Goal: Task Accomplishment & Management: Manage account settings

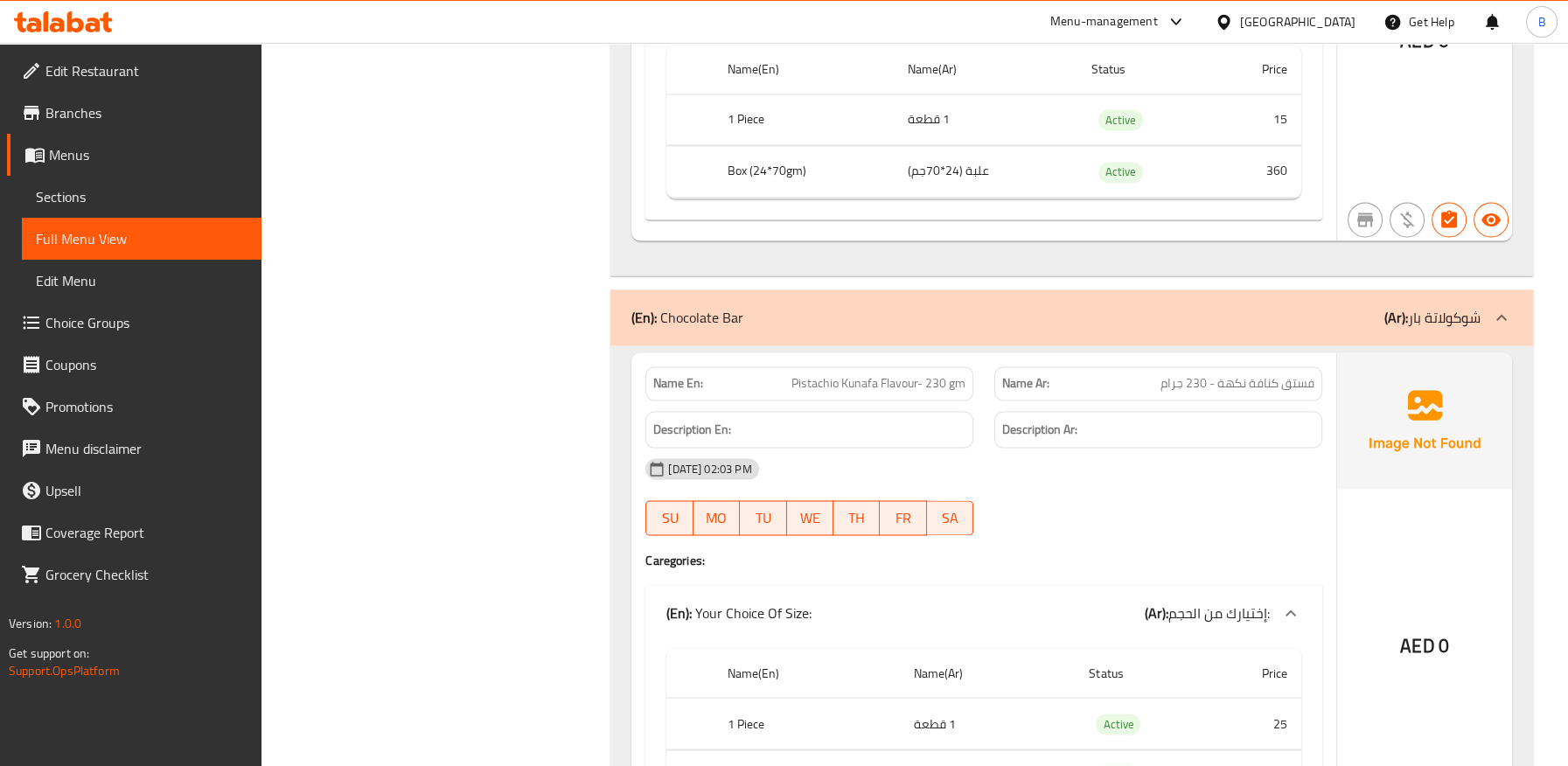
scroll to position [14392, 0]
click at [904, 374] on span "Pistachio Kunafa Flavour- 230 gm" at bounding box center [878, 383] width 174 height 18
copy span "Pistachio Kunafa Flavour- 230 gm"
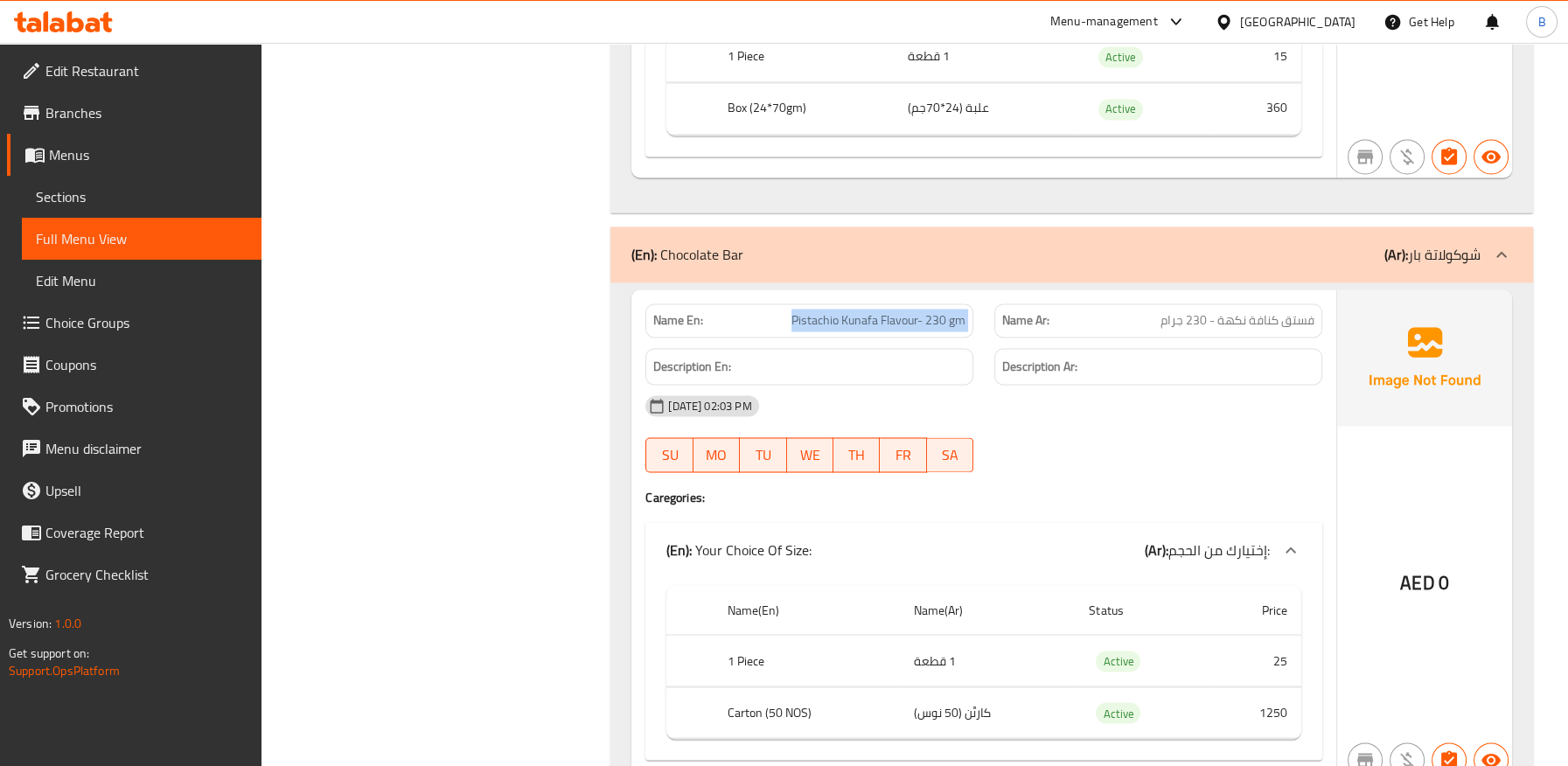
scroll to position [14490, 0]
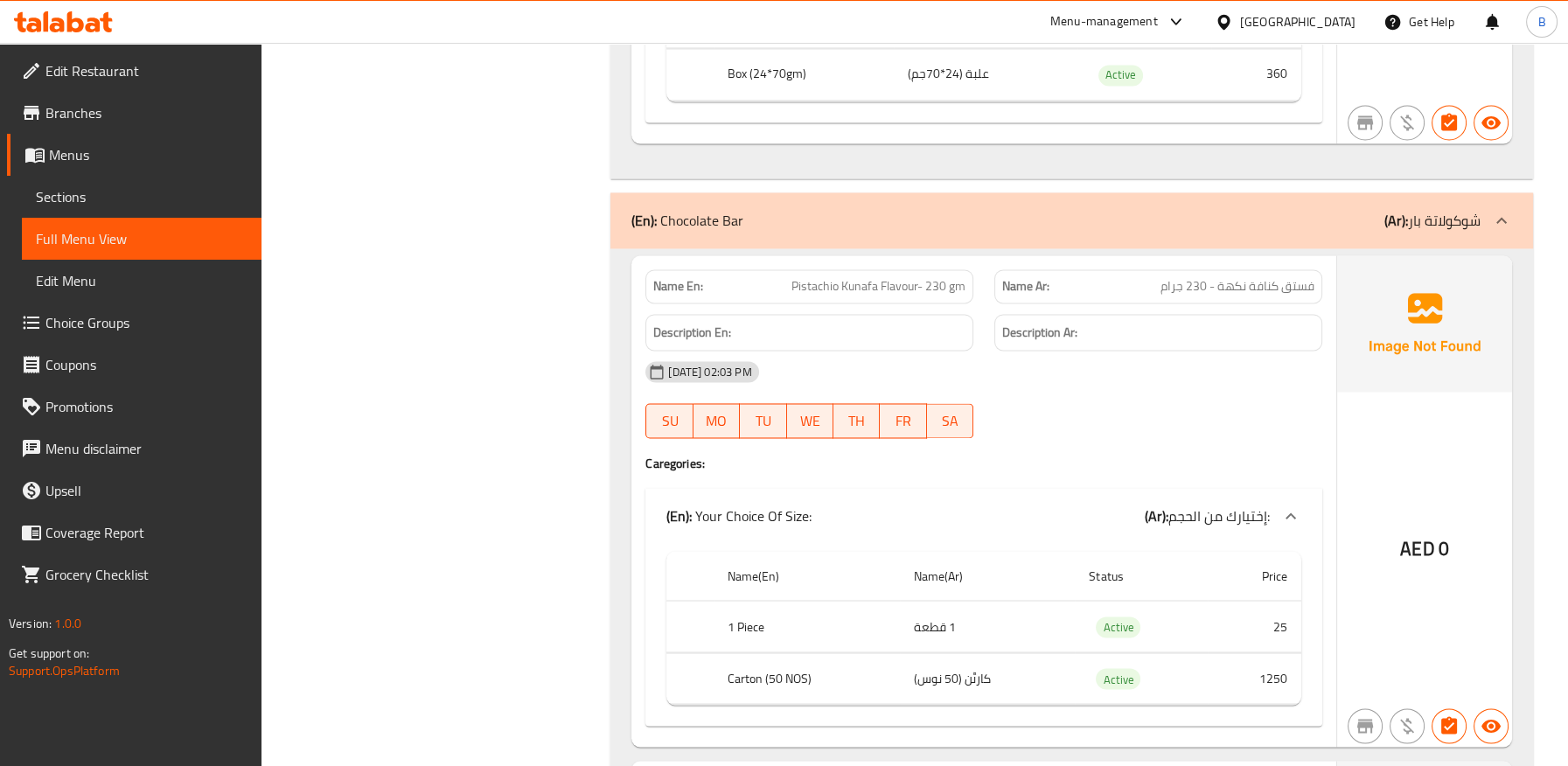
click at [788, 657] on th "Carton (50 NOS)" at bounding box center [807, 678] width 188 height 52
drag, startPoint x: 787, startPoint y: 657, endPoint x: 762, endPoint y: 662, distance: 25.5
click at [762, 662] on th "Carton (50 NOS)" at bounding box center [807, 678] width 188 height 52
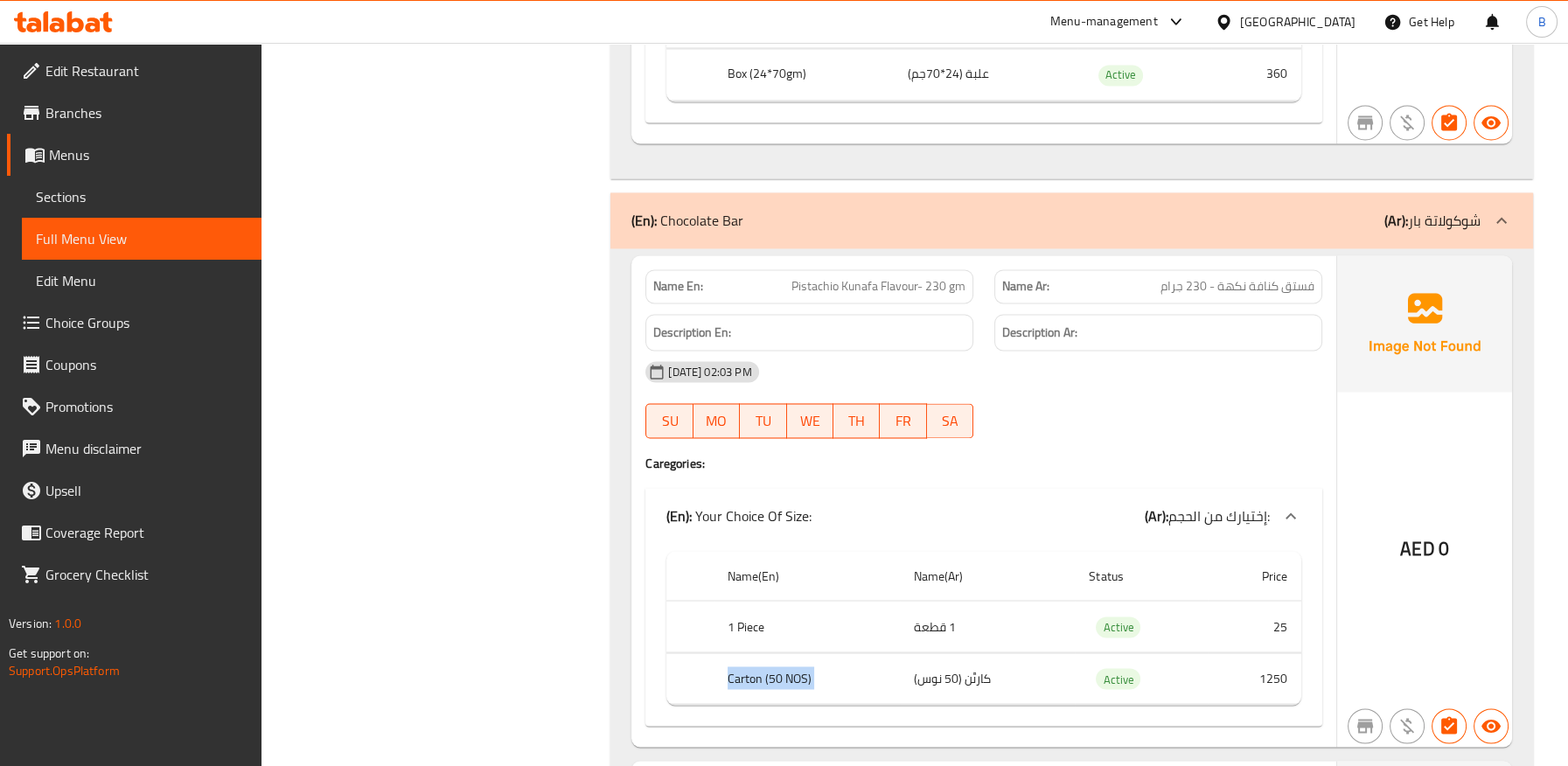
click at [762, 662] on th "Carton (50 NOS)" at bounding box center [807, 678] width 188 height 52
copy th "Carton (50 NOS)"
click at [785, 653] on th "Carton (50 NOS)" at bounding box center [807, 678] width 188 height 52
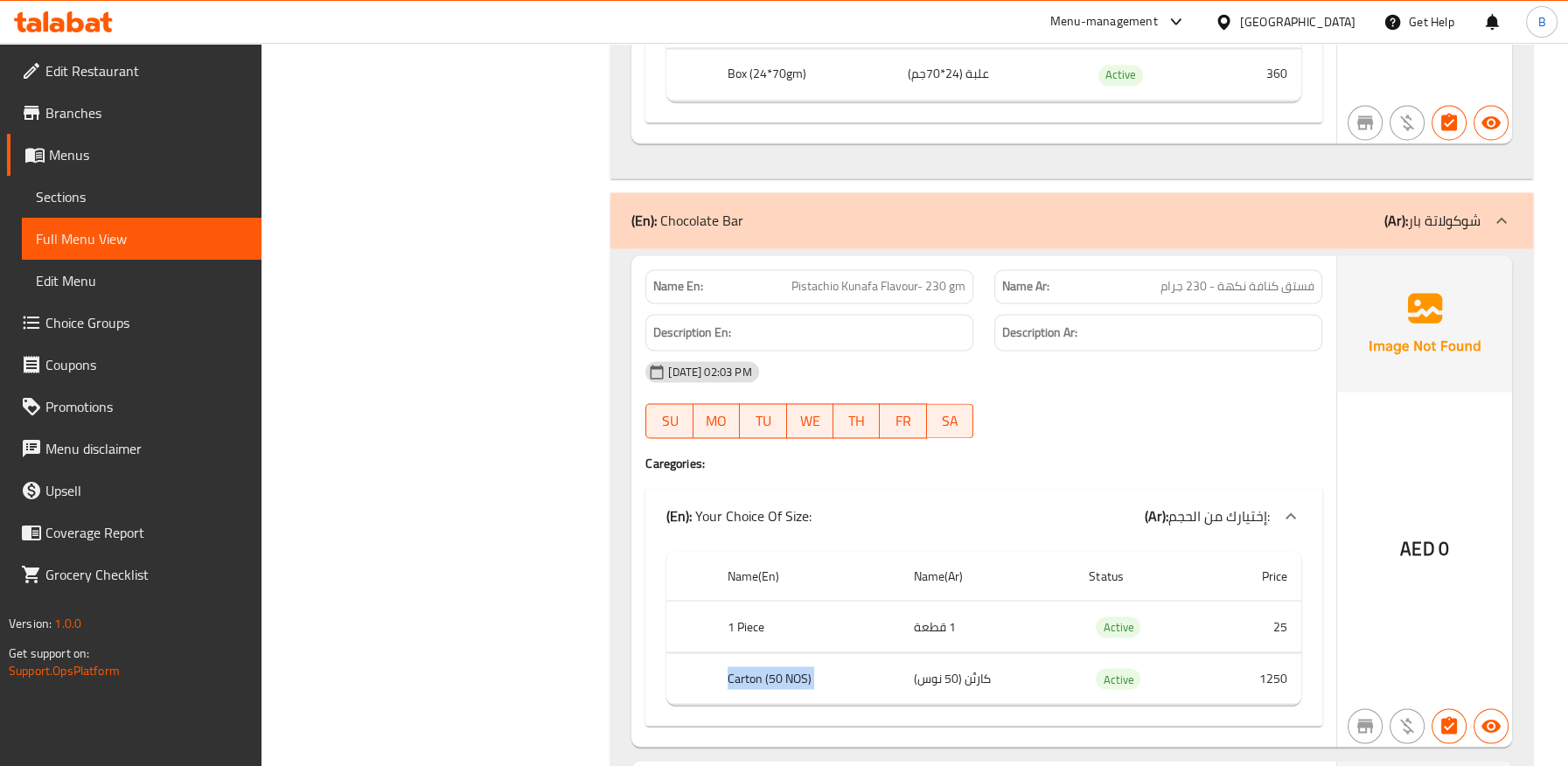
click at [785, 653] on th "Carton (50 NOS)" at bounding box center [807, 678] width 188 height 52
click at [972, 653] on td "کارٹن (50 نوس)" at bounding box center [986, 678] width 175 height 52
click at [980, 654] on td "کارٹن (50 نوس)" at bounding box center [986, 678] width 175 height 52
click at [981, 653] on td "کارٹن (50 نوس)" at bounding box center [986, 678] width 175 height 52
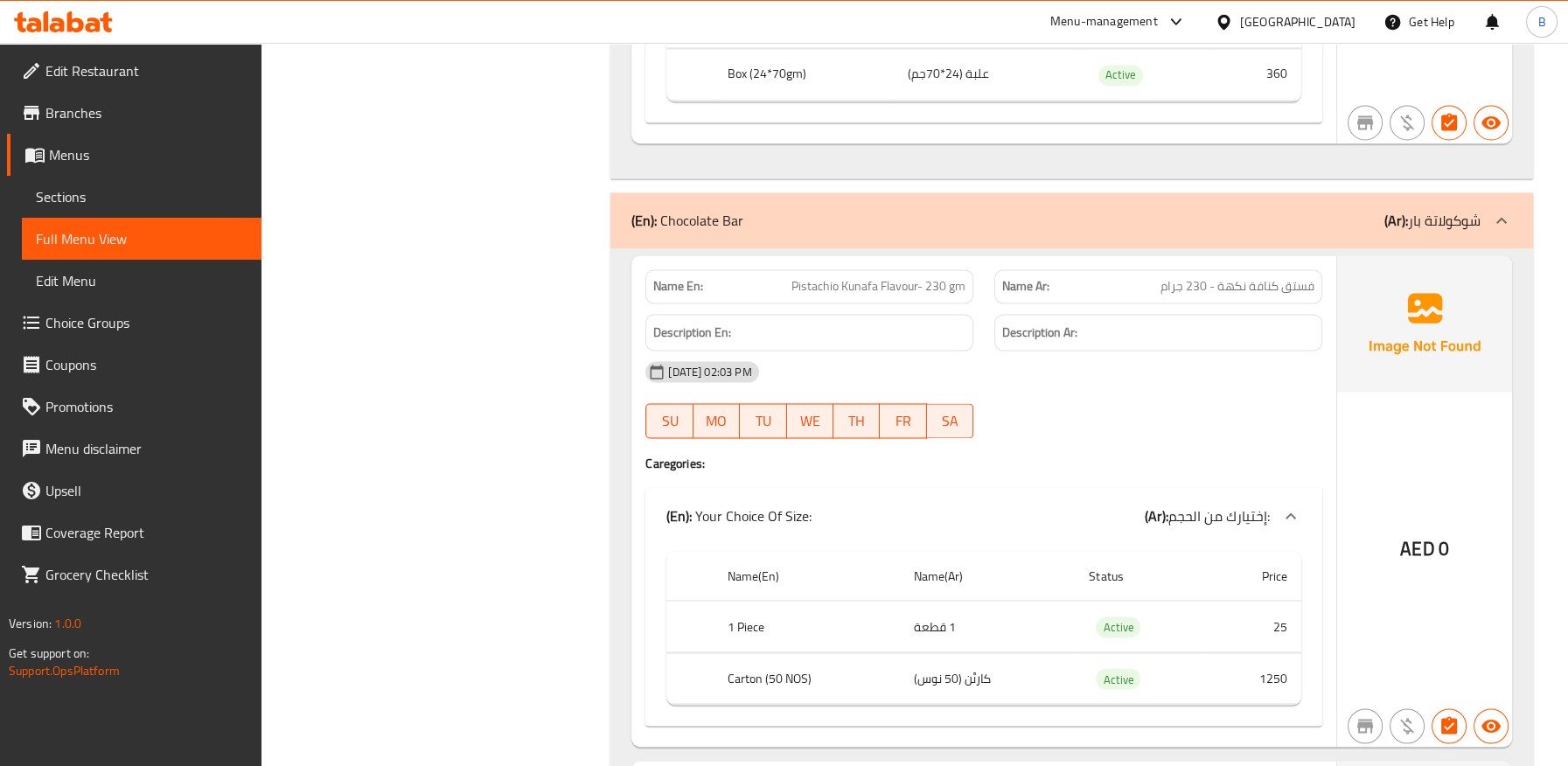
click at [953, 452] on div "Name En: Pistachio Kunafa Flavour- 230 gm Name Ar: فستق كنافة نكهة - 230 جرام D…" at bounding box center [983, 501] width 705 height 492
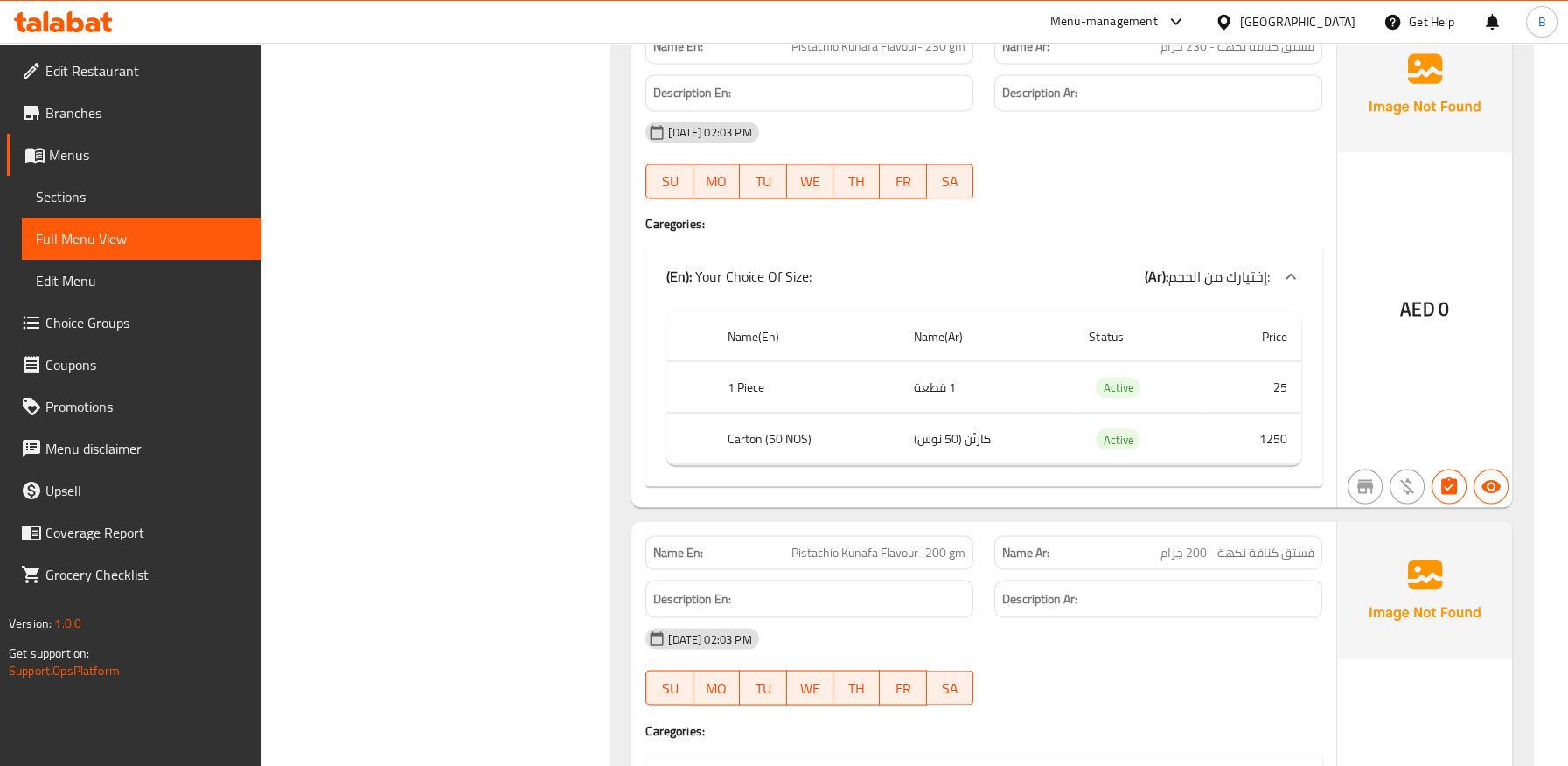
scroll to position [14782, 0]
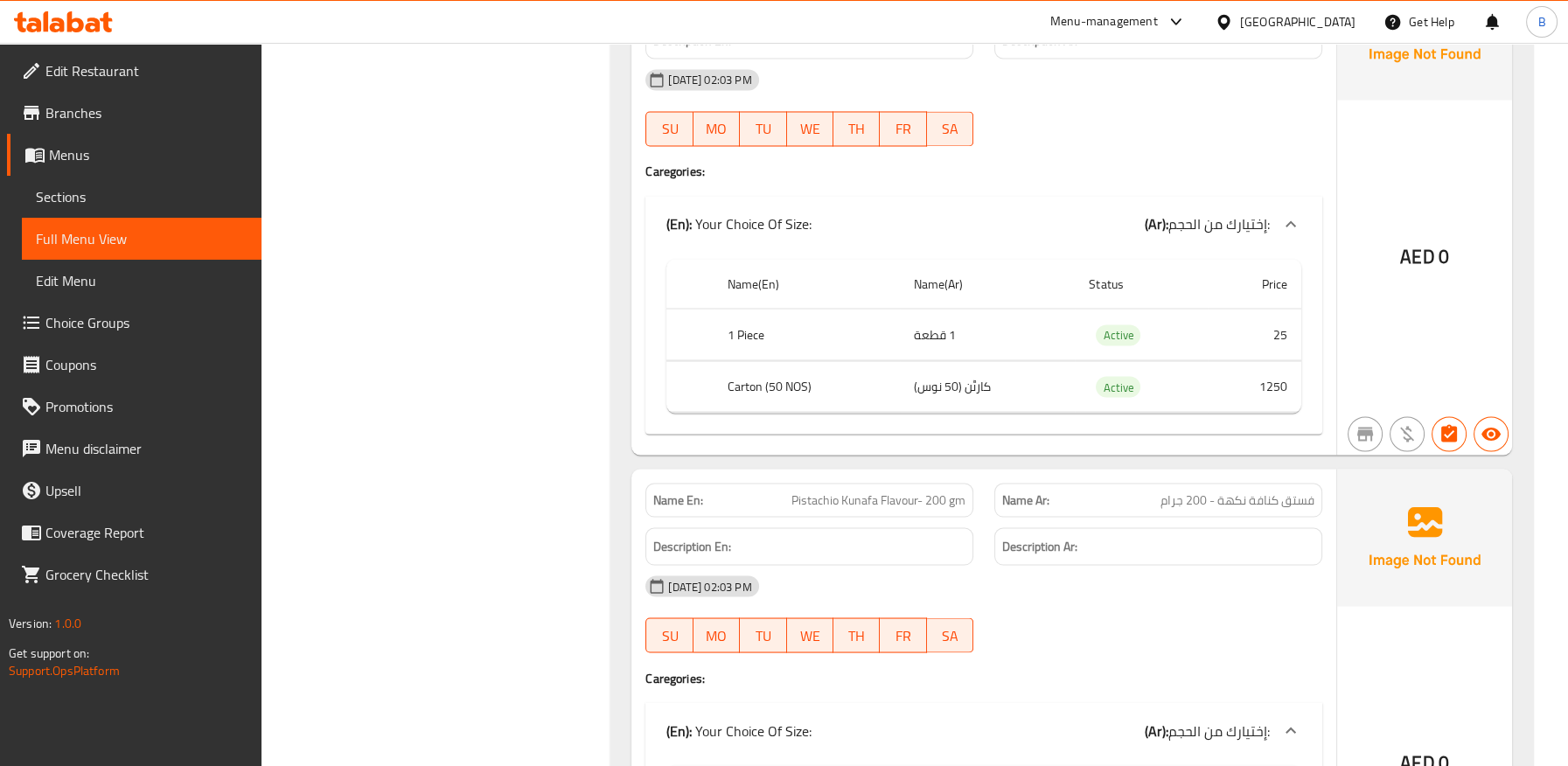
click at [903, 491] on span "Pistachio Kunafa Flavour- 200 gm" at bounding box center [878, 499] width 174 height 18
copy span "Pistachio Kunafa Flavour- 200 gm"
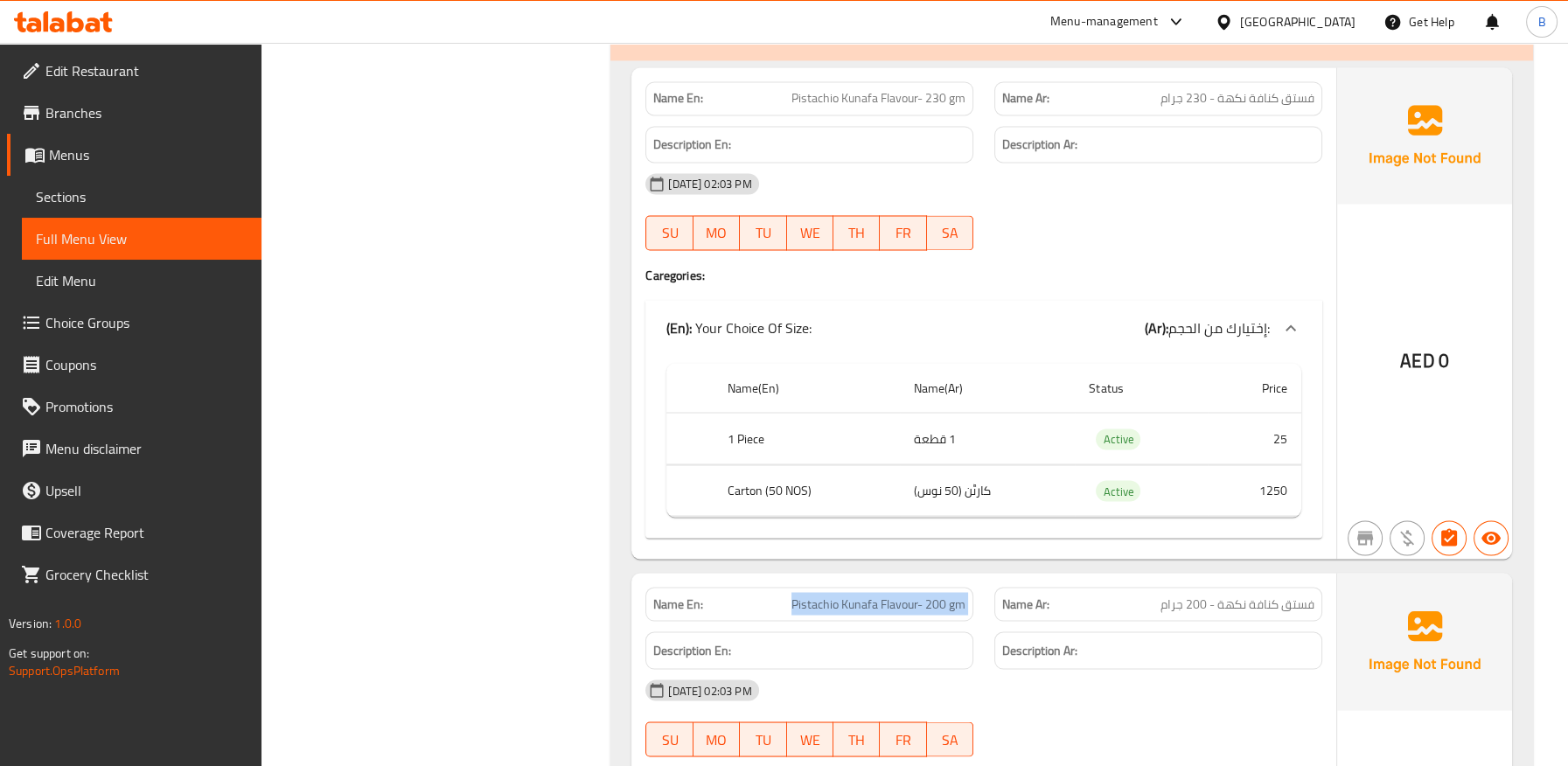
scroll to position [14490, 0]
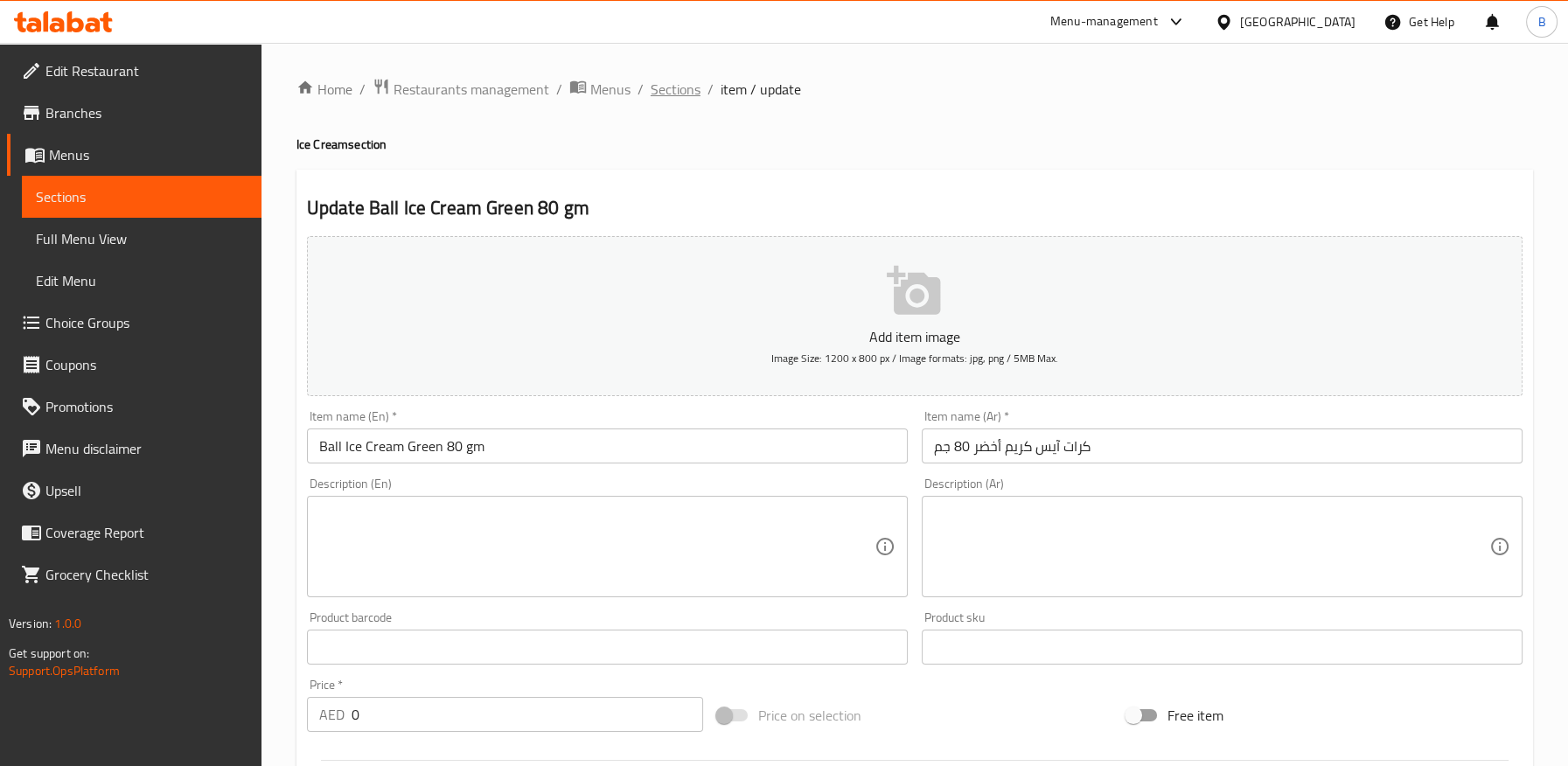
click at [672, 84] on span "Sections" at bounding box center [675, 89] width 50 height 21
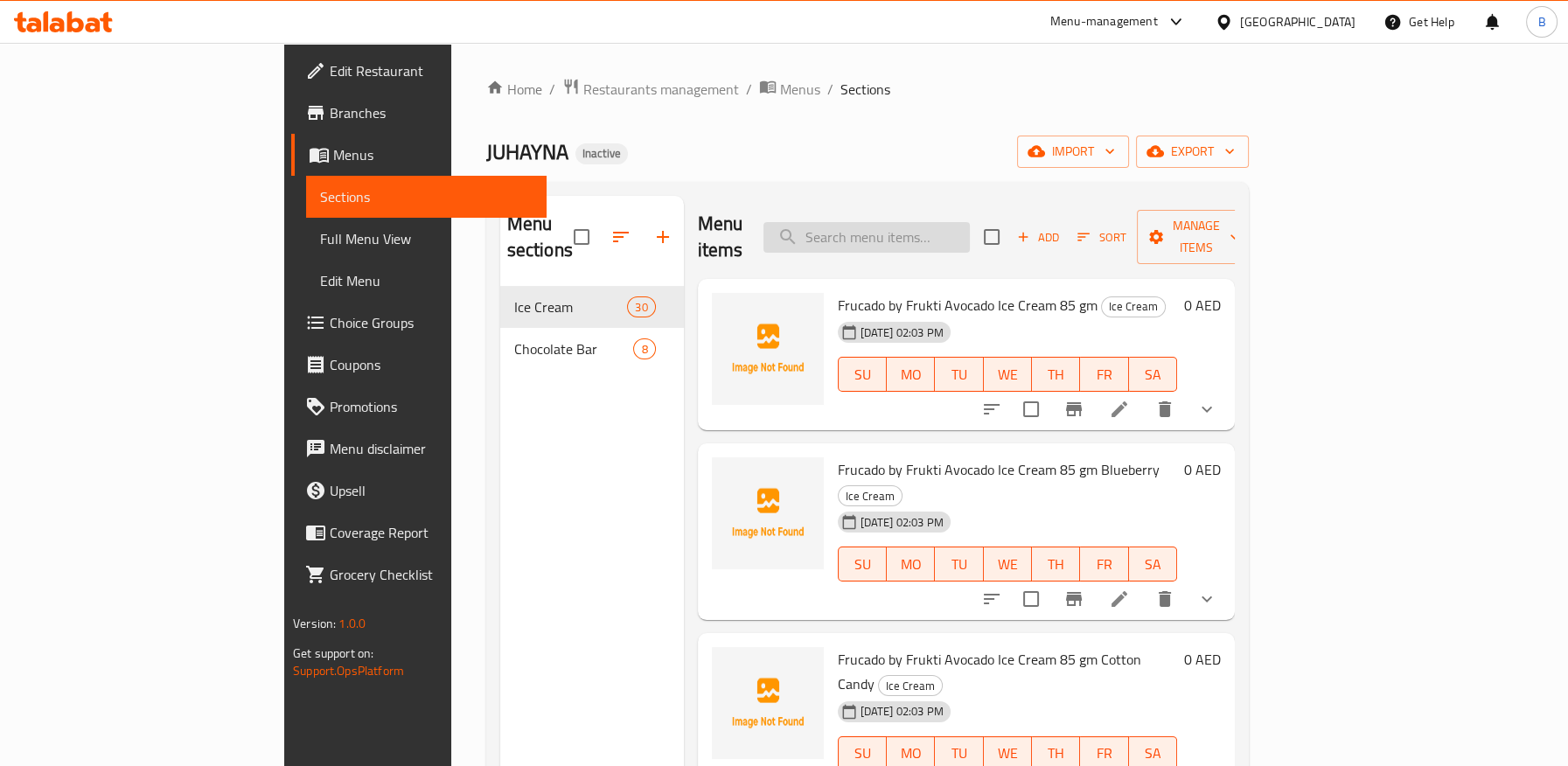
click at [966, 224] on input "search" at bounding box center [867, 237] width 207 height 31
paste input "Pistachio Kunafa Flavour- 230 gm"
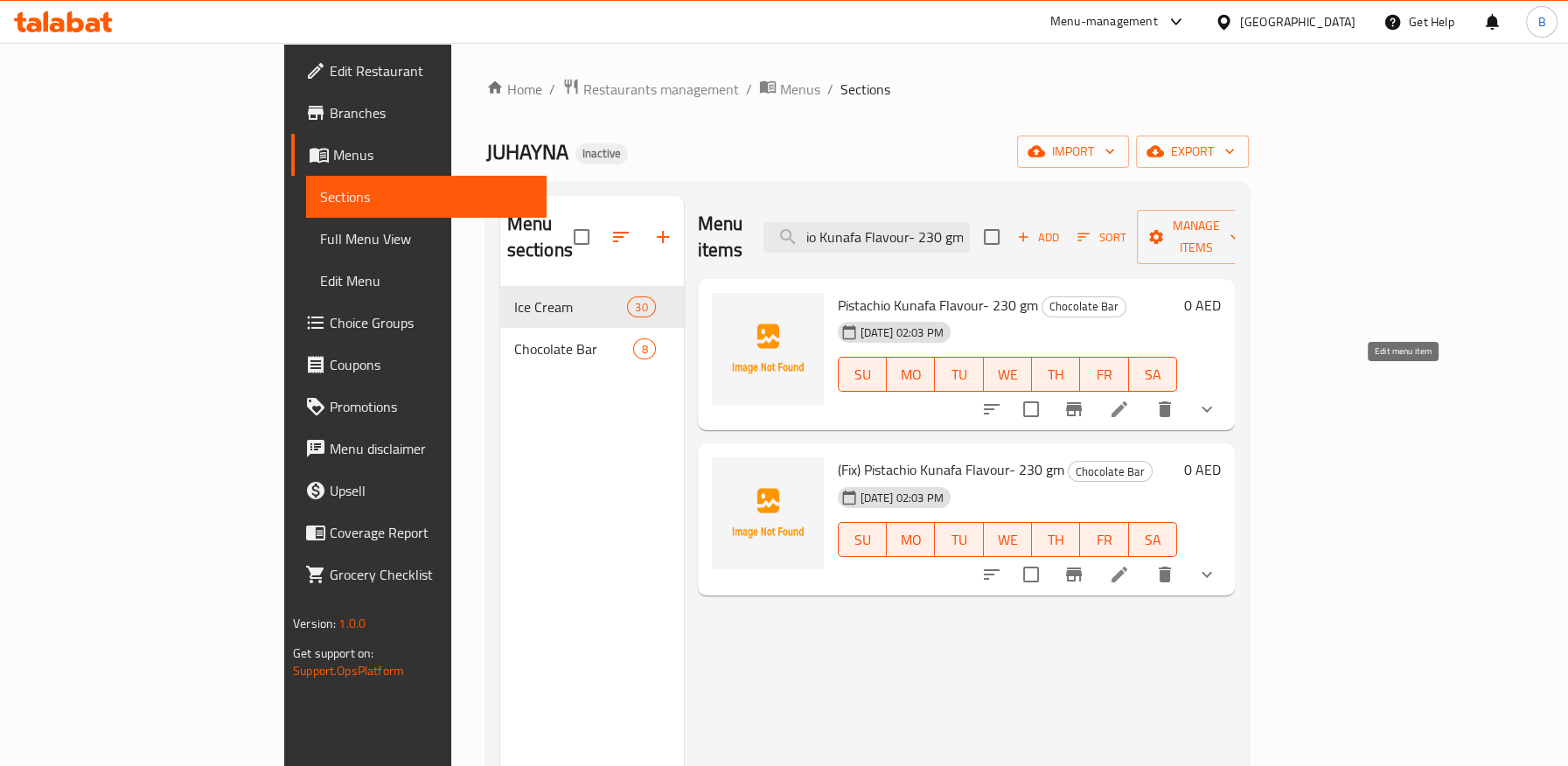
type input "Pistachio Kunafa Flavour- 230 gm"
click at [1130, 399] on icon at bounding box center [1119, 409] width 21 height 21
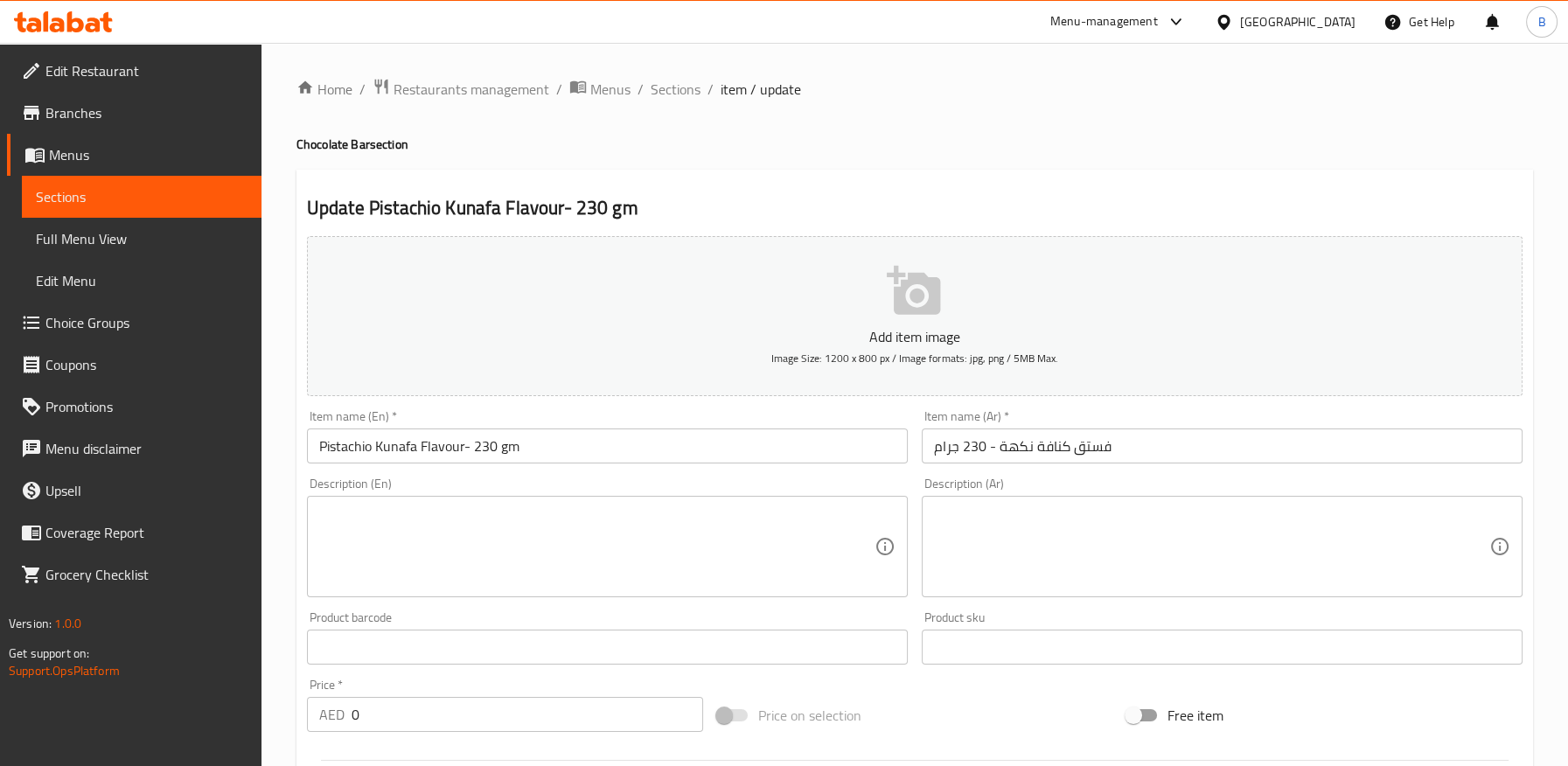
click at [1015, 441] on input "فستق كنافة نكهة - 230 جرام" at bounding box center [1222, 446] width 601 height 35
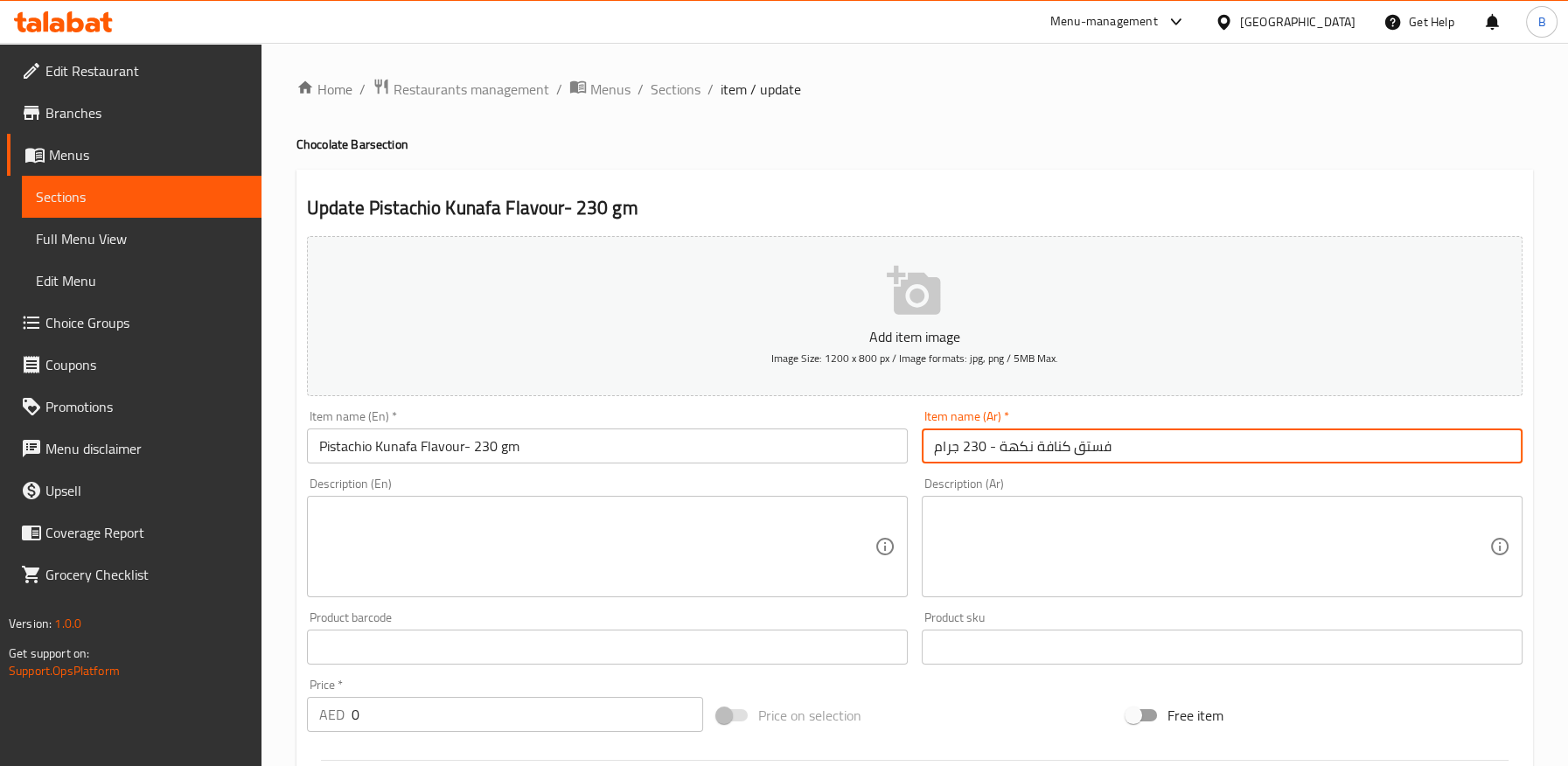
click at [1015, 441] on input "فستق كنافة نكهة - 230 جرام" at bounding box center [1222, 446] width 601 height 35
click at [1091, 443] on input "فستق كنافة - 230 جرام" at bounding box center [1222, 446] width 601 height 35
paste input "نكهة"
click at [928, 442] on input "فستق كنافة - 230 جرام" at bounding box center [1222, 446] width 601 height 35
paste input "نكهة"
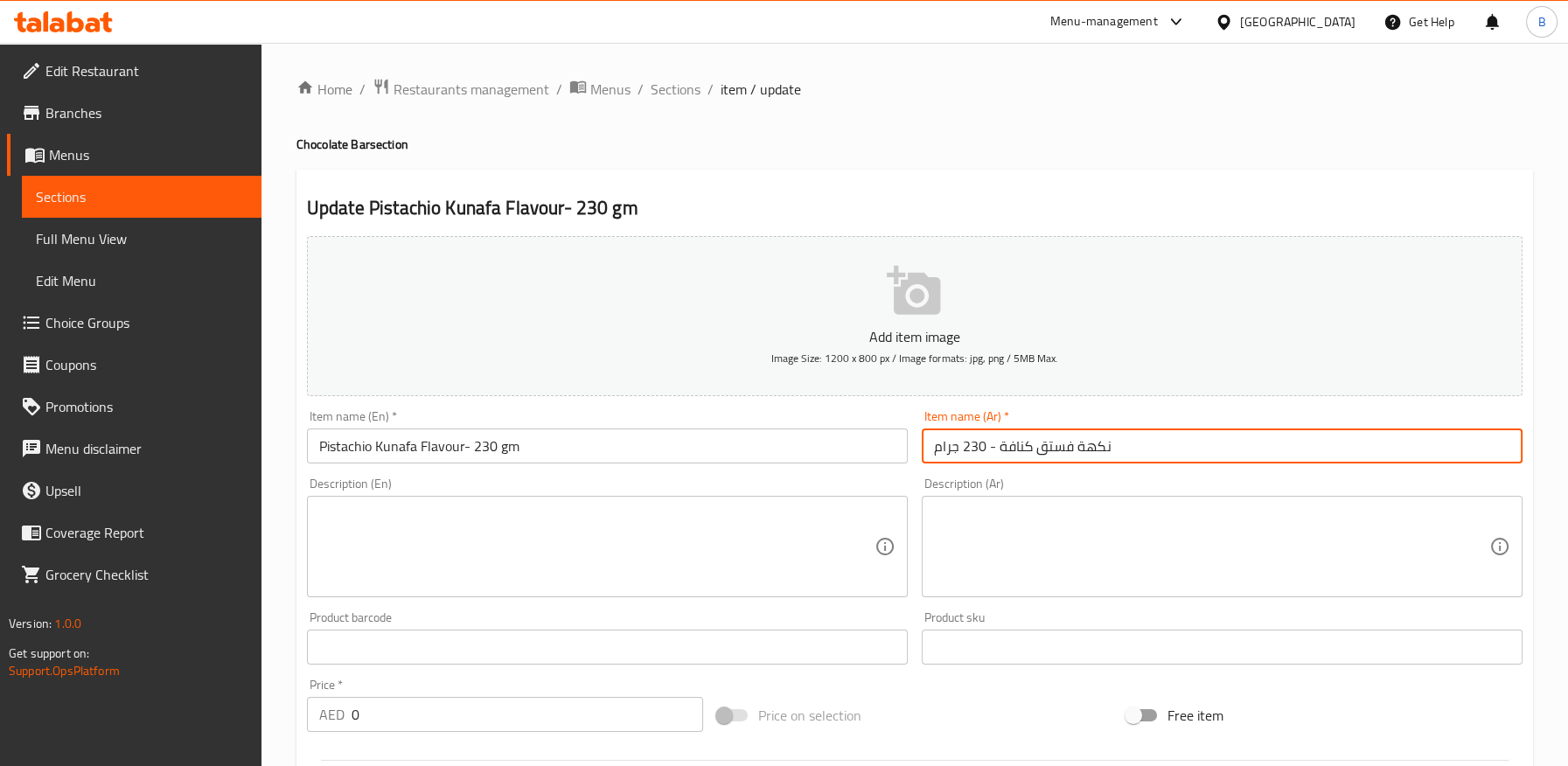
click at [1016, 435] on input "نكهة فستق كنافة - 230 جرام" at bounding box center [1222, 446] width 601 height 35
click at [1035, 449] on input "نكهة فستق - 230 جرام" at bounding box center [1222, 446] width 601 height 35
paste input "نافة"
type input "نكهة كنافة فستق - 230 جرام"
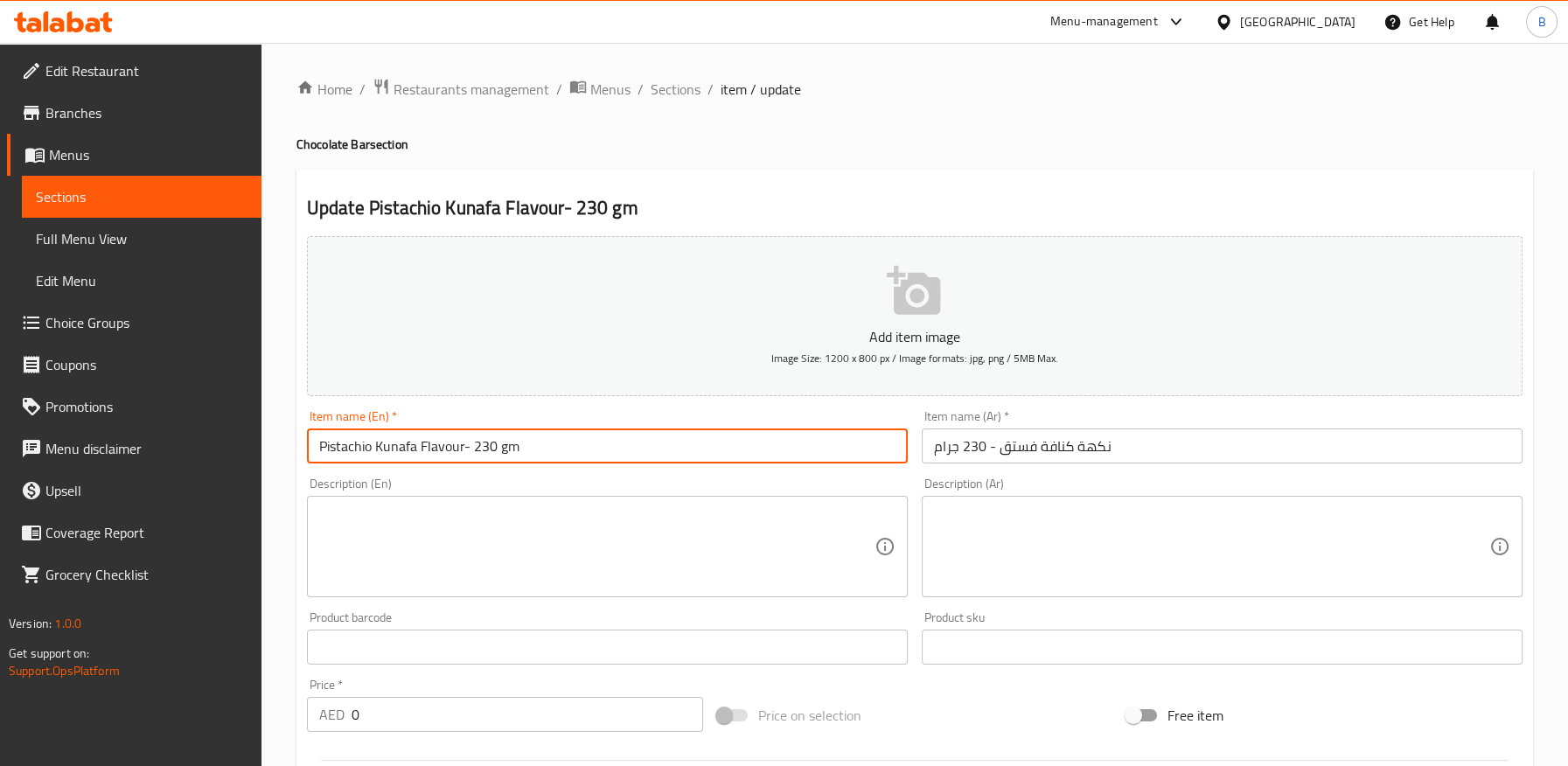
drag, startPoint x: 463, startPoint y: 451, endPoint x: 466, endPoint y: 463, distance: 12.4
click at [463, 451] on input "Pistachio Kunafa Flavour- 230 gm" at bounding box center [607, 446] width 601 height 35
paste input "Chocolate bar"
click at [530, 448] on input "Pistachio Kunafa Flavour Chocolate bar - 230 gm" at bounding box center [607, 446] width 601 height 35
type input "Pistachio Kunafa Flavour Chocolate Bar - 230 gm"
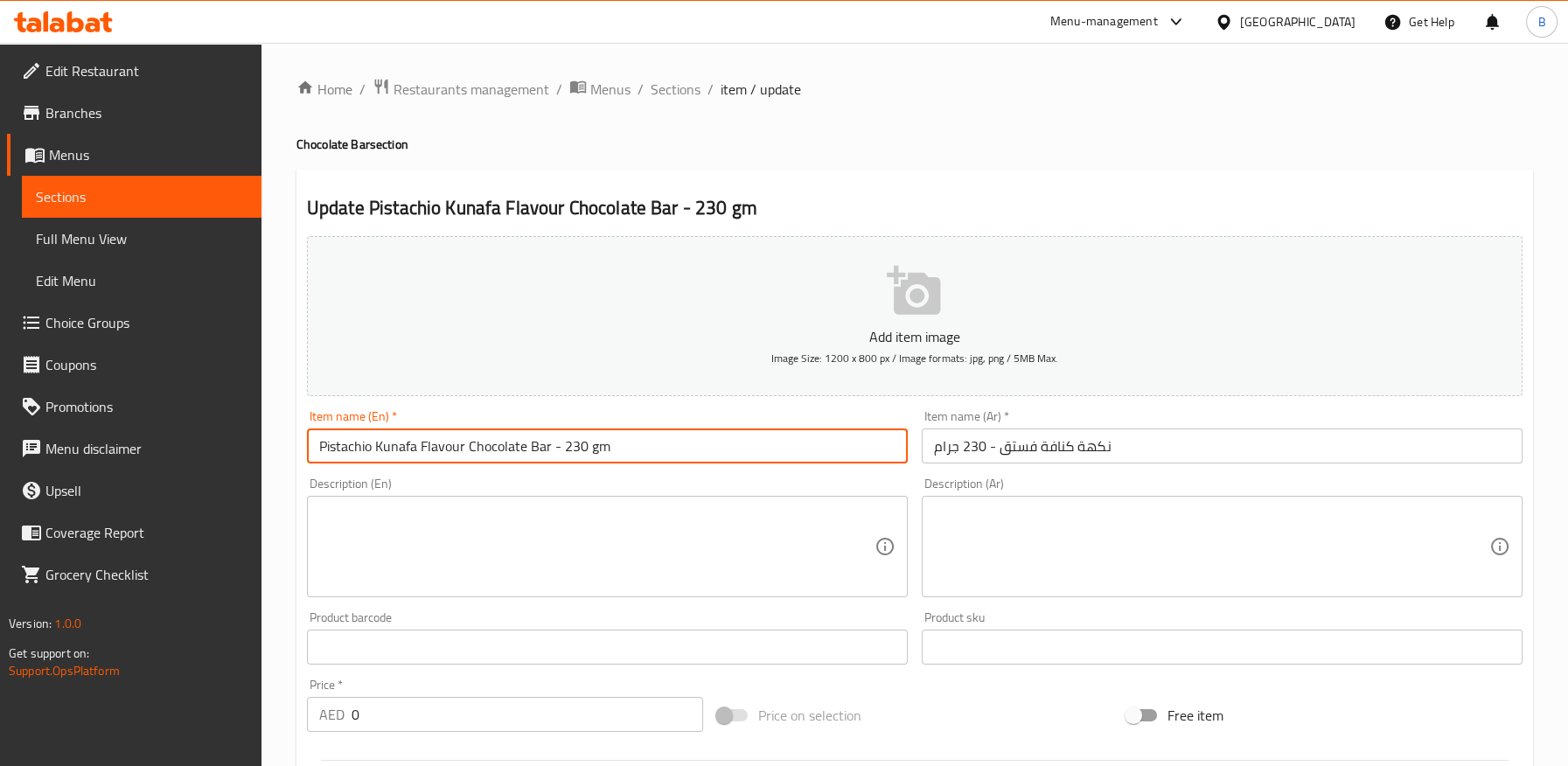
click at [553, 451] on input "Pistachio Kunafa Flavour Chocolate Bar - 230 gm" at bounding box center [607, 446] width 601 height 35
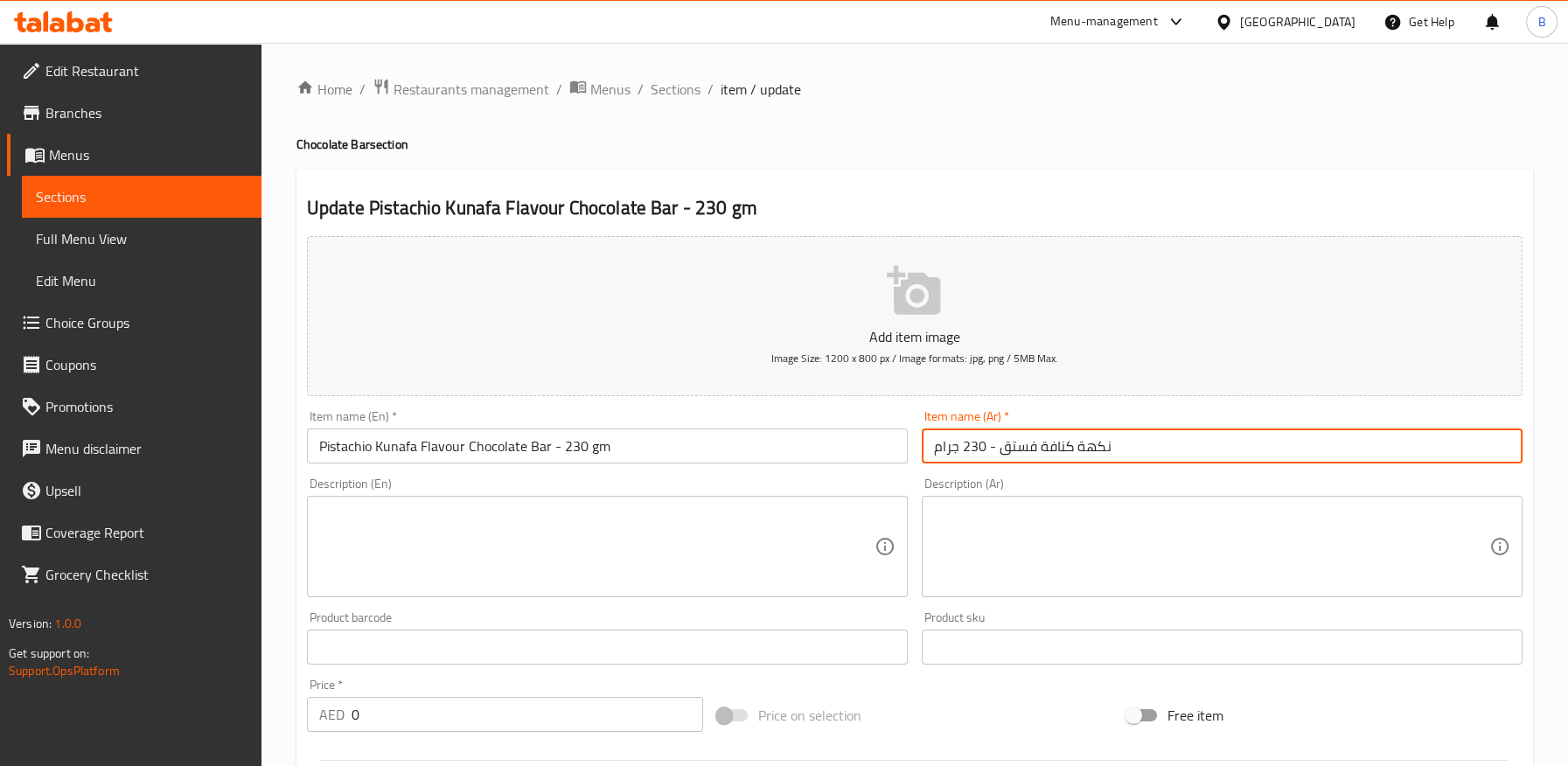
click at [928, 451] on input "نكهة كنافة فستق - 230 جرام" at bounding box center [1222, 446] width 601 height 35
paste input "لوح شوكولاتة بنكهة"
click at [1221, 445] on input "لوح شوكولاتة بنكهة نكهة كنافة فستق - 230 جرام" at bounding box center [1222, 446] width 601 height 35
click at [1118, 443] on input "بار شوكولاتة بنكهة نكهة كنافة فستق - 230 جرام" at bounding box center [1222, 446] width 601 height 35
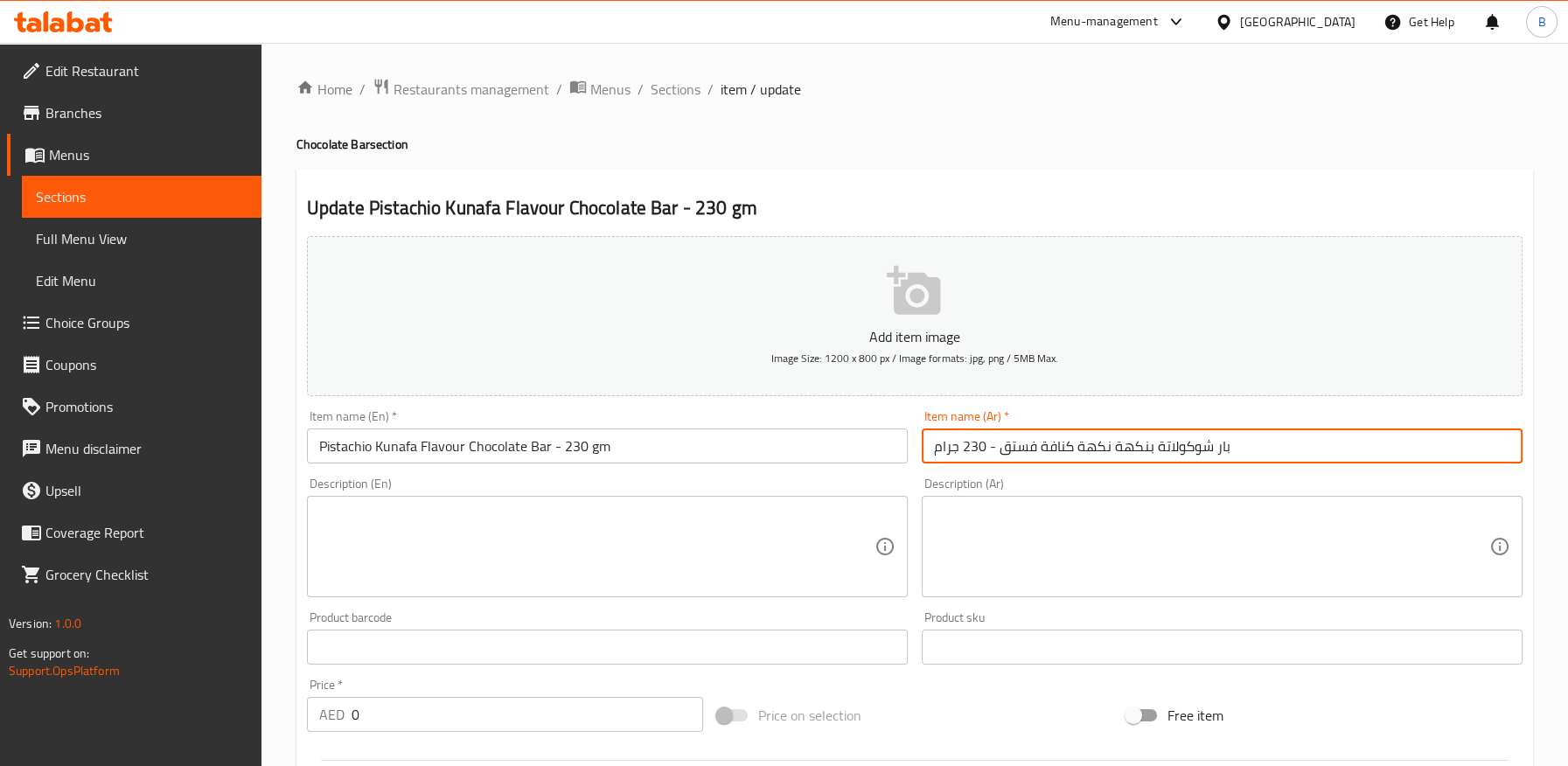
click at [1118, 443] on input "بار شوكولاتة بنكهة نكهة كنافة فستق - 230 جرام" at bounding box center [1222, 446] width 601 height 35
click at [1034, 448] on input "بار شوكولاتة نكهة كنافة فستق - 230 جرام" at bounding box center [1222, 446] width 601 height 35
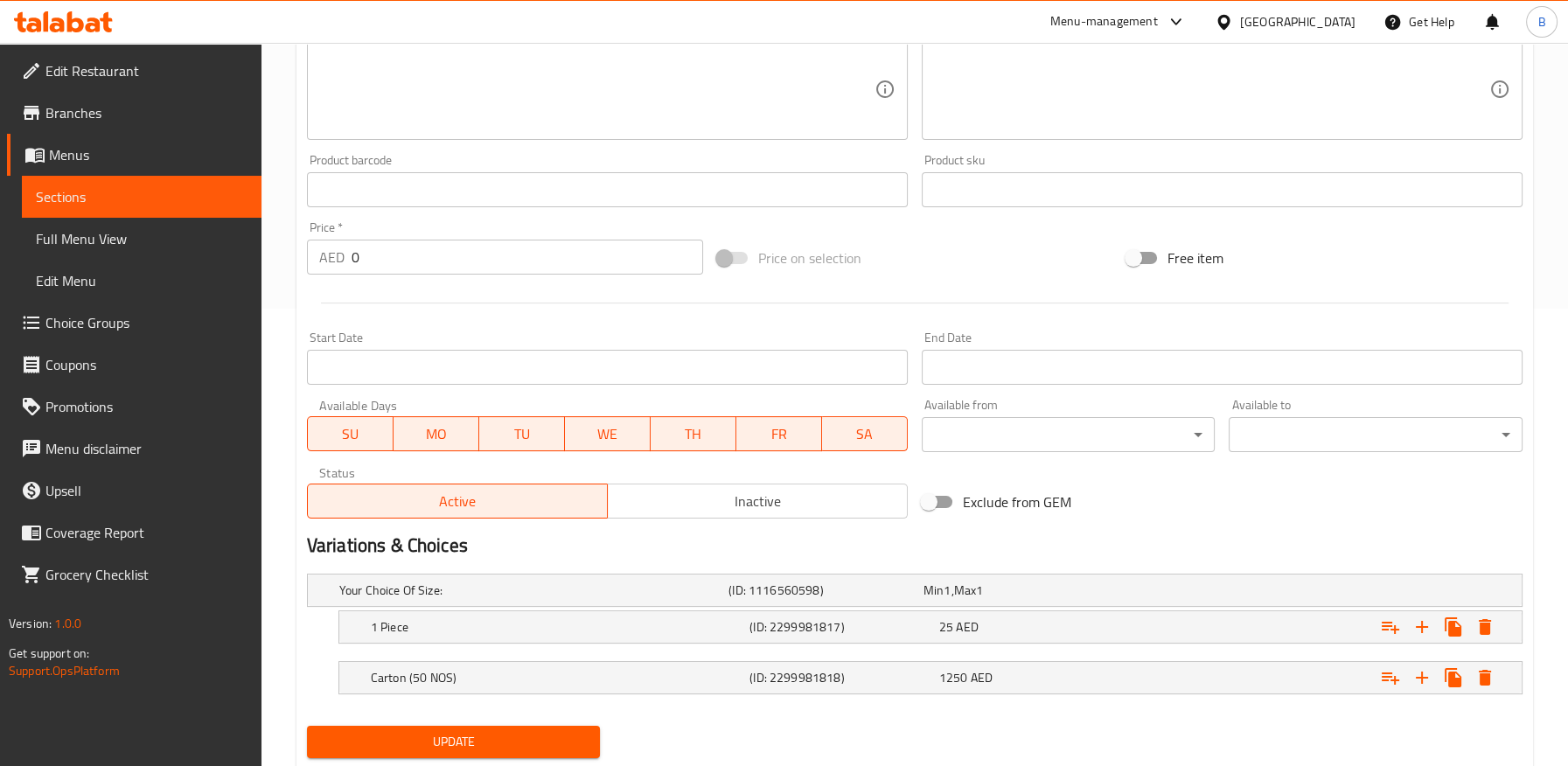
scroll to position [507, 0]
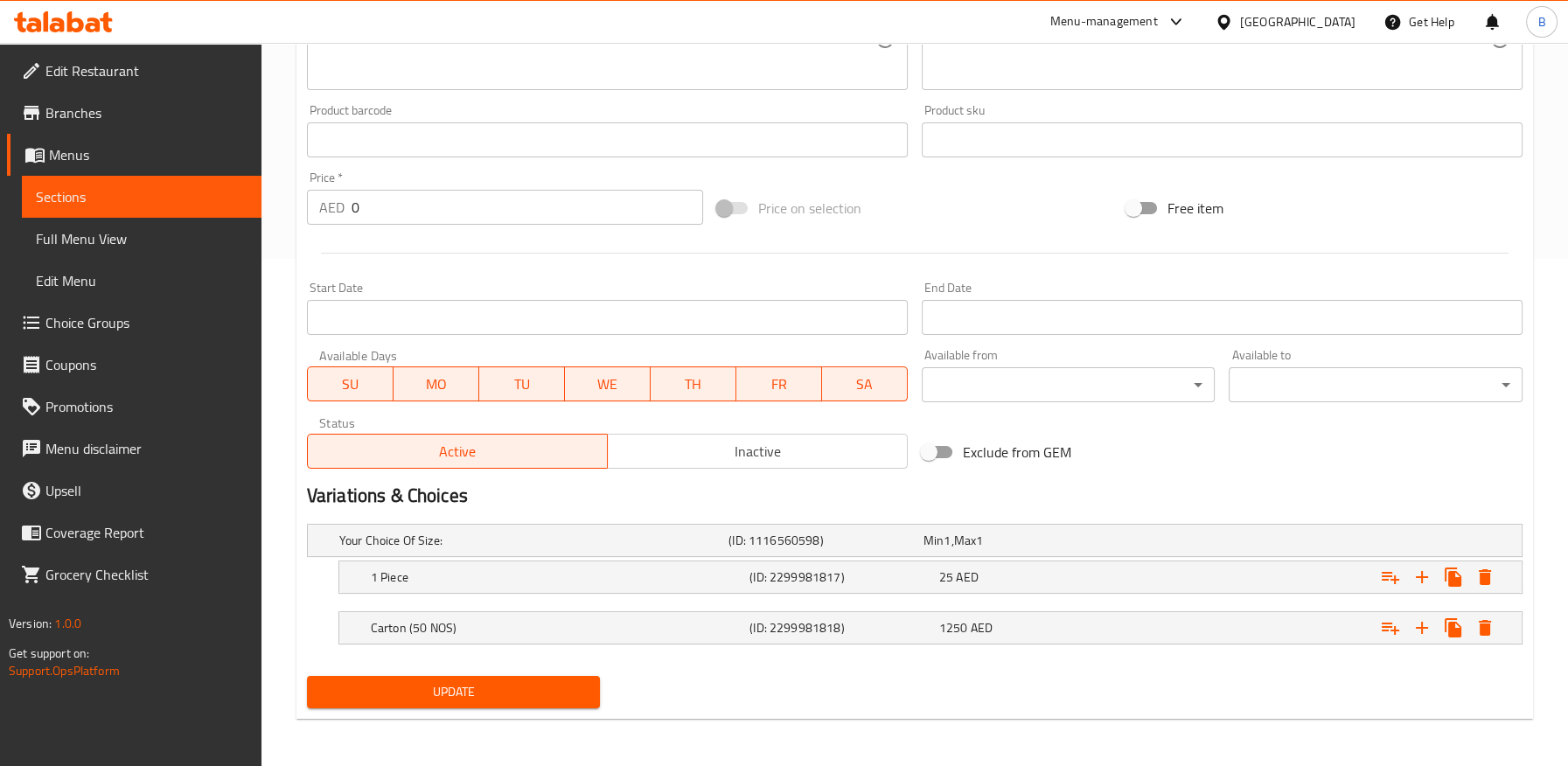
type input "بار شوكولاتة نكهة كنافة وفستق - 230 جرام"
click at [463, 701] on button "Update" at bounding box center [453, 691] width 294 height 33
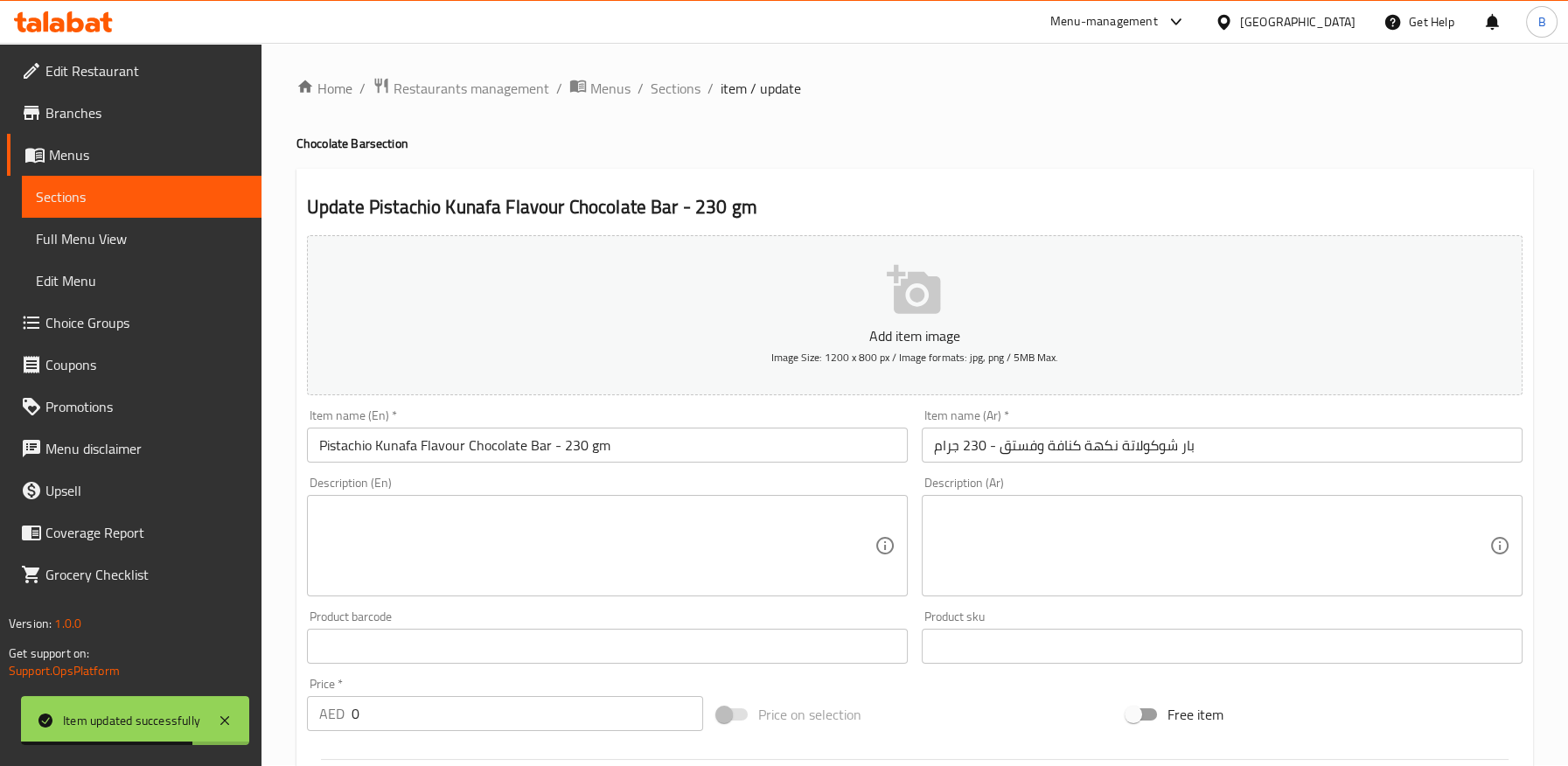
scroll to position [0, 0]
click at [685, 88] on span "Sections" at bounding box center [675, 89] width 50 height 21
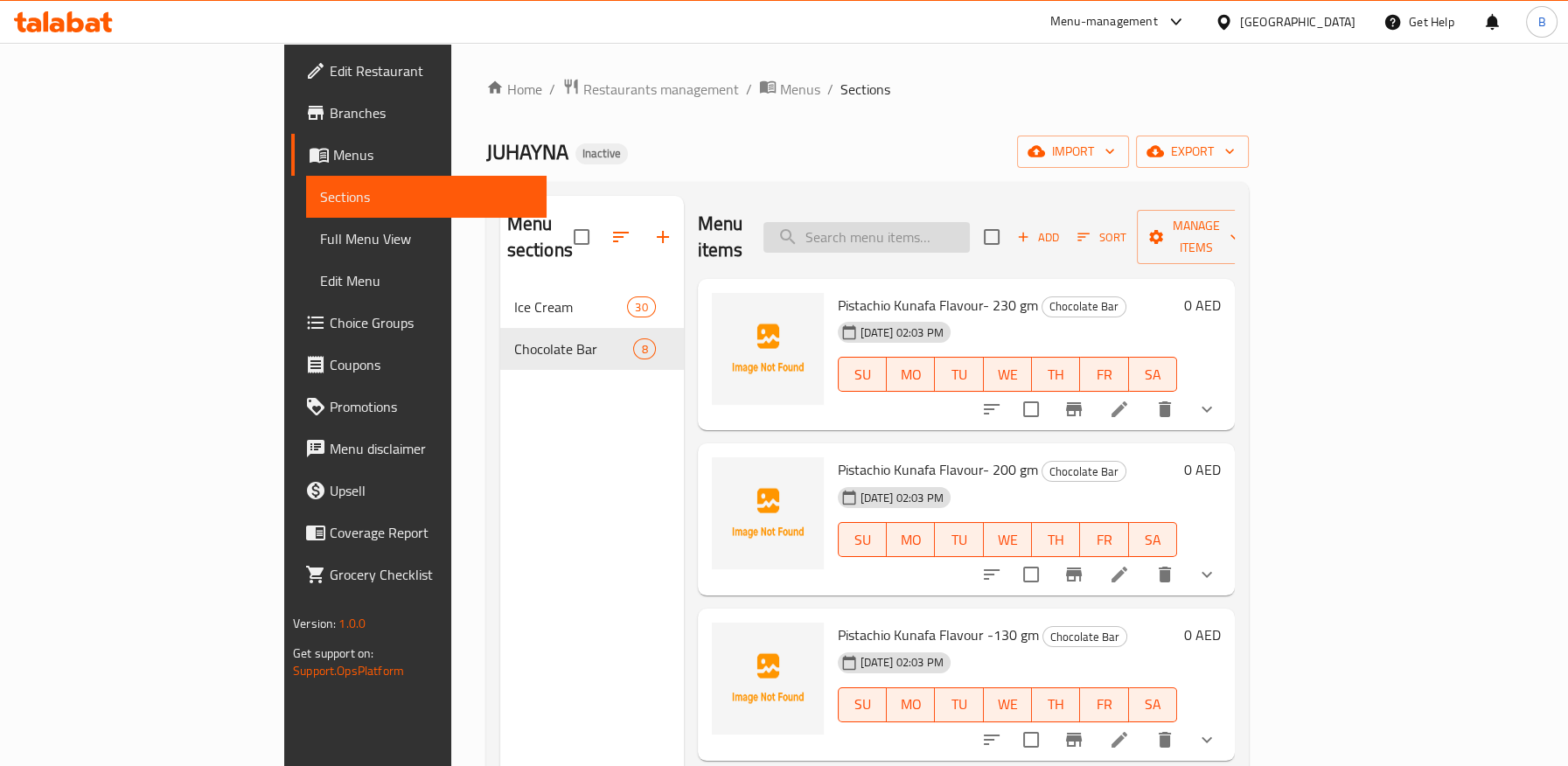
click at [964, 222] on input "search" at bounding box center [867, 237] width 207 height 31
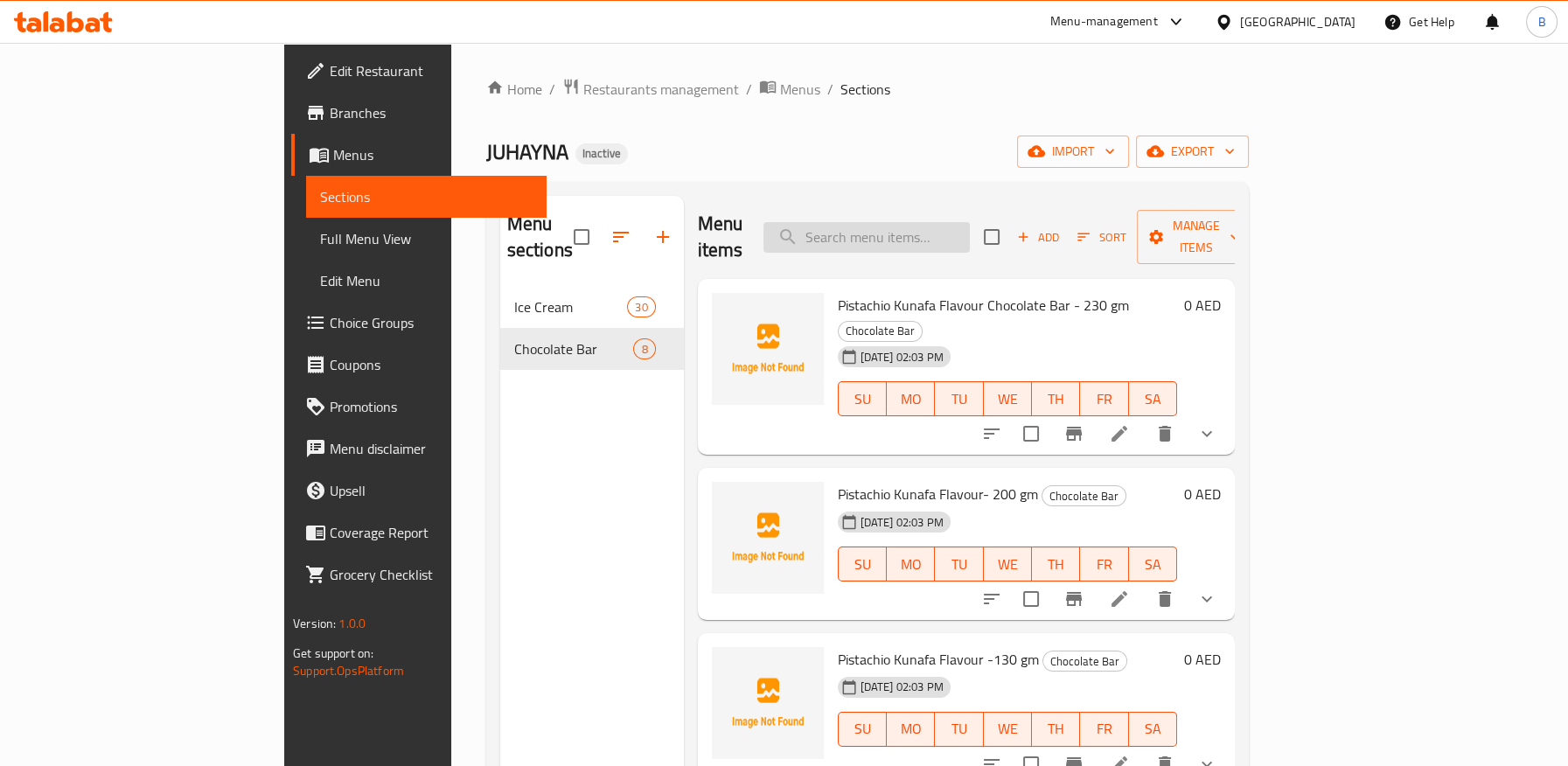
paste input "Pistachio Kunafa Flavour- 200 gm"
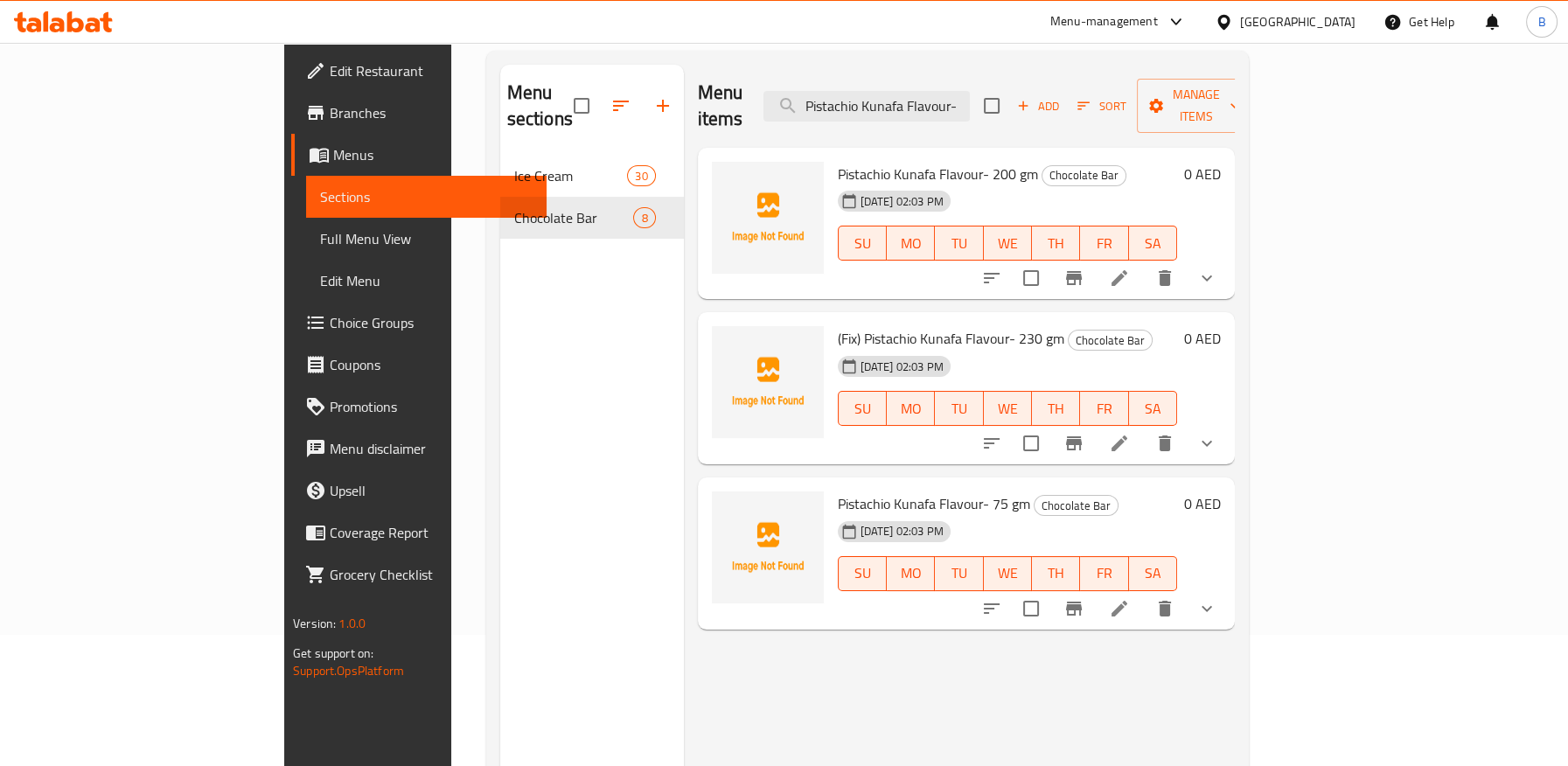
scroll to position [97, 0]
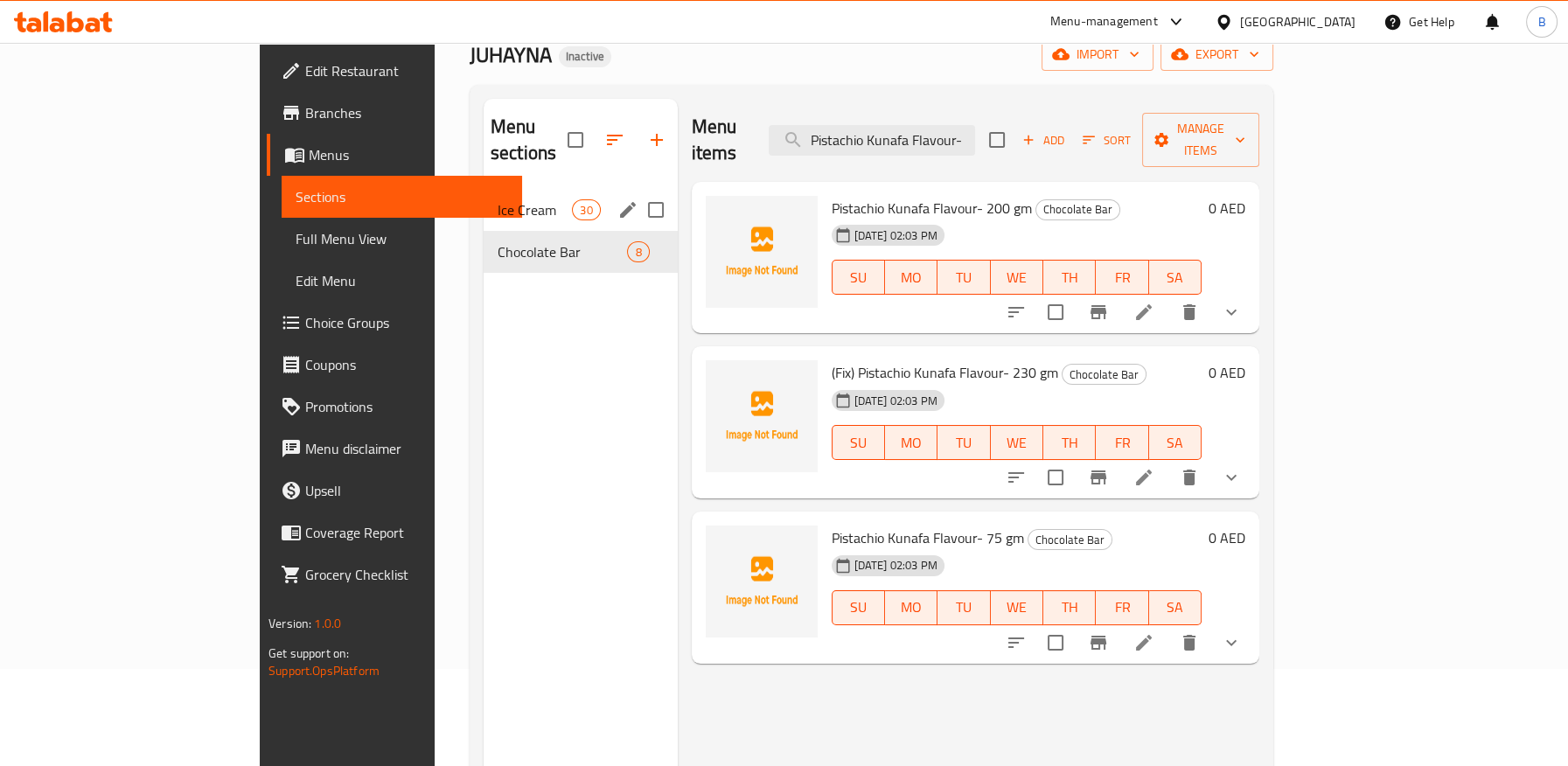
type input "Pistachio Kunafa Flavour-"
click at [483, 198] on div "Ice Cream 30" at bounding box center [580, 209] width 194 height 42
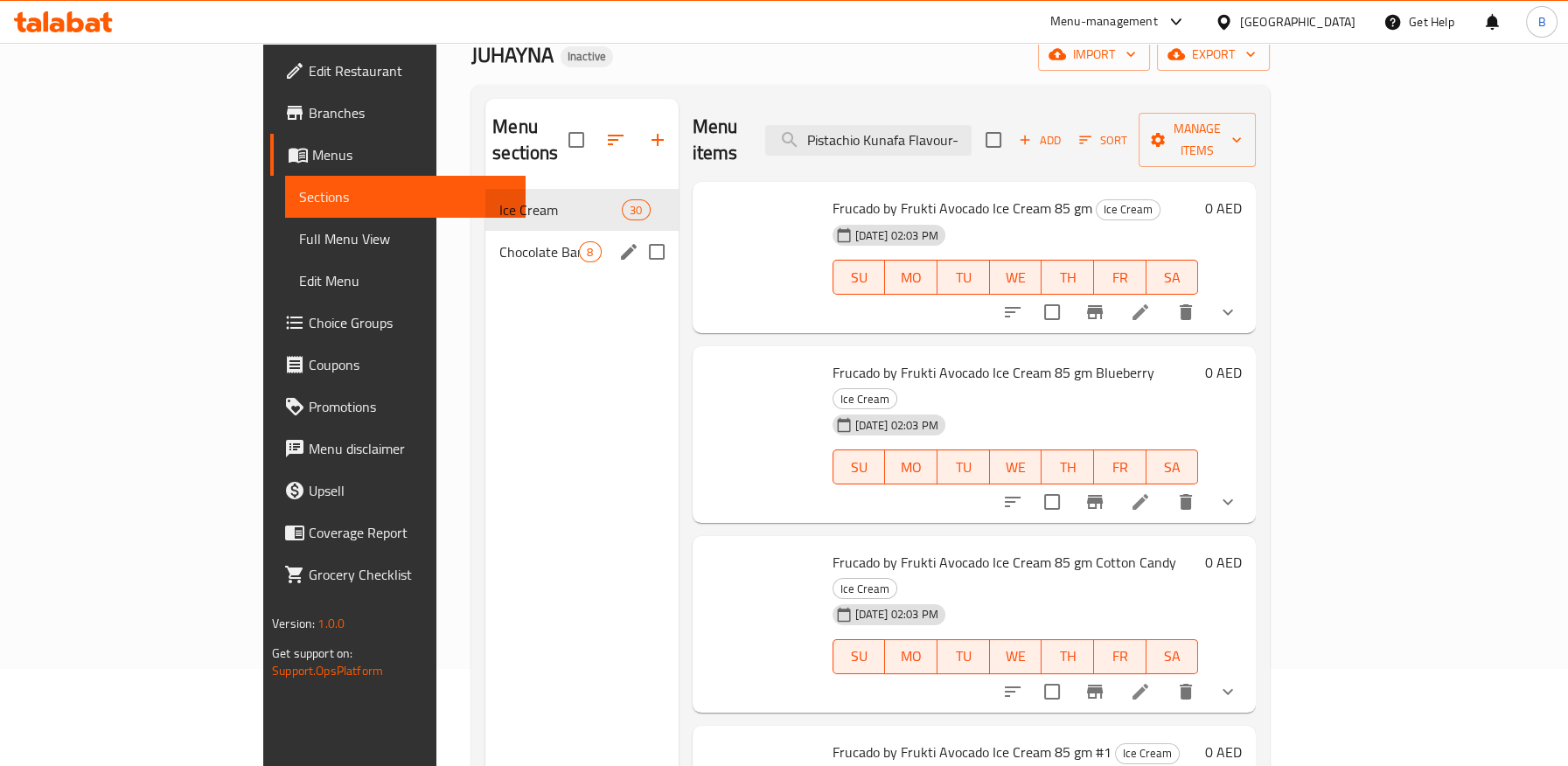
click at [499, 241] on span "Chocolate Bar" at bounding box center [539, 252] width 79 height 21
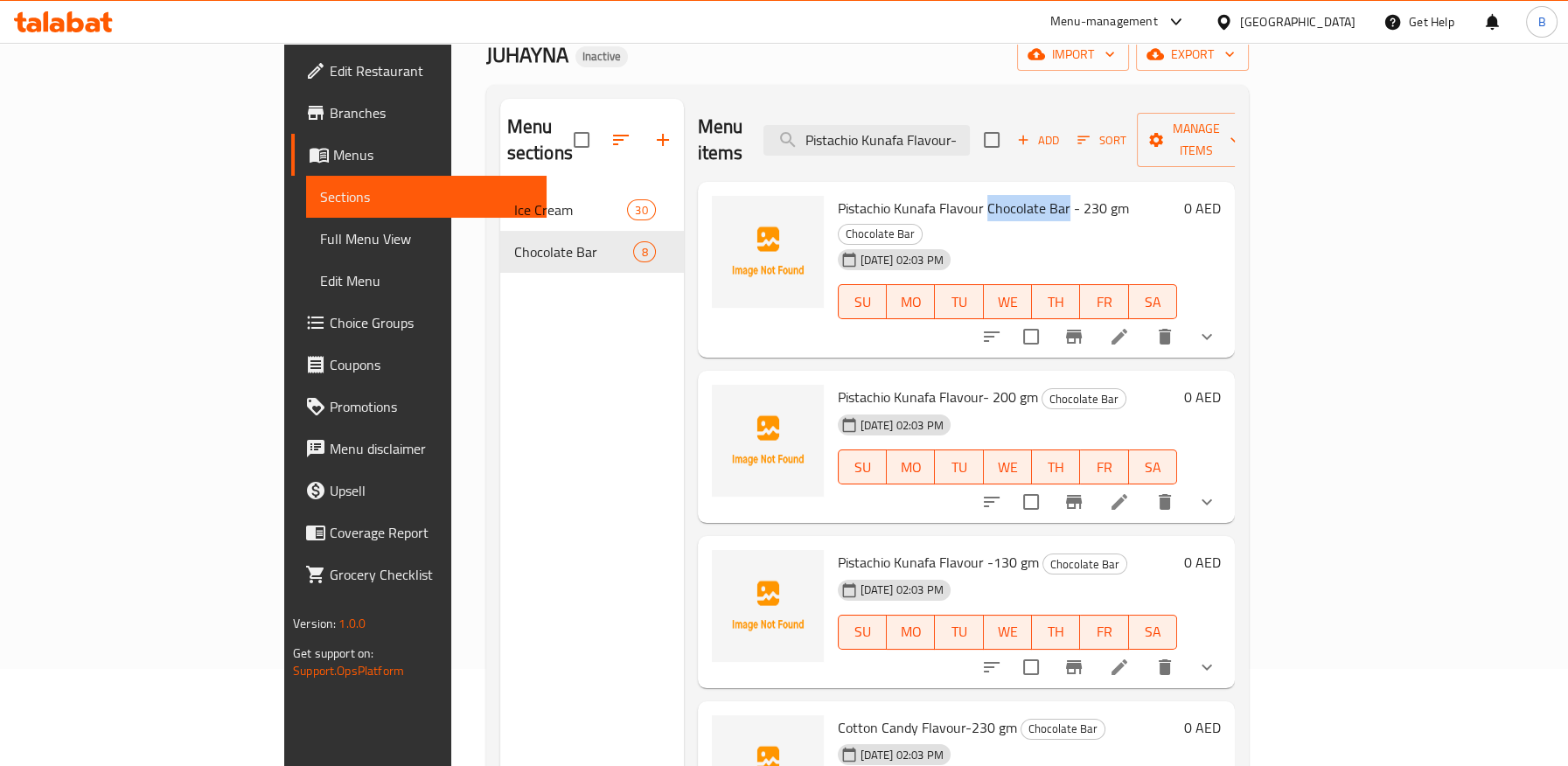
drag, startPoint x: 914, startPoint y: 186, endPoint x: 994, endPoint y: 189, distance: 80.1
click at [994, 195] on span "Pistachio Kunafa Flavour Chocolate Bar - 230 gm" at bounding box center [983, 208] width 291 height 26
copy span "Chocolate Bar"
click at [1130, 492] on icon at bounding box center [1119, 502] width 21 height 21
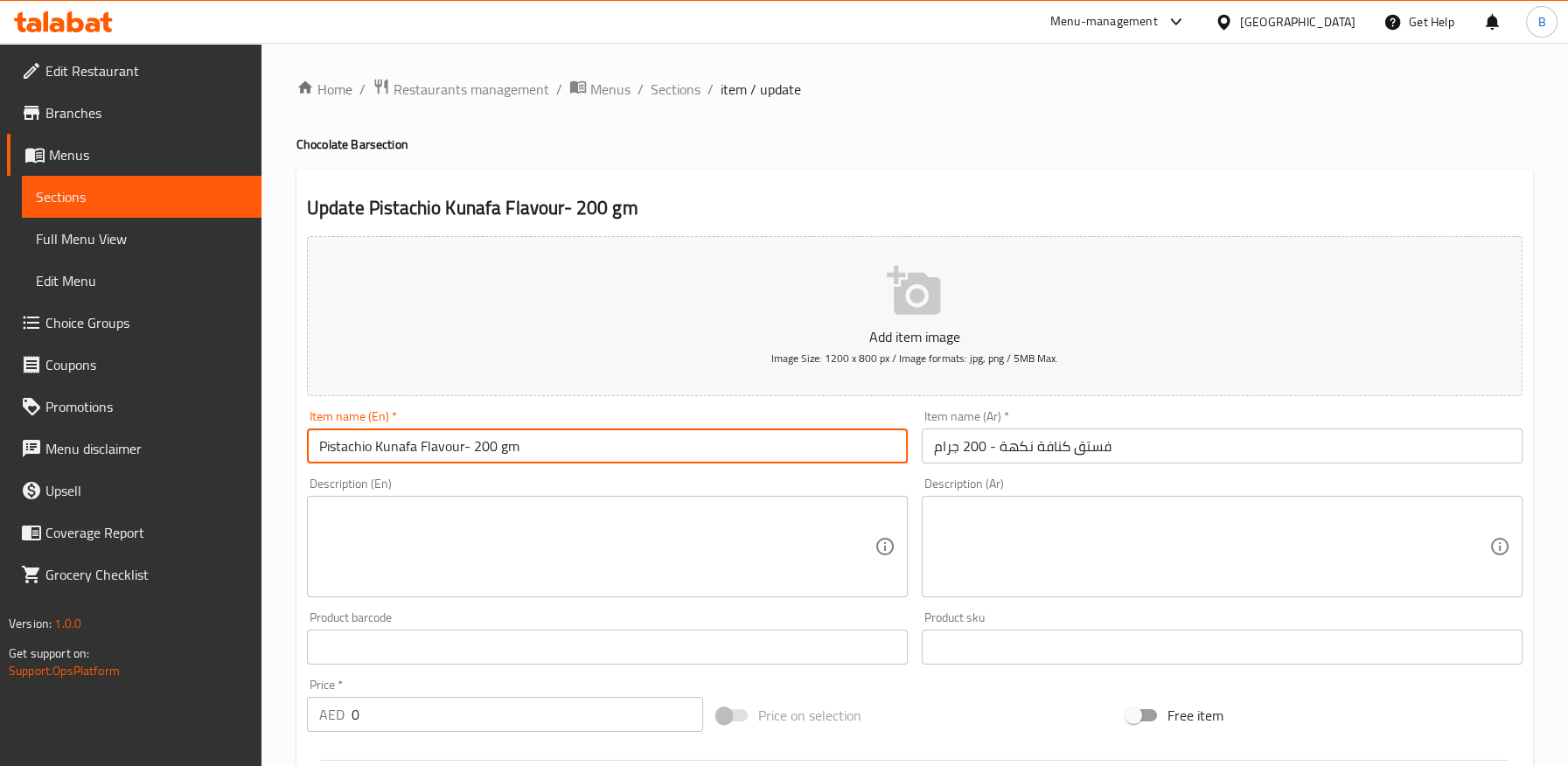
click at [464, 449] on input "Pistachio Kunafa Flavour- 200 gm" at bounding box center [607, 446] width 601 height 35
paste input "Chocolate Bar"
click at [461, 453] on input "Pistachio Kunafa FlavourChocolate Bar- 200 gm" at bounding box center [607, 446] width 601 height 35
click at [462, 451] on input "Pistachio Kunafa FlavourChocolate Bar- 200 gm" at bounding box center [607, 446] width 601 height 35
click at [548, 453] on input "Pistachio Kunafa Flavour Chocolate Bar- 200 gm" at bounding box center [607, 446] width 601 height 35
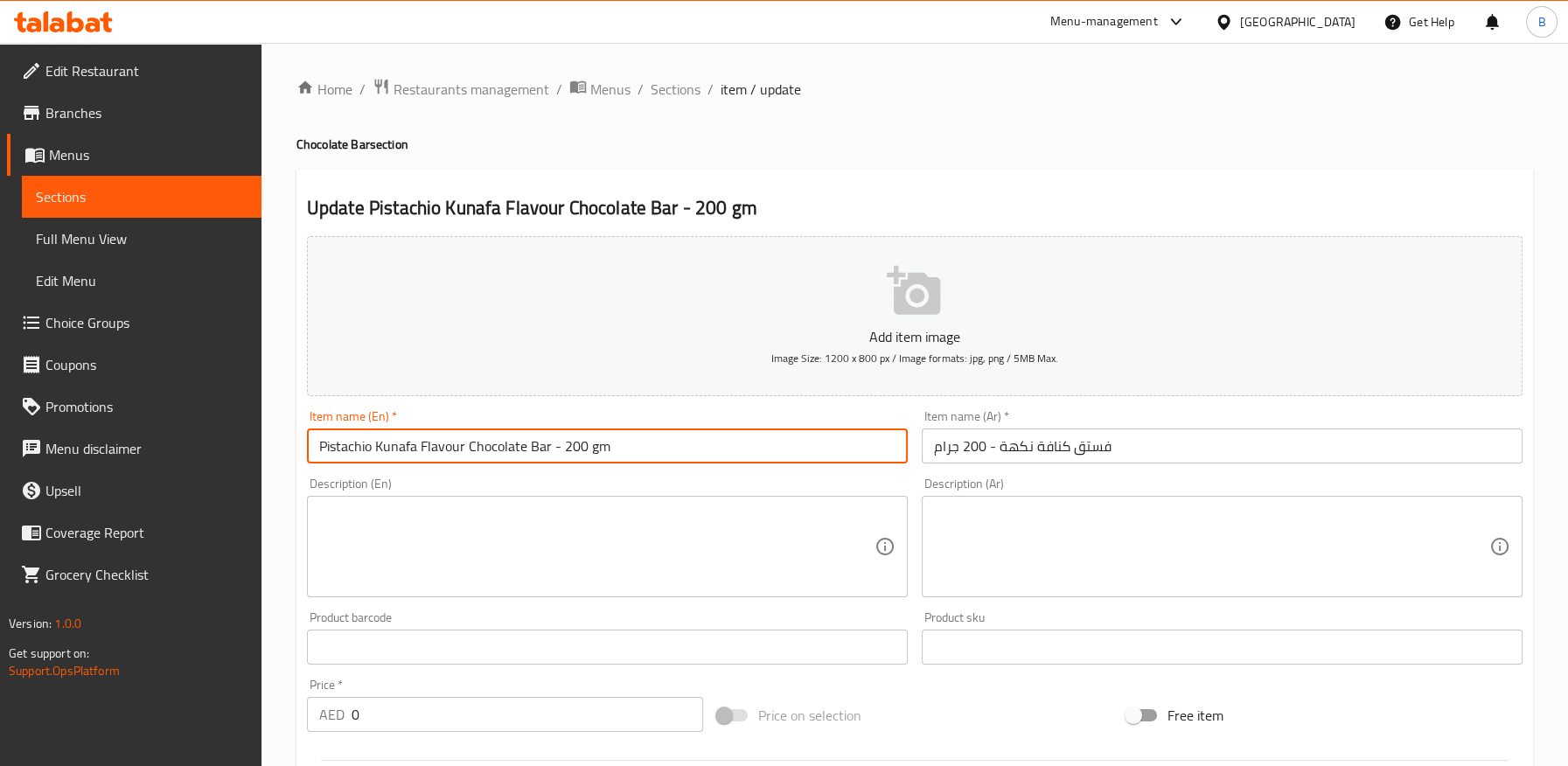
type input "Pistachio Kunafa Flavour Chocolate Bar - 200 gm"
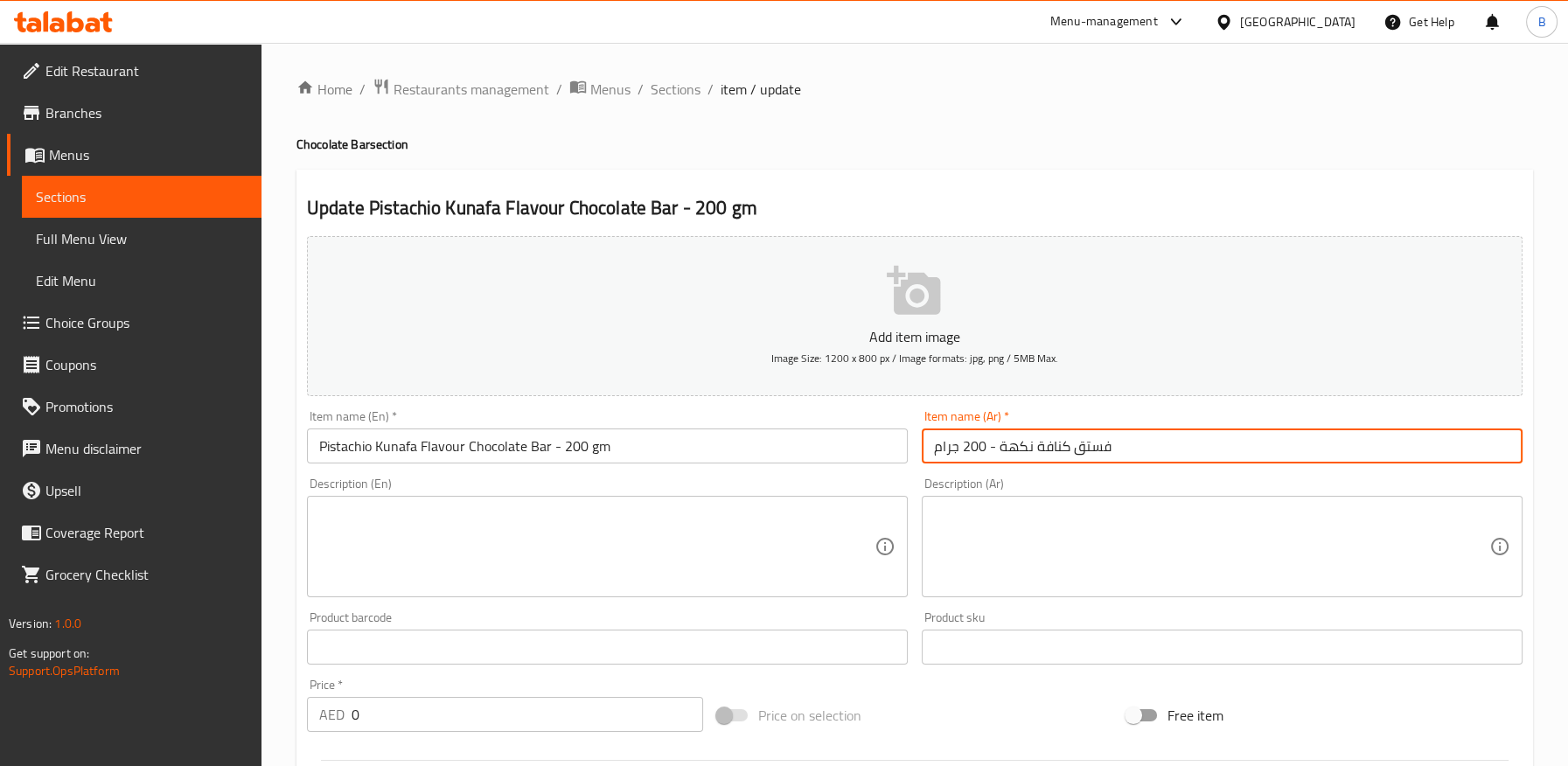
click at [930, 449] on input "فستق كنافة نكهة - 200 جرام" at bounding box center [1222, 446] width 601 height 35
click at [1009, 448] on input "بار شوكولاتة فستق كنافة نكهة - 200 جرام" at bounding box center [1222, 446] width 601 height 35
click at [1071, 445] on input "بار شوكولاتة فستق كنافة - 200 جرام" at bounding box center [1222, 446] width 601 height 35
paste input "كهة"
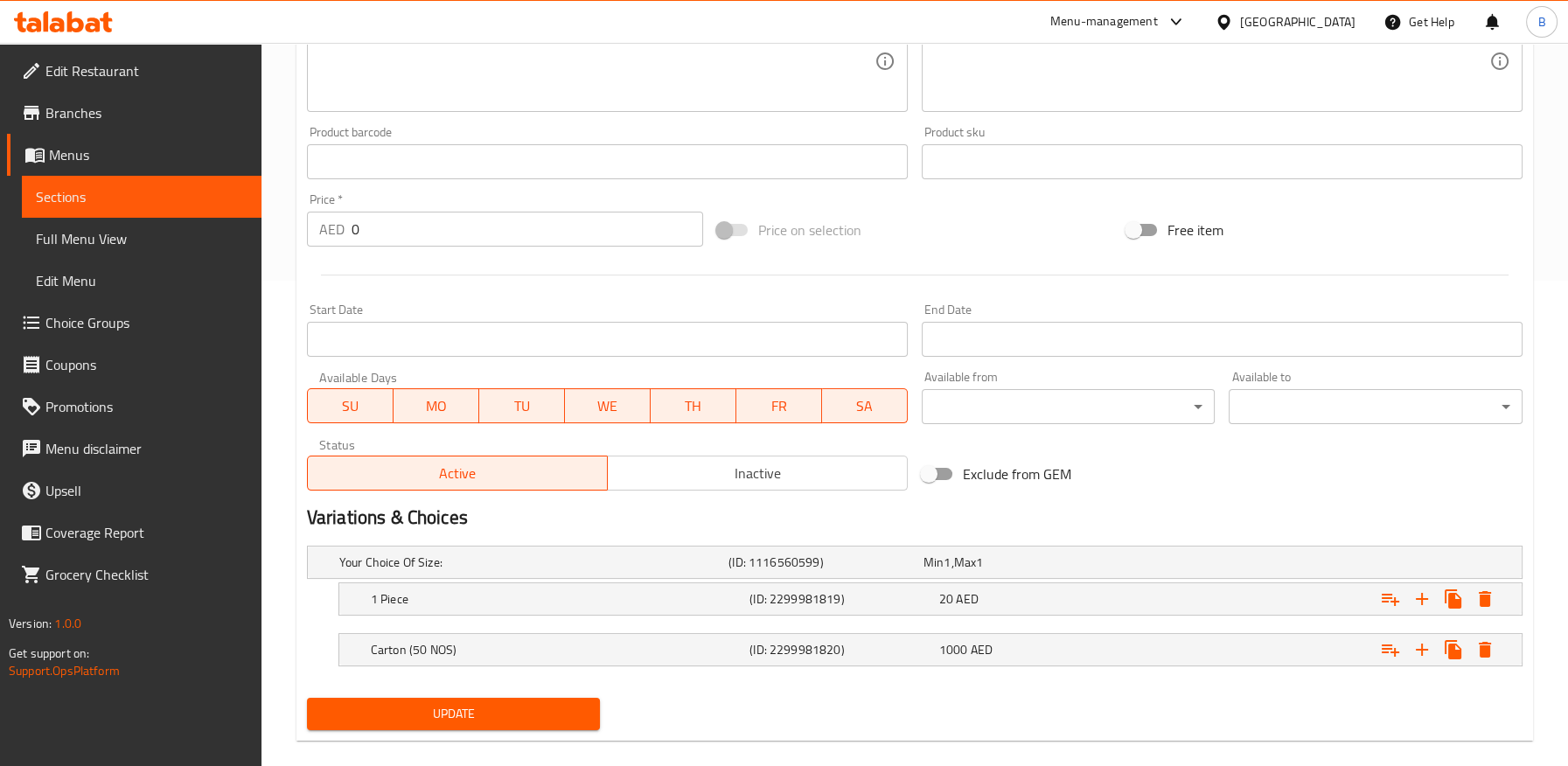
scroll to position [507, 0]
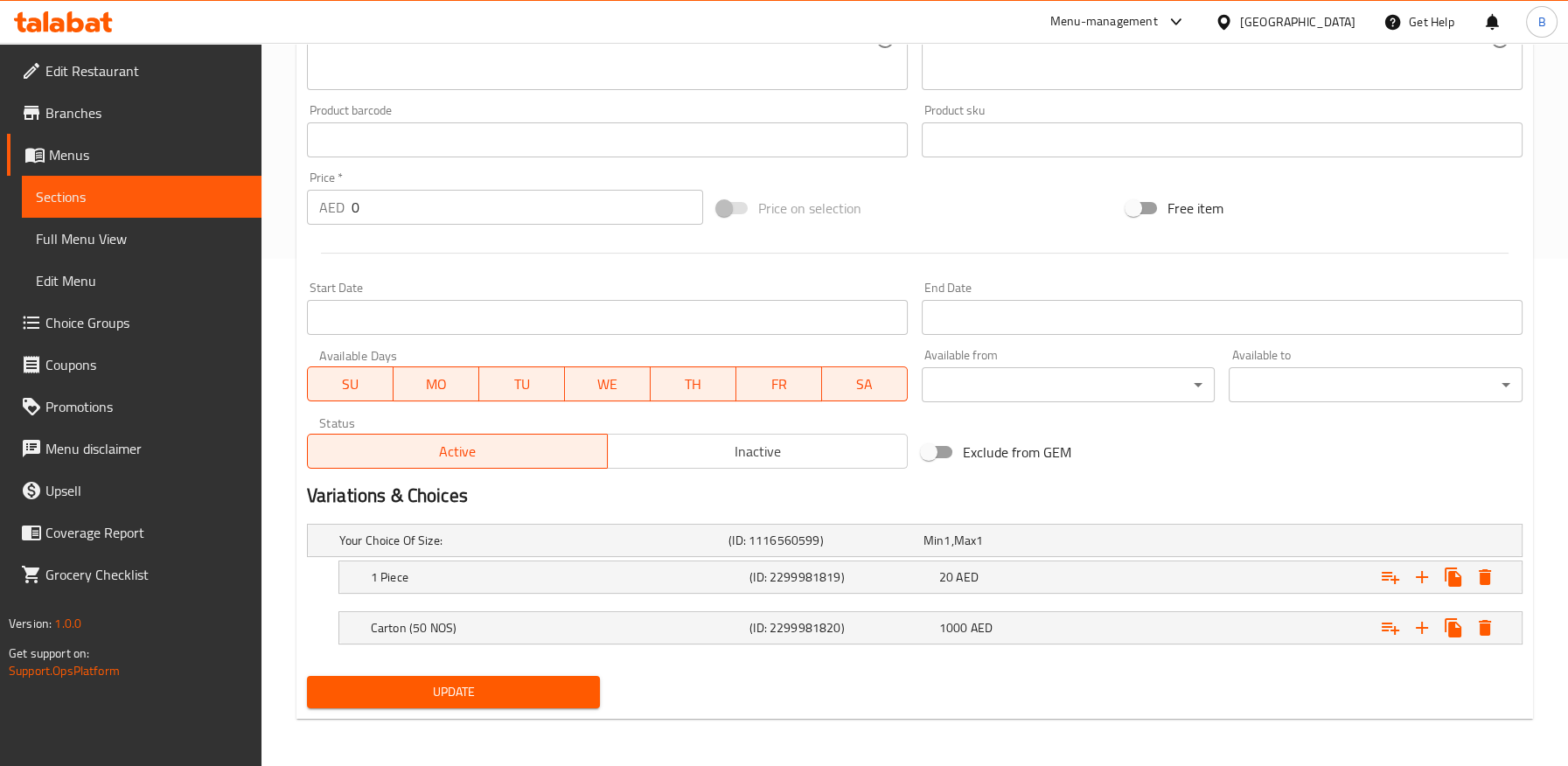
type input "بار شوكولاتة نكهة فستق كنافة - 200 جرام"
click at [505, 695] on span "Update" at bounding box center [453, 691] width 266 height 22
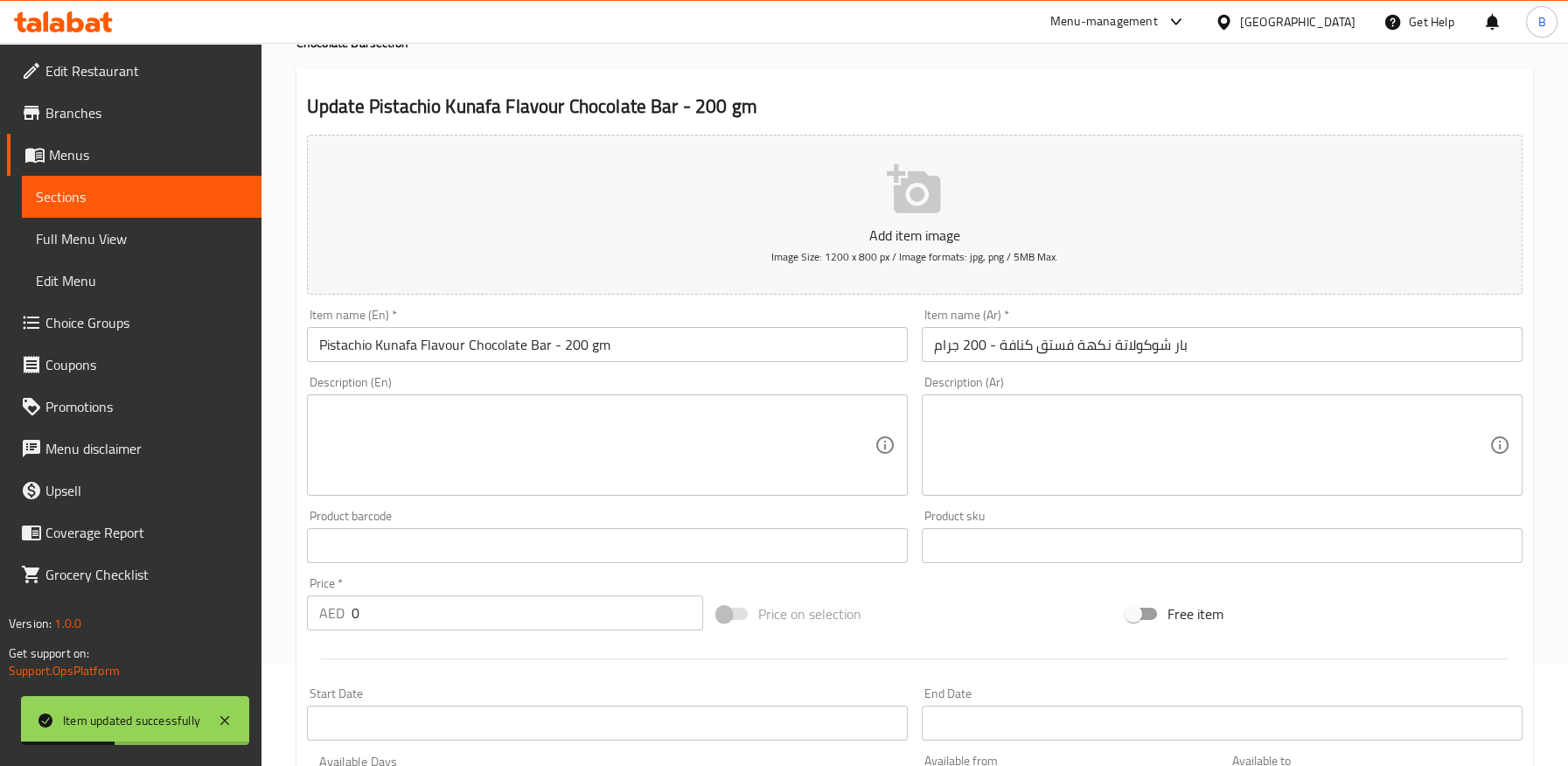
scroll to position [0, 0]
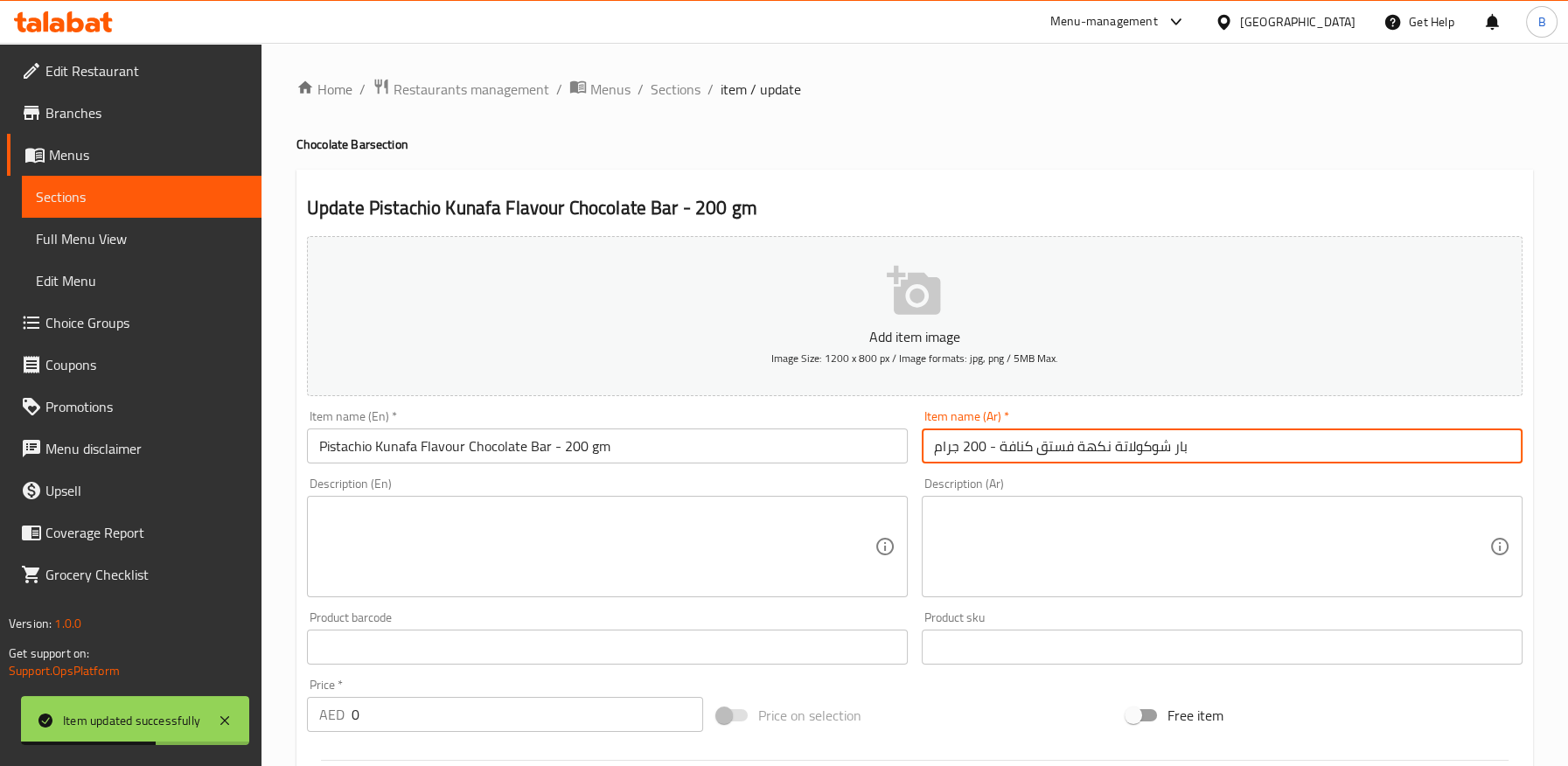
drag, startPoint x: 1188, startPoint y: 447, endPoint x: 1114, endPoint y: 443, distance: 74.1
click at [1114, 443] on input "بار شوكولاتة نكهة فستق كنافة - 200 جرام" at bounding box center [1222, 446] width 601 height 35
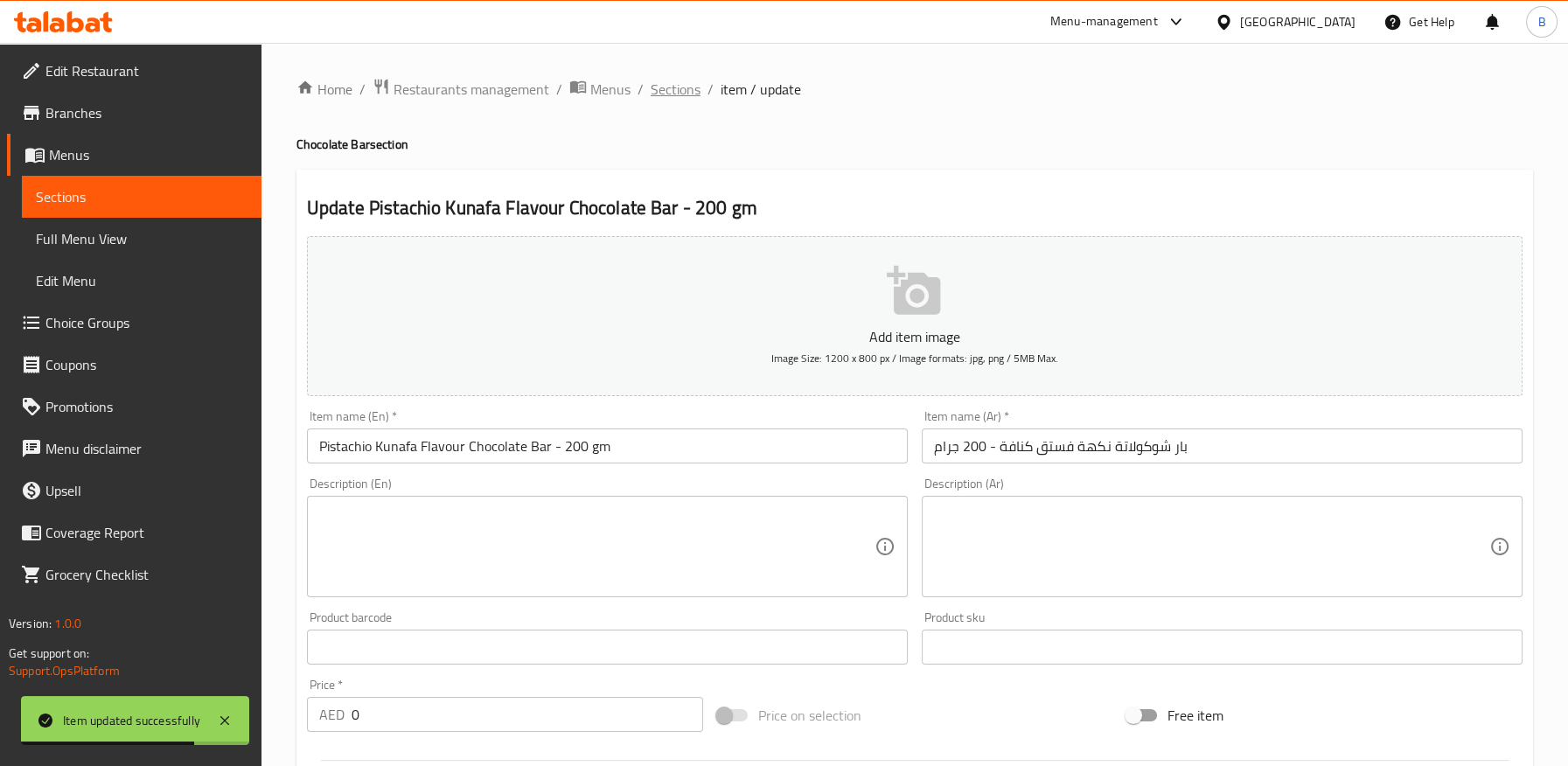
click at [674, 94] on span "Sections" at bounding box center [675, 89] width 50 height 21
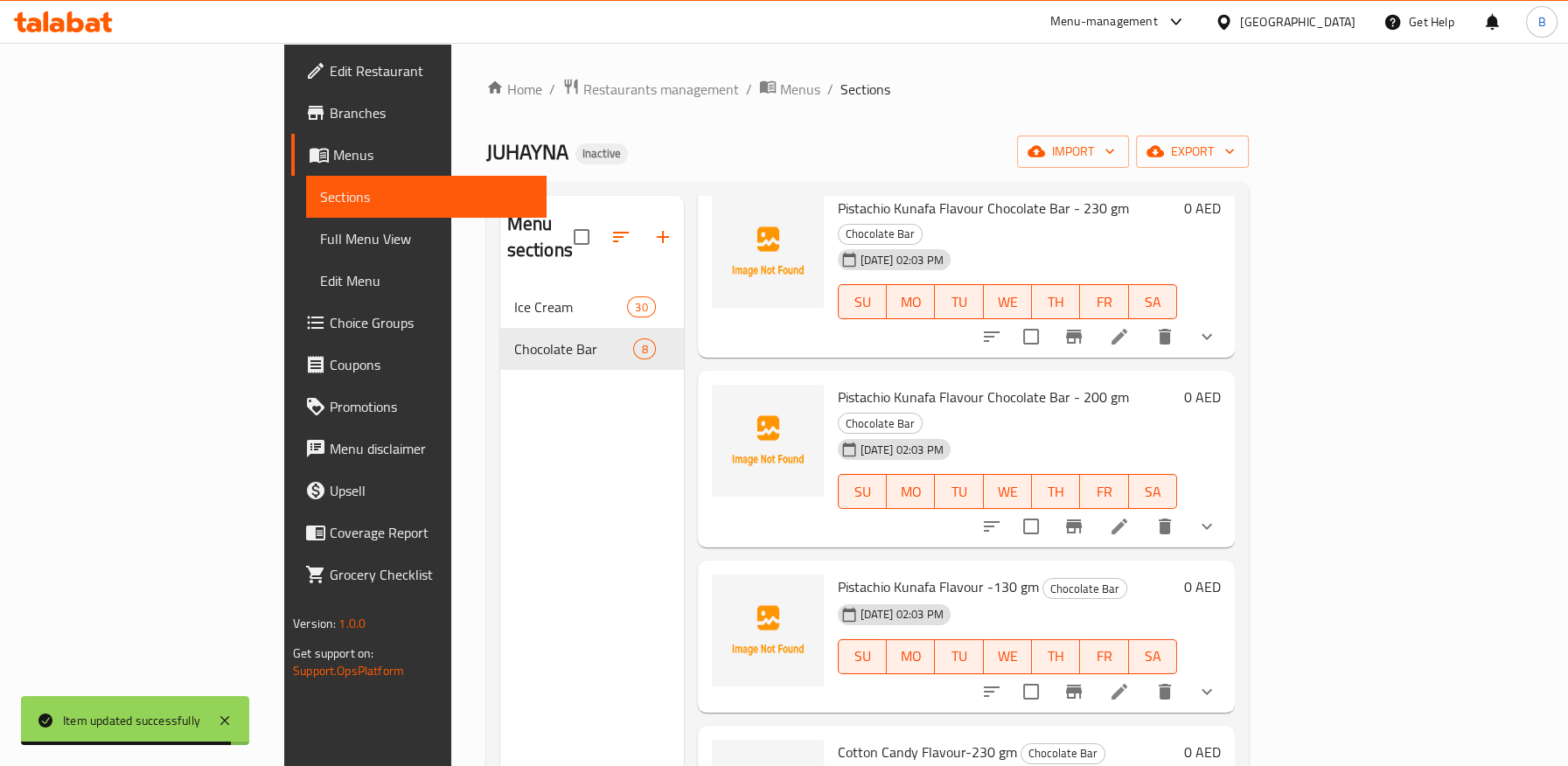
scroll to position [194, 0]
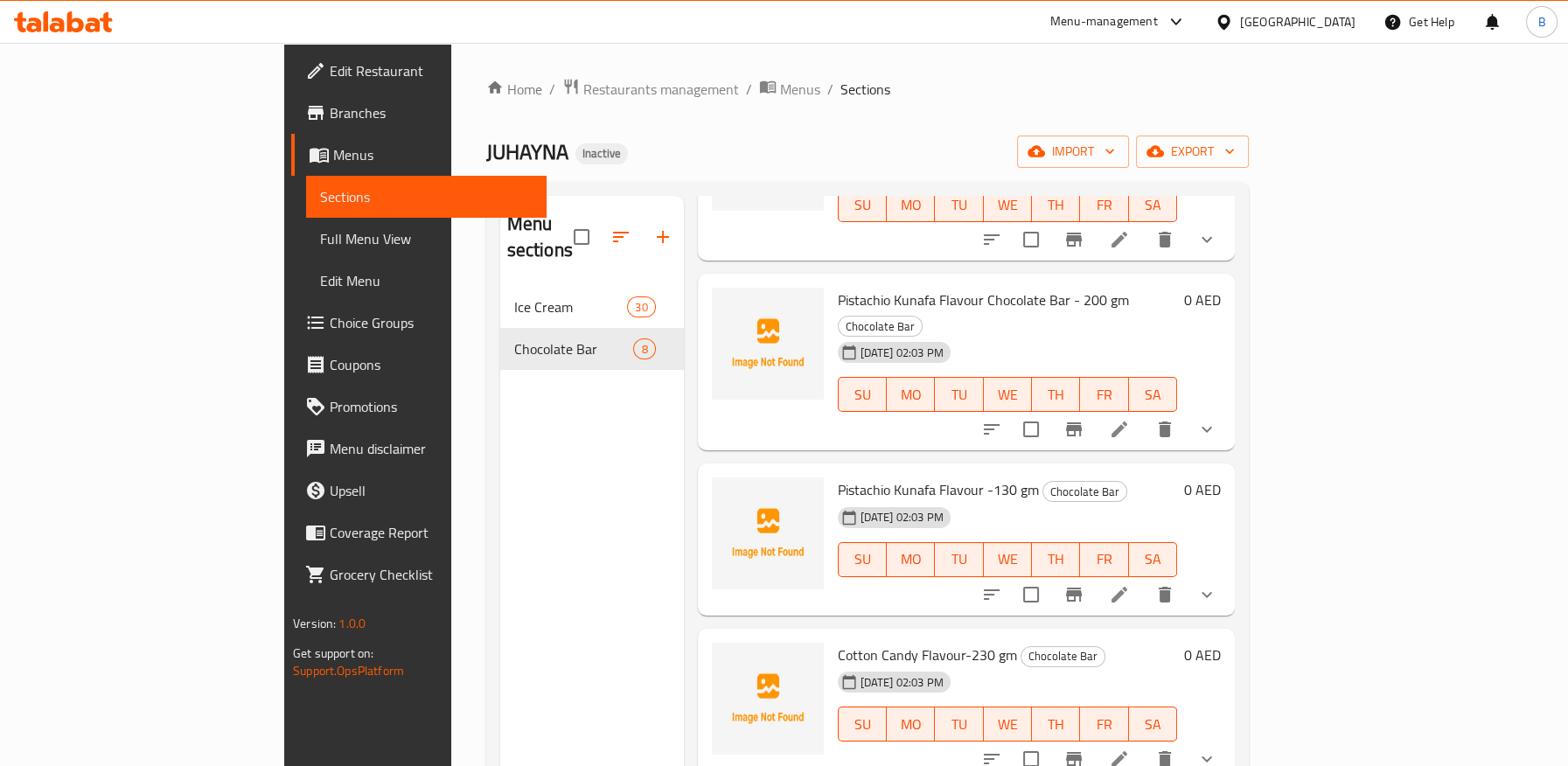
click at [1143, 579] on li at bounding box center [1118, 594] width 49 height 32
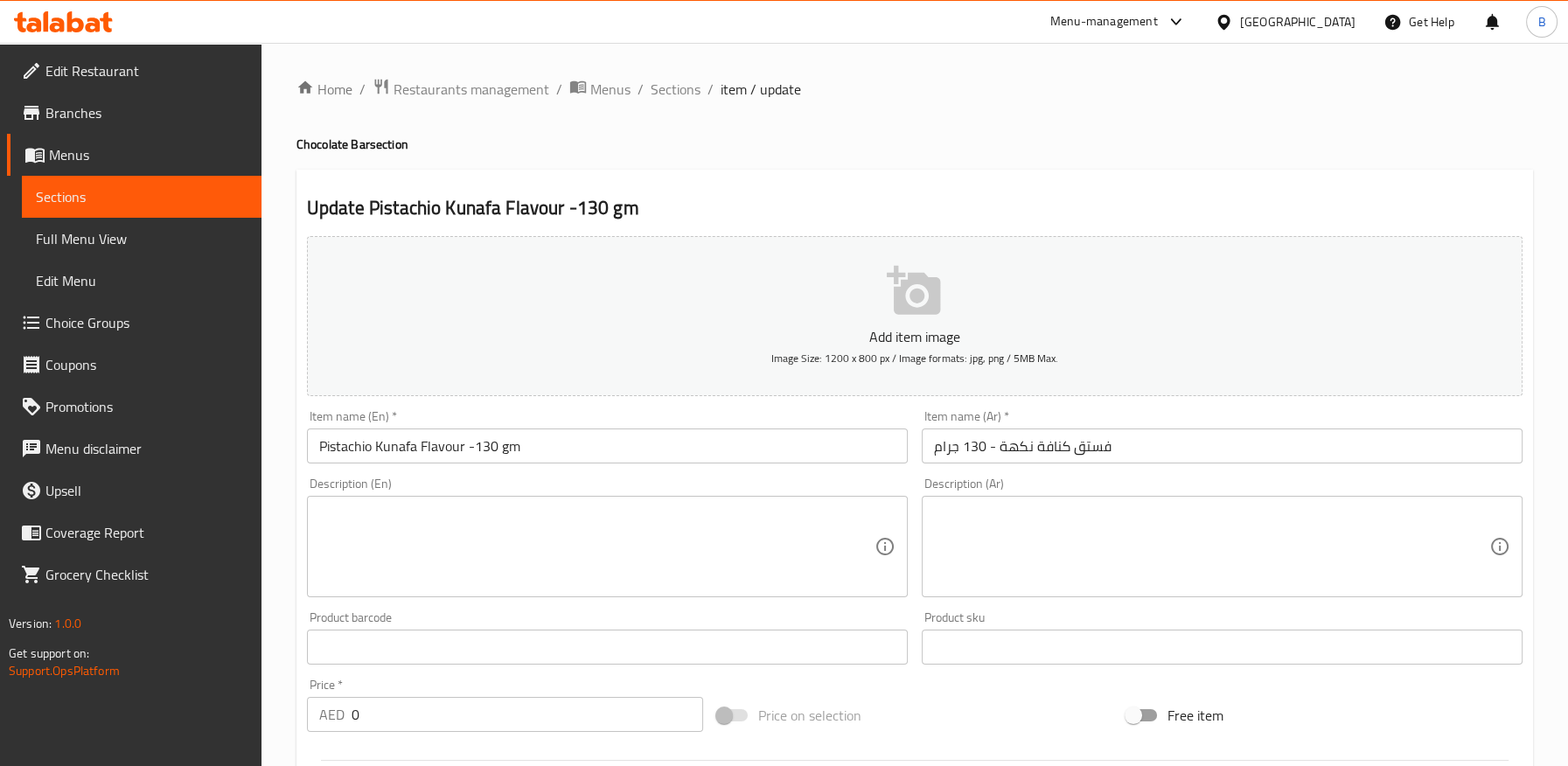
click at [934, 449] on input "فستق كنافة نكهة - 130 جرام" at bounding box center [1222, 446] width 601 height 35
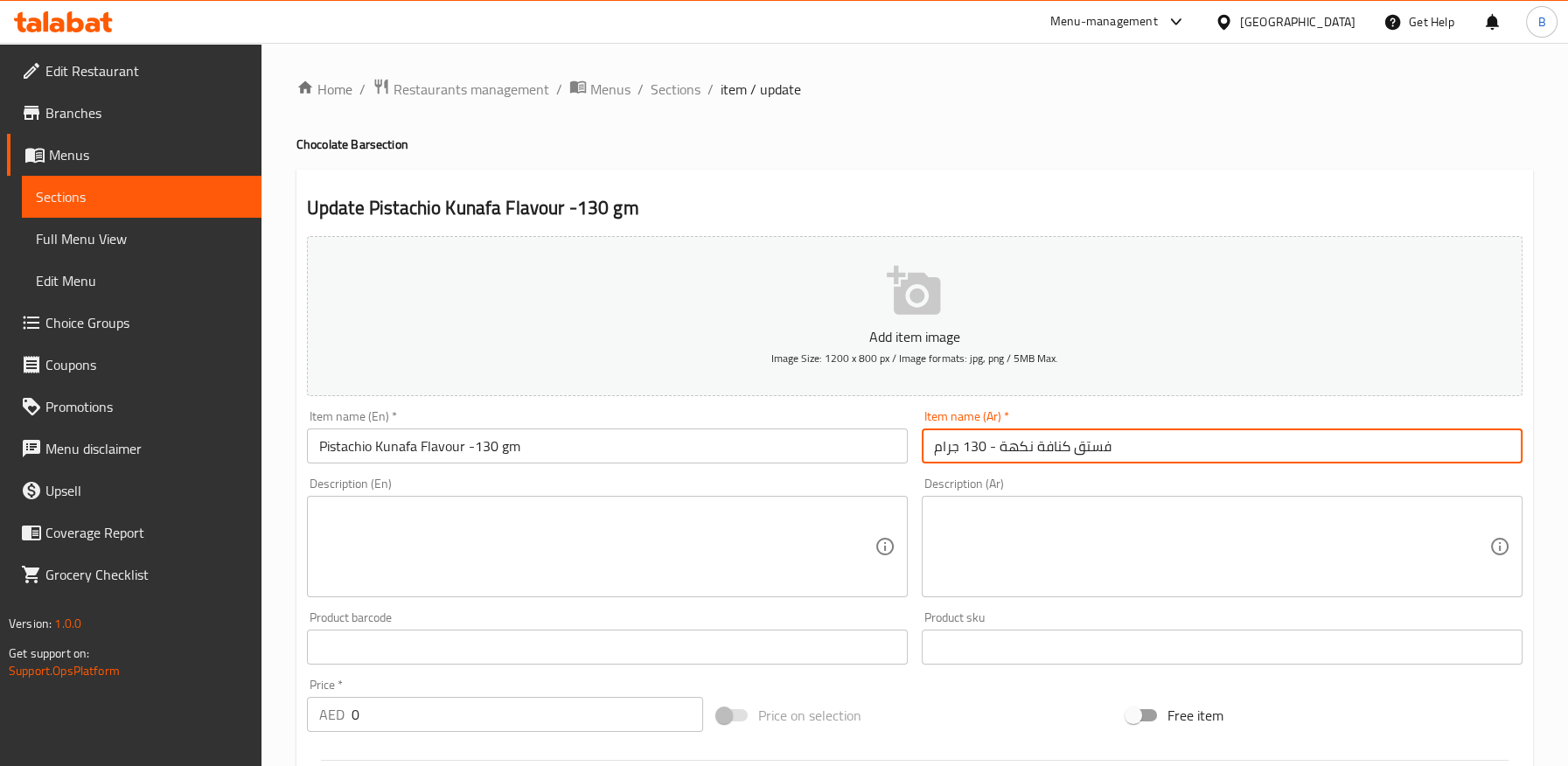
paste input "بار شوكولاتة"
type input "بار شوكولاتة فستق كنافة نكهة - 130 جرام"
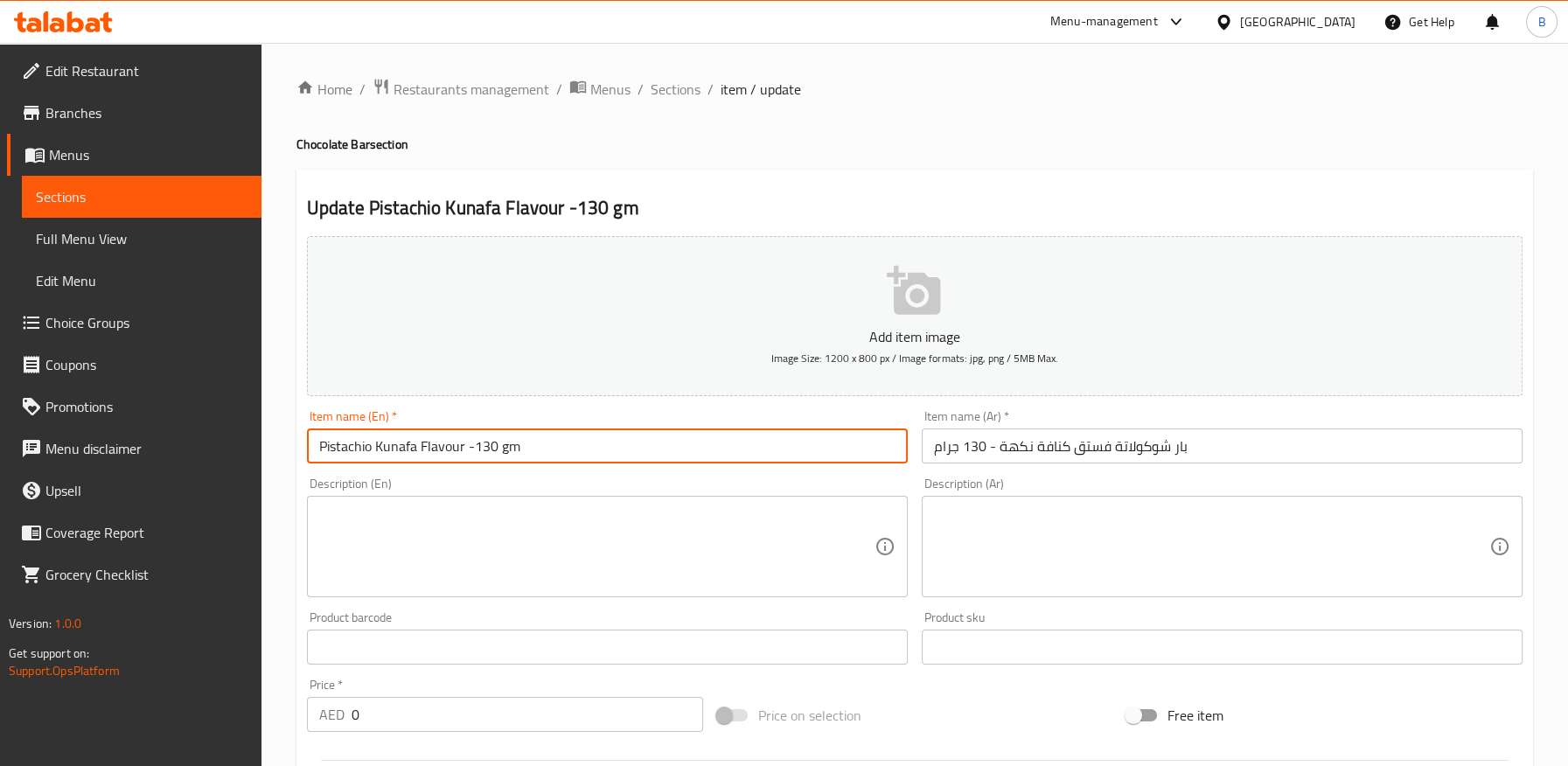
click at [462, 450] on input "Pistachio Kunafa Flavour -130 gm" at bounding box center [607, 446] width 601 height 35
paste input "Chocolate Bar"
type input "Pistachio Kunafa Flavour Chocolate Bar -130 gm"
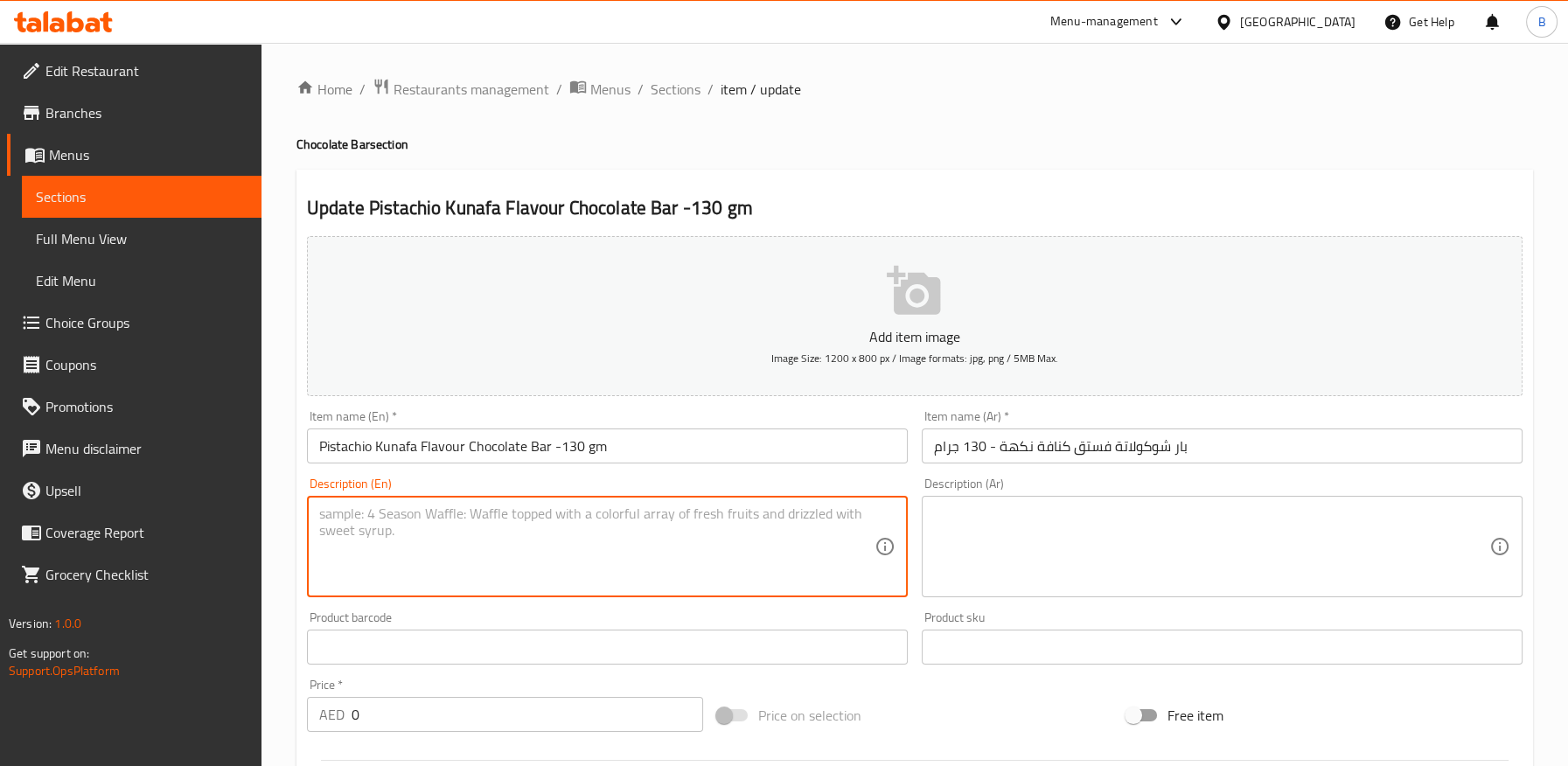
click at [696, 526] on textarea at bounding box center [597, 546] width 555 height 83
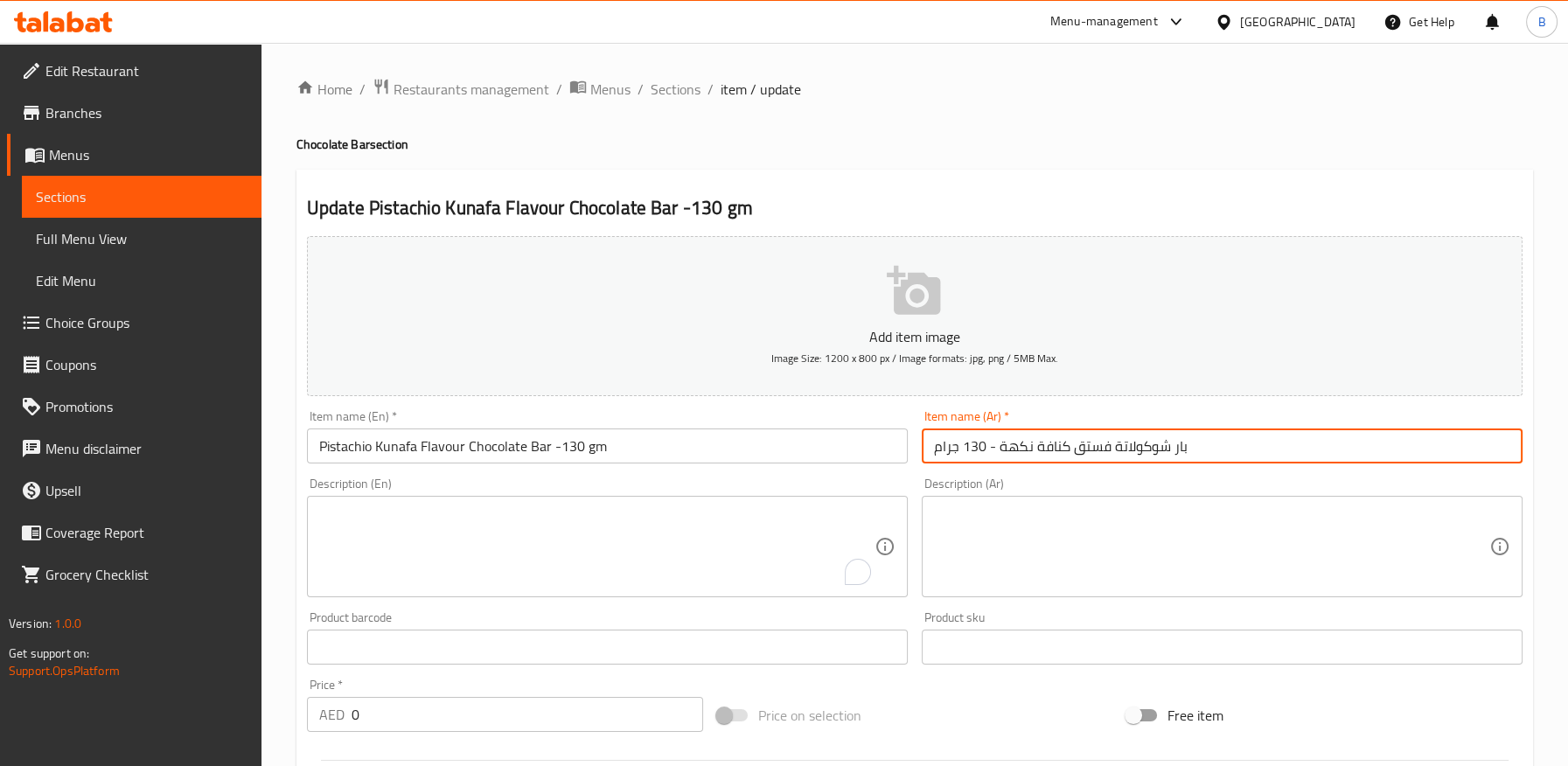
click at [1012, 437] on input "بار شوكولاتة فستق كنافة نكهة - 130 جرام" at bounding box center [1222, 446] width 601 height 35
click at [1071, 450] on input "بار شوكولاتة فستق كنافة - 130 جرام" at bounding box center [1222, 446] width 601 height 35
paste input "كهة"
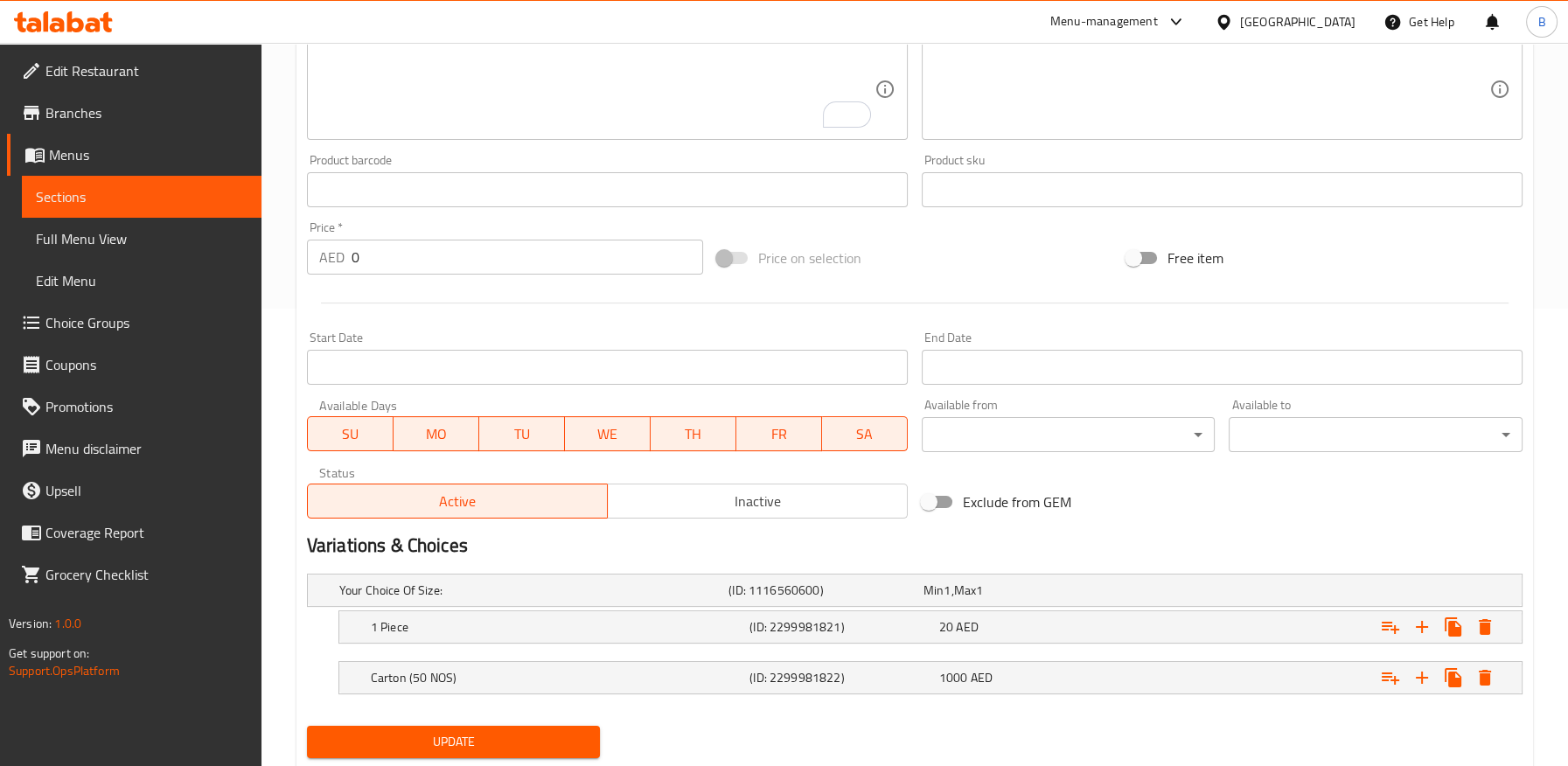
scroll to position [507, 0]
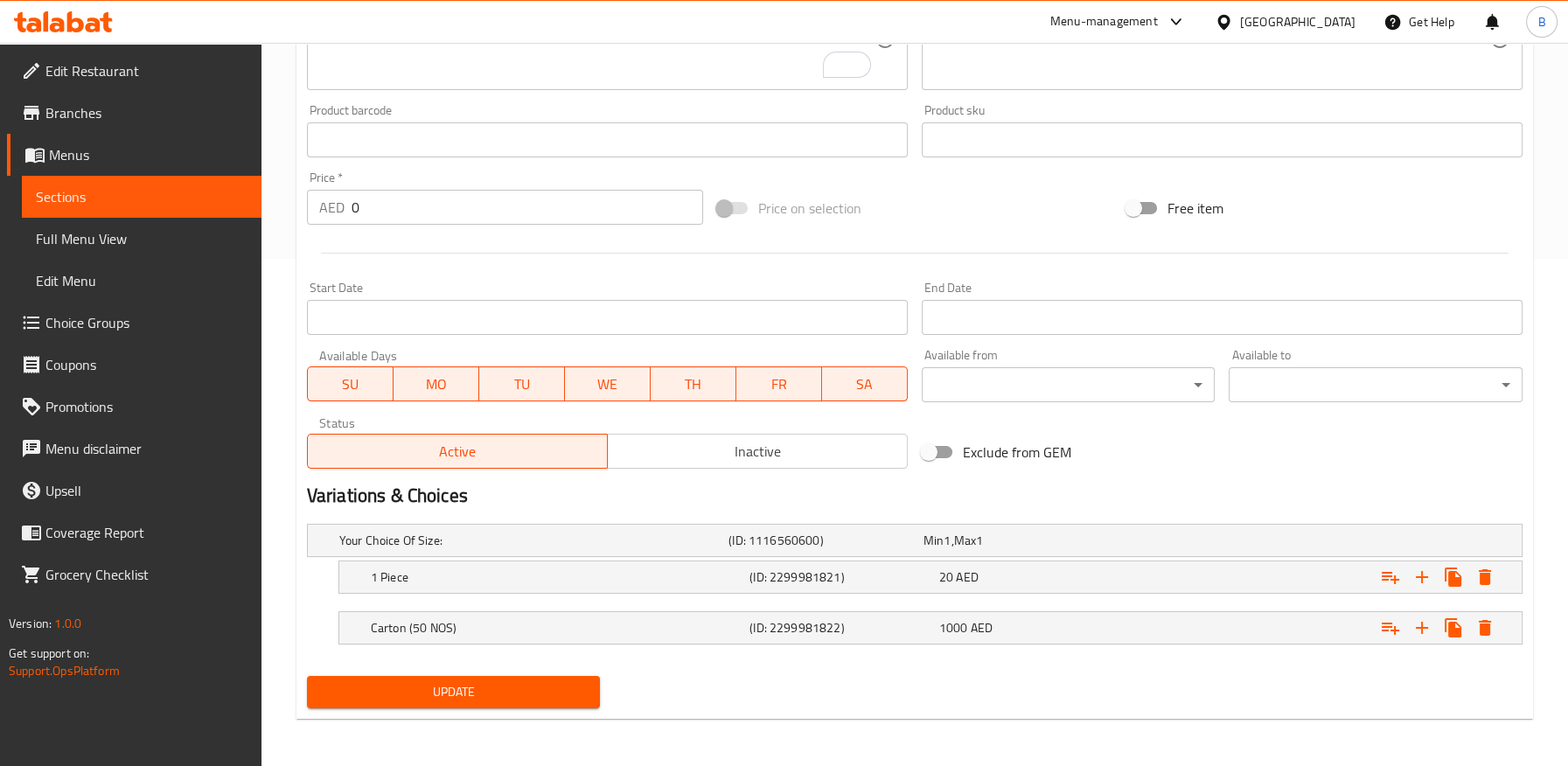
type input "بار شوكولاتة نكهة فستق كنافة - 130 جرام"
click at [560, 699] on span "Update" at bounding box center [453, 691] width 266 height 22
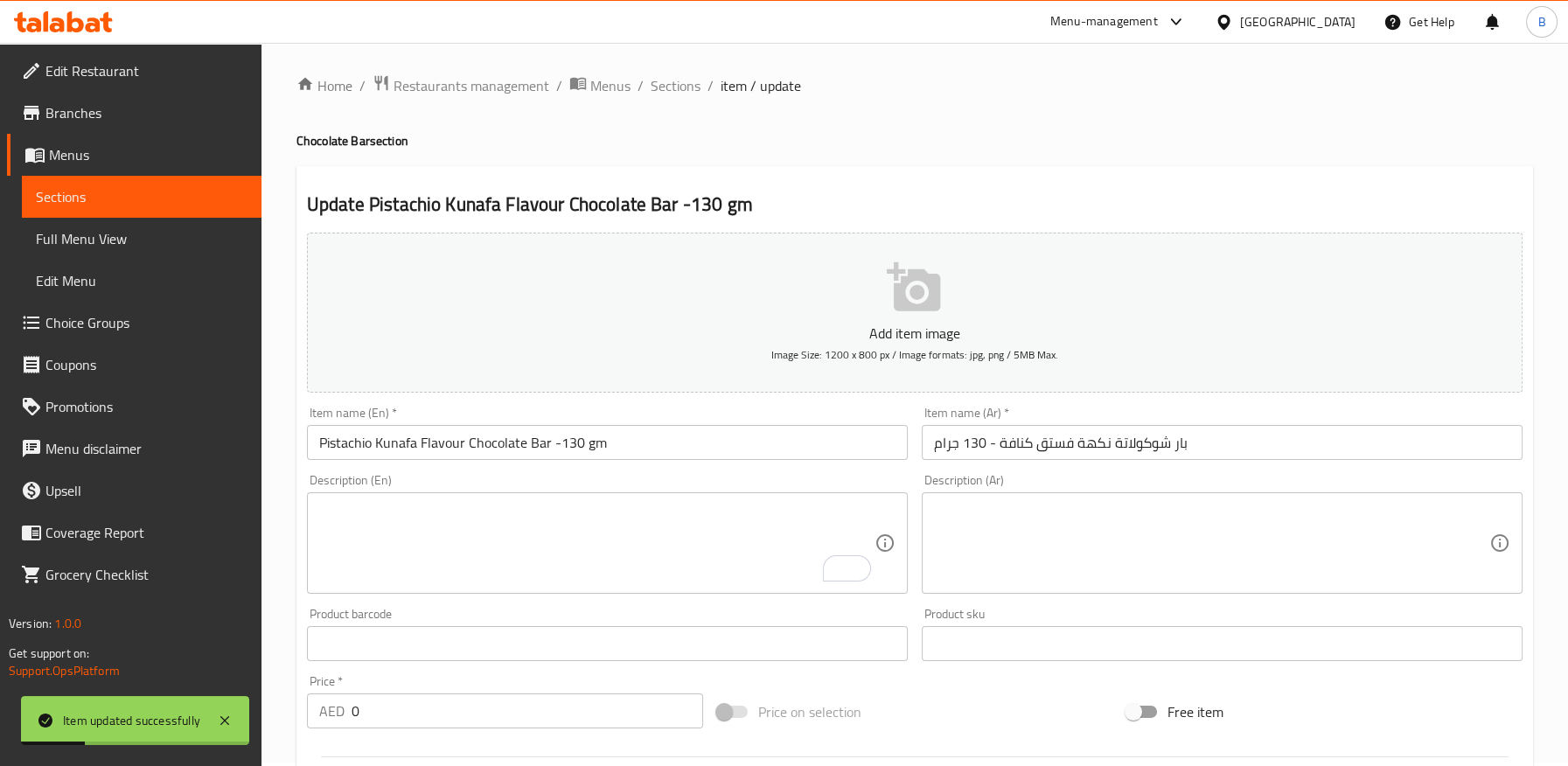
scroll to position [0, 0]
click at [674, 92] on span "Sections" at bounding box center [675, 89] width 50 height 21
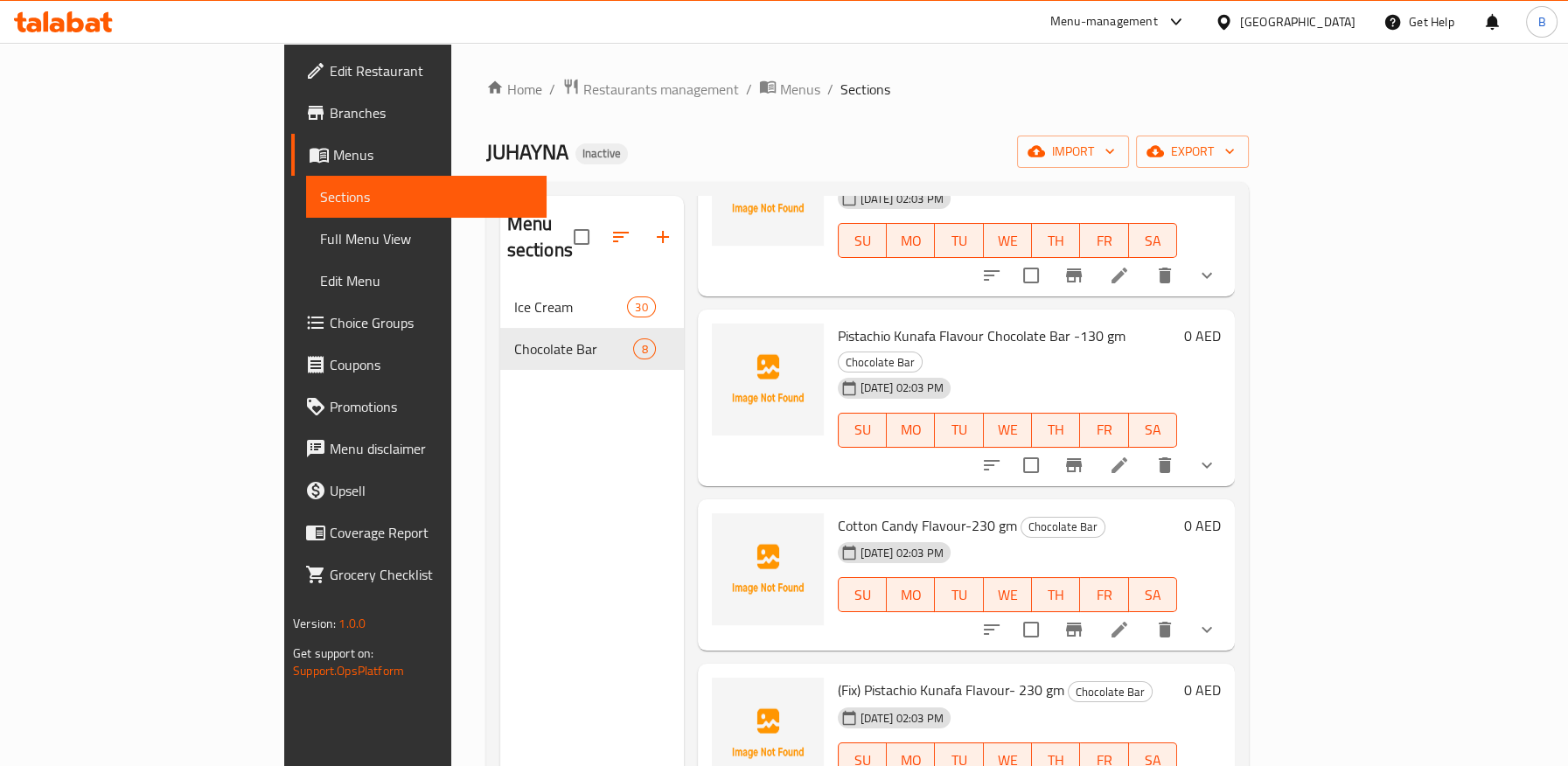
scroll to position [388, 0]
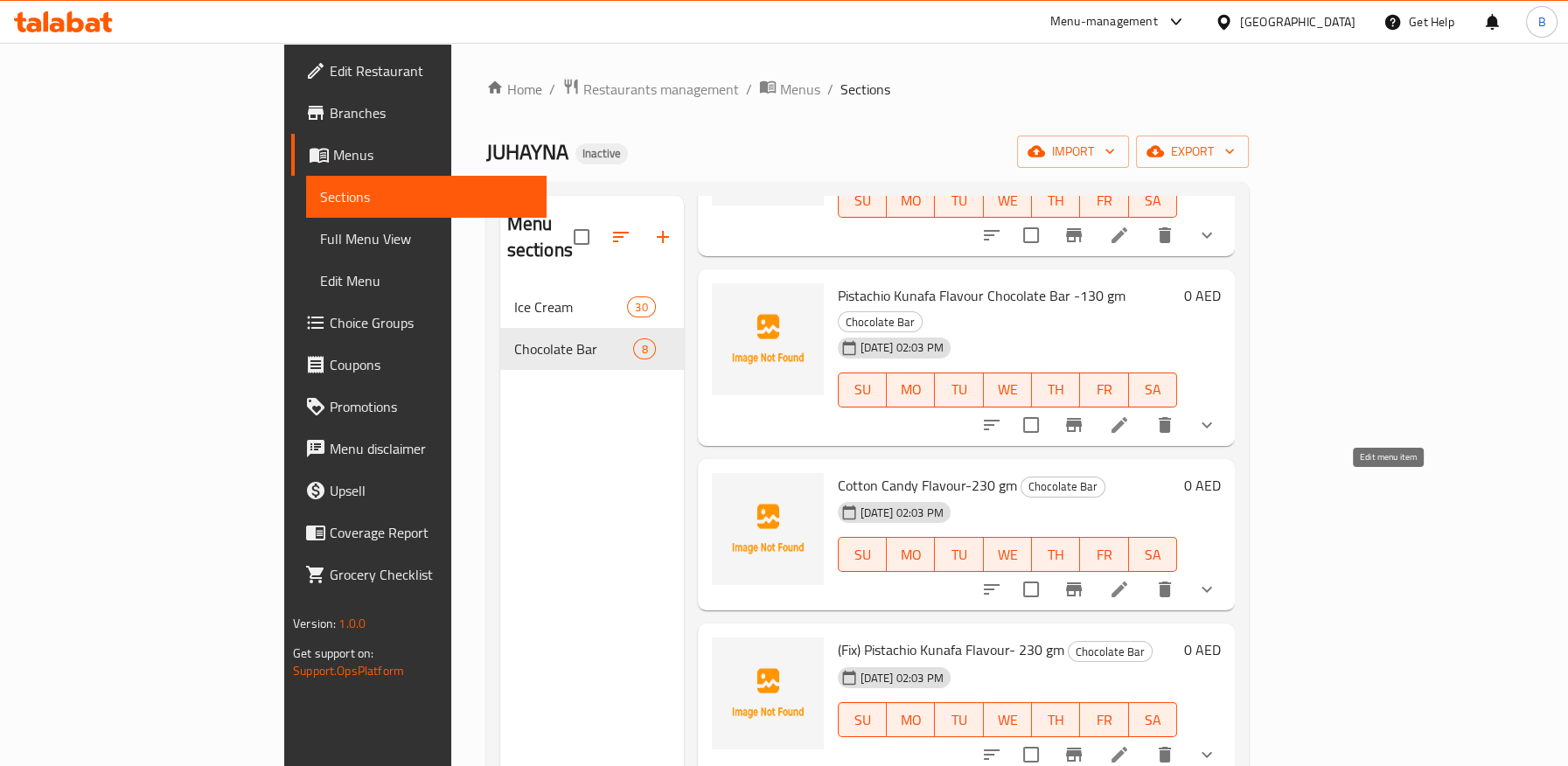
click at [1130, 579] on icon at bounding box center [1119, 589] width 21 height 21
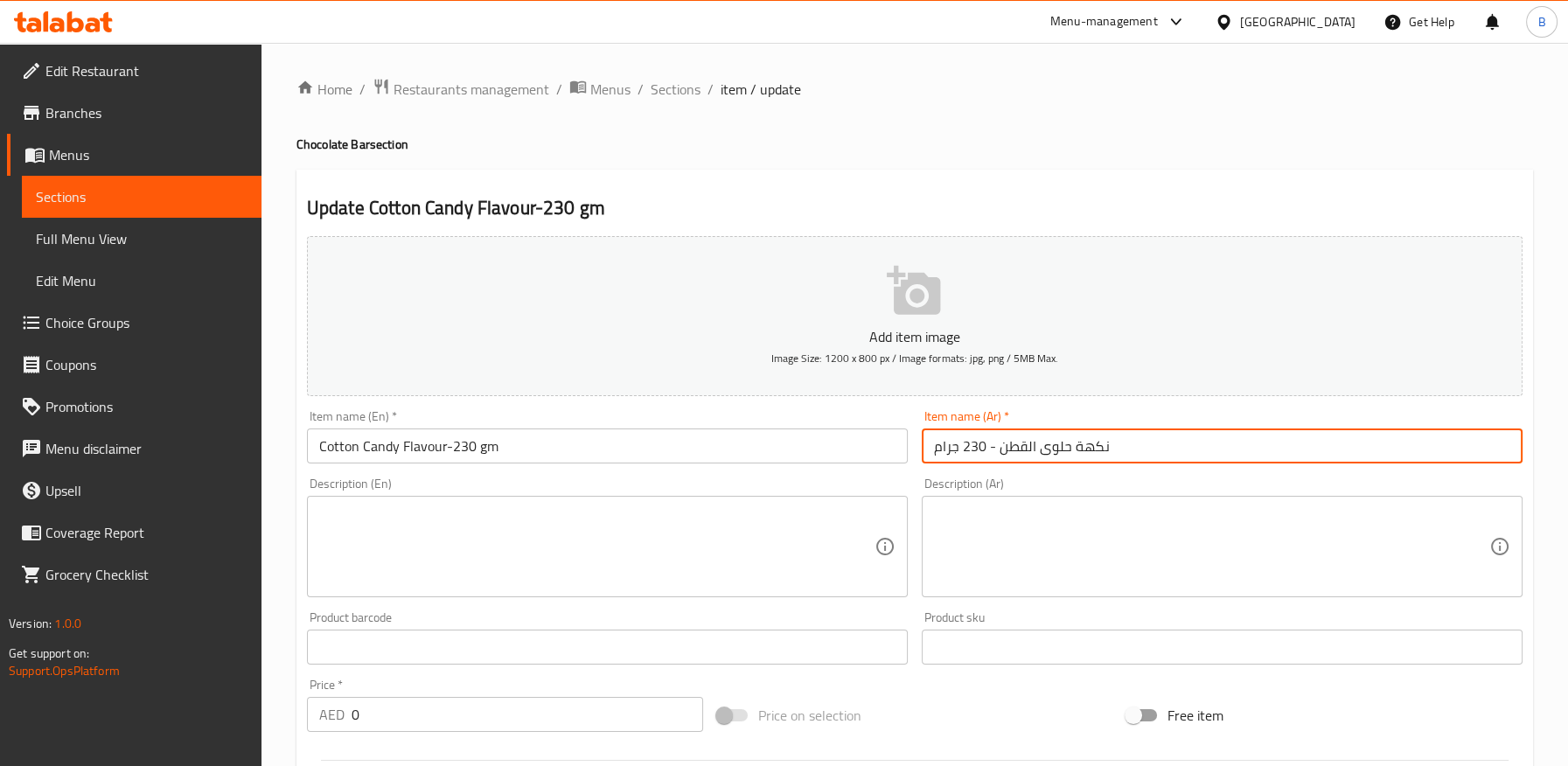
click at [1204, 443] on input "نكهة حلوى القطن - 230 جرام" at bounding box center [1222, 446] width 601 height 35
paste input "نكهة"
type input "نكهة حلوى القطن - 230 جرام"
drag, startPoint x: 443, startPoint y: 450, endPoint x: 450, endPoint y: 470, distance: 21.2
click at [445, 450] on input "Cotton Candy Flavour-230 gm" at bounding box center [607, 446] width 601 height 35
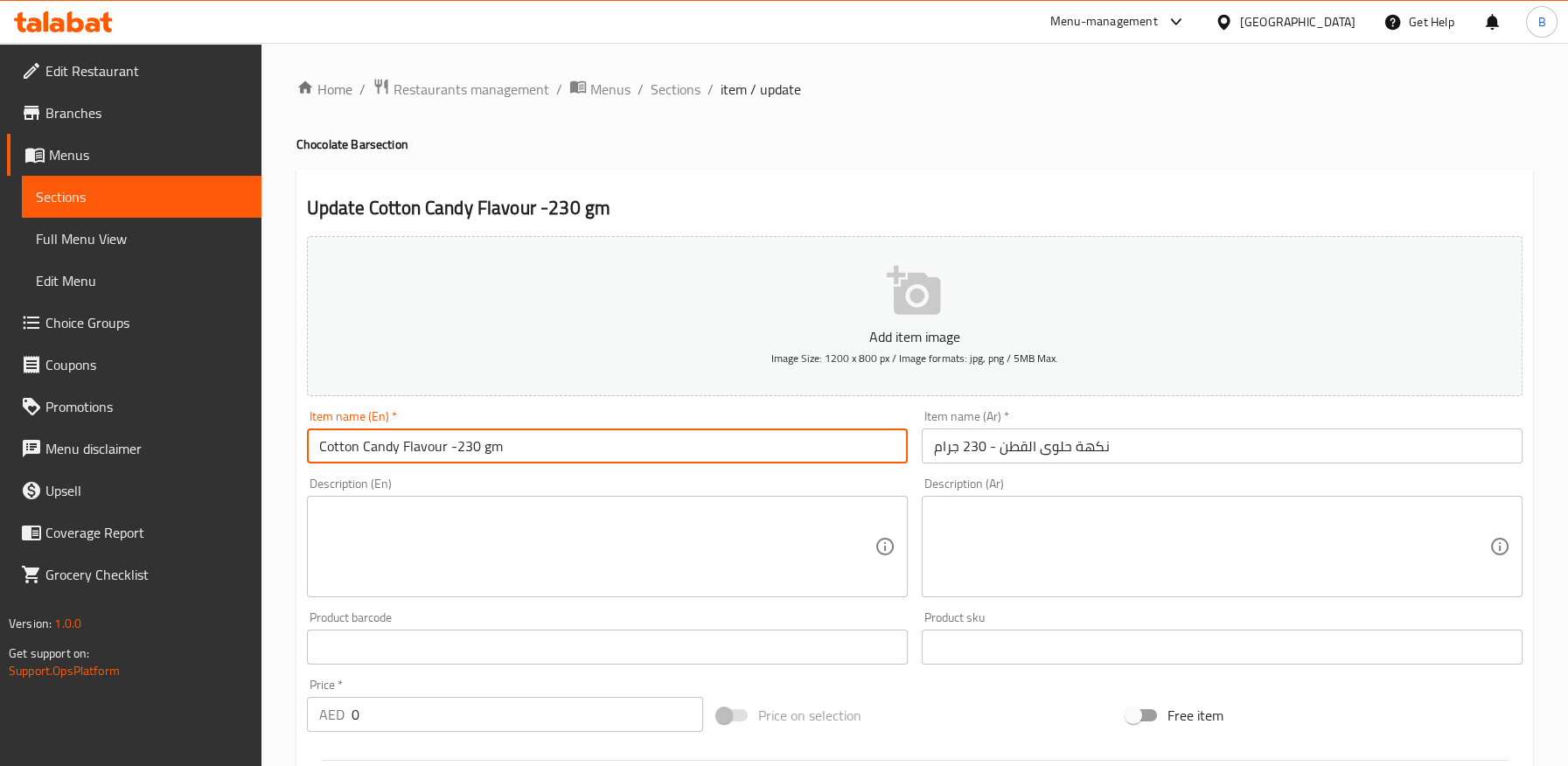
paste input "Chocolate Bar"
click at [538, 450] on input "Cotton Candy Flavour Chocolate Bar -230 gm" at bounding box center [607, 446] width 601 height 35
type input "Cotton Candy Flavour Chocolate Bar - 230 gm"
click at [930, 453] on input "نكهة حلوى القطن - 230 جرام" at bounding box center [1222, 446] width 601 height 35
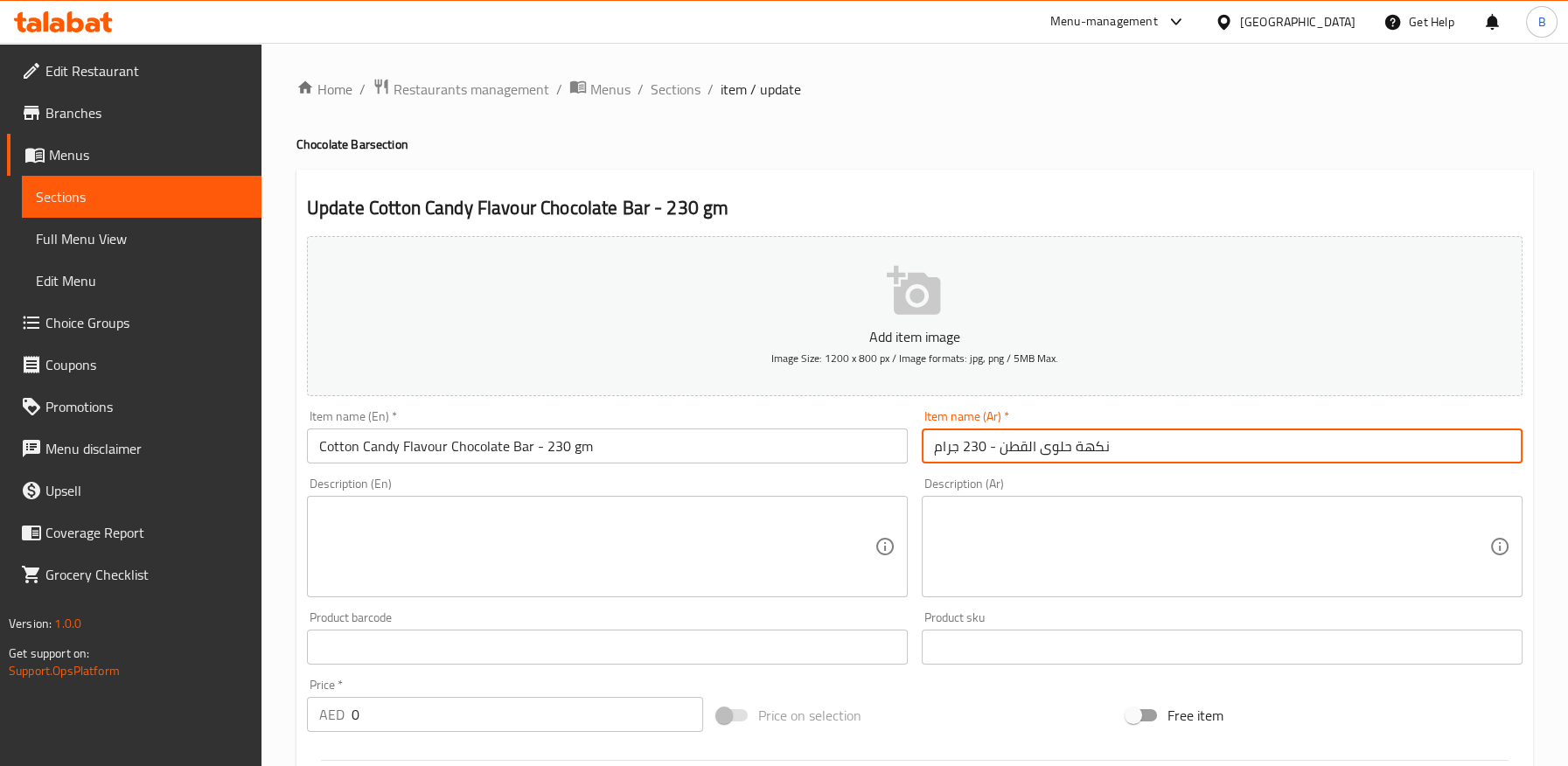
paste input "بار شوكولاتة"
drag, startPoint x: 1071, startPoint y: 448, endPoint x: 1001, endPoint y: 447, distance: 70.0
click at [1001, 447] on input "بار شوكولاتة نكهة حلوى القطن - 230 جرام" at bounding box center [1222, 446] width 601 height 35
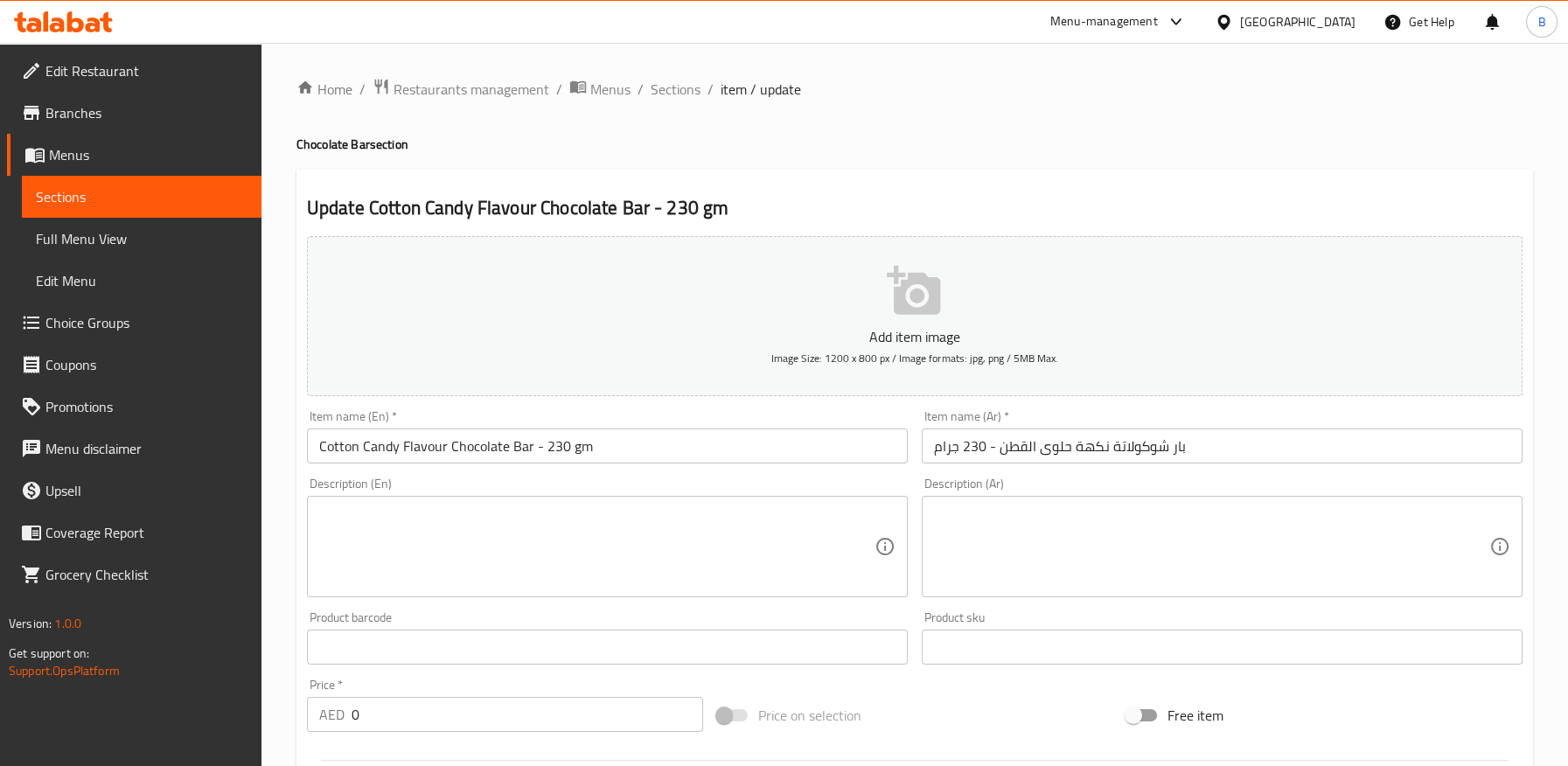
click at [1049, 451] on input "بار شوكولاتة نكهة حلوى القطن - 230 جرام" at bounding box center [1222, 446] width 601 height 35
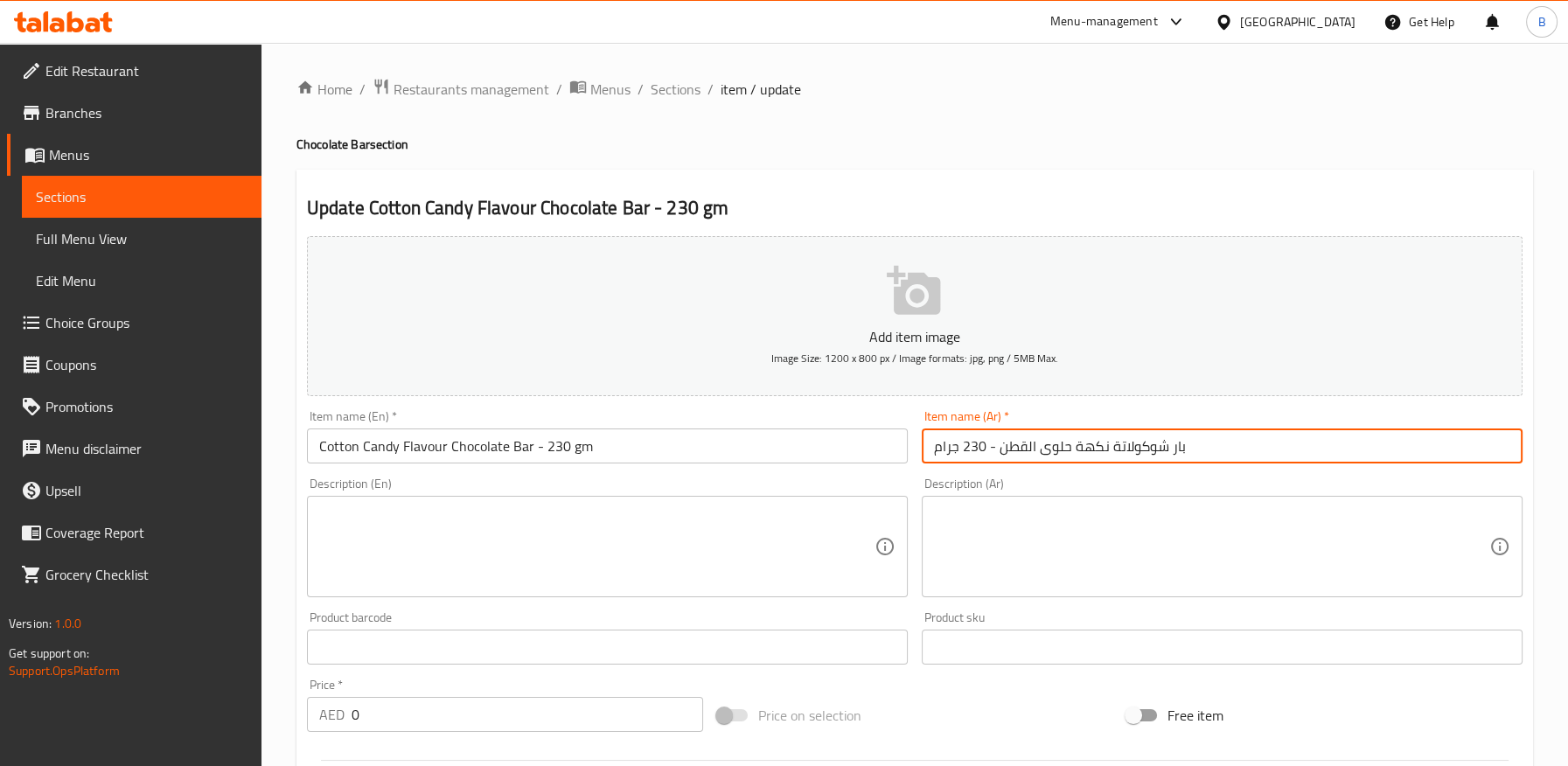
drag, startPoint x: 1071, startPoint y: 450, endPoint x: 1000, endPoint y: 451, distance: 71.0
click at [1000, 451] on input "بار شوكولاتة نكهة حلوى القطن - 230 جرام" at bounding box center [1222, 446] width 601 height 35
paste input "زل البنات"
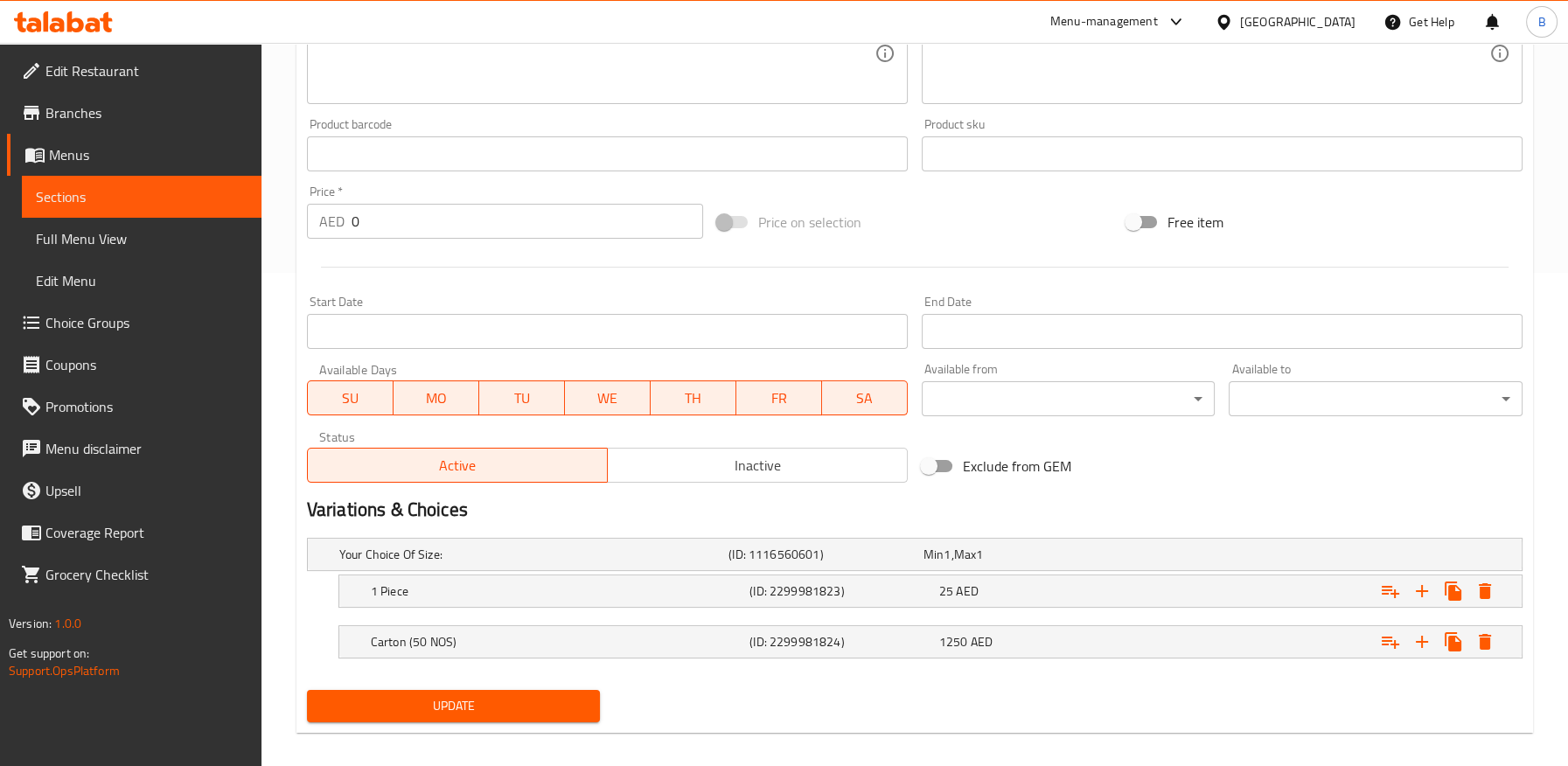
scroll to position [507, 0]
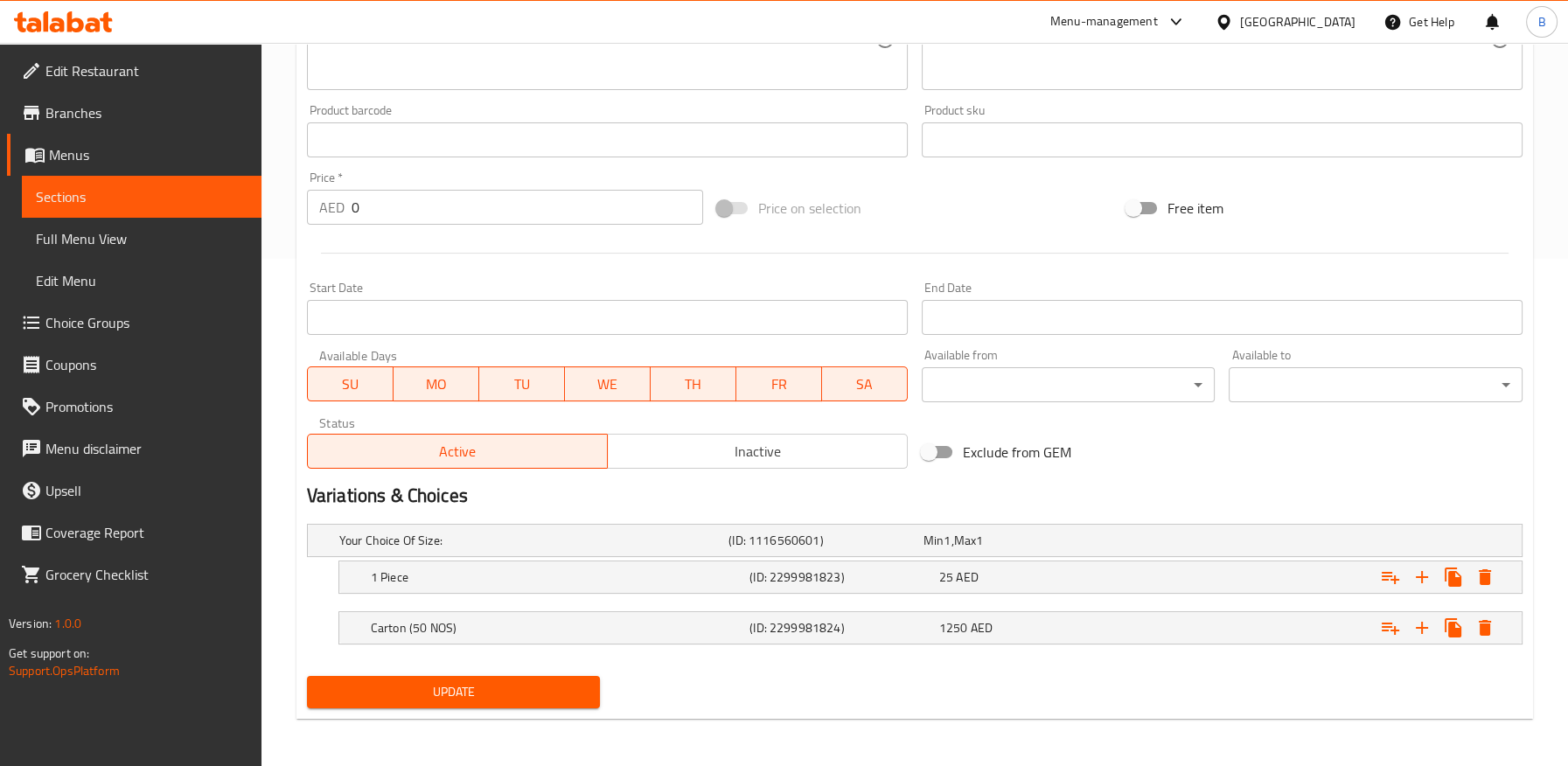
type input "بار شوكولاتة نكهة غزل البنات - 230 جرام"
click at [543, 683] on span "Update" at bounding box center [453, 691] width 266 height 22
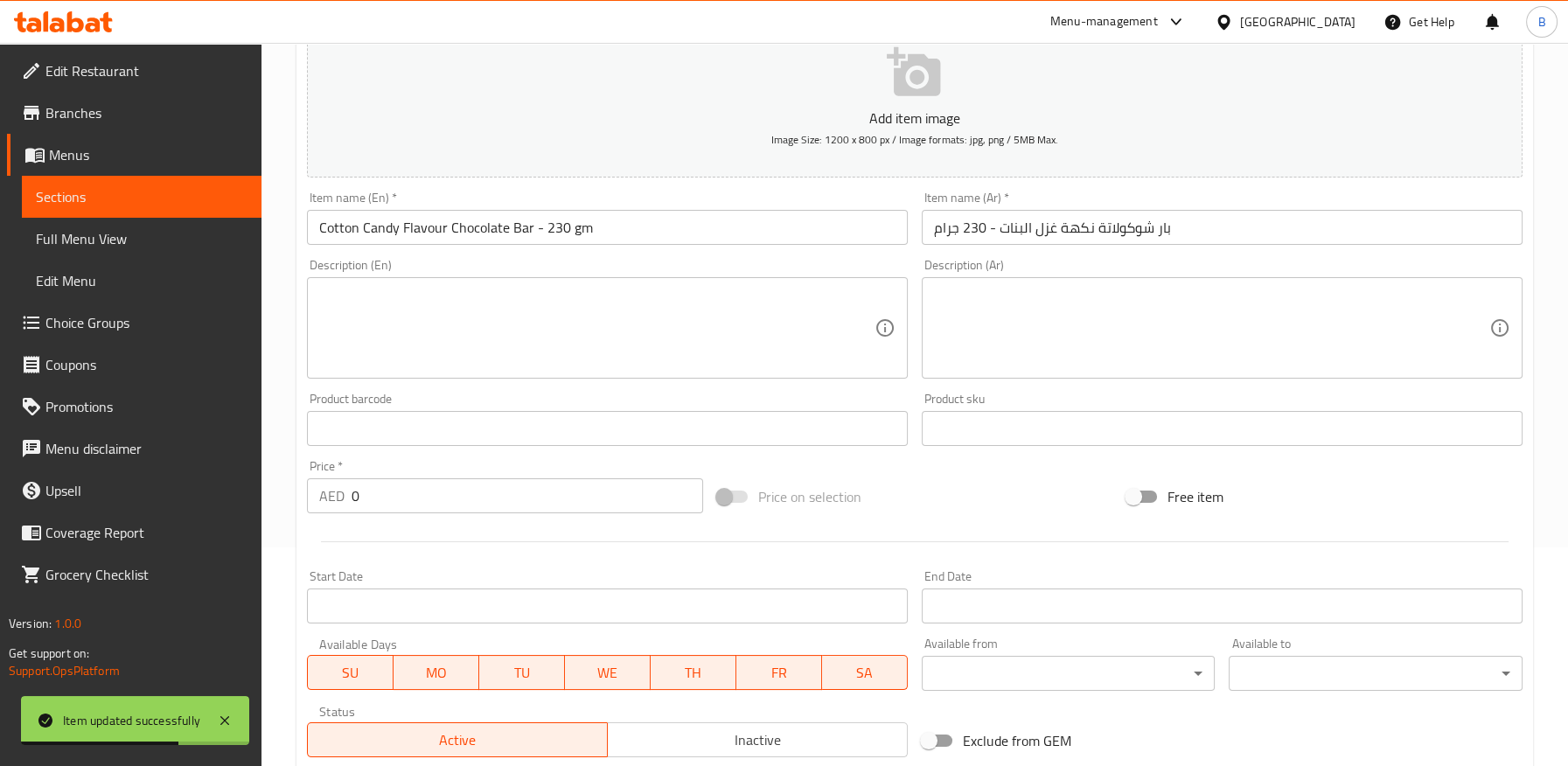
scroll to position [0, 0]
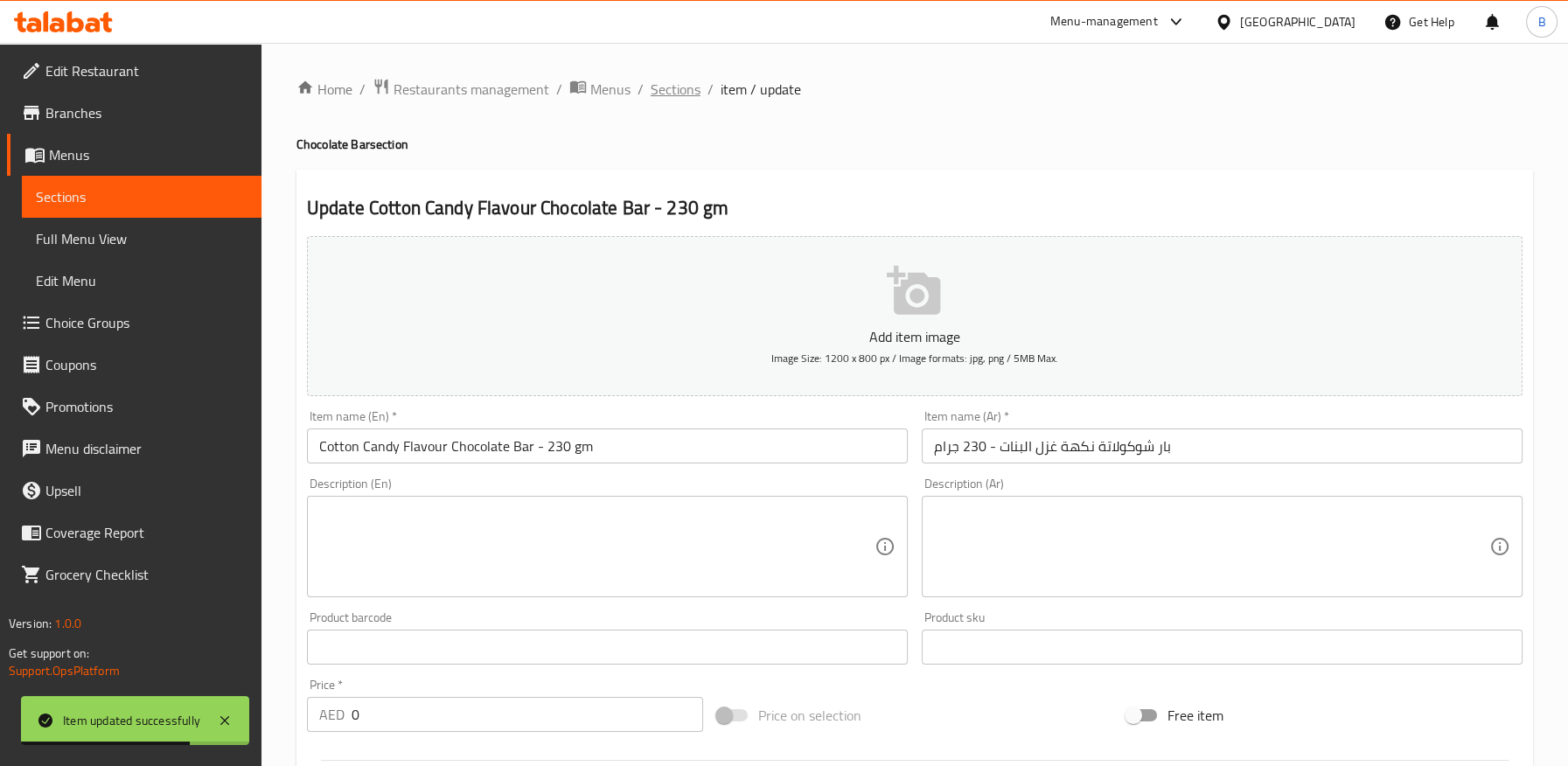
click at [665, 88] on span "Sections" at bounding box center [675, 89] width 50 height 21
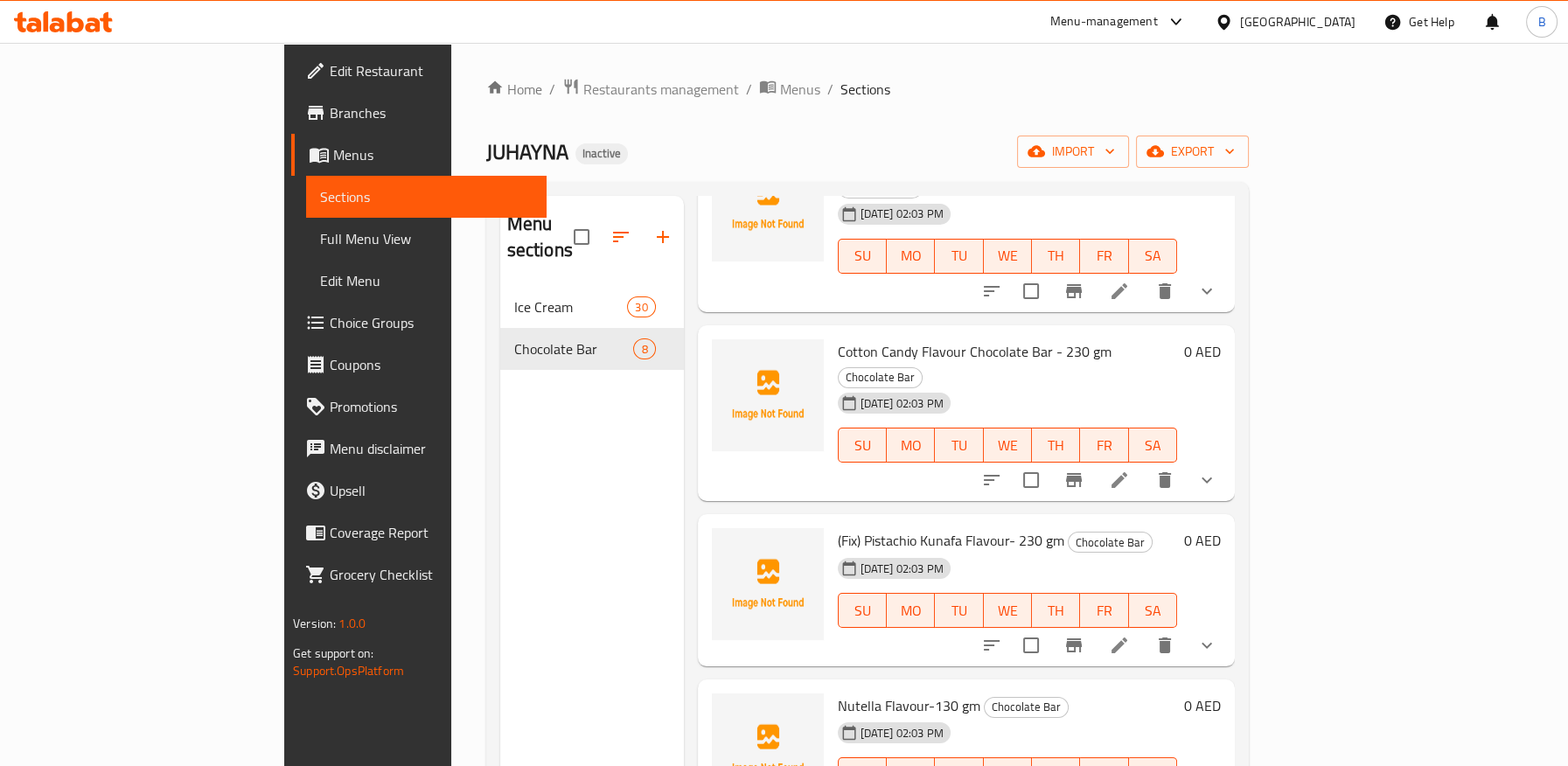
scroll to position [582, 0]
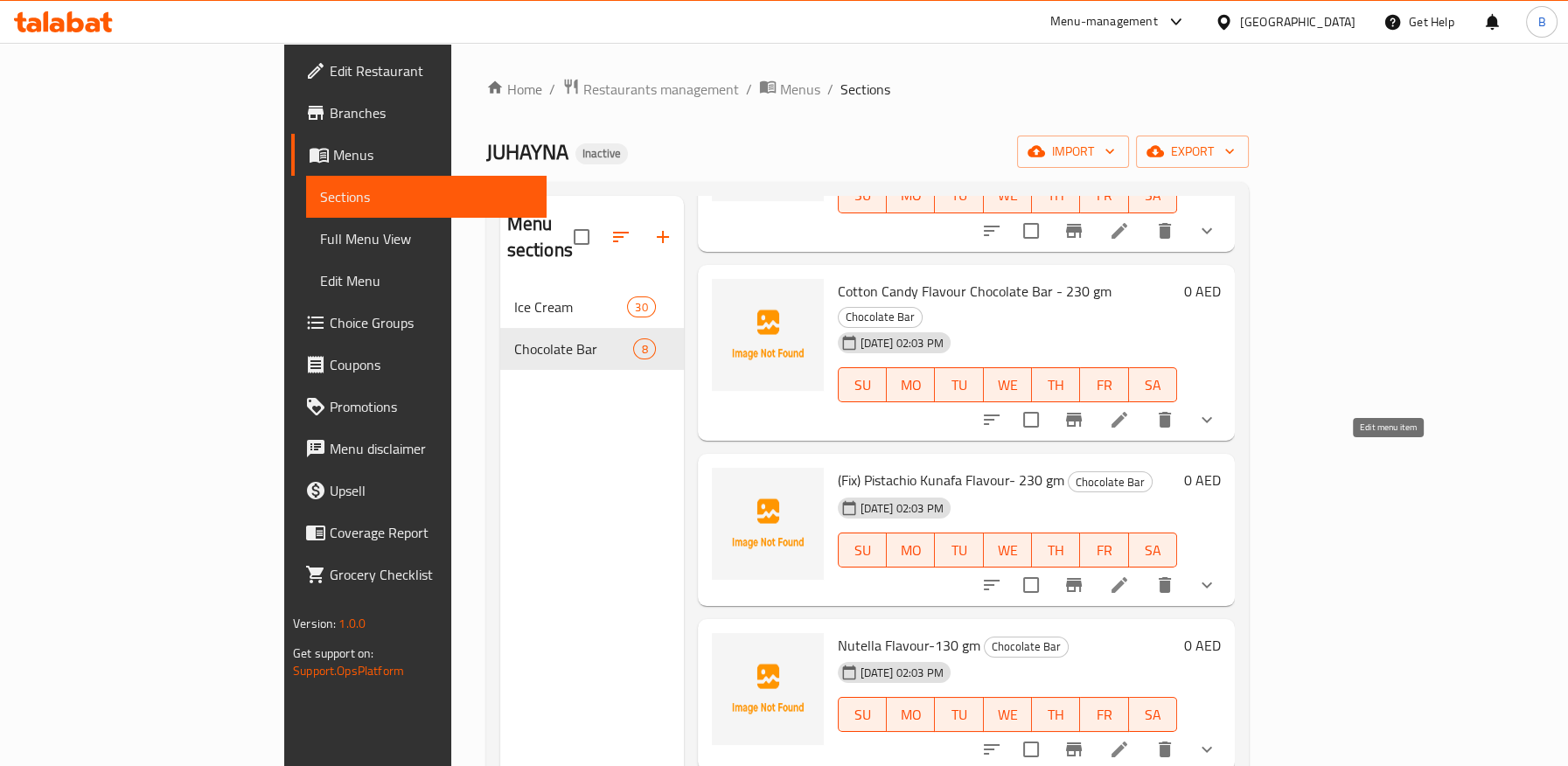
click at [1127, 577] on icon at bounding box center [1119, 584] width 15 height 15
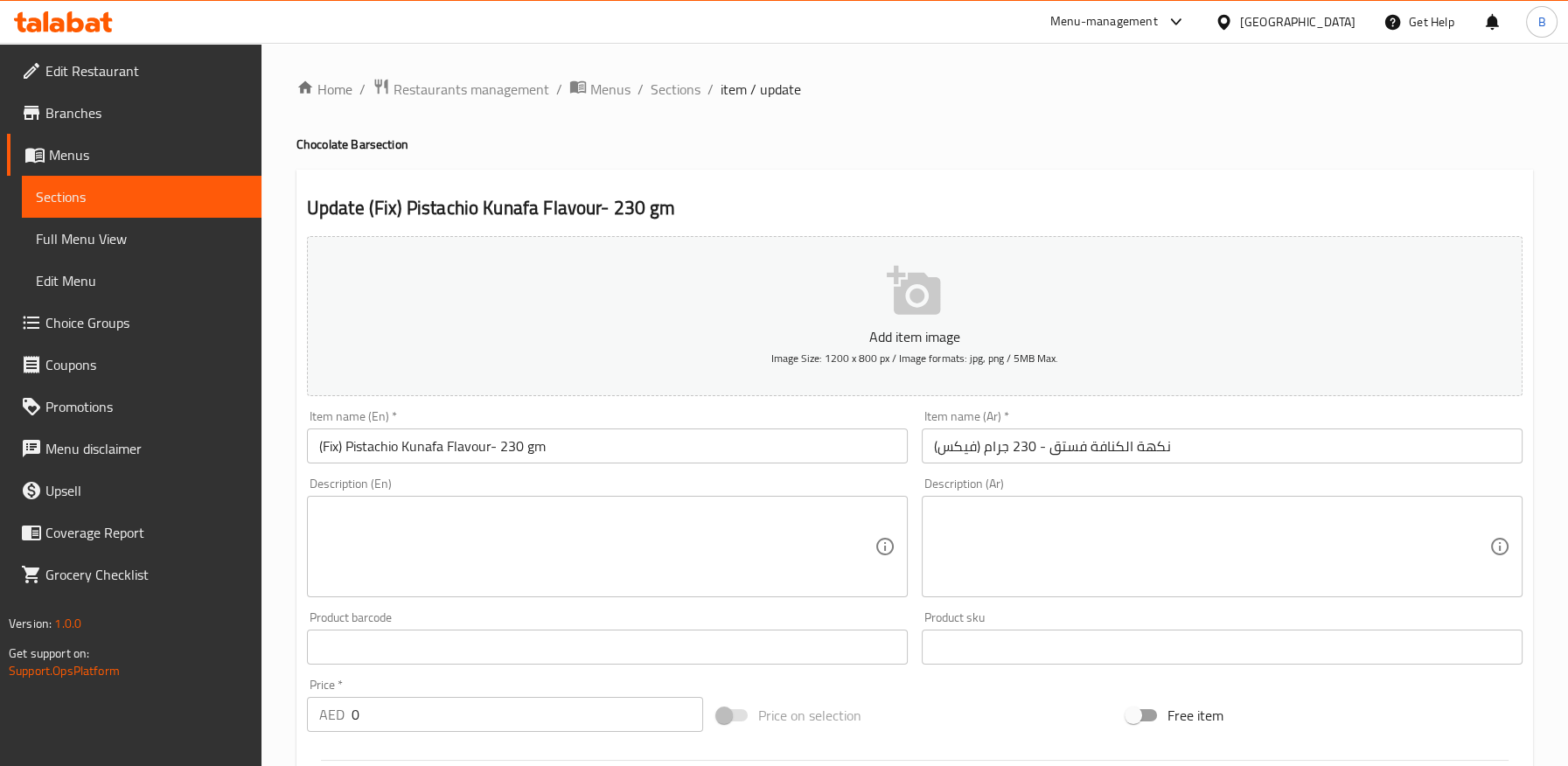
click at [934, 445] on input "(فيكس) نكهة الكنافة فستق - 230 جرام" at bounding box center [1222, 446] width 601 height 35
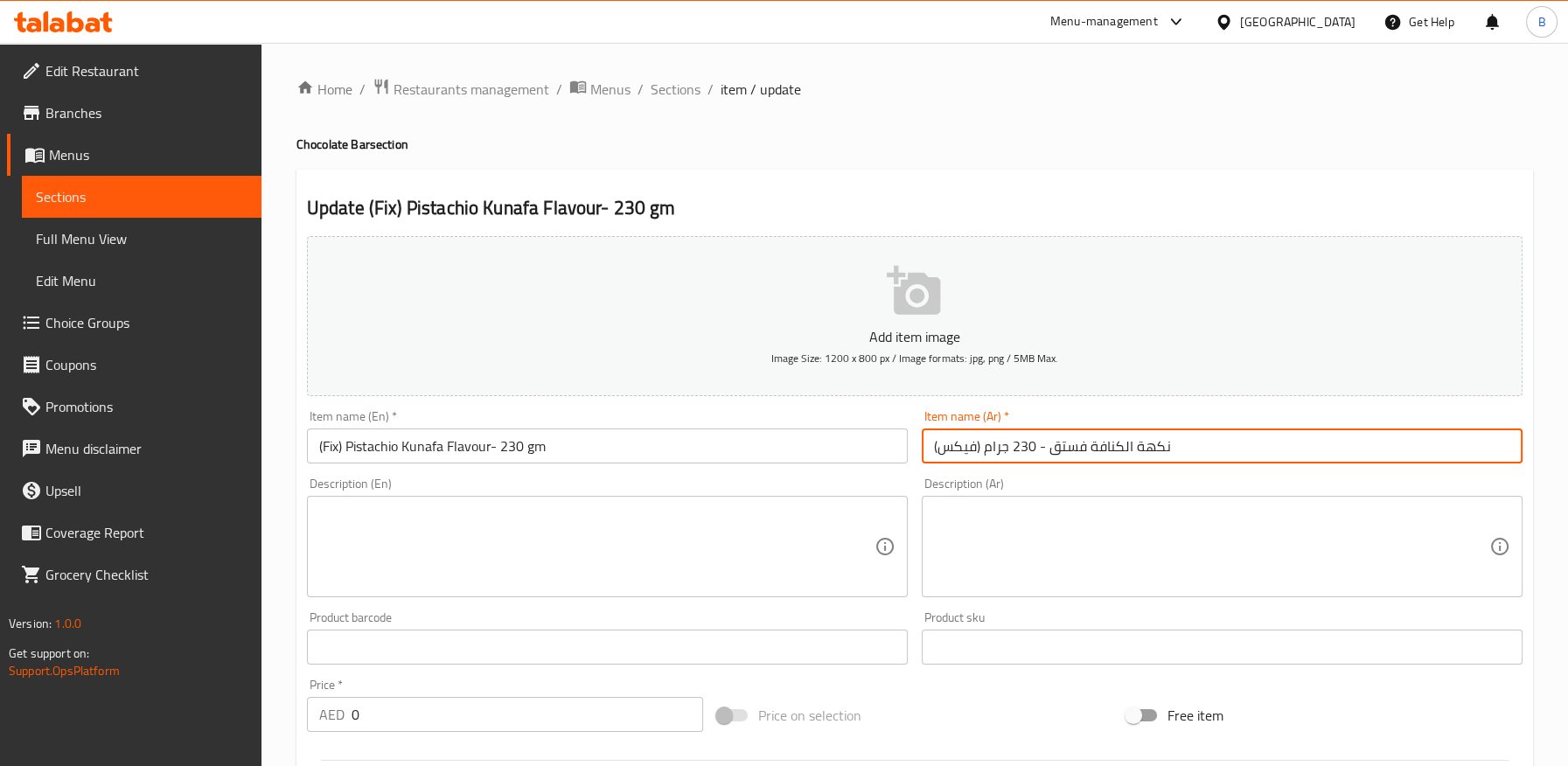
paste input "بار شوكولاتة"
click at [1186, 451] on input "(فيكس) نكهة الكنافة فستق - 230 جرام" at bounding box center [1222, 446] width 601 height 35
click at [1135, 447] on input "(فيكس) نكهة الكنافة فستق - 230 جرام" at bounding box center [1222, 446] width 601 height 35
paste input "بار شوكولاتة"
click at [1226, 446] on input "(فيكس) نكهةبار شوكولاتة الكنافة فستق - 230 جرام" at bounding box center [1222, 446] width 601 height 35
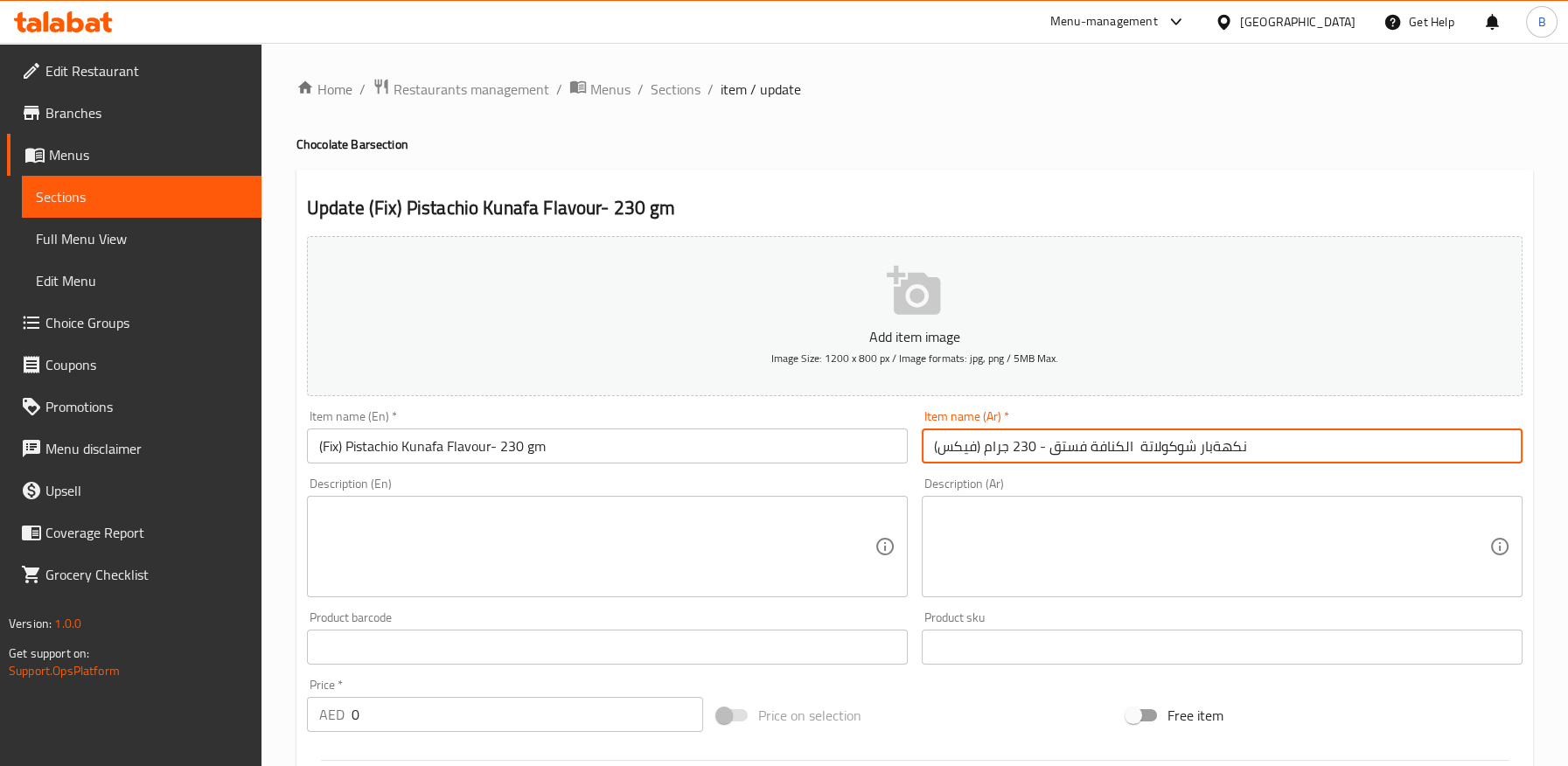
click at [1226, 446] on input "(فيكس) نكهةبار شوكولاتة الكنافة فستق - 230 جرام" at bounding box center [1222, 446] width 601 height 35
click at [1201, 448] on input "(فيكس) نكهةبار شوكولاتة الكنافة فستق - 230 جرام" at bounding box center [1222, 446] width 601 height 35
drag, startPoint x: 1211, startPoint y: 449, endPoint x: 1243, endPoint y: 453, distance: 32.2
click at [1243, 453] on input "(فيكس) نكهةبار شوكولاتة الكنافة فستق - 230 جرام" at bounding box center [1222, 446] width 601 height 35
click at [1132, 450] on input "(فيكس) بار شوكولاتة الكنافة فستق - 230 جرام" at bounding box center [1222, 446] width 601 height 35
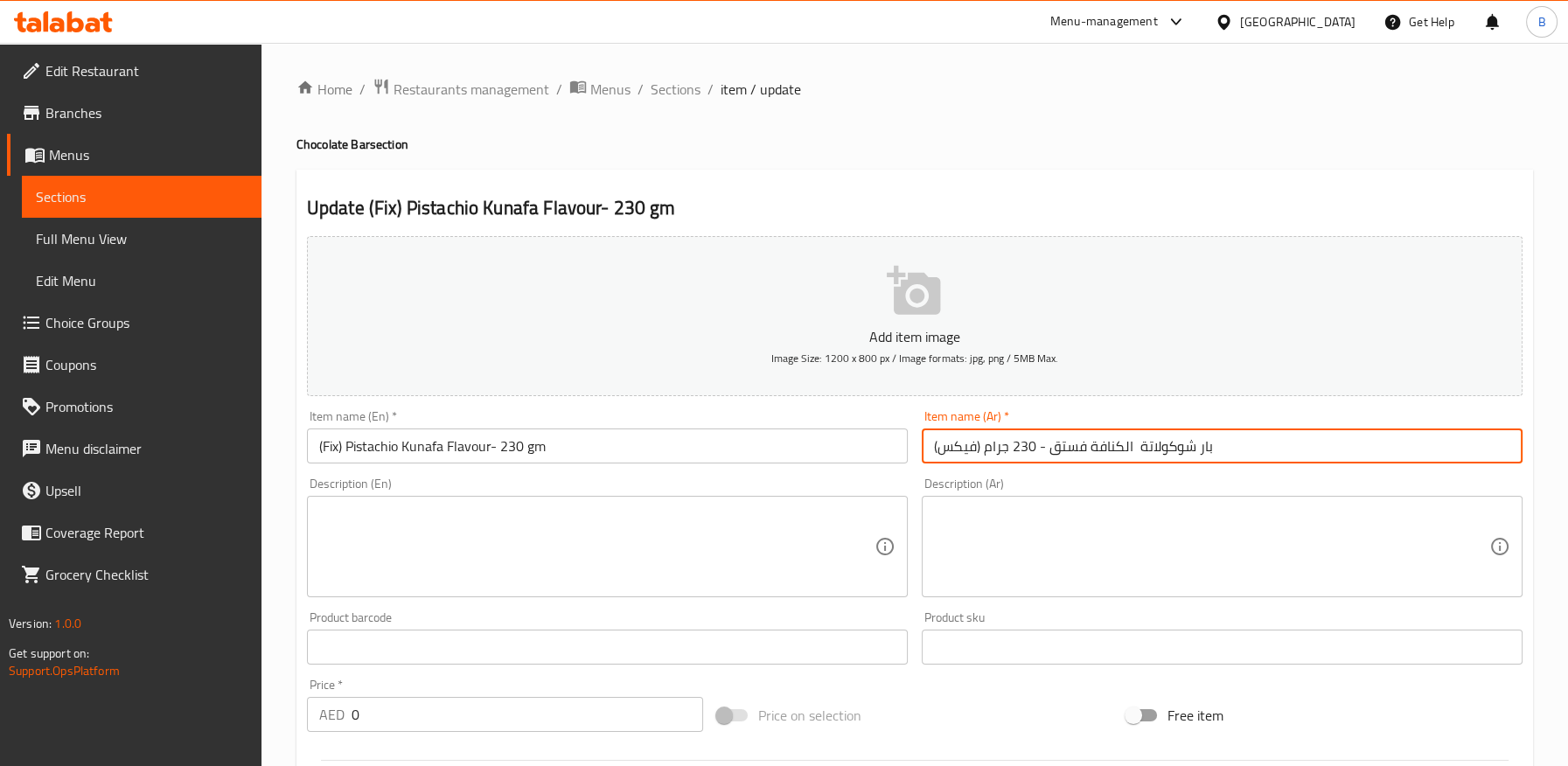
paste input "نكهة"
click at [1119, 449] on input "(فيكس) بار شوكولاتة نكهة الكنافة فستق - 230 جرام" at bounding box center [1222, 446] width 601 height 35
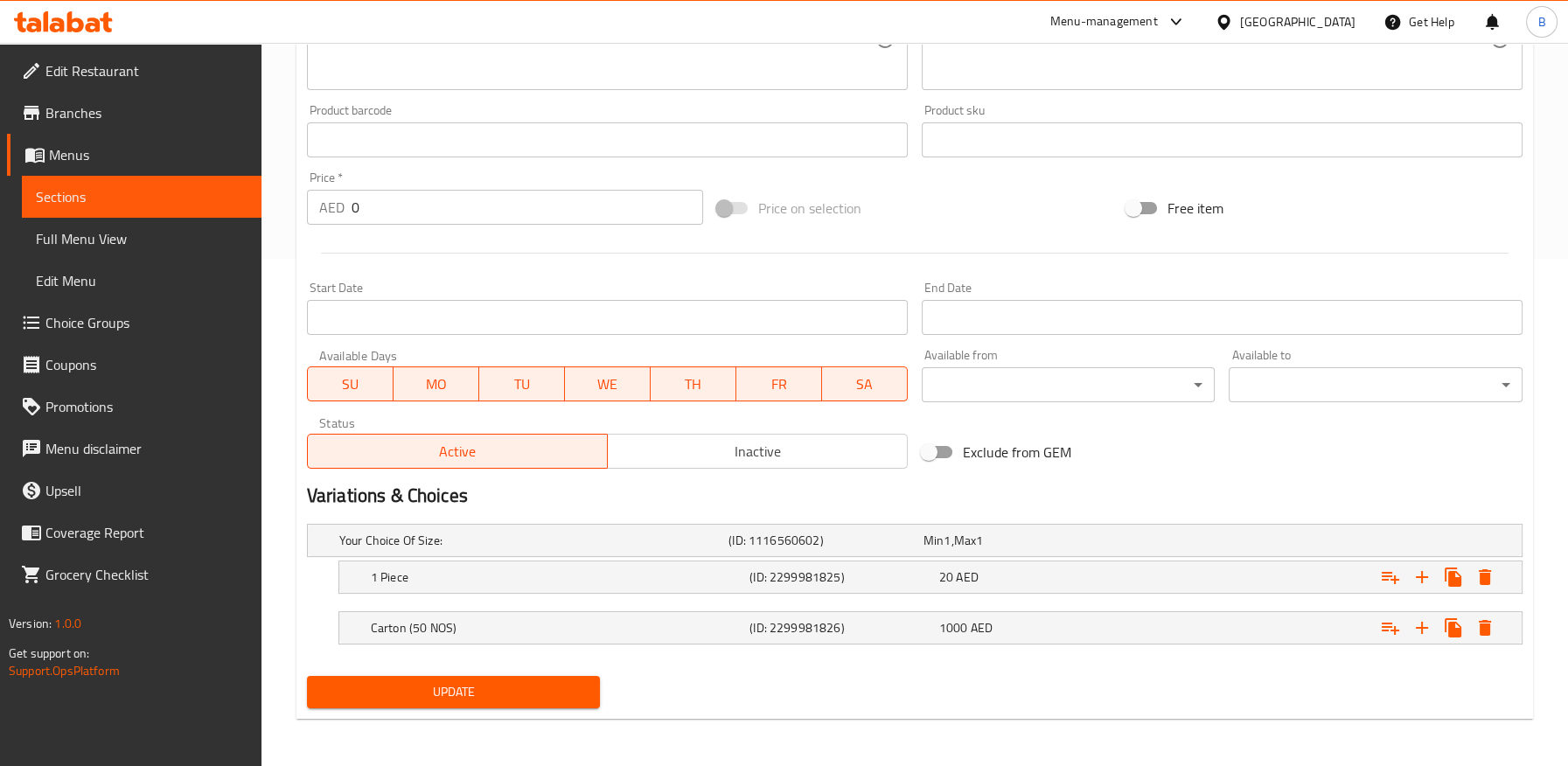
type input "(فيكس) بار شوكولاتة نكهة كنافة فستق - 230 جرام"
click at [443, 688] on span "Update" at bounding box center [453, 691] width 266 height 22
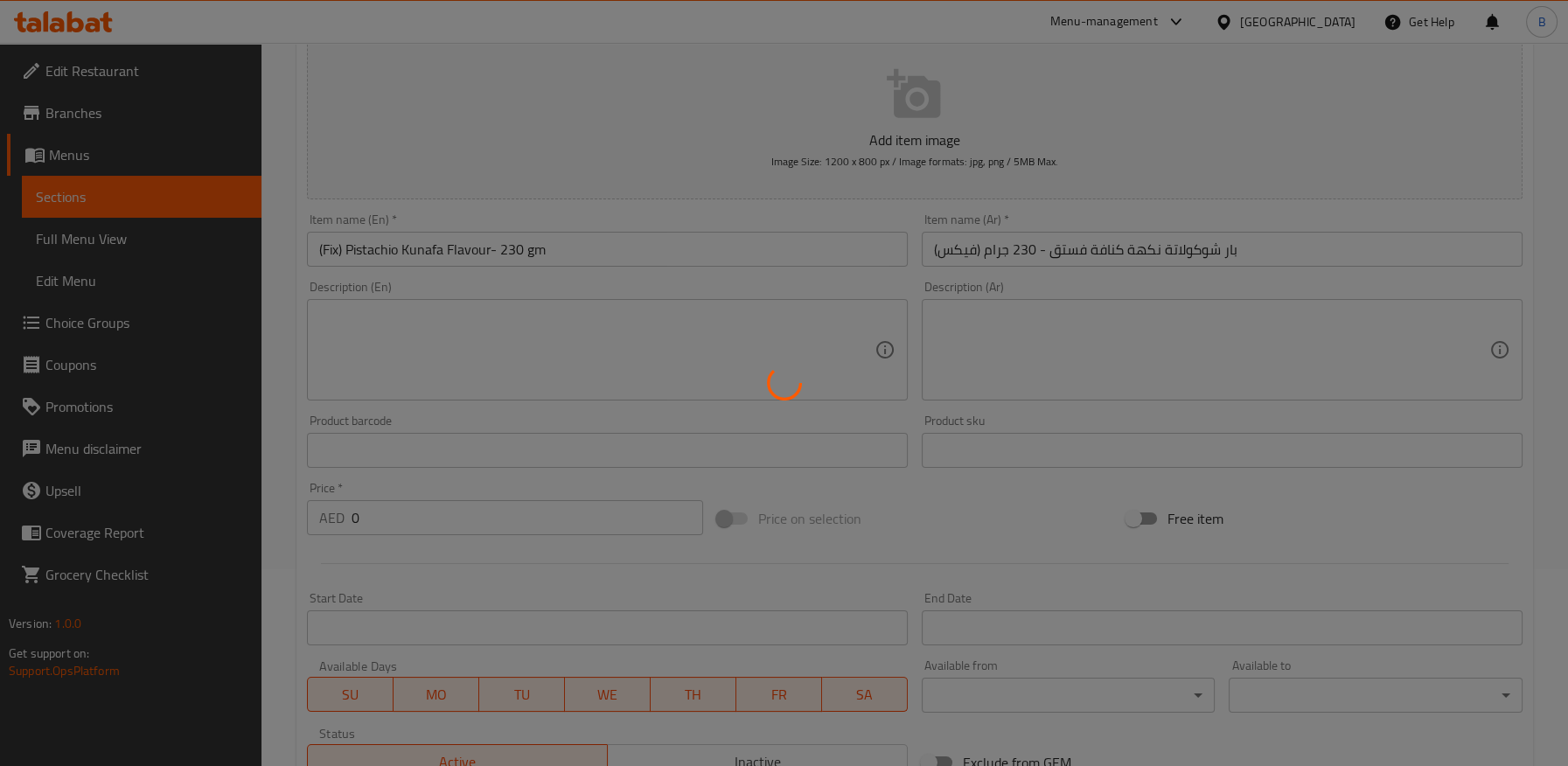
scroll to position [22, 0]
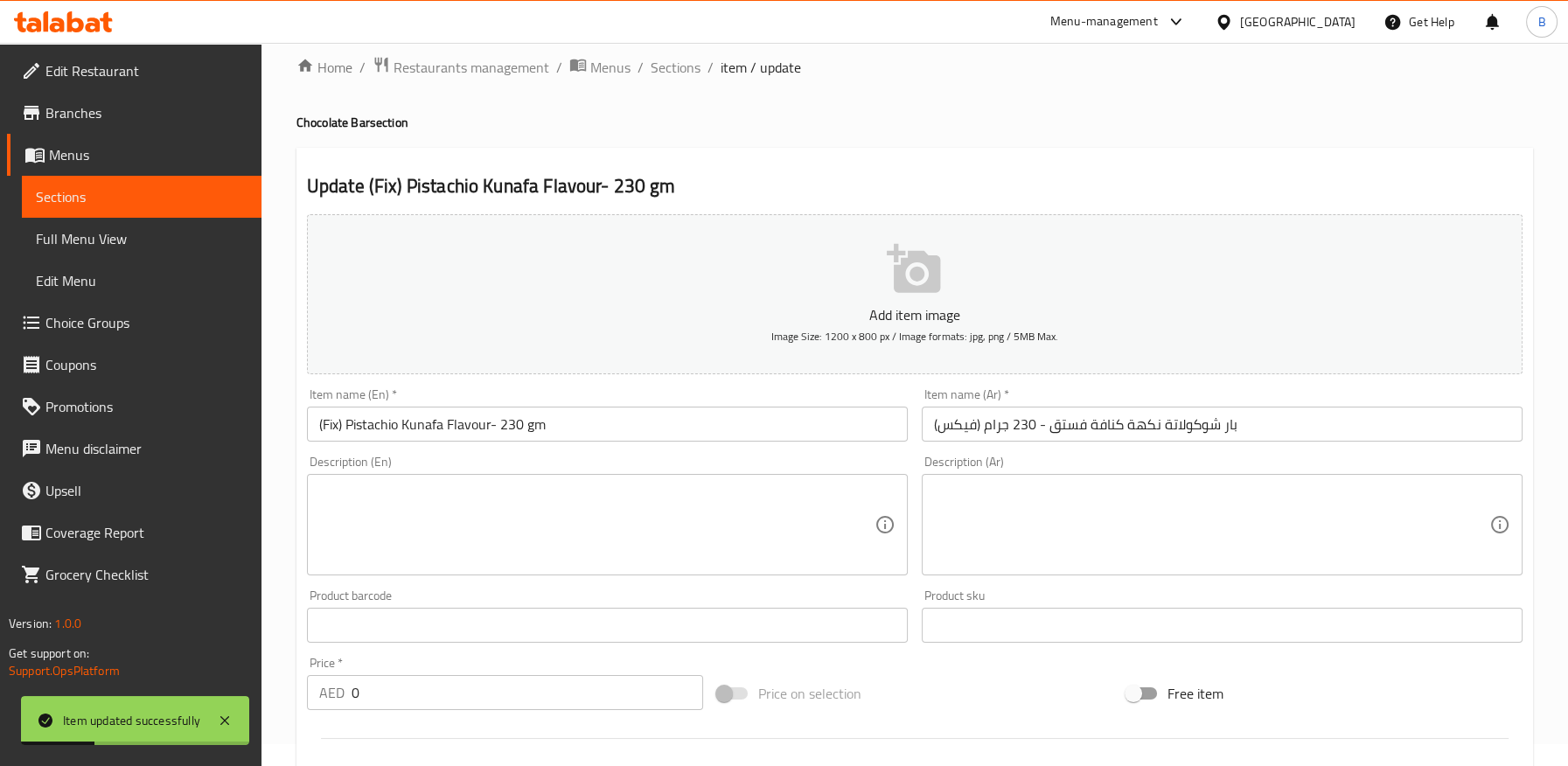
click at [494, 429] on input "(Fix) Pistachio Kunafa Flavour- 230 gm" at bounding box center [607, 424] width 601 height 35
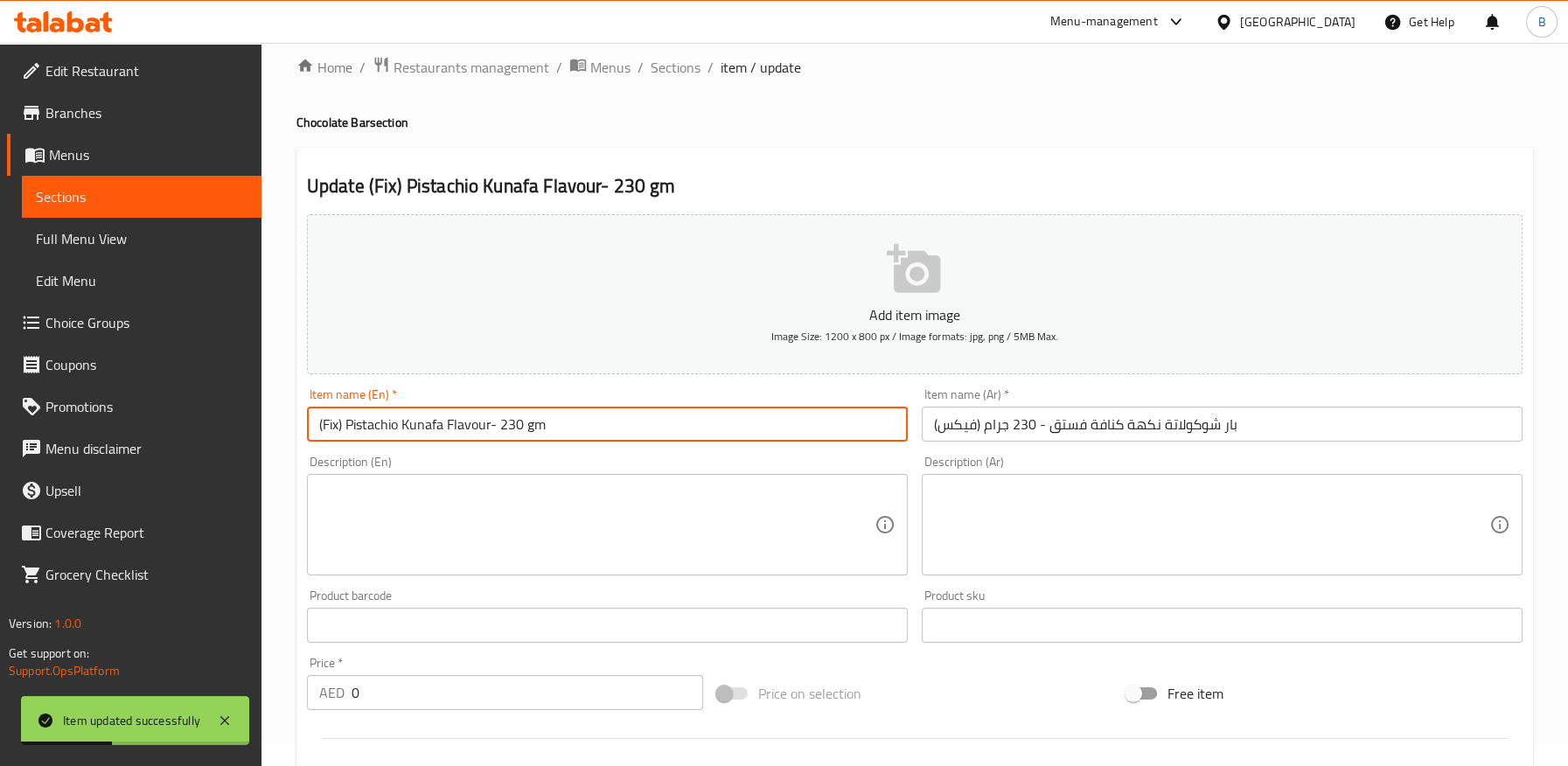
click at [492, 426] on input "(Fix) Pistachio Kunafa Flavour- 230 gm" at bounding box center [607, 424] width 601 height 35
paste input "Chocolate Bar"
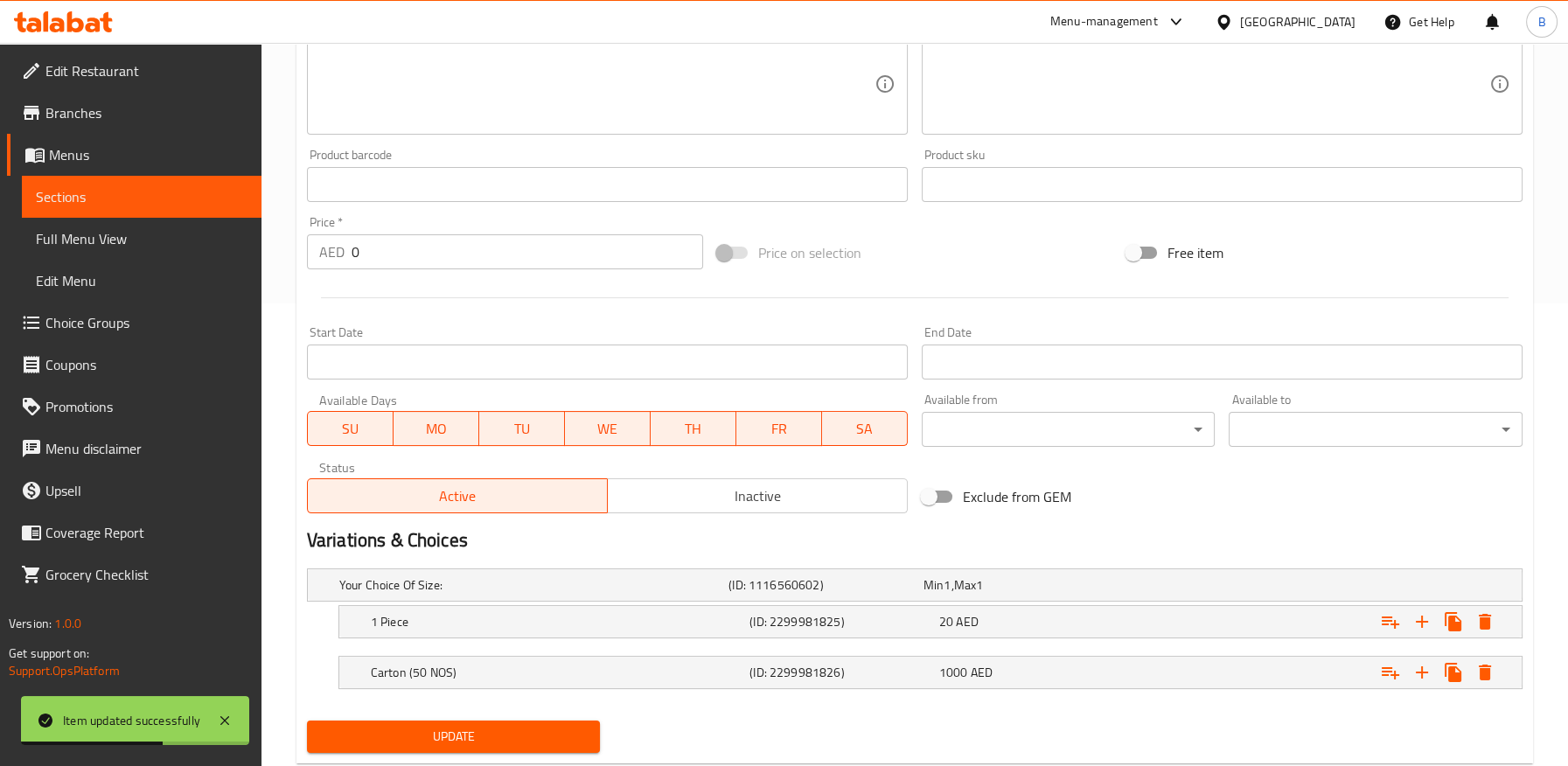
scroll to position [507, 0]
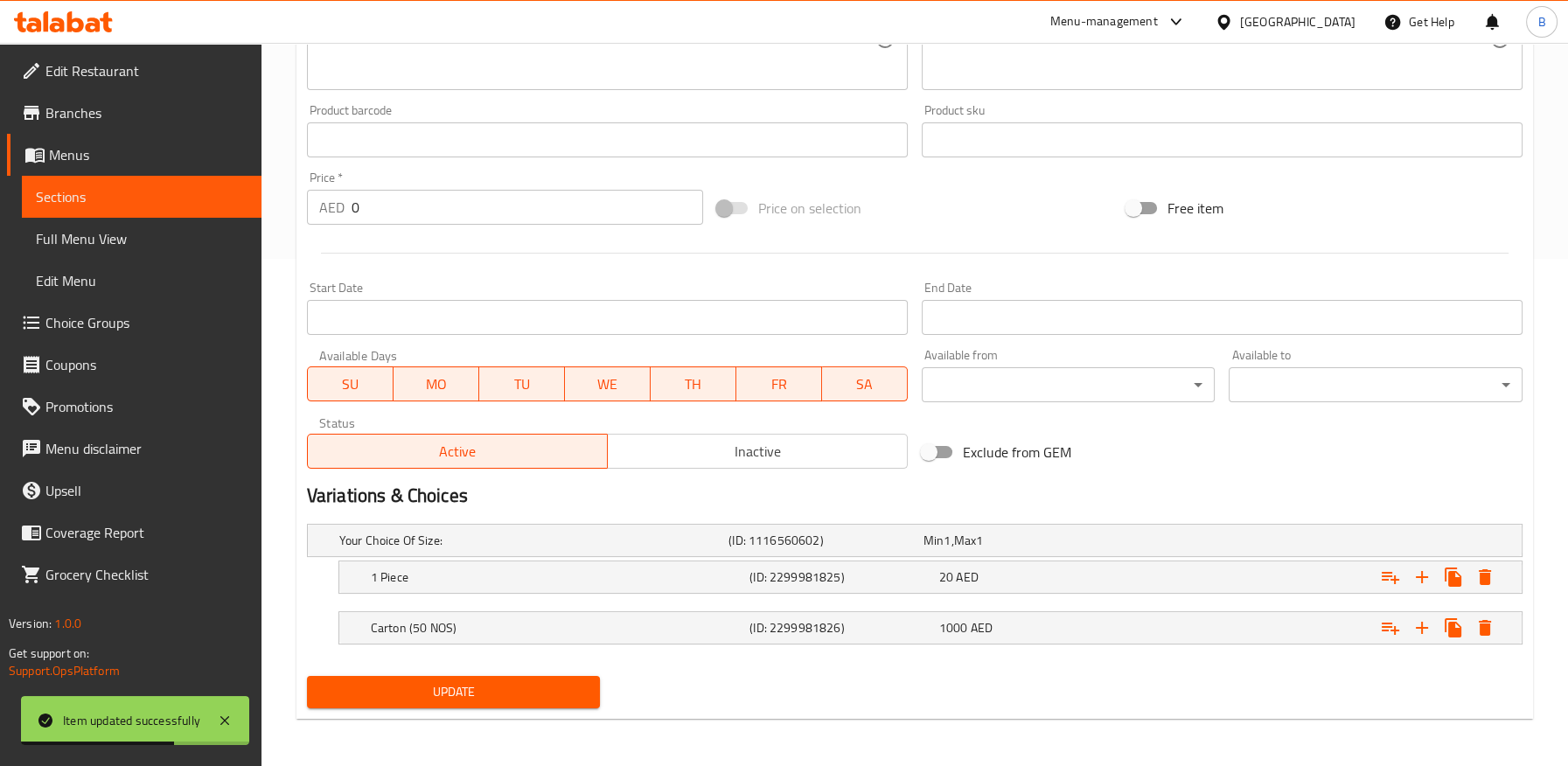
type input "(Fix) Pistachio Kunafa Flavour Chocolate Bar - 230 gm"
click at [522, 682] on span "Update" at bounding box center [453, 691] width 266 height 22
click at [543, 675] on button "Update" at bounding box center [453, 691] width 294 height 33
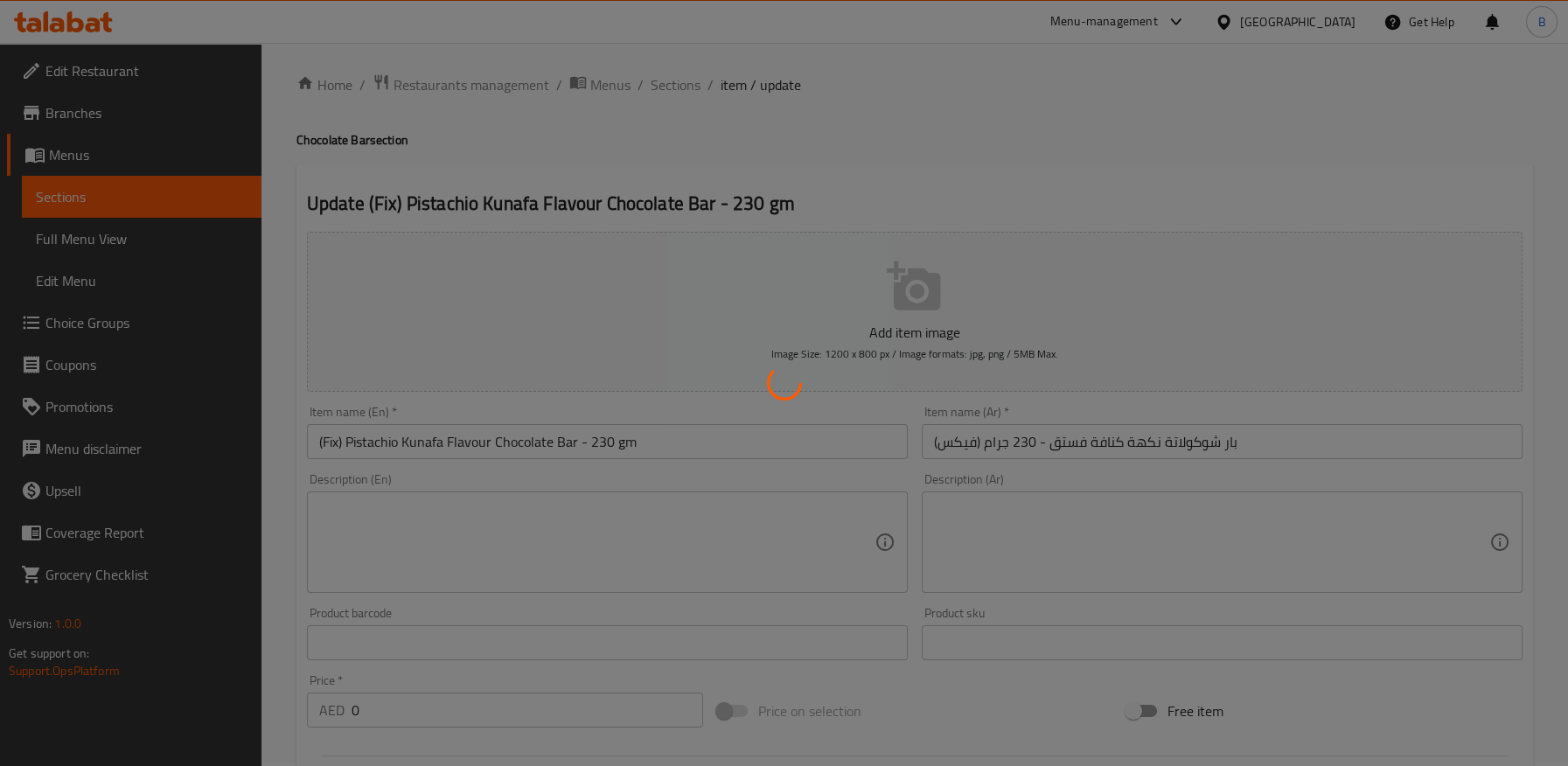
scroll to position [0, 0]
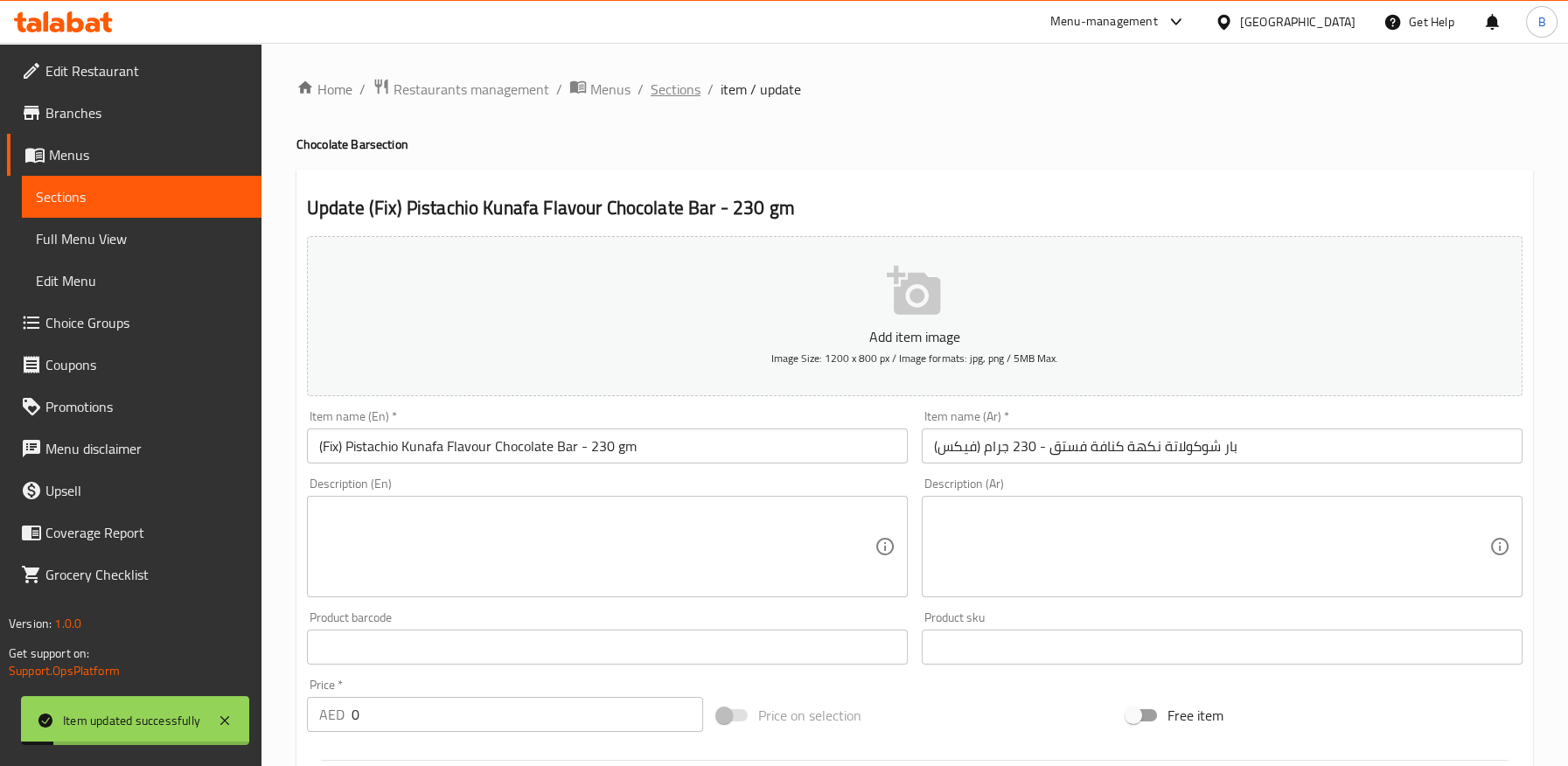
click at [687, 91] on span "Sections" at bounding box center [675, 89] width 50 height 21
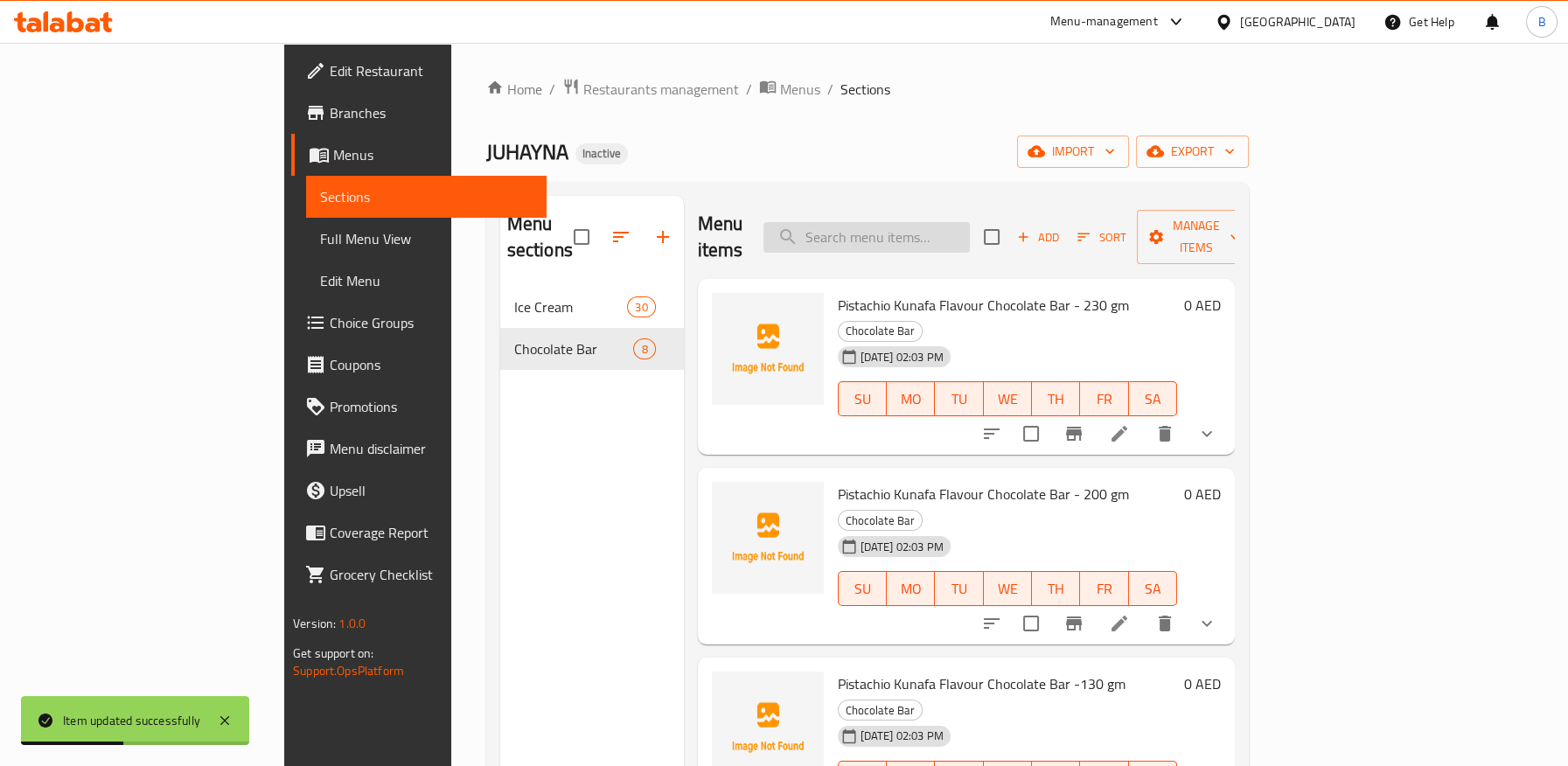
click at [963, 222] on input "search" at bounding box center [867, 237] width 207 height 31
paste input "Nutella Flavour-130 gm"
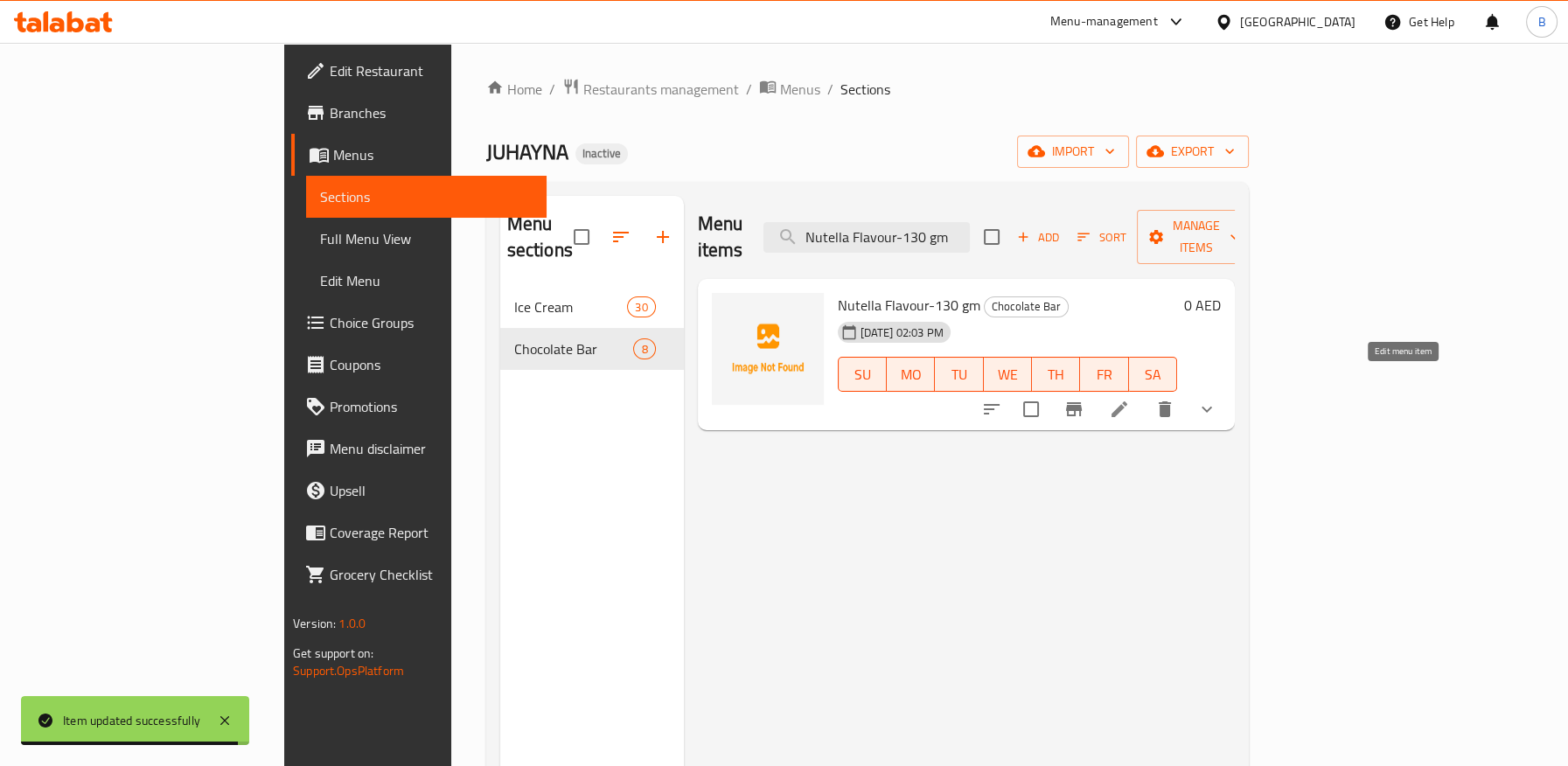
type input "Nutella Flavour-130 gm"
click at [1130, 399] on icon at bounding box center [1119, 409] width 21 height 21
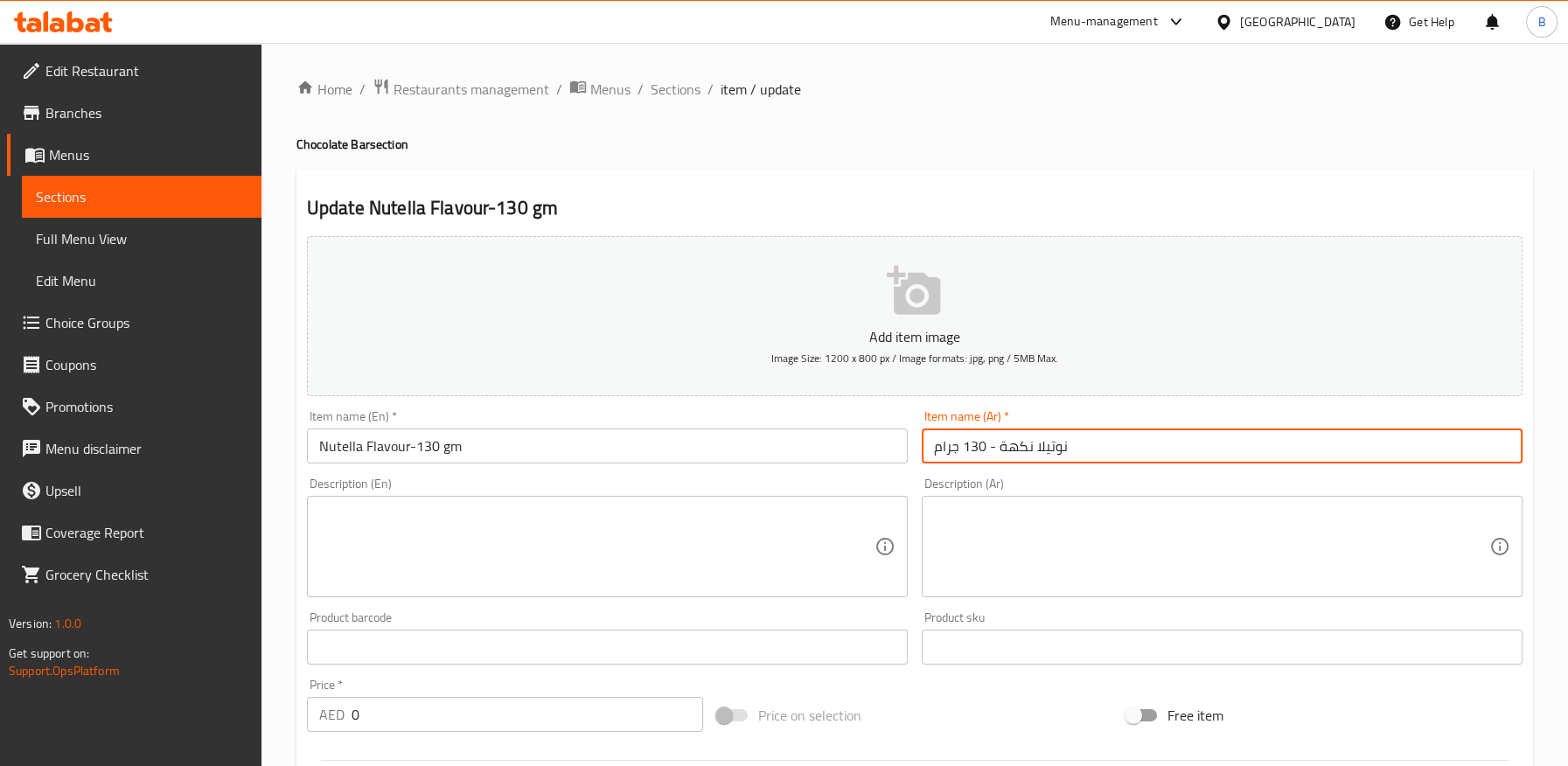
click at [1119, 434] on input "نوتيلا نكهة - 130 جرام" at bounding box center [1222, 446] width 601 height 35
click at [930, 454] on input "نوتيلا نكهة - 130 جرام" at bounding box center [1222, 446] width 601 height 35
paste input "بار شوكولاتة ن"
type input "بار شوكولاتة نوتيلا نكهة - 130 جرام"
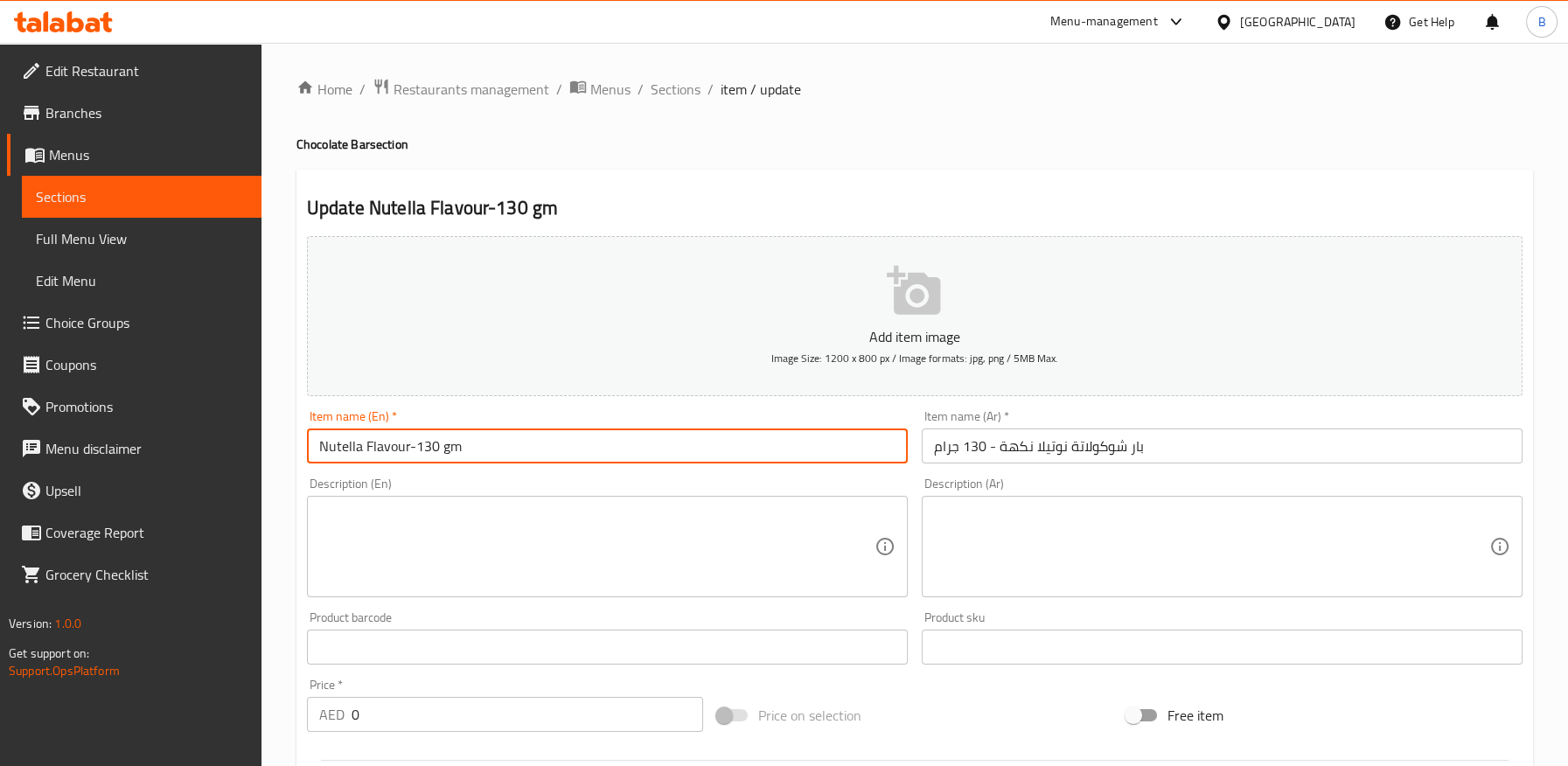
drag, startPoint x: 409, startPoint y: 452, endPoint x: 411, endPoint y: 482, distance: 30.1
click at [409, 452] on input "Nutella Flavour-130 gm" at bounding box center [607, 446] width 601 height 35
paste input "Chocolate Bar"
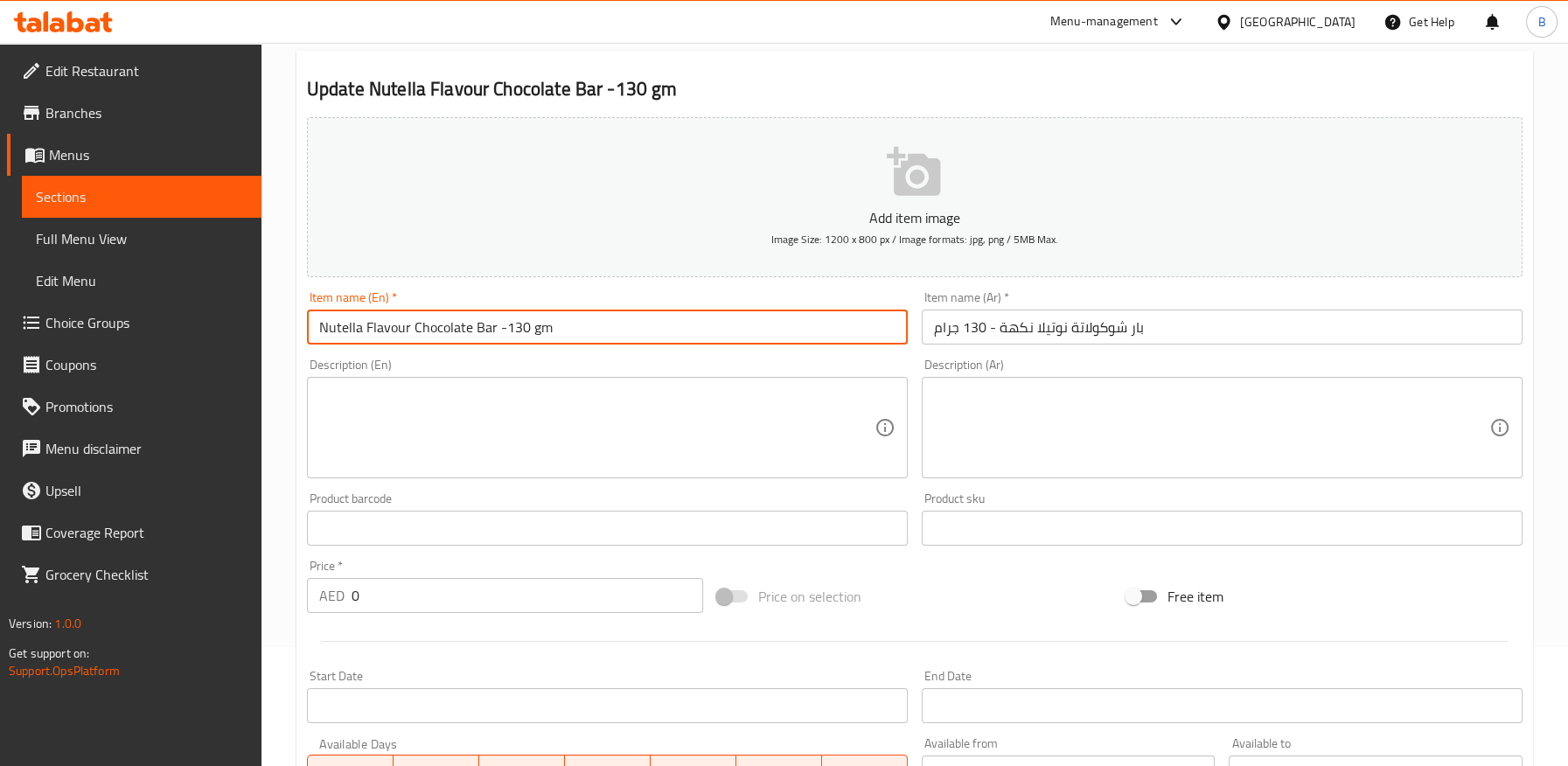
scroll to position [507, 0]
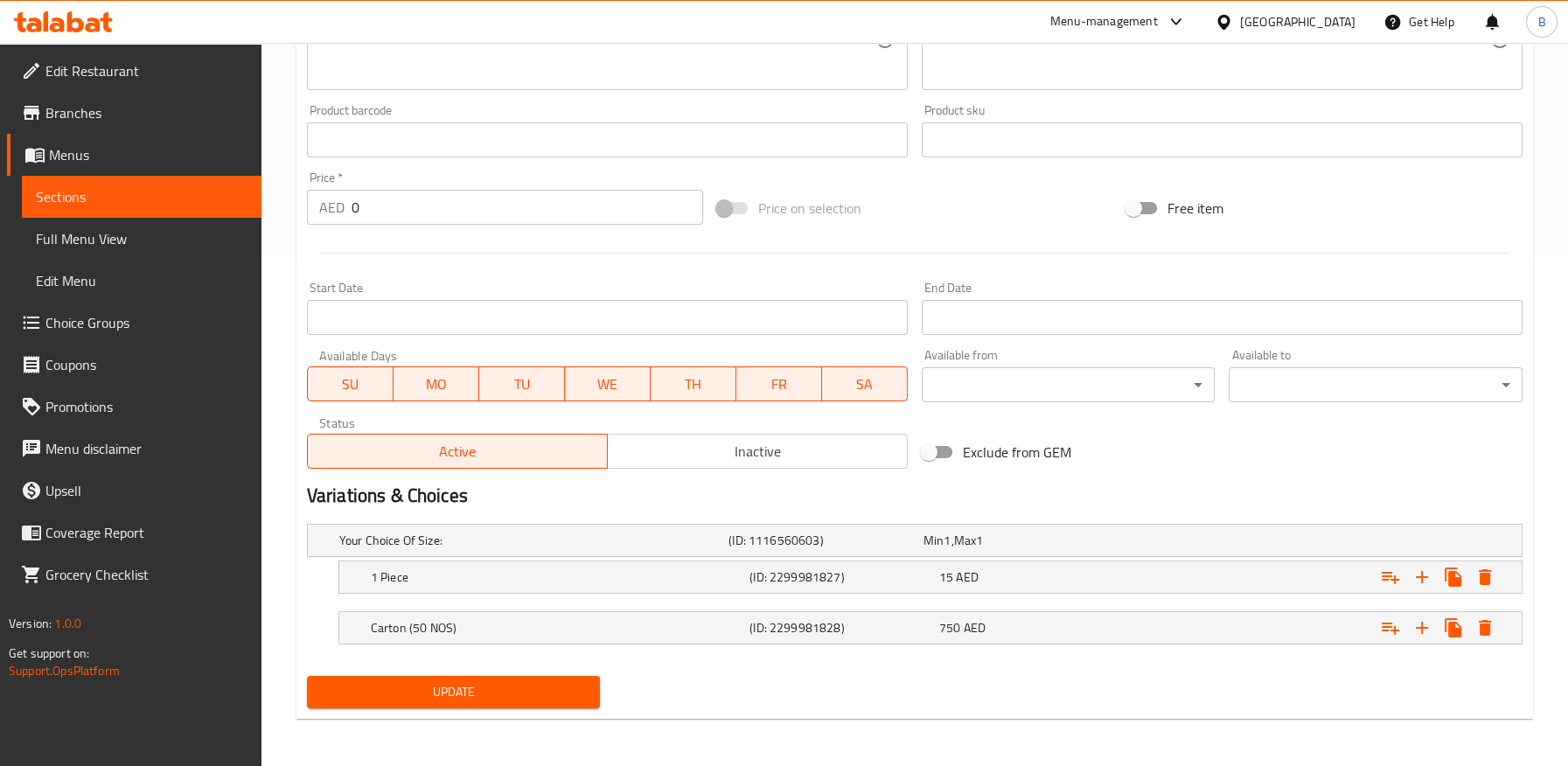
type input "Nutella Flavour Chocolate Bar -130 gm"
click at [521, 686] on span "Update" at bounding box center [453, 691] width 266 height 22
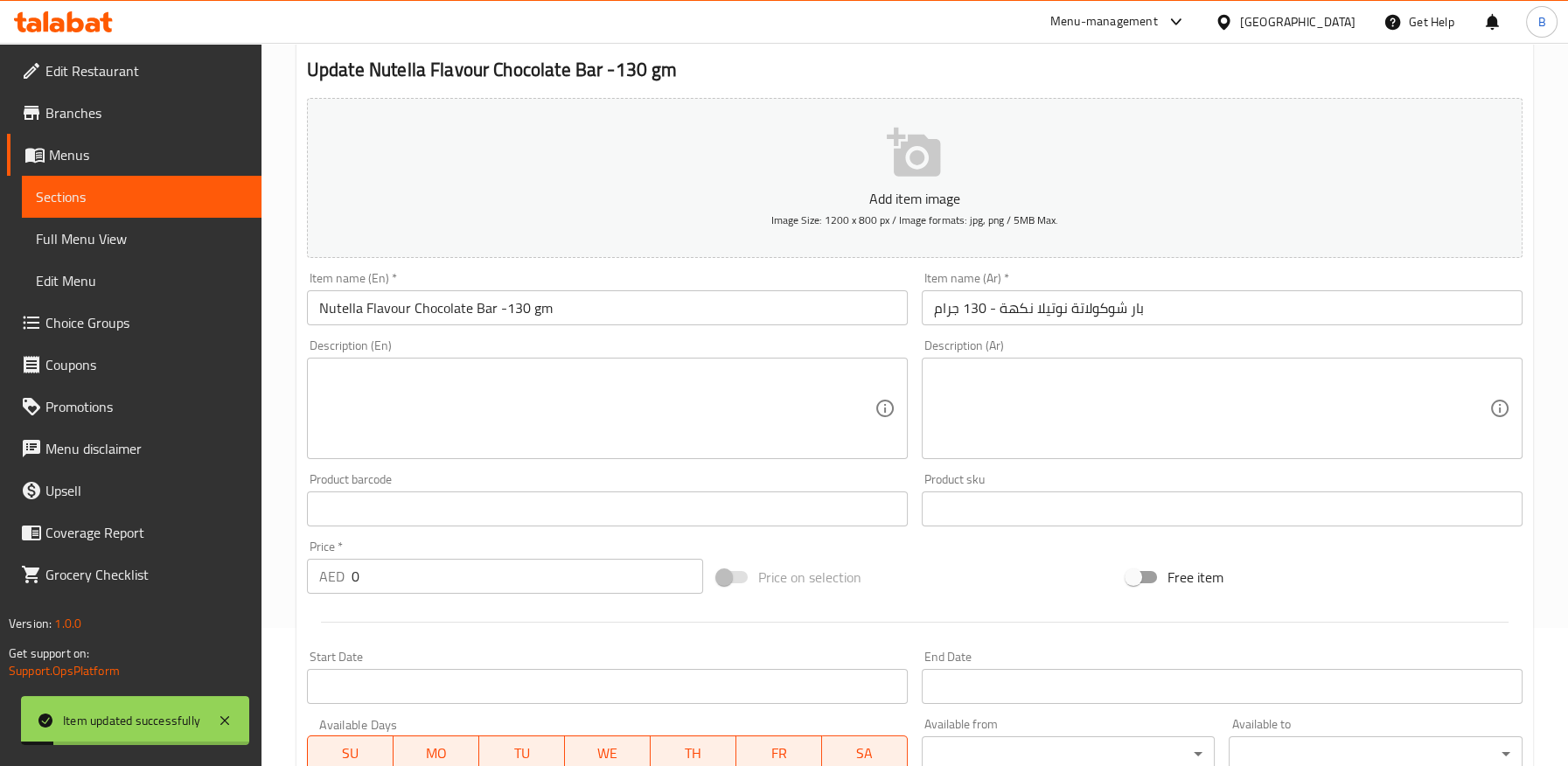
scroll to position [0, 0]
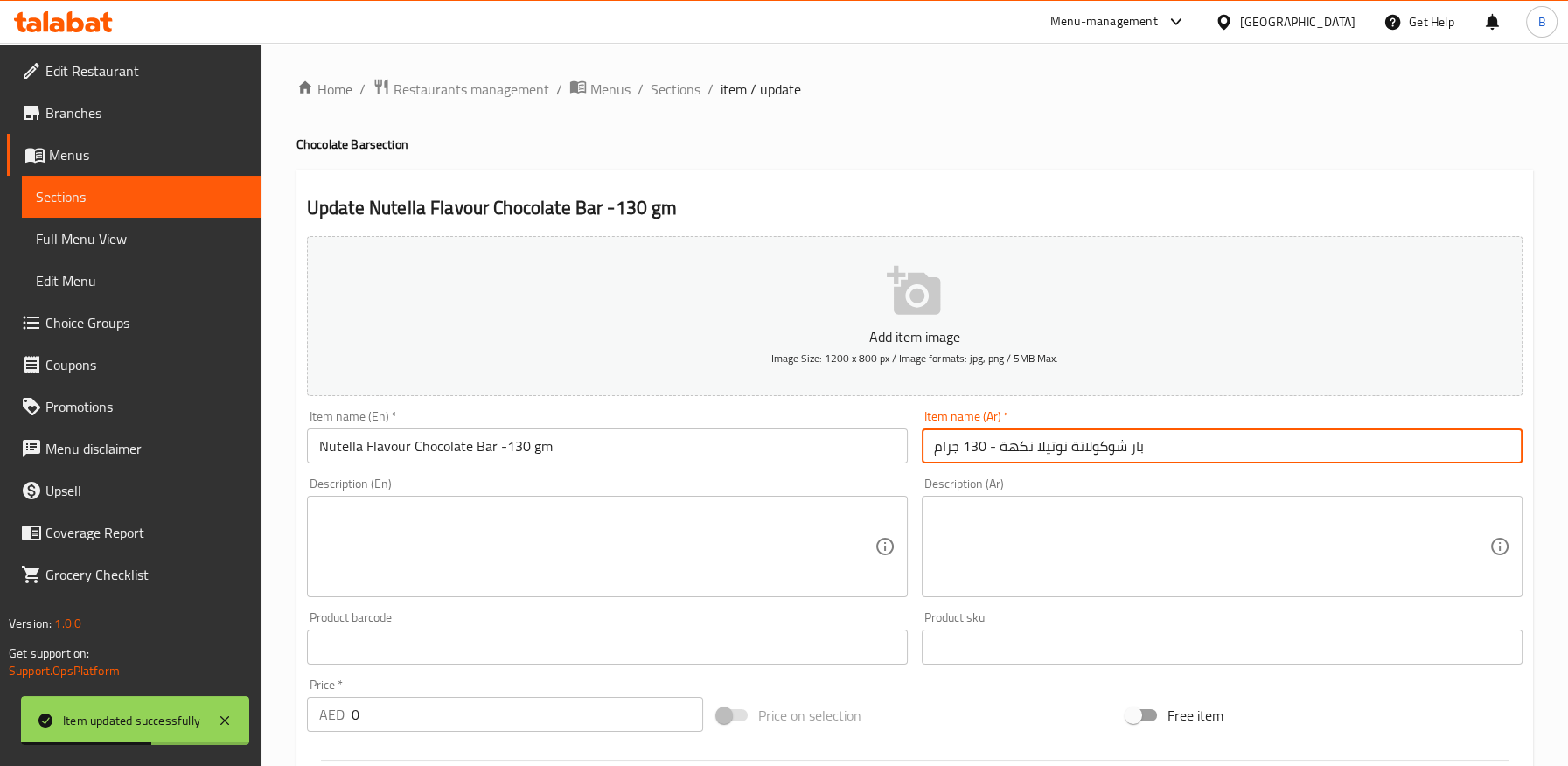
click at [1033, 448] on input "بار شوكولاتة نوتيلا نكهة - 130 جرام" at bounding box center [1222, 446] width 601 height 35
click at [1012, 446] on input "بار شوكولاتة نوتيلا نكهة - 130 جرام" at bounding box center [1222, 446] width 601 height 35
click at [1025, 451] on input "بار شوكولاتة نوتيلا - 130 جرام" at bounding box center [1222, 446] width 601 height 35
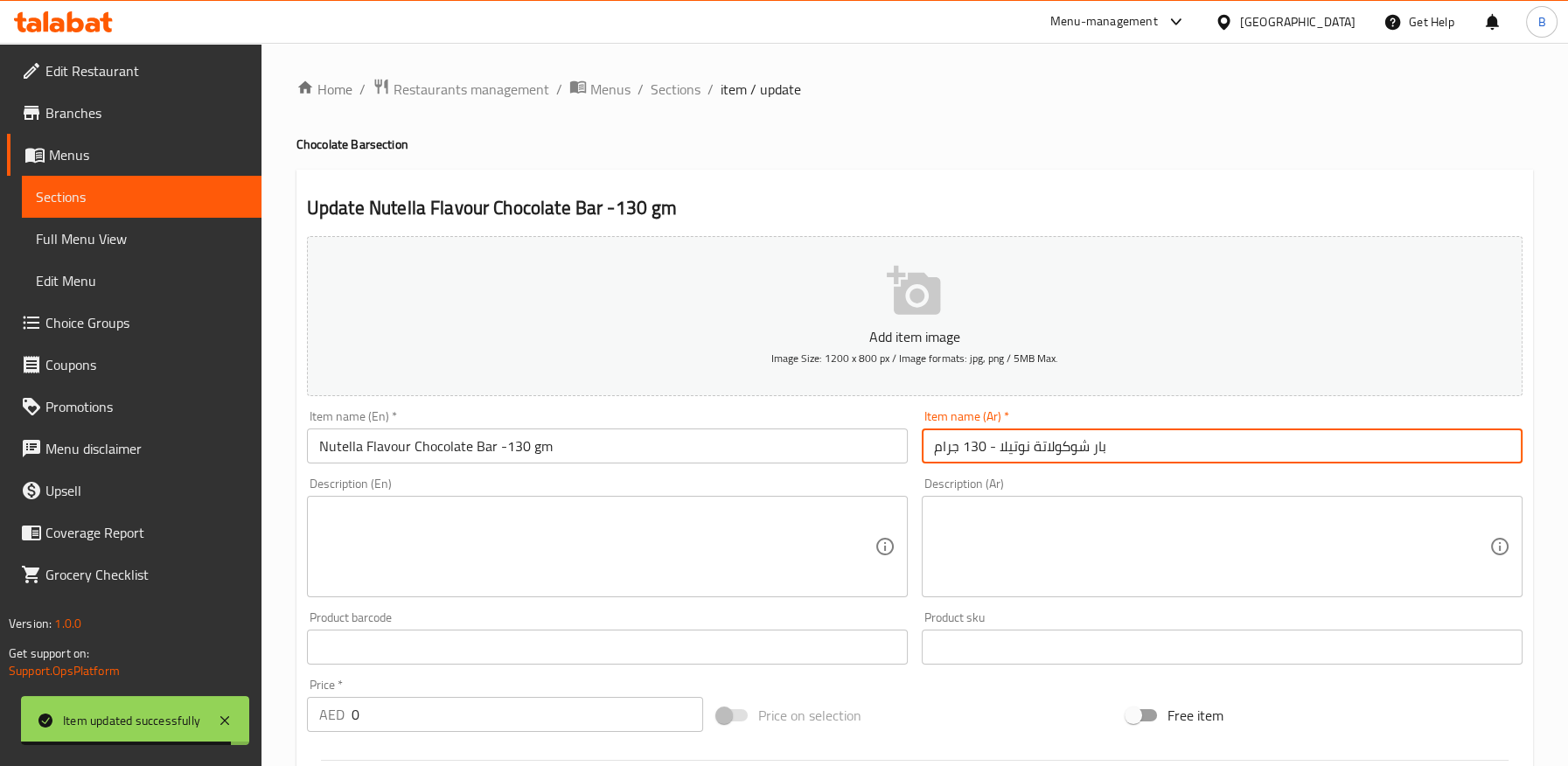
click at [1027, 448] on input "بار شوكولاتة نوتيلا - 130 جرام" at bounding box center [1222, 446] width 601 height 35
paste input "هة ن"
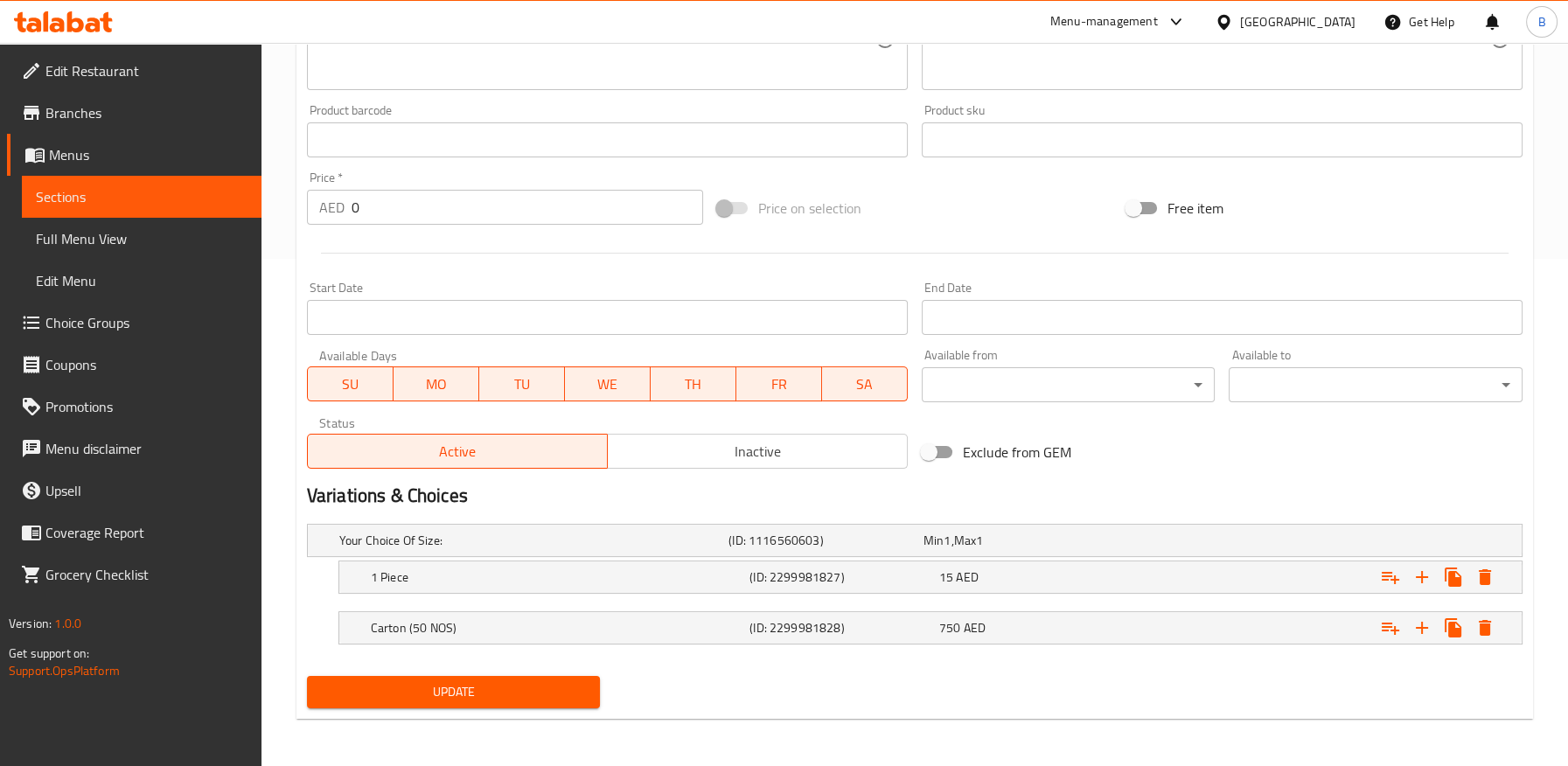
type input "بار شوكولاتة نكهة نوتيلا - 130 جرام"
drag, startPoint x: 511, startPoint y: 699, endPoint x: 522, endPoint y: 608, distance: 91.7
click at [511, 699] on span "Update" at bounding box center [453, 691] width 266 height 22
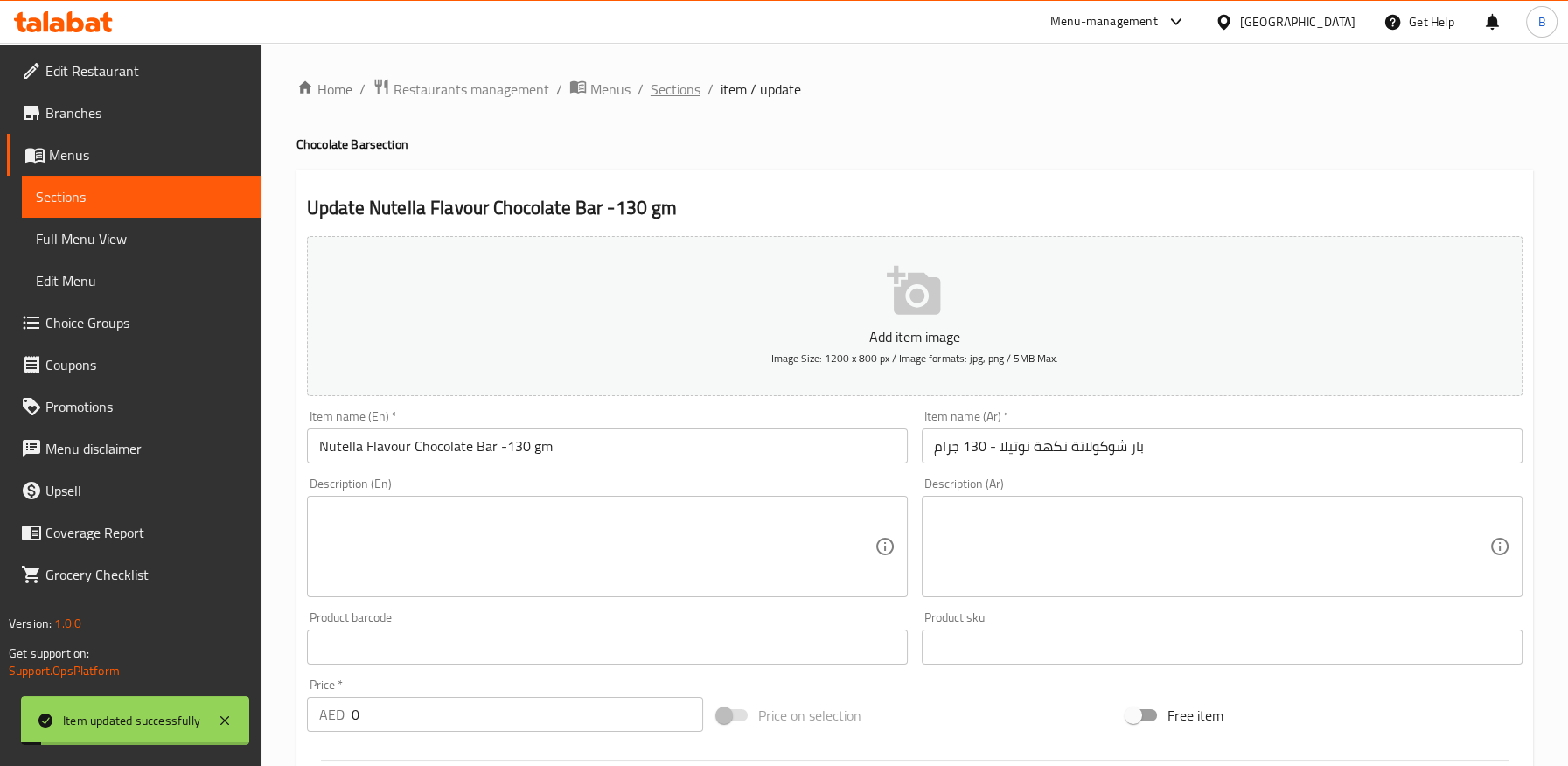
click at [676, 88] on span "Sections" at bounding box center [675, 89] width 50 height 21
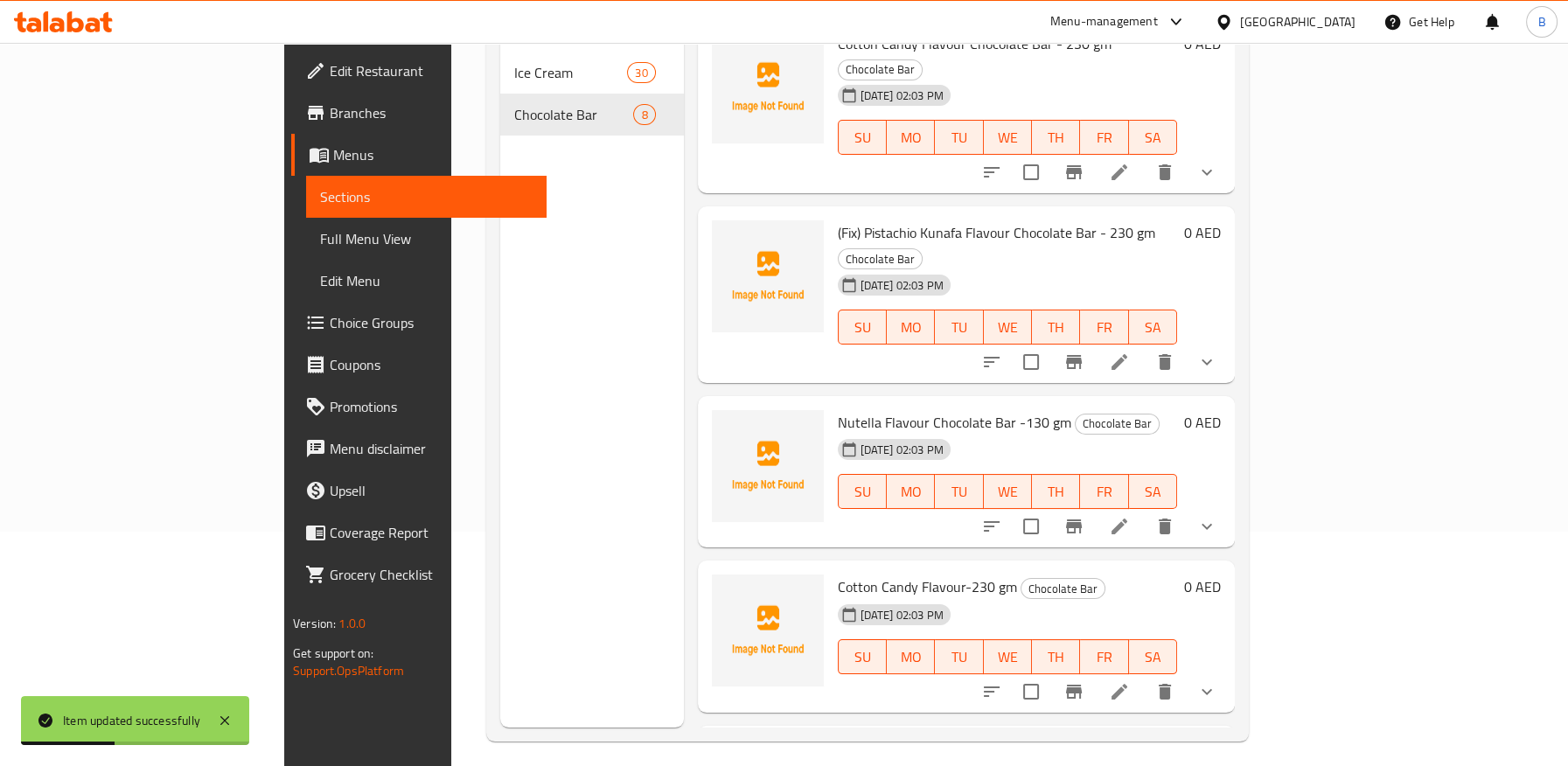
scroll to position [245, 0]
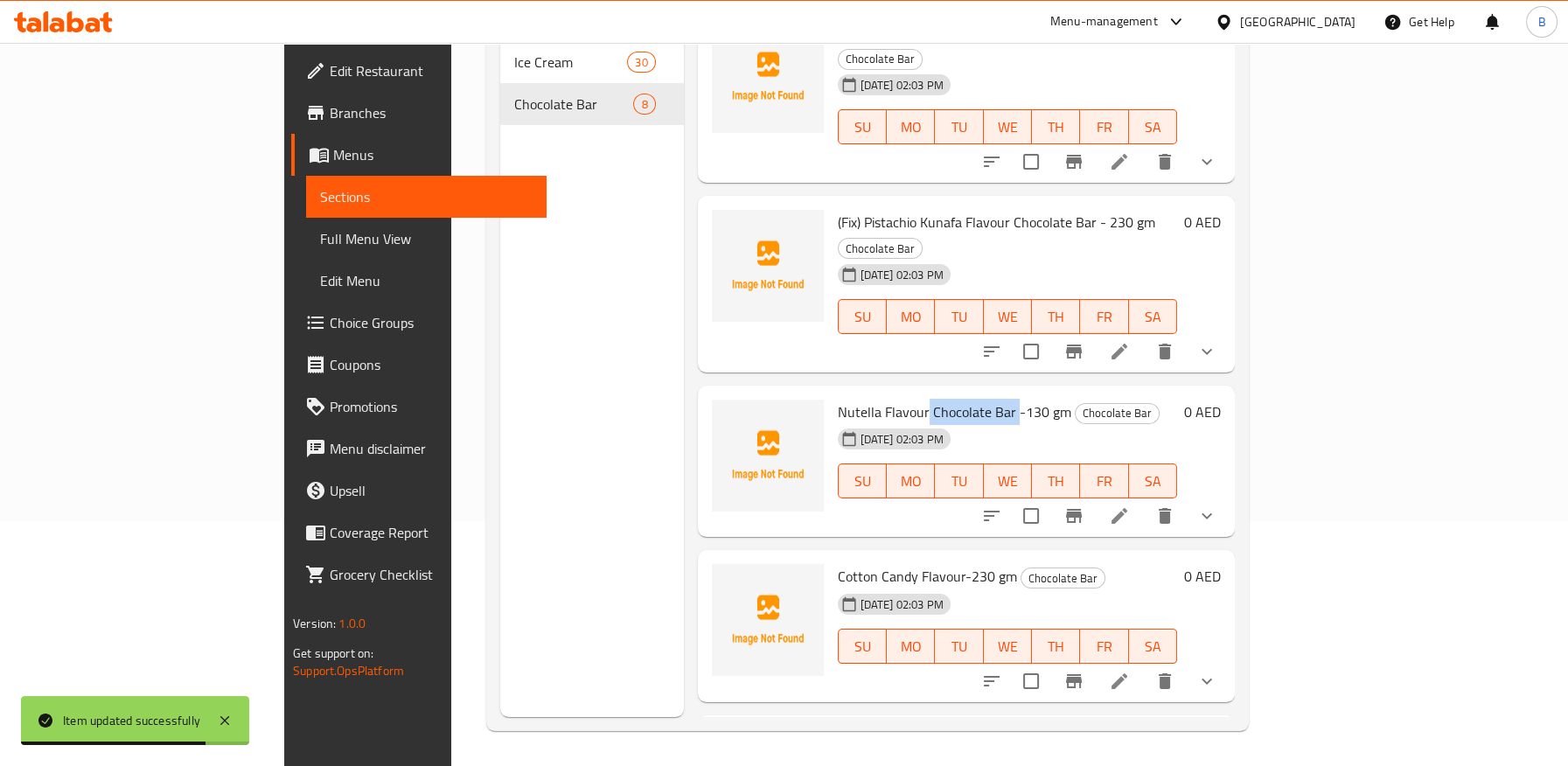
drag, startPoint x: 856, startPoint y: 261, endPoint x: 944, endPoint y: 264, distance: 88.1
click at [944, 399] on span "Nutella Flavour Chocolate Bar -130 gm" at bounding box center [954, 411] width 233 height 26
copy span "Chocolate Bar"
click at [1130, 670] on icon at bounding box center [1119, 681] width 21 height 21
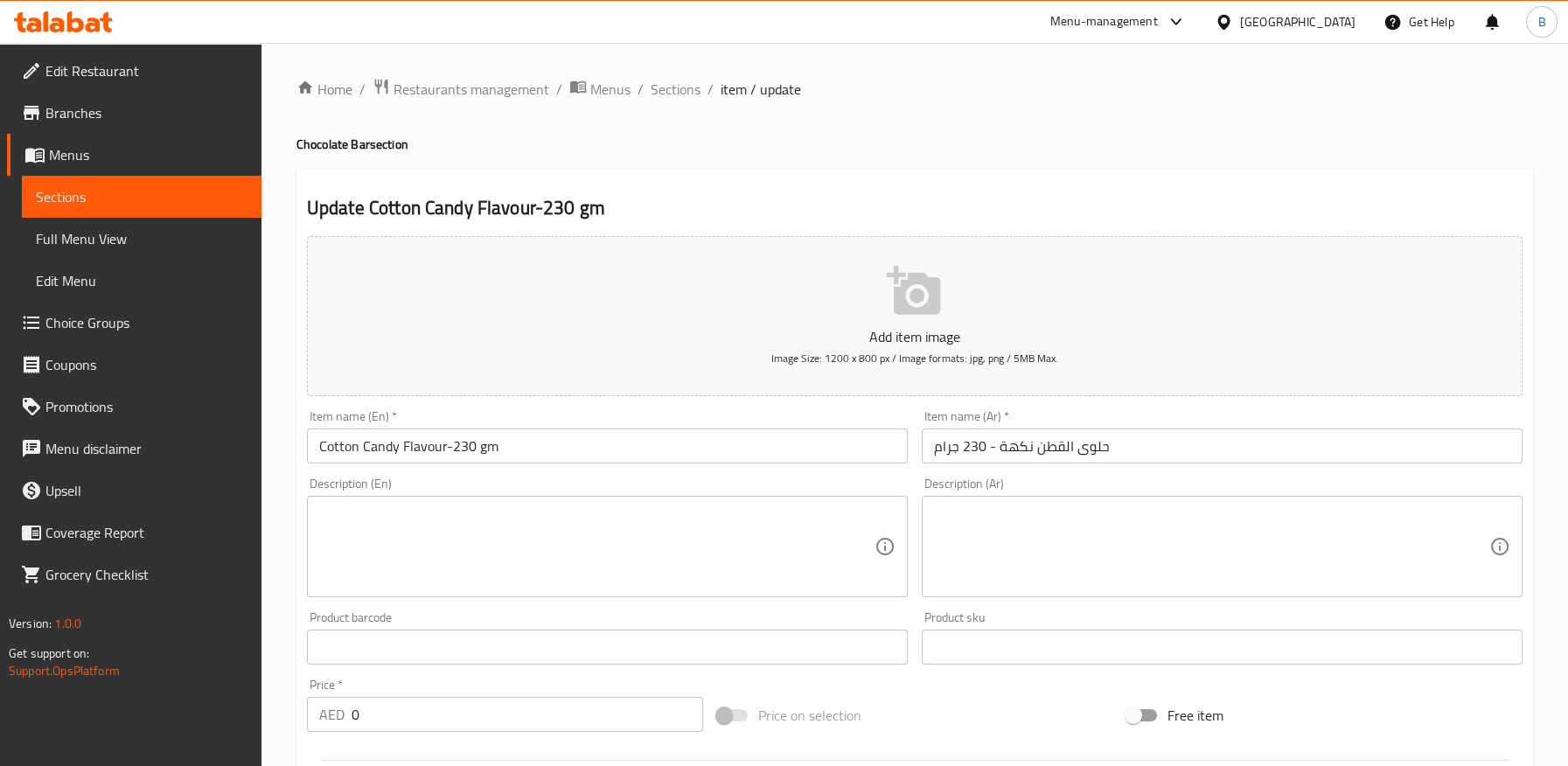
click at [446, 447] on input "Cotton Candy Flavour-230 gm" at bounding box center [607, 446] width 601 height 35
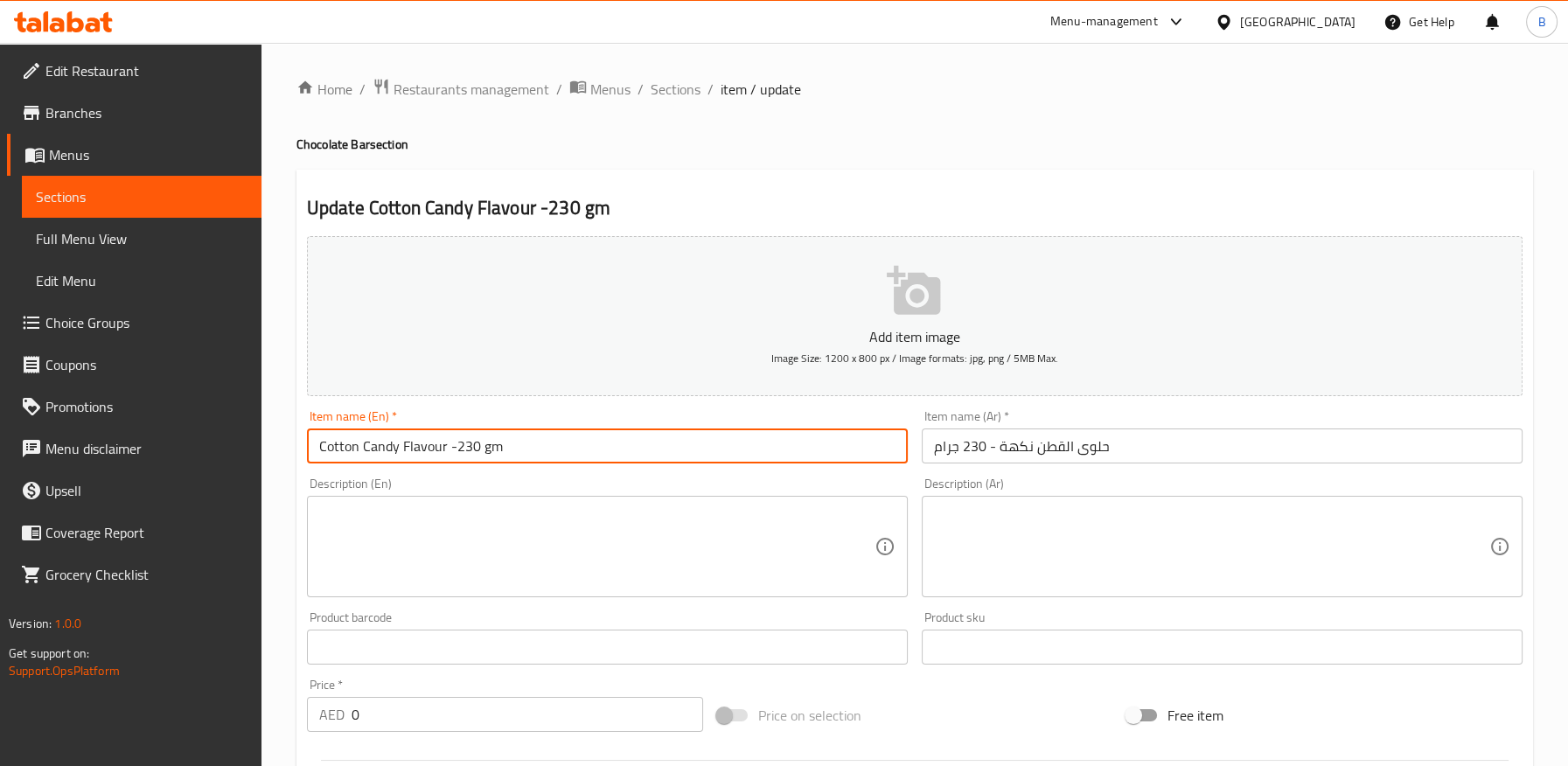
paste input "Chocolate Bar"
type input "Cotton Candy Flavour Chocolate Bar -230 gm"
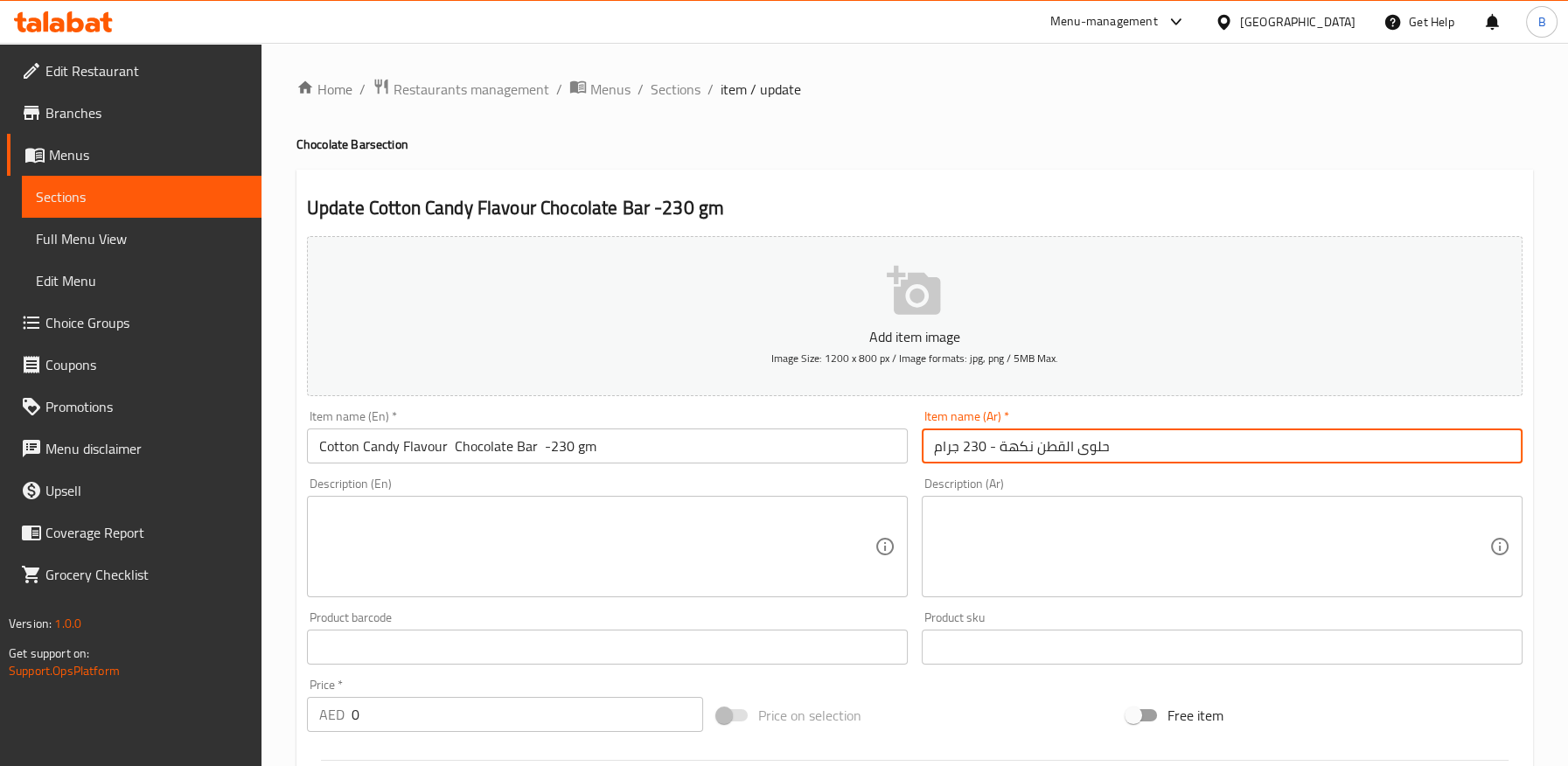
click at [932, 453] on input "حلوى القطن نكهة - 230 جرام" at bounding box center [1222, 446] width 601 height 35
paste input "بار شوكولاتة"
click at [1018, 450] on input "بار شوكولاتة حلوى القطن نكهة - 230 جرام" at bounding box center [1222, 446] width 601 height 35
click at [1071, 449] on input "بار شوكولاتة حلوى القطن - 230 جرام" at bounding box center [1222, 446] width 601 height 35
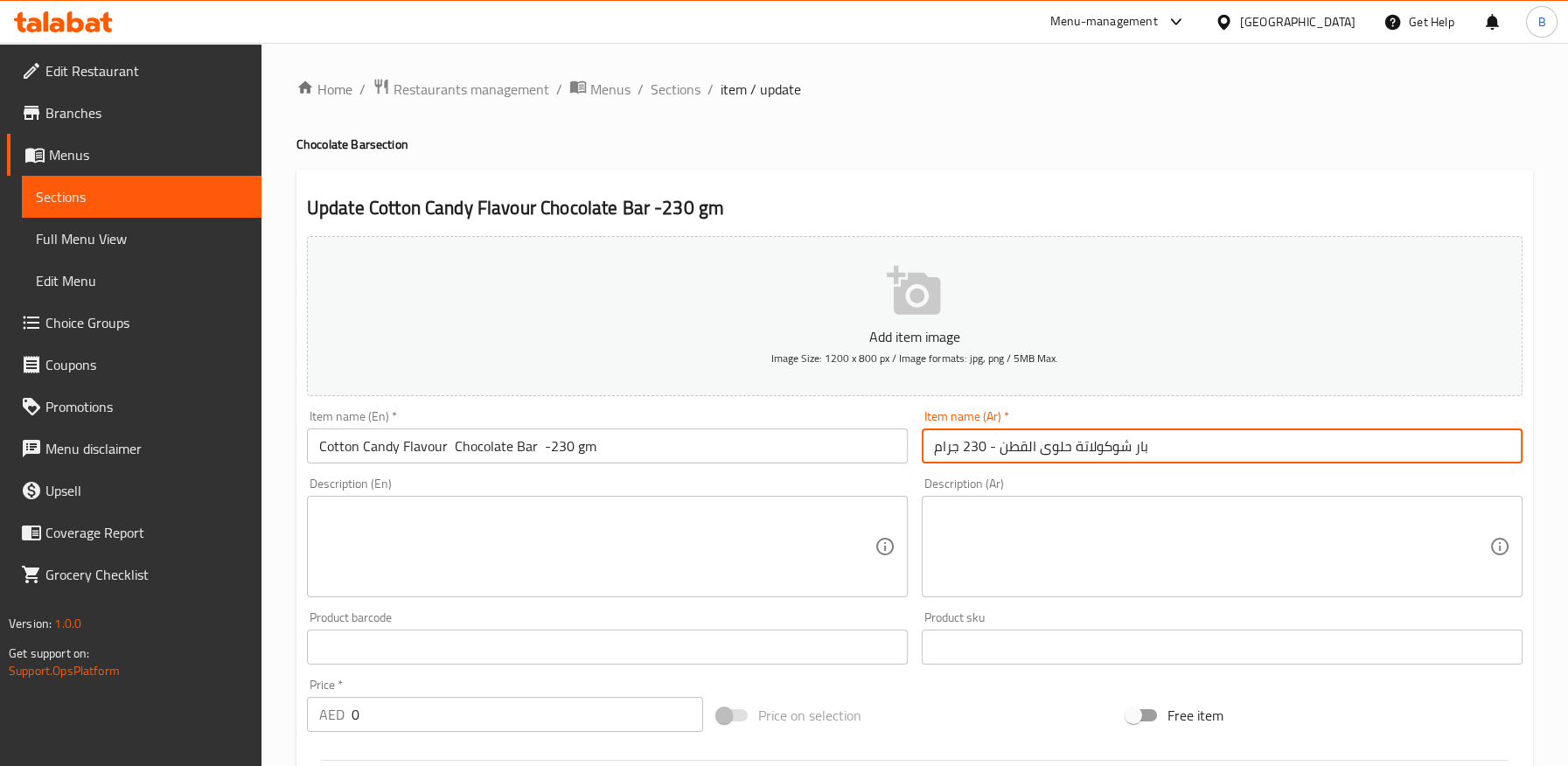
click at [1069, 450] on input "بار شوكولاتة حلوى القطن - 230 جرام" at bounding box center [1222, 446] width 601 height 35
paste input "نكهة"
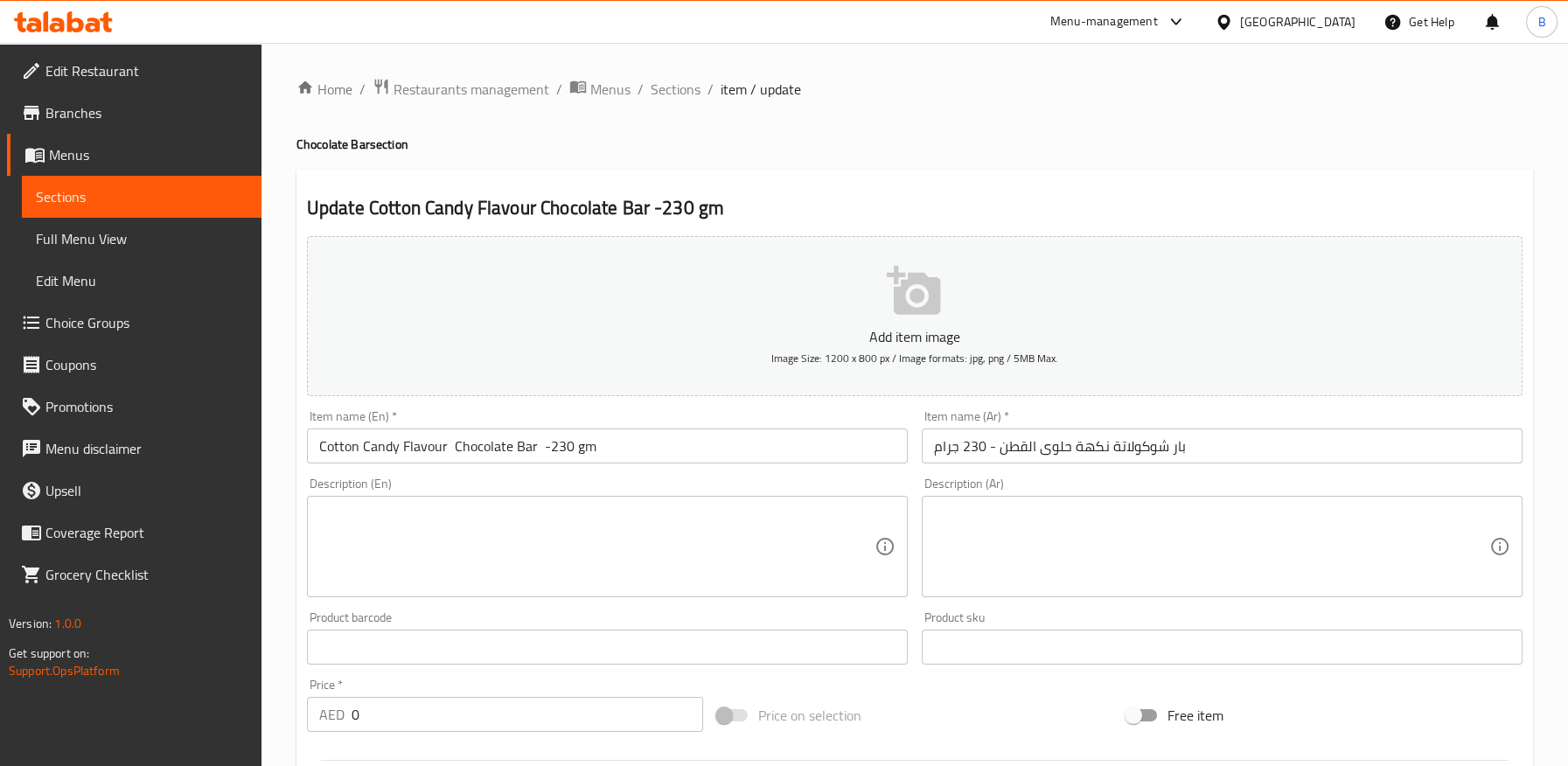
click at [1031, 455] on input "بار شوكولاتة نكهة حلوى القطن - 230 جرام" at bounding box center [1222, 446] width 601 height 35
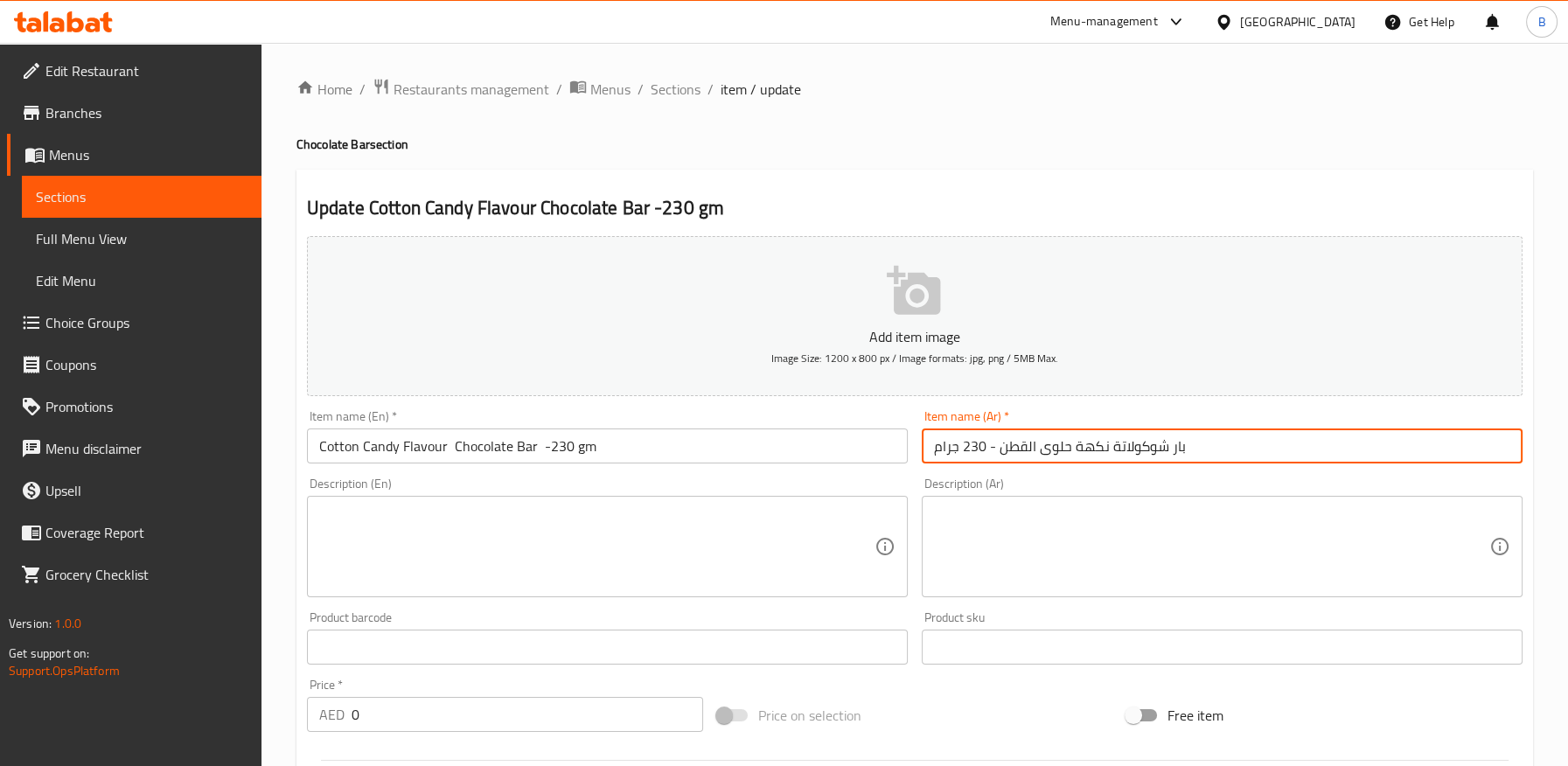
click at [1057, 448] on input "بار شوكولاتة نكهة حلوى القطن - 230 جرام" at bounding box center [1222, 446] width 601 height 35
paste input "زل البنات"
click at [1014, 449] on input "بار شوكولاتة نكهة غزل البنات القطن - 230 جرام" at bounding box center [1222, 446] width 601 height 35
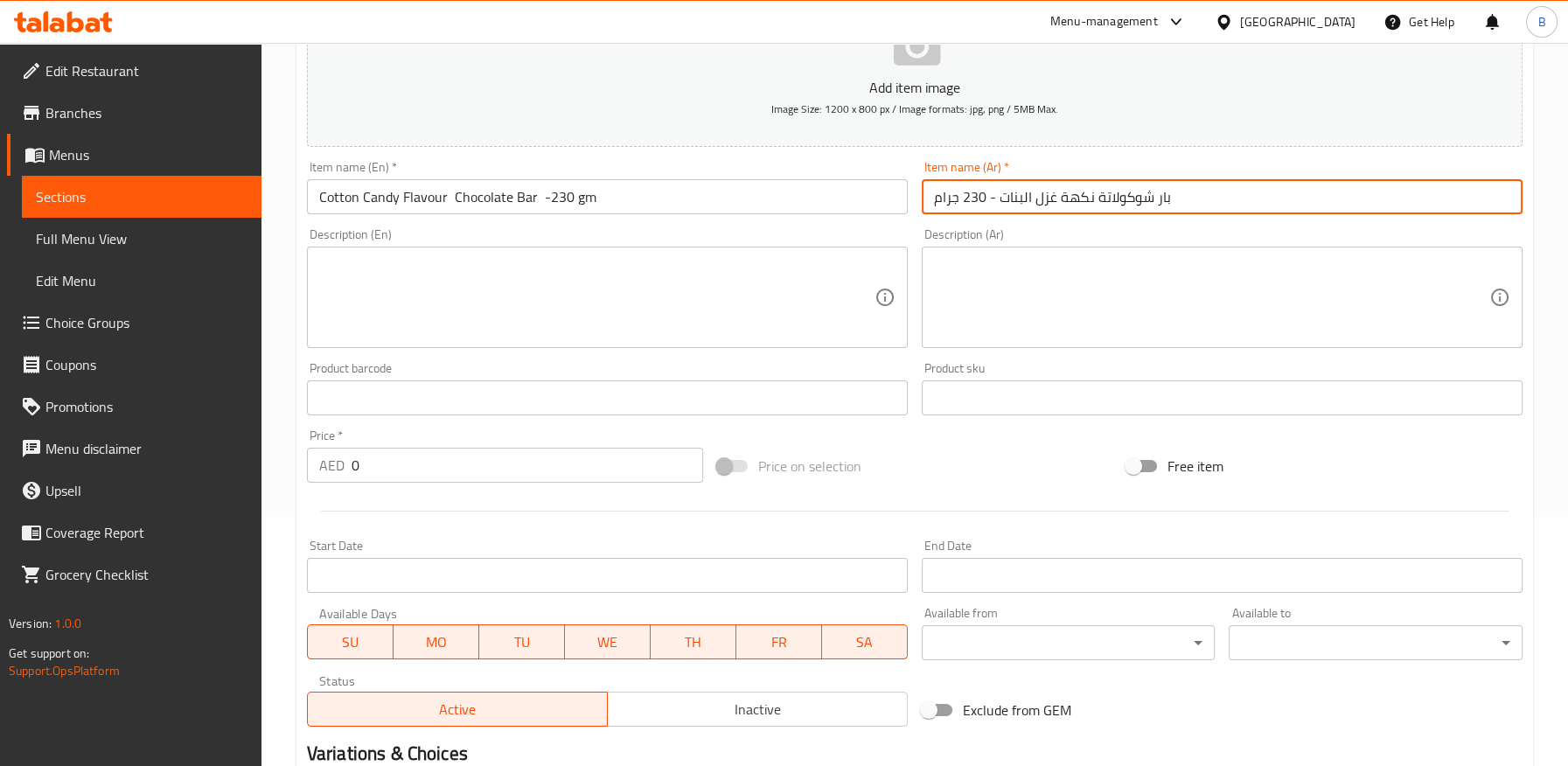
scroll to position [507, 0]
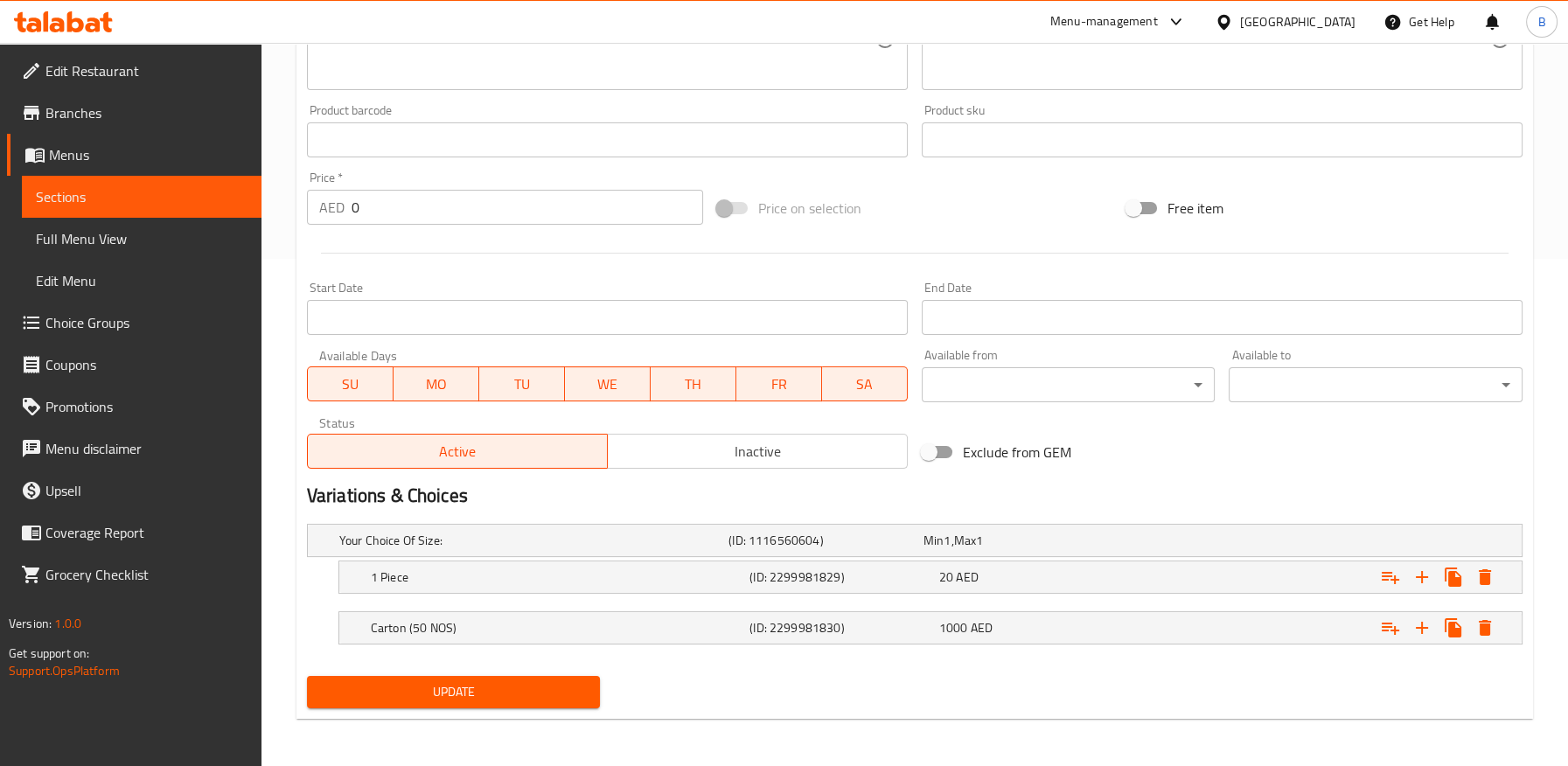
type input "بار شوكولاتة نكهة غزل البنات - 230 جرام"
click at [496, 675] on button "Update" at bounding box center [453, 691] width 294 height 33
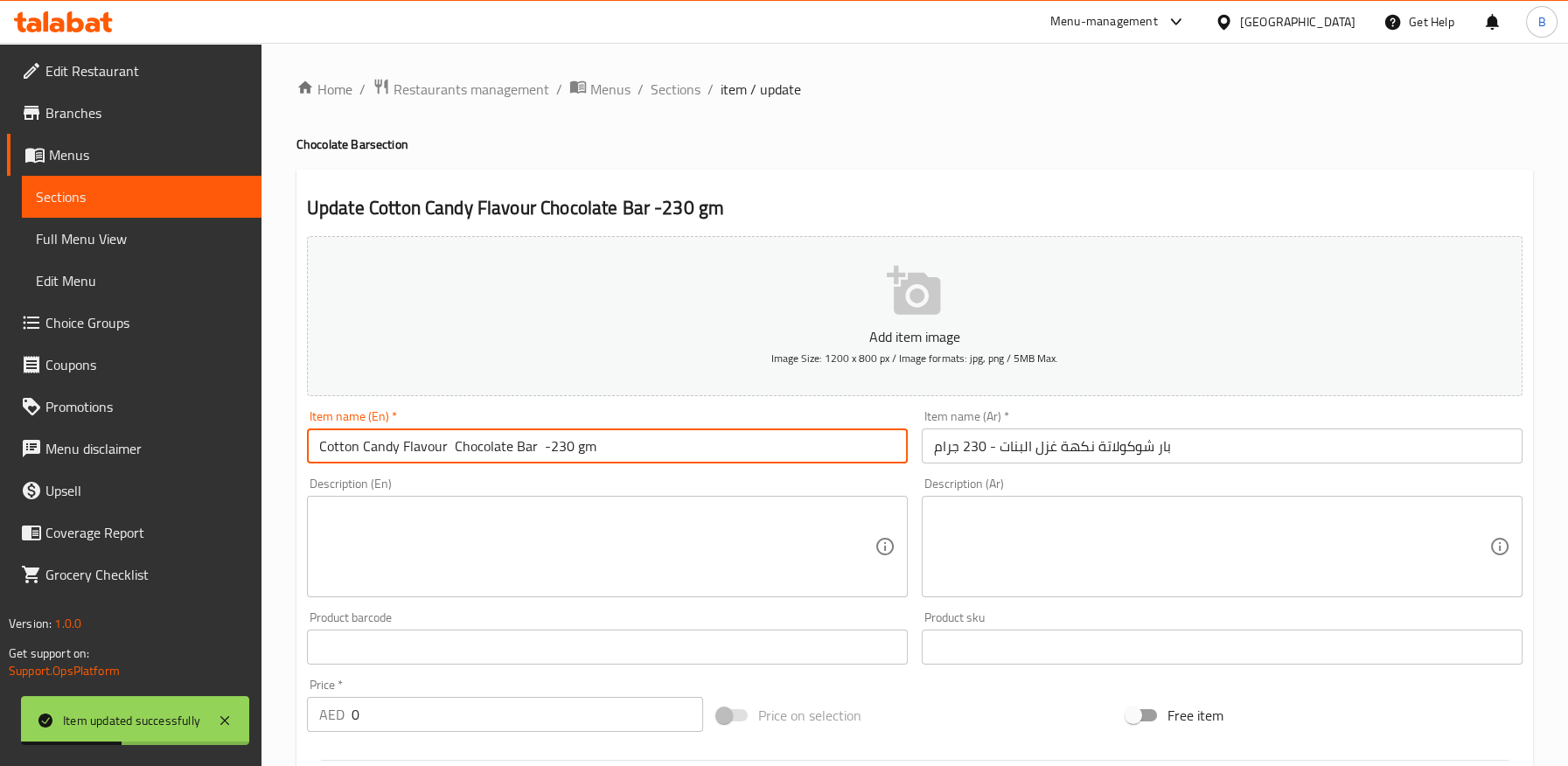
click at [451, 444] on input "Cotton Candy Flavour Chocolate Bar -230 gm" at bounding box center [607, 446] width 601 height 35
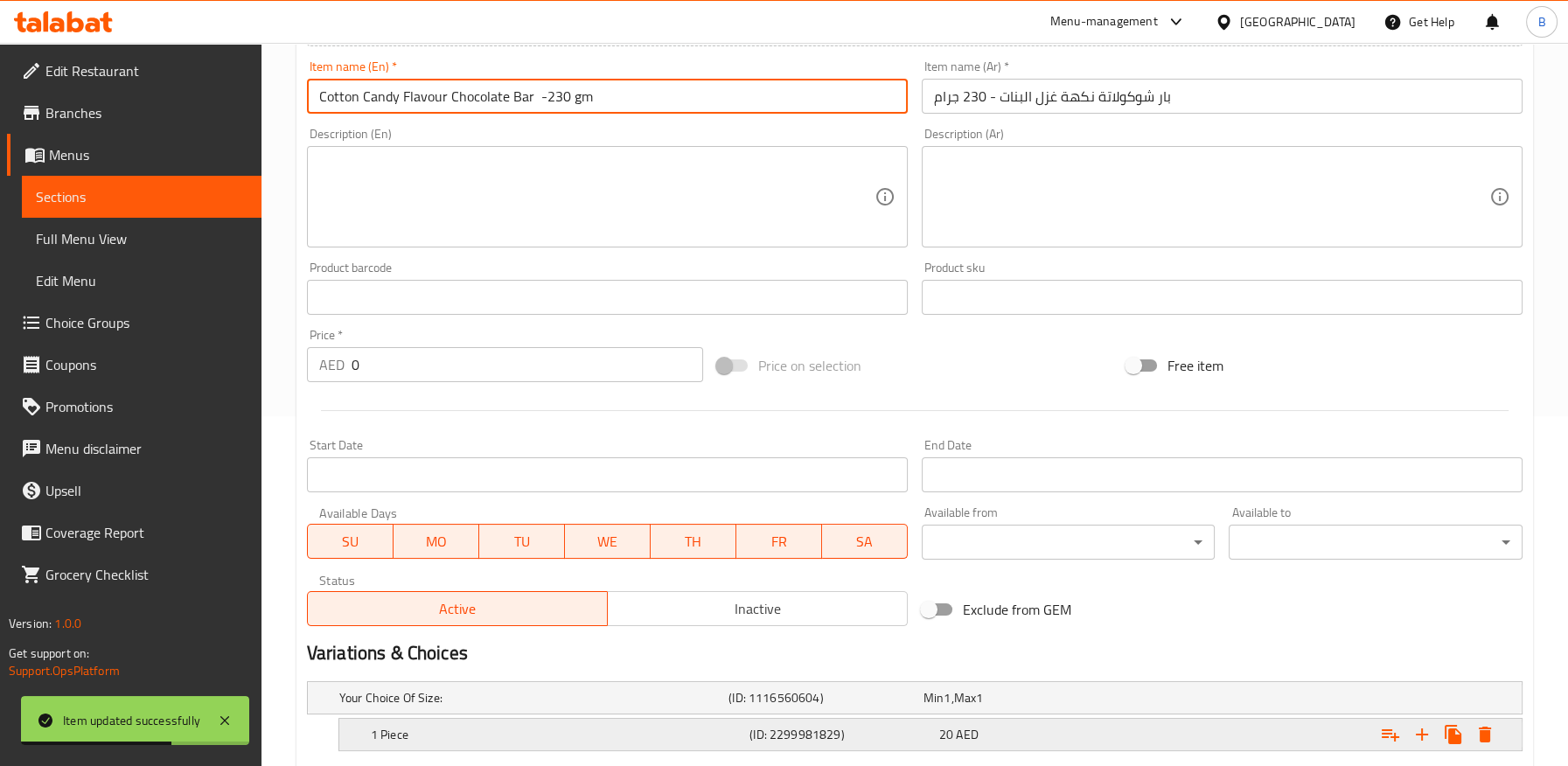
scroll to position [507, 0]
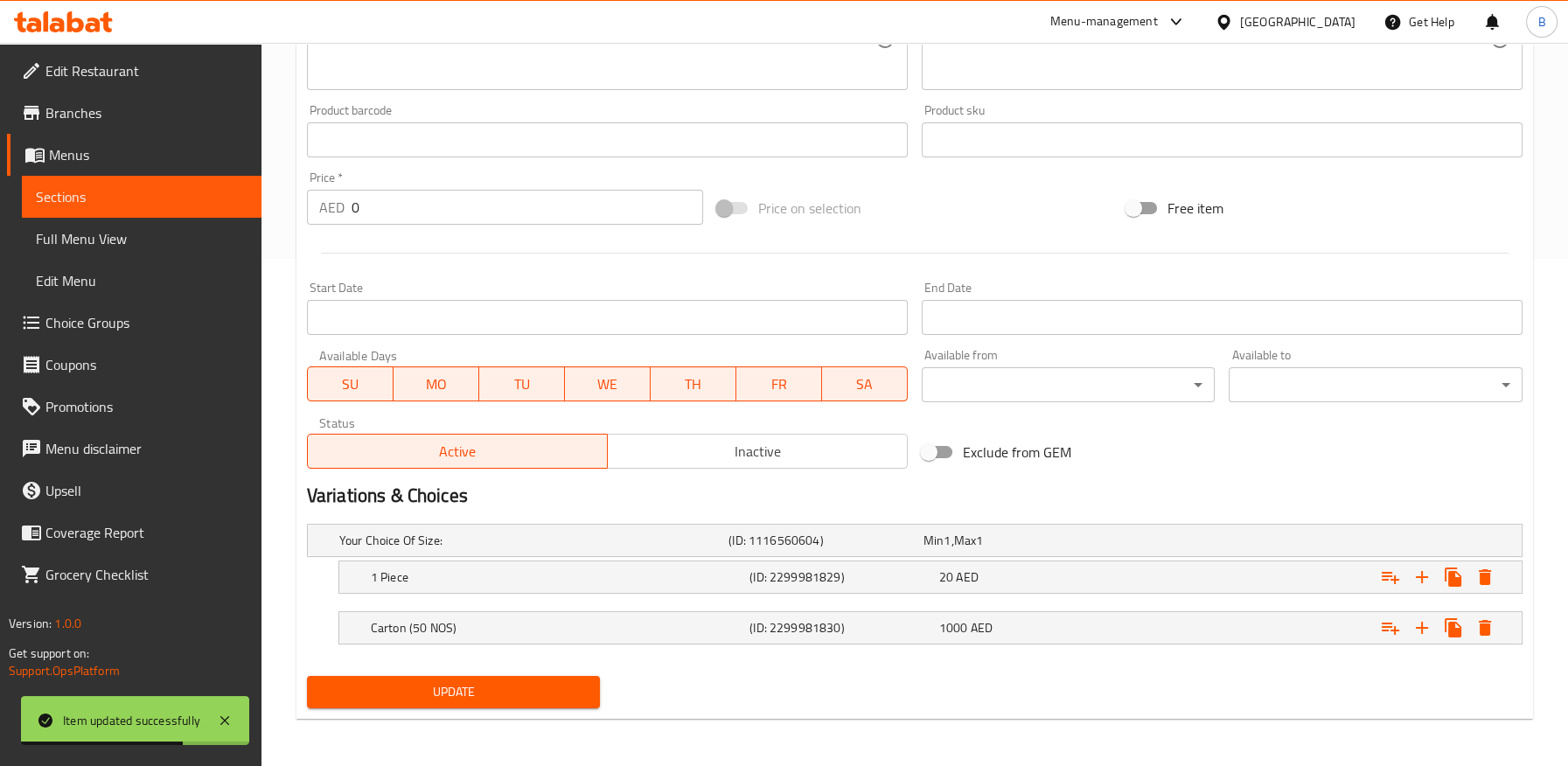
type input "Cotton Candy Flavour Chocolate Bar -230 gm"
click at [543, 685] on span "Update" at bounding box center [453, 691] width 266 height 22
click at [444, 620] on h5 "Carton (50 NOS)" at bounding box center [556, 627] width 371 height 17
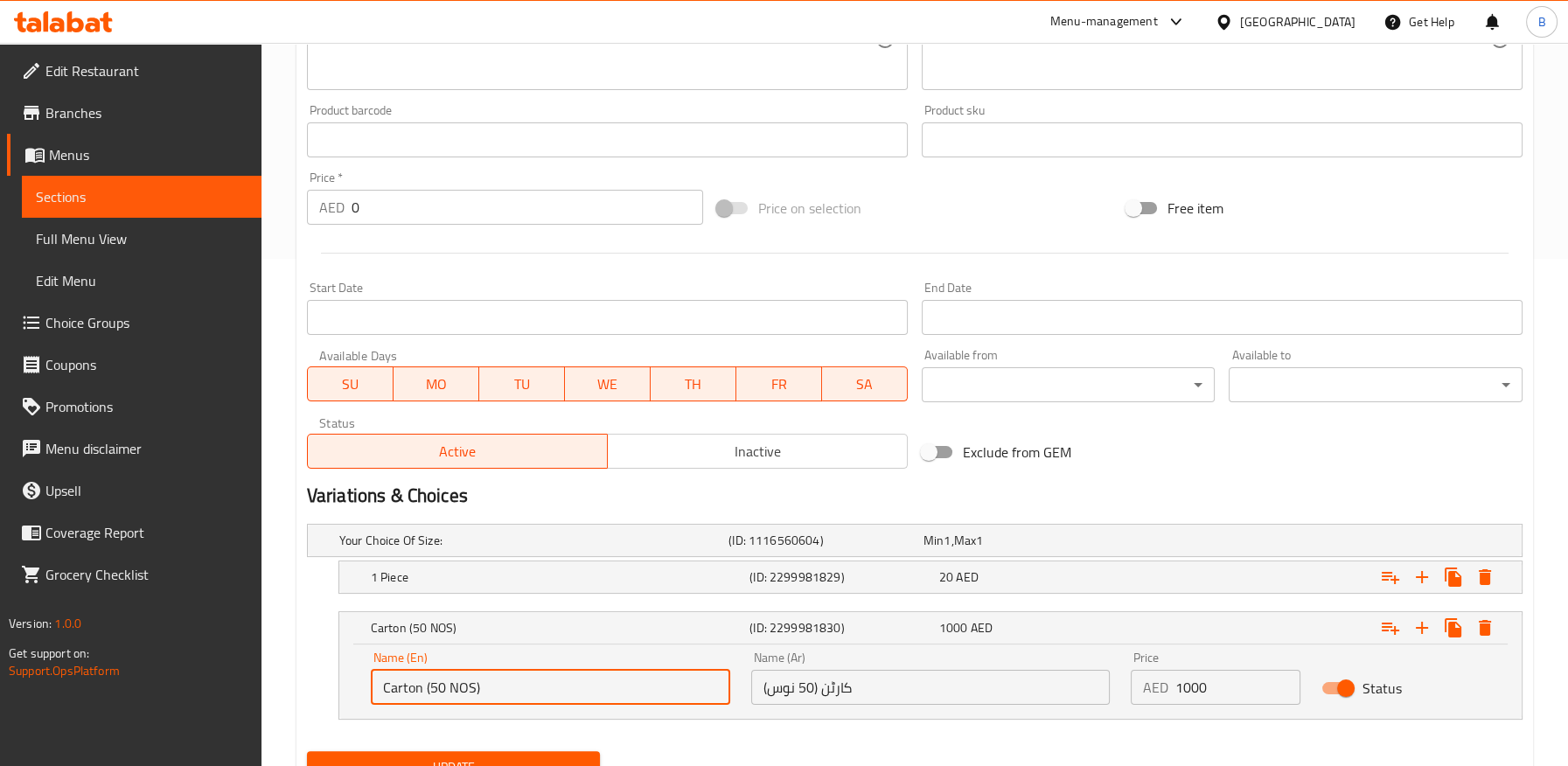
drag, startPoint x: 425, startPoint y: 686, endPoint x: 440, endPoint y: 691, distance: 15.8
click at [577, 688] on input "Carton (50 NOS)" at bounding box center [550, 687] width 360 height 35
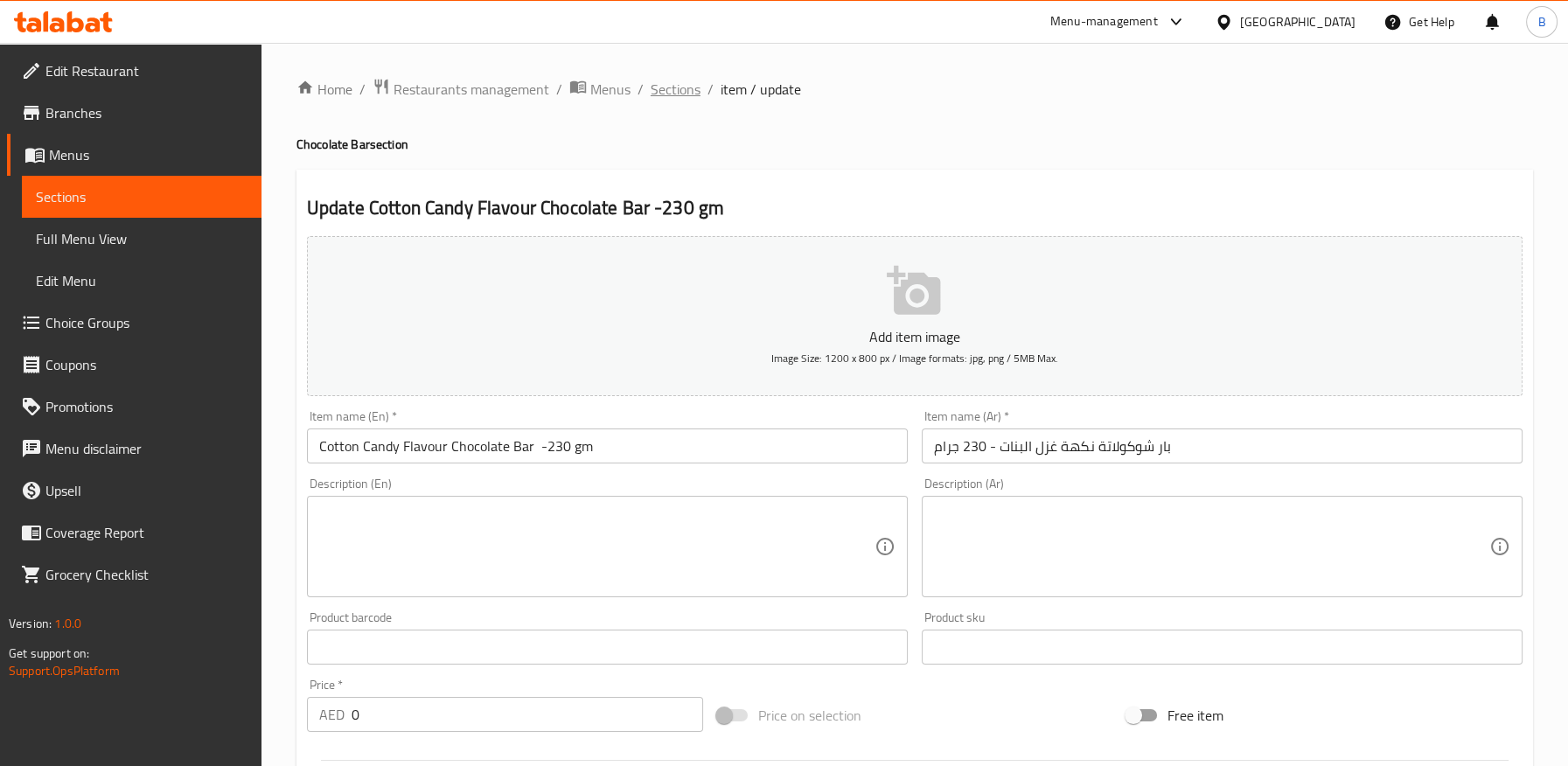
click at [670, 82] on span "Sections" at bounding box center [675, 89] width 50 height 21
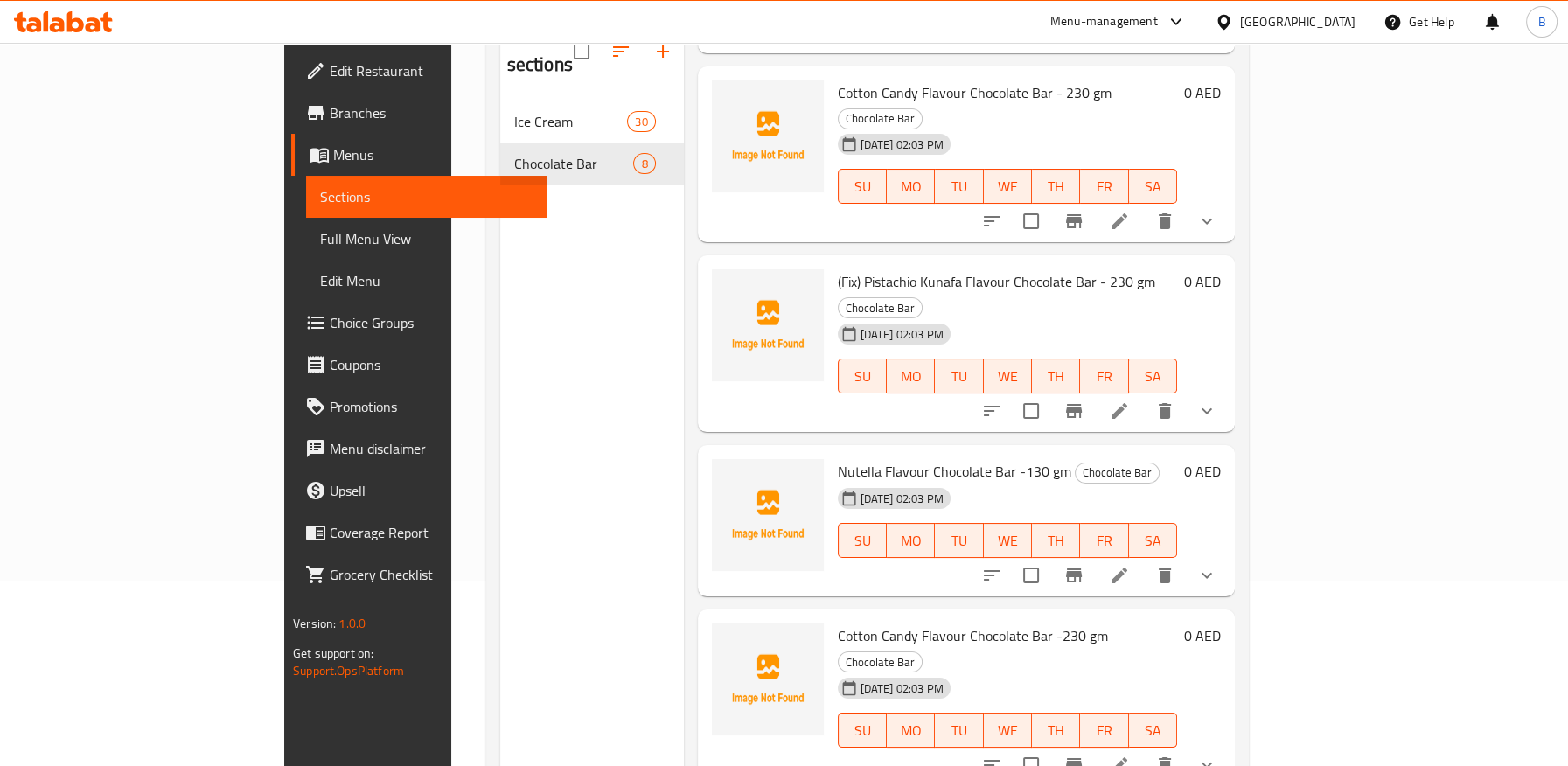
scroll to position [245, 0]
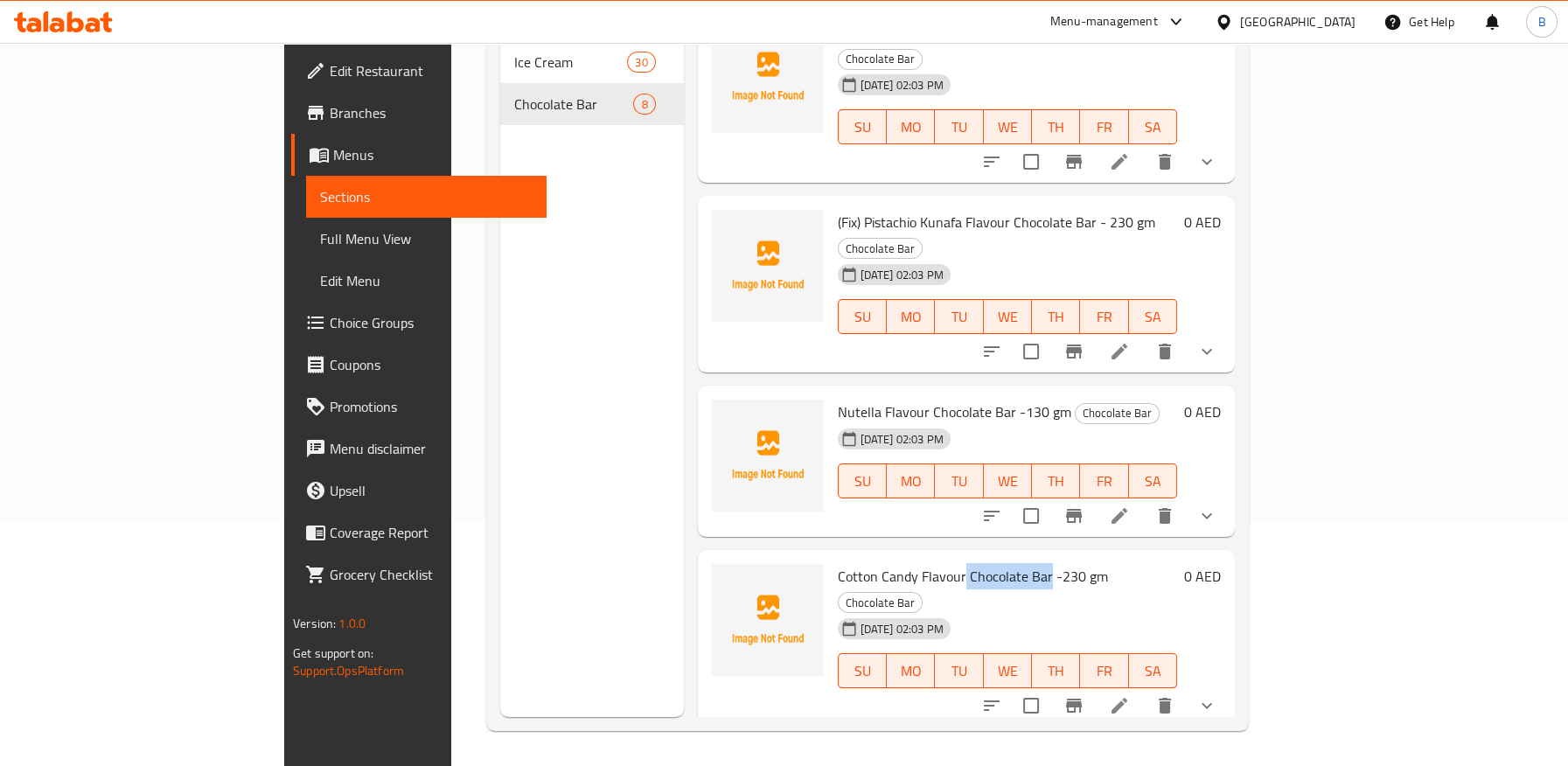
drag, startPoint x: 892, startPoint y: 429, endPoint x: 976, endPoint y: 426, distance: 84.1
click at [976, 563] on span "Cotton Candy Flavour Chocolate Bar -230 gm" at bounding box center [972, 576] width 270 height 26
copy span "Chocolate Bar"
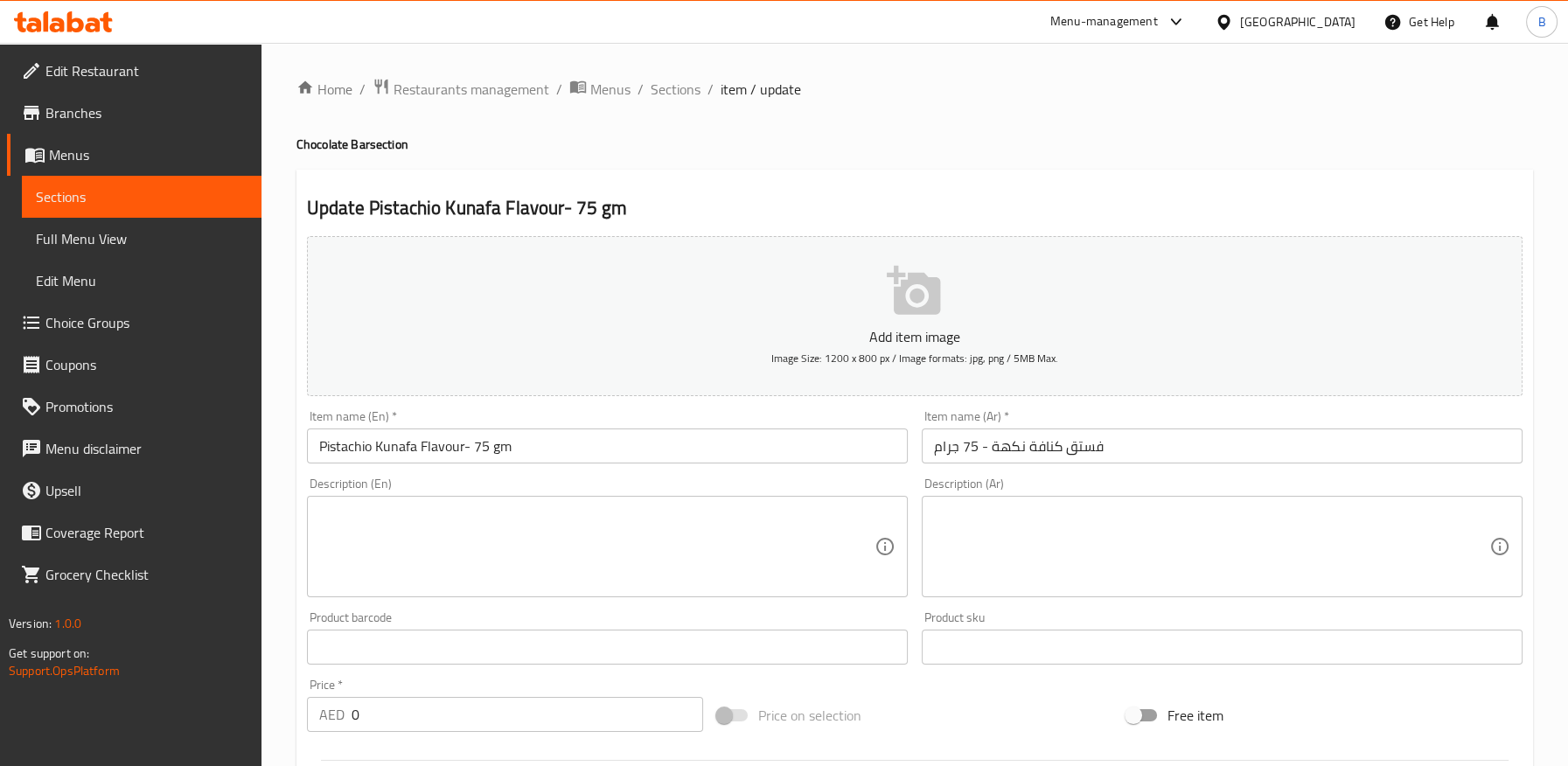
click at [464, 450] on input "Pistachio Kunafa Flavour- 75 gm" at bounding box center [607, 446] width 601 height 35
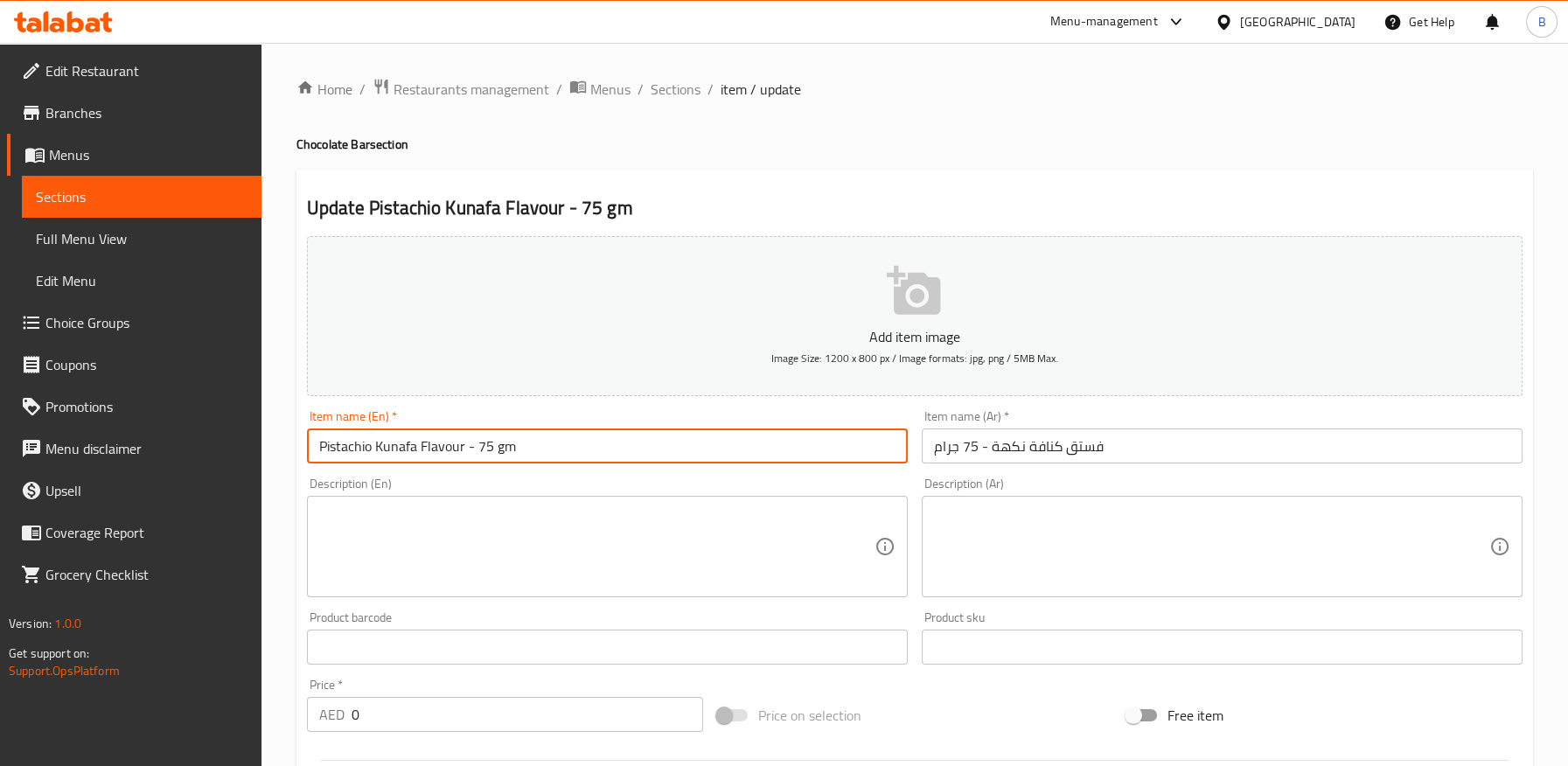
paste input "Chocolate Bar"
click at [472, 445] on input "Pistachio Kunafa Flavour Chocolate Bar- 75 gm" at bounding box center [607, 446] width 601 height 35
click at [544, 450] on input "Pistachio Kunafa Flavour Chocolate Bar- 75 gm" at bounding box center [607, 446] width 601 height 35
click at [550, 450] on input "Pistachio Kunafa Flavour Chocolate Bar- 75 gm" at bounding box center [607, 446] width 601 height 35
type input "Pistachio Kunafa Flavour Chocolate Bar - 75 gm"
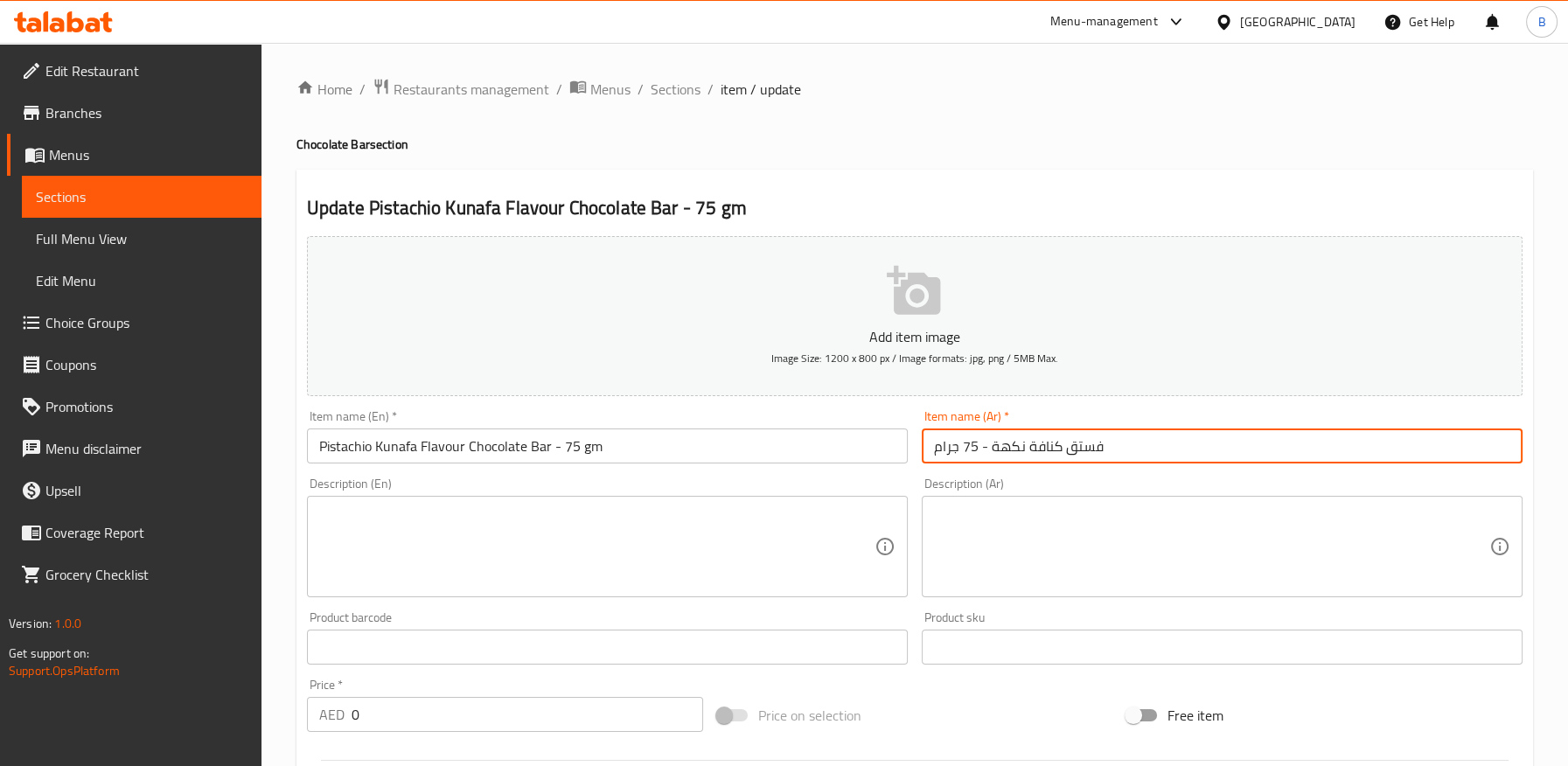
click at [924, 454] on input "فستق كنافة نكهة - 75 جرام" at bounding box center [1222, 446] width 601 height 35
paste input "بار شوكولاتة"
click at [1015, 451] on input "بار شوكولاتة فستق كنافة نكهة - 75 جرام" at bounding box center [1222, 446] width 601 height 35
drag, startPoint x: 1064, startPoint y: 449, endPoint x: 1055, endPoint y: 470, distance: 22.8
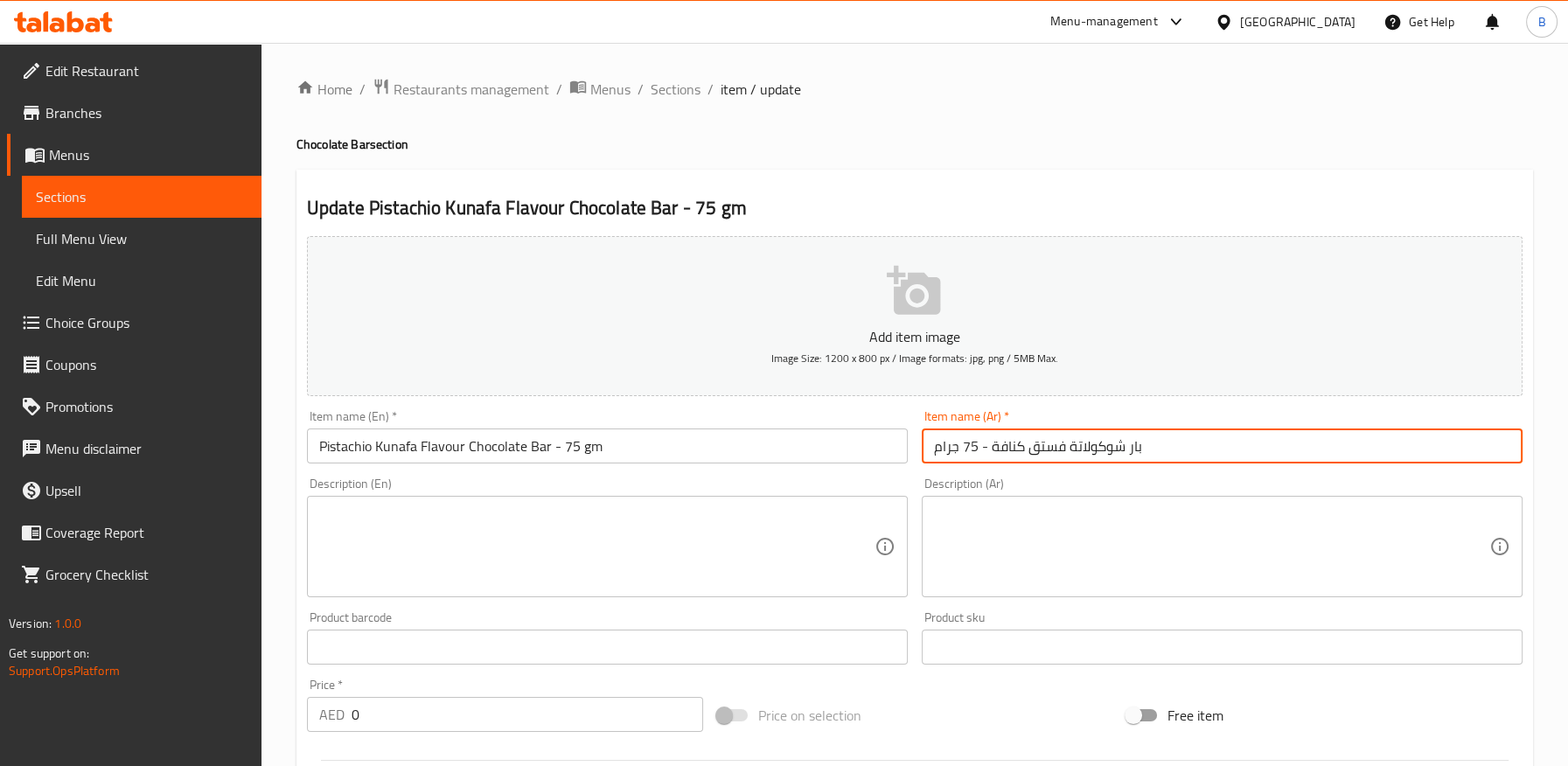
click at [1064, 449] on input "بار شوكولاتة فستق كنافة - 75 جرام" at bounding box center [1222, 446] width 601 height 35
paste input "كهة"
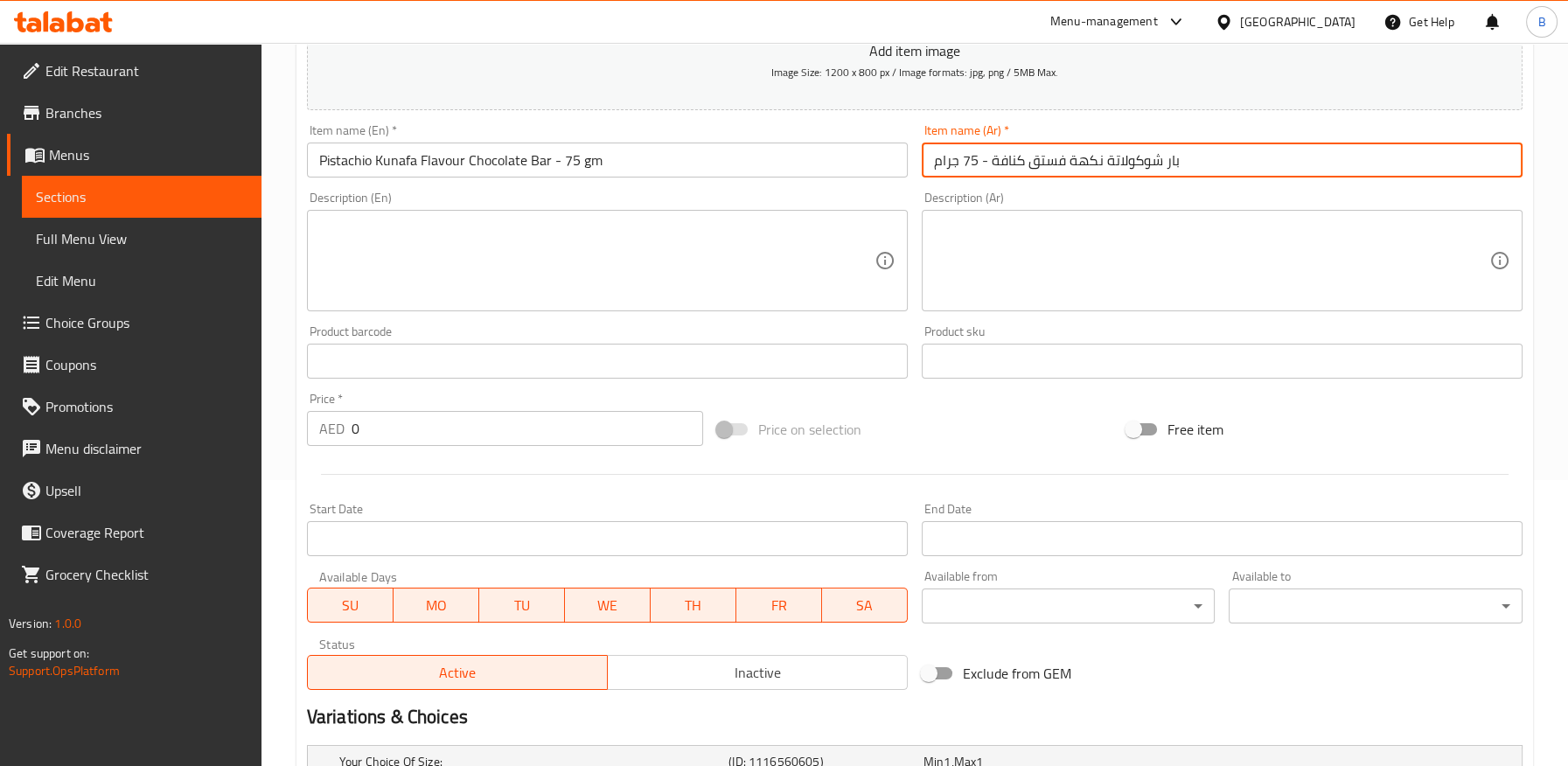
scroll to position [507, 0]
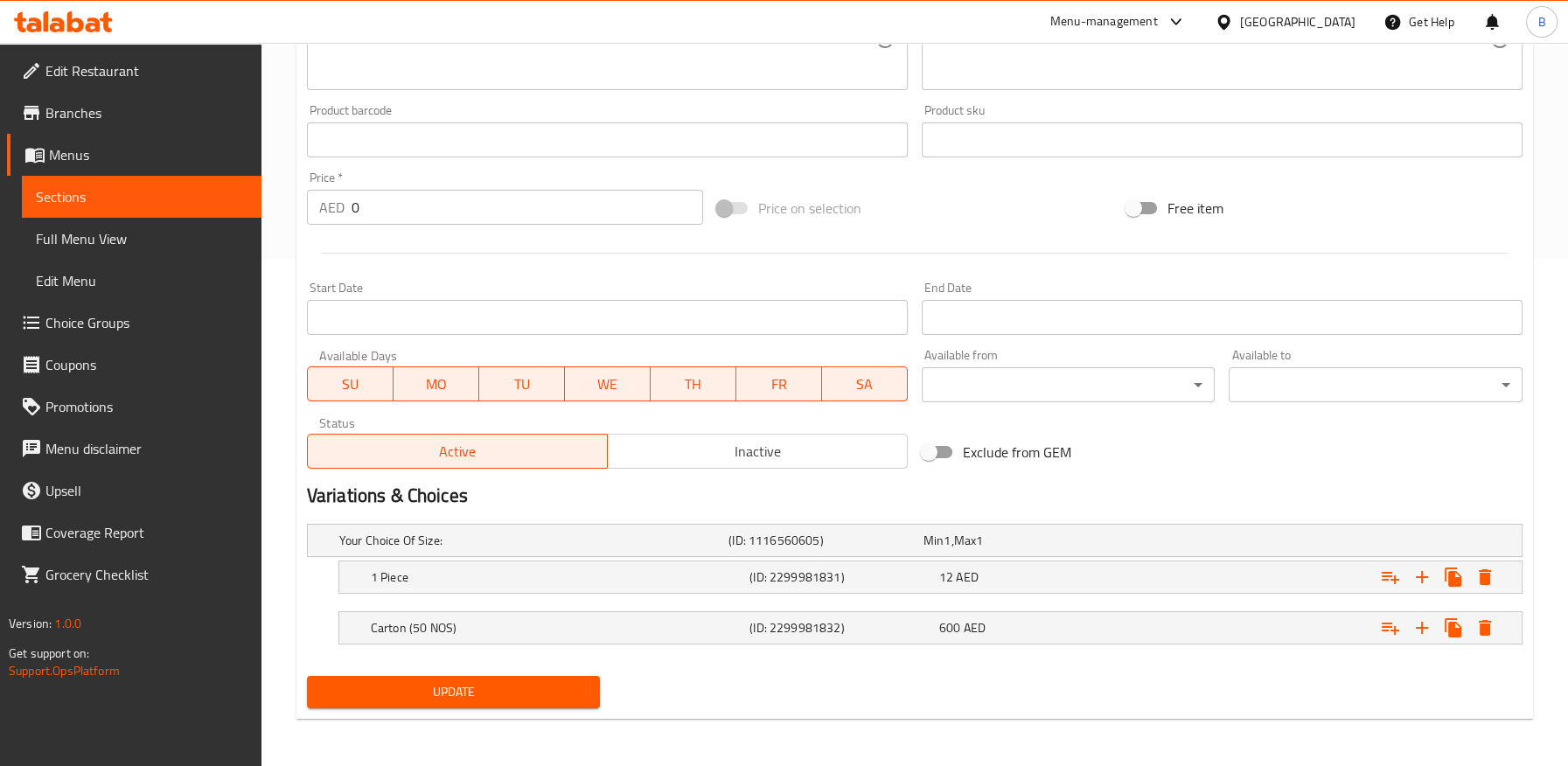
type input "بار شوكولاتة نكهة فستق كنافة - 75 جرام"
click at [540, 697] on span "Update" at bounding box center [453, 691] width 266 height 22
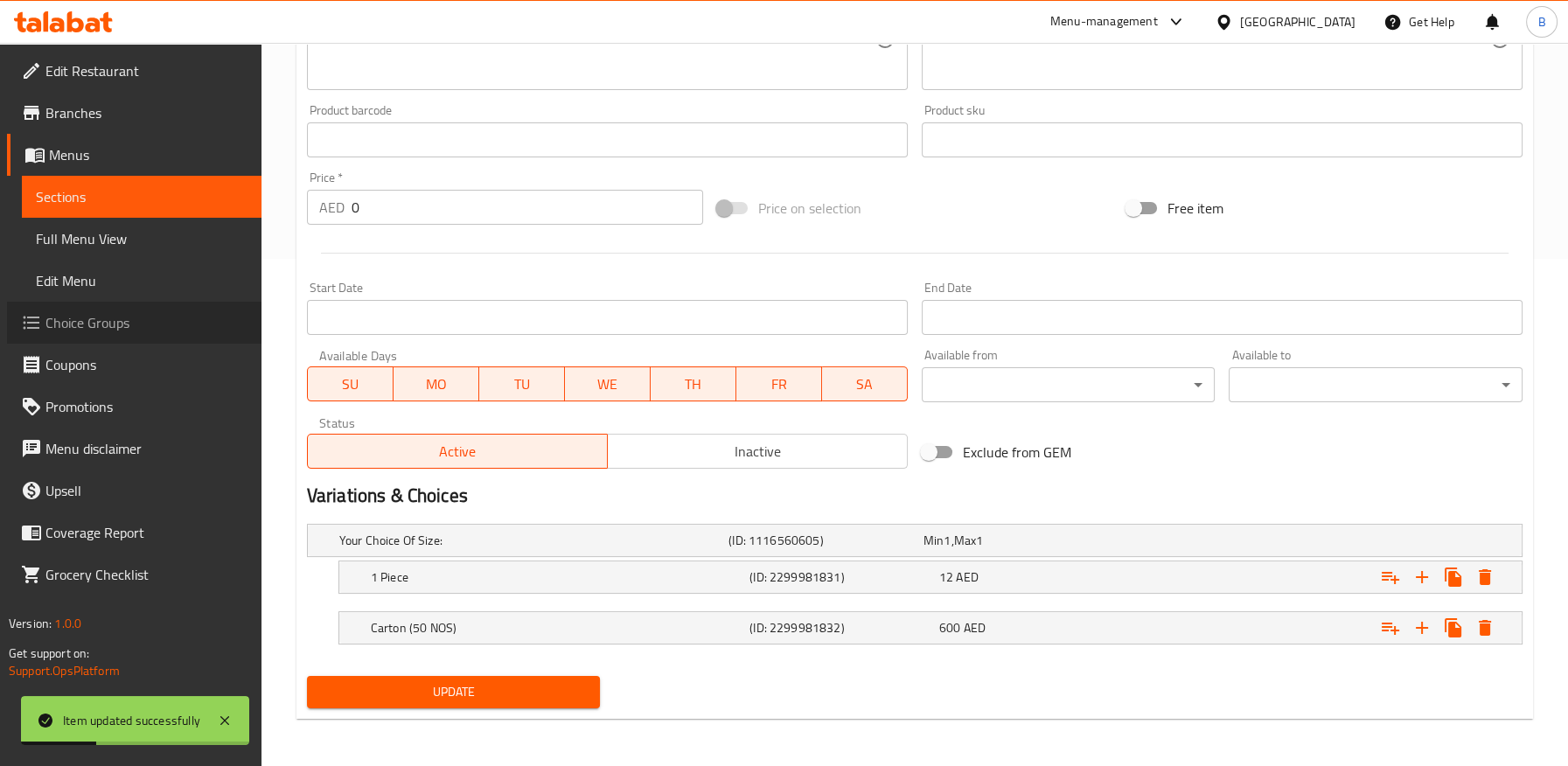
click at [76, 320] on span "Choice Groups" at bounding box center [146, 322] width 202 height 21
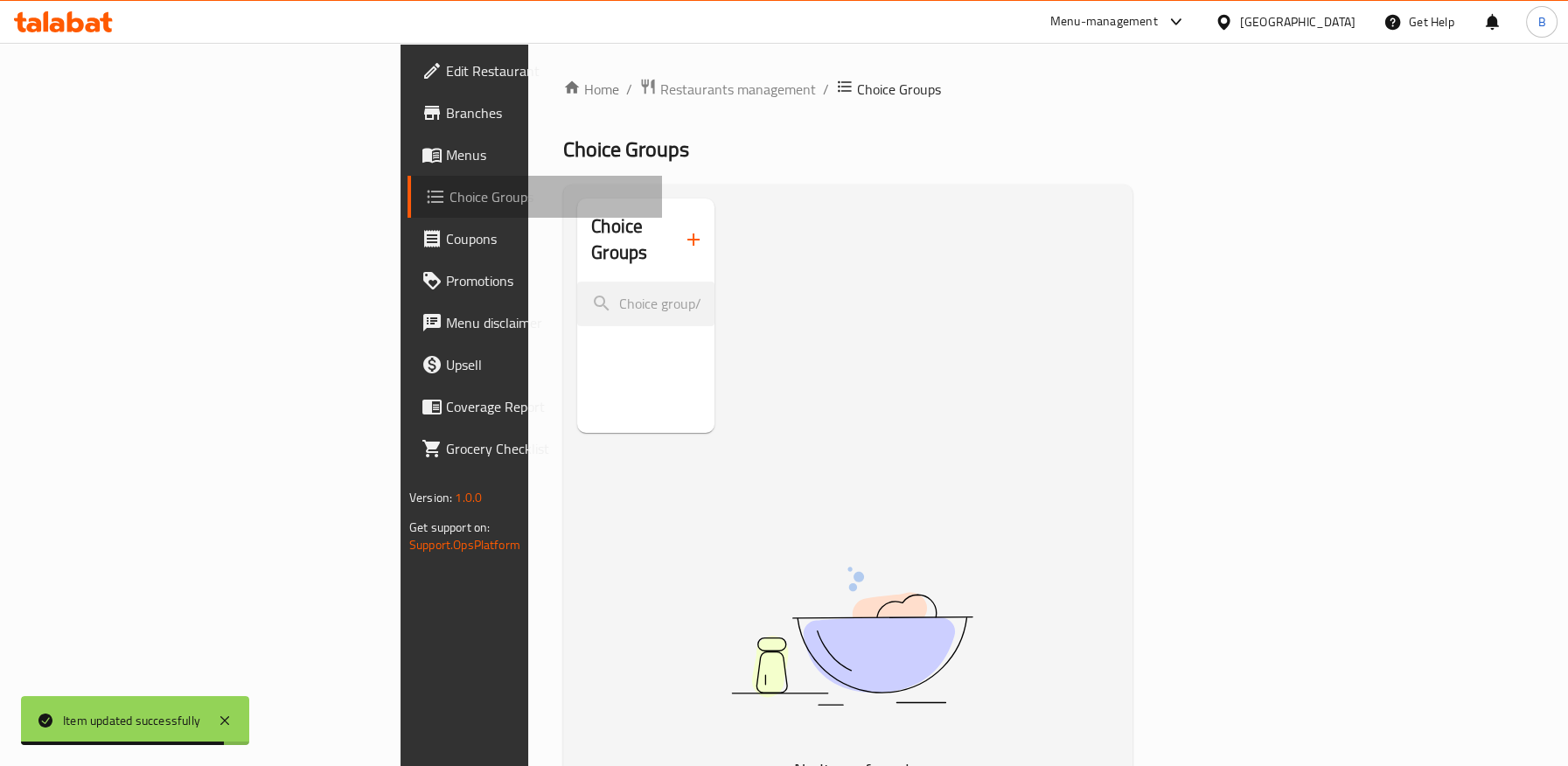
click at [450, 191] on span "Choice Groups" at bounding box center [548, 197] width 198 height 21
click at [446, 161] on span "Menus" at bounding box center [546, 155] width 202 height 21
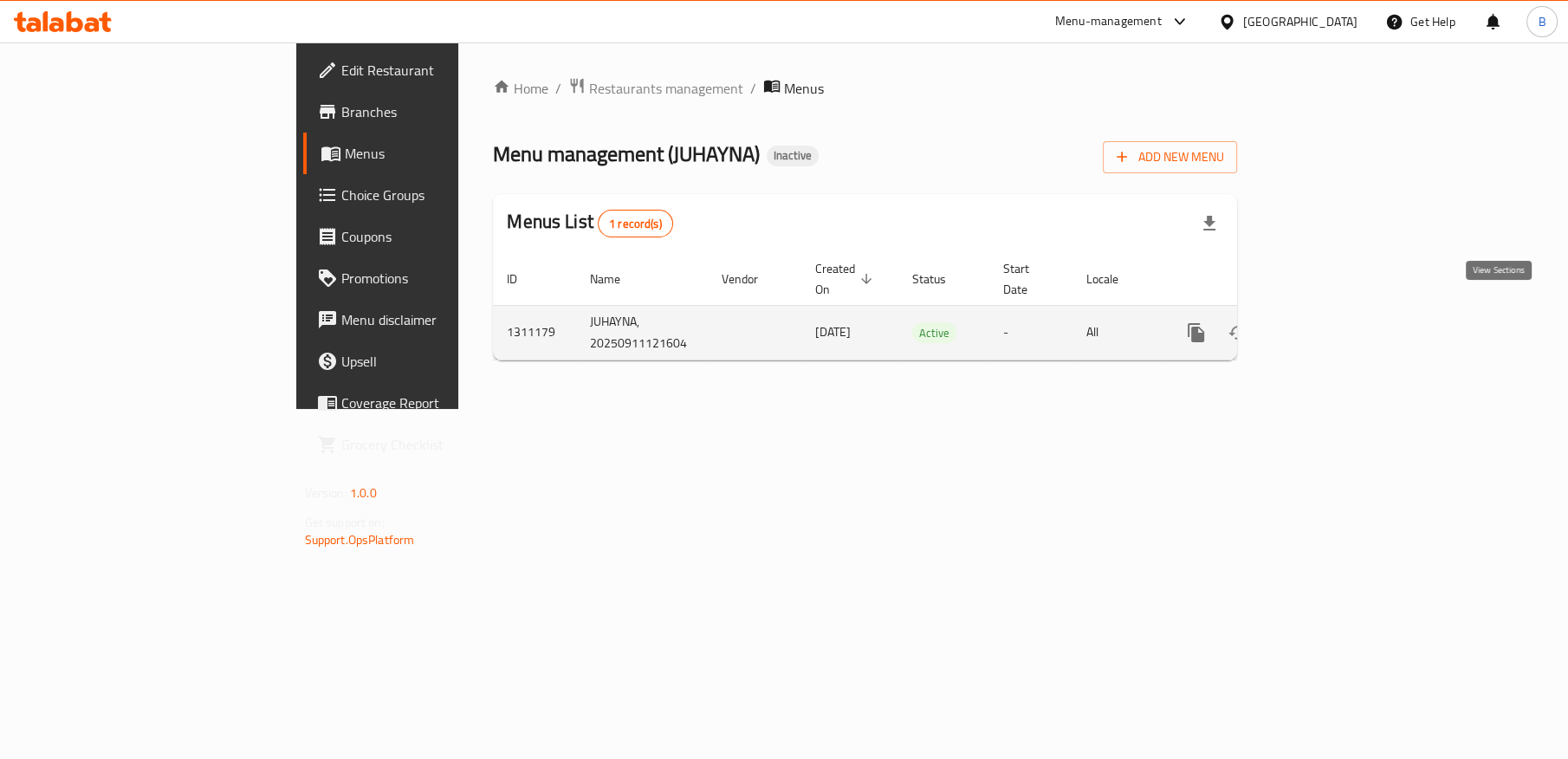
click at [1342, 312] on link "enhanced table" at bounding box center [1322, 333] width 42 height 42
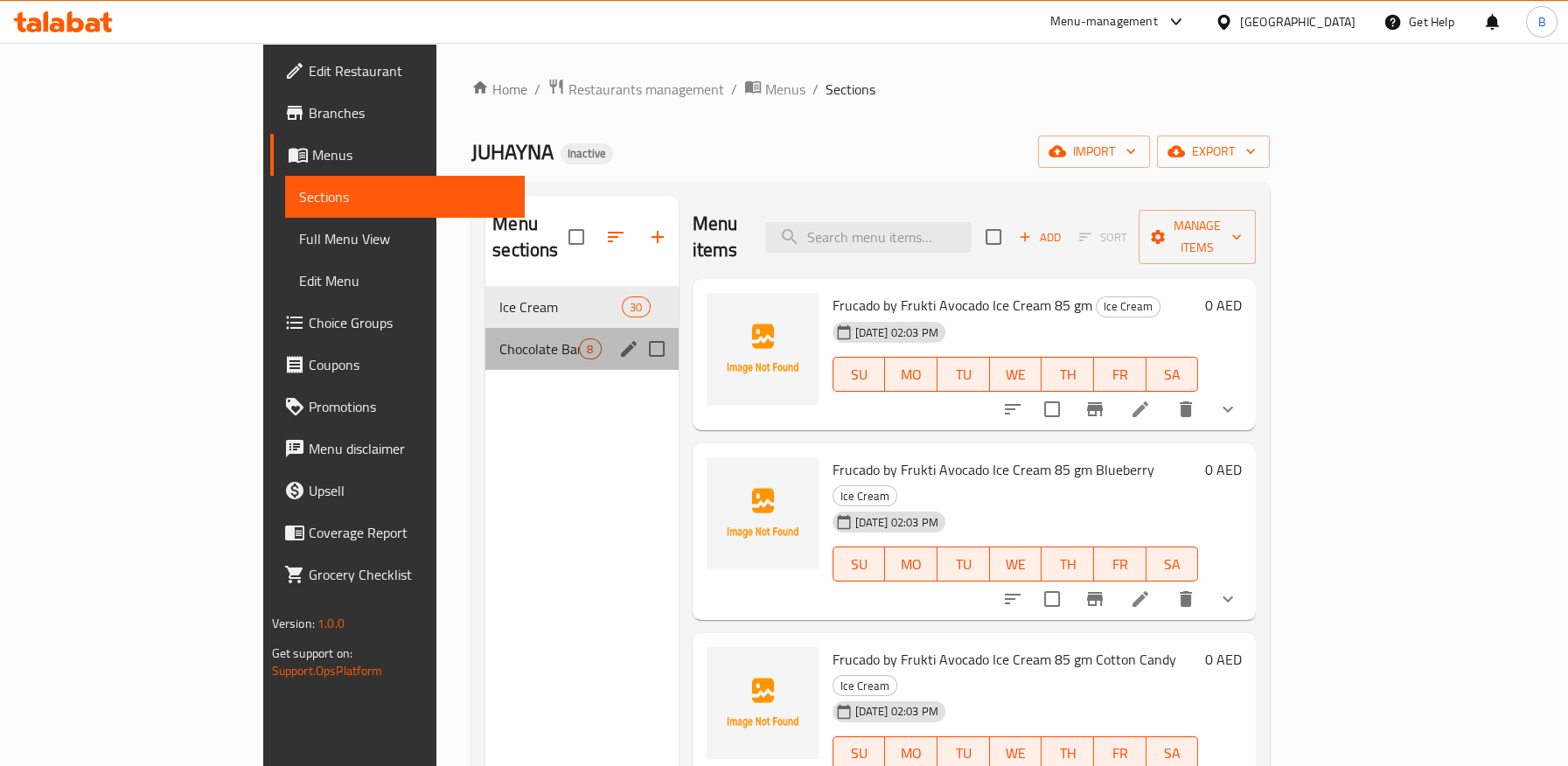
click at [499, 339] on span "Chocolate Bar" at bounding box center [539, 349] width 79 height 21
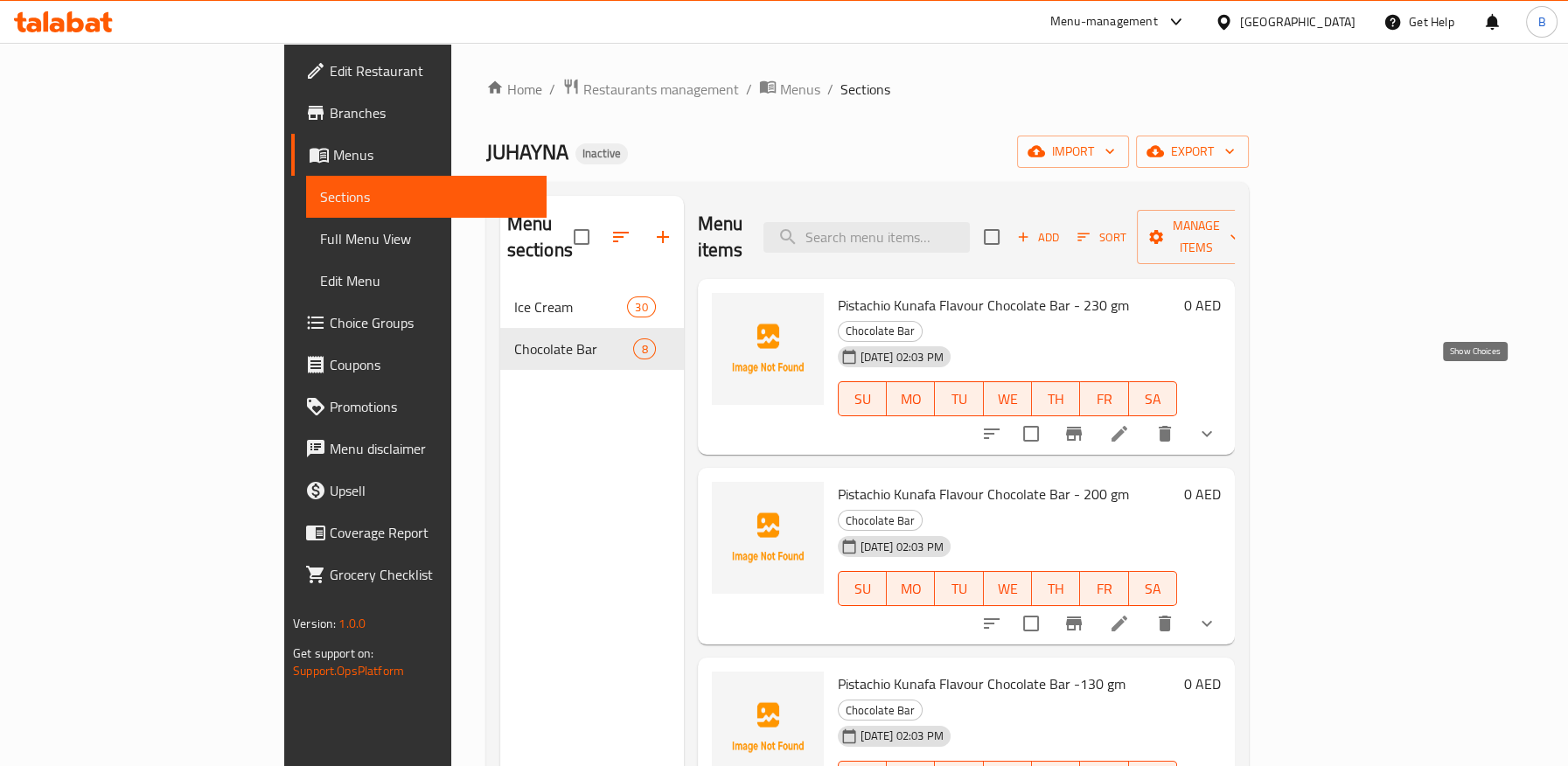
click at [1212, 431] on icon "show more" at bounding box center [1206, 434] width 11 height 6
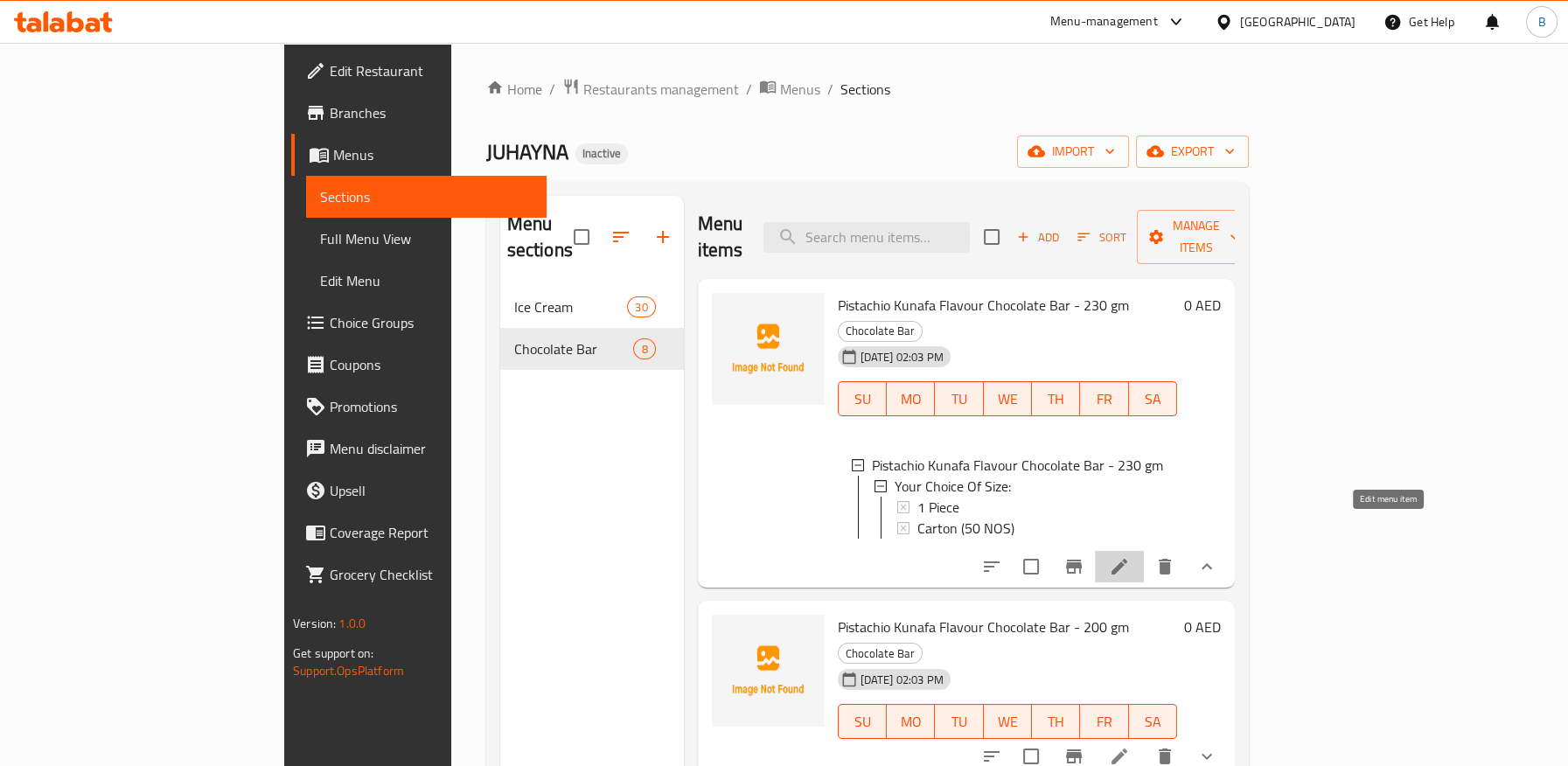
click at [1130, 556] on icon at bounding box center [1119, 566] width 21 height 21
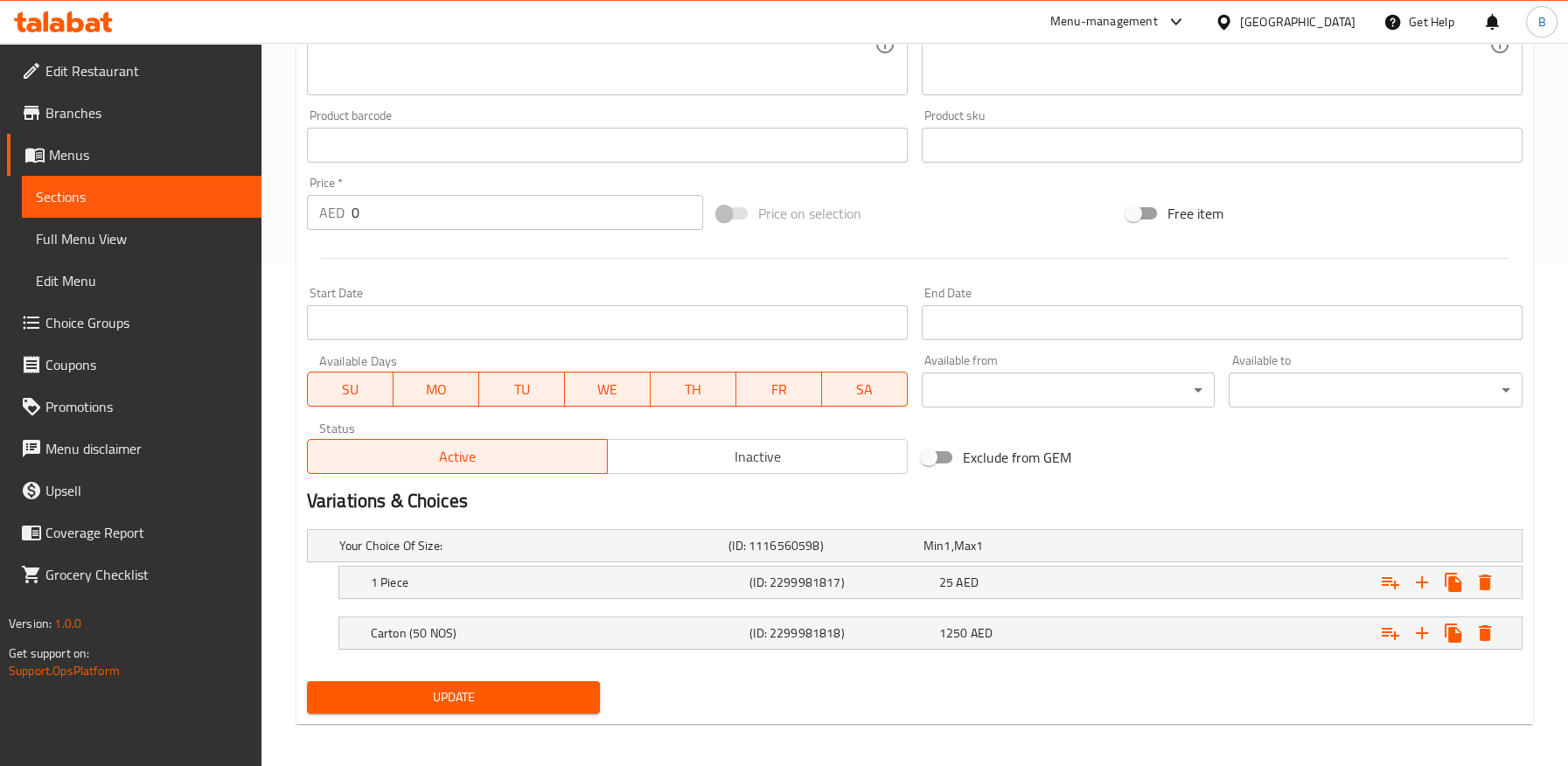
scroll to position [507, 0]
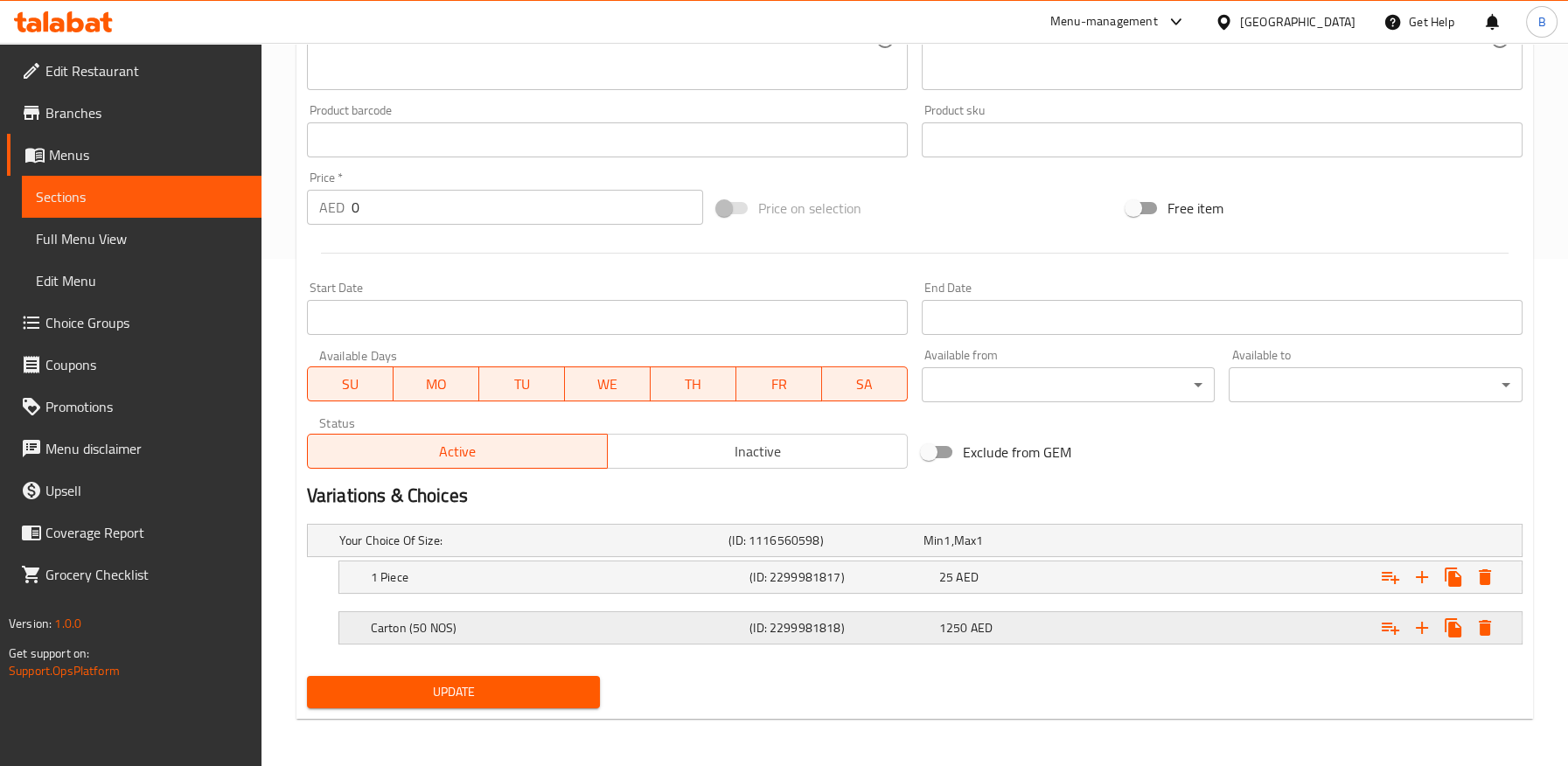
click at [665, 619] on h5 "Carton (50 NOS)" at bounding box center [556, 627] width 371 height 17
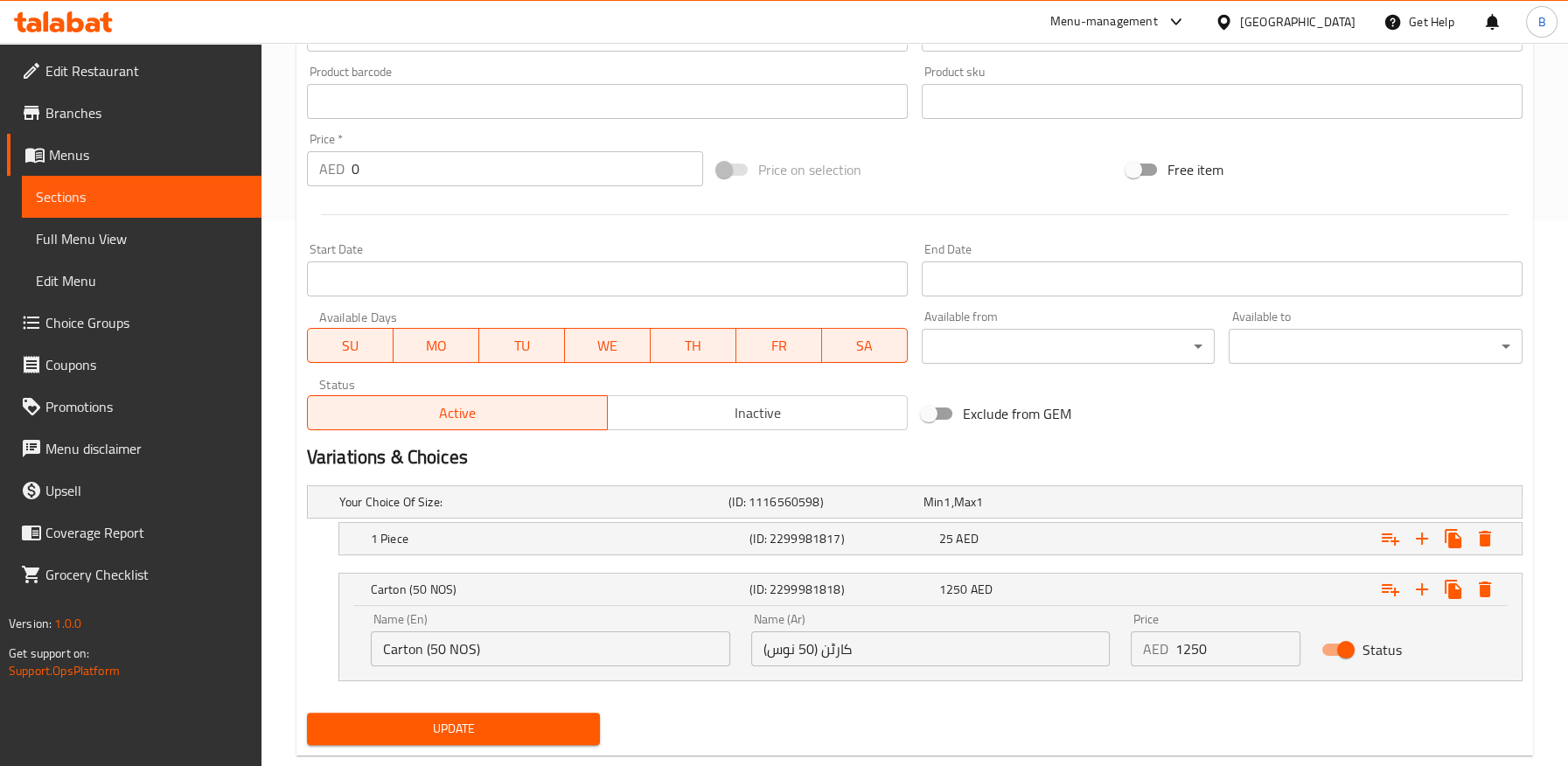
scroll to position [582, 0]
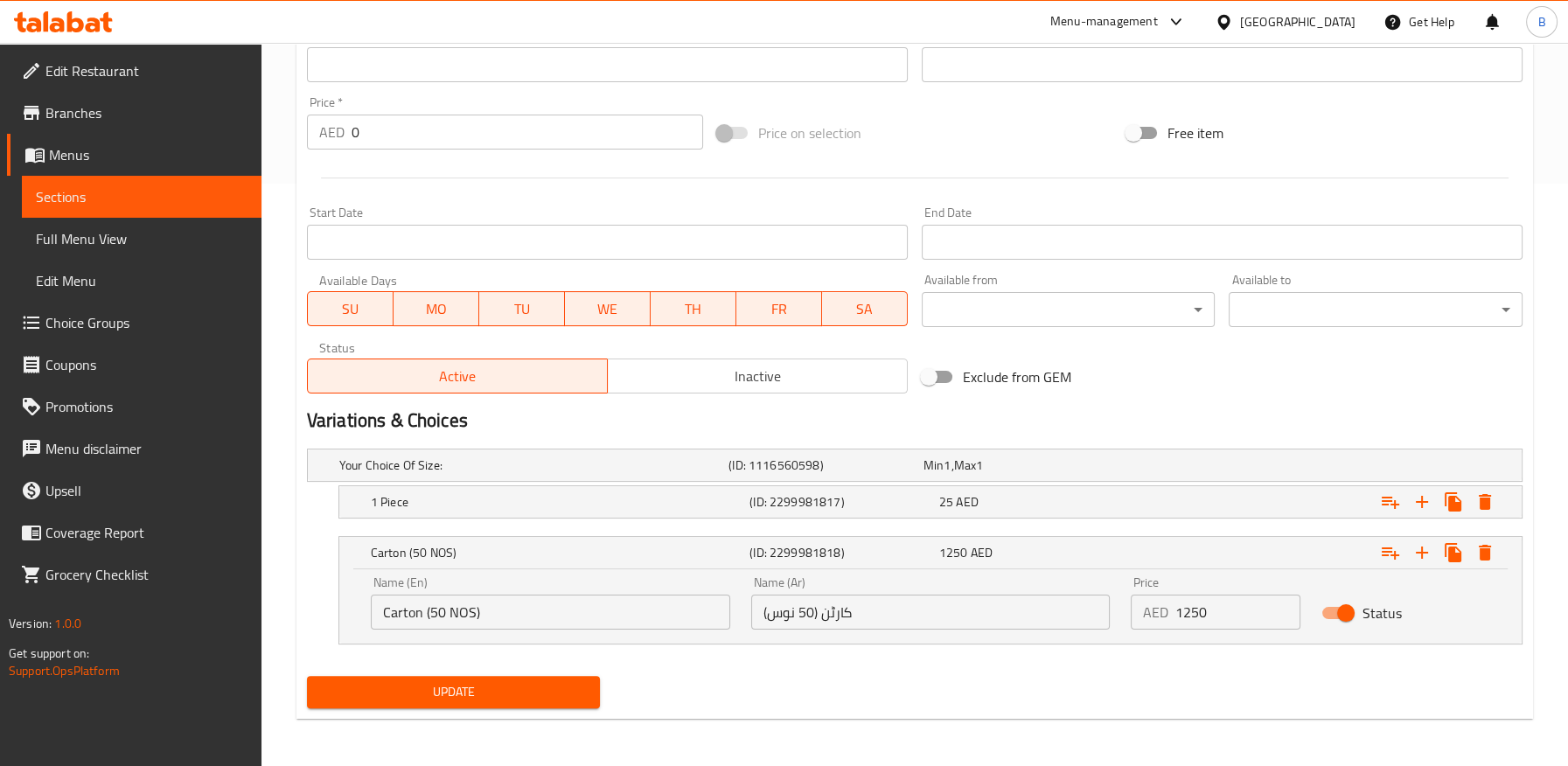
click at [821, 614] on input "کارٹن (50 نوس)" at bounding box center [931, 611] width 360 height 35
click at [777, 502] on h5 "(ID: 2299981817)" at bounding box center [840, 501] width 183 height 17
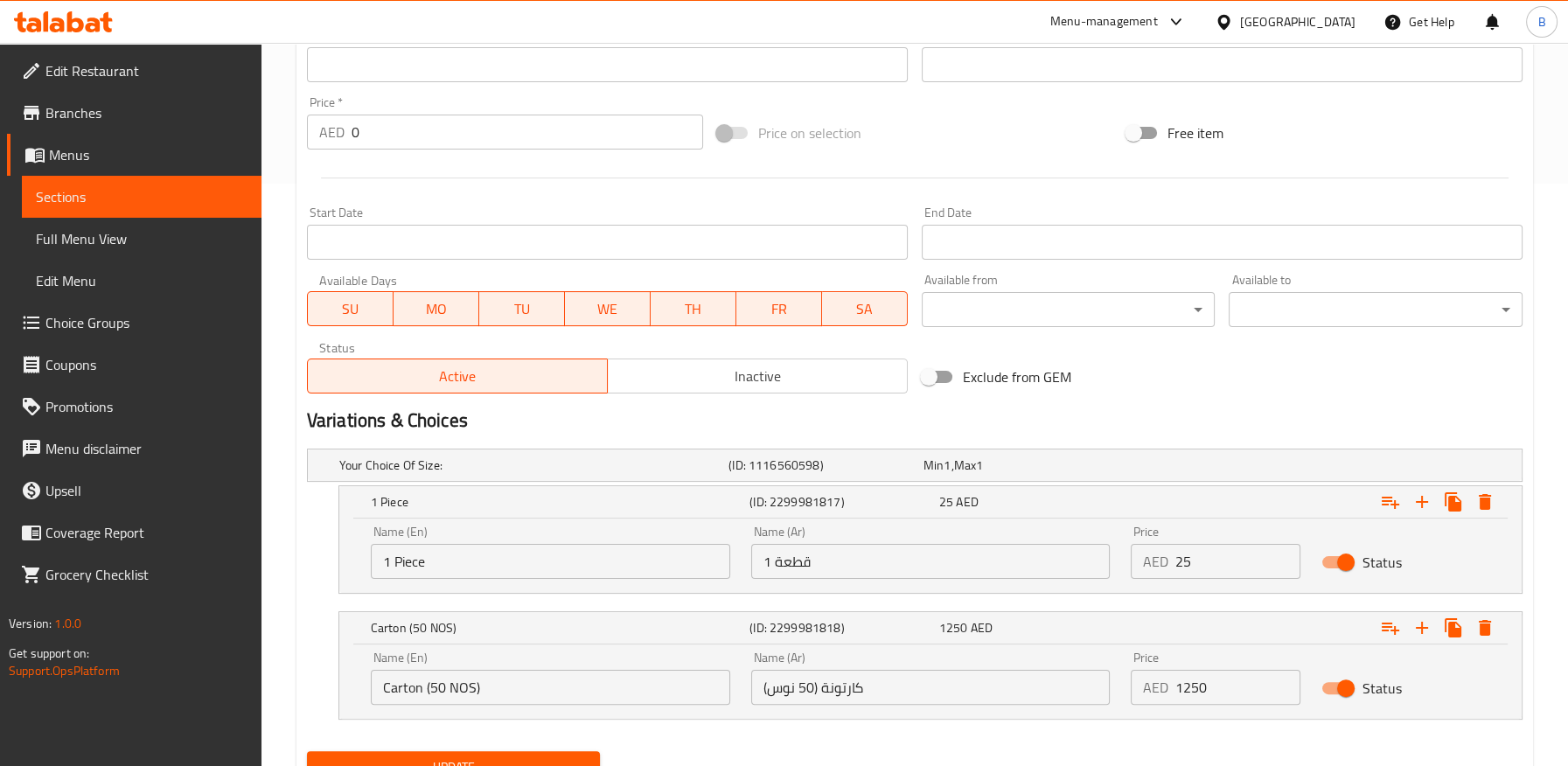
click at [788, 565] on input "1 قطعة" at bounding box center [931, 560] width 360 height 35
click at [778, 684] on input "کارتونة (50 نوس)" at bounding box center [931, 687] width 360 height 35
paste input "طعة"
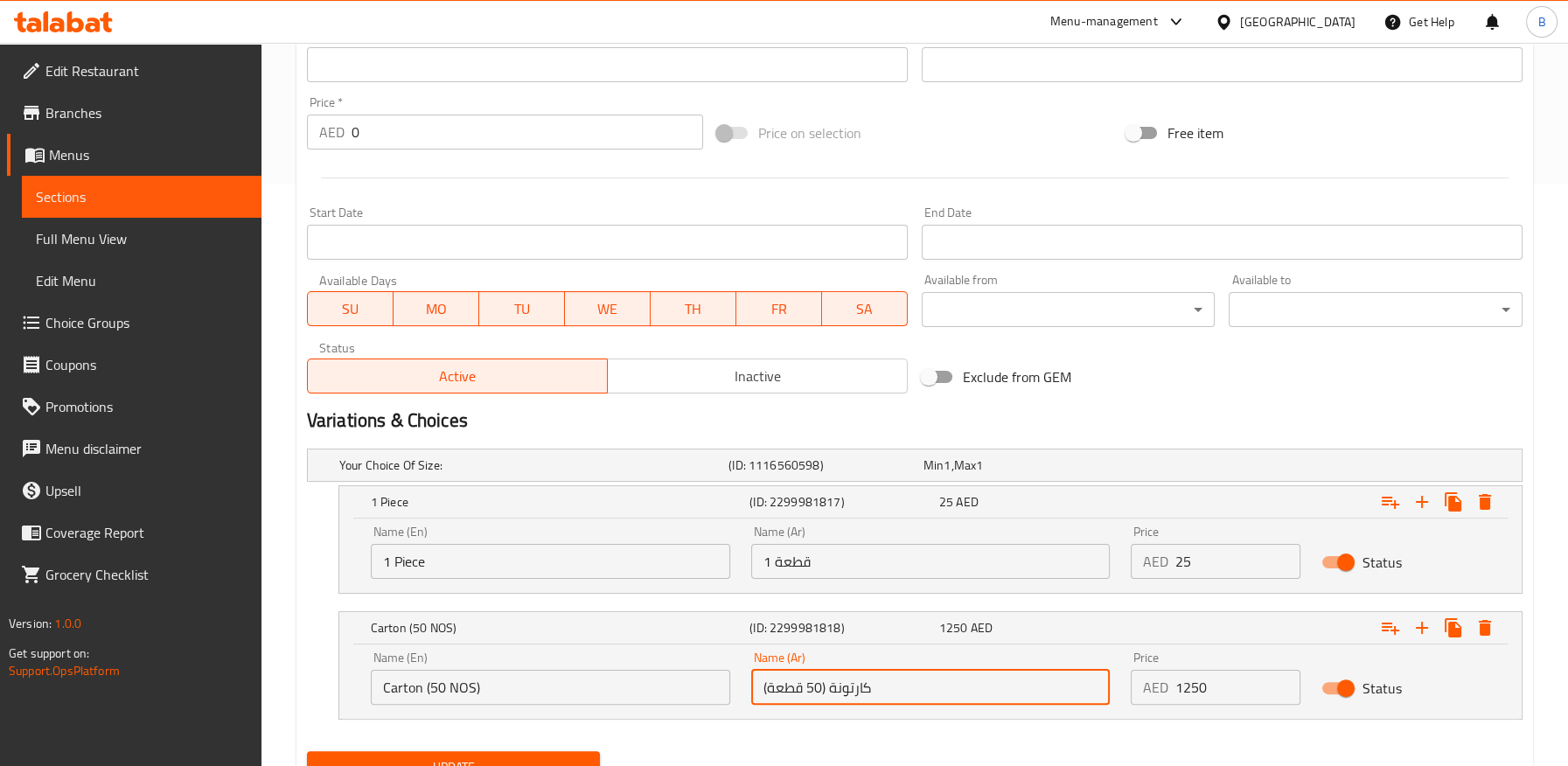
click at [839, 684] on input "کارتونة (50 قطعة)" at bounding box center [931, 687] width 360 height 35
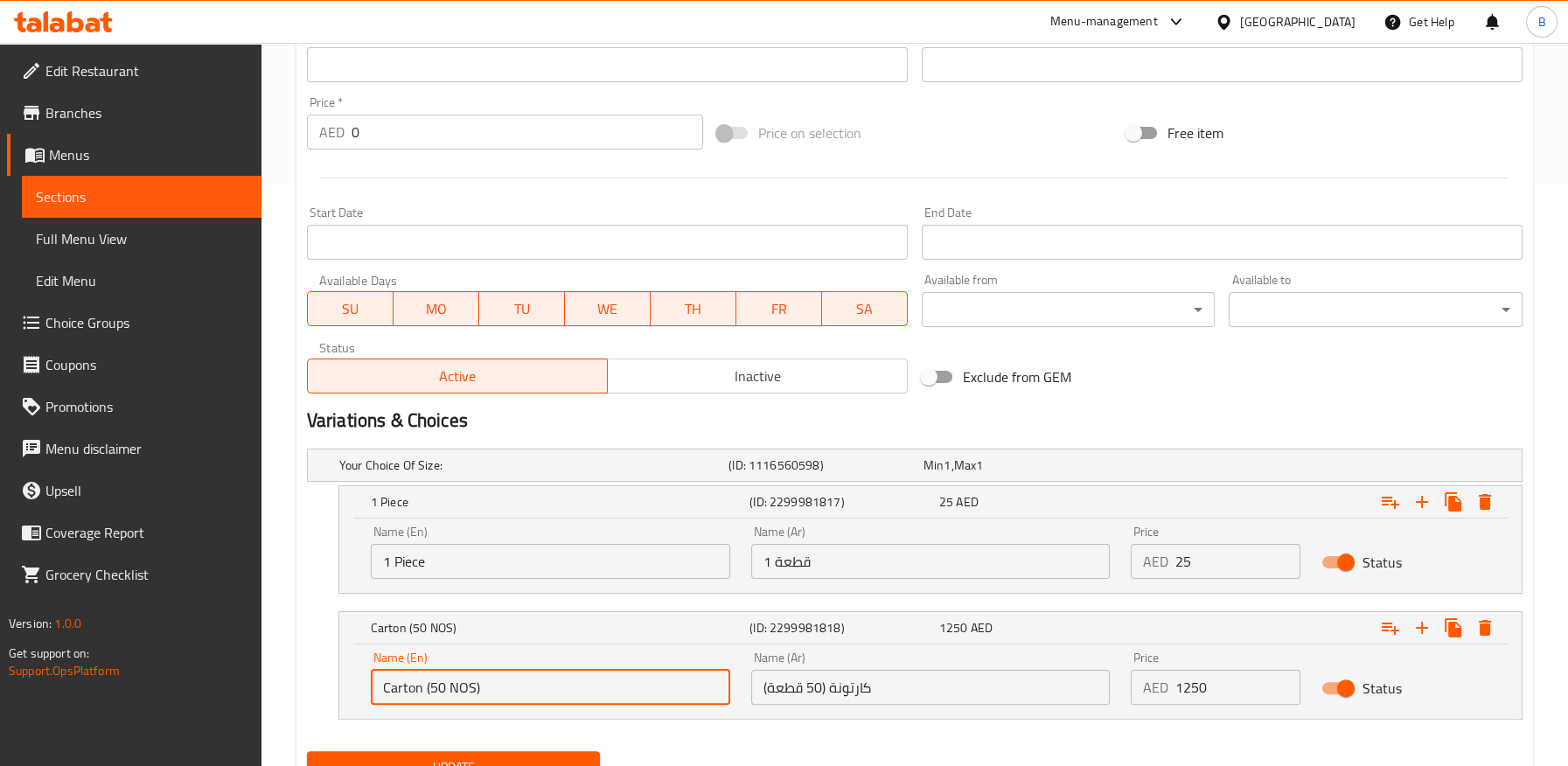
drag, startPoint x: 398, startPoint y: 669, endPoint x: 184, endPoint y: 205, distance: 511.0
click at [298, 653] on div "Update Pistachio Kunafa Flavour Chocolate Bar - 230 gm Add item image Image Siz…" at bounding box center [915, 190] width 1236 height 1206
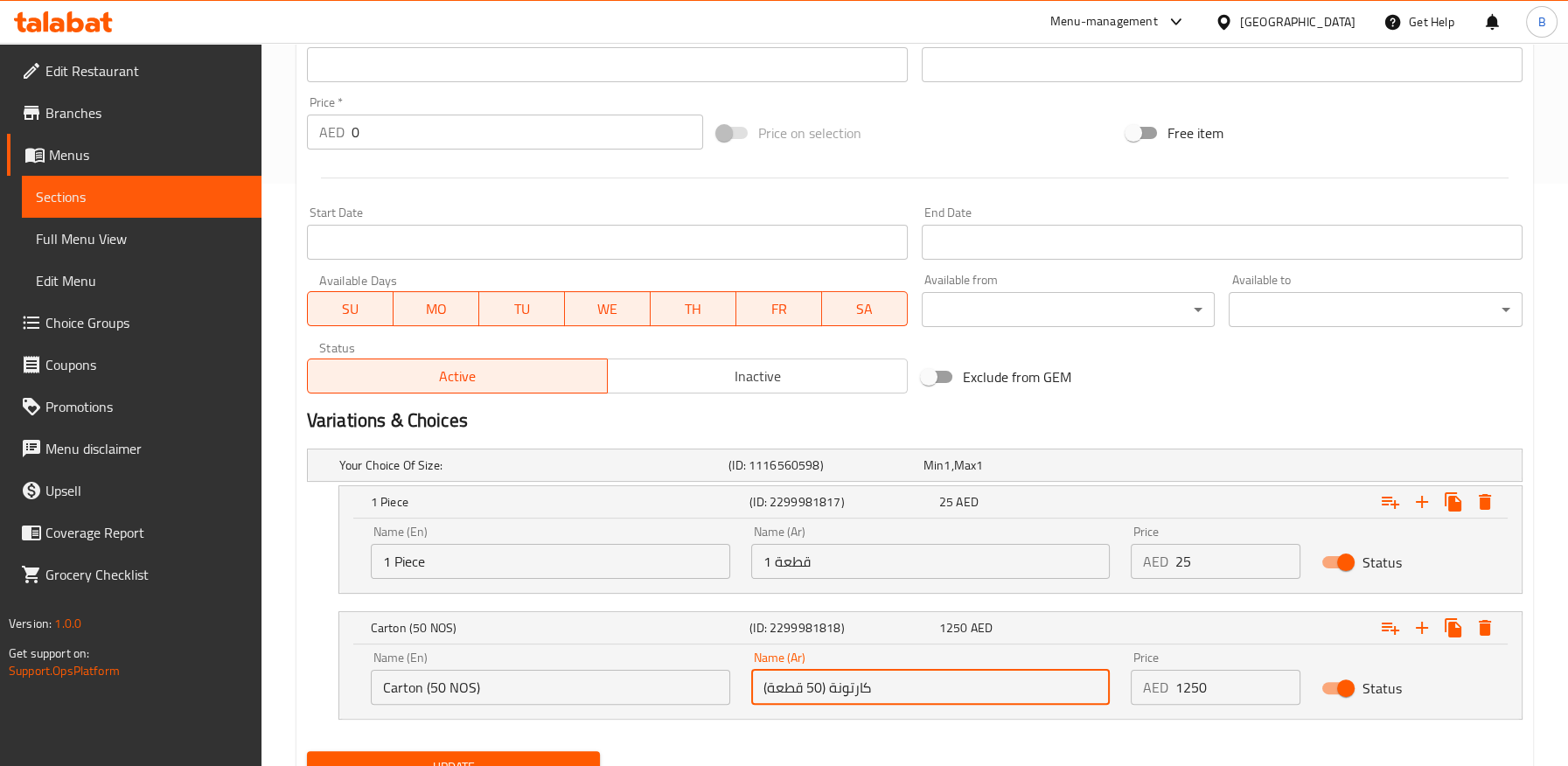
click at [852, 685] on input "کارتونة (50 قطعة)" at bounding box center [931, 687] width 360 height 35
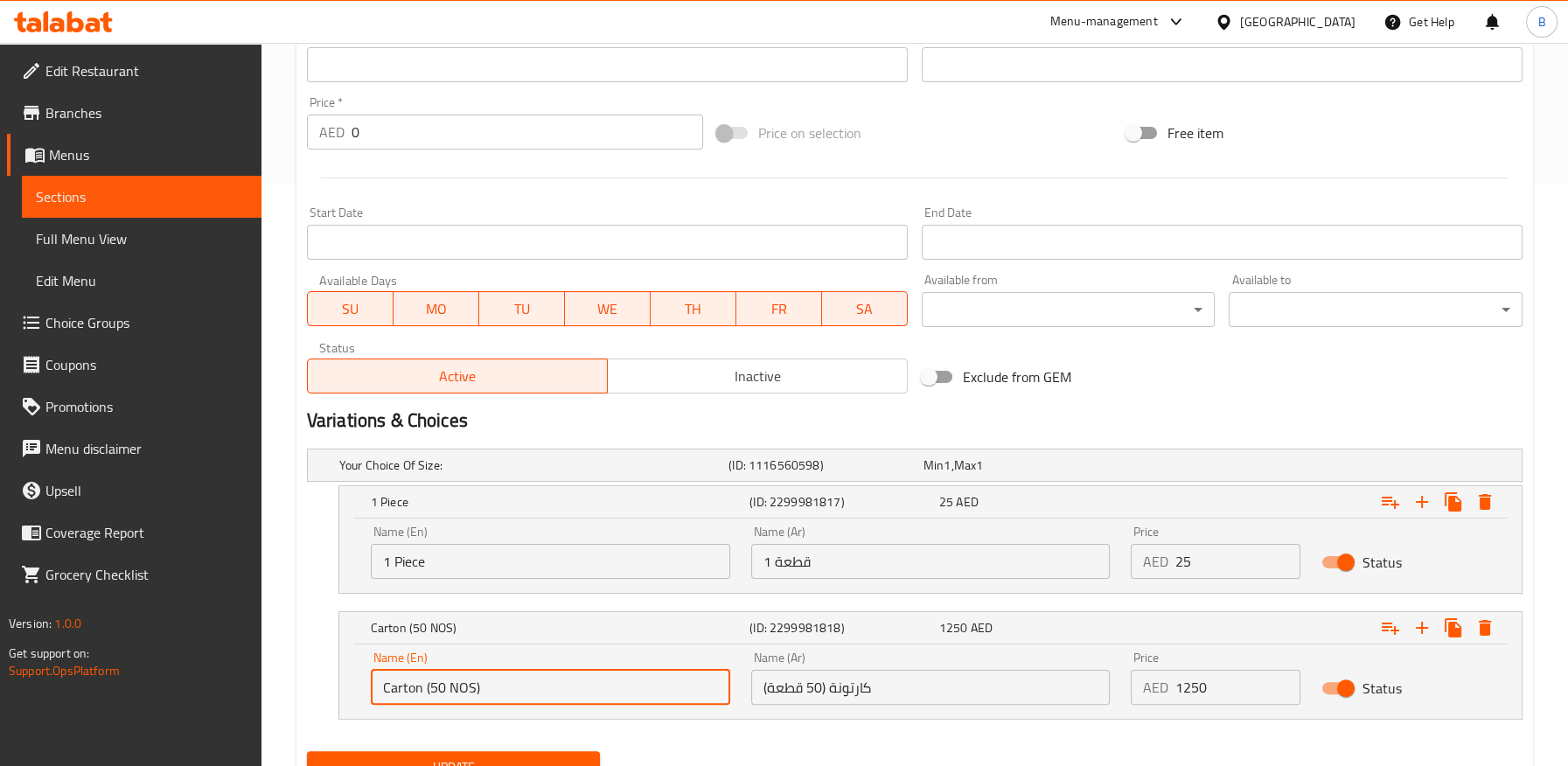
drag, startPoint x: 419, startPoint y: 681, endPoint x: 337, endPoint y: 675, distance: 82.2
click at [337, 675] on div "Carton (50 NOS) (ID: 2299981818) 1250 AED Name (En) Carton (50 NOS) Name (En) N…" at bounding box center [915, 665] width 1215 height 108
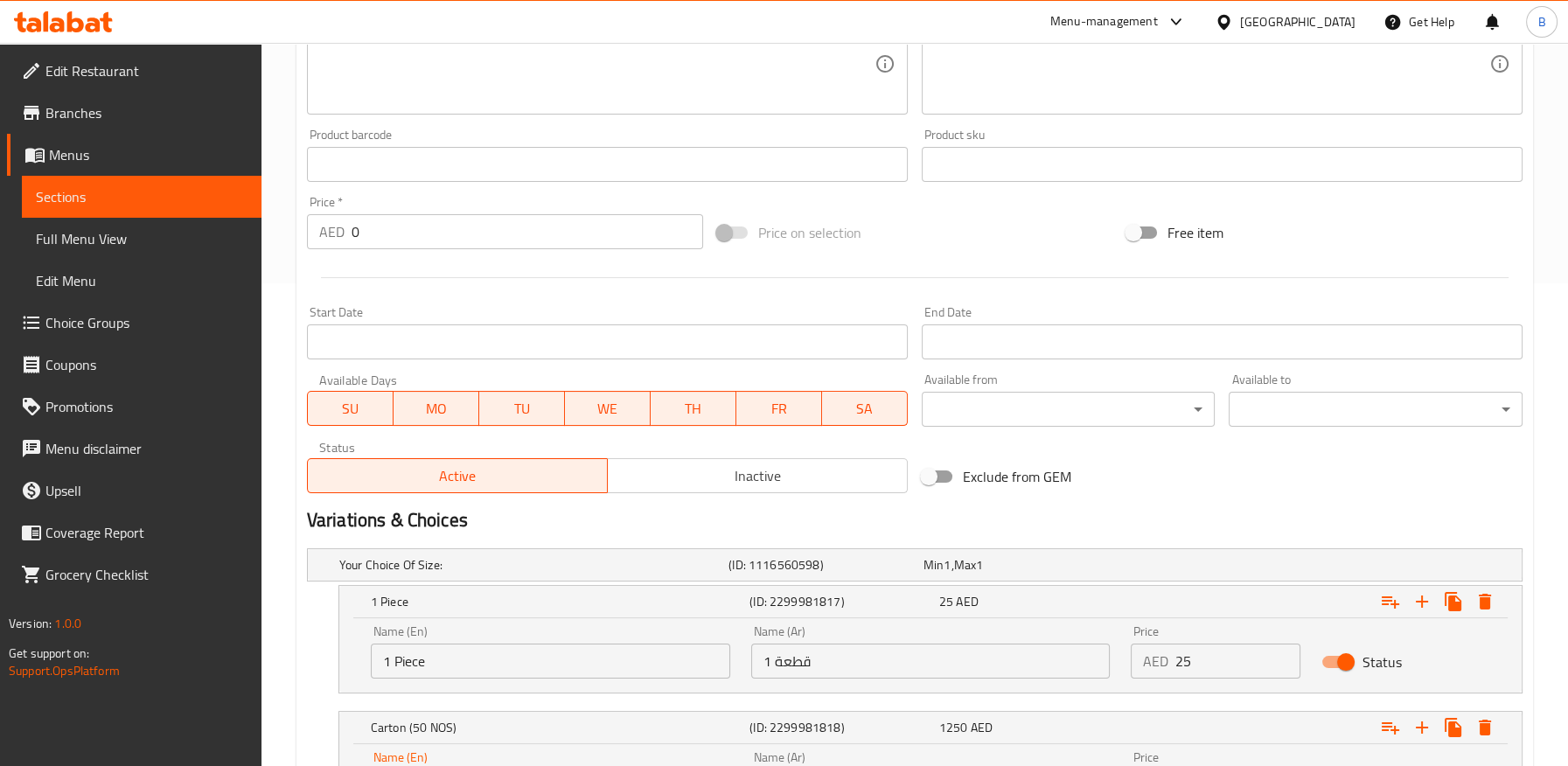
scroll to position [657, 0]
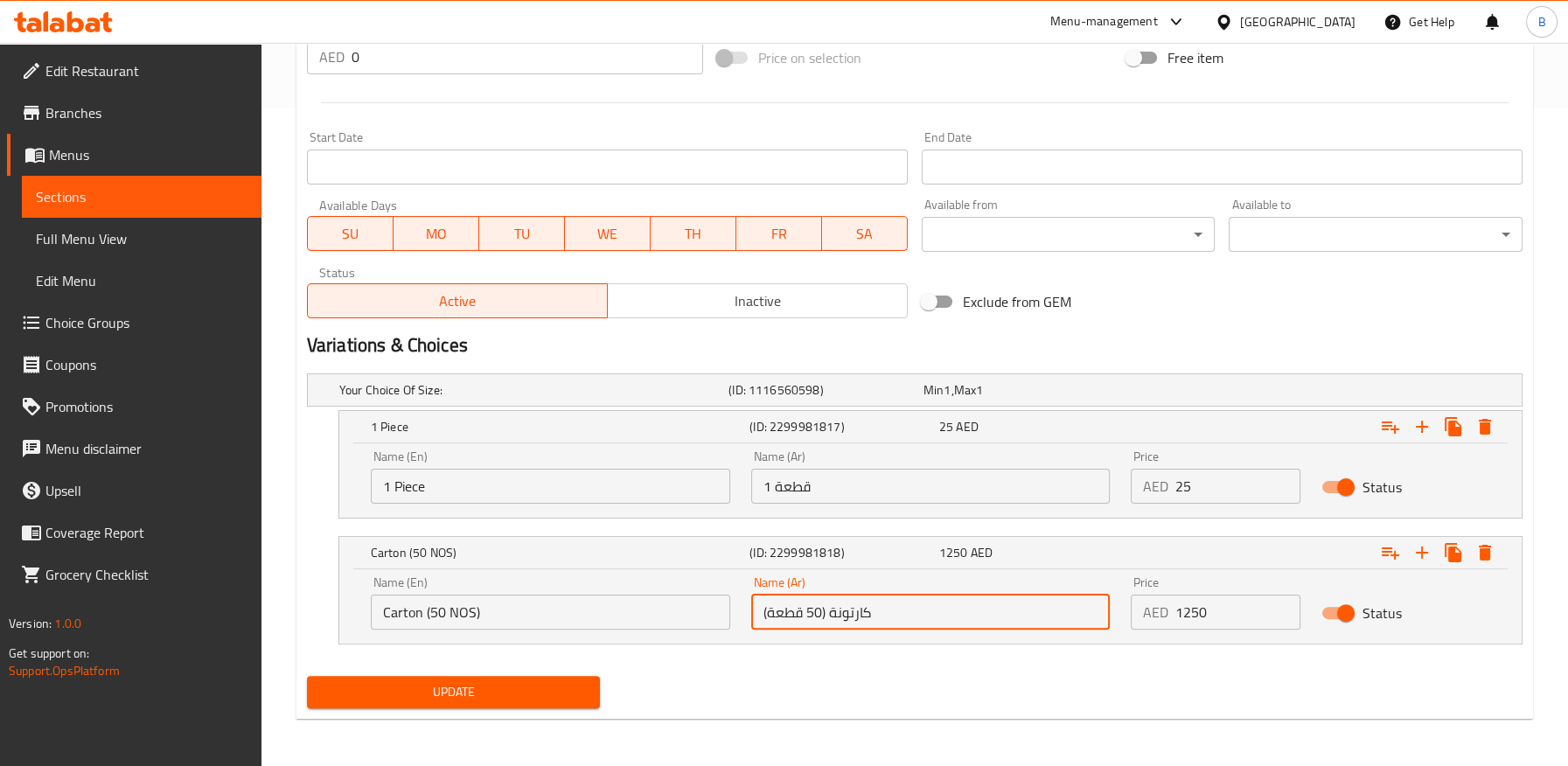
click at [857, 613] on input "کارتونة (50 قطعة)" at bounding box center [931, 611] width 360 height 35
type input "کرتونة (50 قطعة)"
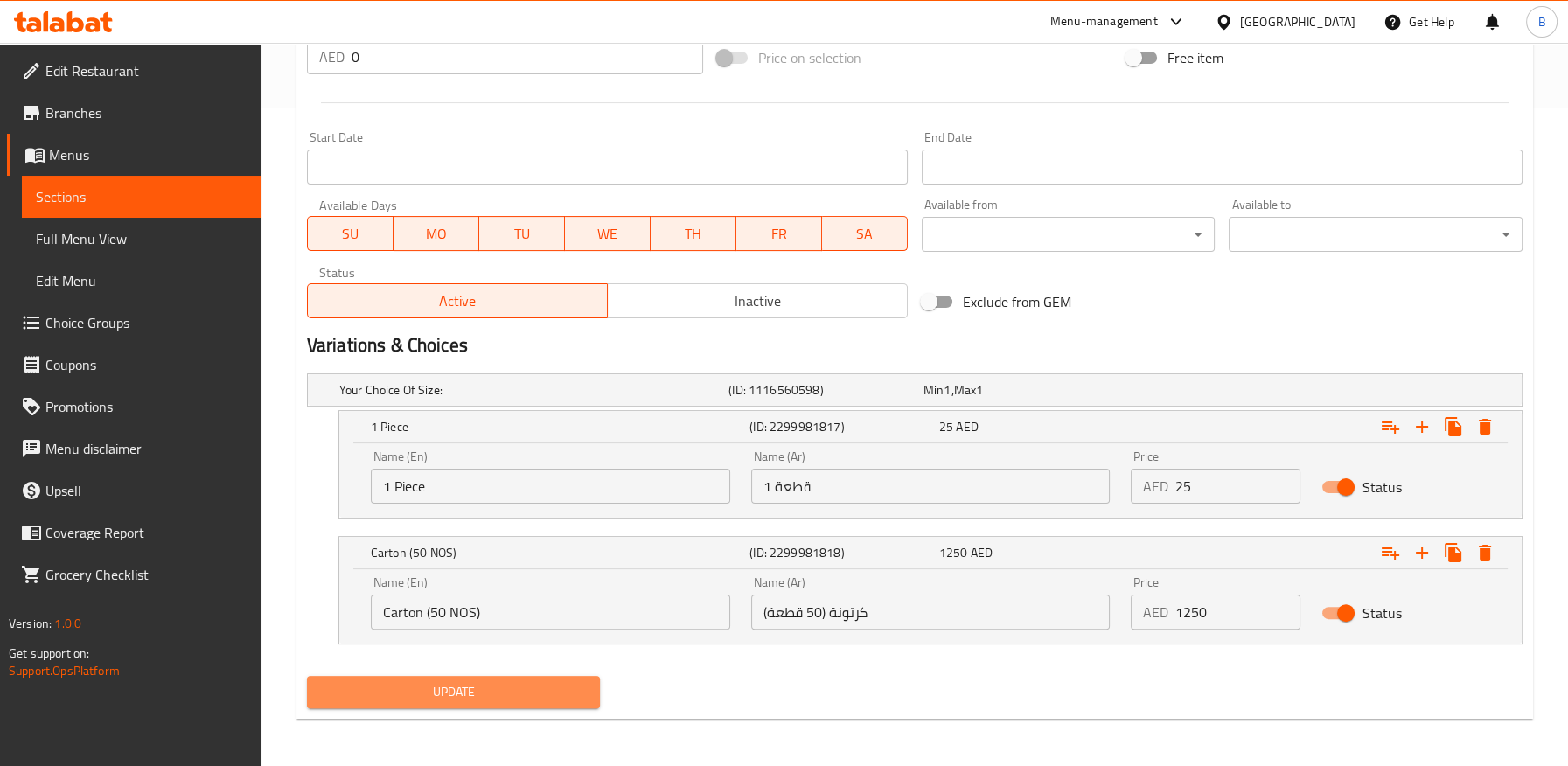
click at [447, 682] on span "Update" at bounding box center [453, 691] width 266 height 22
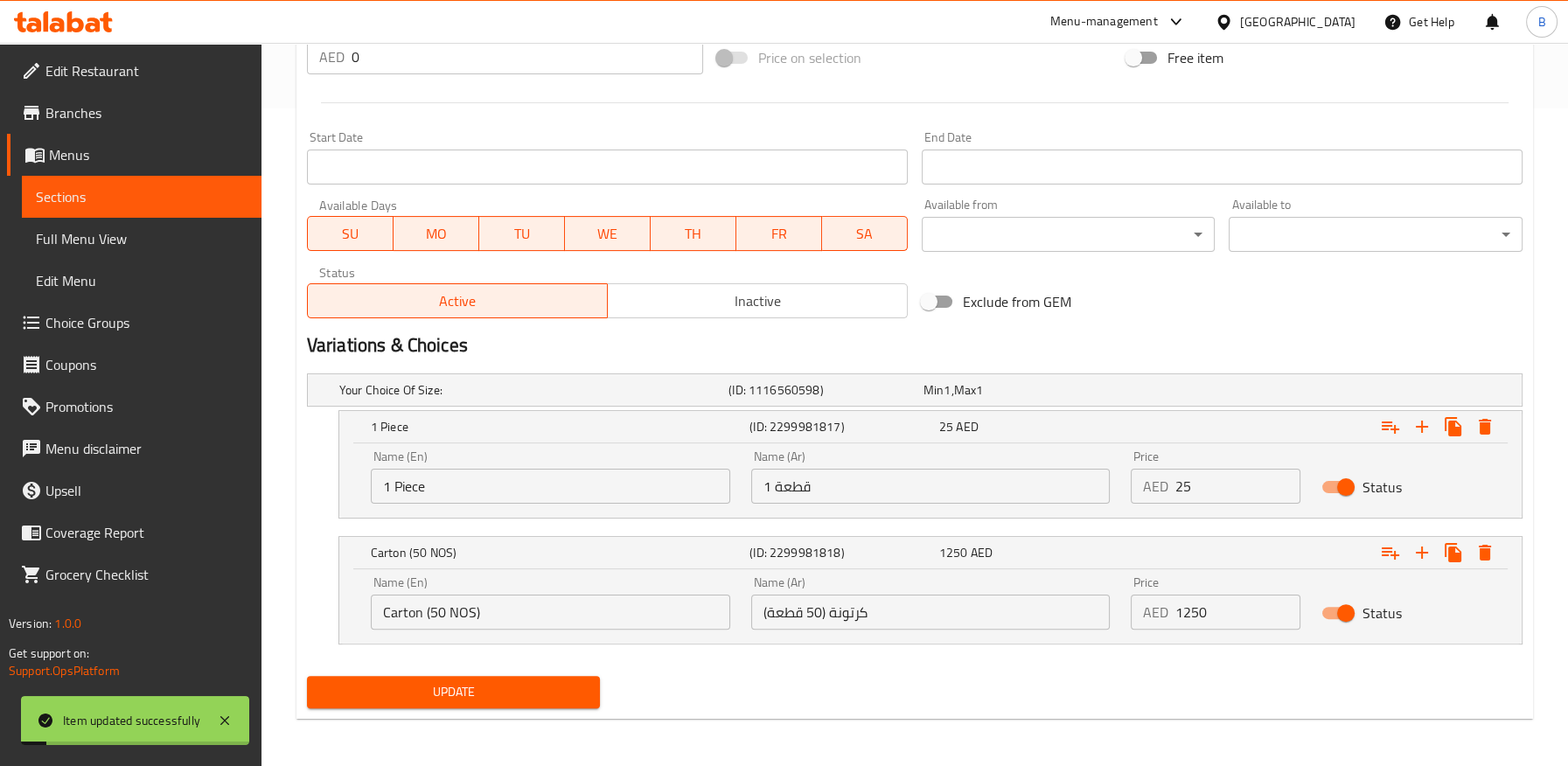
click at [850, 606] on input "کرتونة (50 قطعة)" at bounding box center [931, 611] width 360 height 35
click at [852, 605] on input "کرتونة (50 قطعة)" at bounding box center [931, 611] width 360 height 35
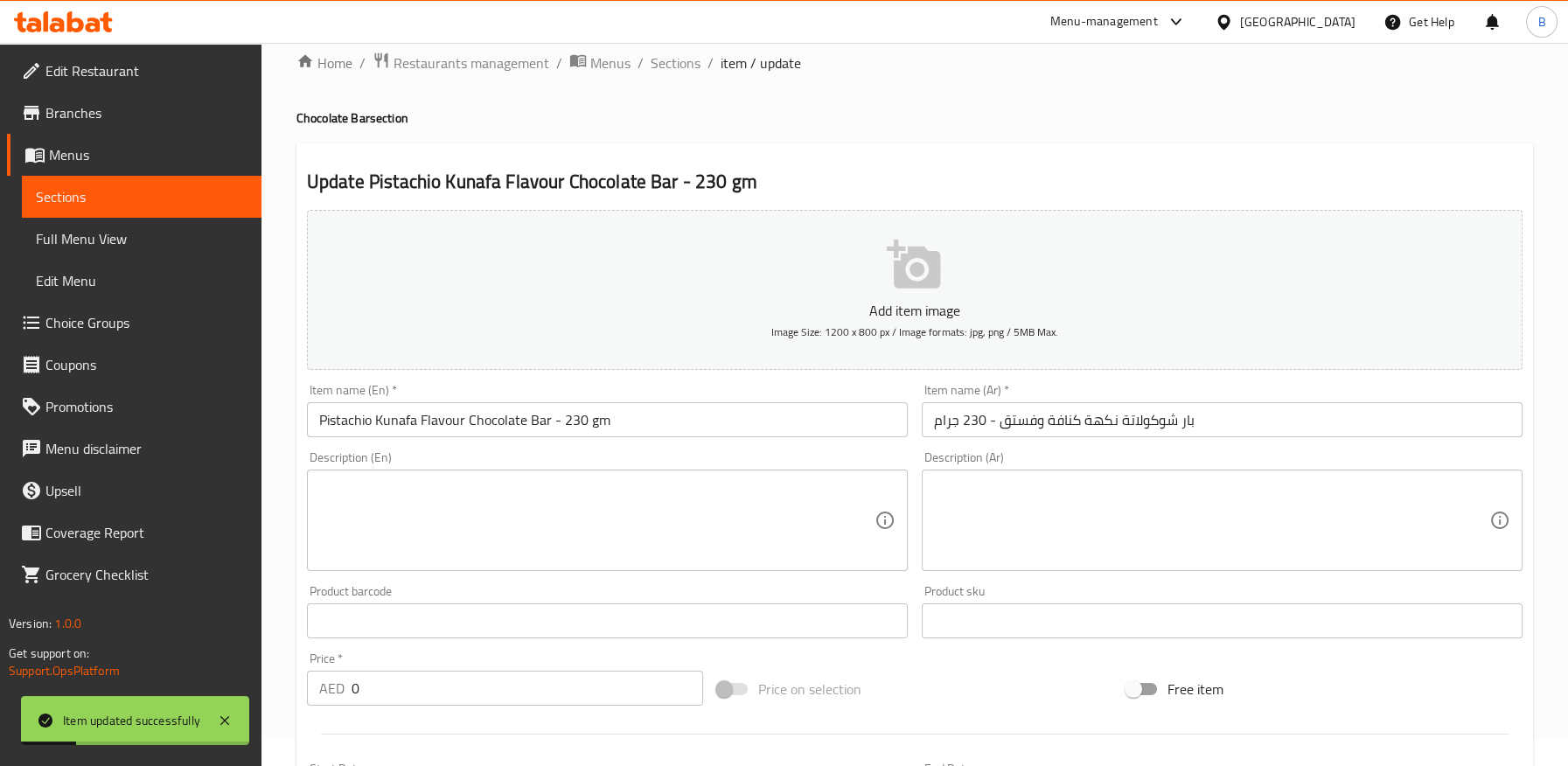
scroll to position [0, 0]
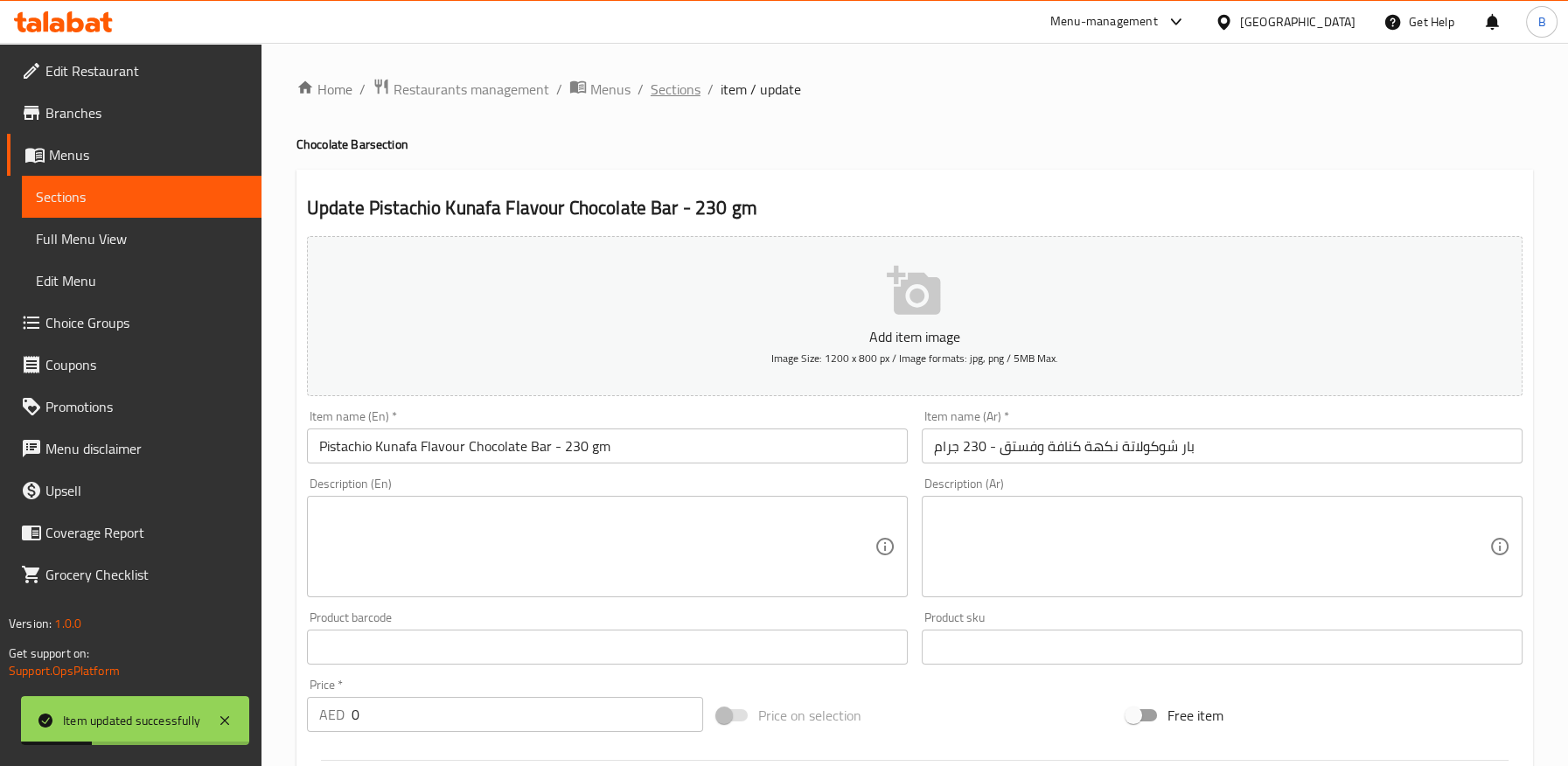
click at [685, 89] on span "Sections" at bounding box center [675, 89] width 50 height 21
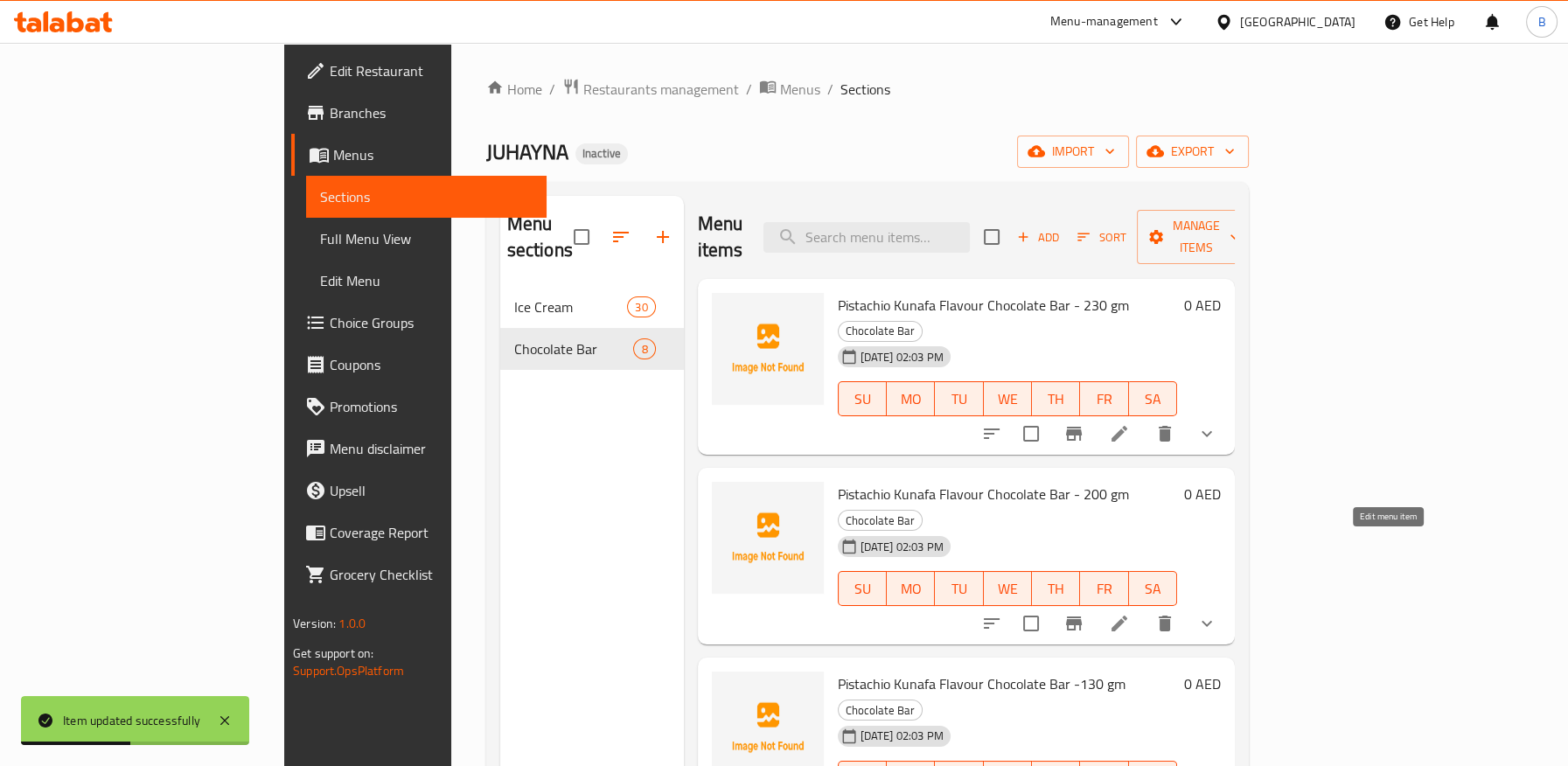
click at [1130, 613] on icon at bounding box center [1119, 624] width 21 height 21
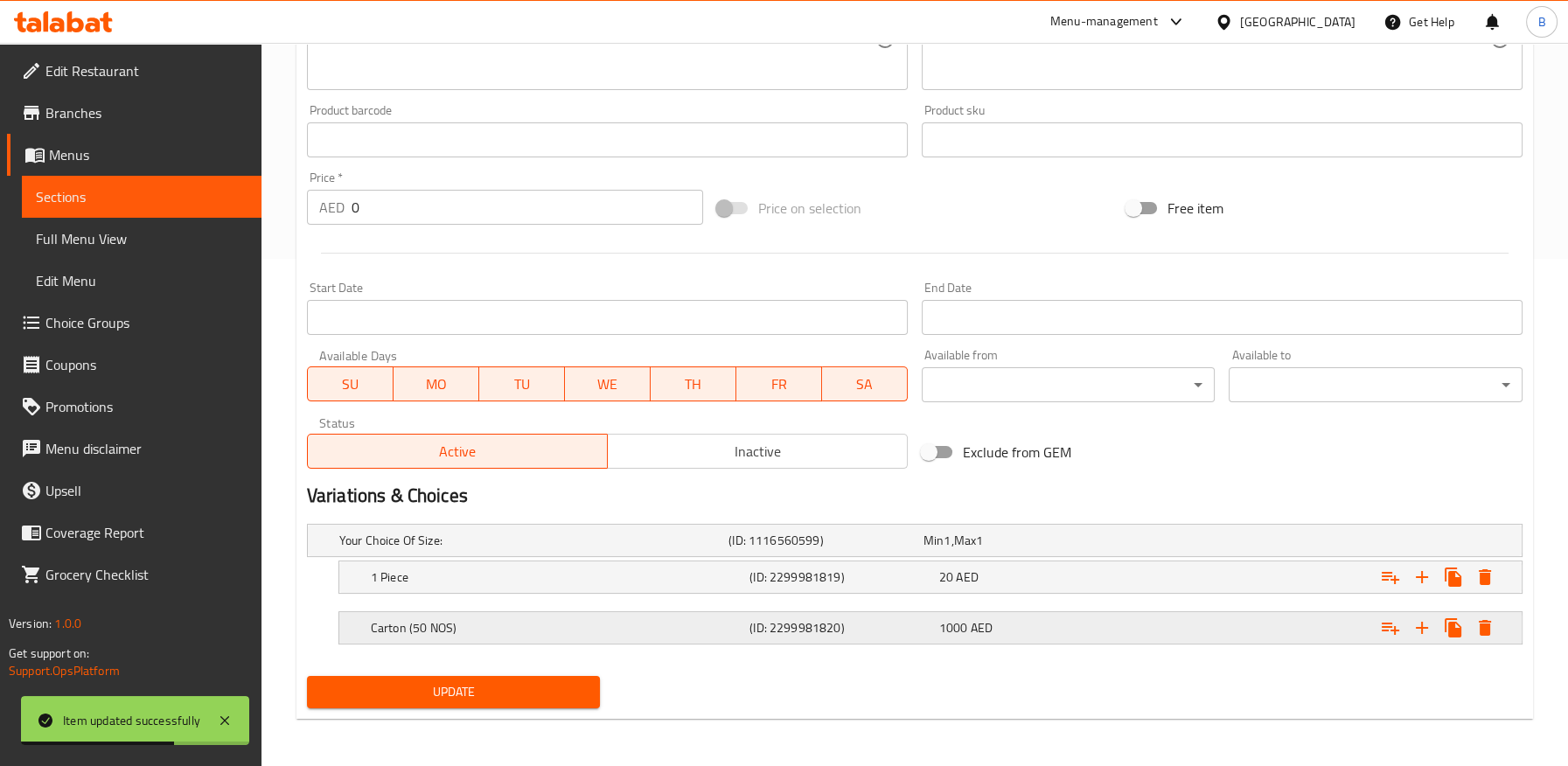
click at [817, 619] on h5 "(ID: 2299981820)" at bounding box center [840, 627] width 183 height 17
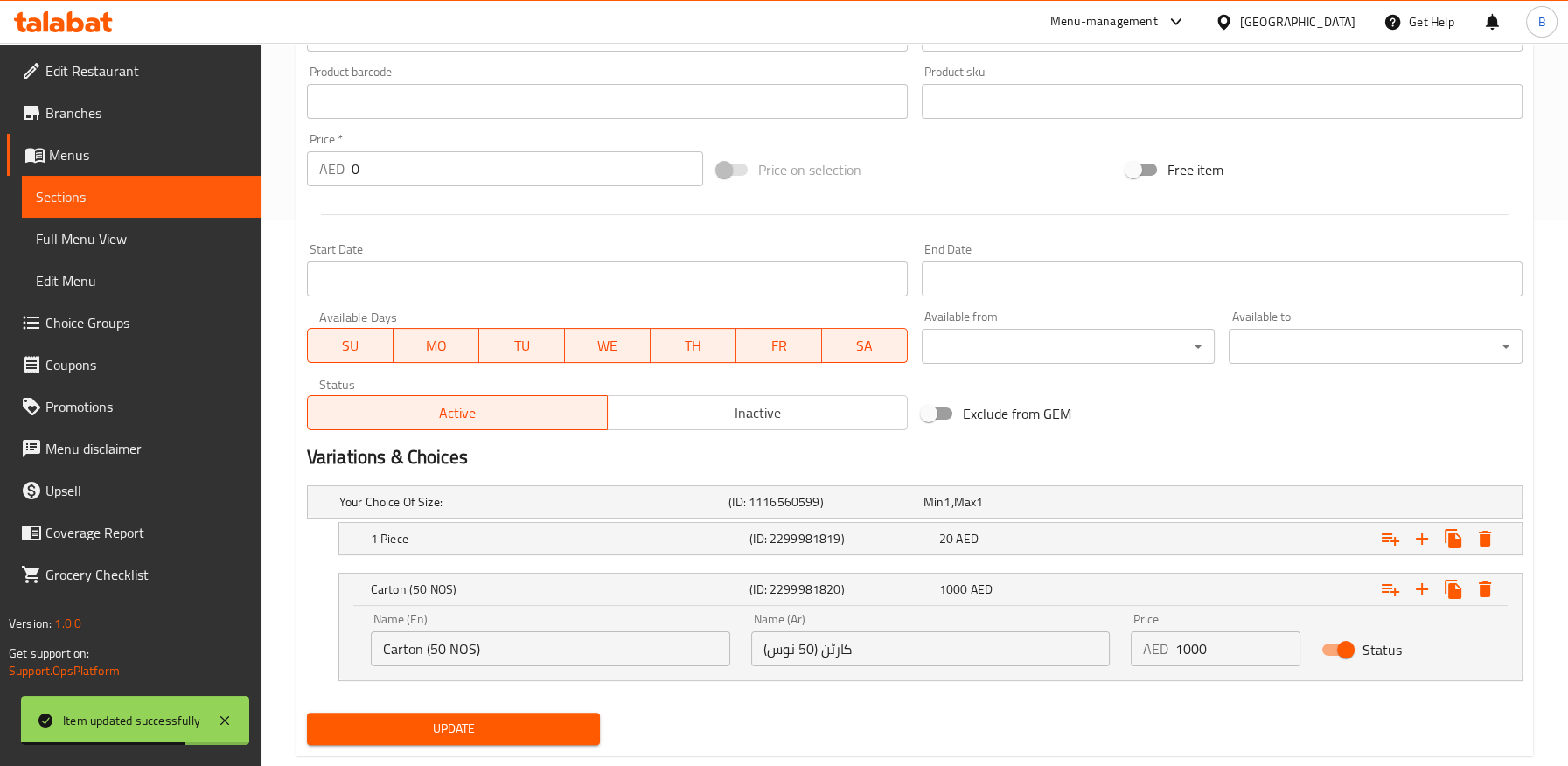
scroll to position [582, 0]
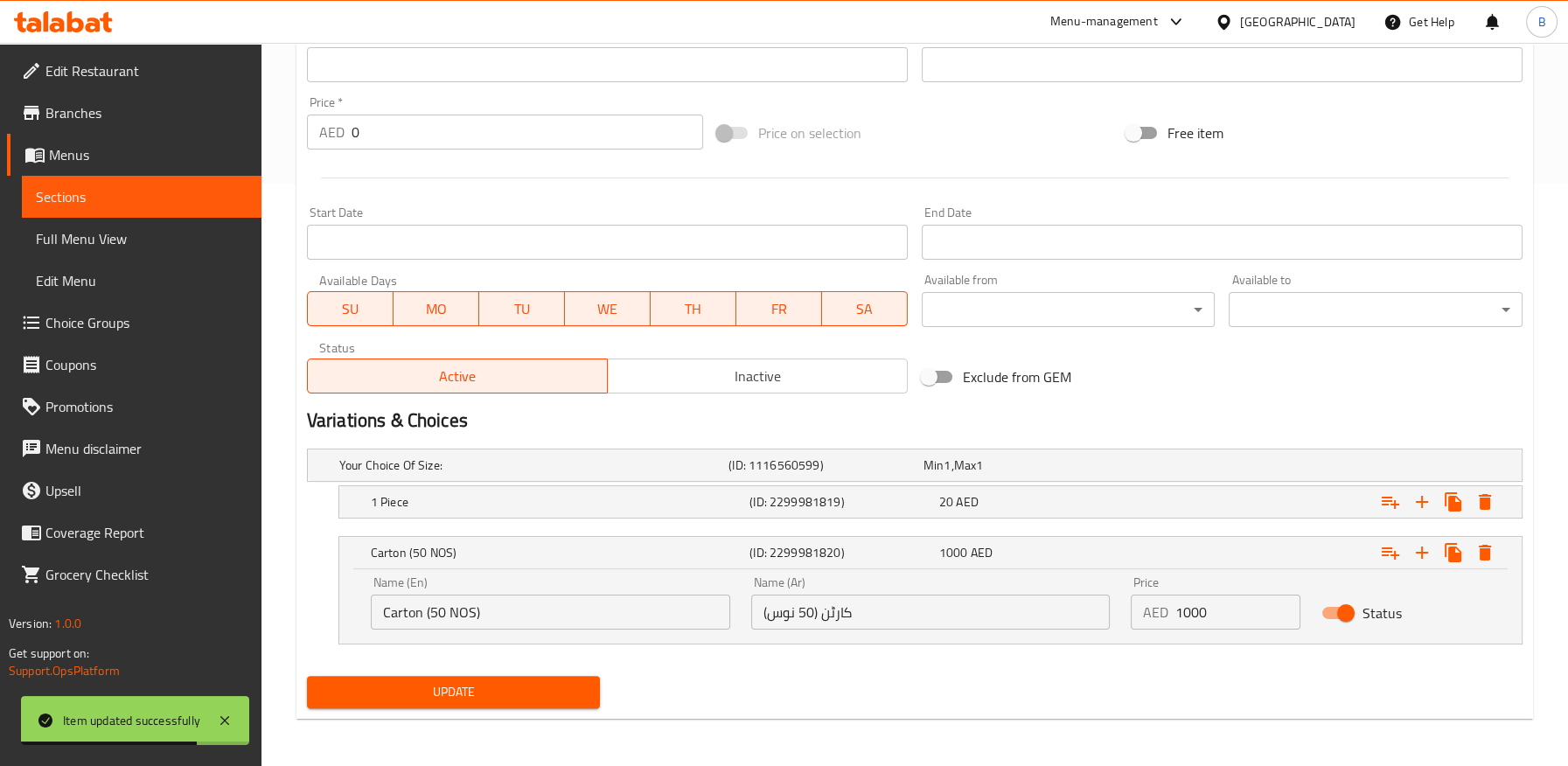
click at [841, 611] on input "کارٹن (50 نوس)" at bounding box center [931, 611] width 360 height 35
paste input "تونة"
click at [803, 505] on h5 "(ID: 2299981819)" at bounding box center [840, 501] width 183 height 17
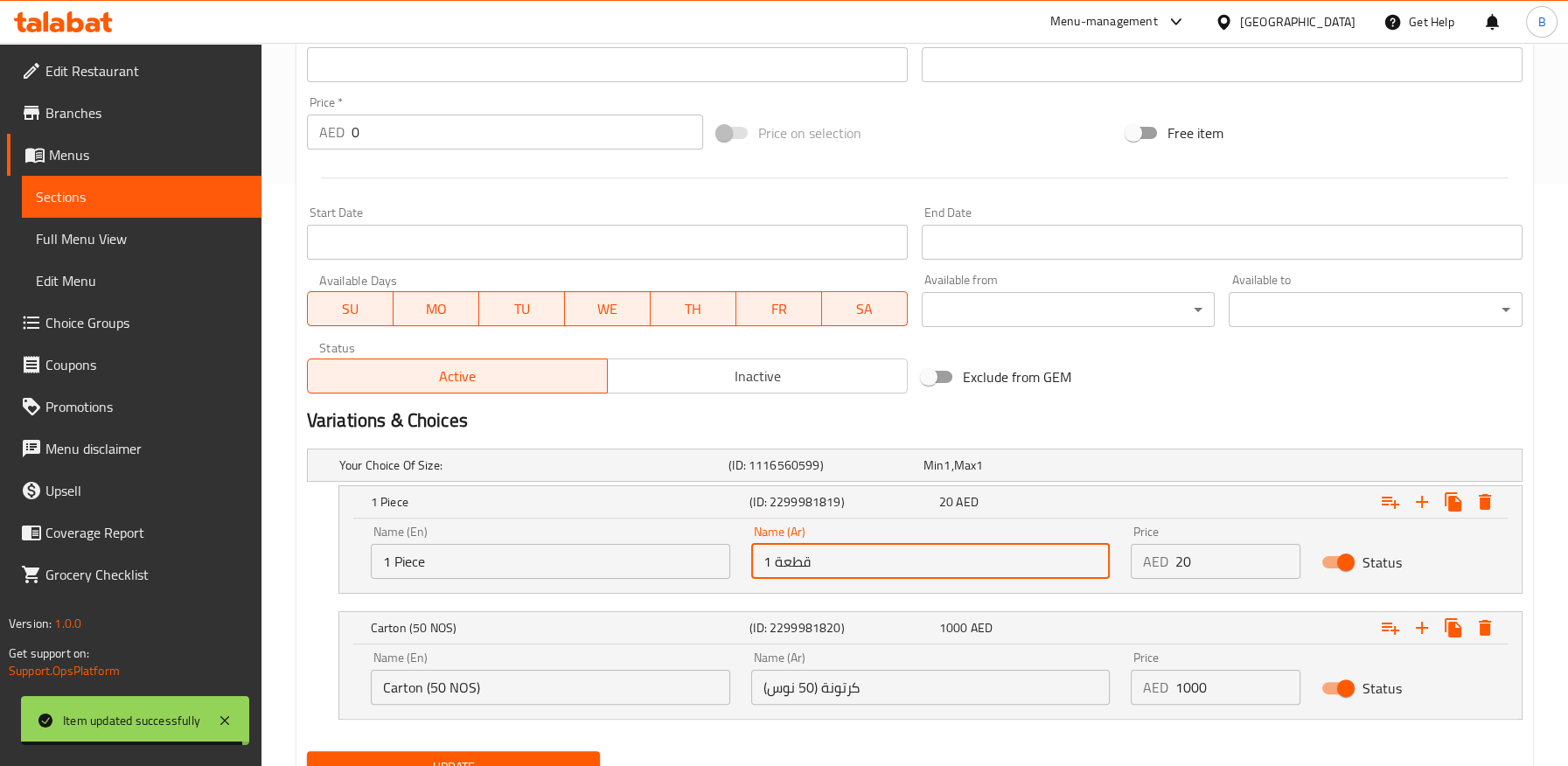
click at [786, 563] on input "1 قطعة" at bounding box center [931, 560] width 360 height 35
click at [775, 685] on input "کرتونة (50 نوس)" at bounding box center [931, 687] width 360 height 35
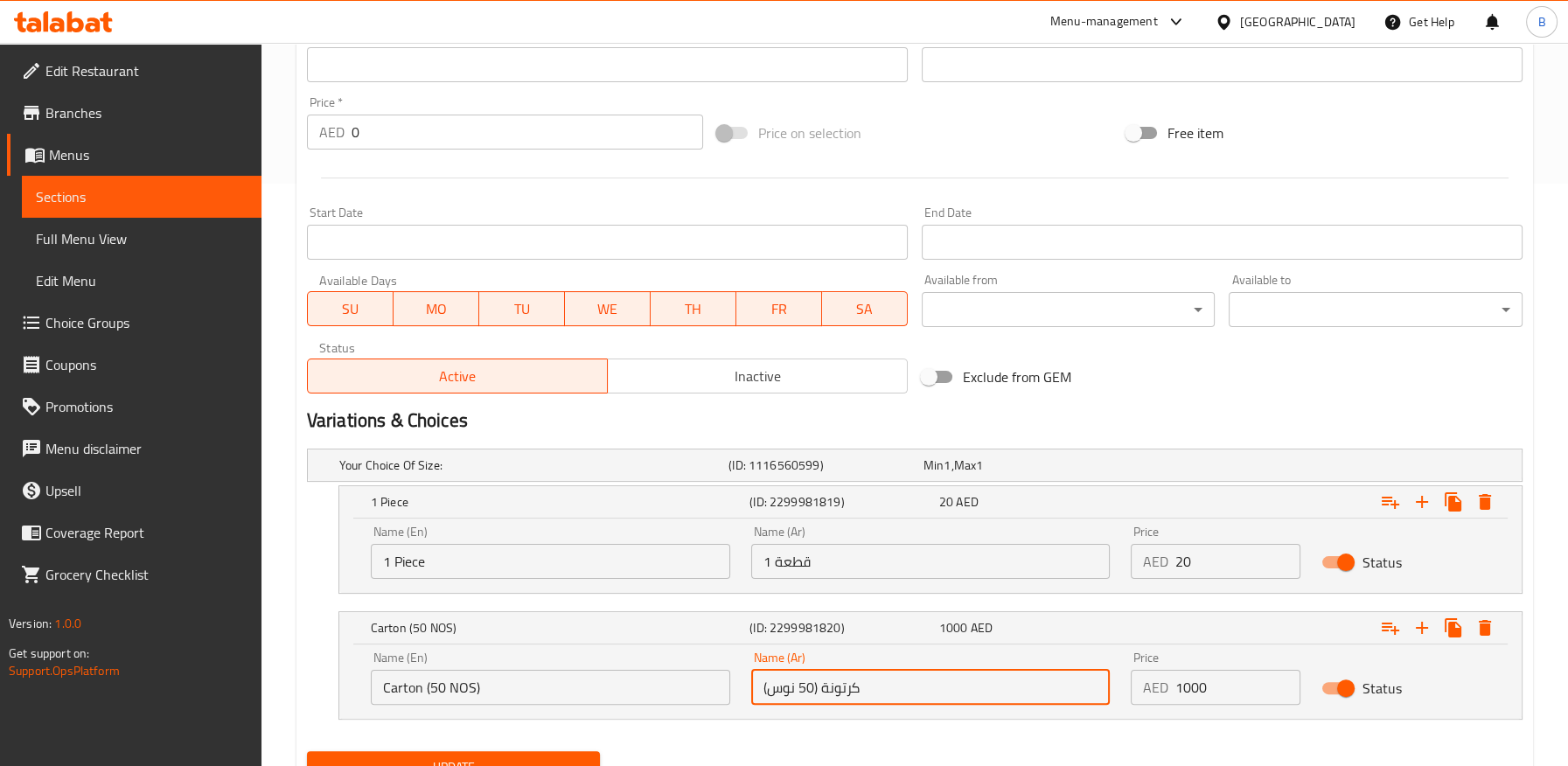
click at [775, 685] on input "کرتونة (50 نوس)" at bounding box center [931, 687] width 360 height 35
paste input "طعة"
click at [850, 690] on input "کرتونة (50 قطعة)" at bounding box center [931, 687] width 360 height 35
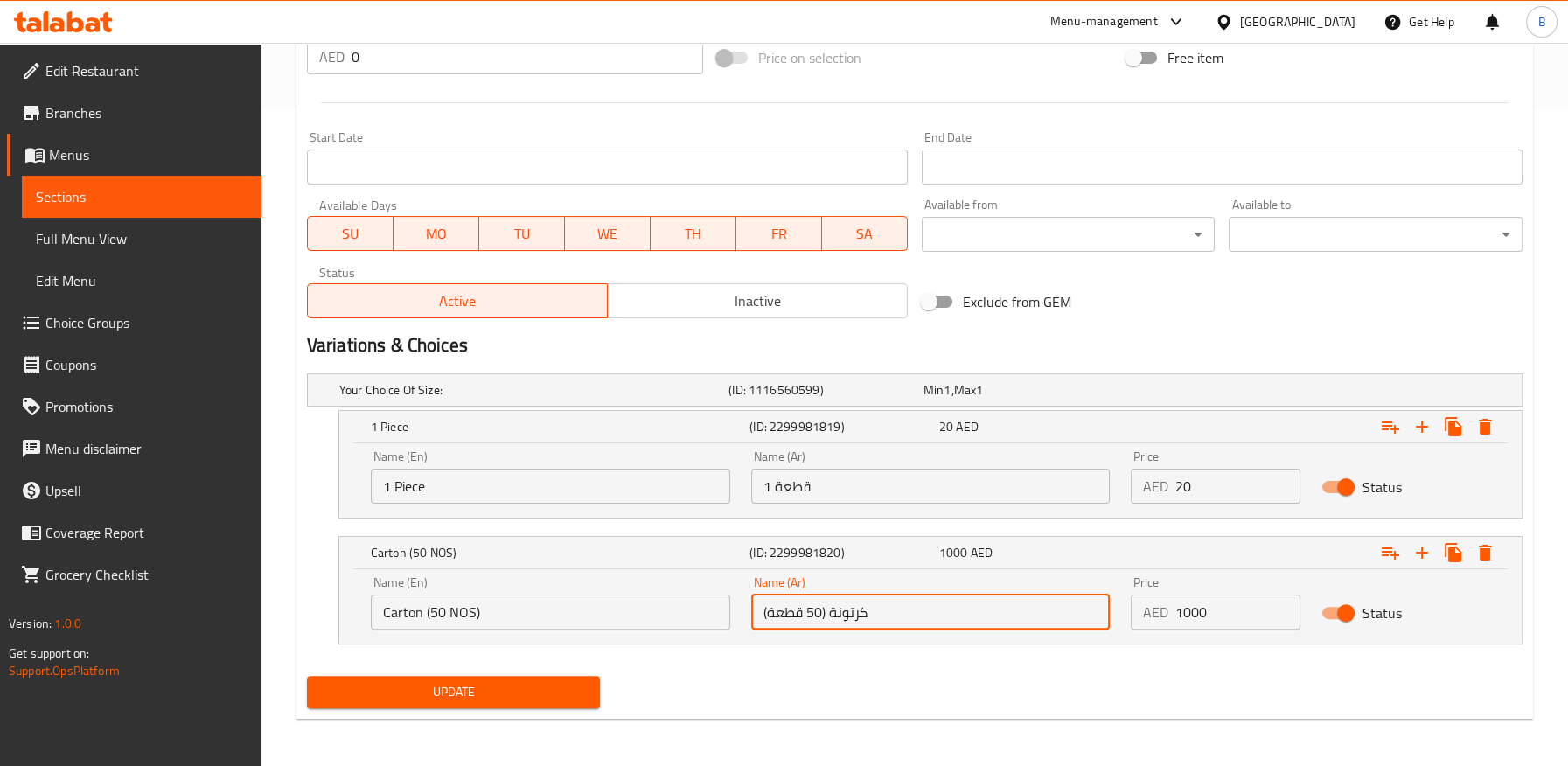
type input "کرتونة (50 قطعة)"
click at [486, 684] on span "Update" at bounding box center [453, 691] width 266 height 22
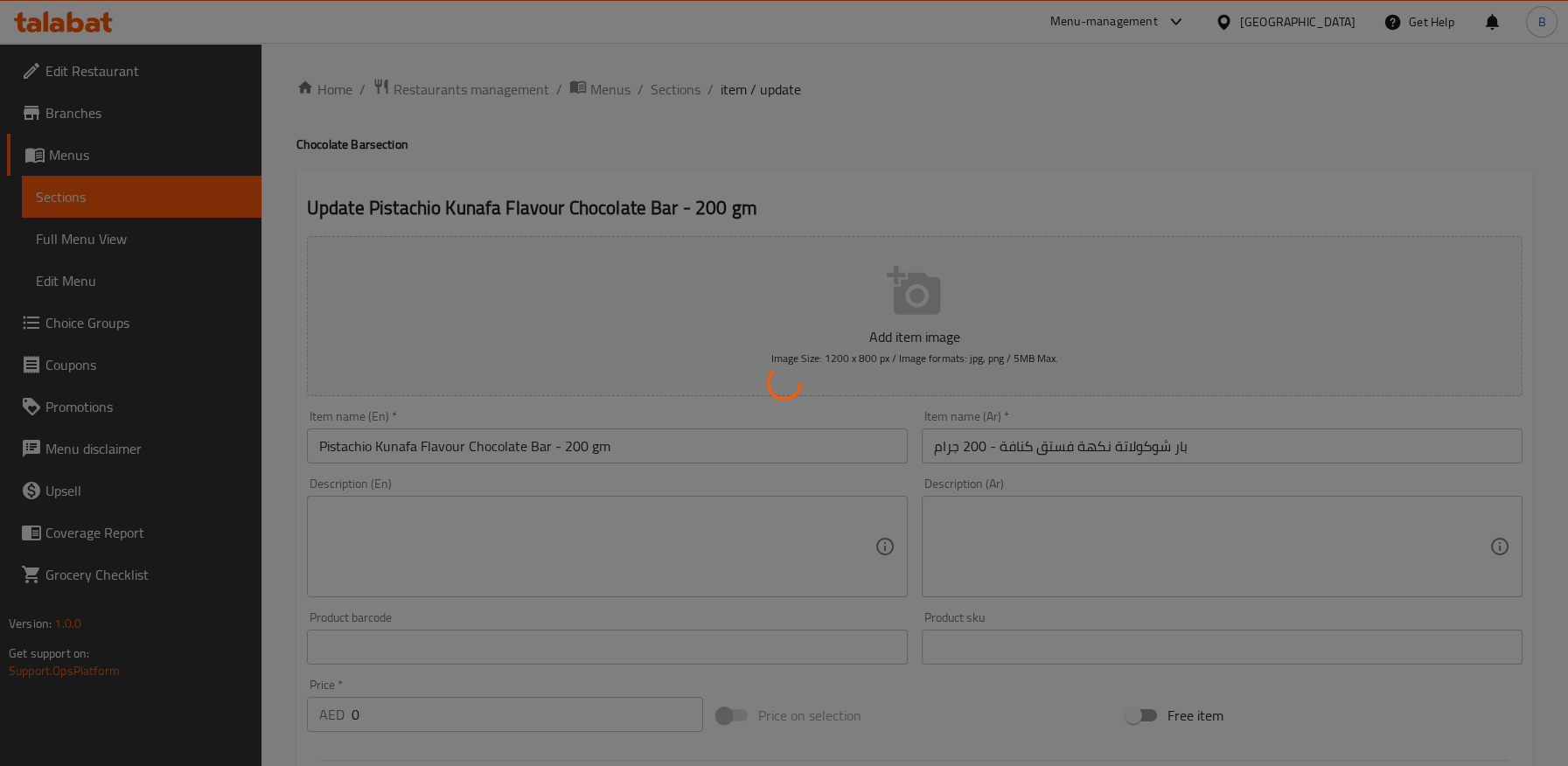
scroll to position [0, 0]
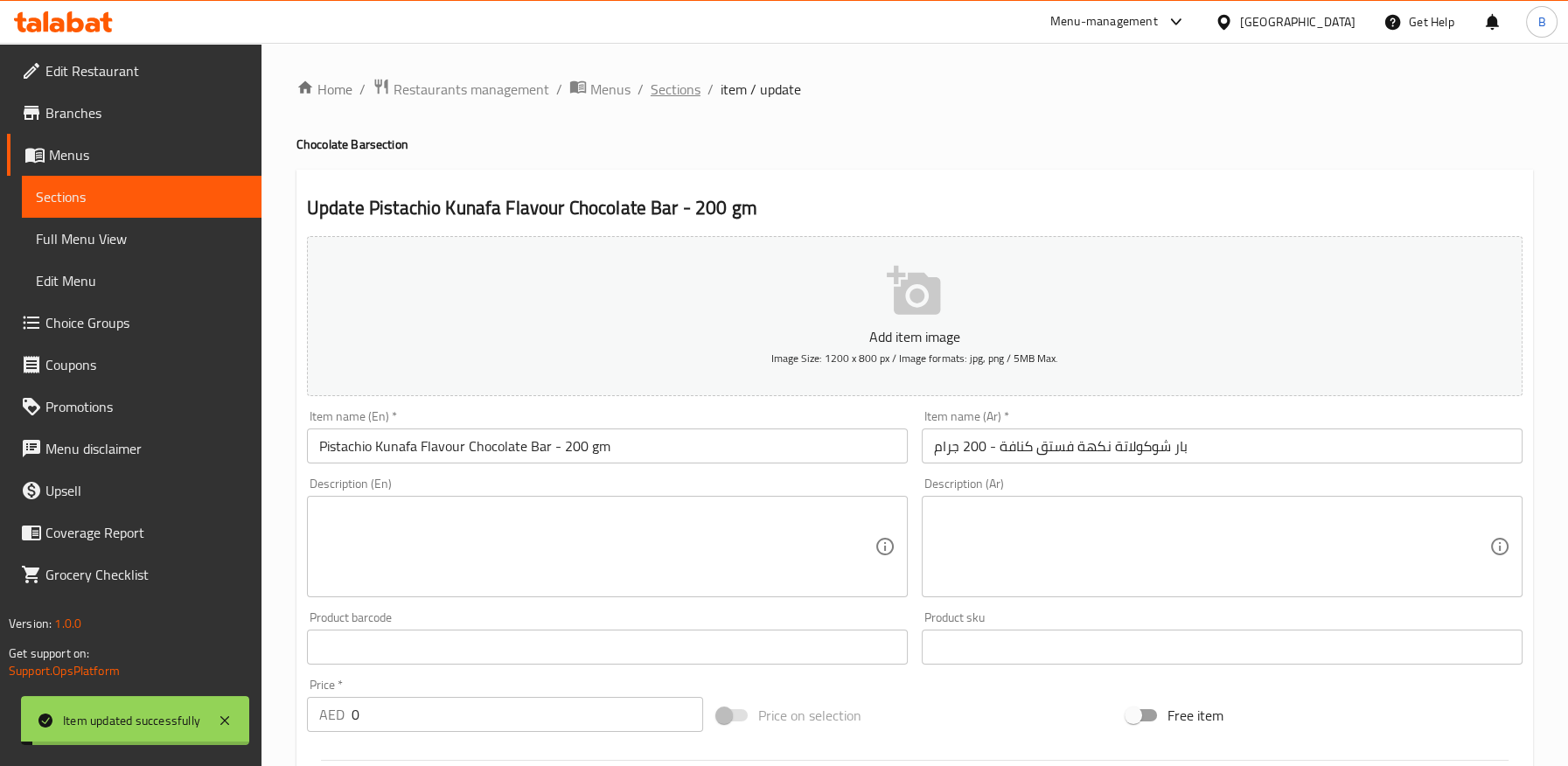
click at [680, 90] on span "Sections" at bounding box center [675, 89] width 50 height 21
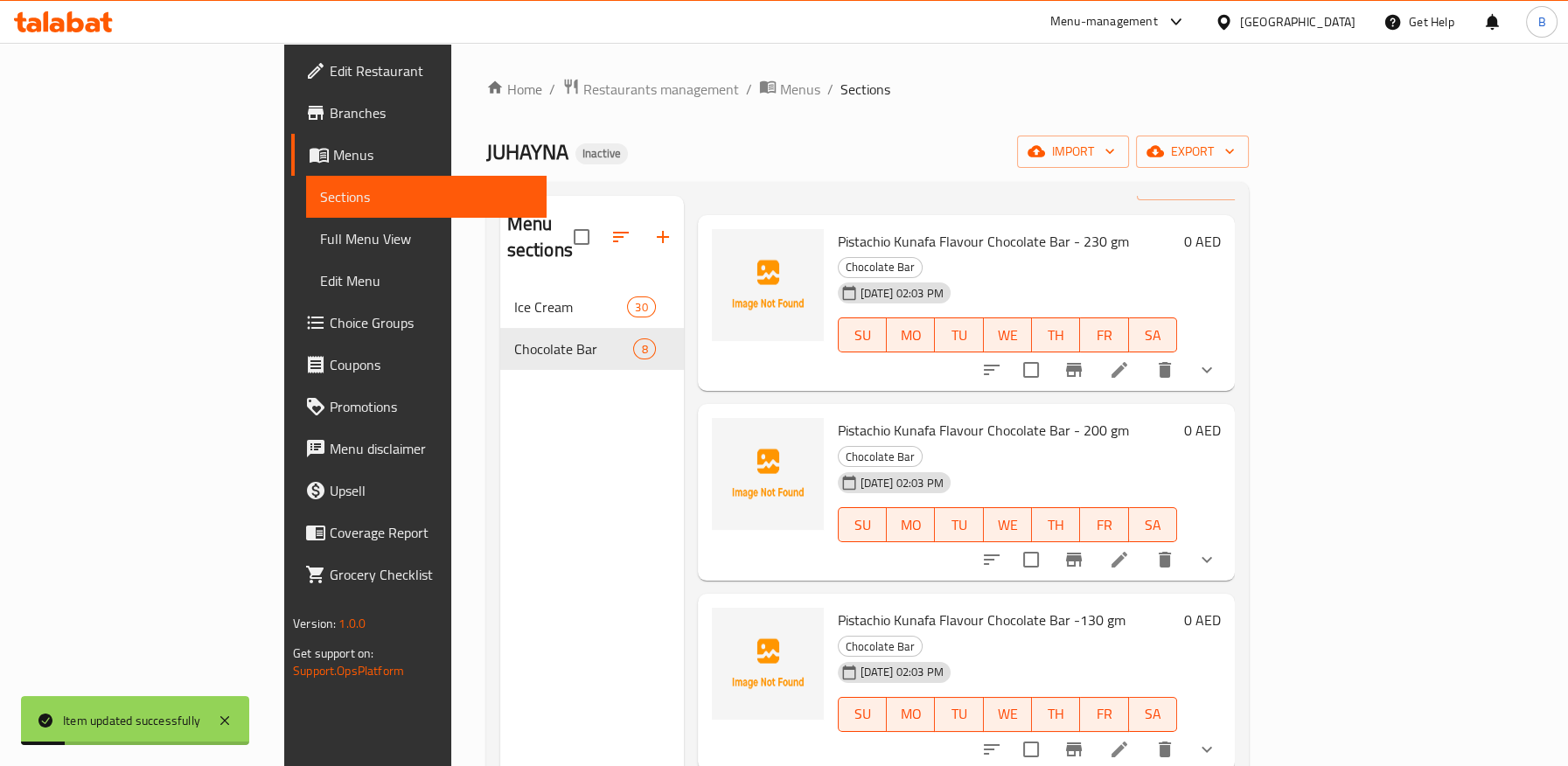
scroll to position [97, 0]
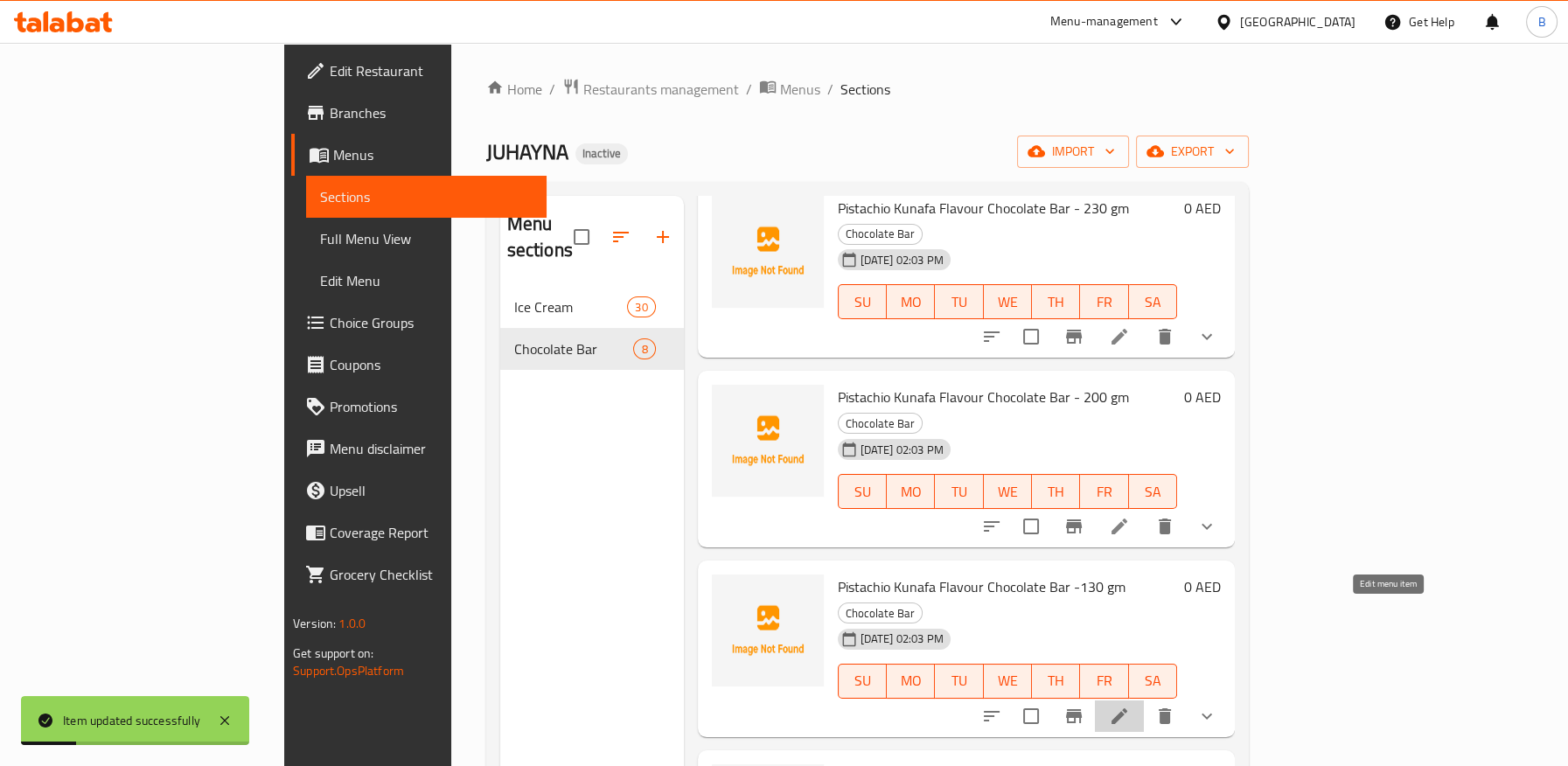
click at [1130, 705] on icon at bounding box center [1119, 715] width 21 height 21
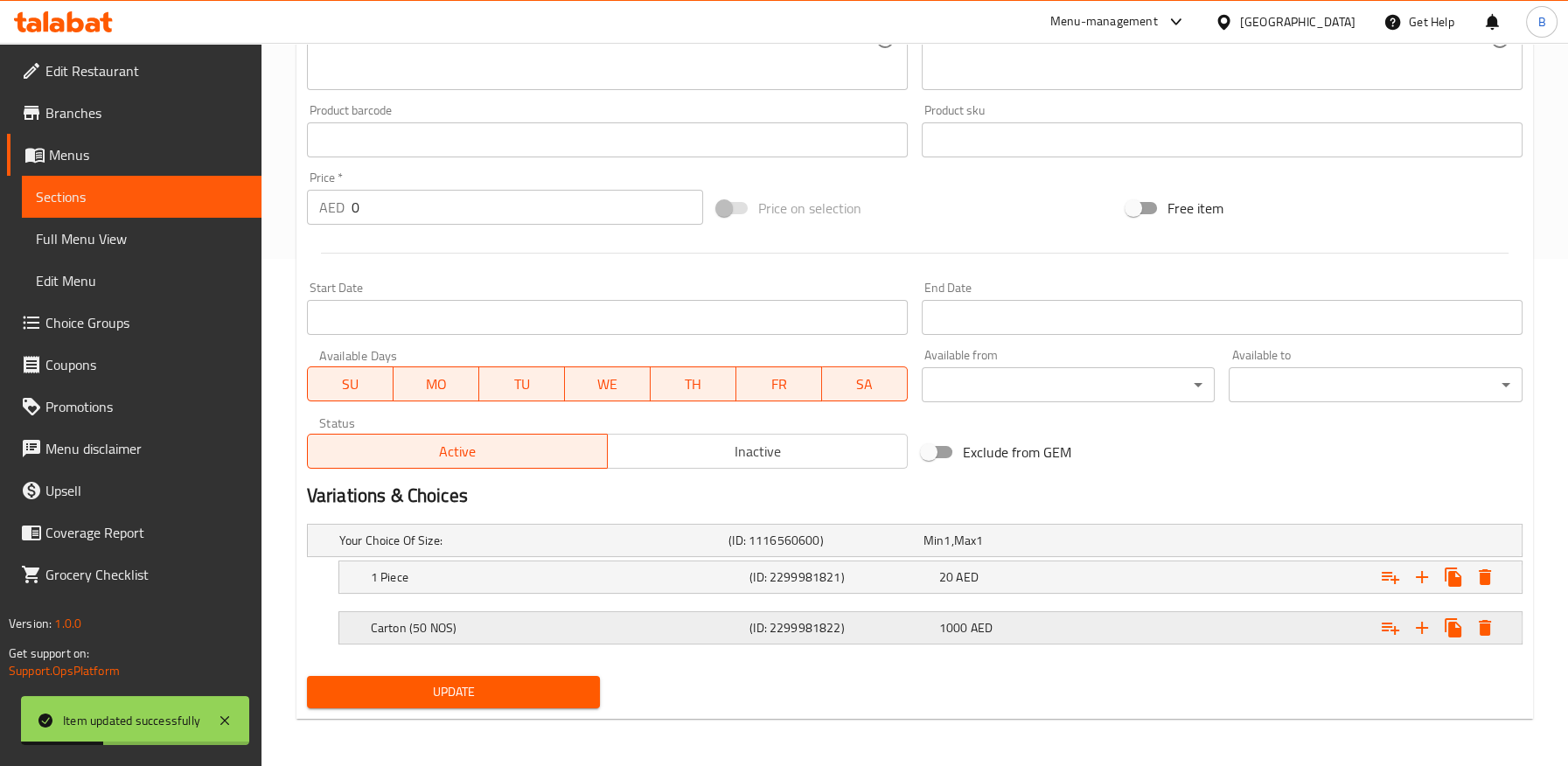
click at [846, 624] on h5 "(ID: 2299981822)" at bounding box center [840, 627] width 183 height 17
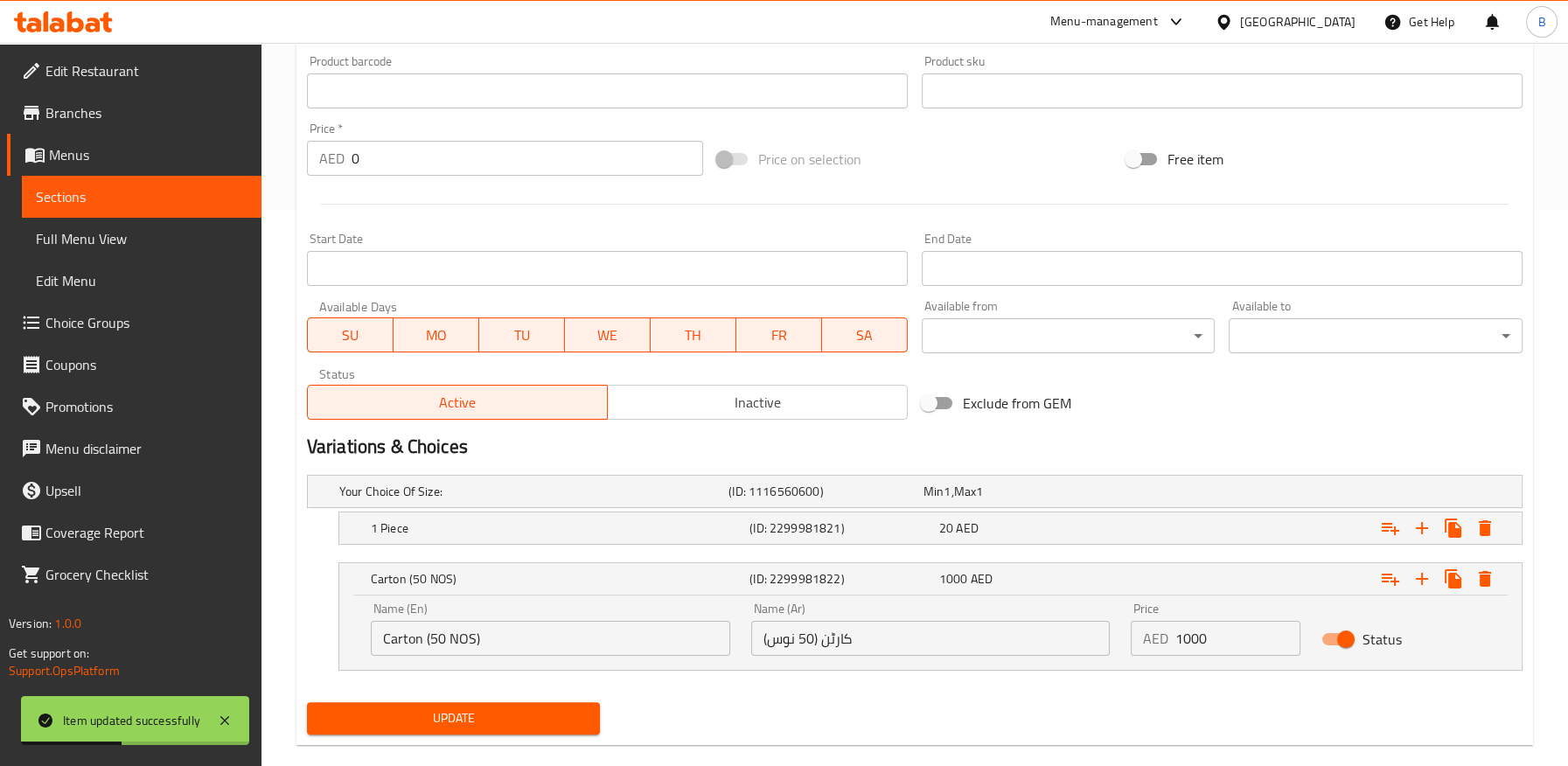
scroll to position [582, 0]
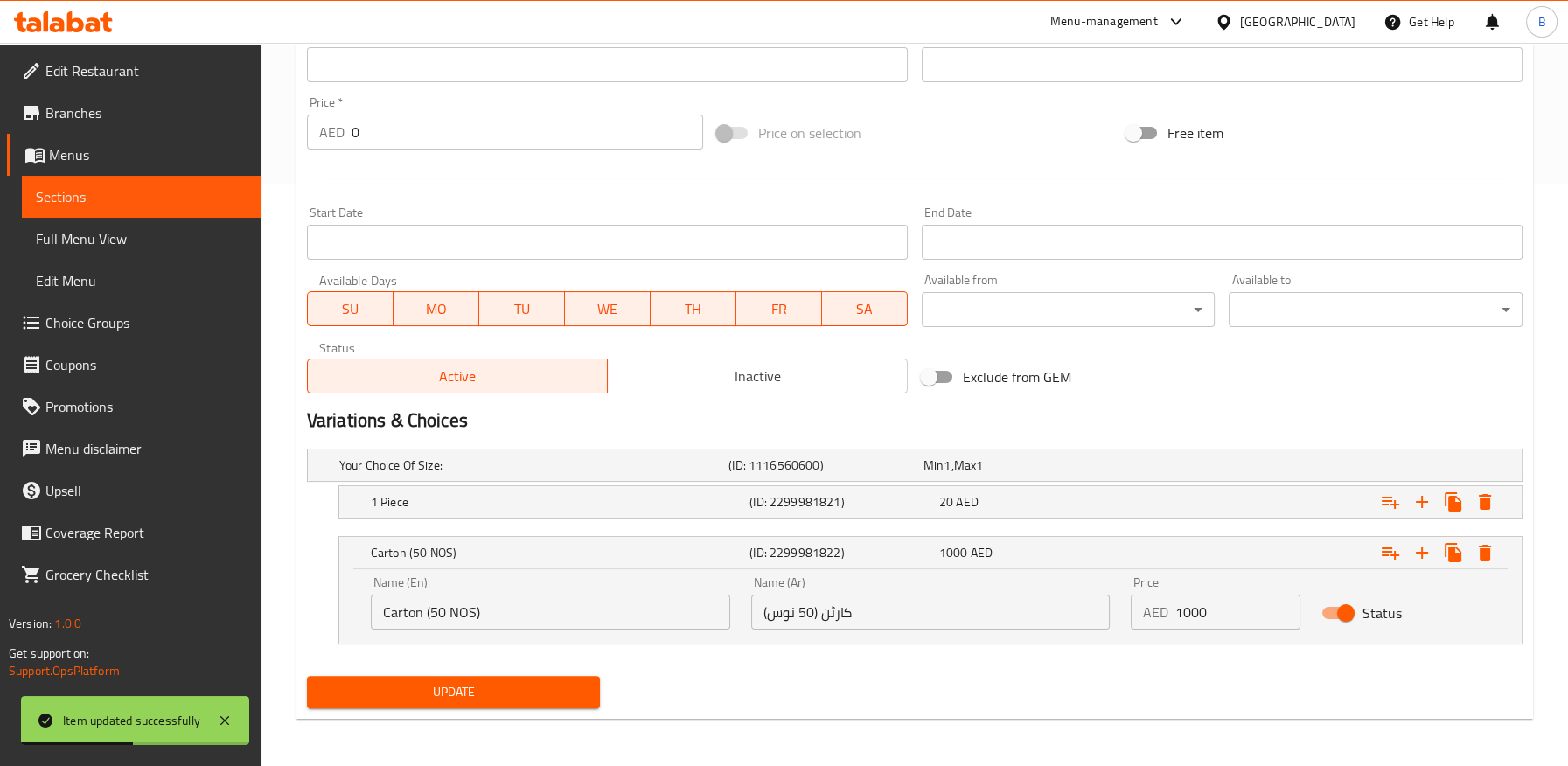
click at [844, 609] on input "کارٹن (50 نوس)" at bounding box center [931, 611] width 360 height 35
paste input "تونة"
click at [775, 511] on div "(ID: 2299981821)" at bounding box center [841, 502] width 189 height 25
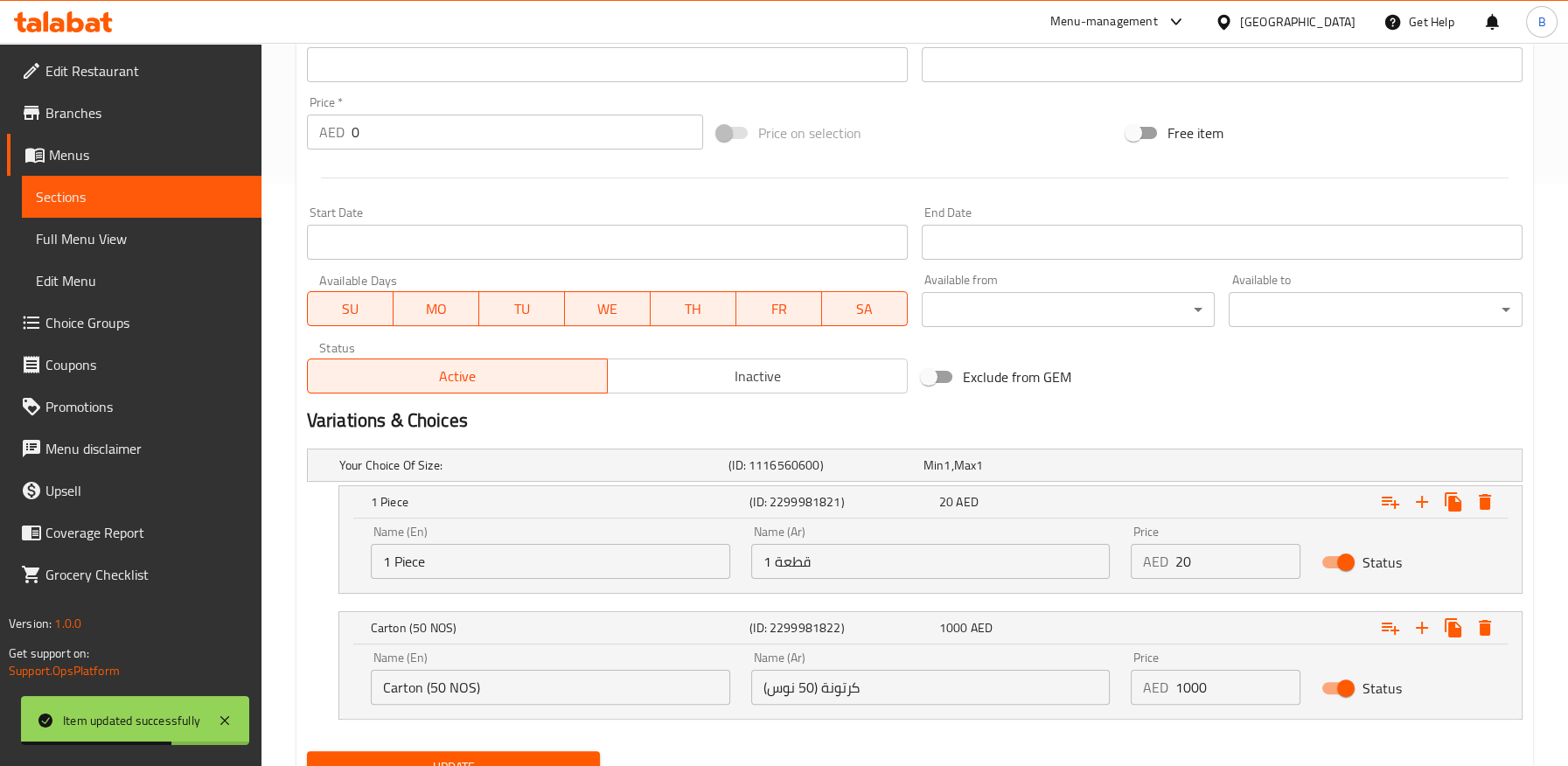
click at [787, 555] on input "1 قطعة" at bounding box center [931, 560] width 360 height 35
click at [776, 691] on input "کرتونة (50 نوس)" at bounding box center [931, 687] width 360 height 35
paste input "طعة"
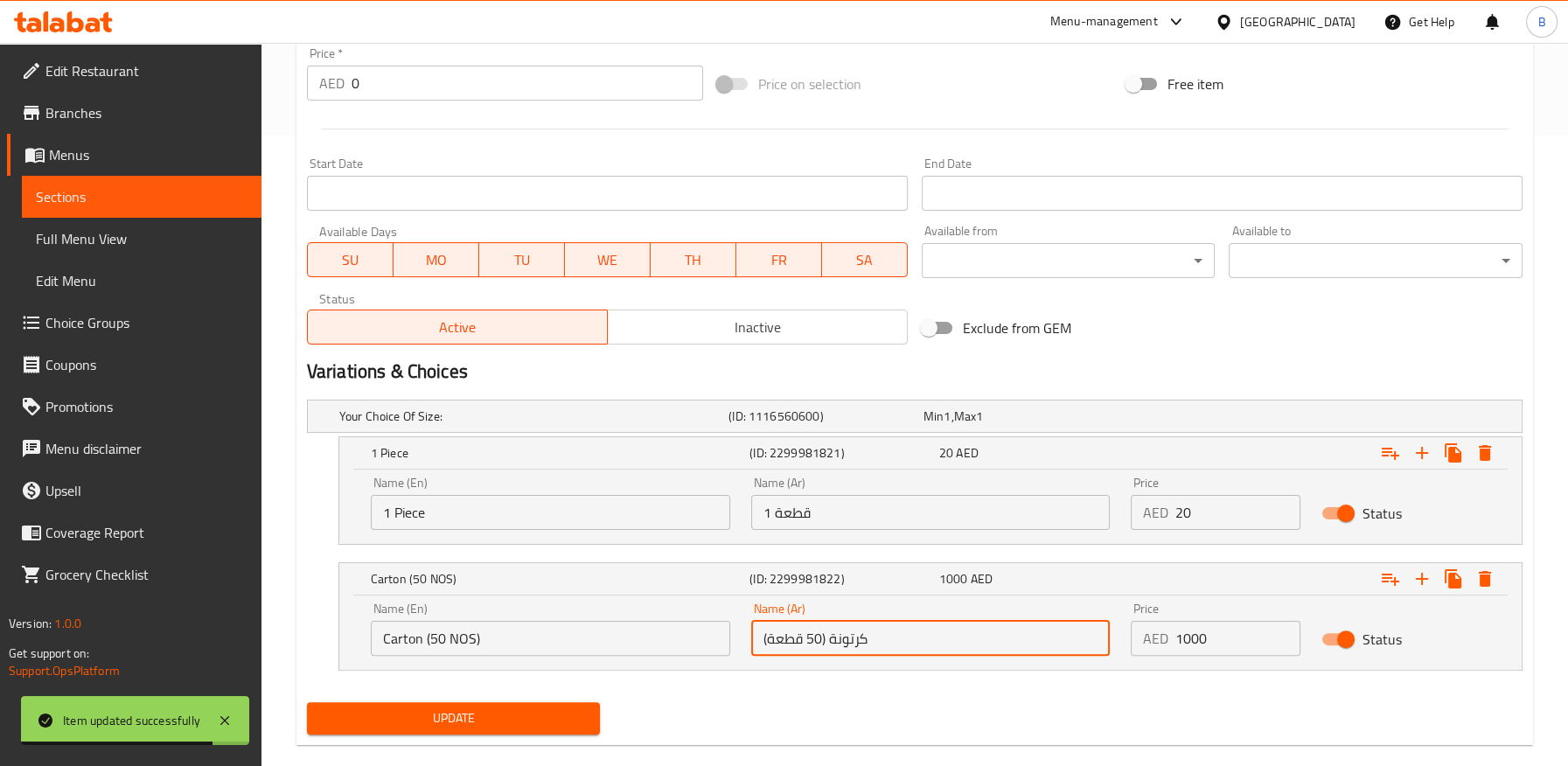
scroll to position [657, 0]
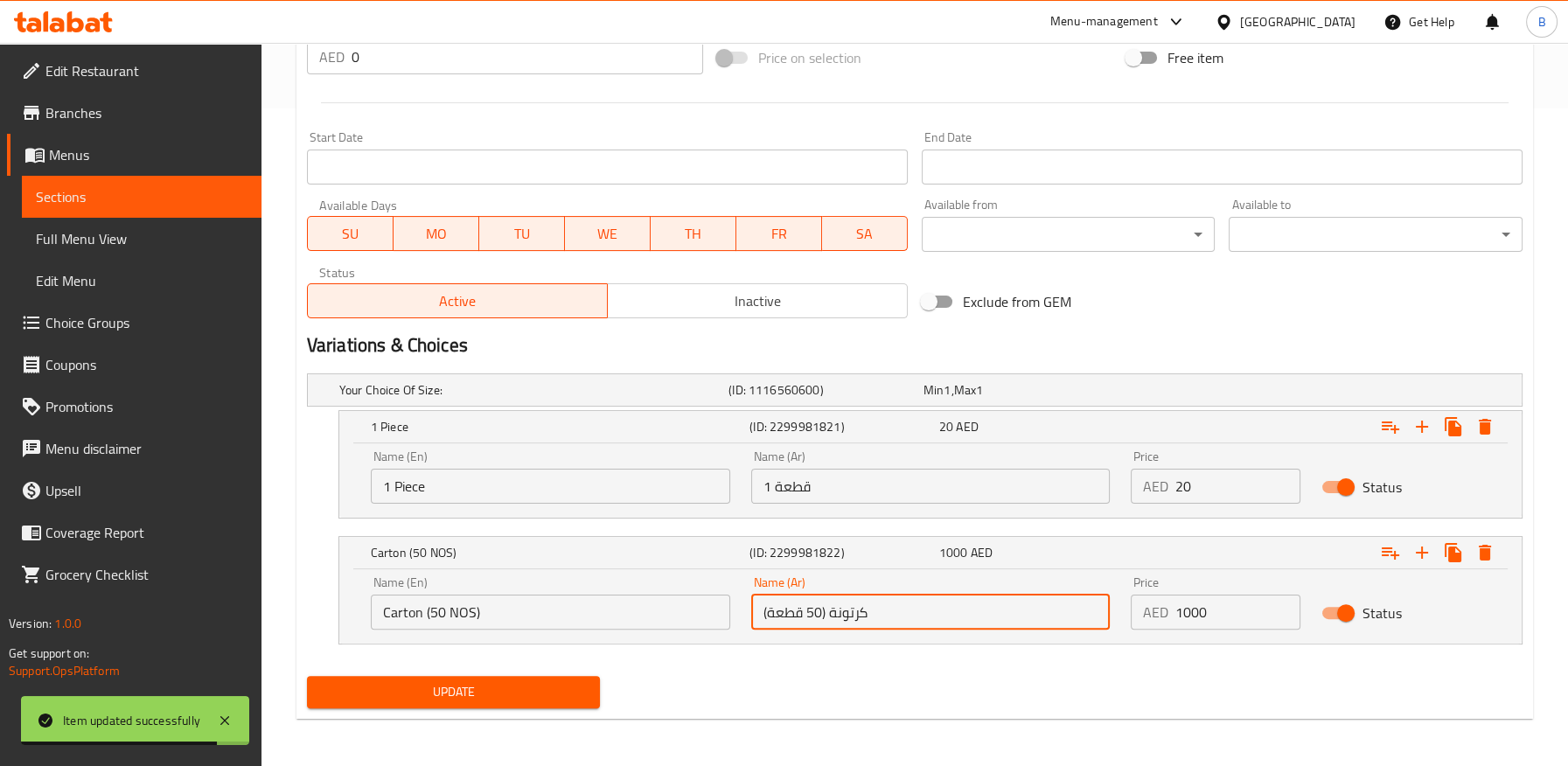
type input "کرتونة (50 قطعة)"
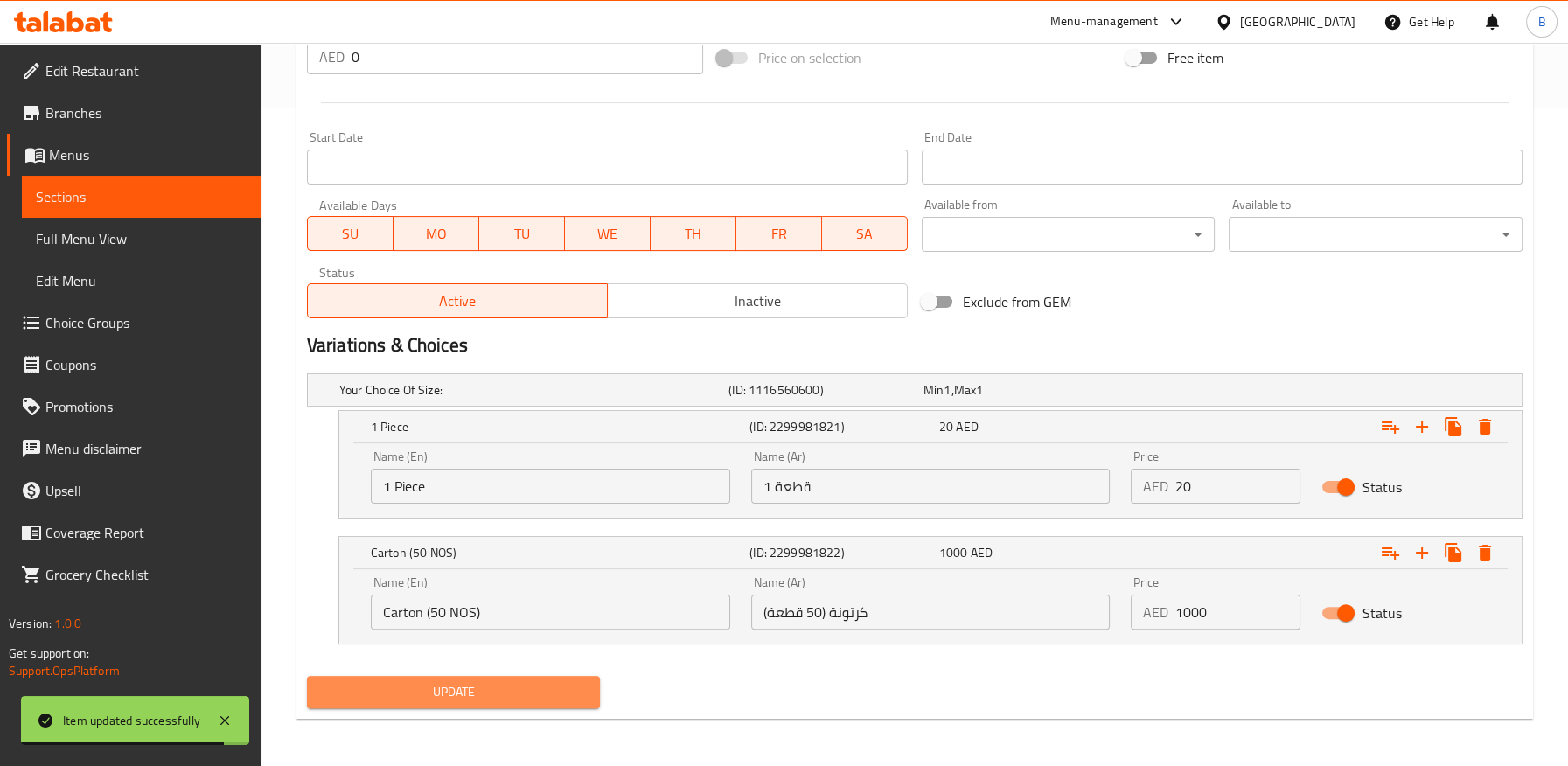
click at [553, 695] on span "Update" at bounding box center [453, 691] width 266 height 22
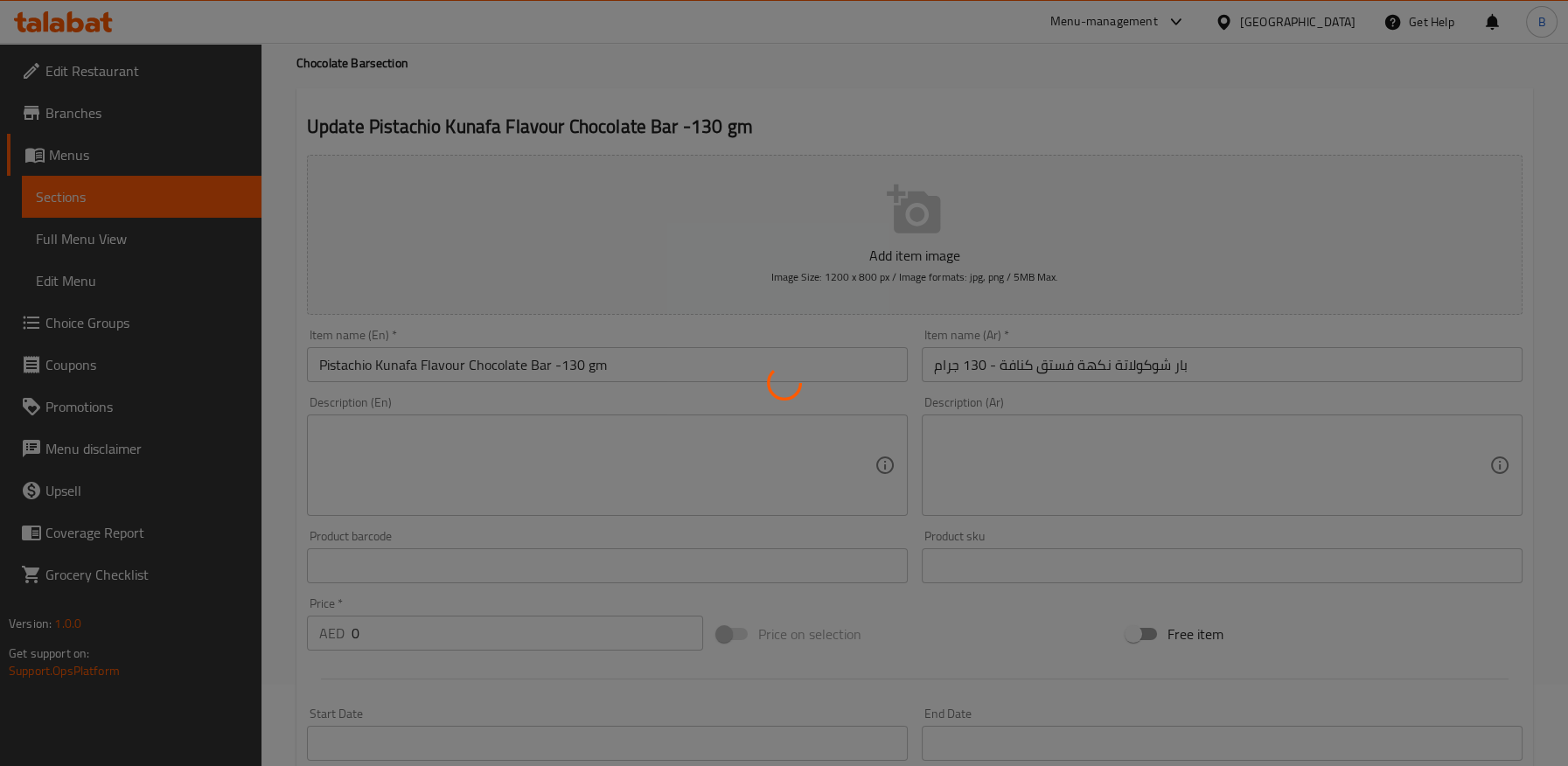
scroll to position [0, 0]
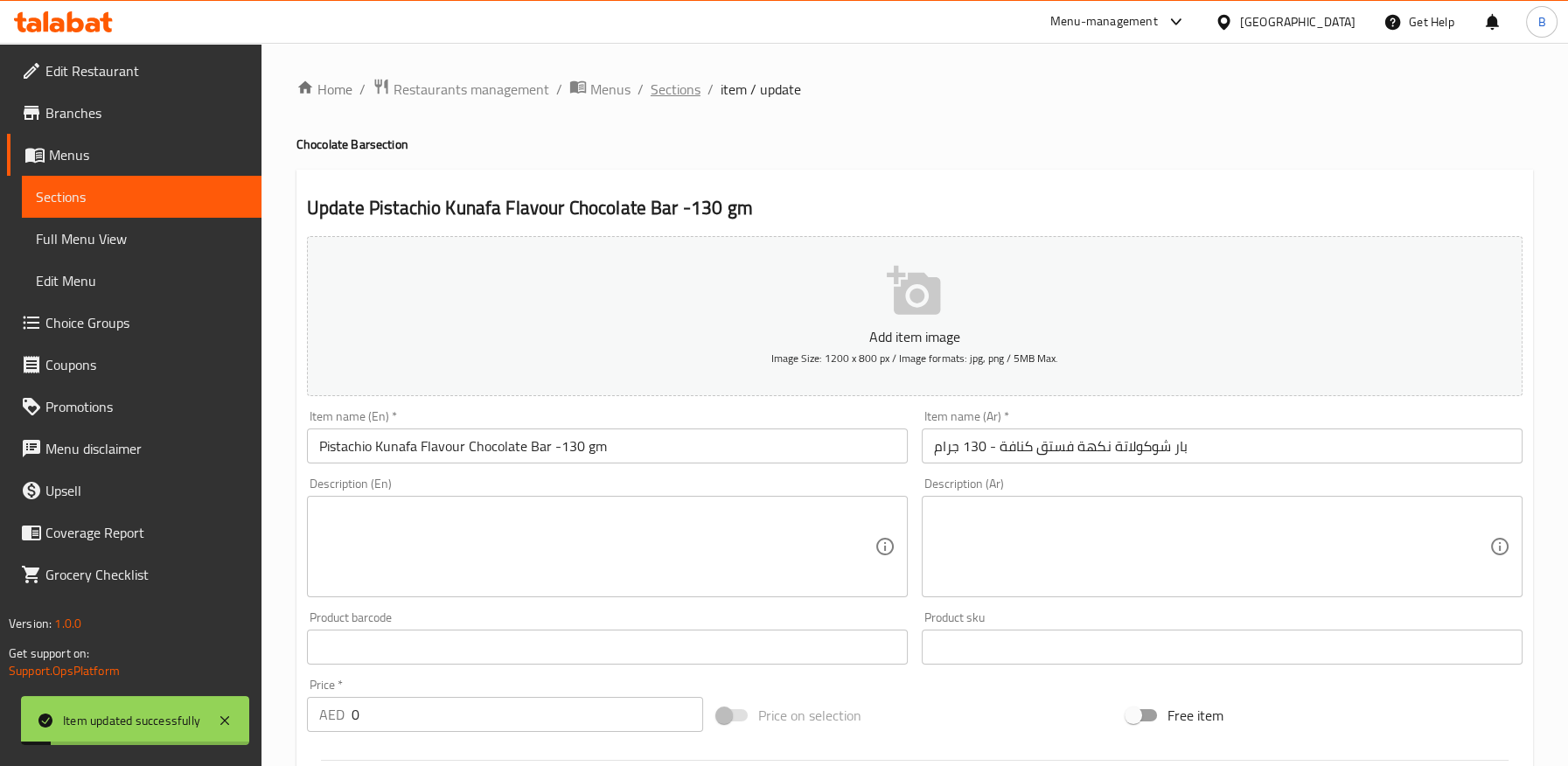
click at [667, 86] on span "Sections" at bounding box center [675, 89] width 50 height 21
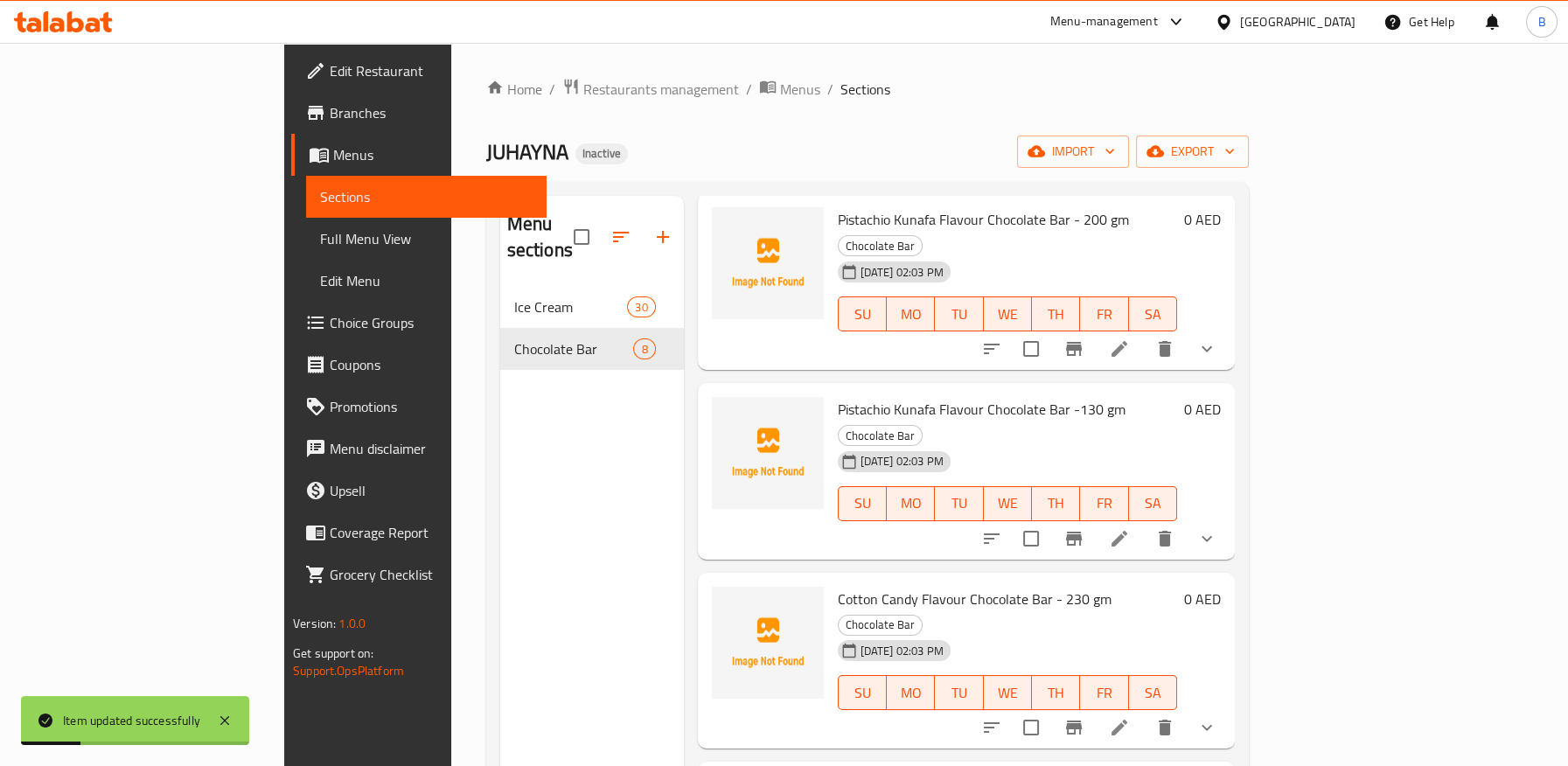
scroll to position [388, 0]
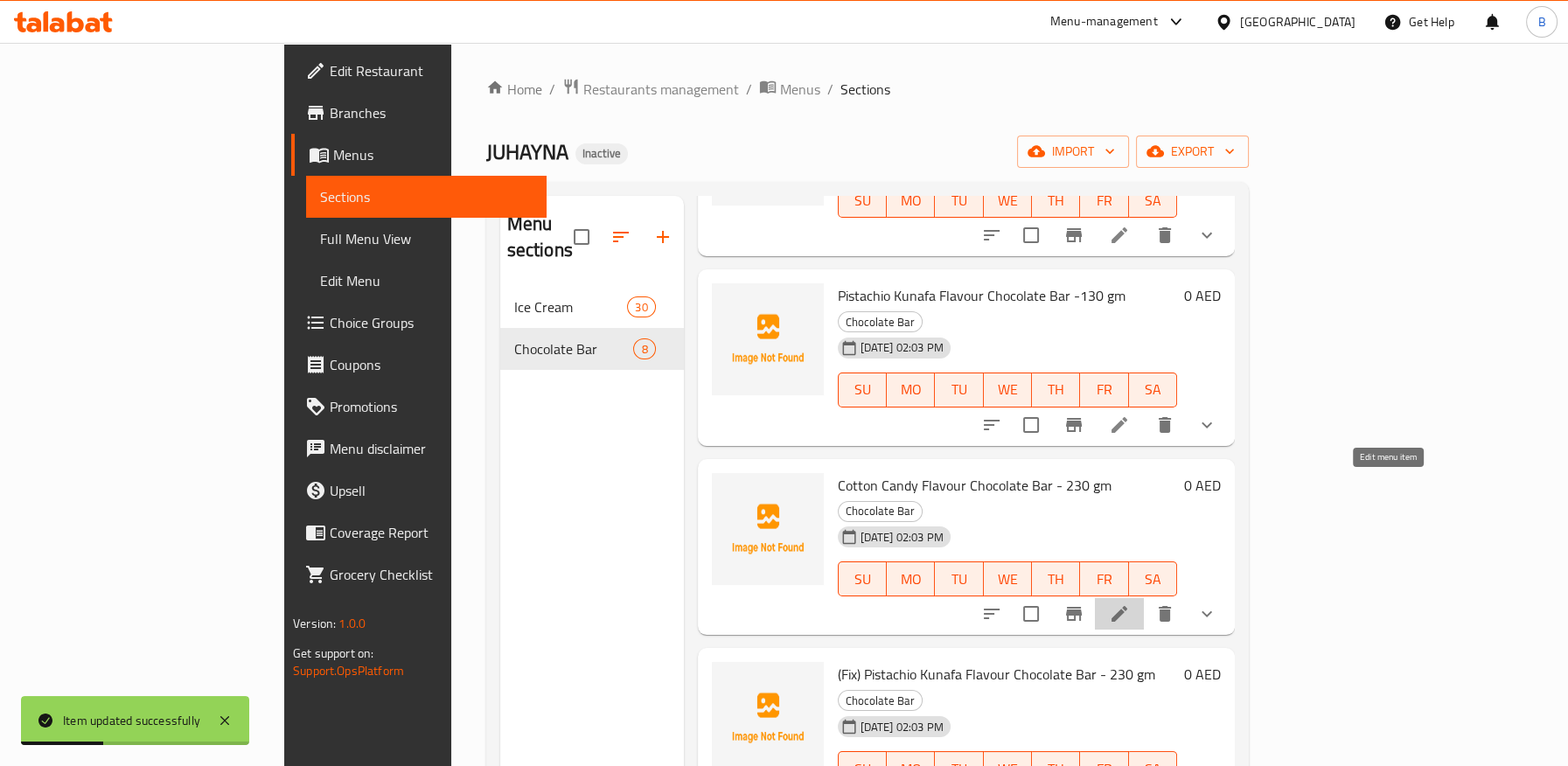
click at [1130, 603] on icon at bounding box center [1119, 614] width 21 height 21
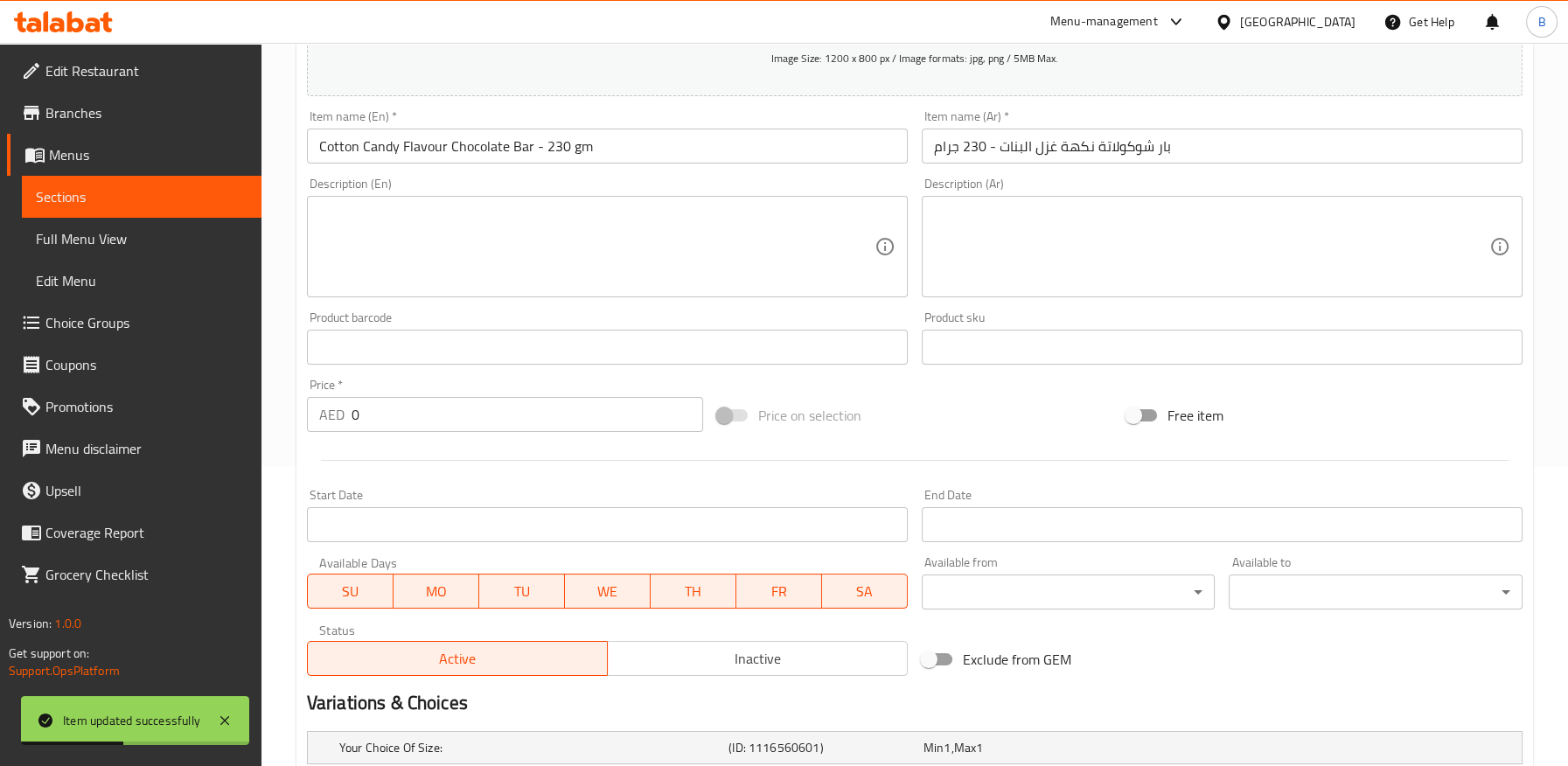
scroll to position [507, 0]
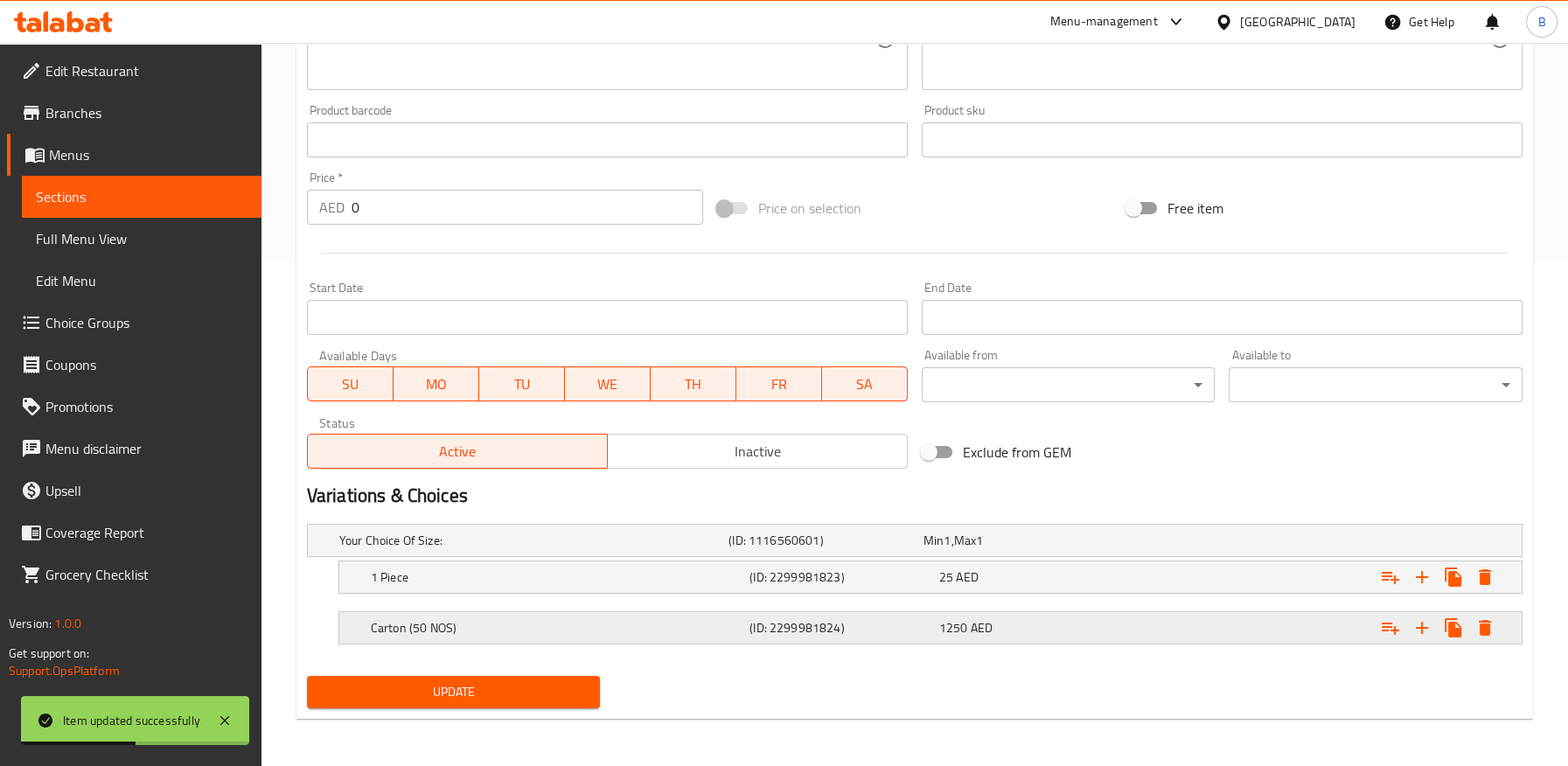
click at [761, 622] on h5 "(ID: 2299981824)" at bounding box center [840, 627] width 183 height 17
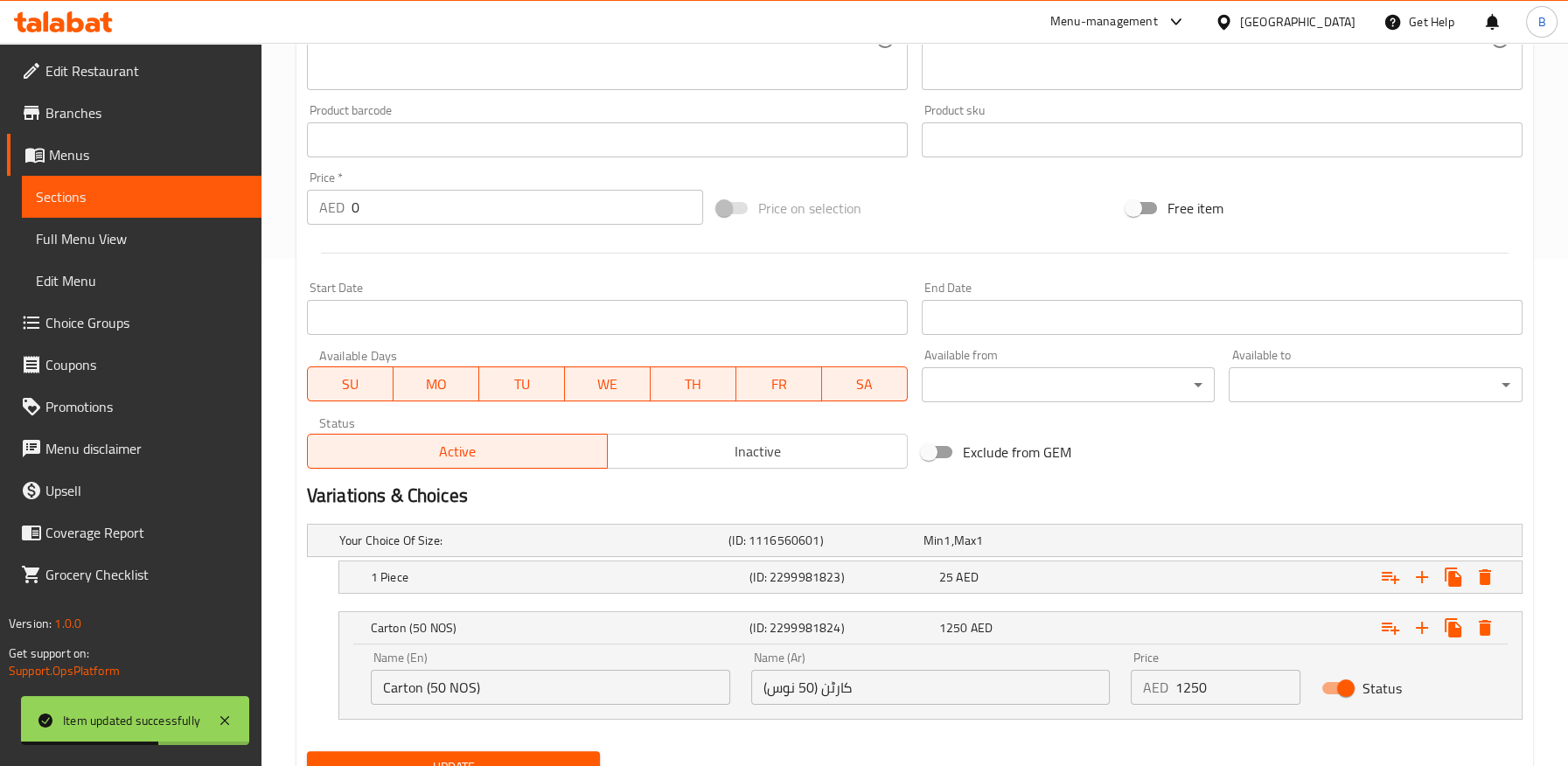
click at [836, 688] on input "کارٹن (50 نوس)" at bounding box center [931, 687] width 360 height 35
paste input "قطعة"
click at [817, 690] on input "کارٹن (50 نوس)" at bounding box center [931, 687] width 360 height 35
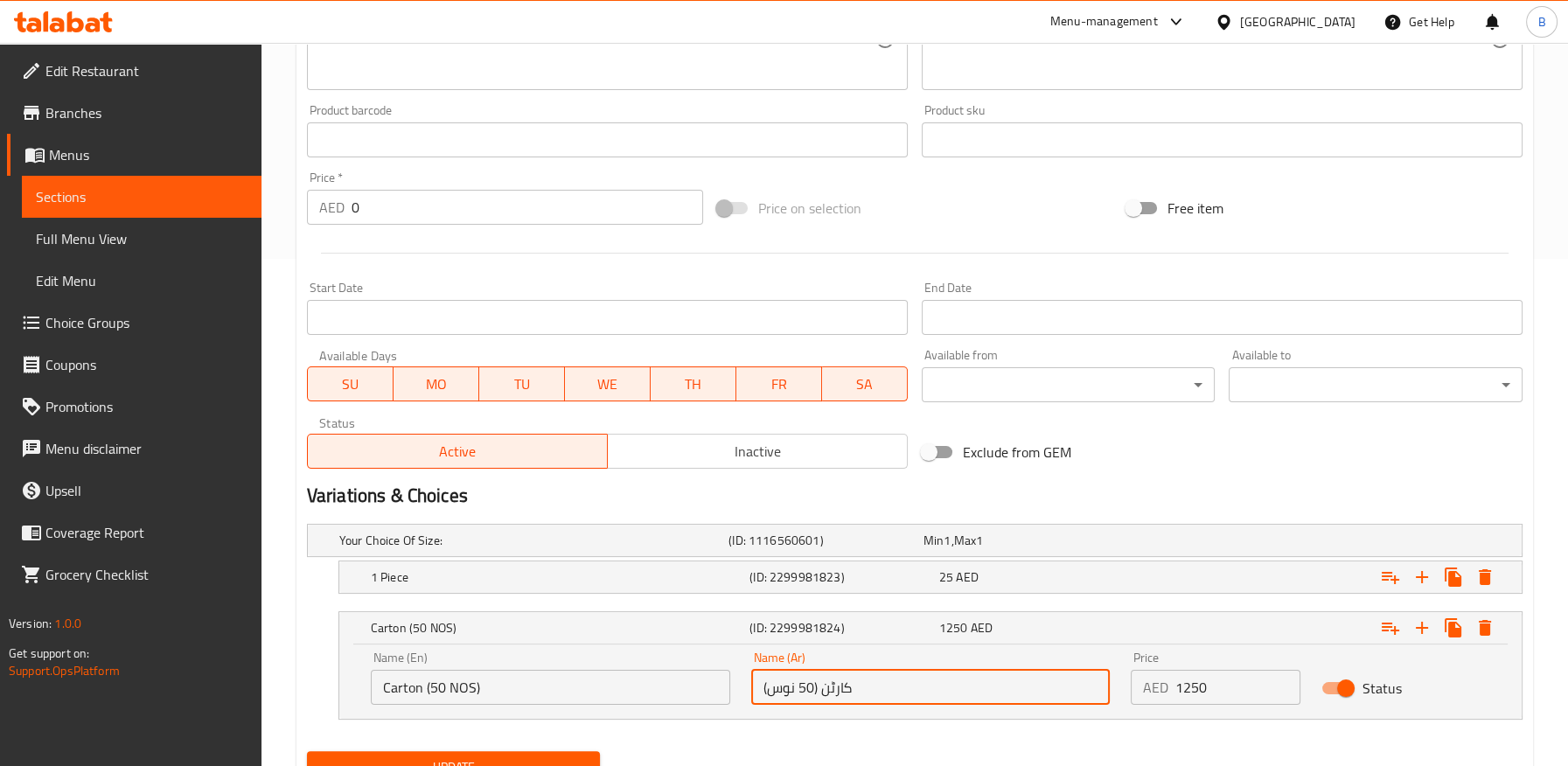
click at [782, 684] on input "کارٹن (50 نوس)" at bounding box center [931, 687] width 360 height 35
paste input "طعة"
drag, startPoint x: 829, startPoint y: 688, endPoint x: 834, endPoint y: 705, distance: 17.7
click at [828, 689] on input "کارٹن (50 قطعة)" at bounding box center [931, 687] width 360 height 35
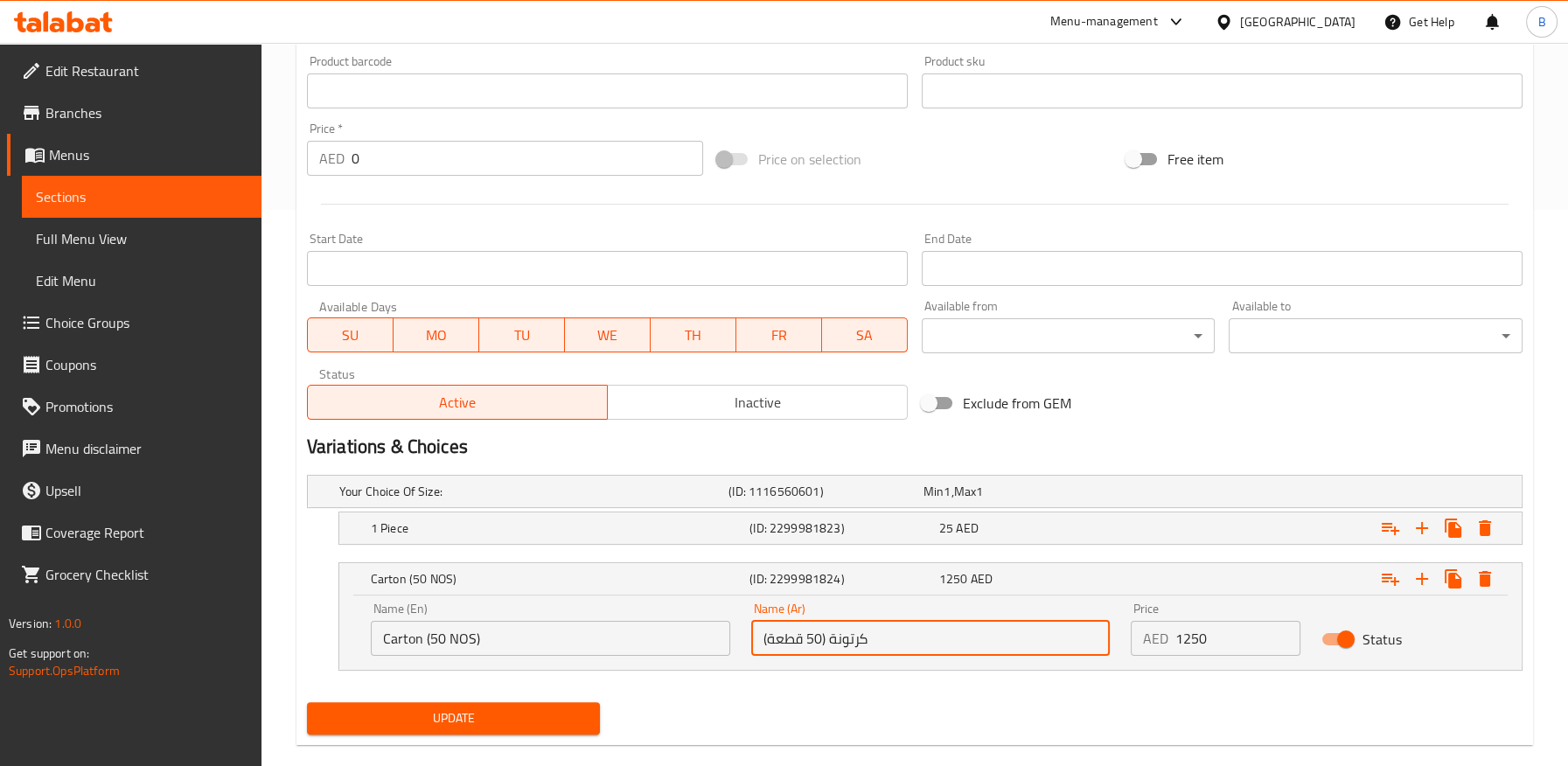
scroll to position [582, 0]
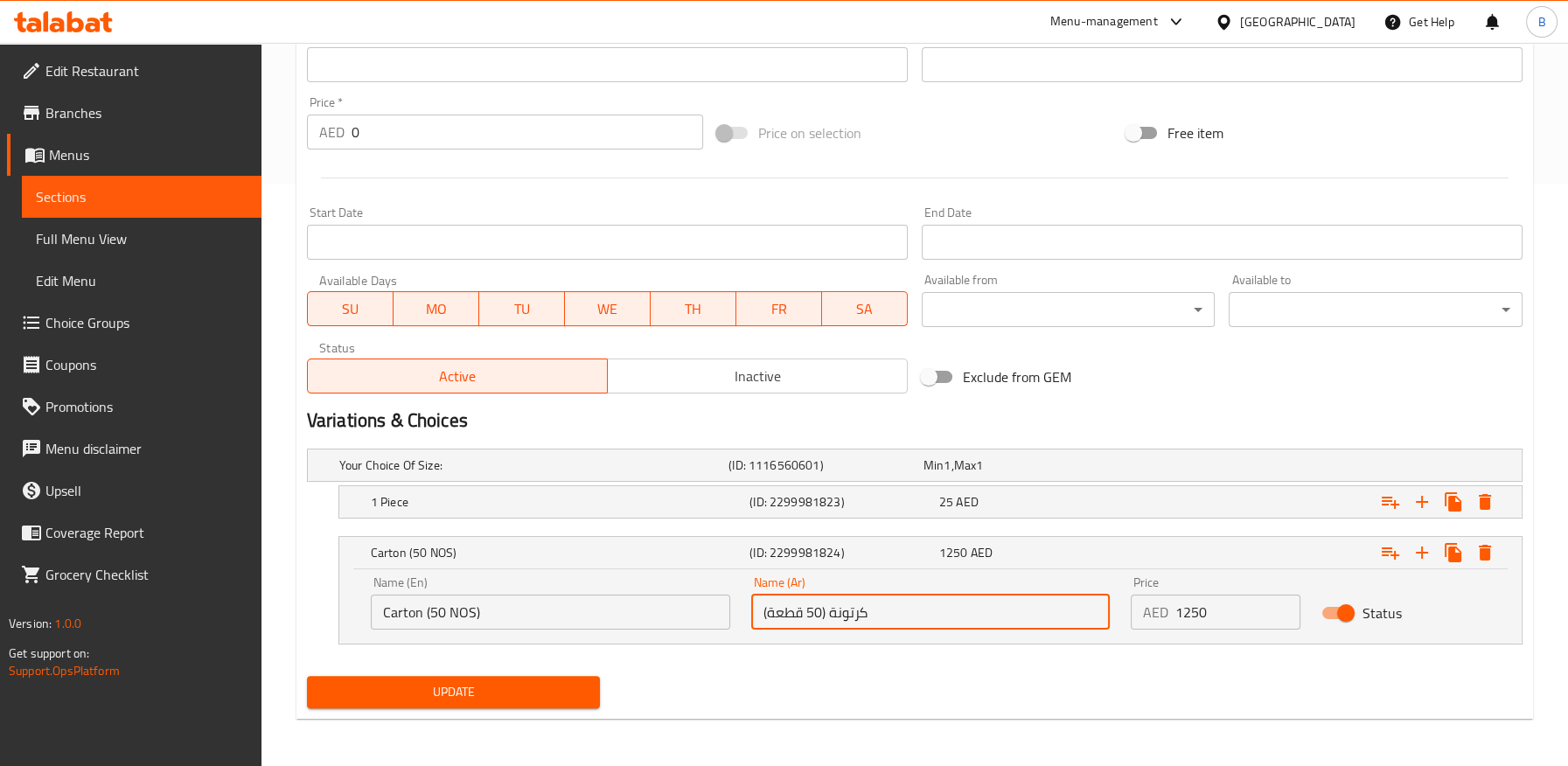
type input "کرتونة (50 قطعة)"
click at [522, 703] on button "Update" at bounding box center [453, 691] width 294 height 33
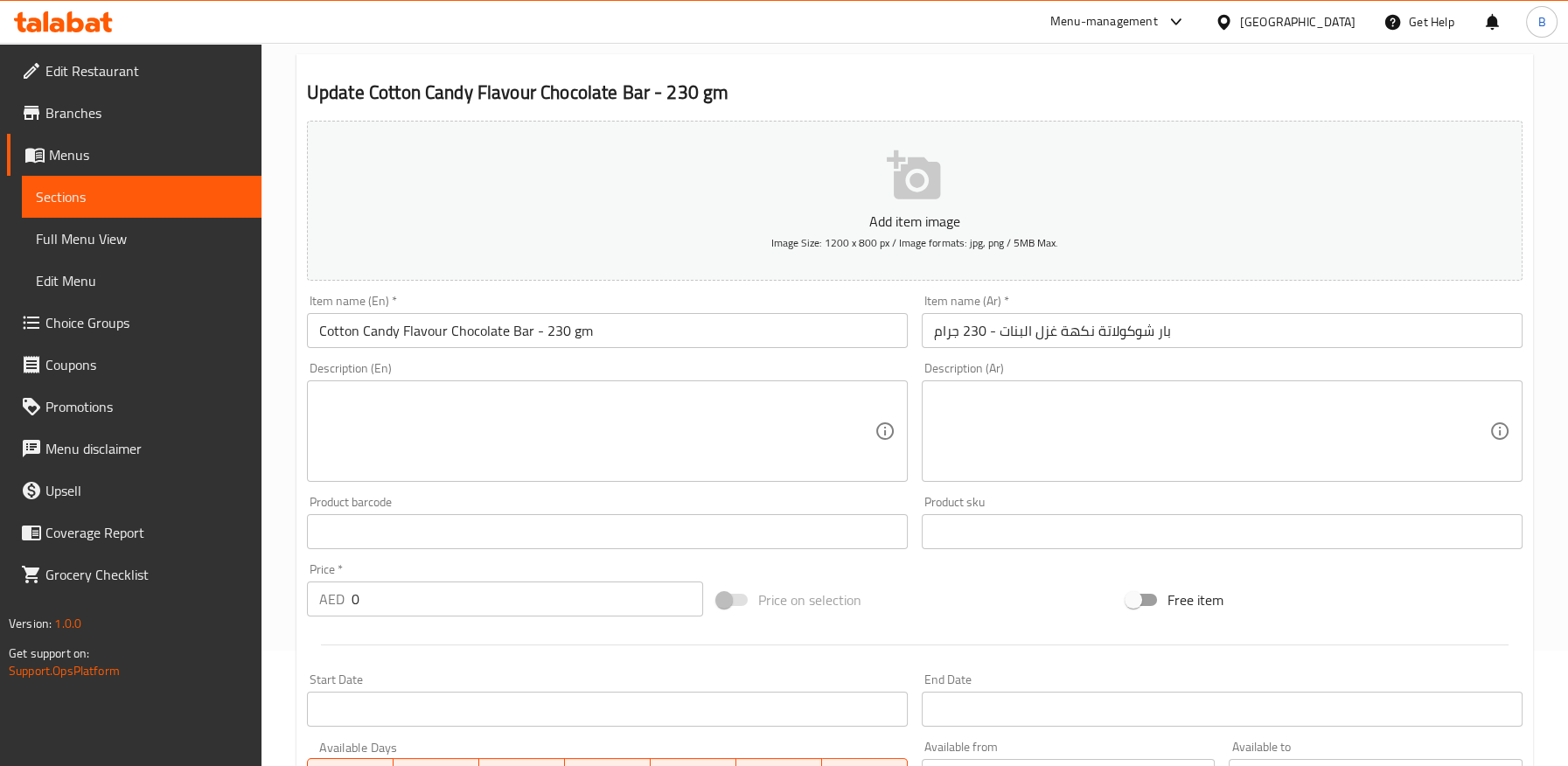
scroll to position [0, 0]
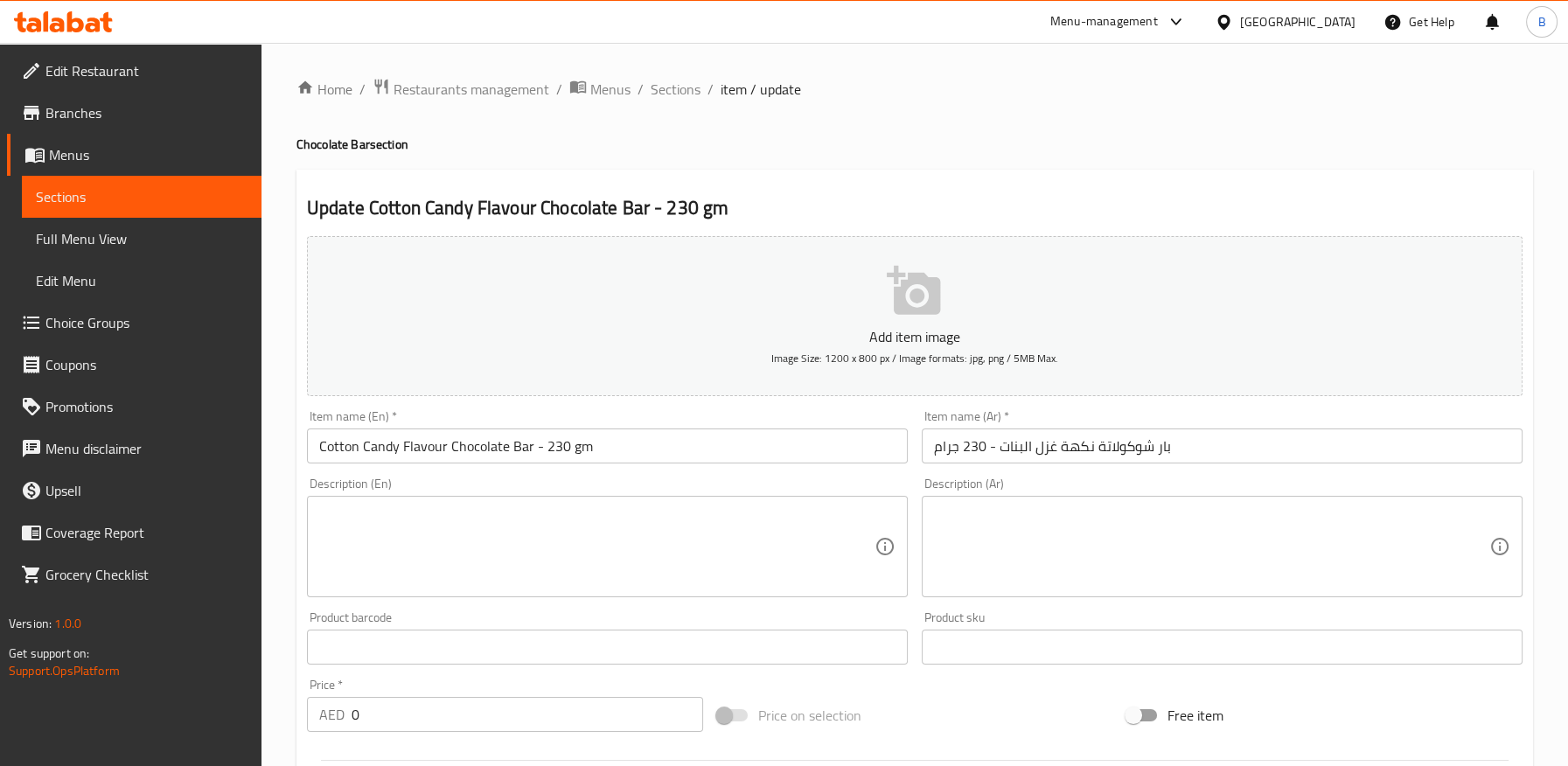
click at [883, 117] on div "Home / Restaurants management / Menus / Sections / item / update Chocolate Bar …" at bounding box center [915, 695] width 1236 height 1237
click at [672, 97] on span "Sections" at bounding box center [675, 89] width 50 height 21
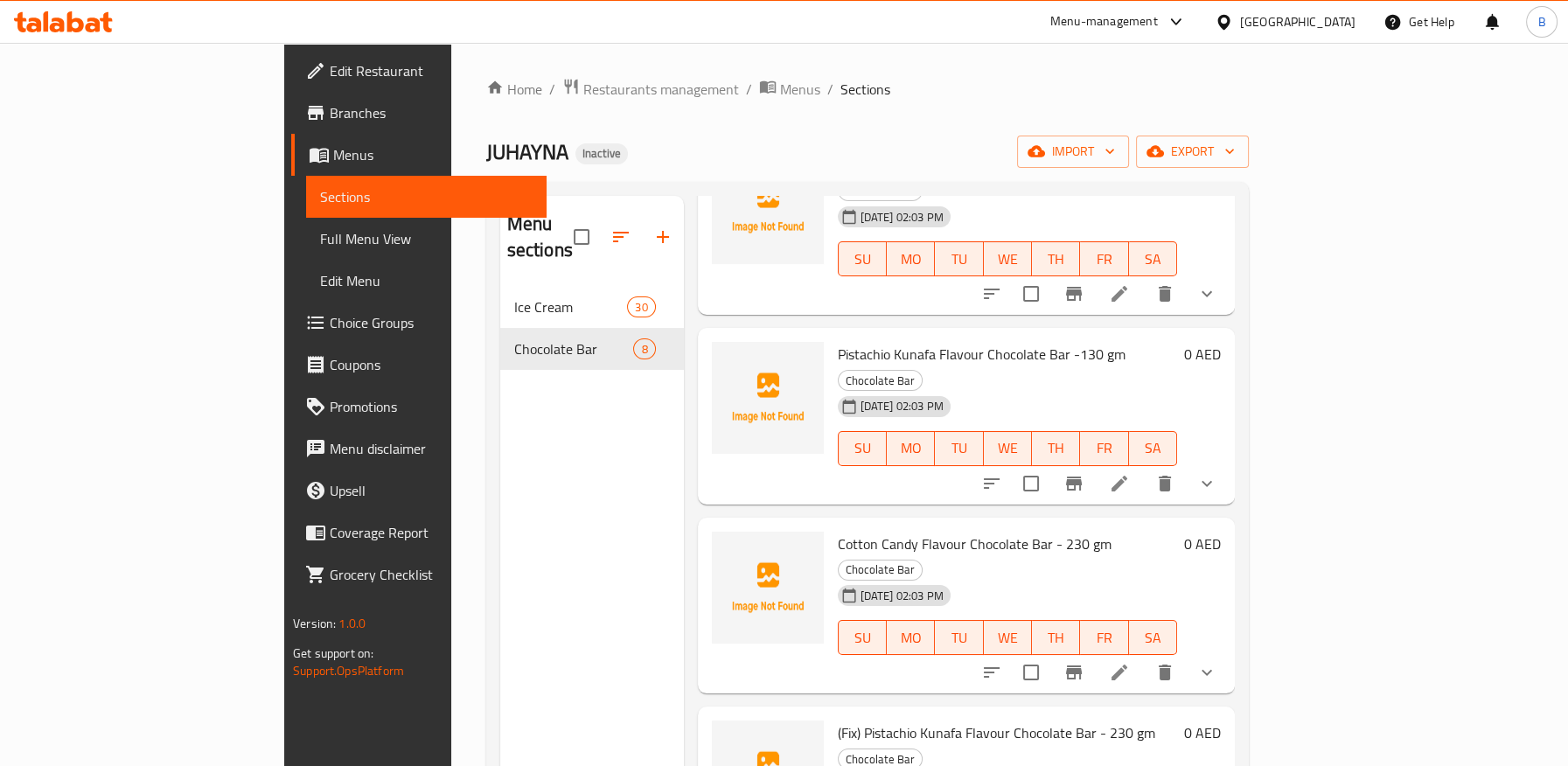
scroll to position [388, 0]
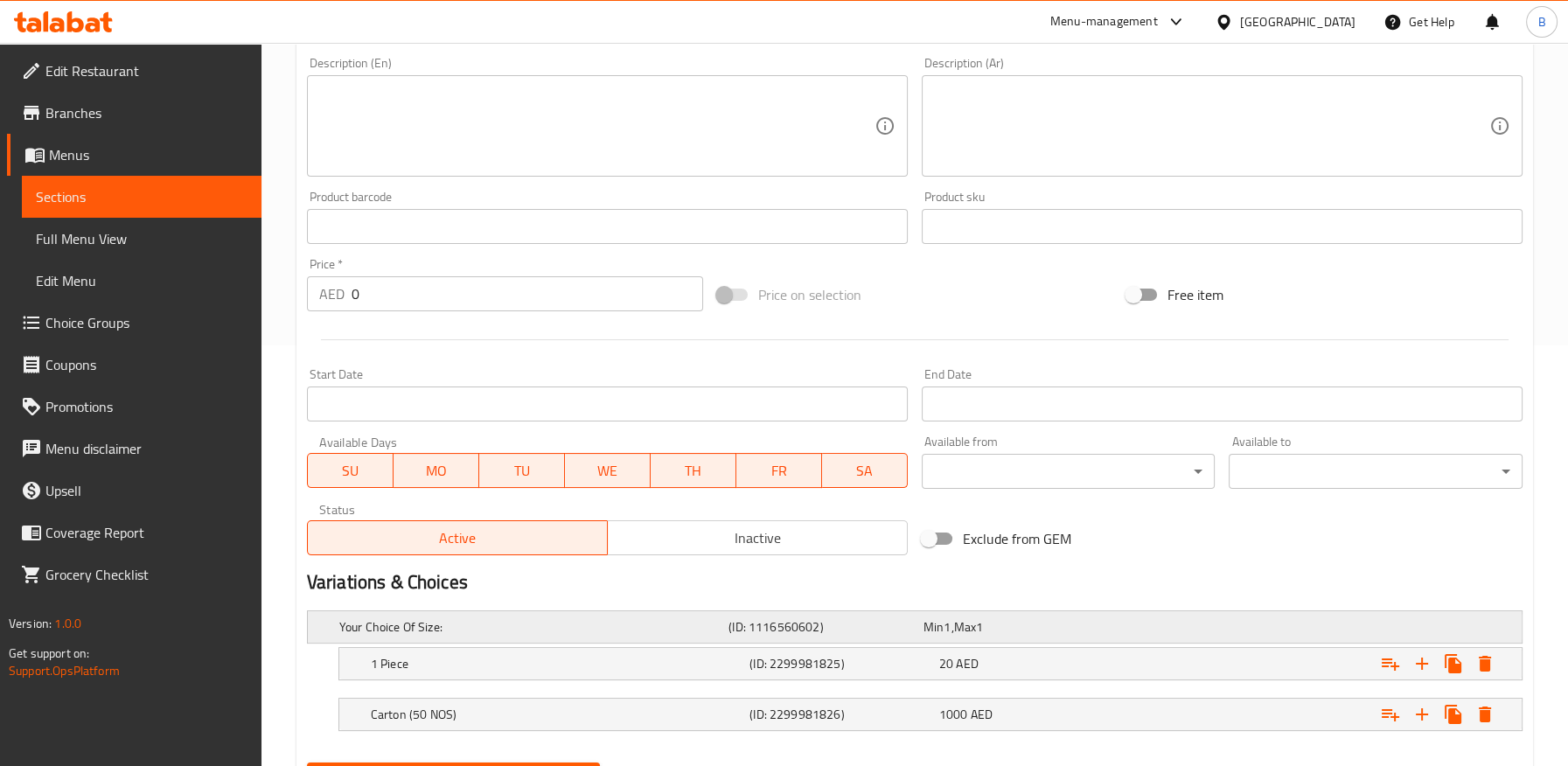
scroll to position [507, 0]
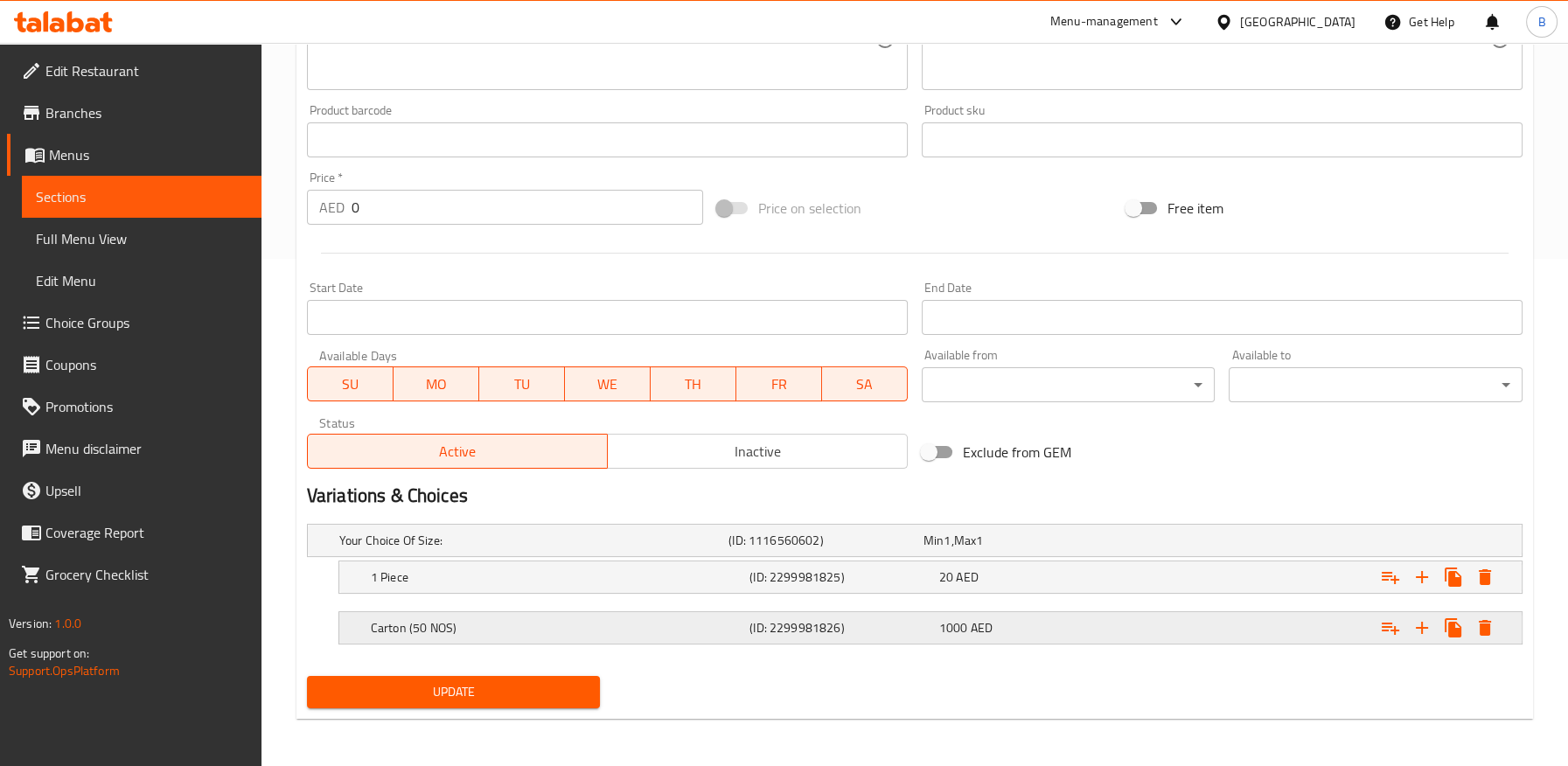
click at [907, 620] on h5 "(ID: 2299981826)" at bounding box center [840, 627] width 183 height 17
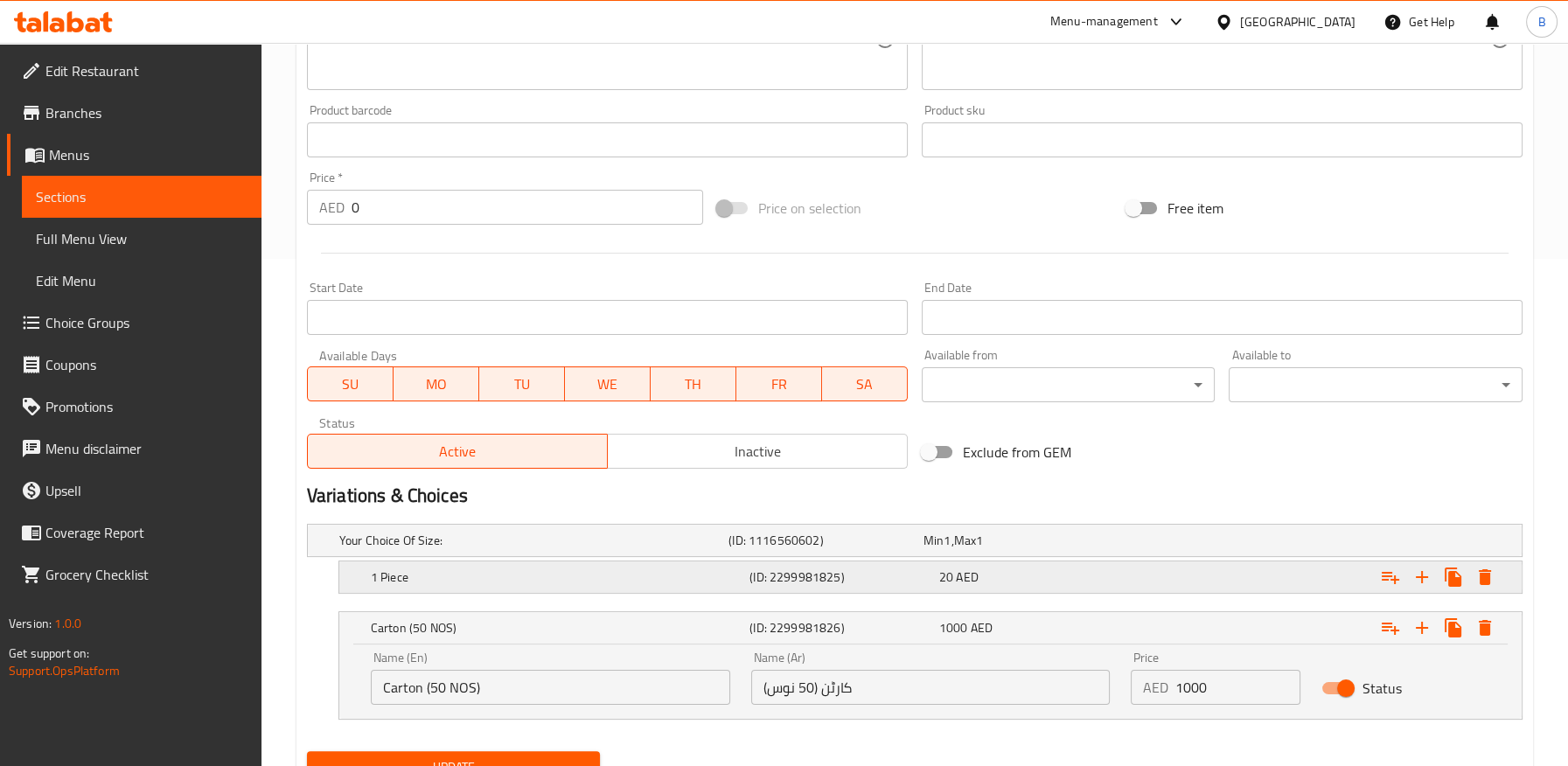
scroll to position [582, 0]
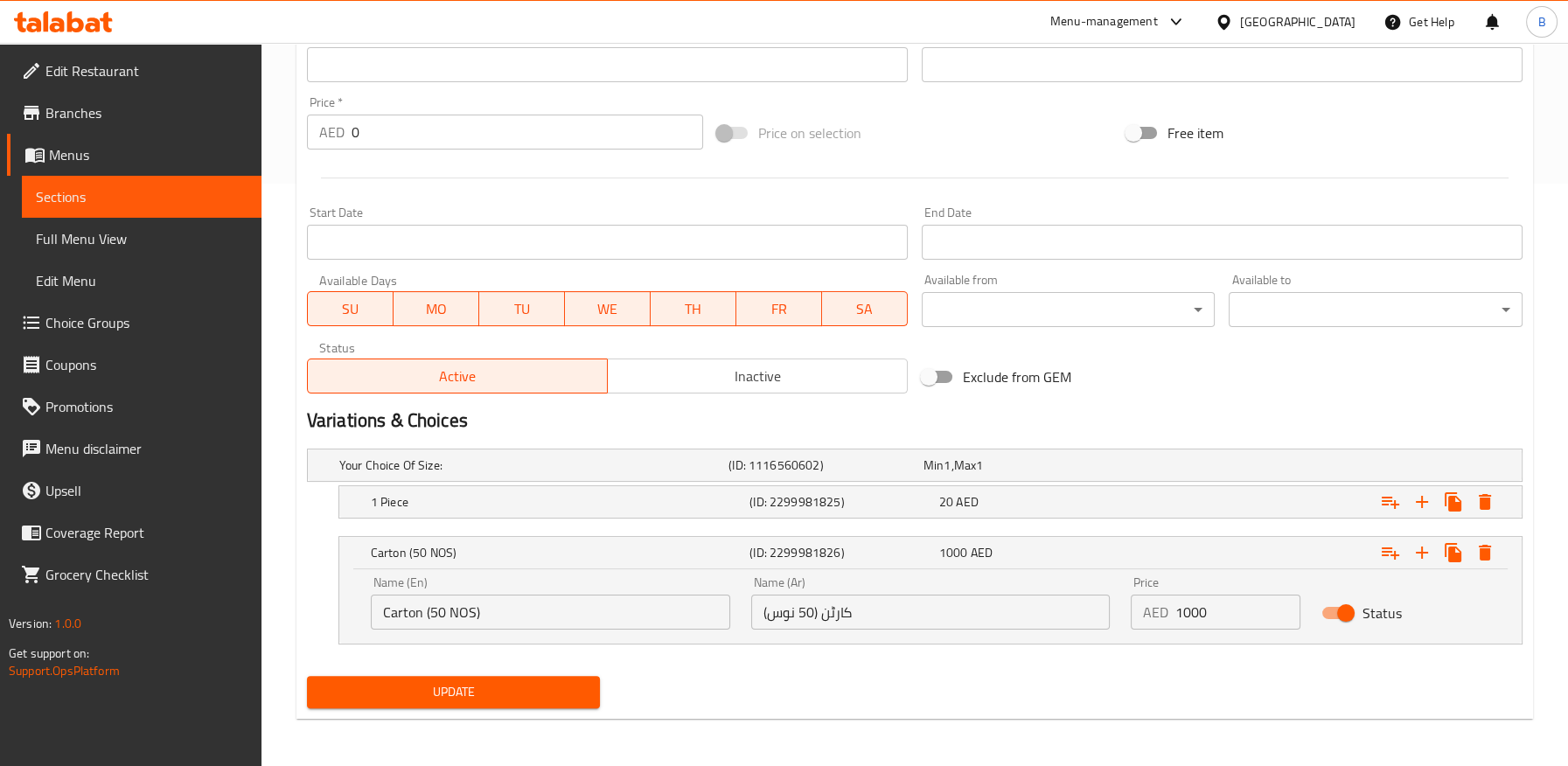
click at [841, 614] on input "کارٹن (50 نوس)" at bounding box center [931, 611] width 360 height 35
paste input "قطعة"
click at [784, 615] on input "کارٹن (50 نوس)" at bounding box center [931, 611] width 360 height 35
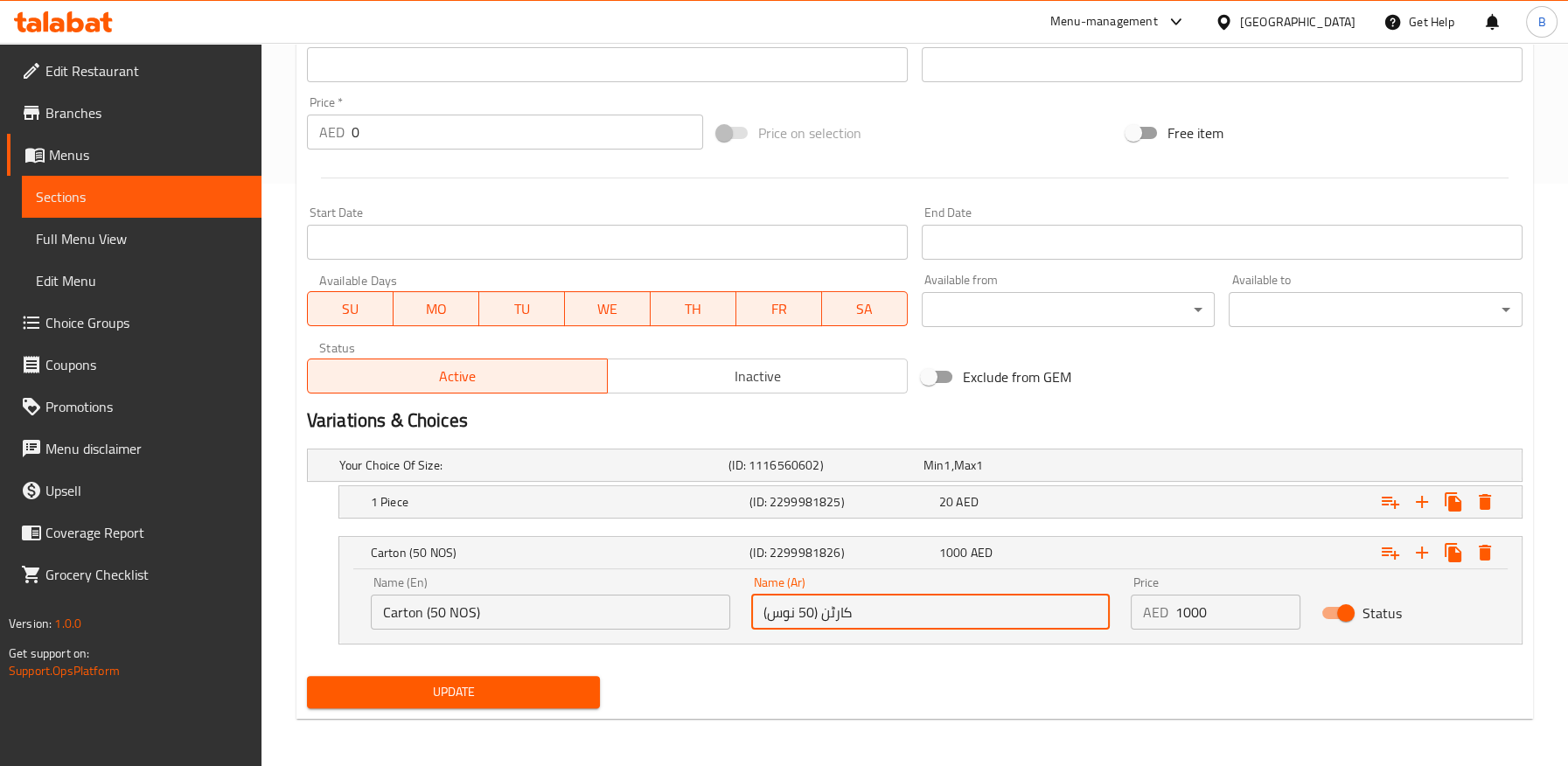
paste input "طعة"
click at [806, 492] on h5 "(ID: 2299981825)" at bounding box center [840, 501] width 183 height 17
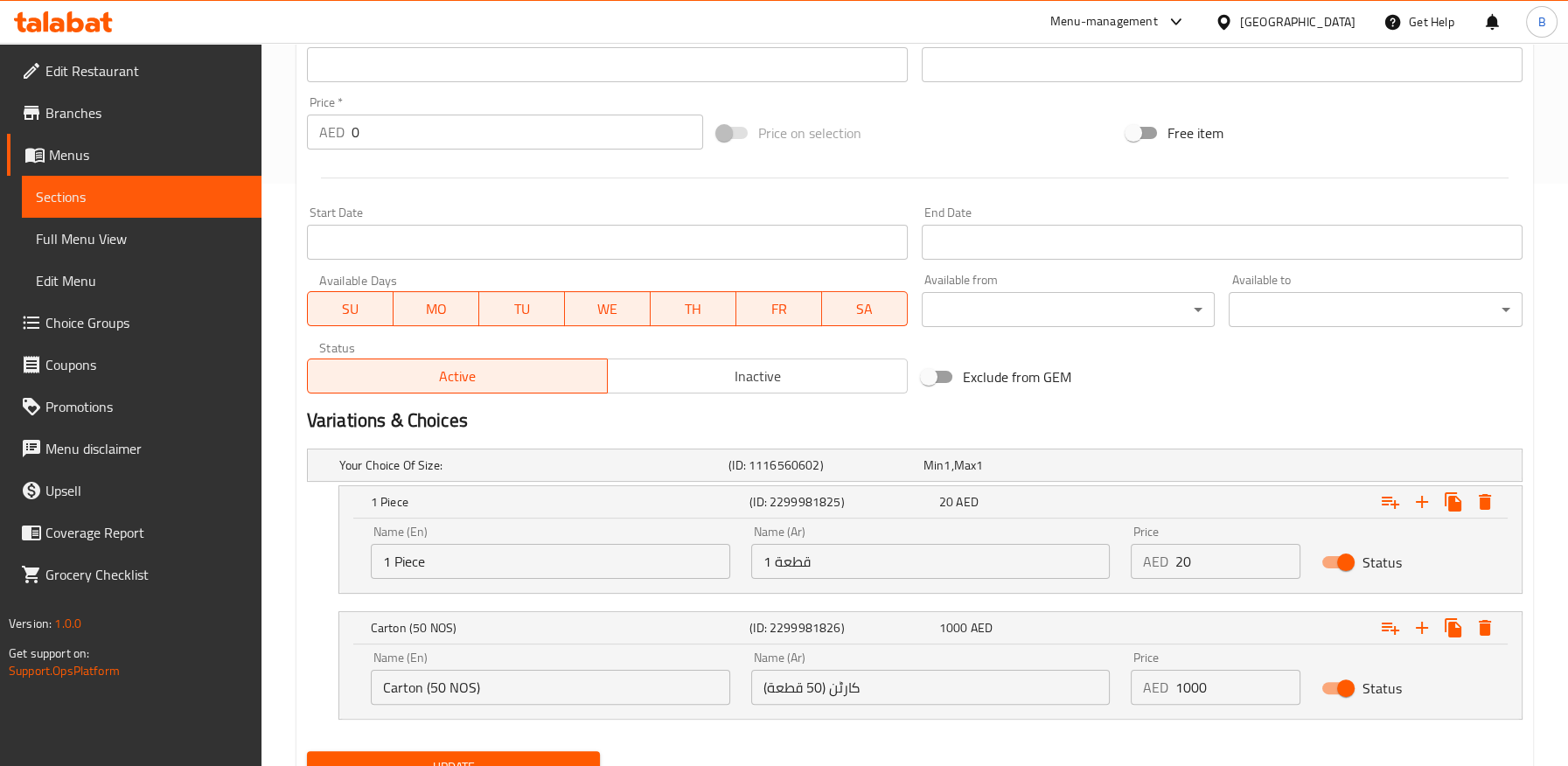
click at [828, 689] on input "کارٹن (50 قطعة)" at bounding box center [931, 687] width 360 height 35
click at [857, 674] on input "کرتونة (50 قطعة)" at bounding box center [931, 687] width 360 height 35
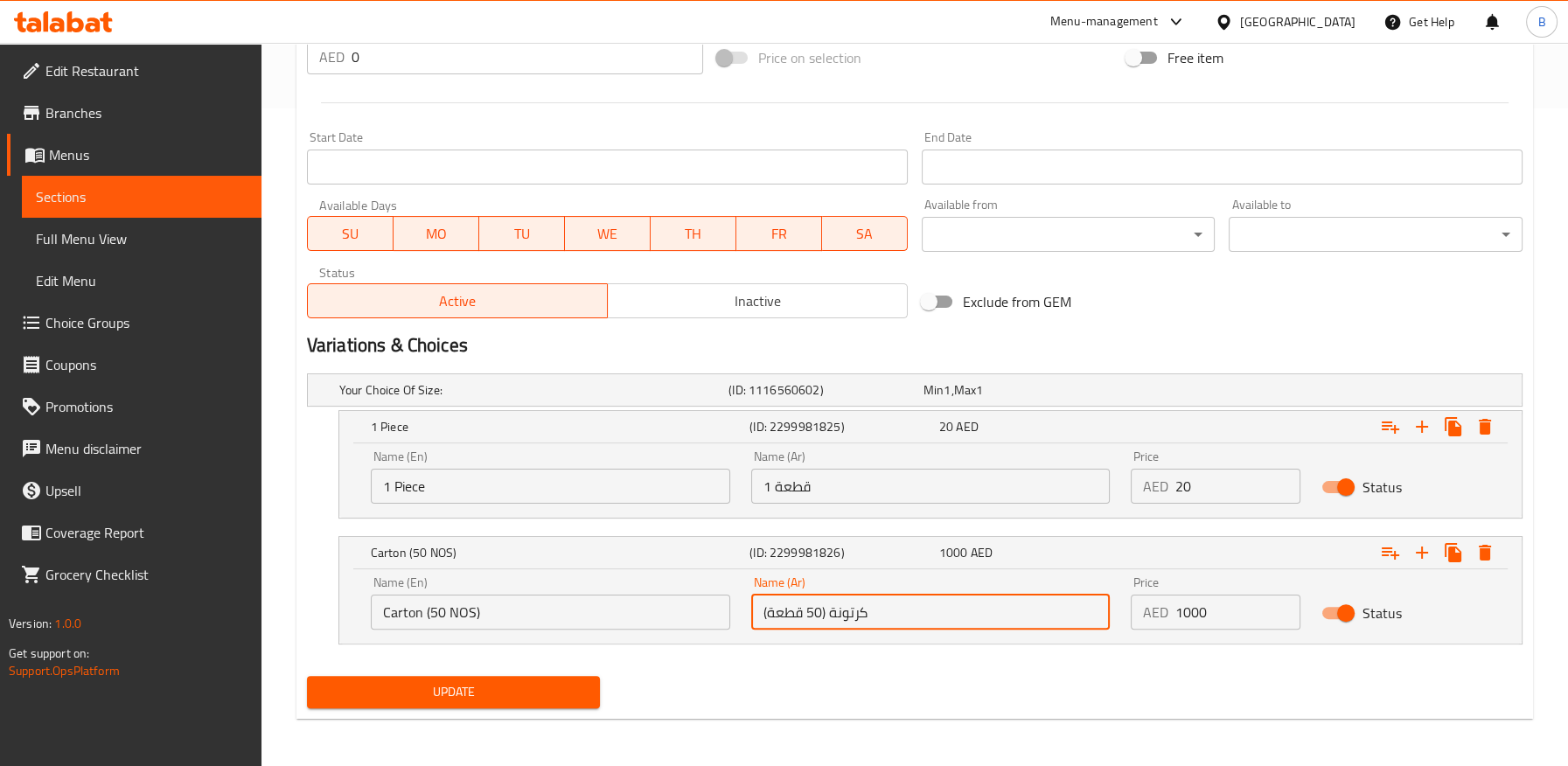
type input "کرتونة (50 قطعة)"
click at [531, 692] on span "Update" at bounding box center [453, 691] width 266 height 22
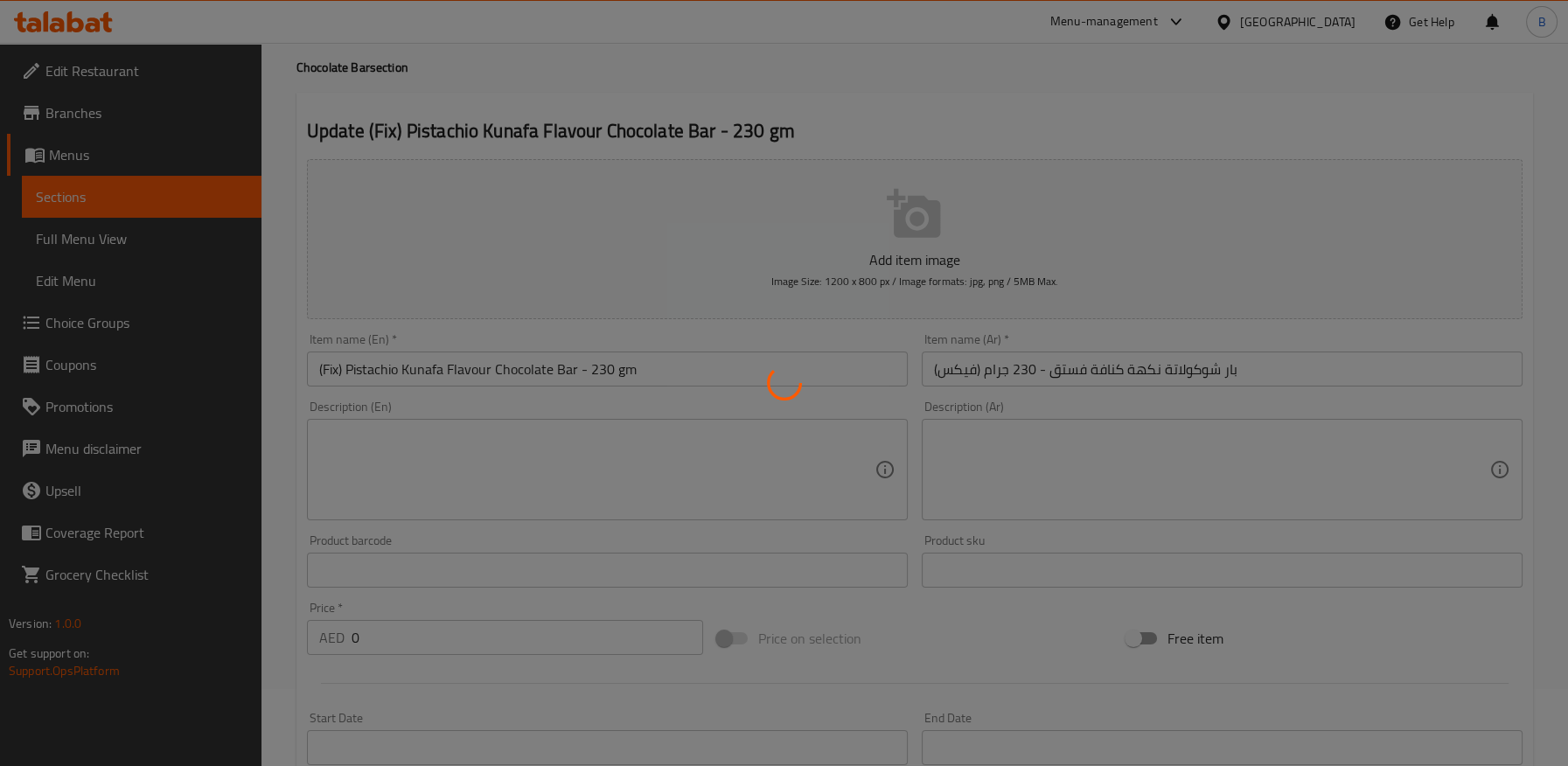
scroll to position [0, 0]
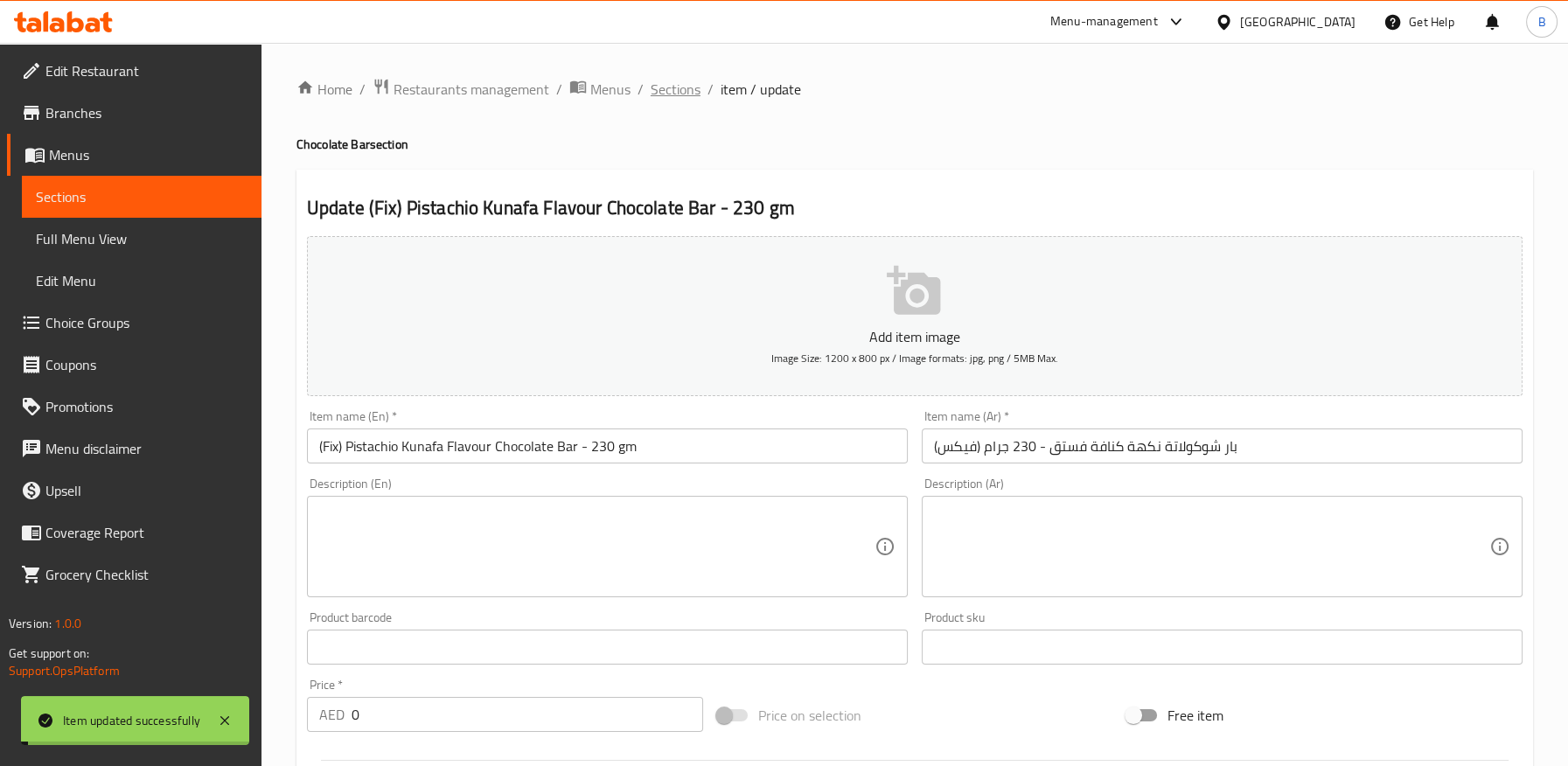
click at [676, 87] on span "Sections" at bounding box center [675, 89] width 50 height 21
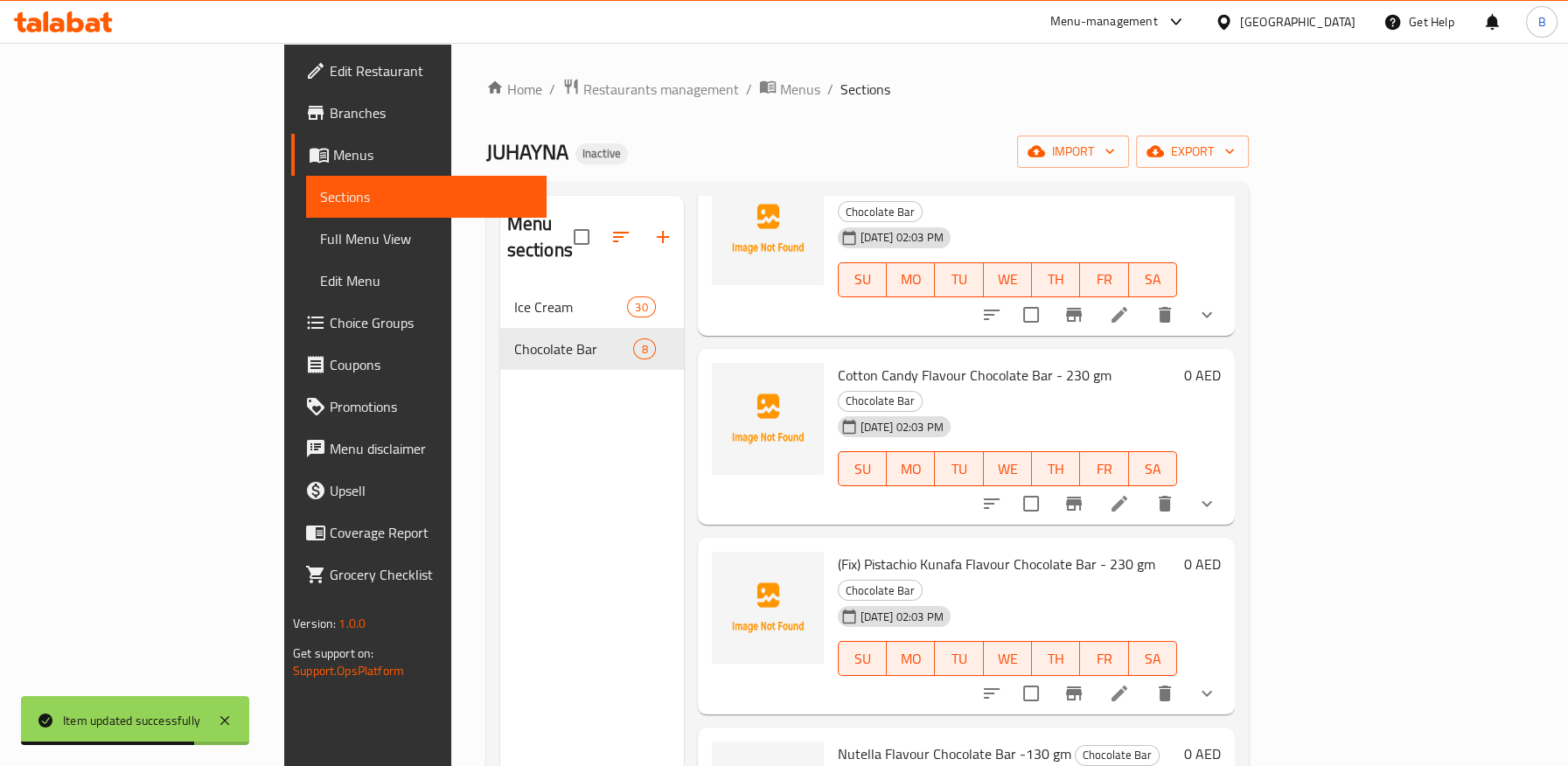
scroll to position [595, 0]
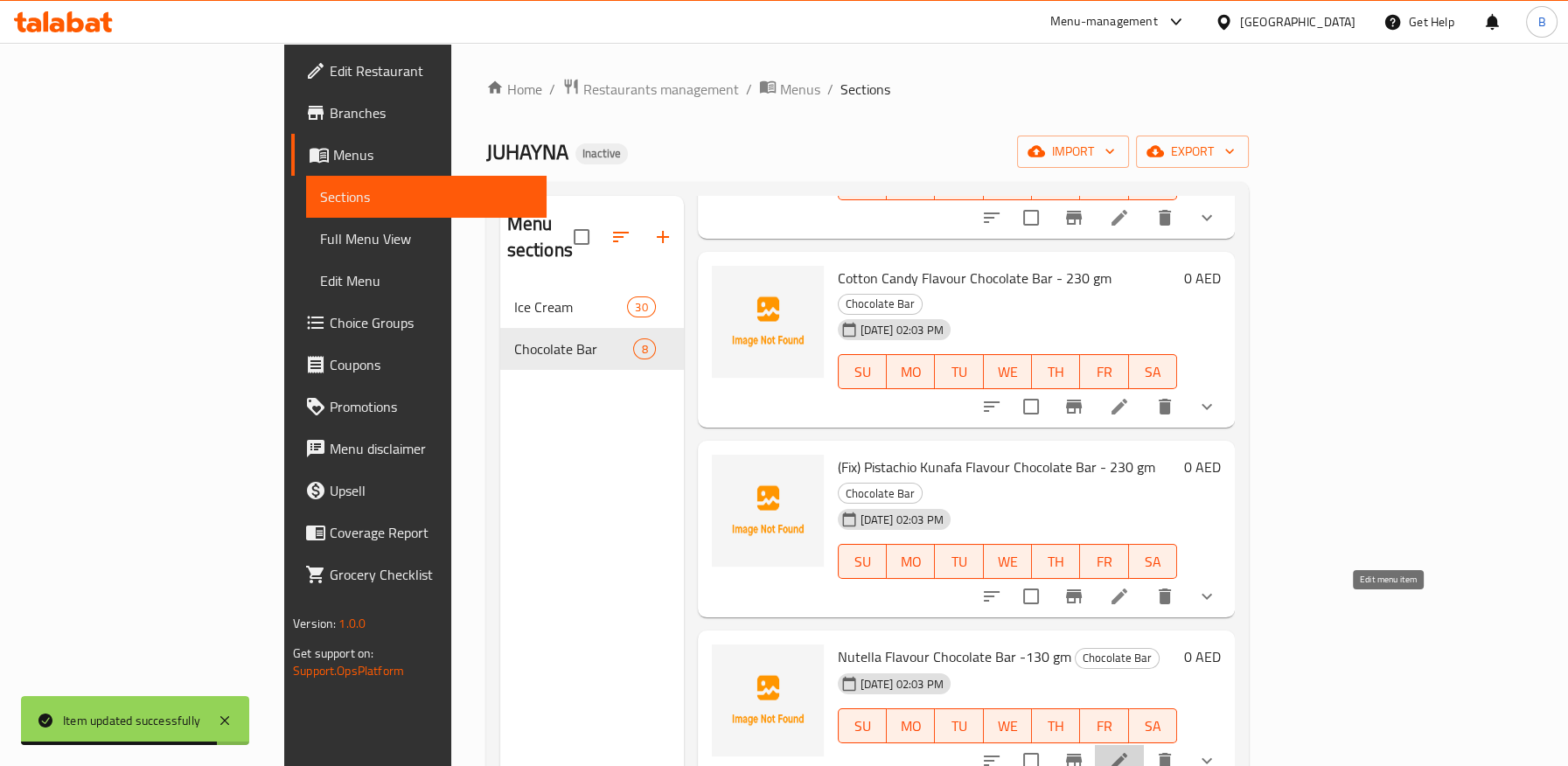
click at [1130, 750] on icon at bounding box center [1119, 760] width 21 height 21
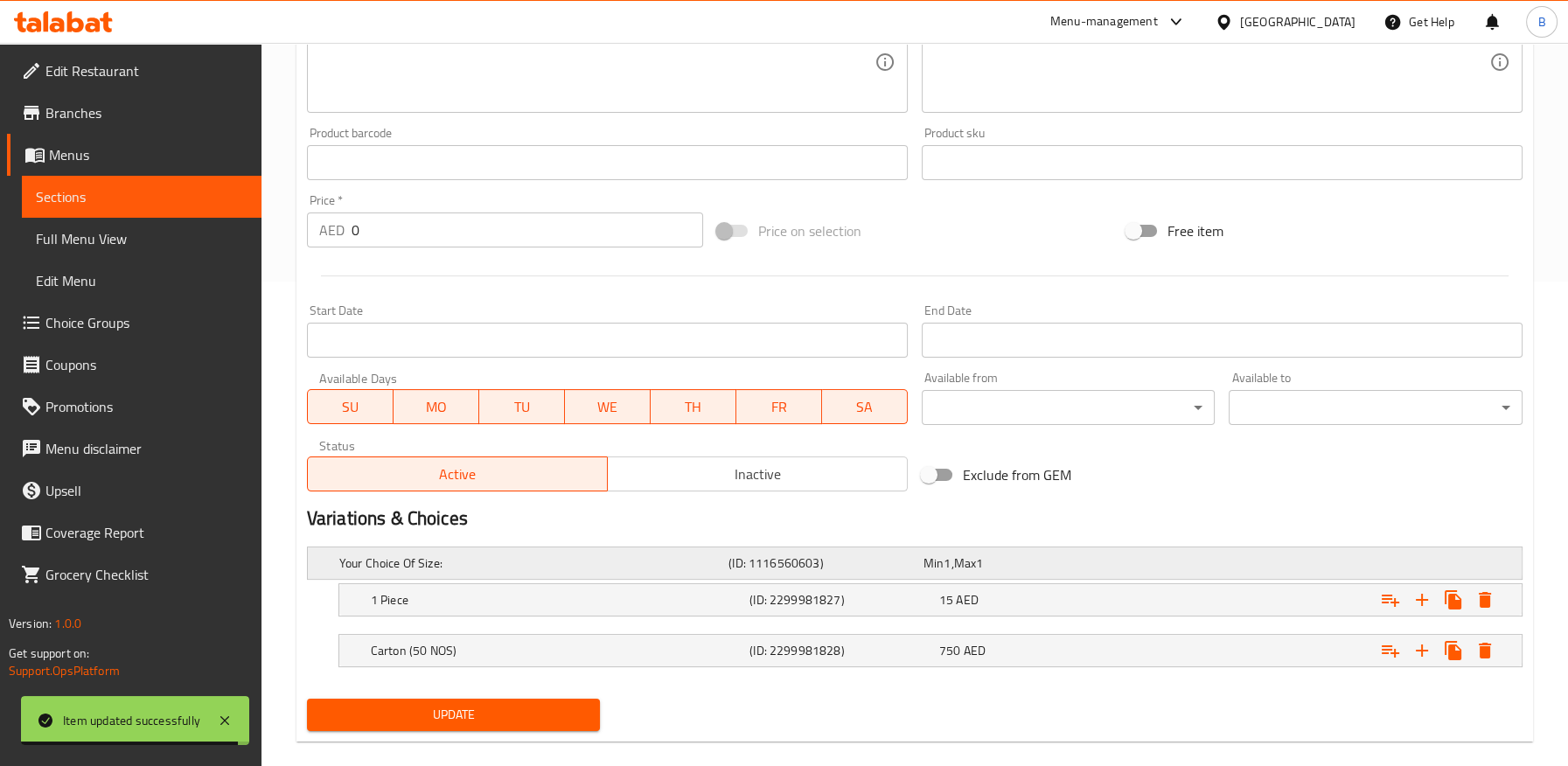
scroll to position [485, 0]
click at [825, 648] on h5 "(ID: 2299981828)" at bounding box center [840, 649] width 183 height 17
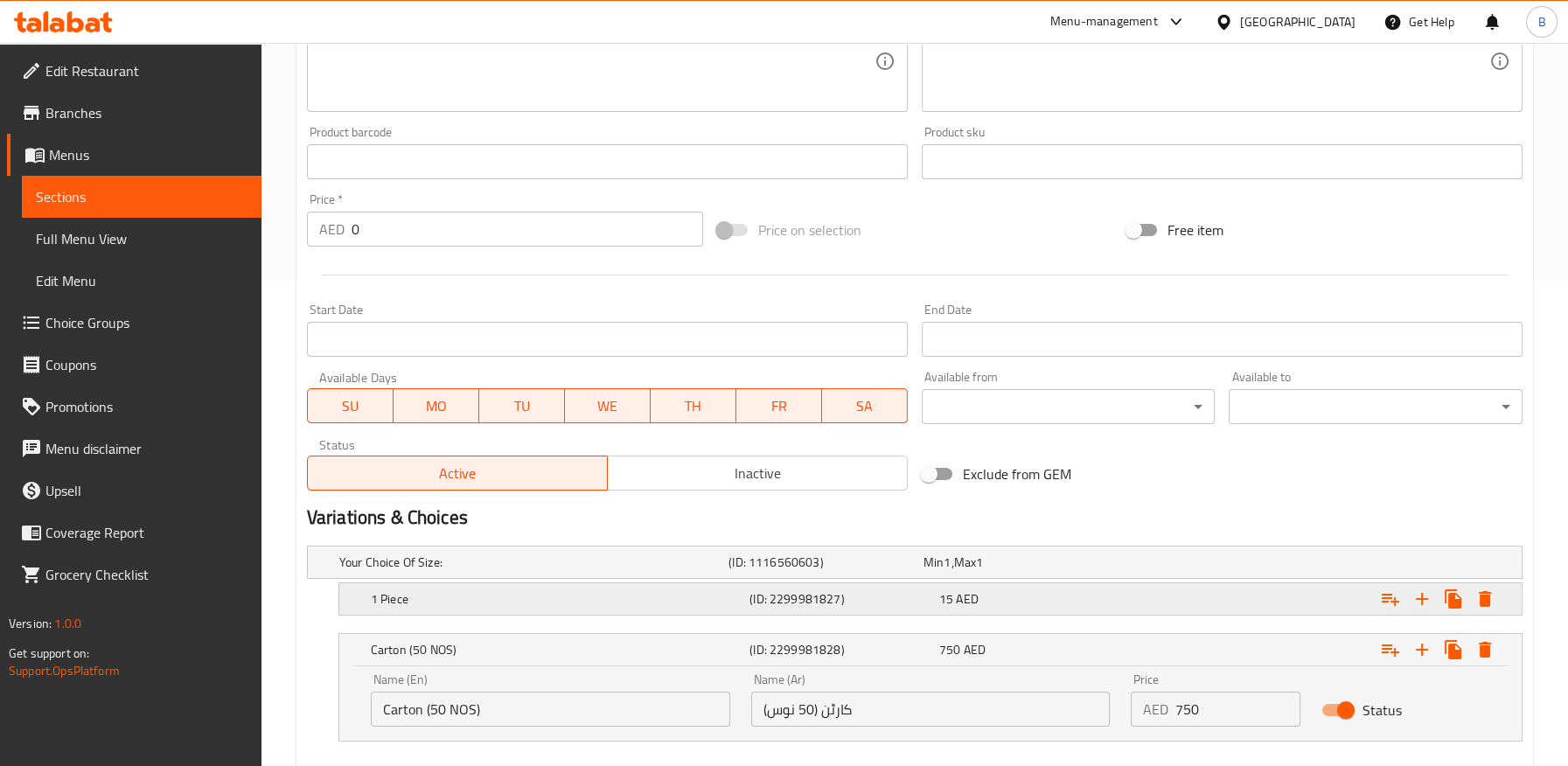
scroll to position [582, 0]
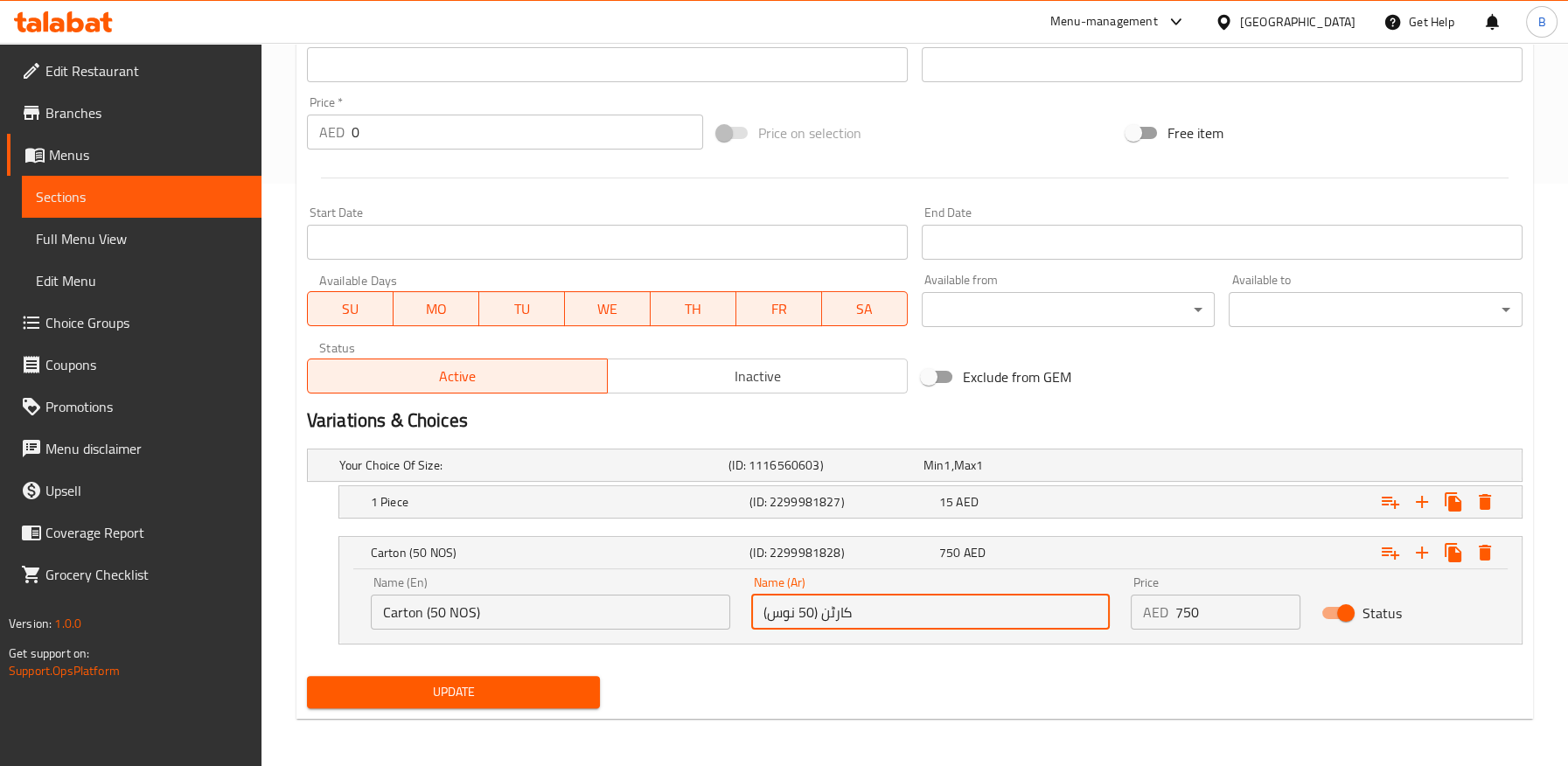
click at [836, 613] on input "کارٹن (50 نوس)" at bounding box center [931, 611] width 360 height 35
paste input "تونة"
click at [786, 496] on h5 "(ID: 2299981827)" at bounding box center [840, 501] width 183 height 17
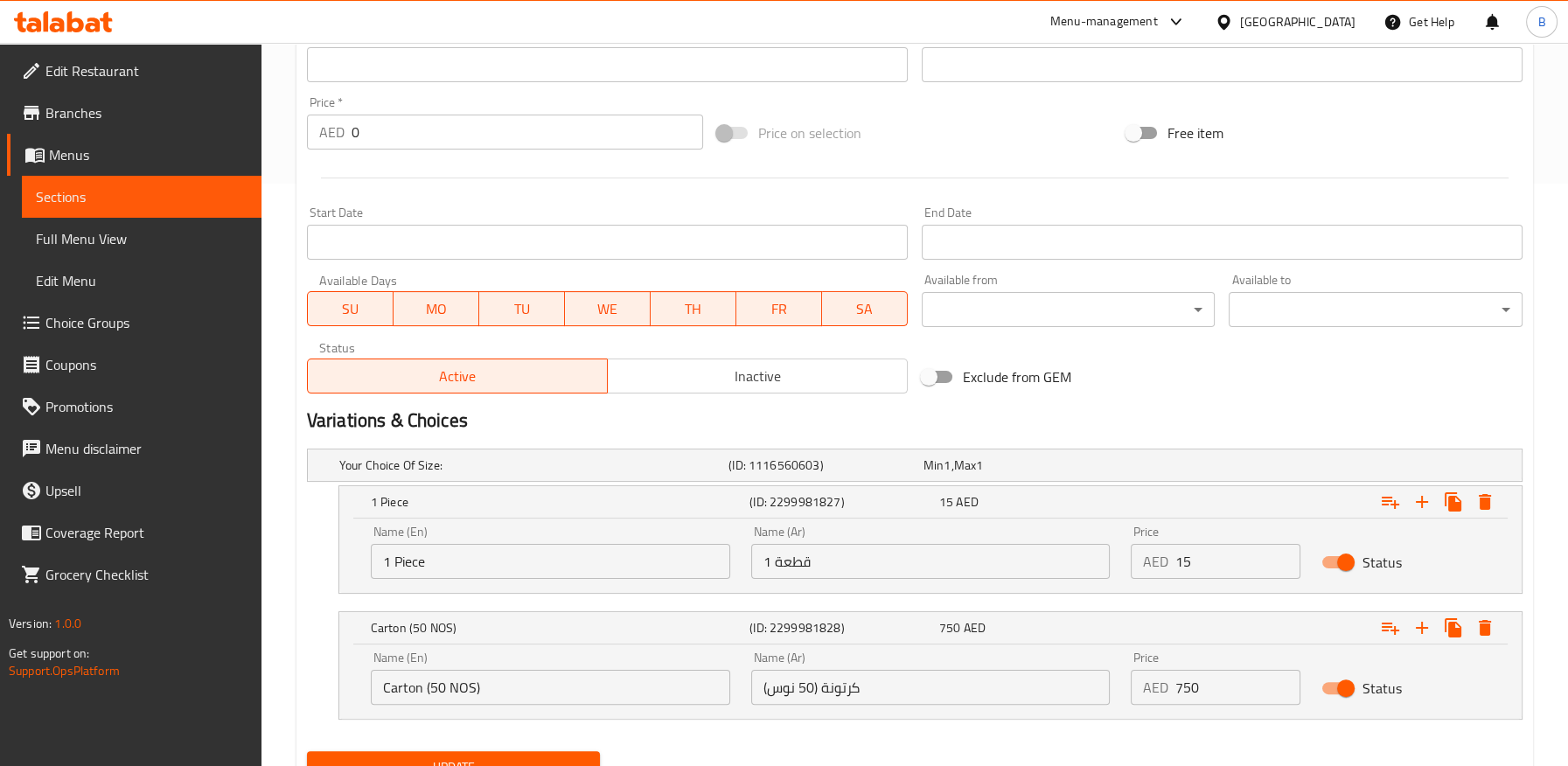
click at [795, 560] on input "1 قطعة" at bounding box center [931, 560] width 360 height 35
click at [783, 688] on input "کرتونة (50 نوس)" at bounding box center [931, 687] width 360 height 35
paste input "طعة"
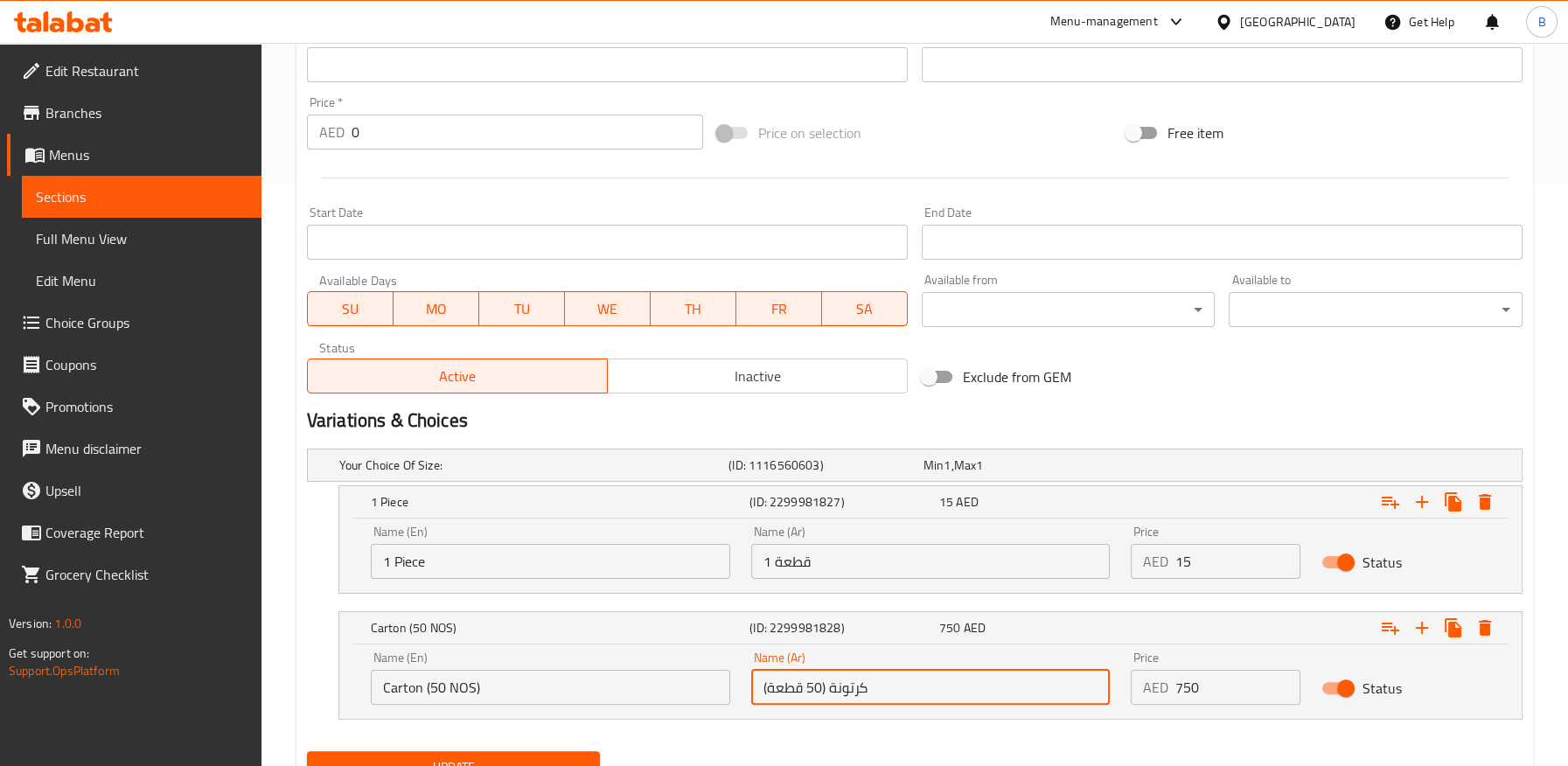
click at [852, 689] on input "کرتونة (50 قطعة)" at bounding box center [931, 687] width 360 height 35
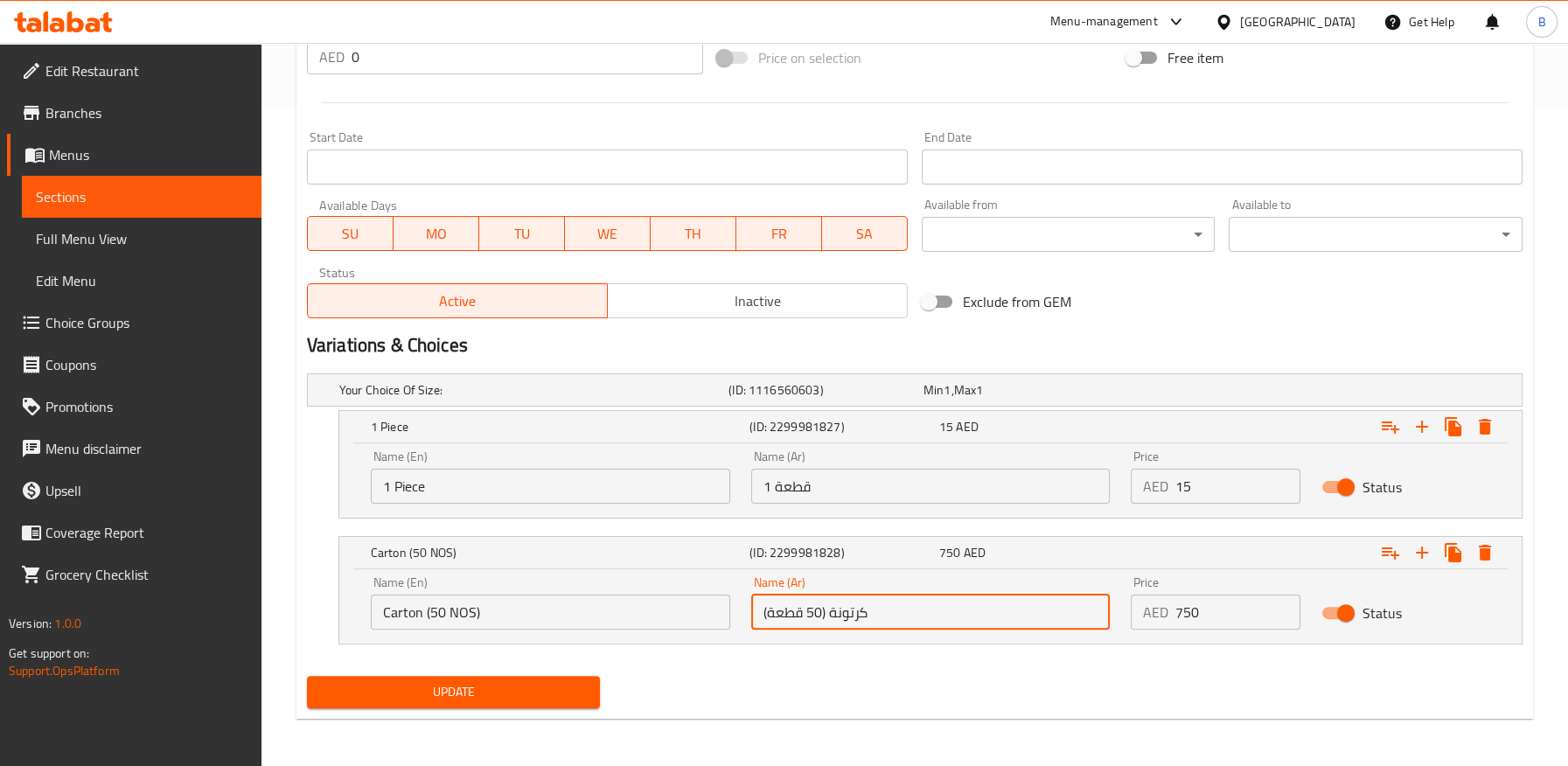
type input "کرتونة (50 قطعة)"
click at [566, 684] on span "Update" at bounding box center [453, 691] width 266 height 22
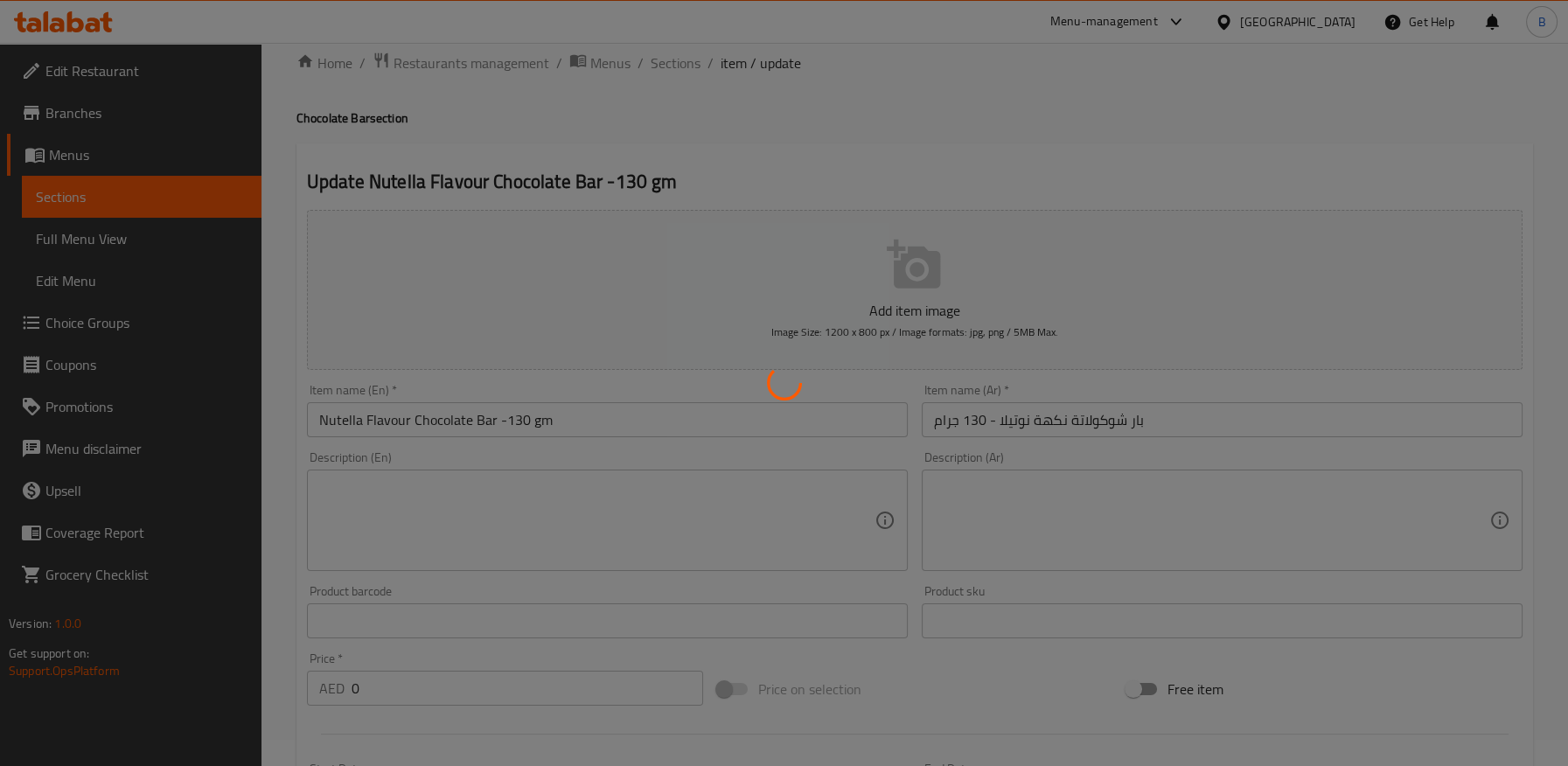
scroll to position [0, 0]
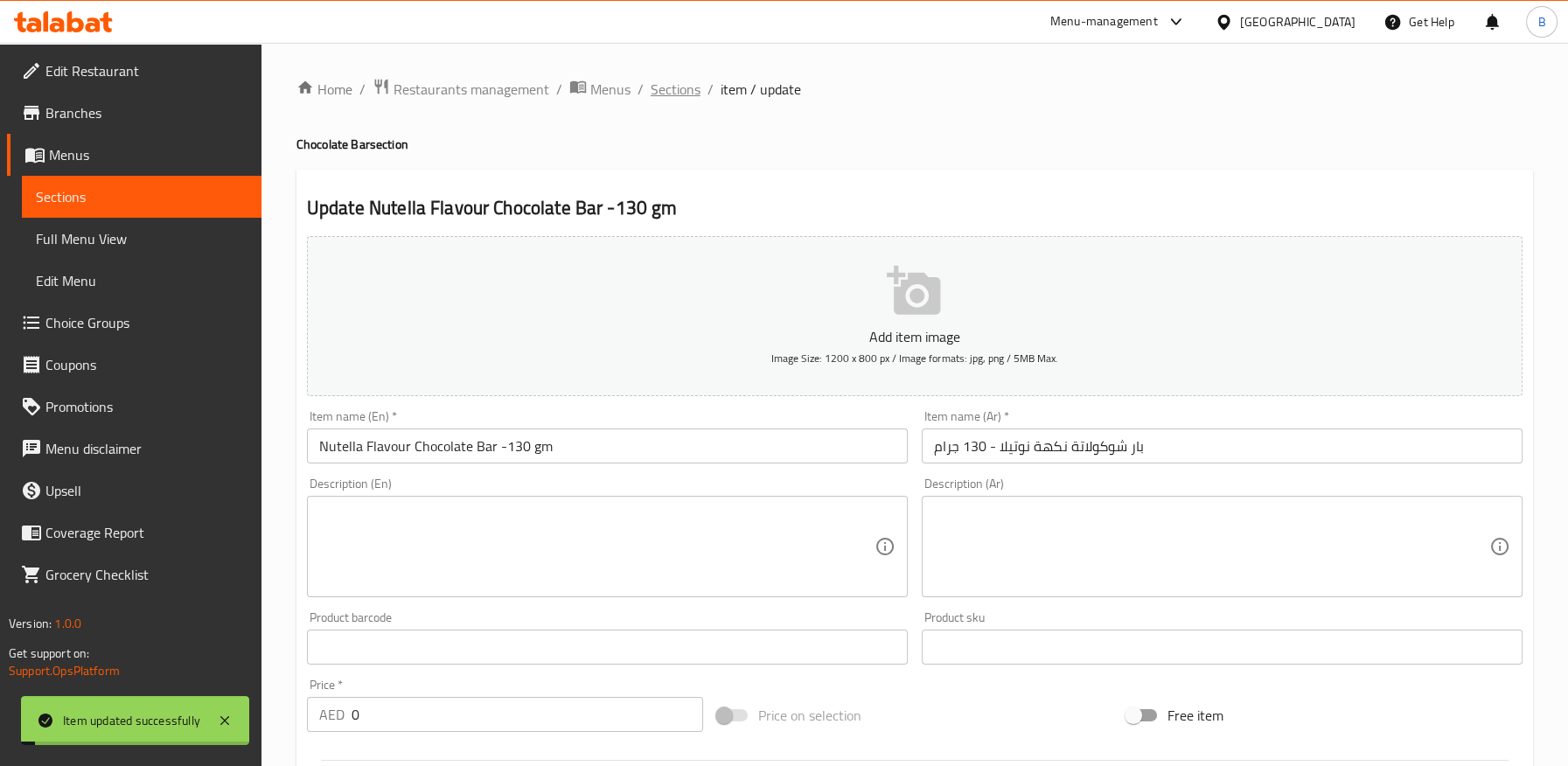
click at [674, 90] on span "Sections" at bounding box center [675, 89] width 50 height 21
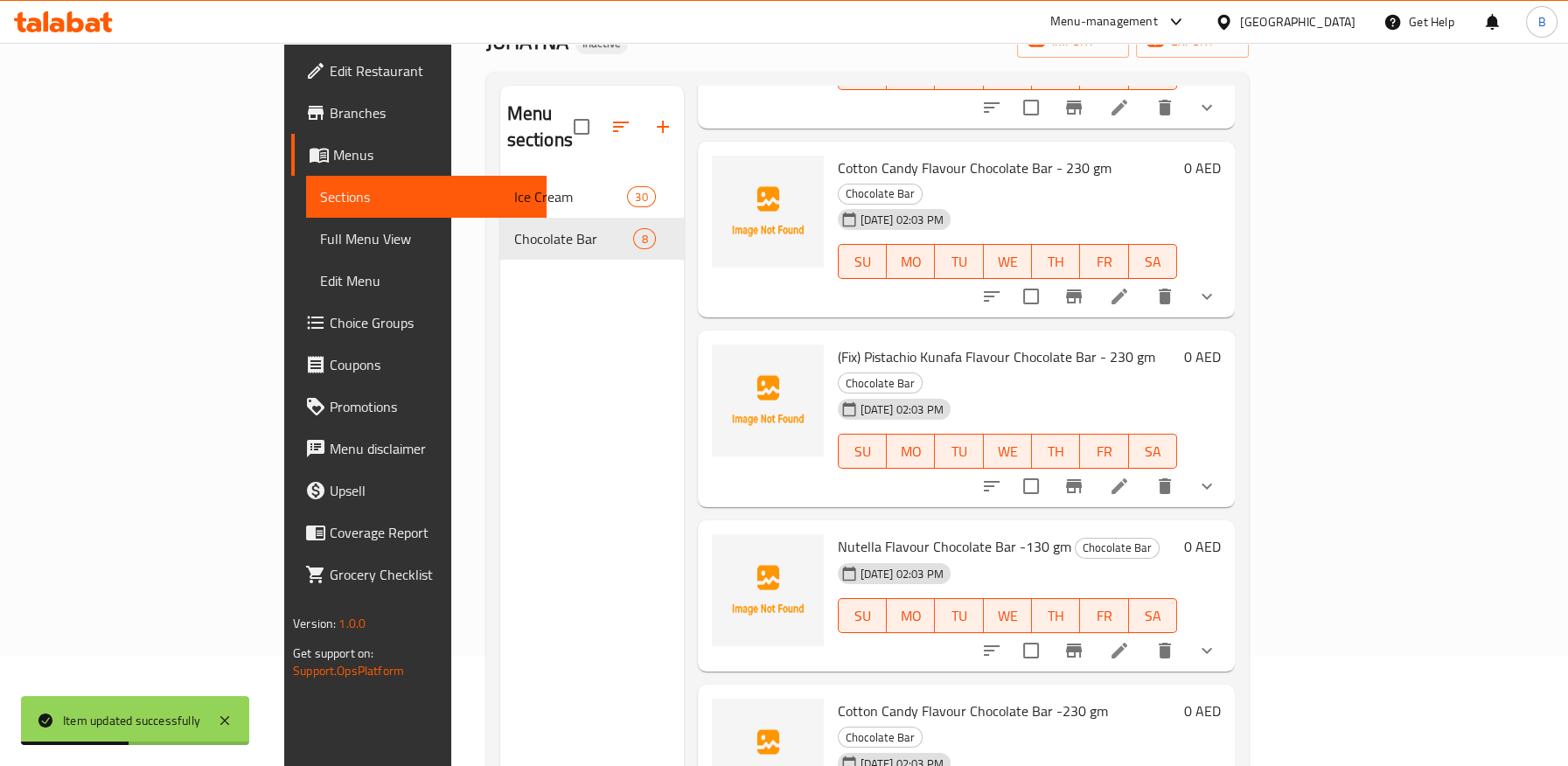
scroll to position [194, 0]
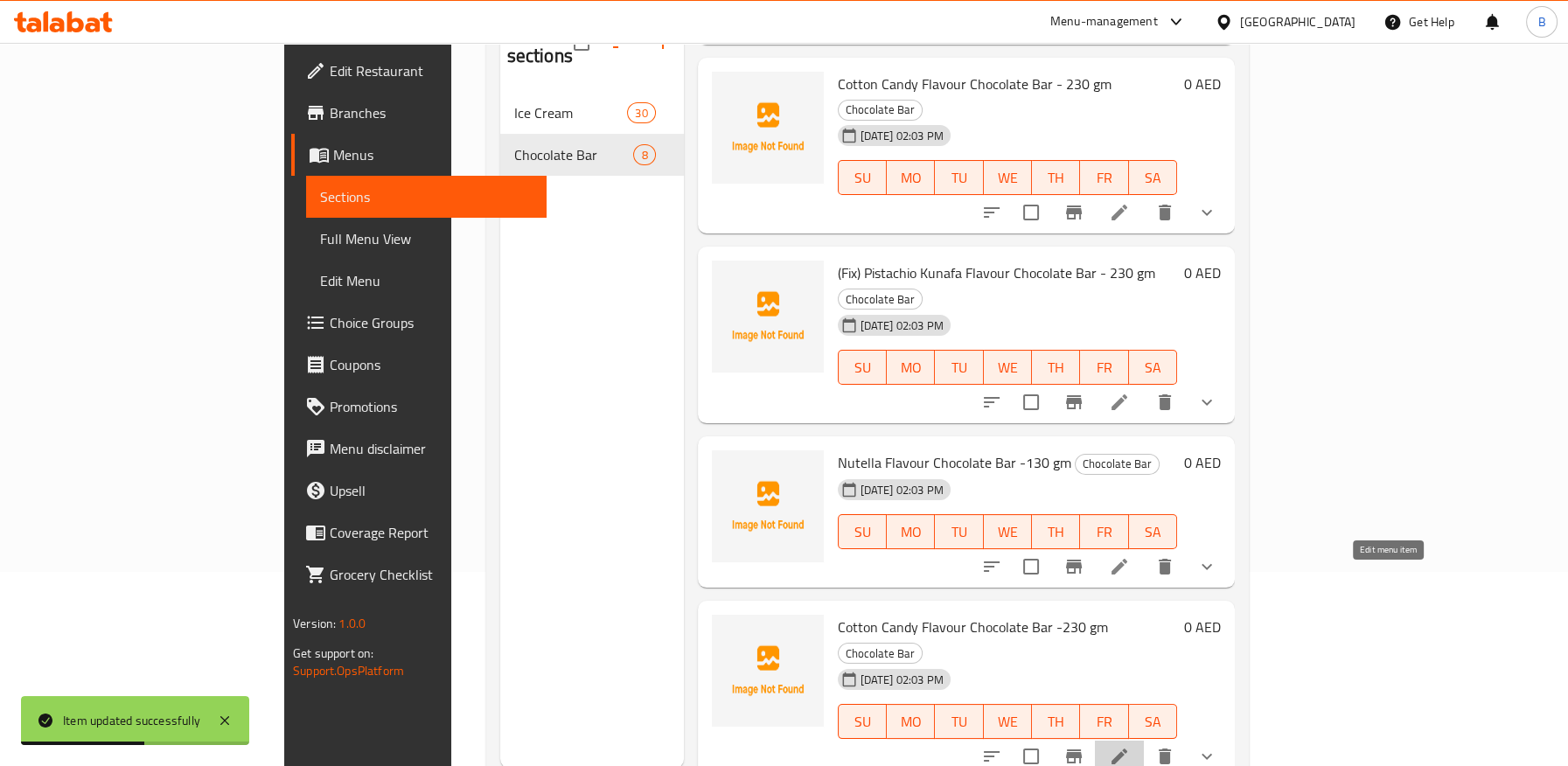
click at [1130, 746] on icon at bounding box center [1119, 756] width 21 height 21
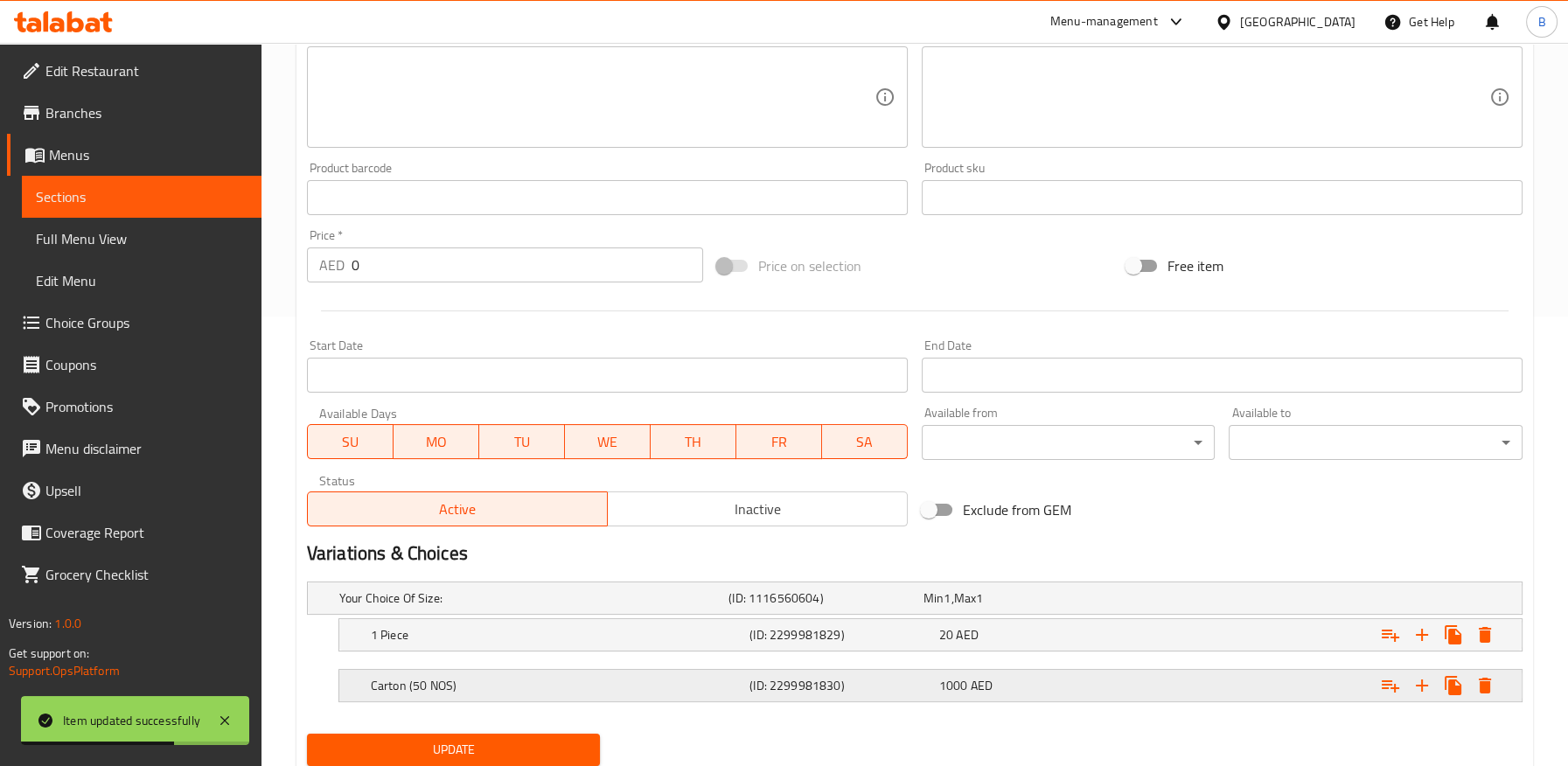
scroll to position [507, 0]
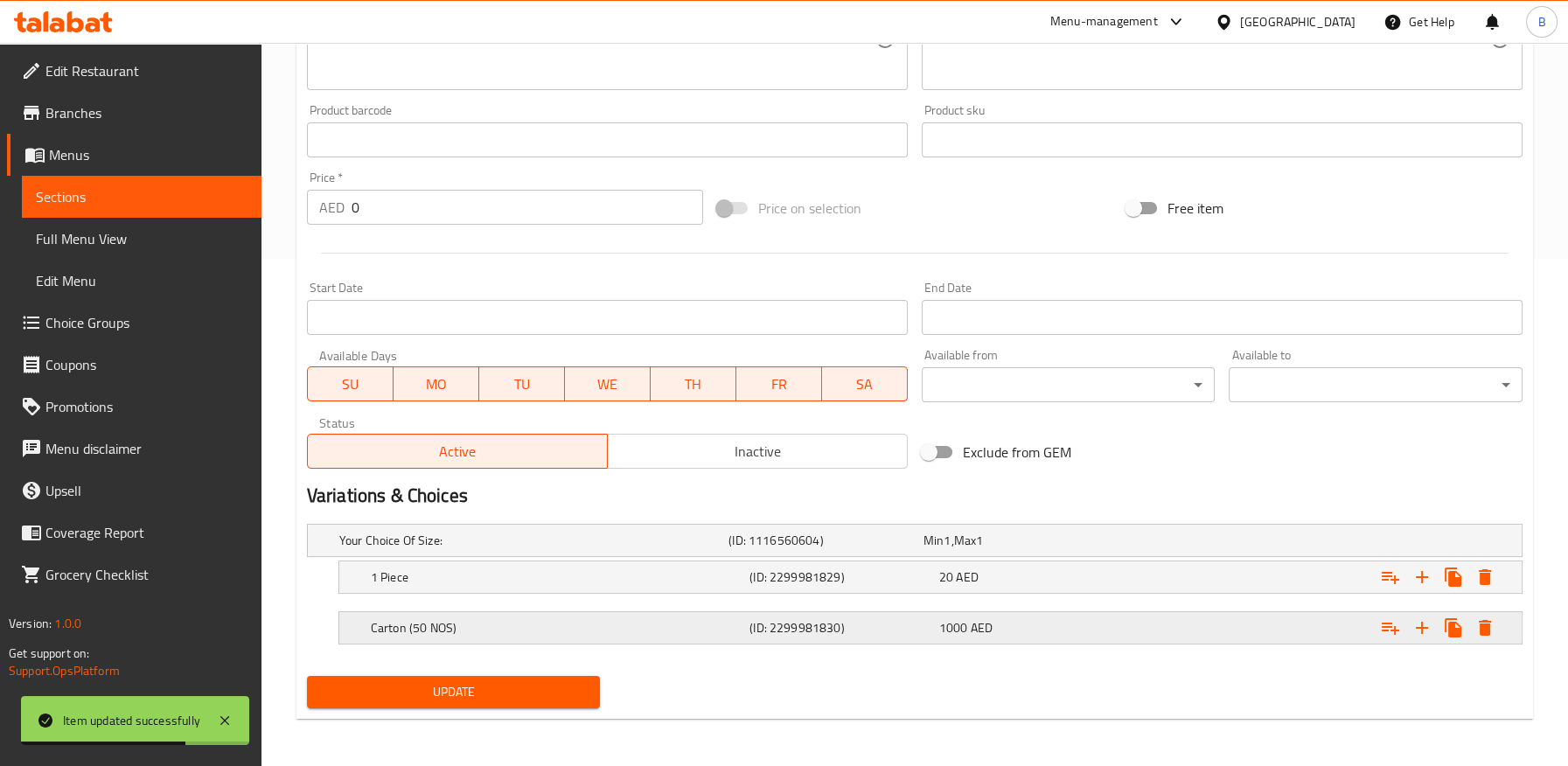
click at [804, 640] on div "Carton (50 NOS) (ID: 2299981830) 1000 AED" at bounding box center [936, 627] width 1137 height 38
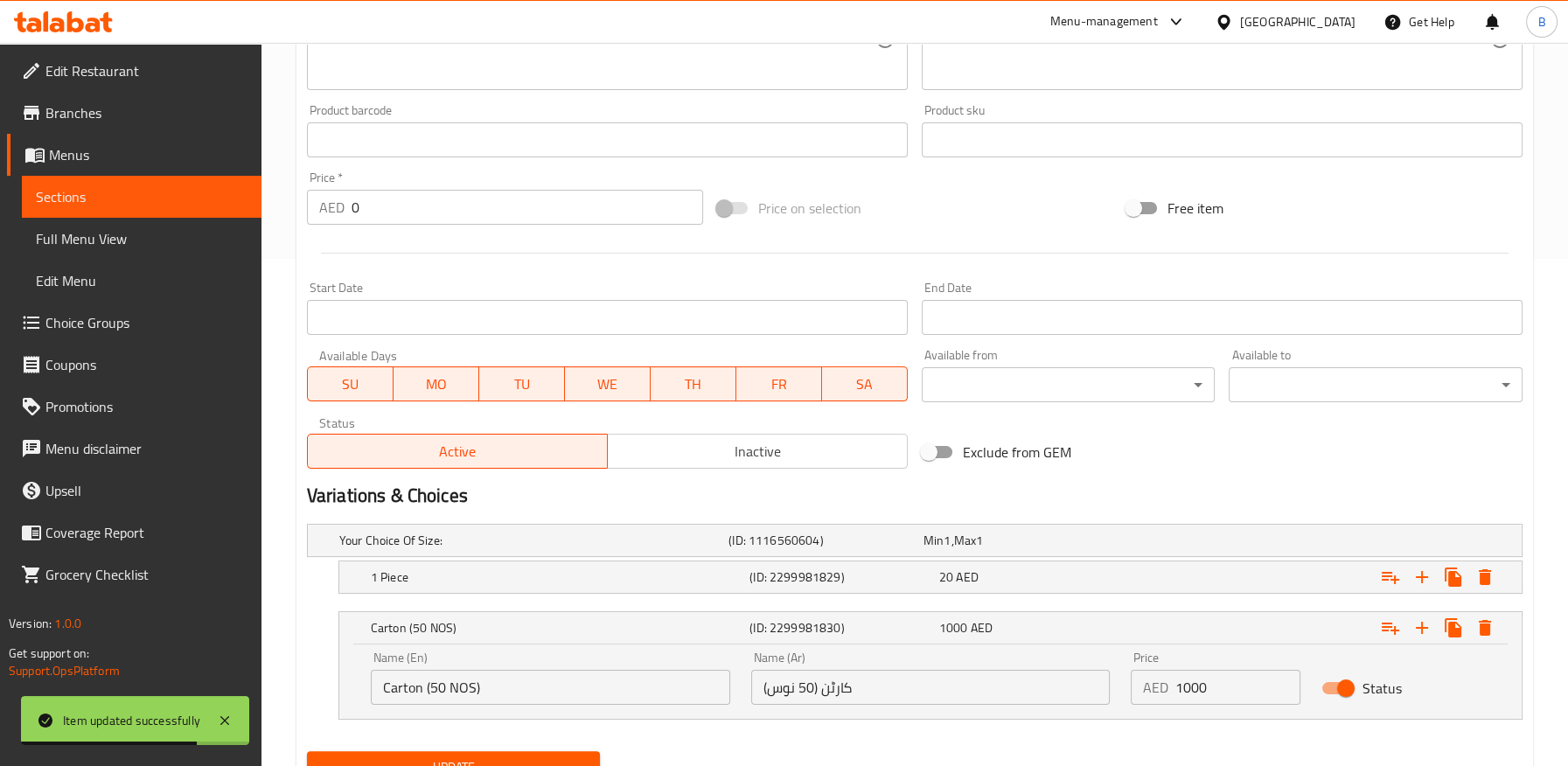
click at [826, 689] on input "کارٹن (50 نوس)" at bounding box center [931, 687] width 360 height 35
click at [831, 685] on input "کارٹن (50 نوس)" at bounding box center [931, 687] width 360 height 35
paste input "تونة"
click at [776, 604] on nav at bounding box center [915, 603] width 1215 height 14
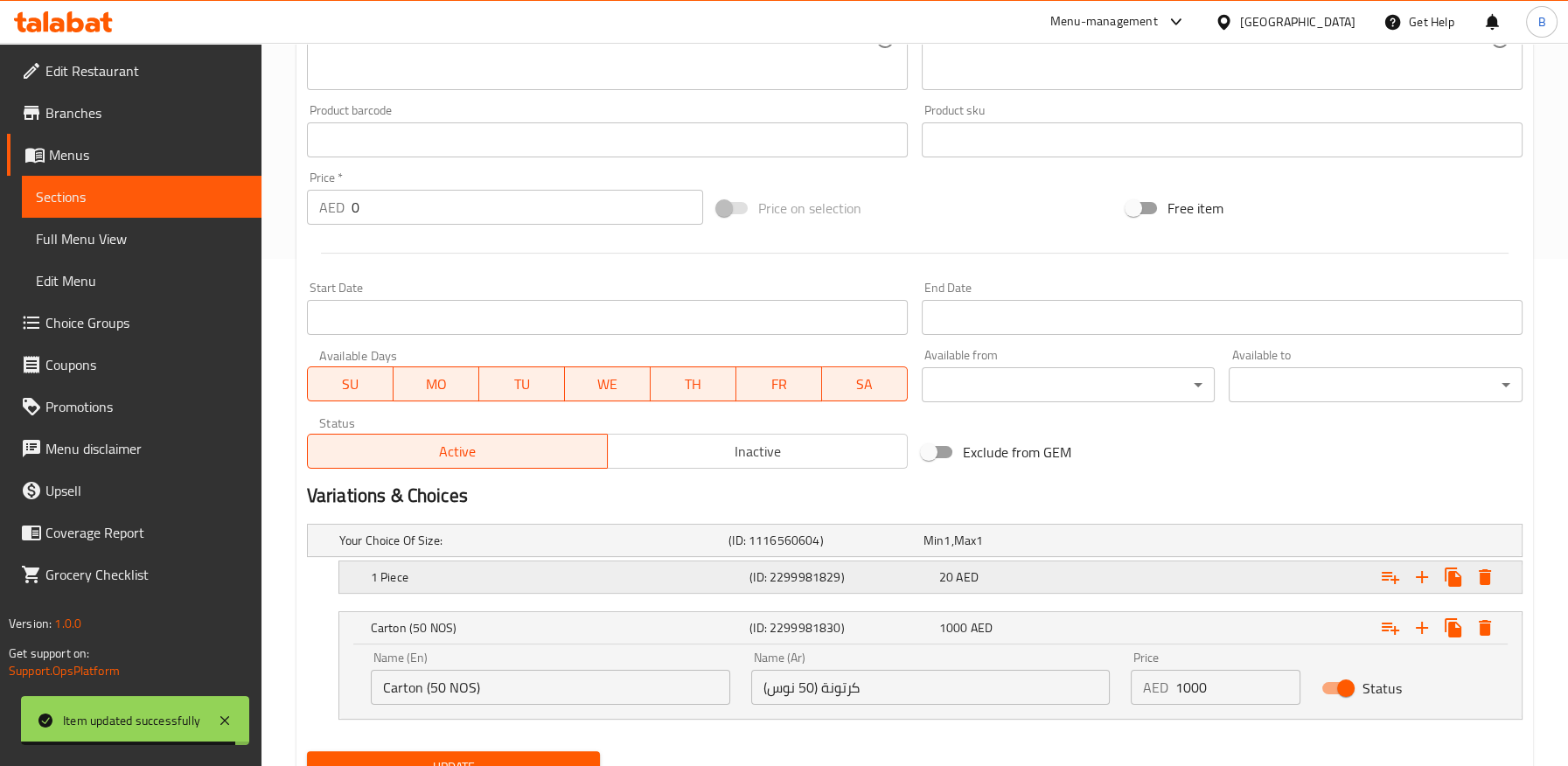
click at [780, 589] on div "1 Piece (ID: 2299981829) 20 AED" at bounding box center [936, 577] width 1137 height 38
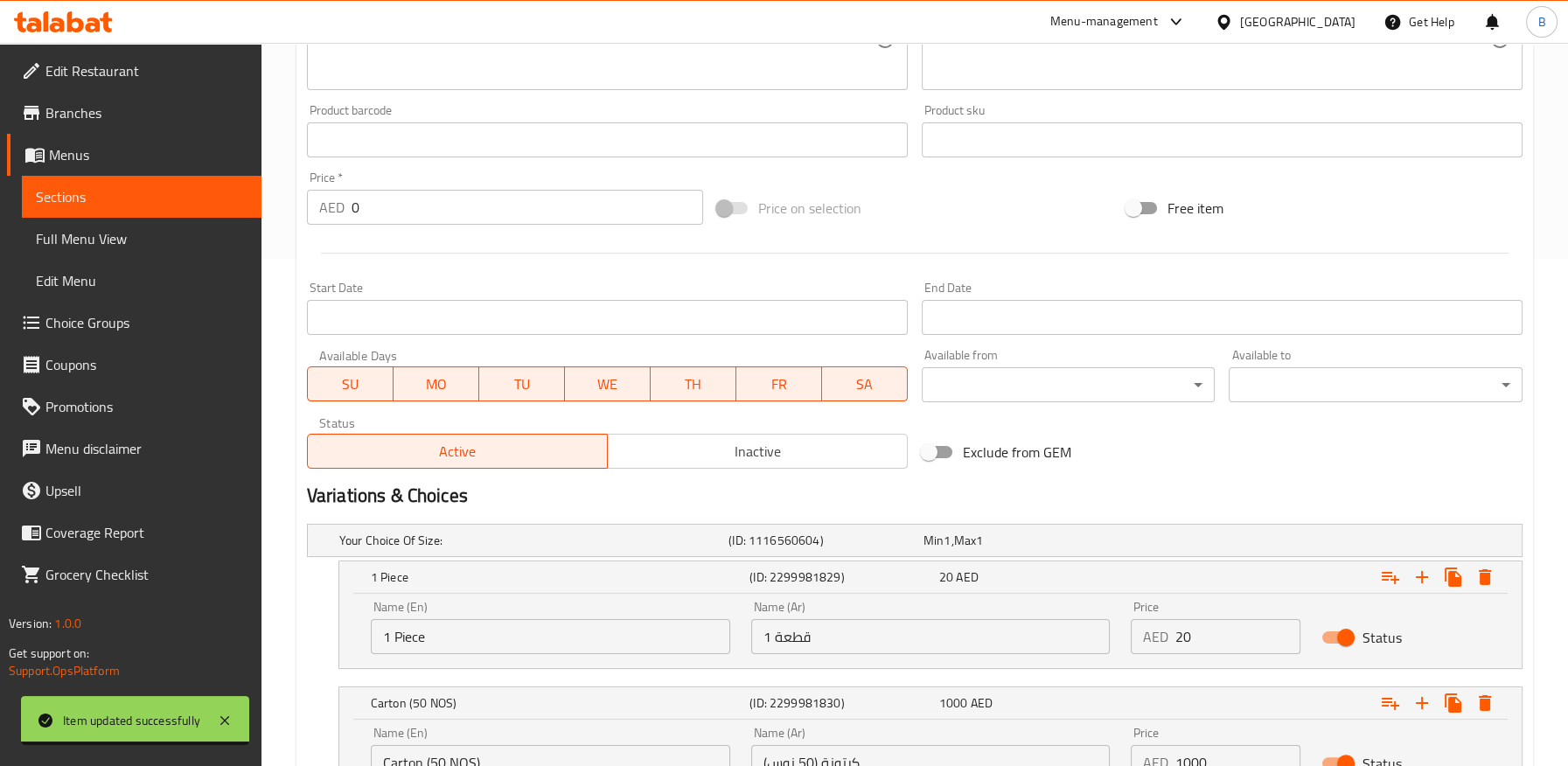
click at [789, 644] on input "1 قطعة" at bounding box center [931, 636] width 360 height 35
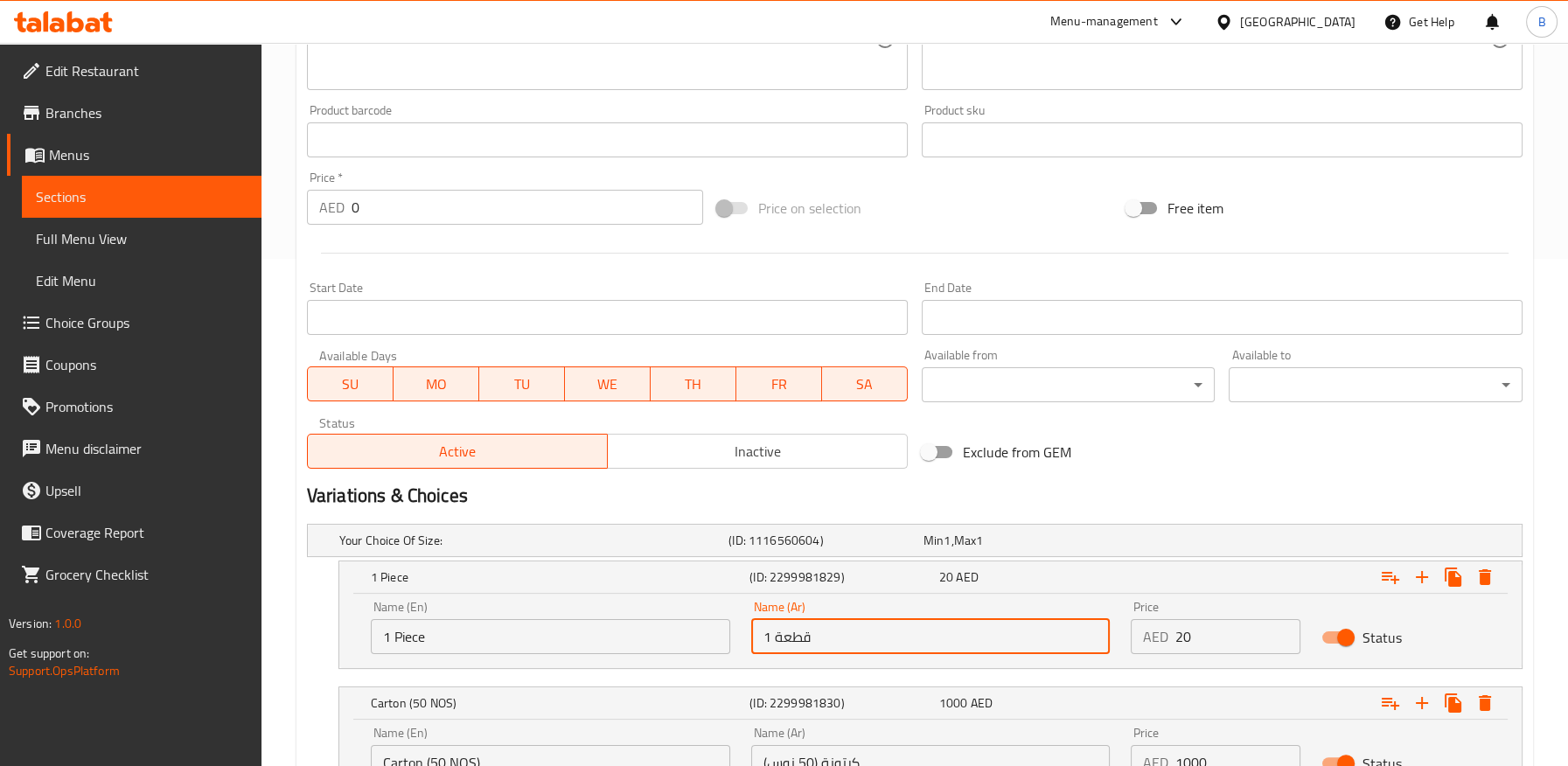
click at [789, 644] on input "1 قطعة" at bounding box center [931, 636] width 360 height 35
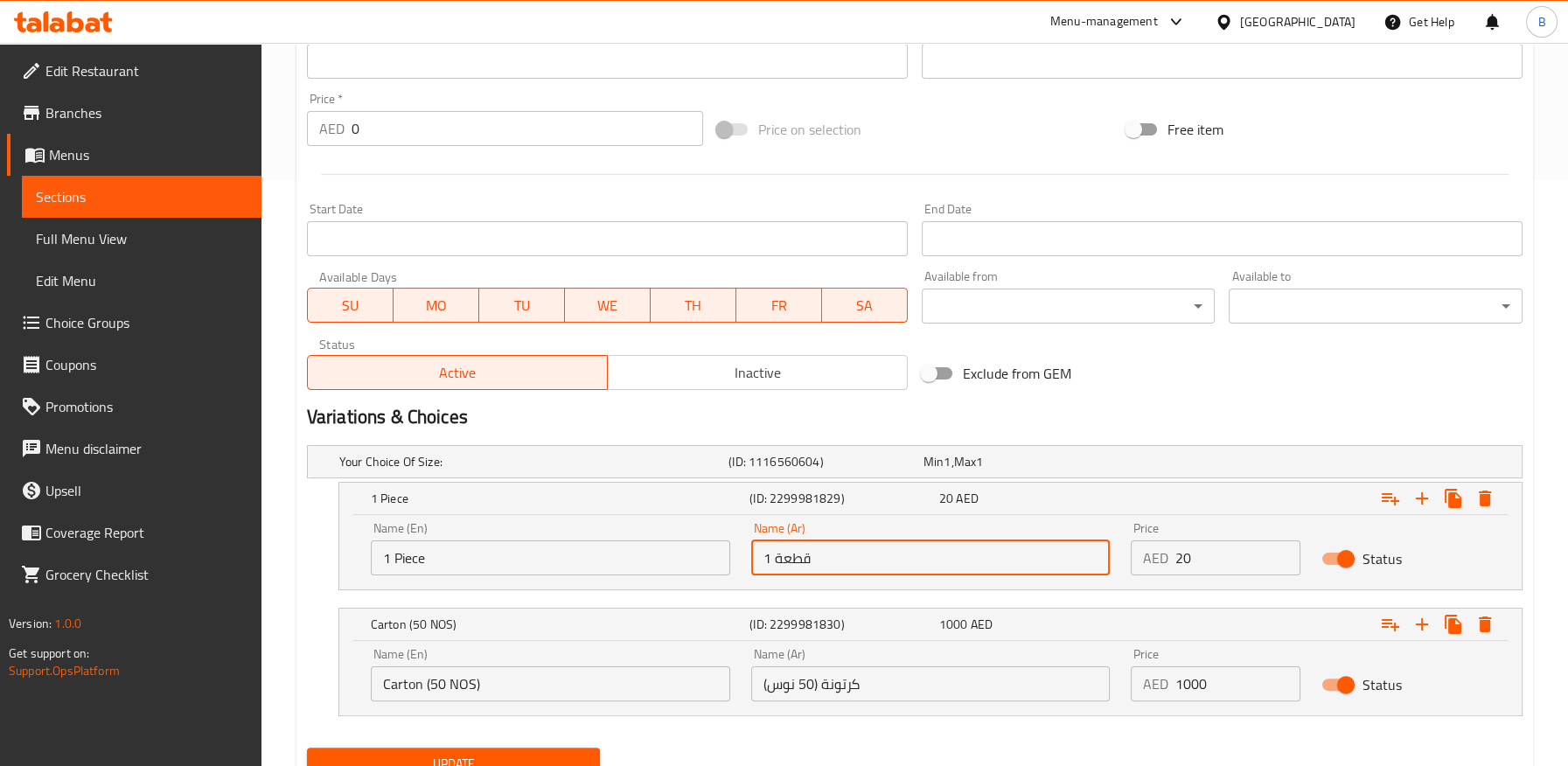
scroll to position [657, 0]
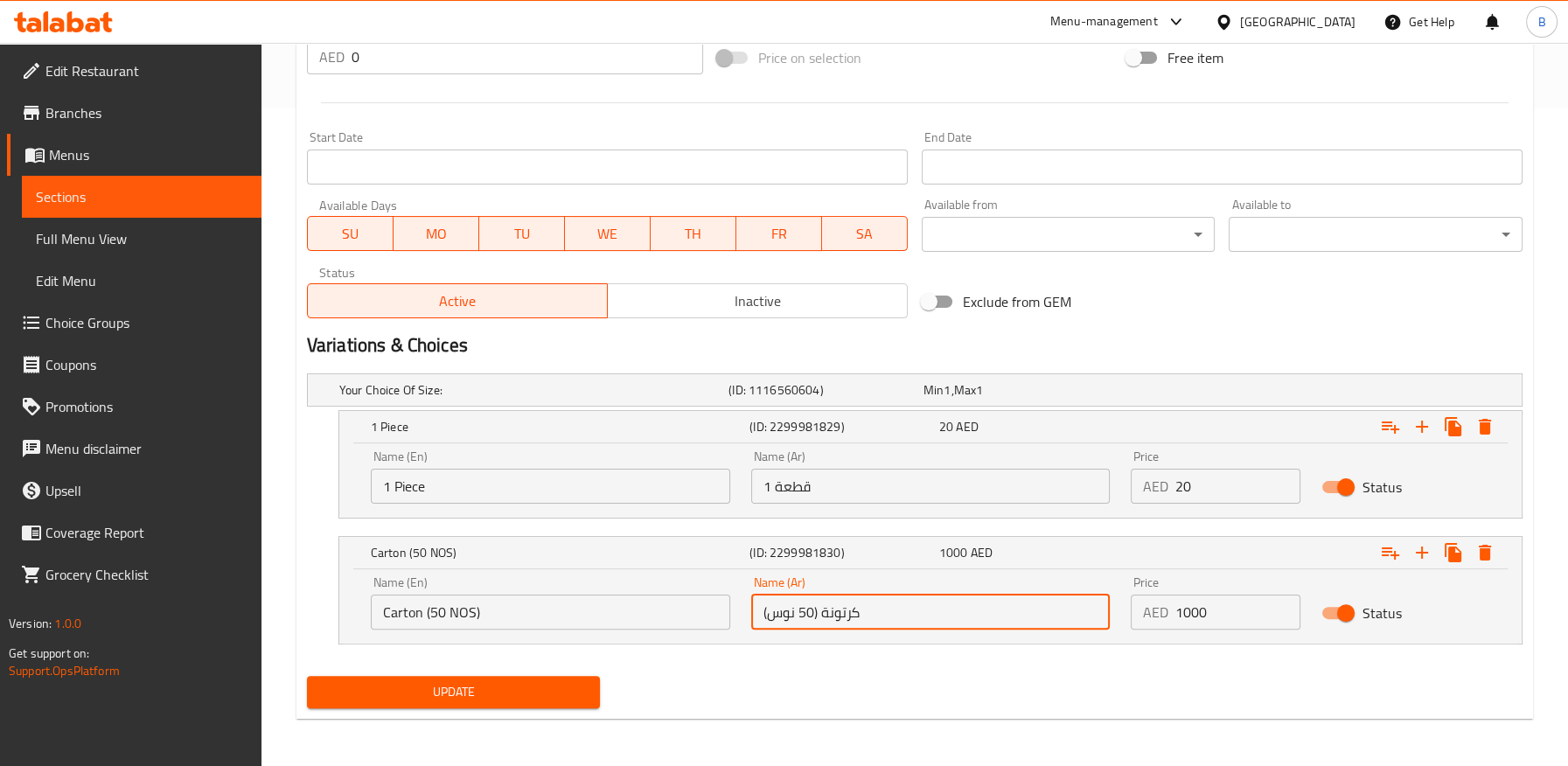
click at [772, 611] on input "کرتونة (50 نوس)" at bounding box center [931, 611] width 360 height 35
paste input "قطعة"
click at [776, 614] on input "کرتونة (50 نوس)" at bounding box center [931, 611] width 360 height 35
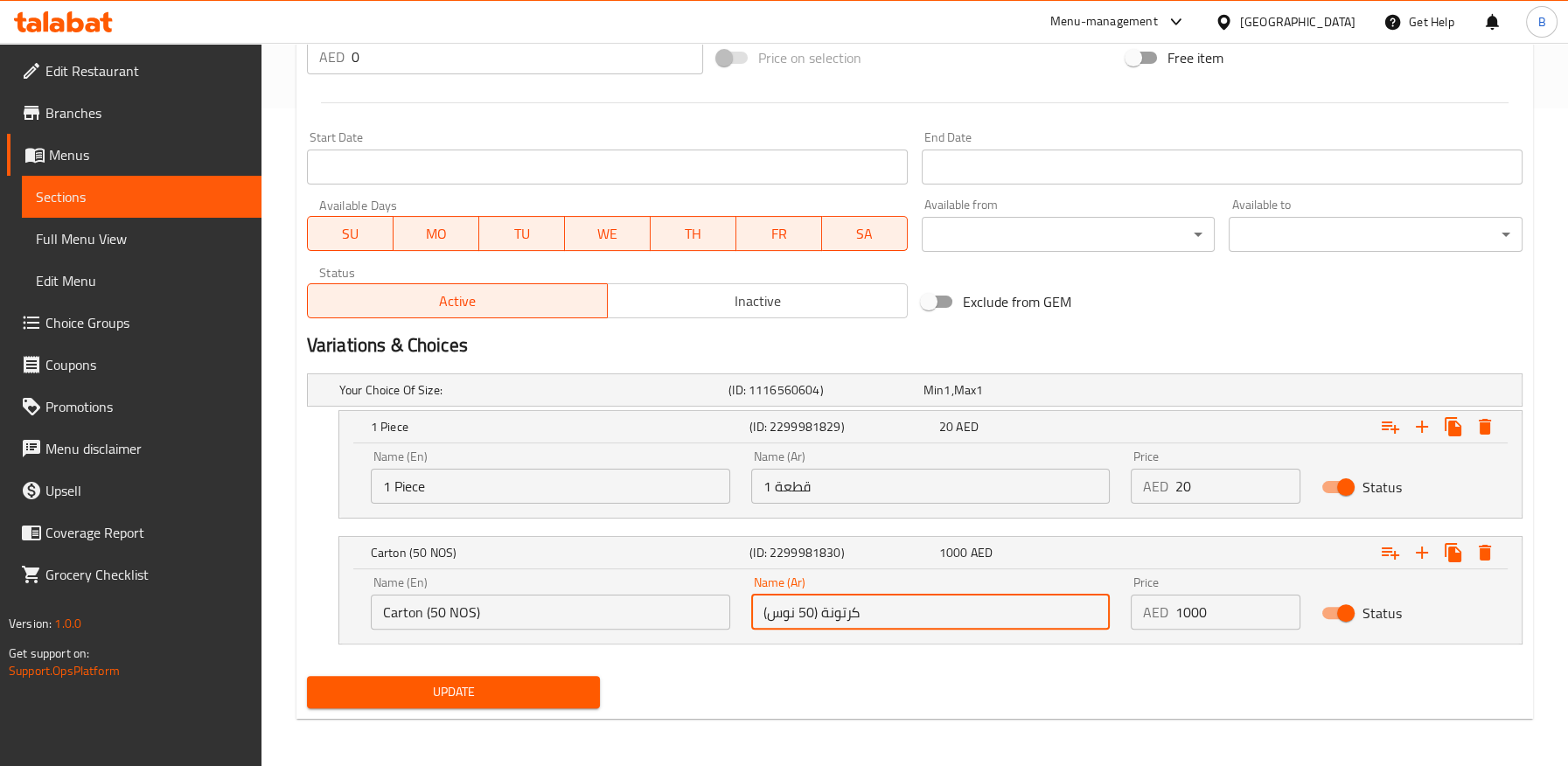
paste input "طعة"
type input "کرتونة (50 قطعة)"
click at [573, 697] on span "Update" at bounding box center [453, 691] width 266 height 22
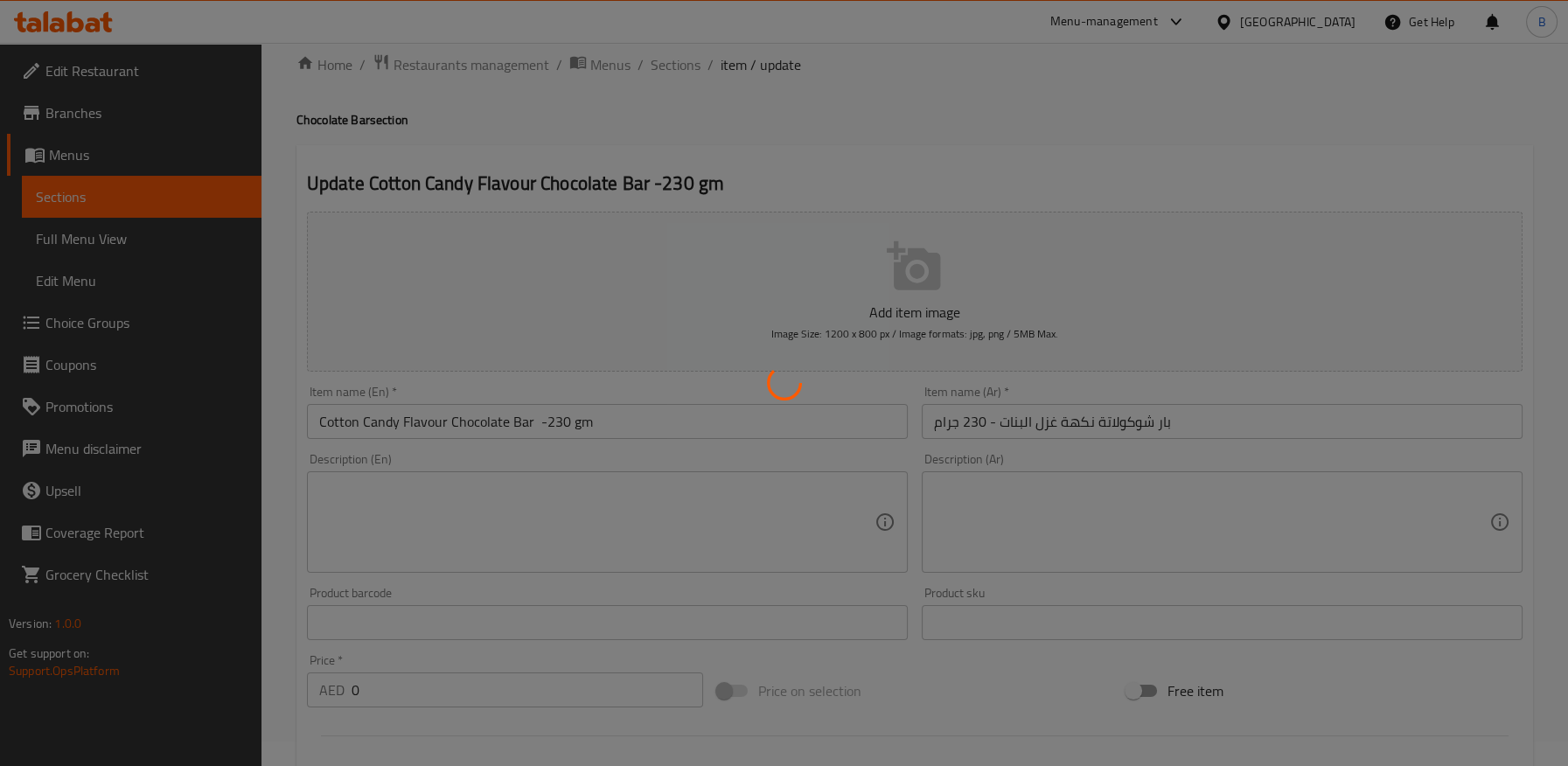
scroll to position [0, 0]
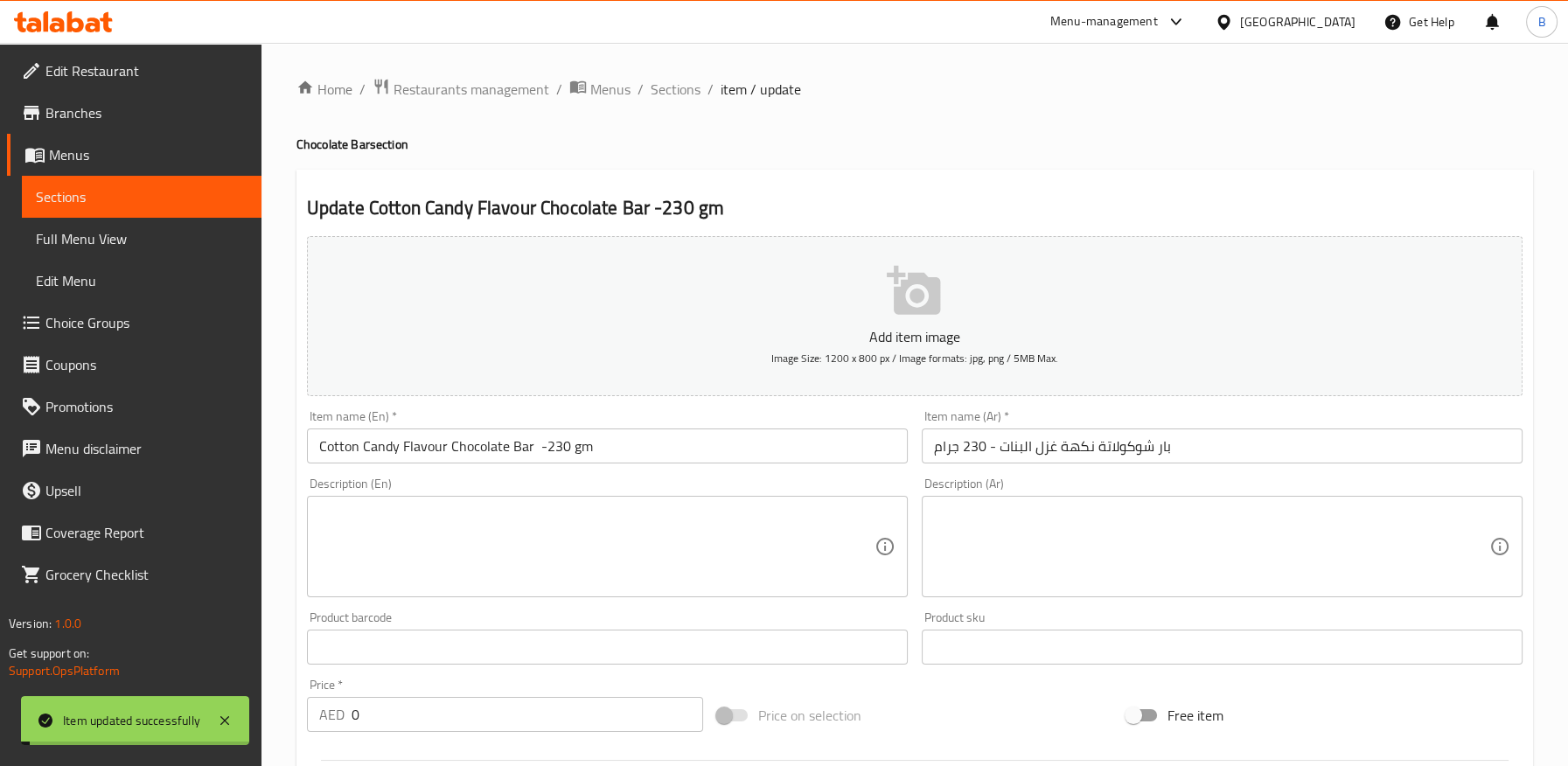
drag, startPoint x: 672, startPoint y: 98, endPoint x: 662, endPoint y: 104, distance: 11.7
click at [672, 98] on span "Sections" at bounding box center [675, 89] width 50 height 21
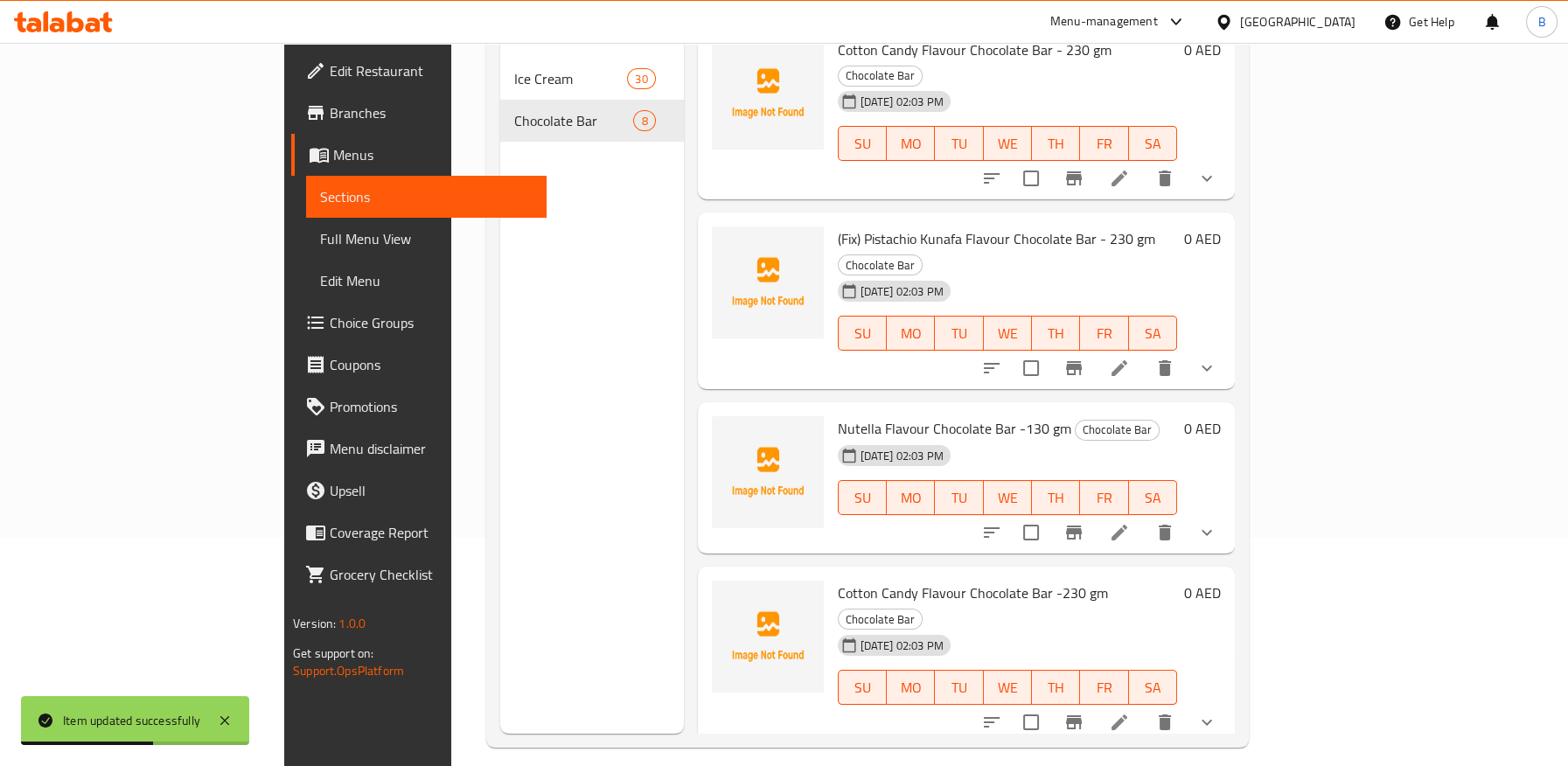
scroll to position [245, 0]
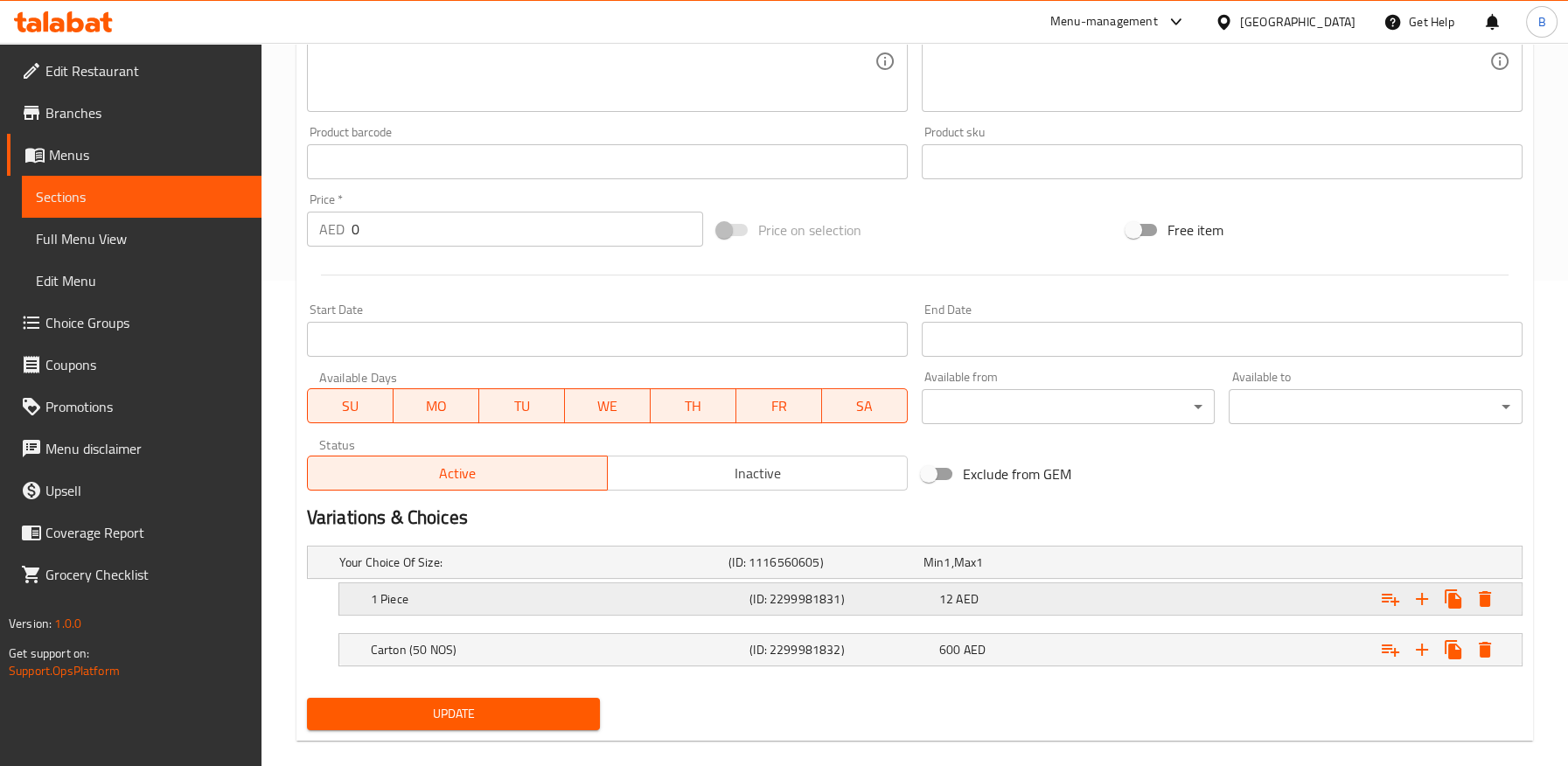
click at [727, 586] on div "1 Piece" at bounding box center [557, 599] width 379 height 25
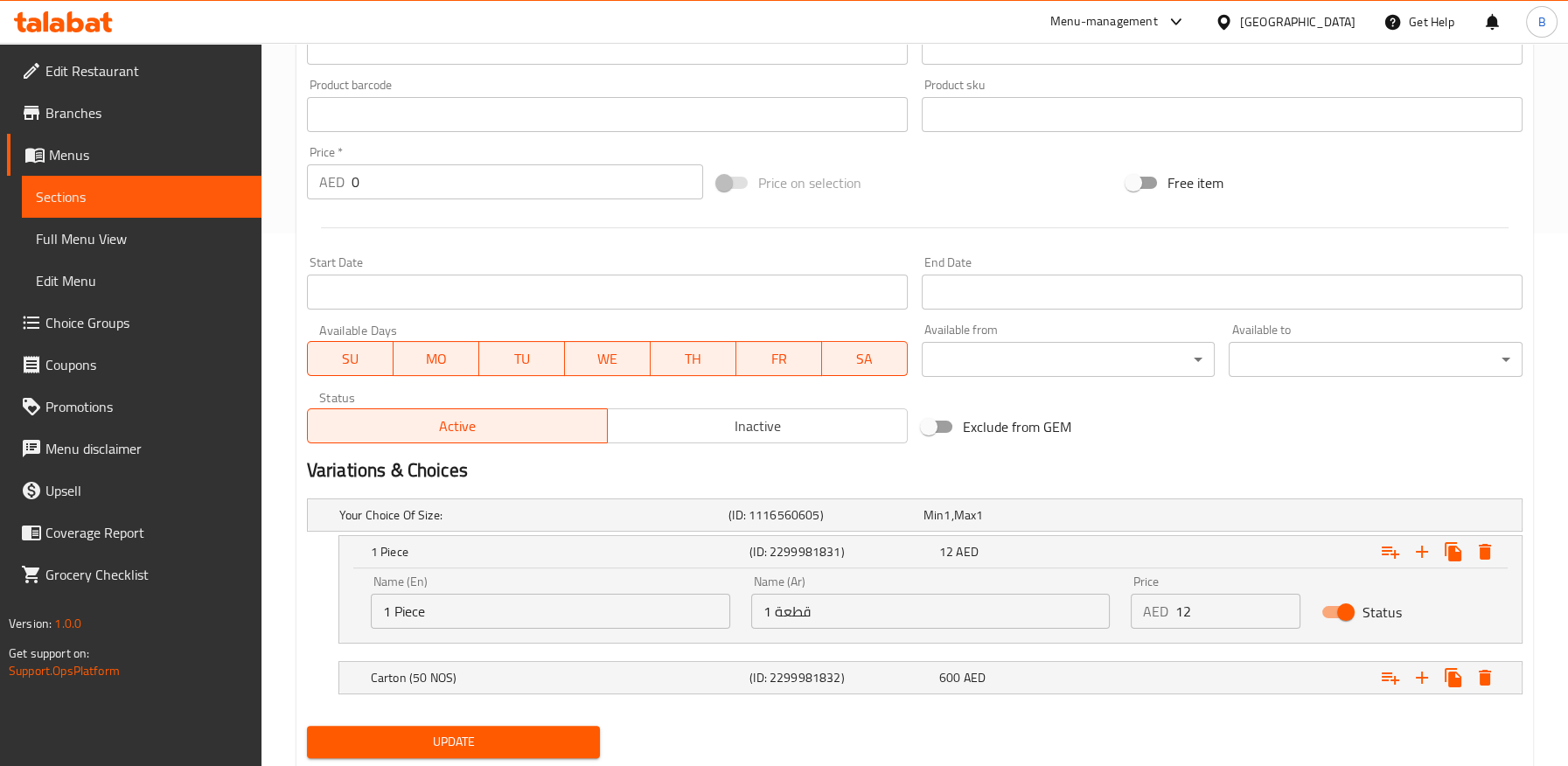
scroll to position [581, 0]
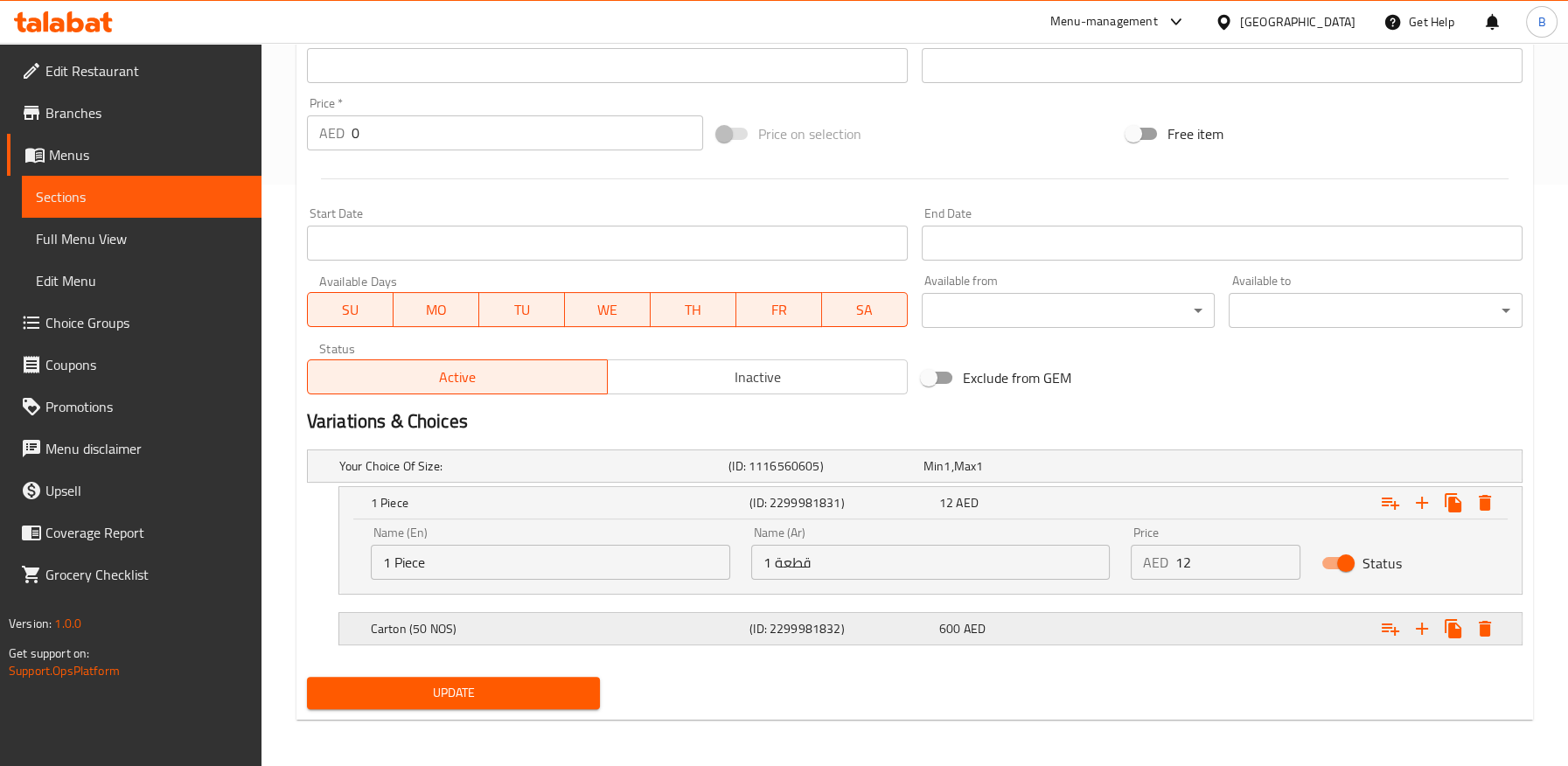
click at [779, 609] on div "Carton (50 NOS) (ID: 2299981832) 600 AED" at bounding box center [936, 628] width 1137 height 38
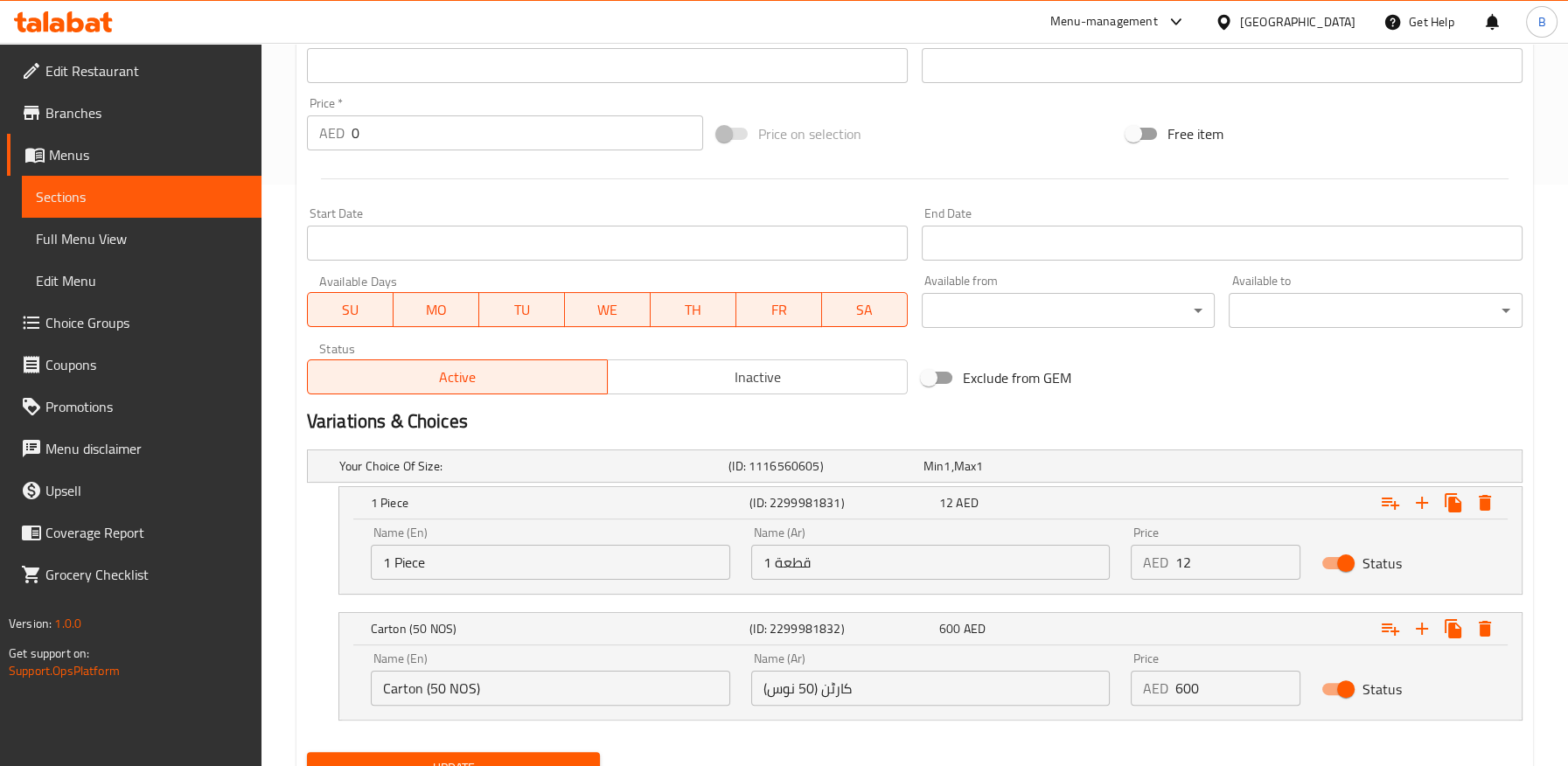
click at [837, 690] on input "کارٹن (50 نوس)" at bounding box center [931, 688] width 360 height 35
paste input "قطعة"
click at [778, 689] on input "کارٹن (50 نوس)" at bounding box center [931, 688] width 360 height 35
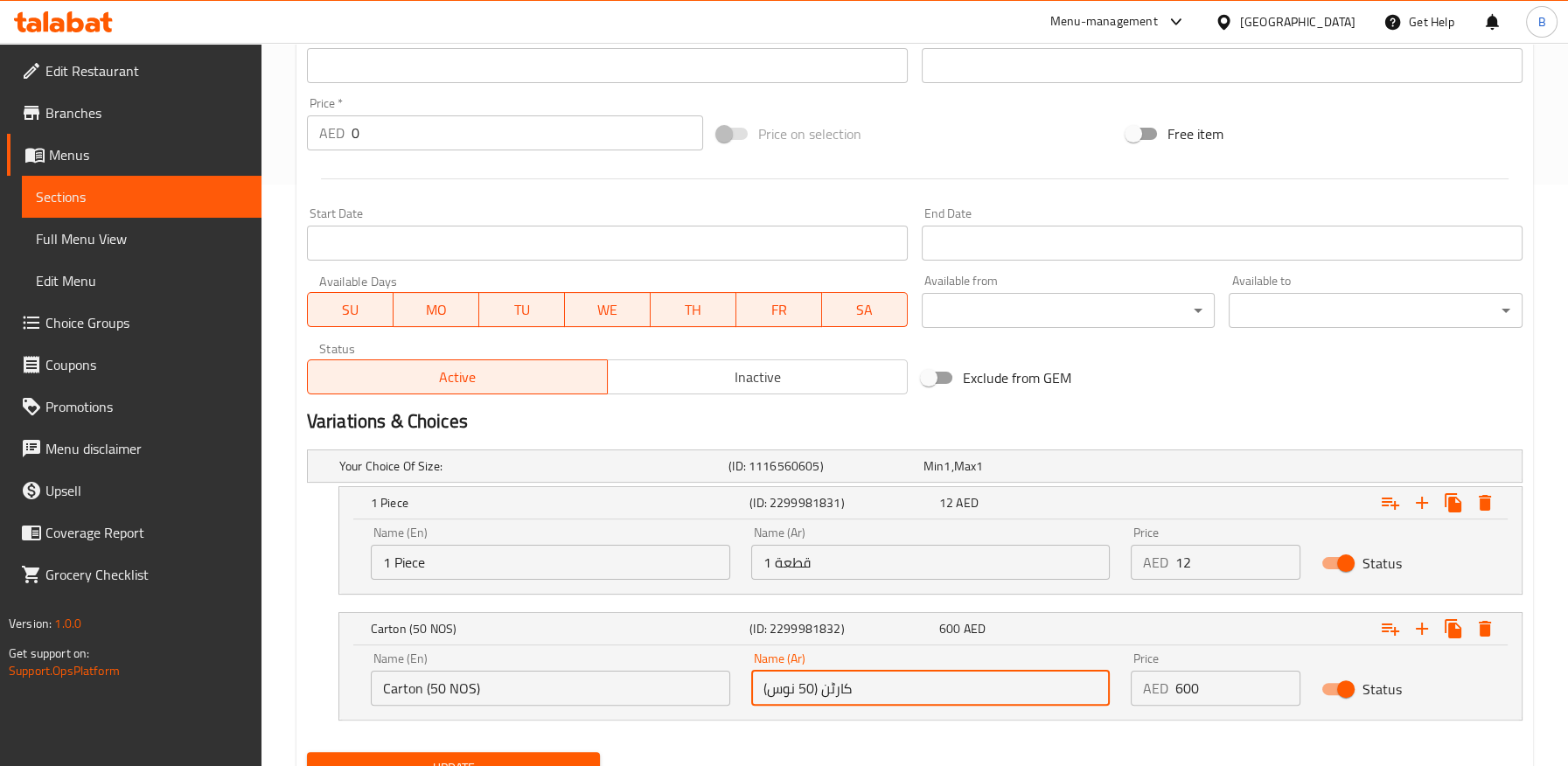
paste input "طعة"
click at [828, 687] on input "کارٹن (50 قطعة)" at bounding box center [931, 688] width 360 height 35
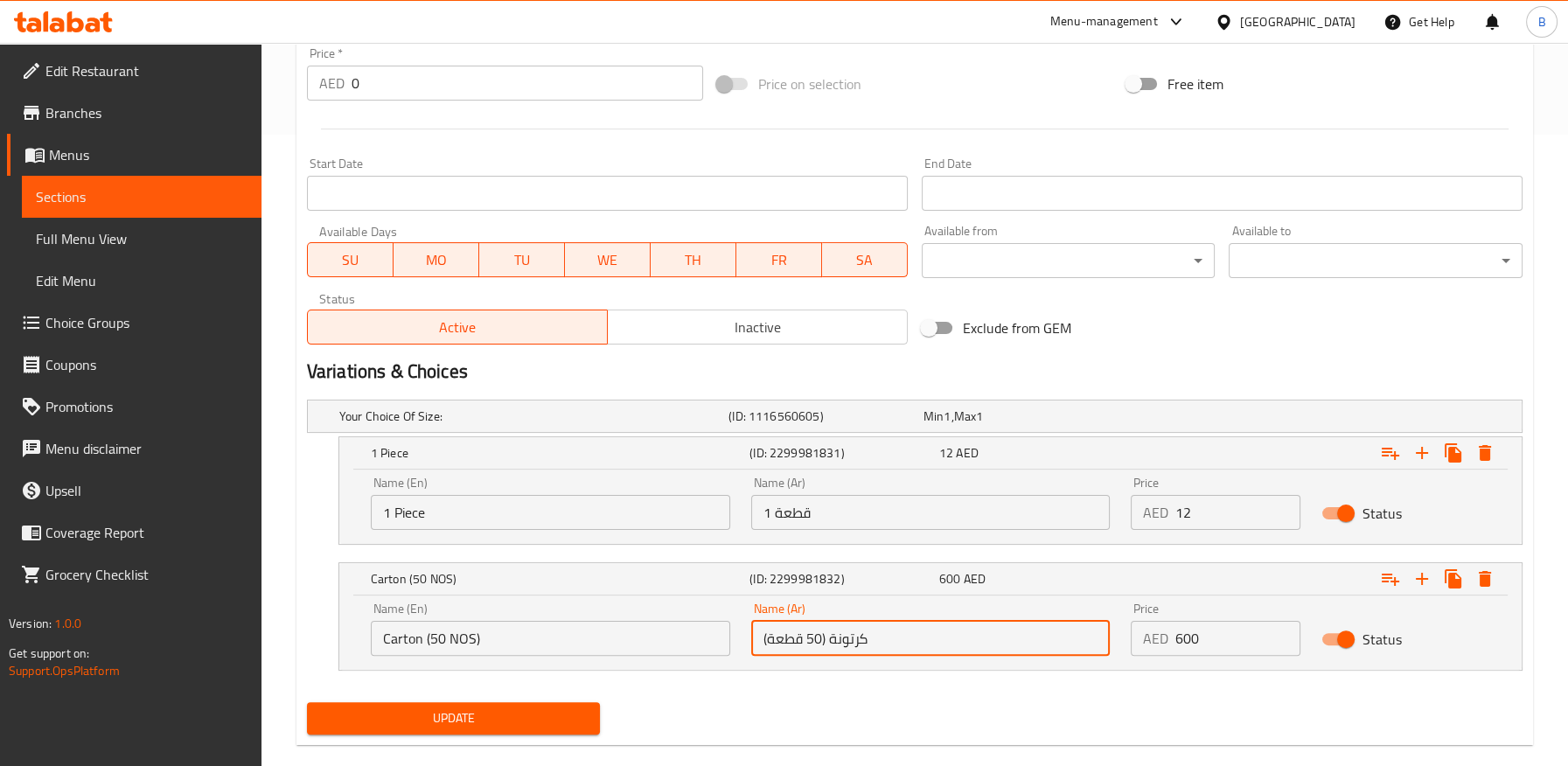
scroll to position [657, 0]
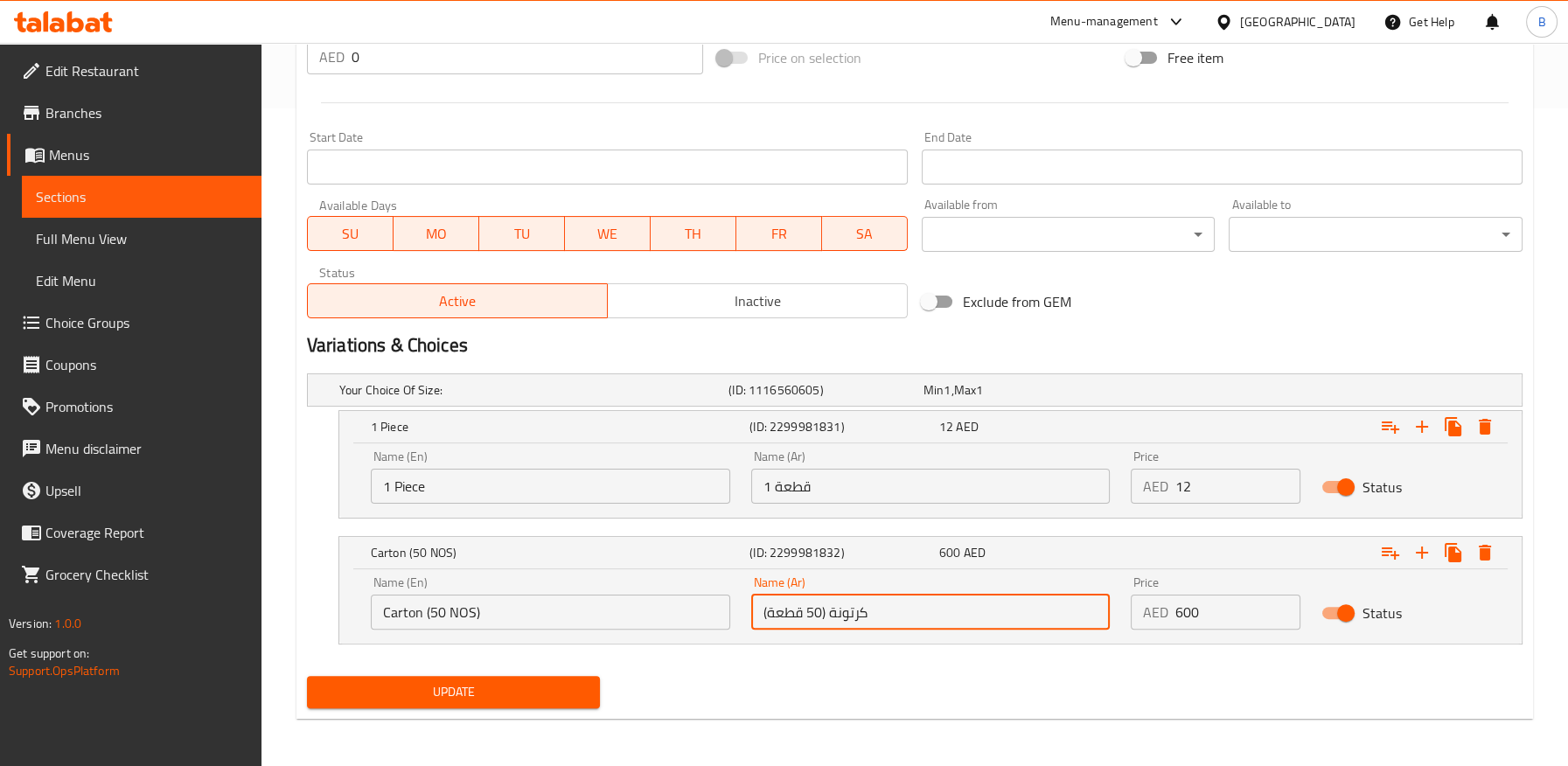
type input "کرتونة (50 قطعة)"
click at [564, 688] on span "Update" at bounding box center [453, 691] width 266 height 22
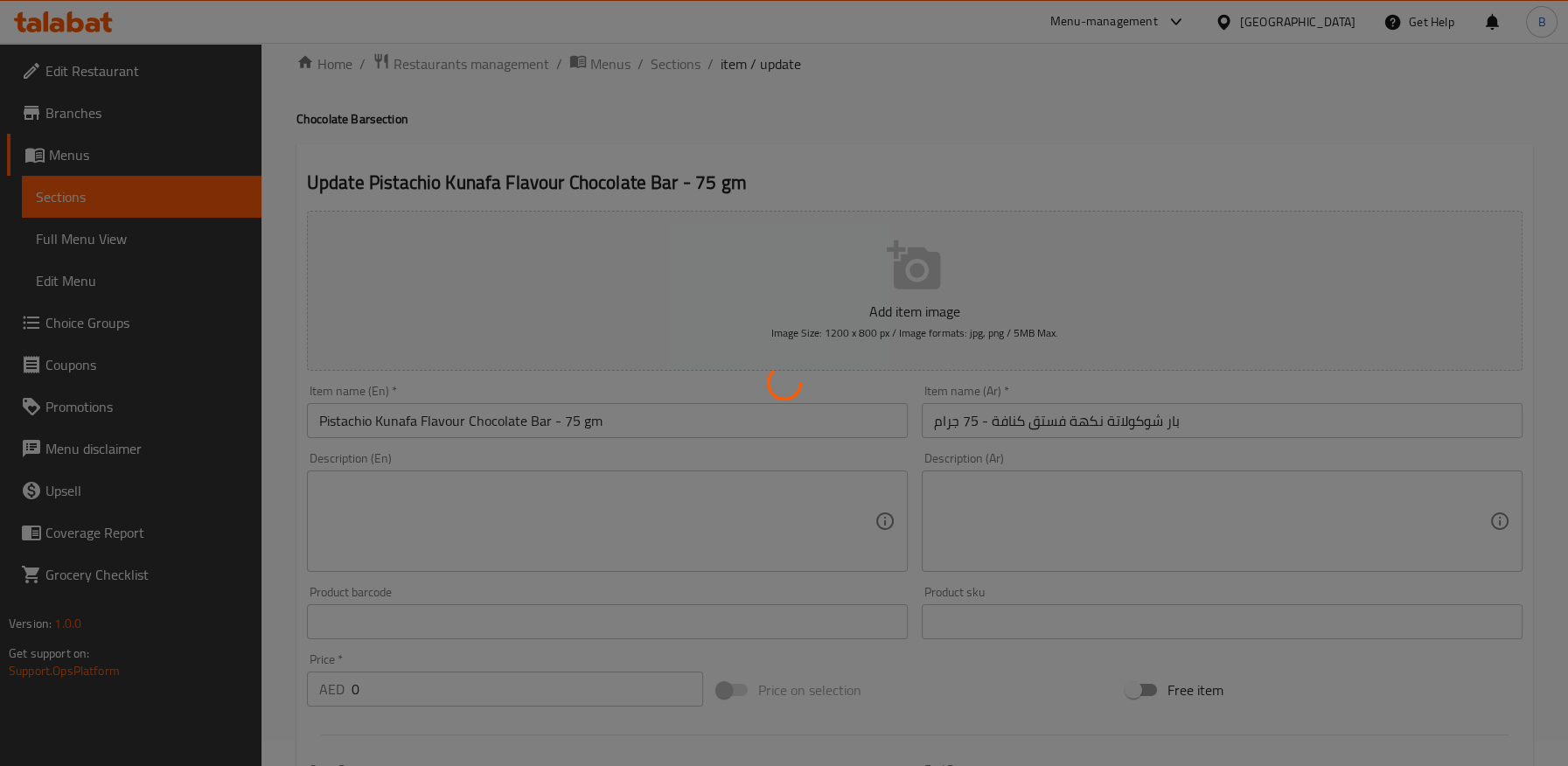
scroll to position [0, 0]
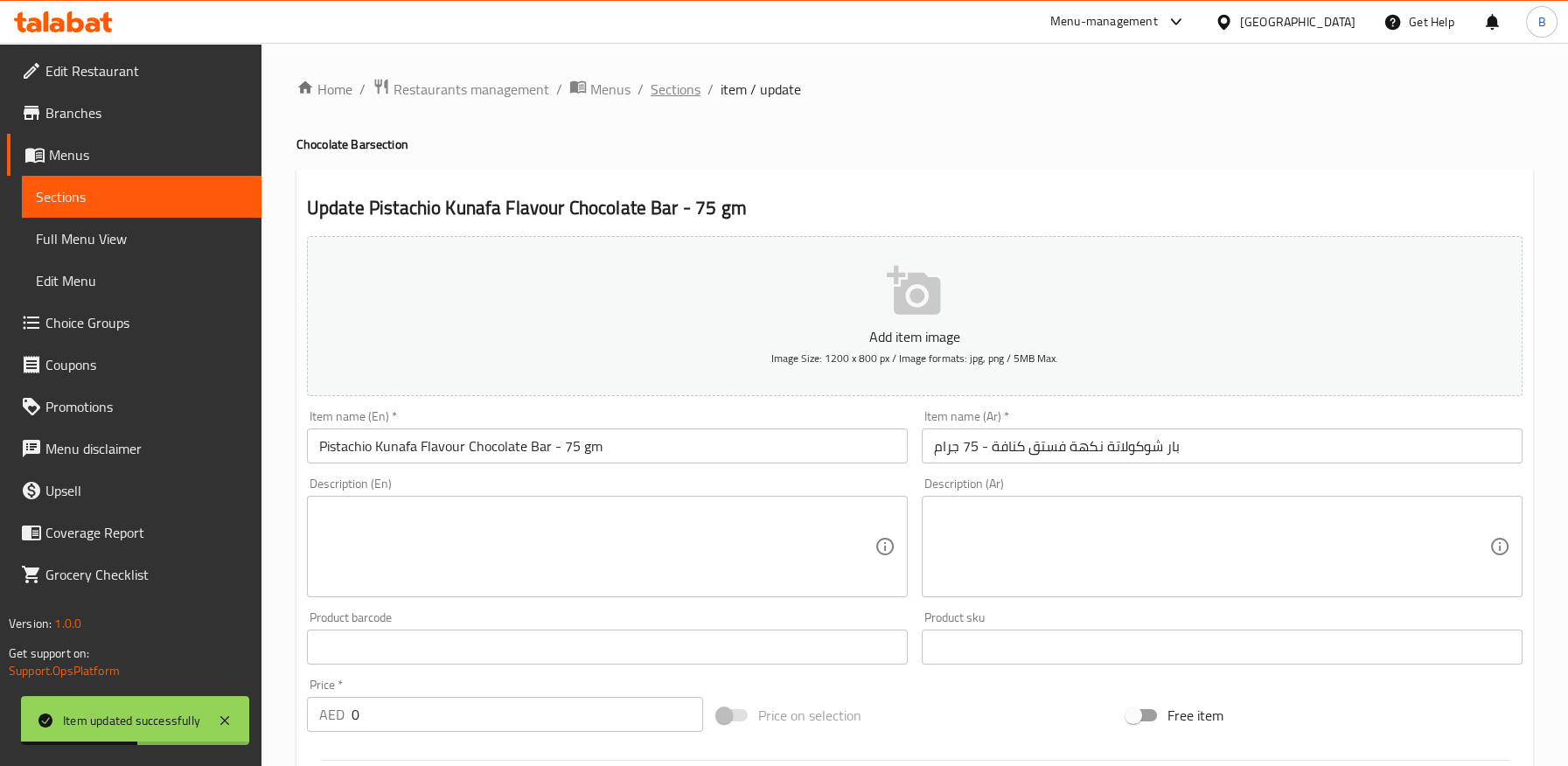
click at [682, 87] on span "Sections" at bounding box center [675, 89] width 50 height 21
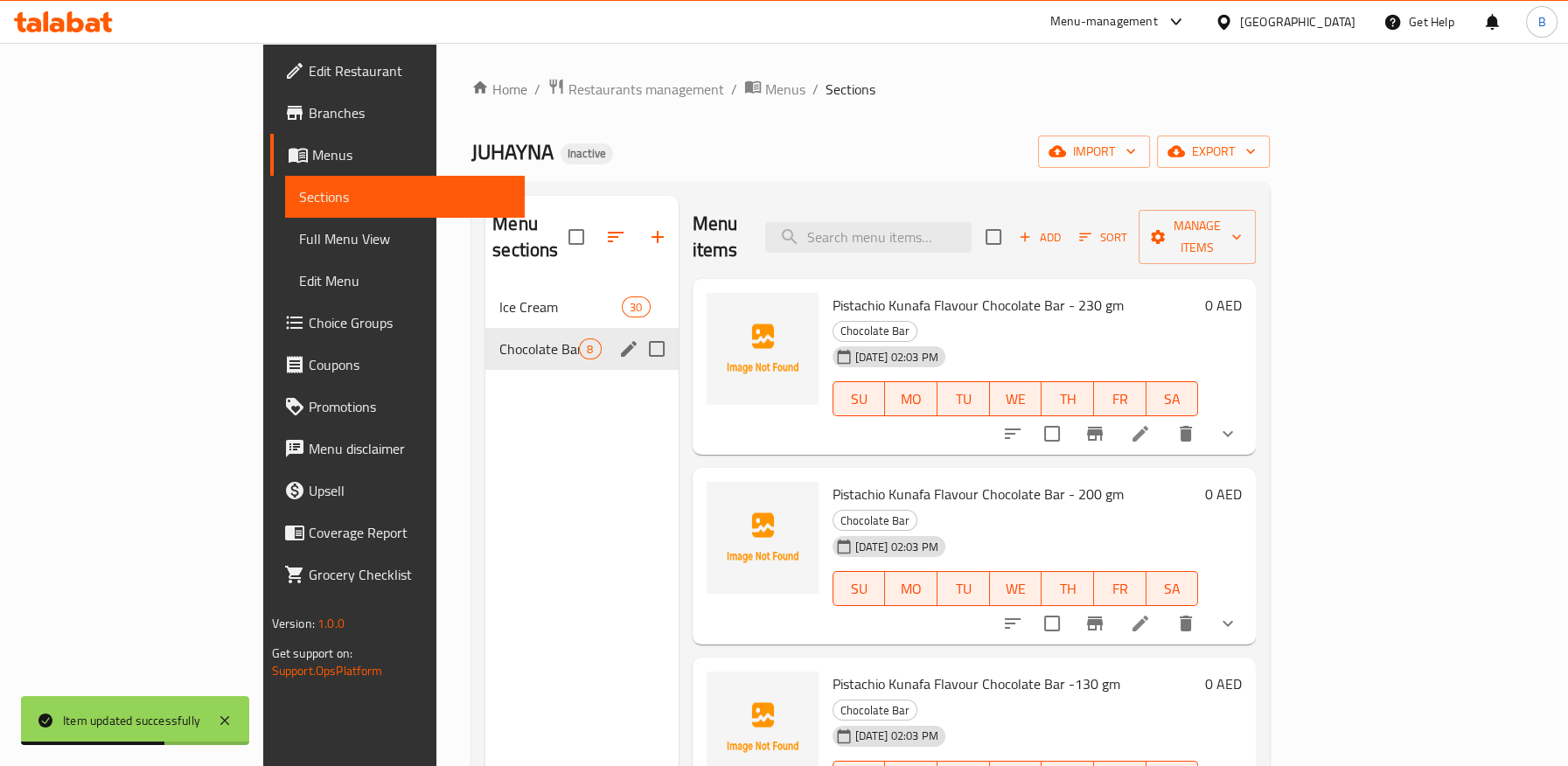
click at [485, 328] on div "Chocolate Bar 8" at bounding box center [581, 349] width 192 height 42
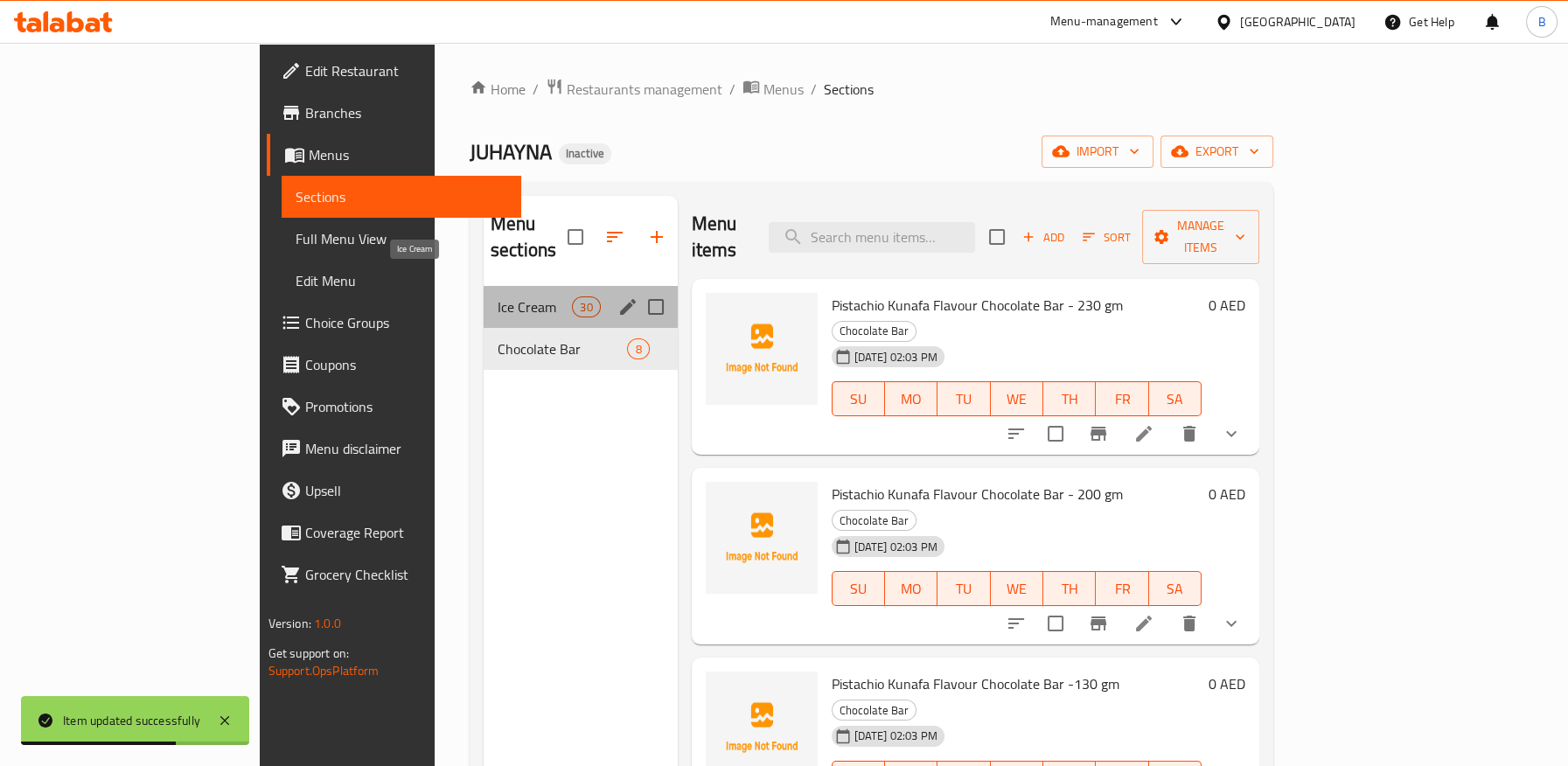
click at [497, 296] on span "Ice Cream" at bounding box center [535, 307] width 75 height 21
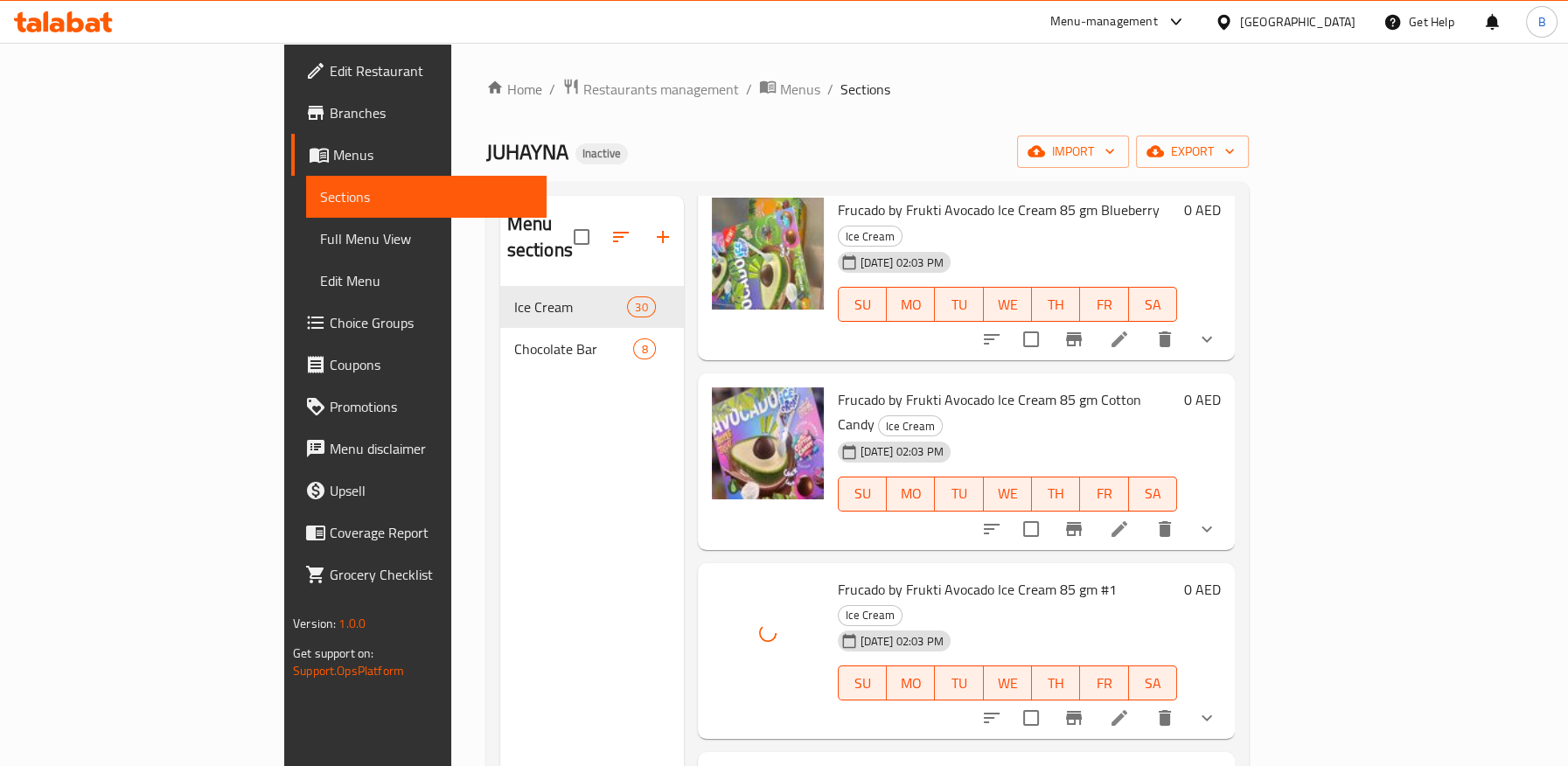
scroll to position [291, 0]
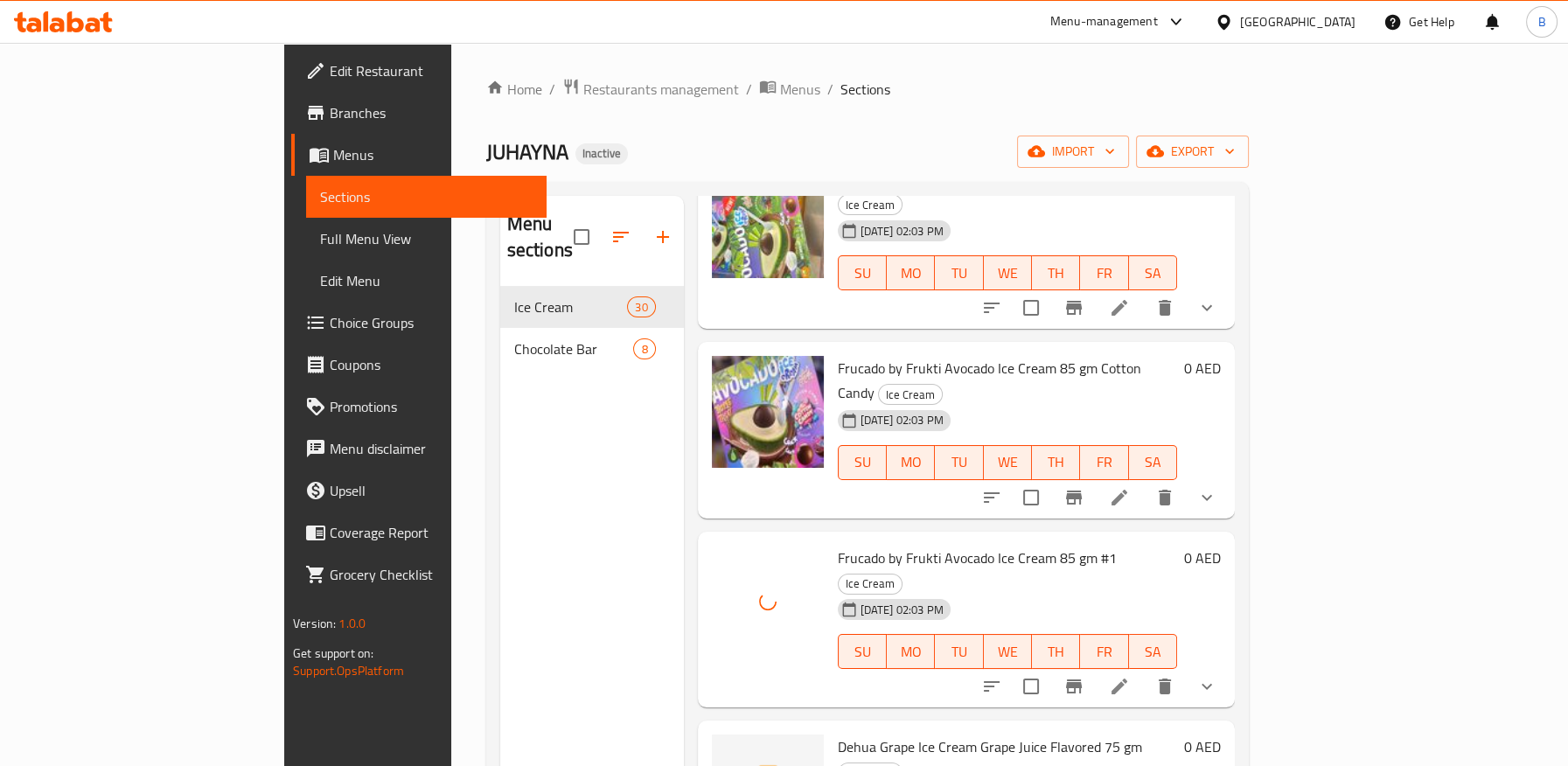
click at [837, 733] on span "Dehua Grape Ice Cream Grape Juice Flavored 75 gm" at bounding box center [989, 746] width 304 height 26
copy span "Dehua"
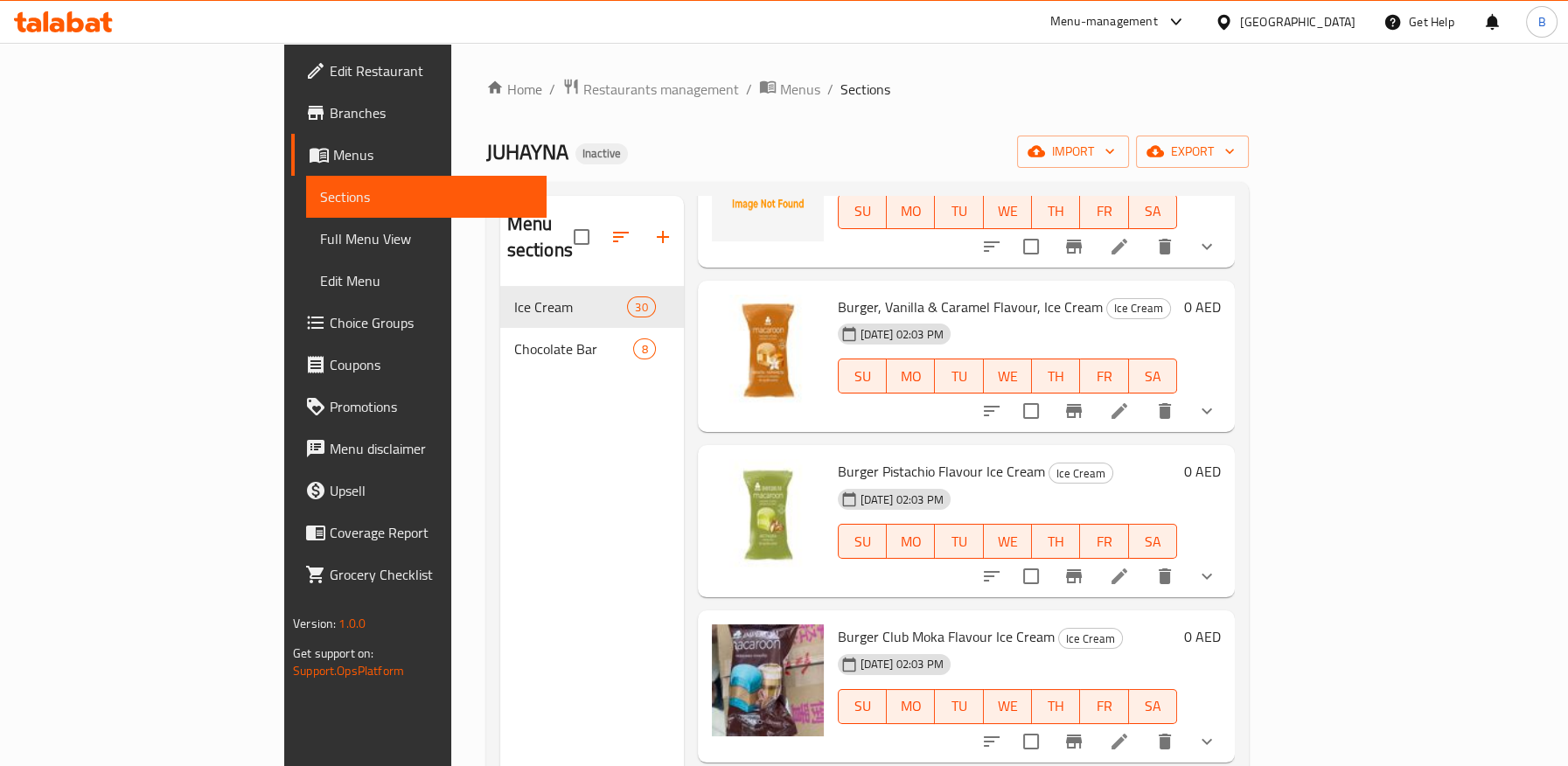
scroll to position [2860, 0]
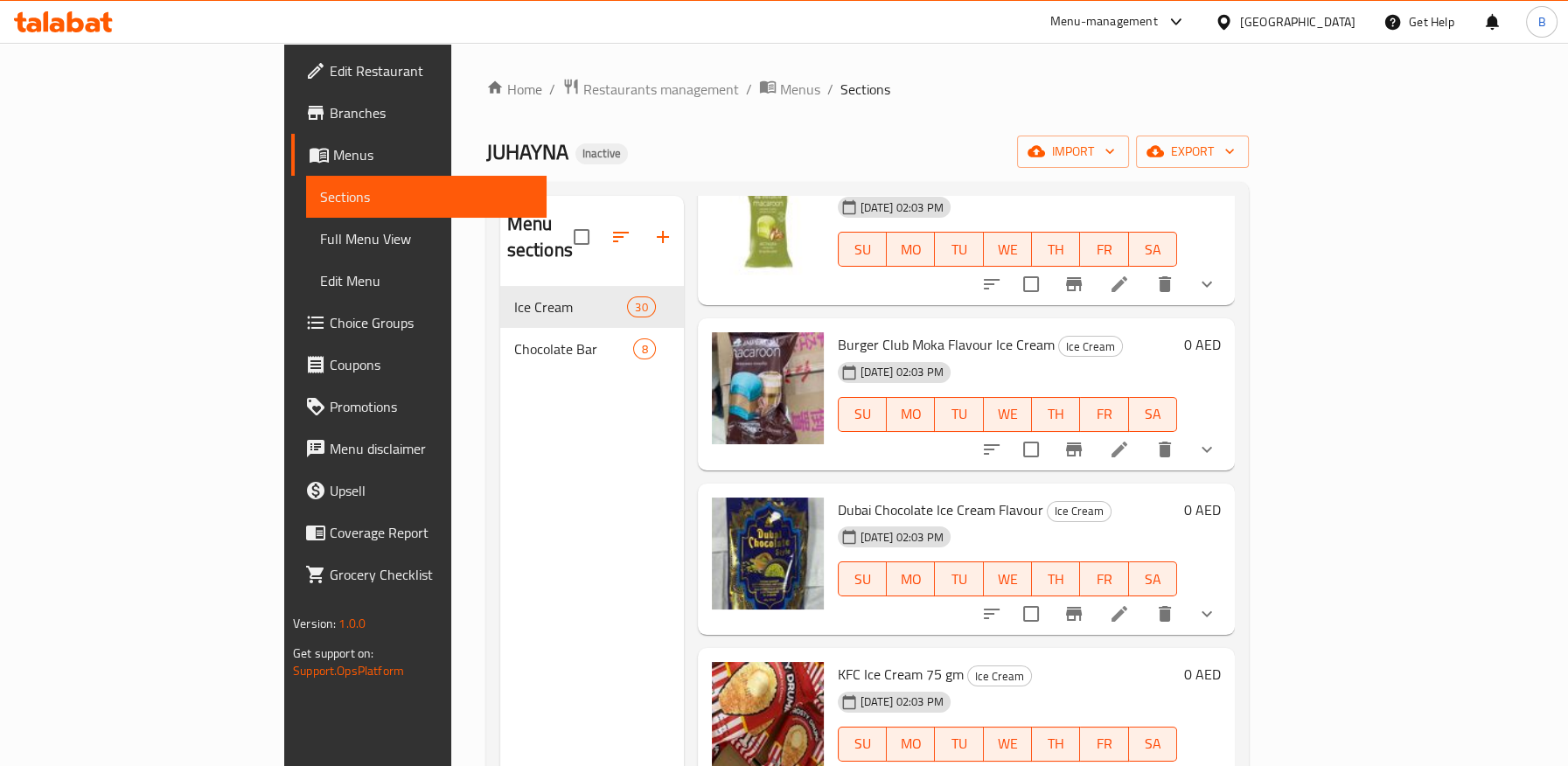
click at [837, 661] on span "KFC Ice Cream 75 gm" at bounding box center [900, 673] width 126 height 26
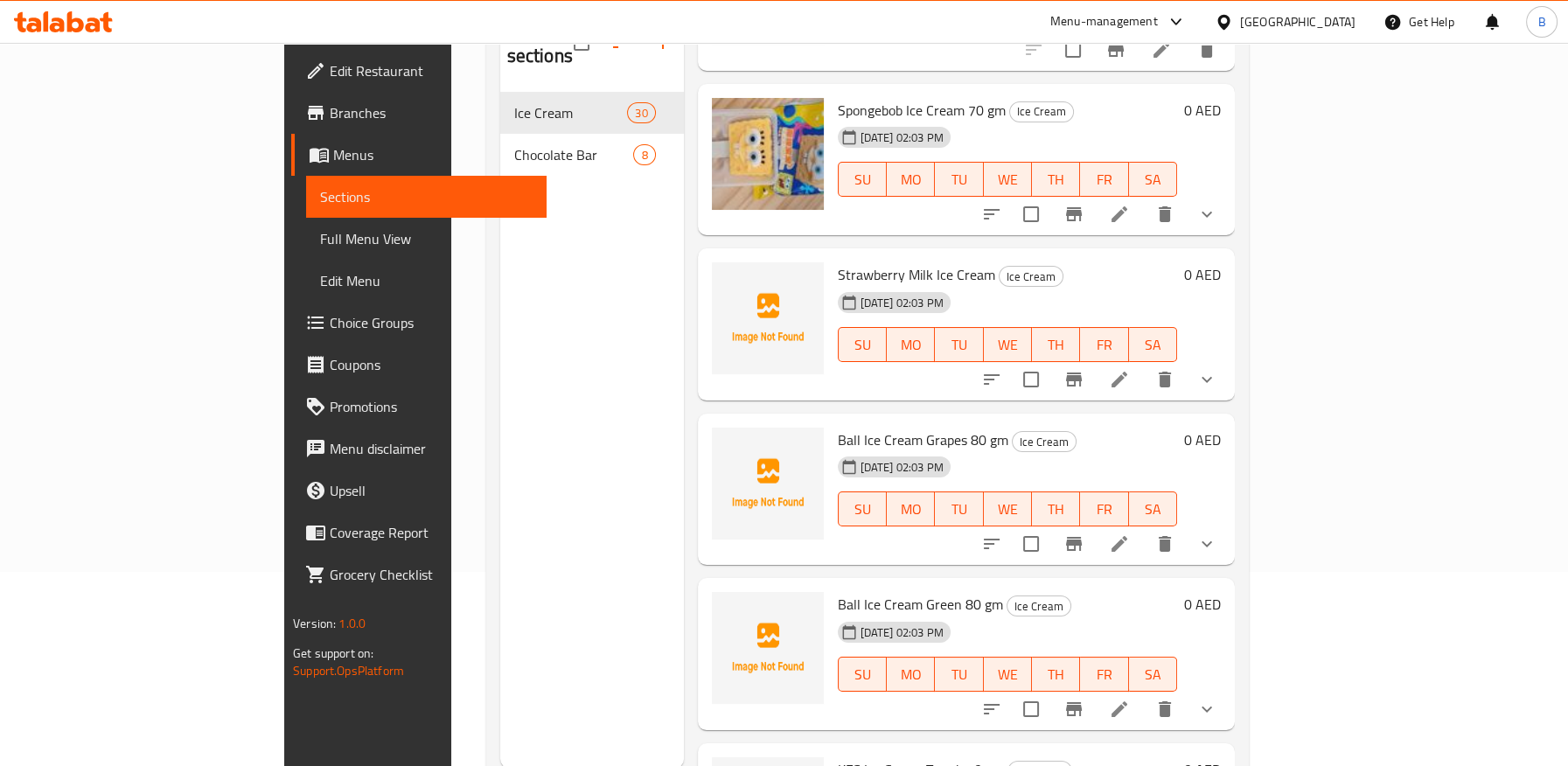
scroll to position [245, 0]
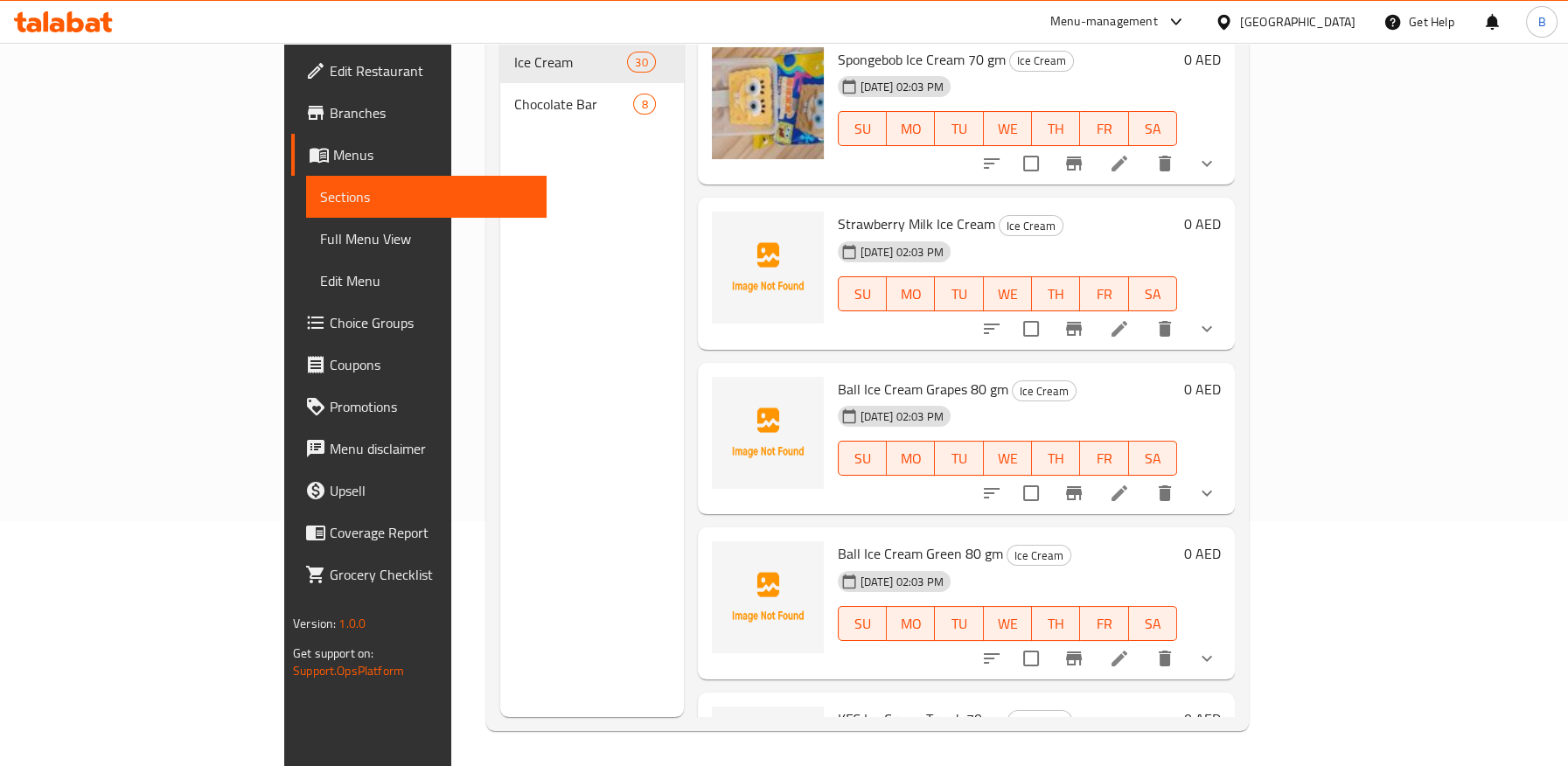
click at [853, 705] on span "KFC Ice Cream Tromb 70 gm" at bounding box center [920, 717] width 166 height 26
click at [1032, 541] on h6 "Ball Ice Cream Green 80 gm Ice Cream" at bounding box center [1006, 554] width 340 height 25
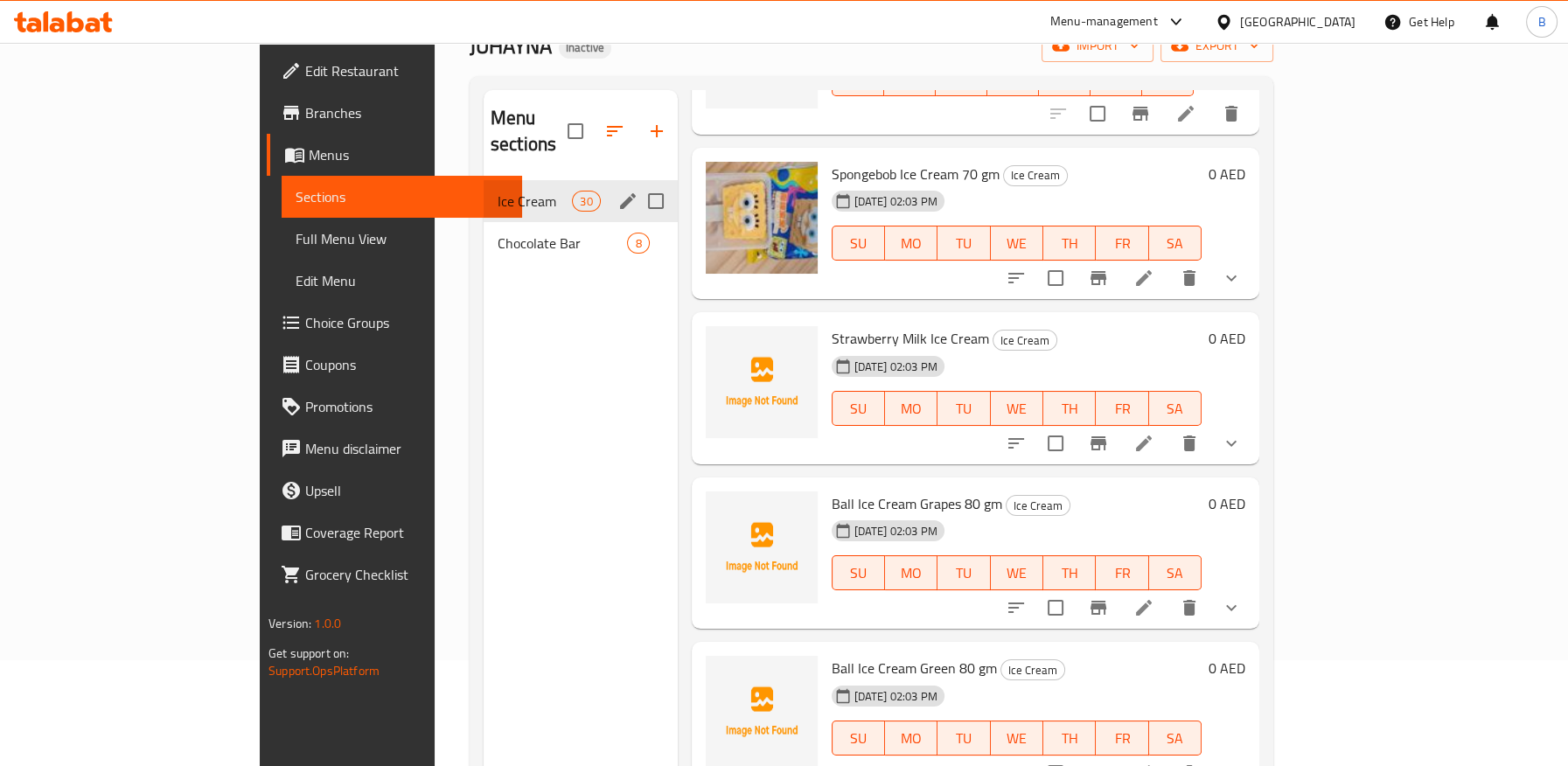
scroll to position [0, 0]
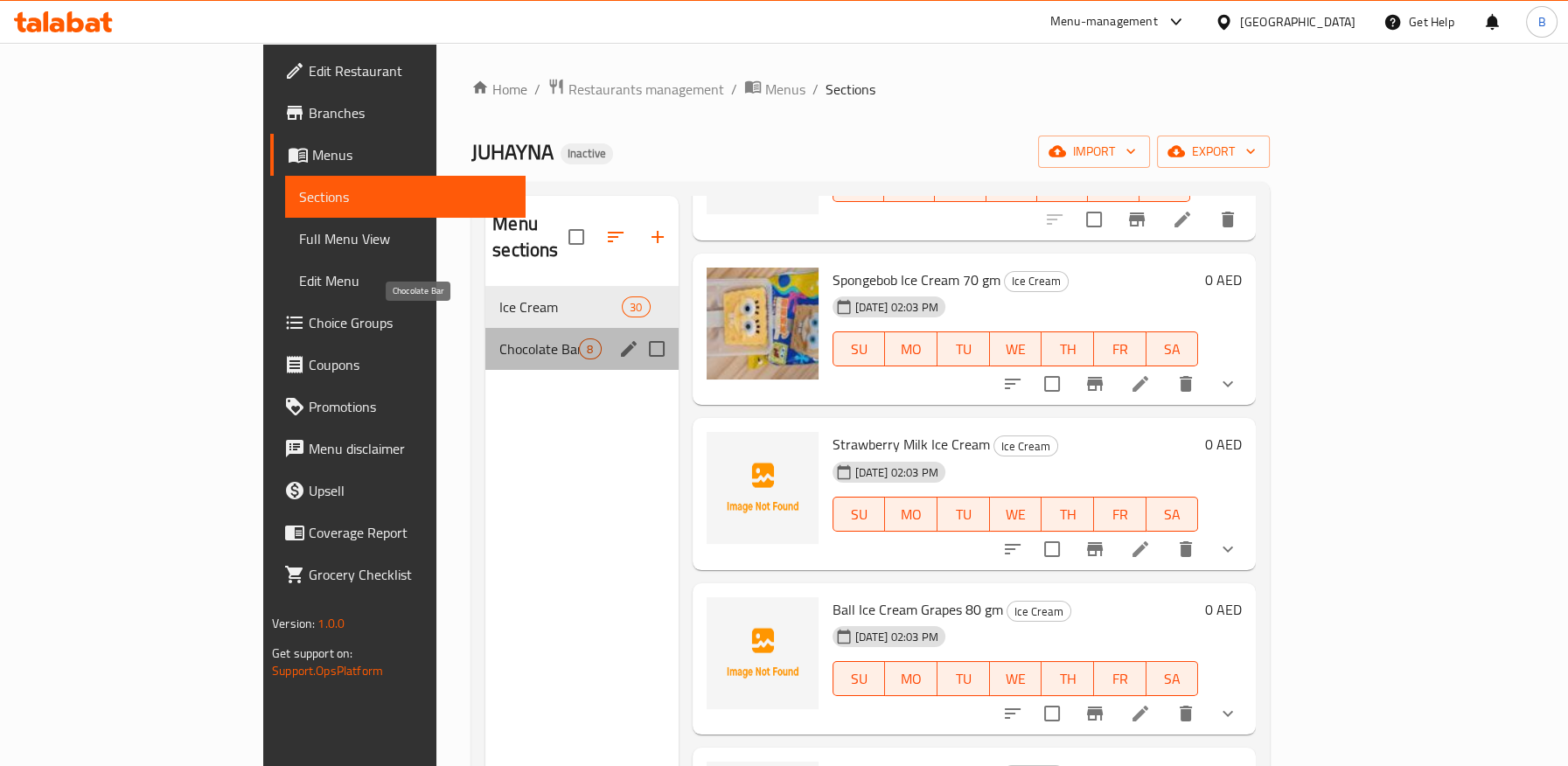
drag, startPoint x: 386, startPoint y: 315, endPoint x: 448, endPoint y: 346, distance: 69.3
click at [499, 339] on span "Chocolate Bar" at bounding box center [539, 349] width 79 height 21
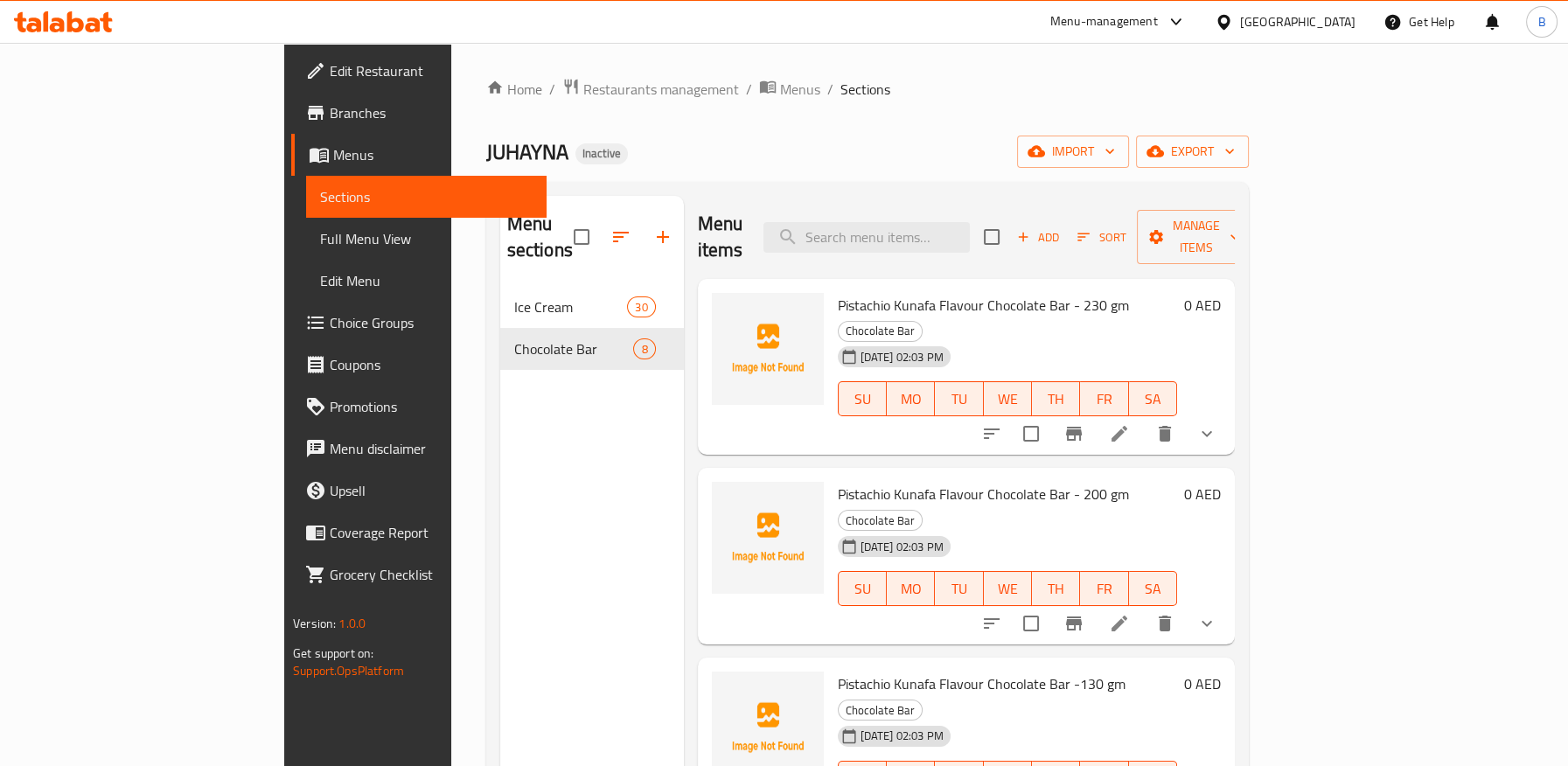
drag, startPoint x: 771, startPoint y: 98, endPoint x: 747, endPoint y: 117, distance: 30.6
click at [771, 98] on ol "Home / Restaurants management / Menus / Sections" at bounding box center [867, 89] width 762 height 23
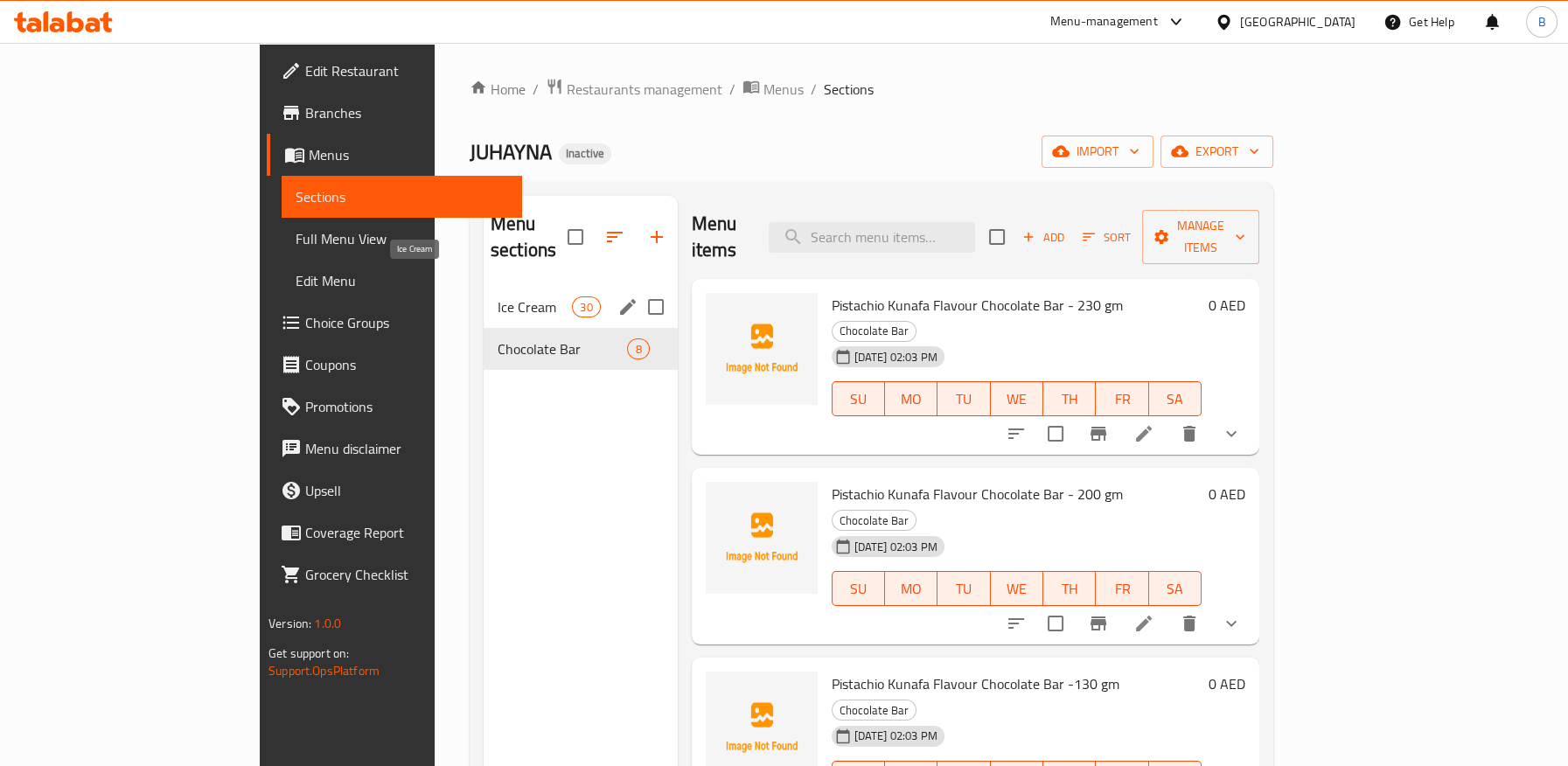
click at [497, 296] on span "Ice Cream" at bounding box center [535, 307] width 75 height 21
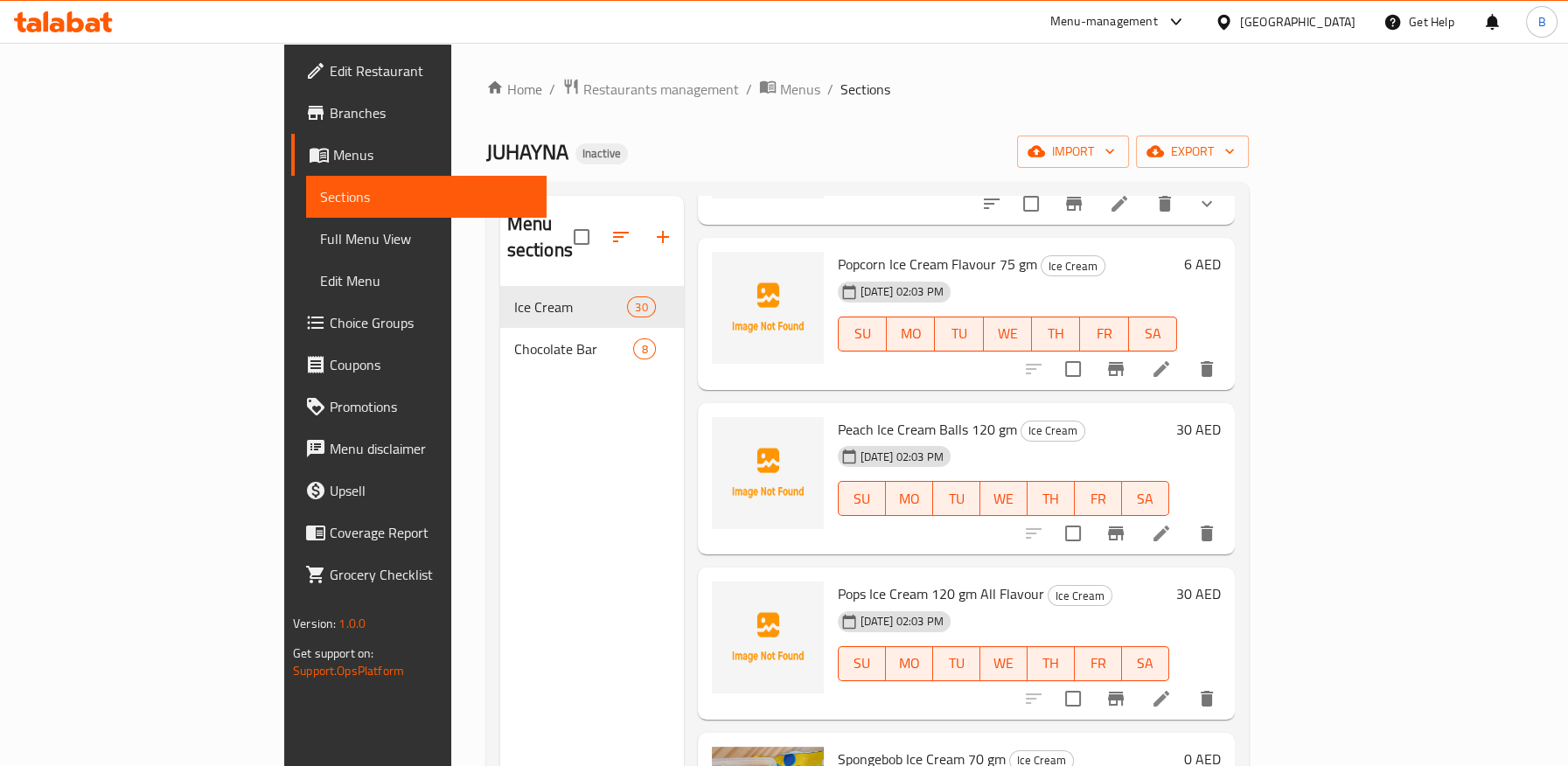
scroll to position [3787, 0]
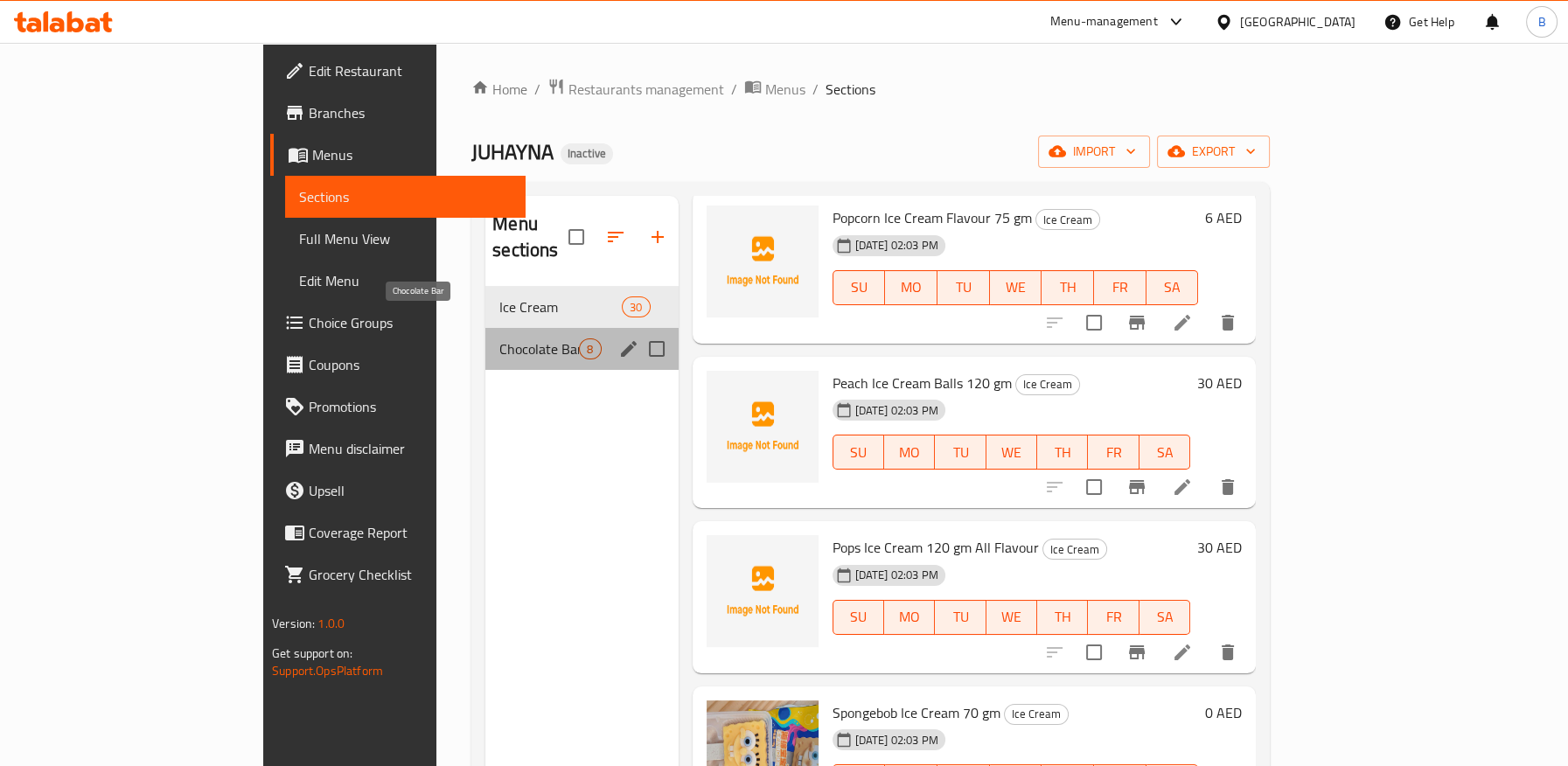
click at [499, 339] on span "Chocolate Bar" at bounding box center [539, 349] width 79 height 21
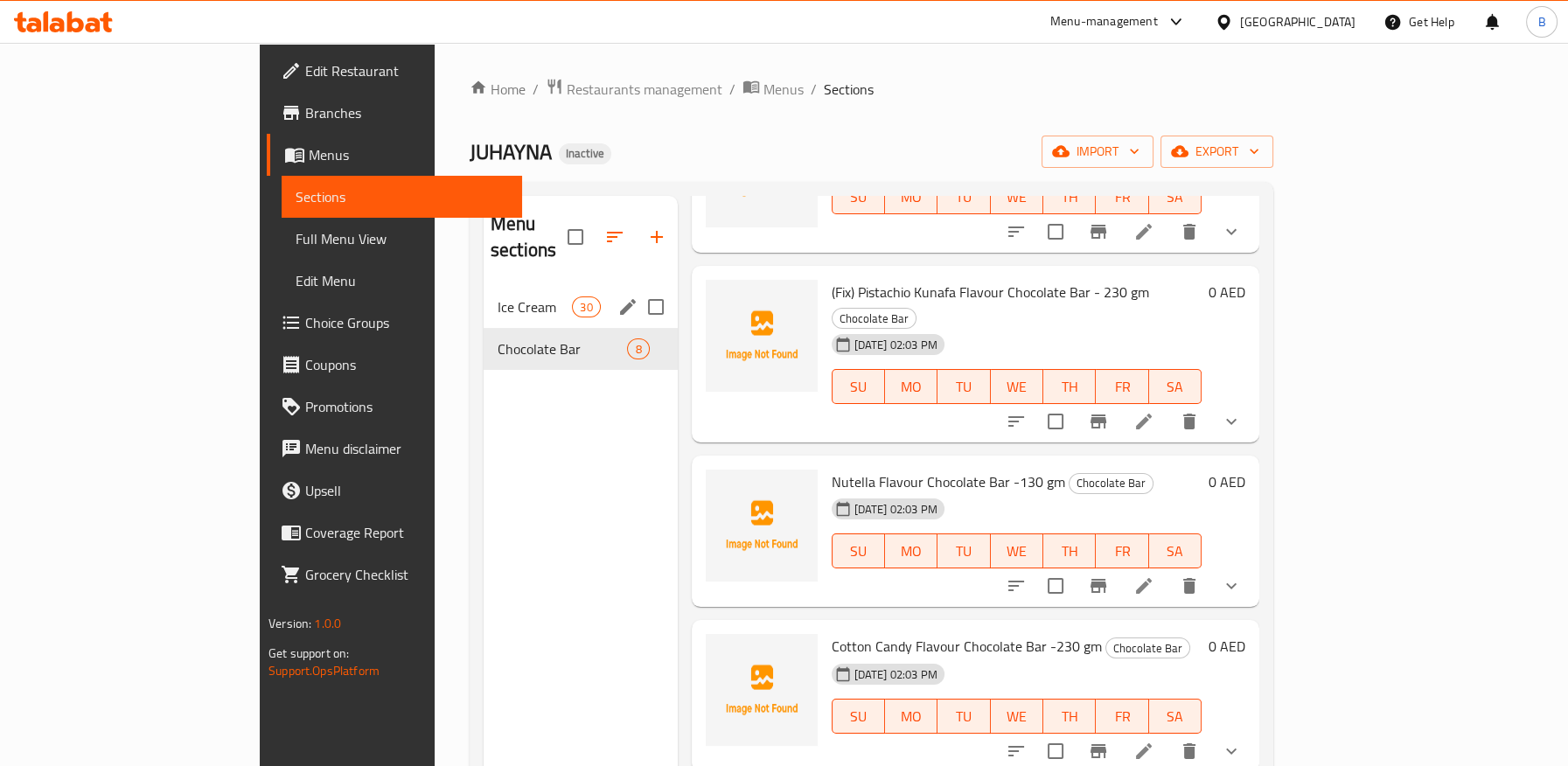
scroll to position [595, 0]
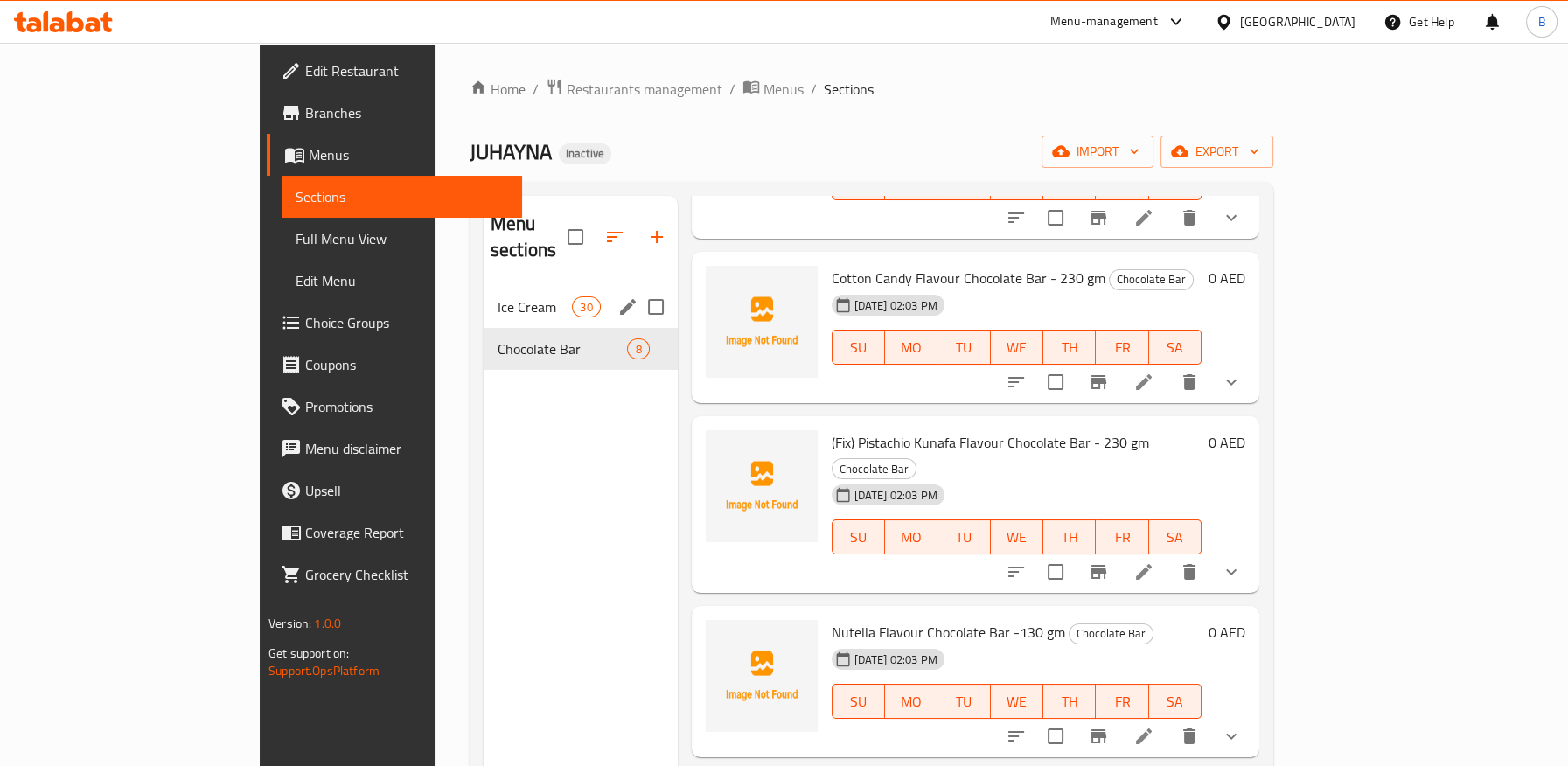
click at [512, 293] on div "Ice Cream 30" at bounding box center [580, 307] width 194 height 42
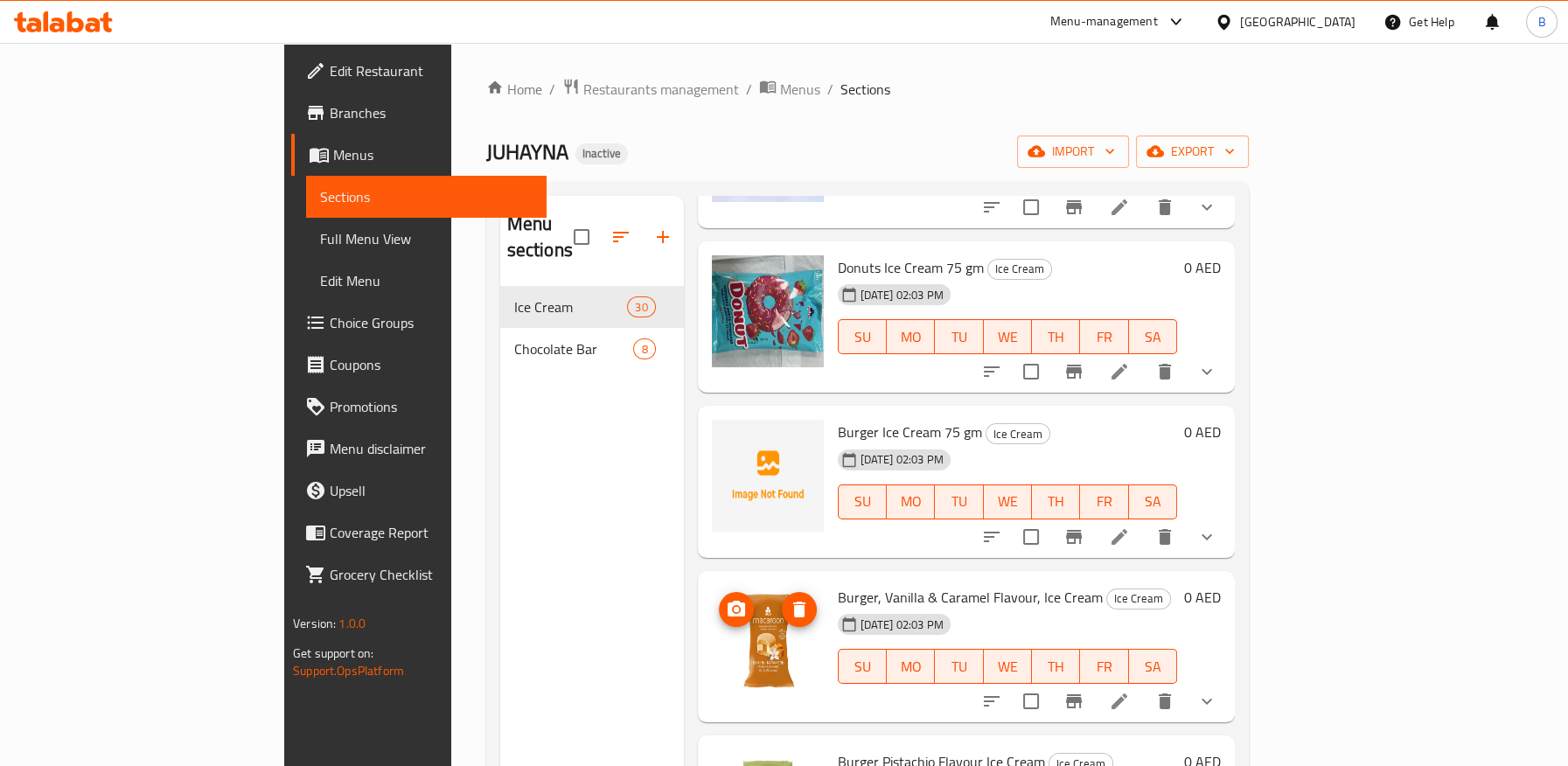
scroll to position [2277, 0]
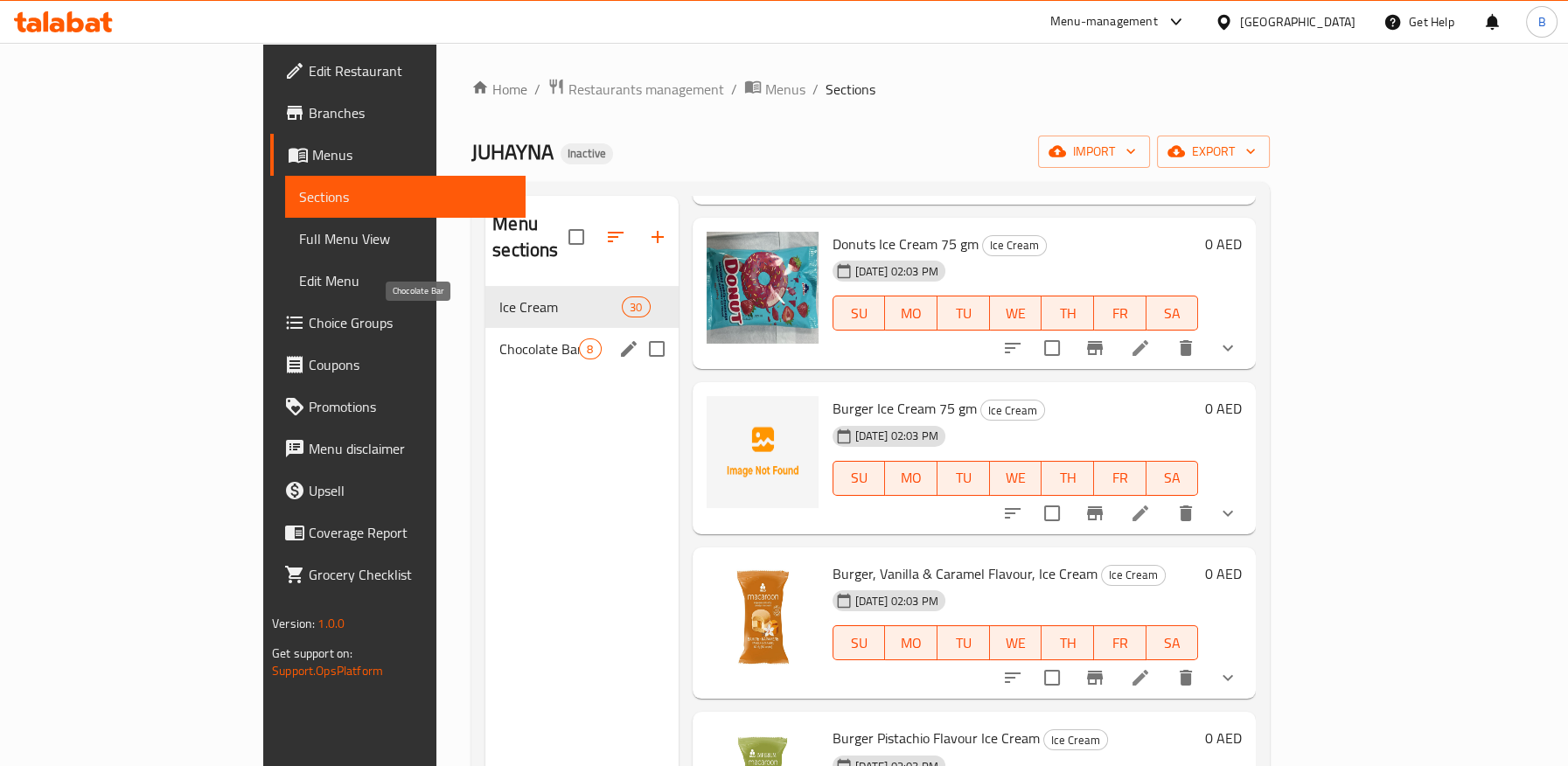
click at [499, 339] on span "Chocolate Bar" at bounding box center [539, 349] width 79 height 21
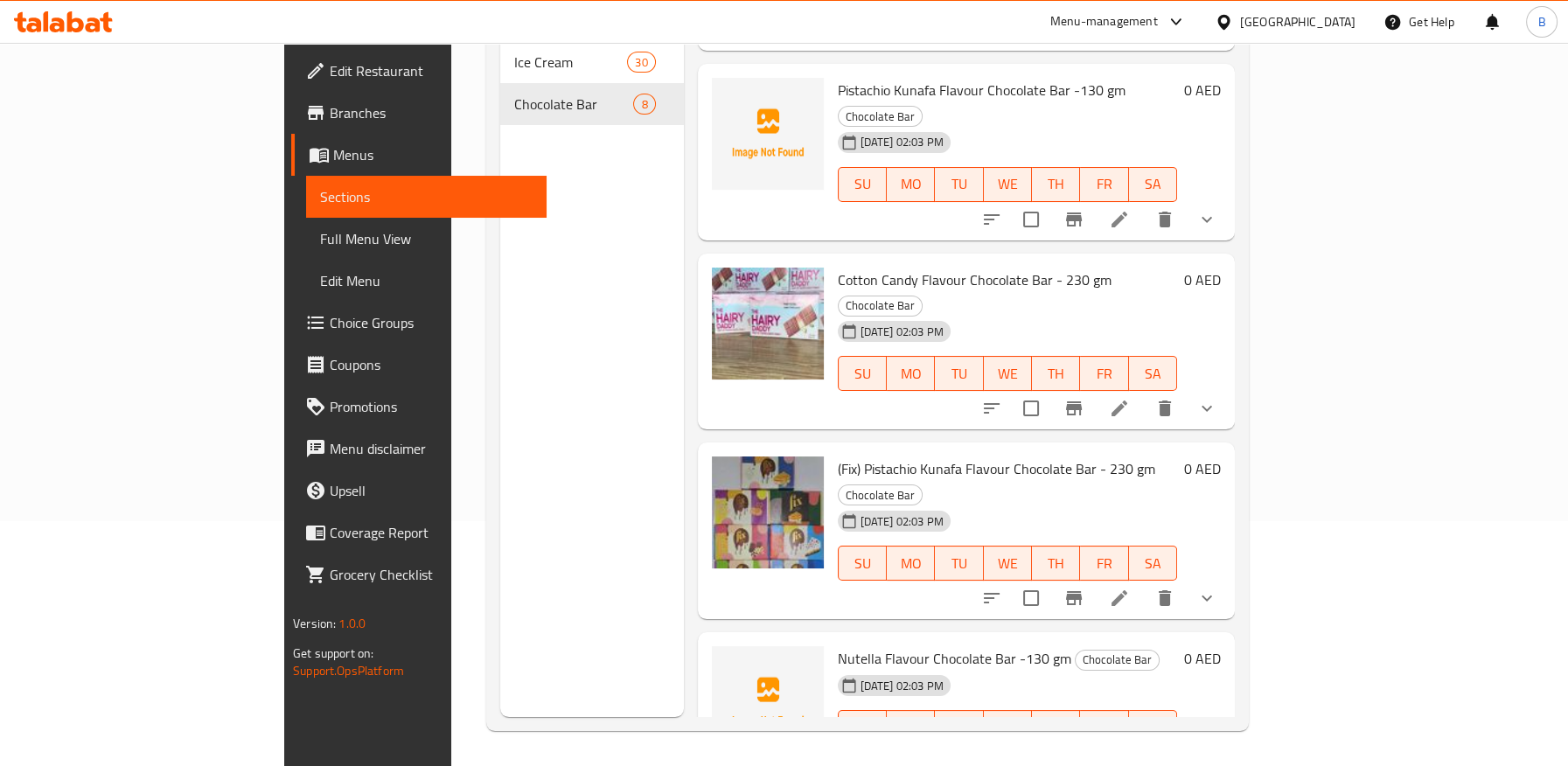
scroll to position [304, 0]
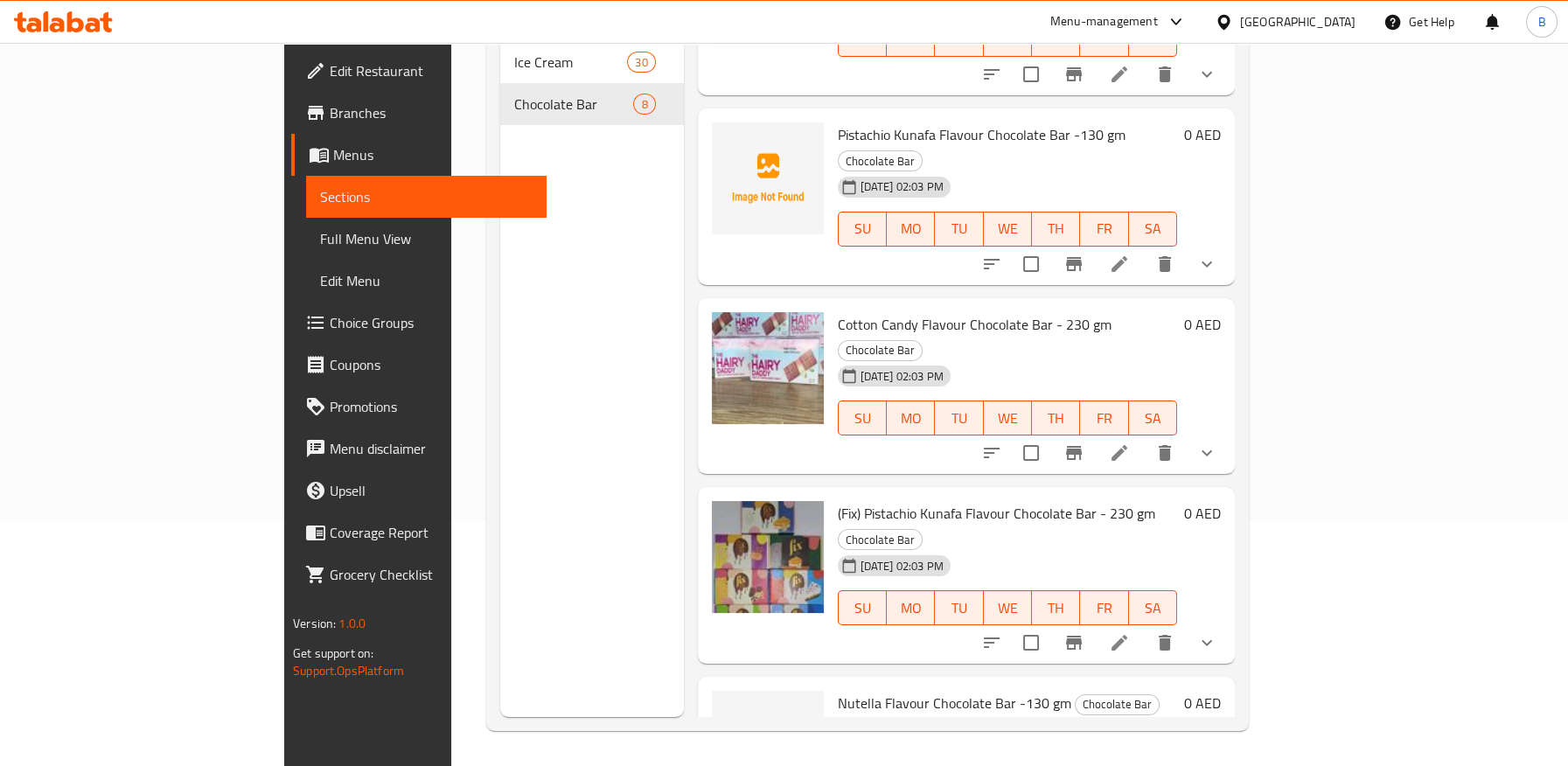
click at [916, 500] on span "(Fix) Pistachio Kunafa Flavour Chocolate Bar - 230 gm" at bounding box center [996, 513] width 318 height 26
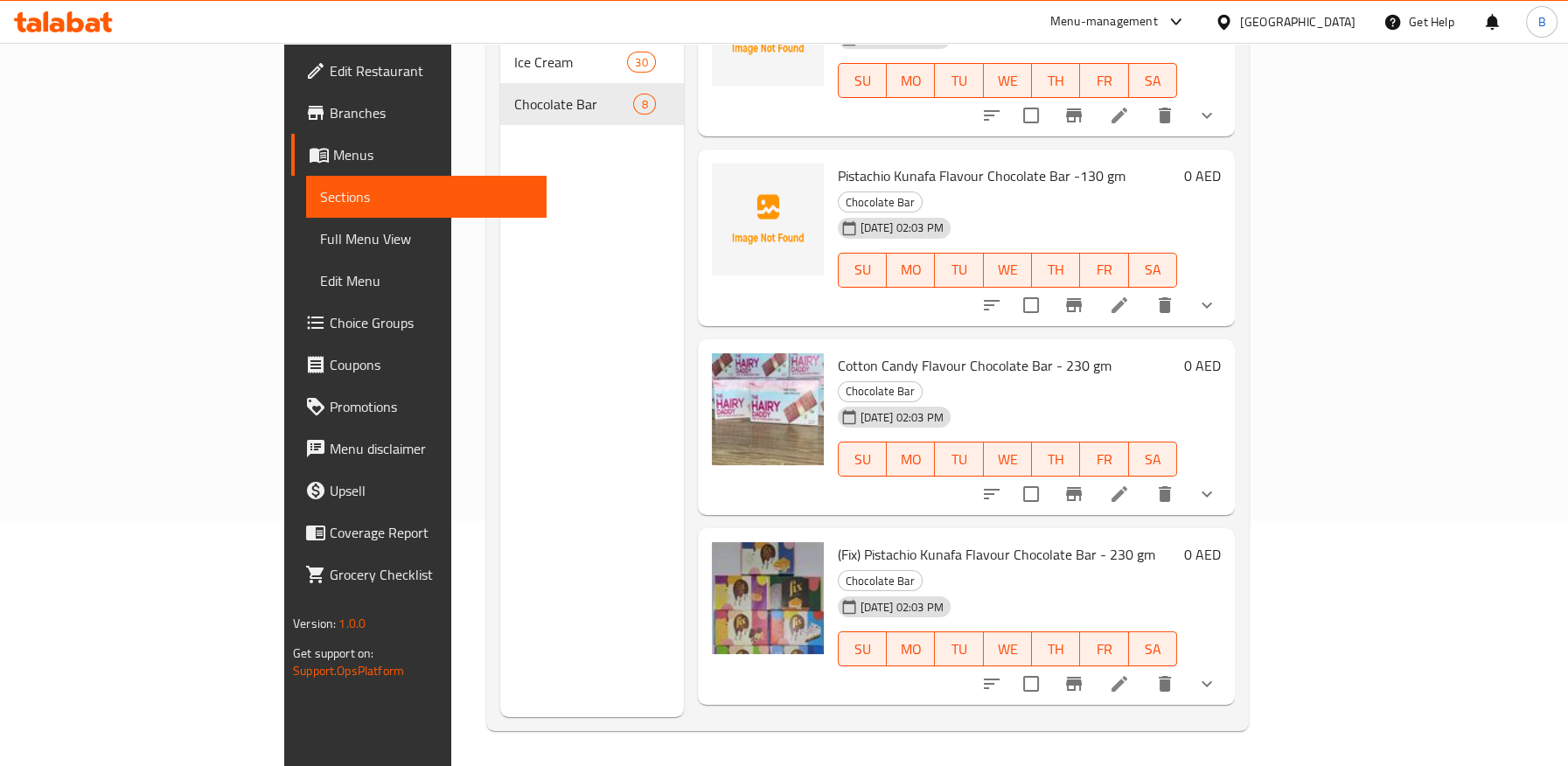
scroll to position [388, 0]
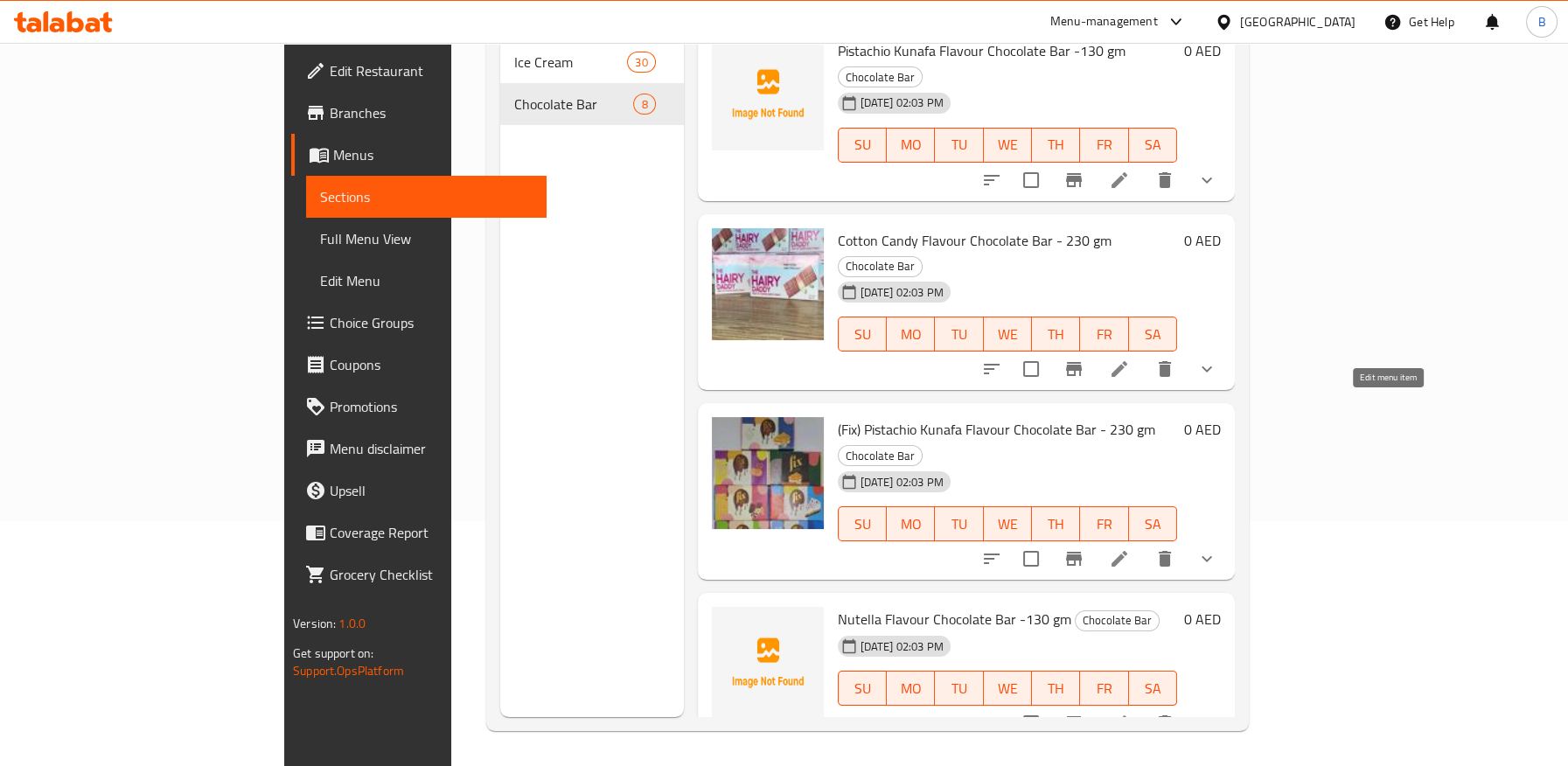
click at [1130, 548] on icon at bounding box center [1119, 558] width 21 height 21
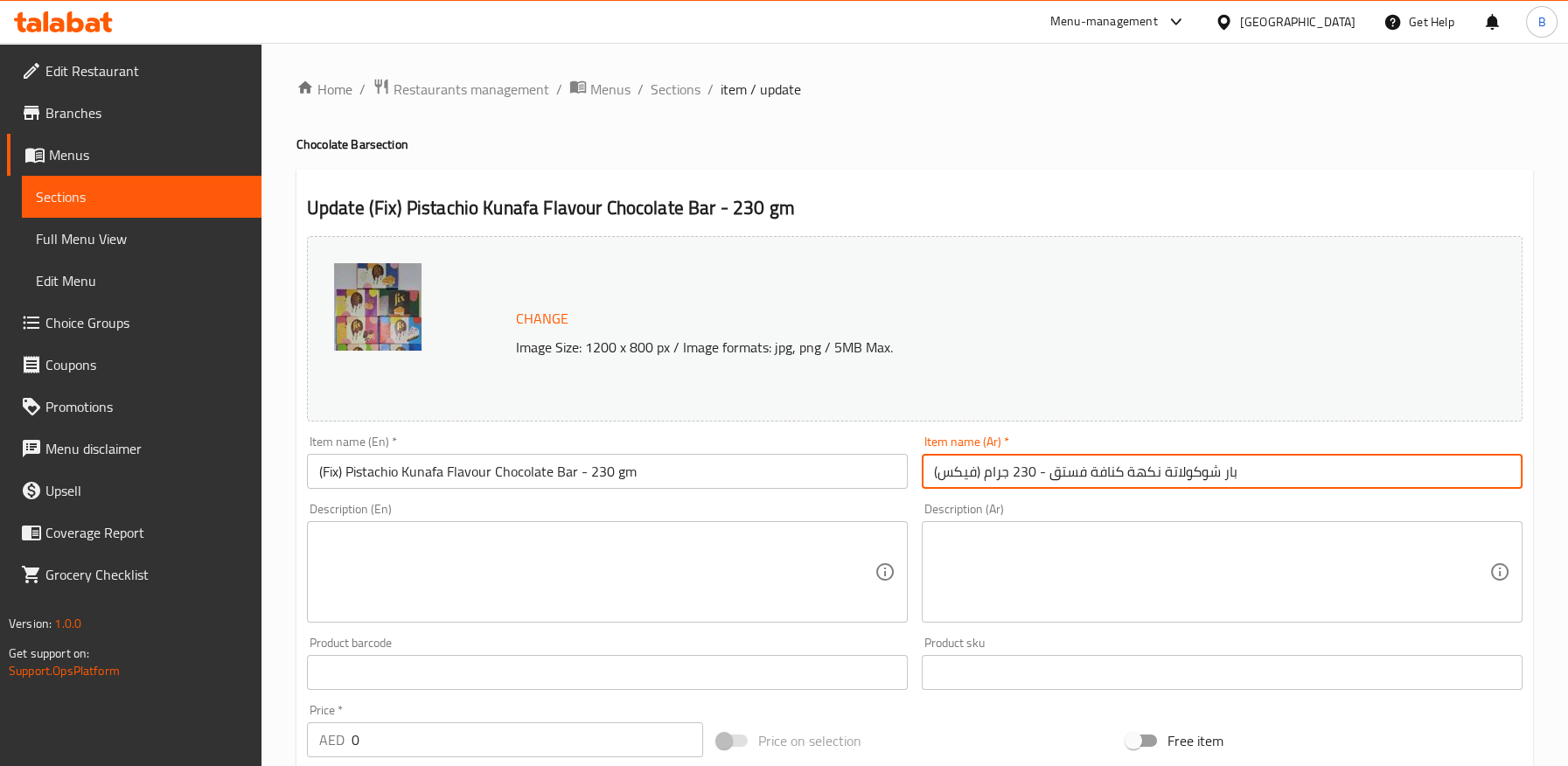
drag, startPoint x: 981, startPoint y: 474, endPoint x: 902, endPoint y: 473, distance: 79.0
click at [902, 473] on div "Change Image Size: 1200 x 800 px / Image formats: jpg, png / 5MB Max. Item name…" at bounding box center [914, 618] width 1229 height 778
click at [1001, 471] on input "بار شوكولاتة نكهة كنافة فستق - 230 جرام" at bounding box center [1222, 471] width 601 height 35
type input "بار شوكولاتة نكهة كنافة فستق - 230 جرام"
click at [682, 89] on span "Sections" at bounding box center [675, 89] width 50 height 21
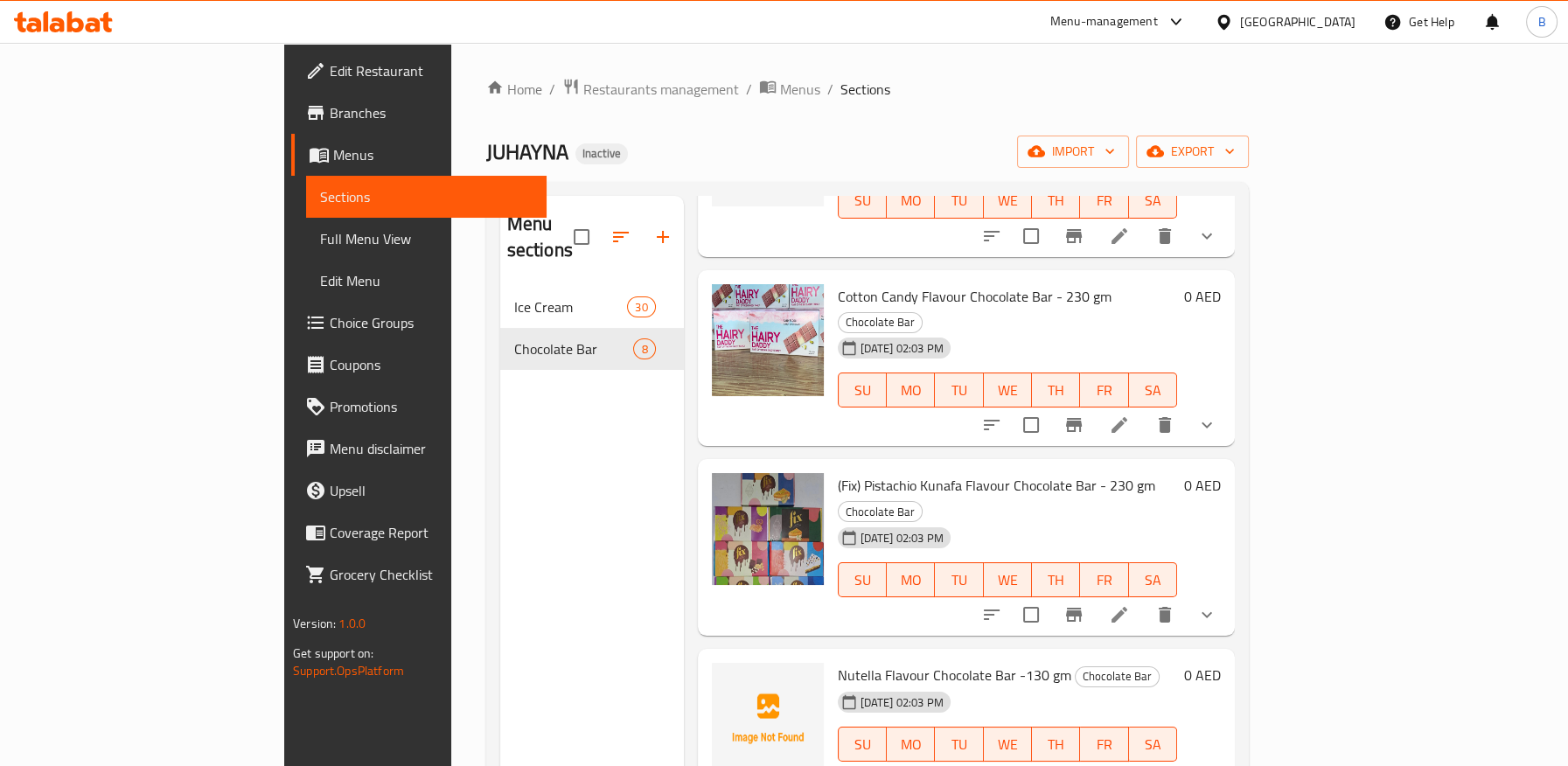
scroll to position [595, 0]
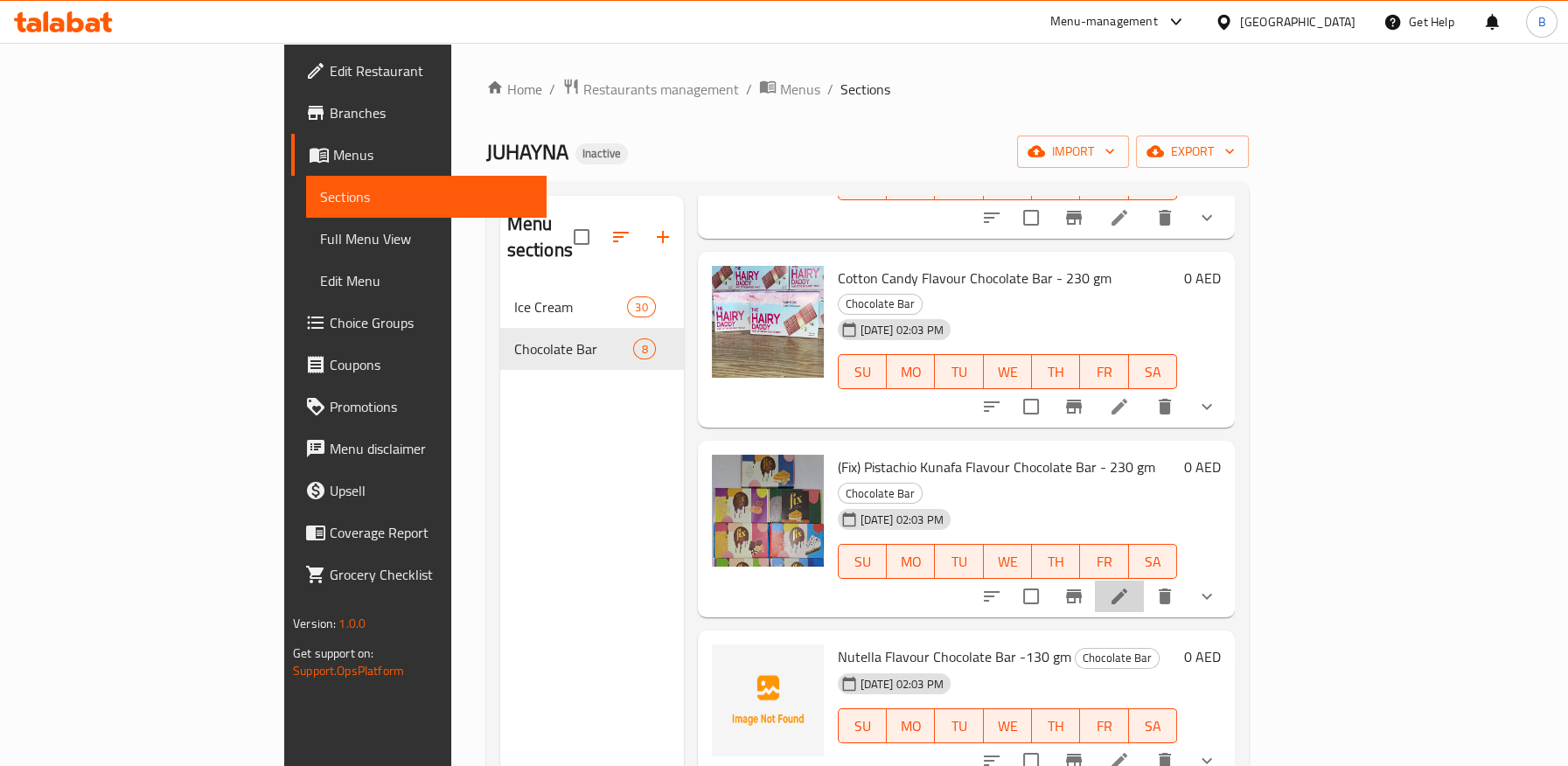
click at [1143, 580] on li at bounding box center [1118, 596] width 49 height 32
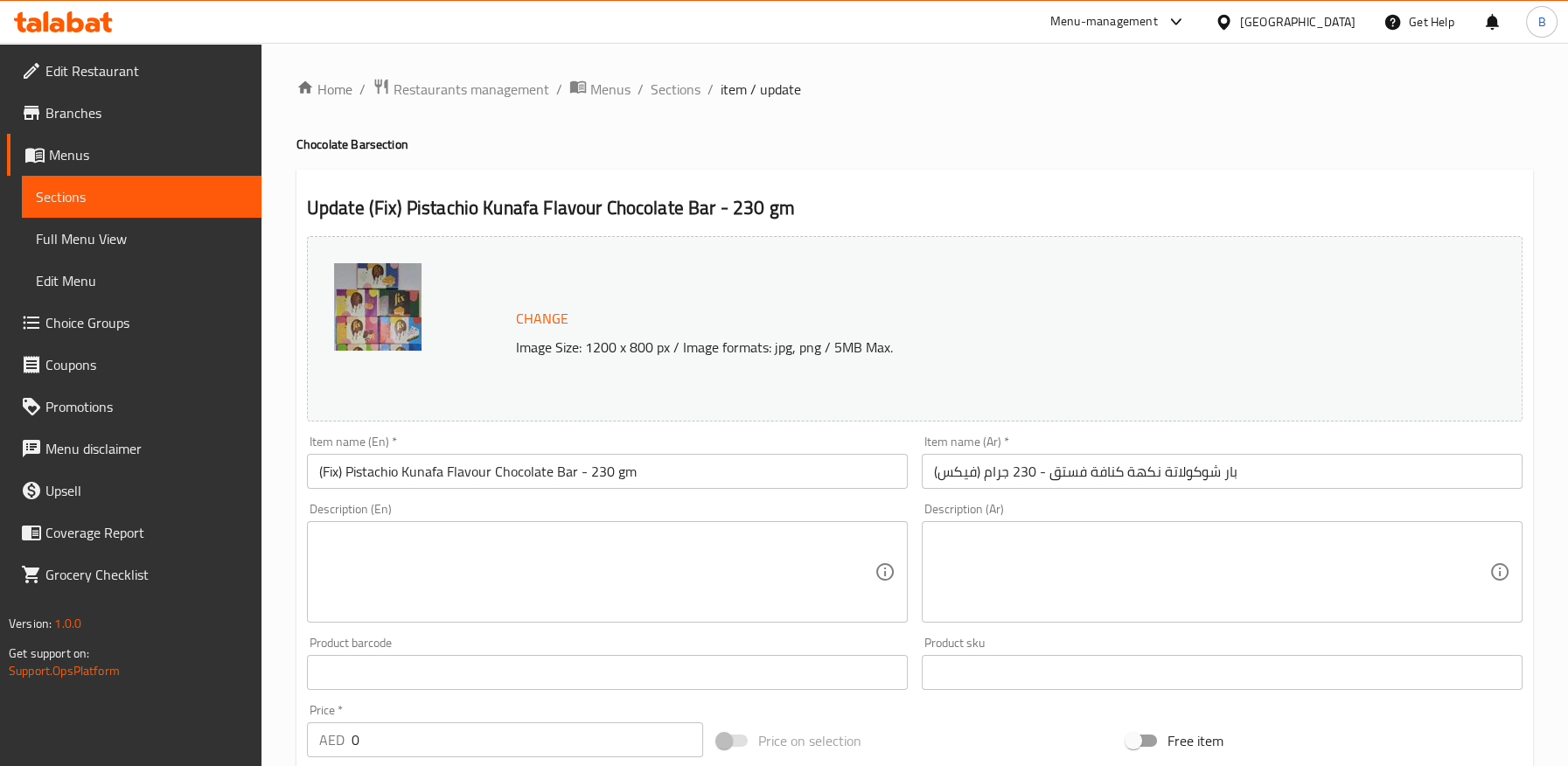
click at [1045, 475] on input "(فيكس) بار شوكولاتة نكهة كنافة فستق - 230 جرام" at bounding box center [1222, 471] width 601 height 35
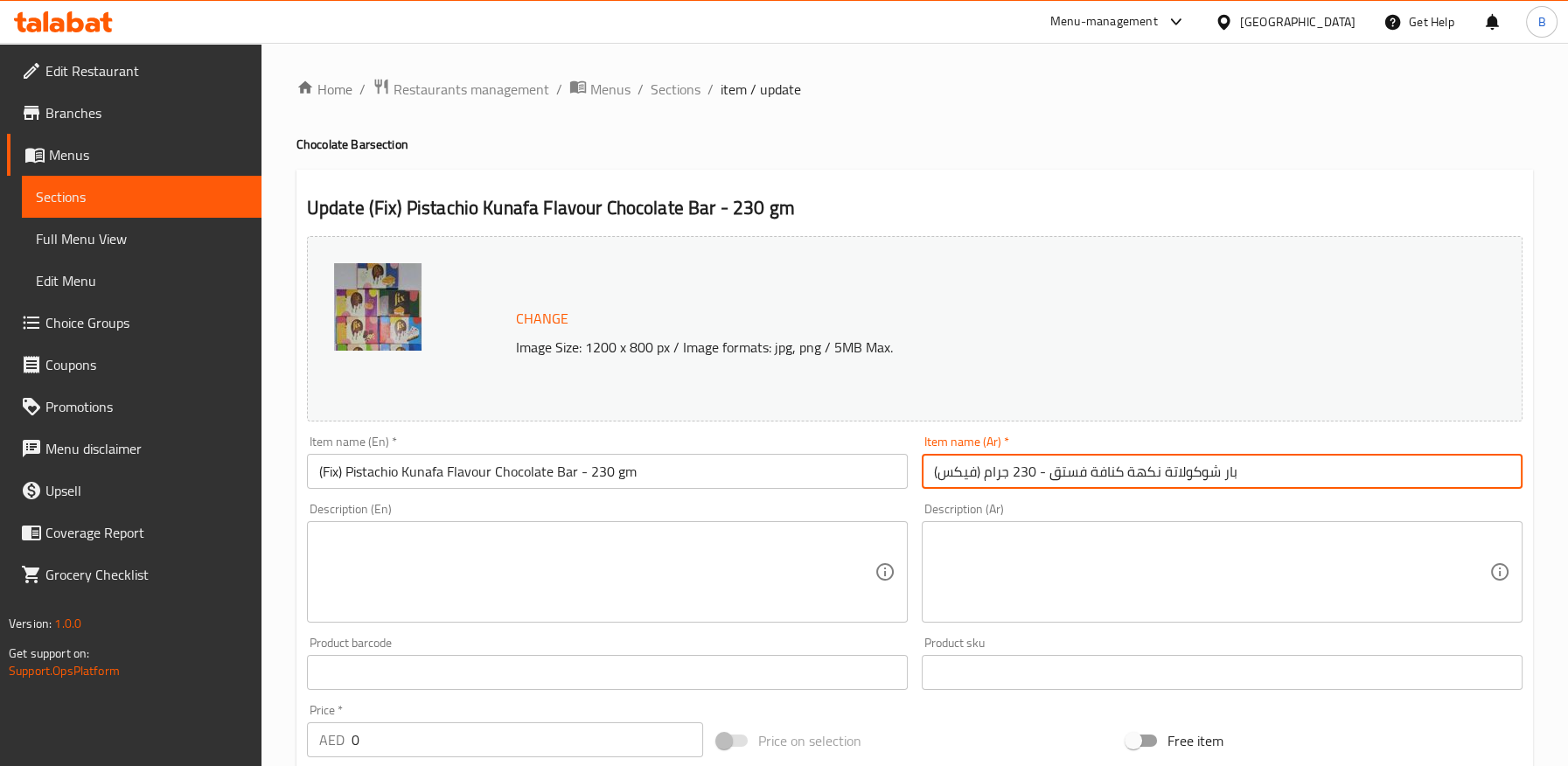
paste input "(فيكس)"
drag, startPoint x: 981, startPoint y: 473, endPoint x: 866, endPoint y: 469, distance: 115.1
click at [866, 469] on div "Change Image Size: 1200 x 800 px / Image formats: jpg, png / 5MB Max. Item name…" at bounding box center [914, 618] width 1229 height 778
drag, startPoint x: 935, startPoint y: 472, endPoint x: 922, endPoint y: 473, distance: 13.0
click at [922, 473] on input "بار شوكولاتة نكهة كنافة فستق (فيكس) - 230 جرام" at bounding box center [1222, 471] width 601 height 35
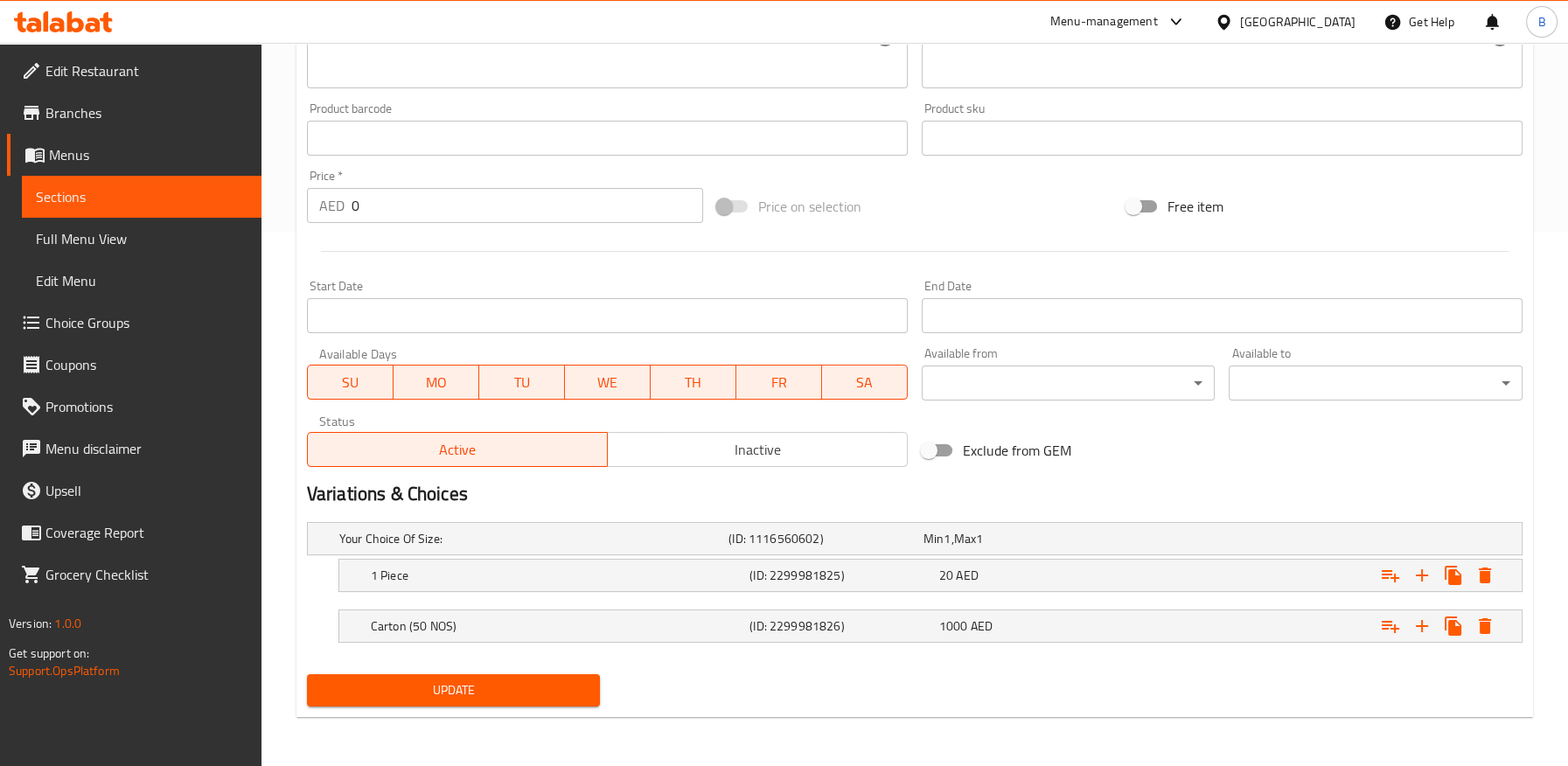
type input "بار شوكولاتة نكهة كنافة فستق (فيكس) - 230 جرام"
click at [511, 684] on span "Update" at bounding box center [453, 689] width 266 height 22
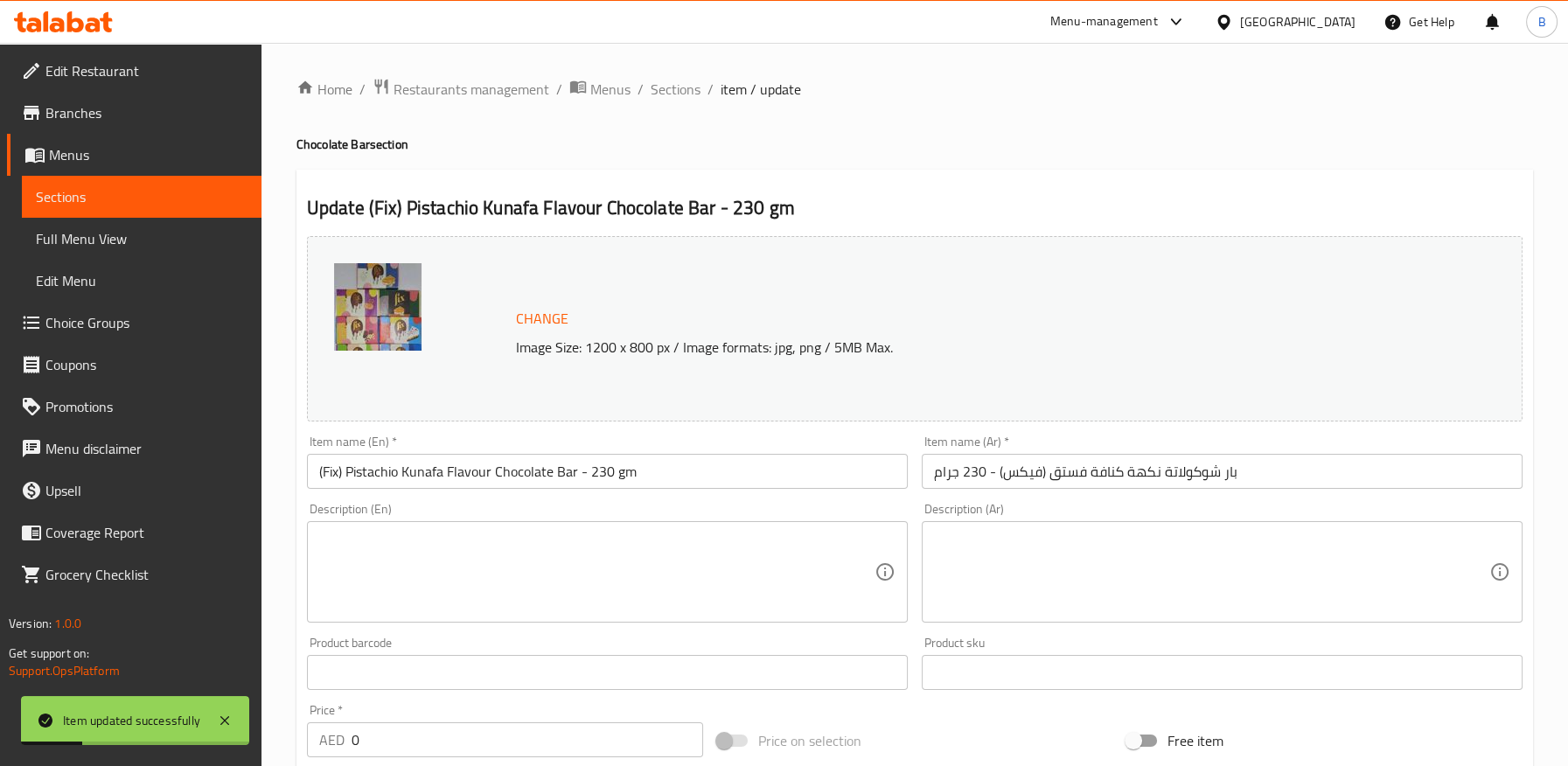
drag, startPoint x: 68, startPoint y: 230, endPoint x: 284, endPoint y: 310, distance: 230.3
click at [68, 230] on span "Full Menu View" at bounding box center [141, 239] width 211 height 21
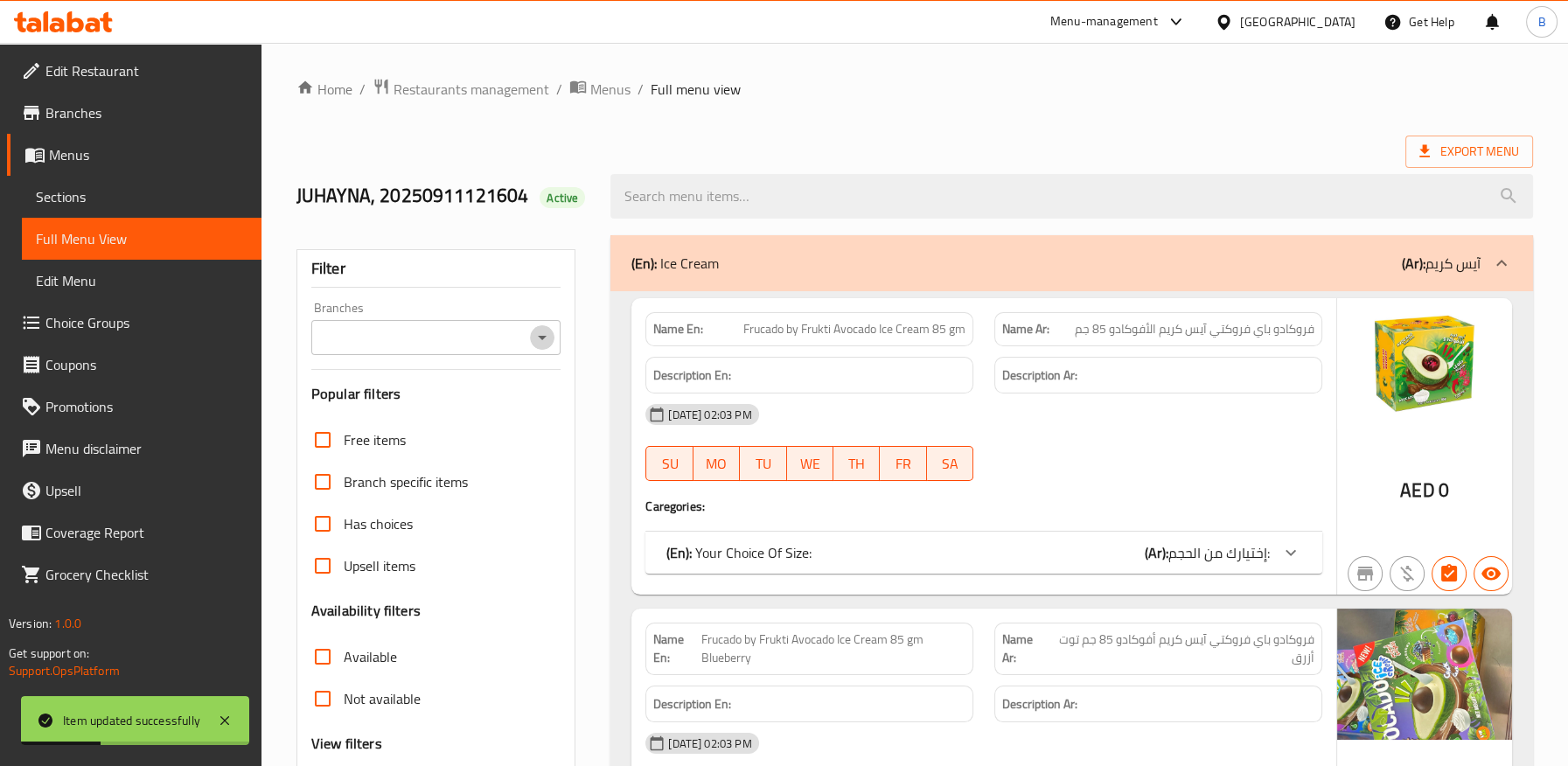
drag, startPoint x: 543, startPoint y: 336, endPoint x: 555, endPoint y: 331, distance: 13.0
click at [545, 337] on icon "Open" at bounding box center [542, 338] width 21 height 21
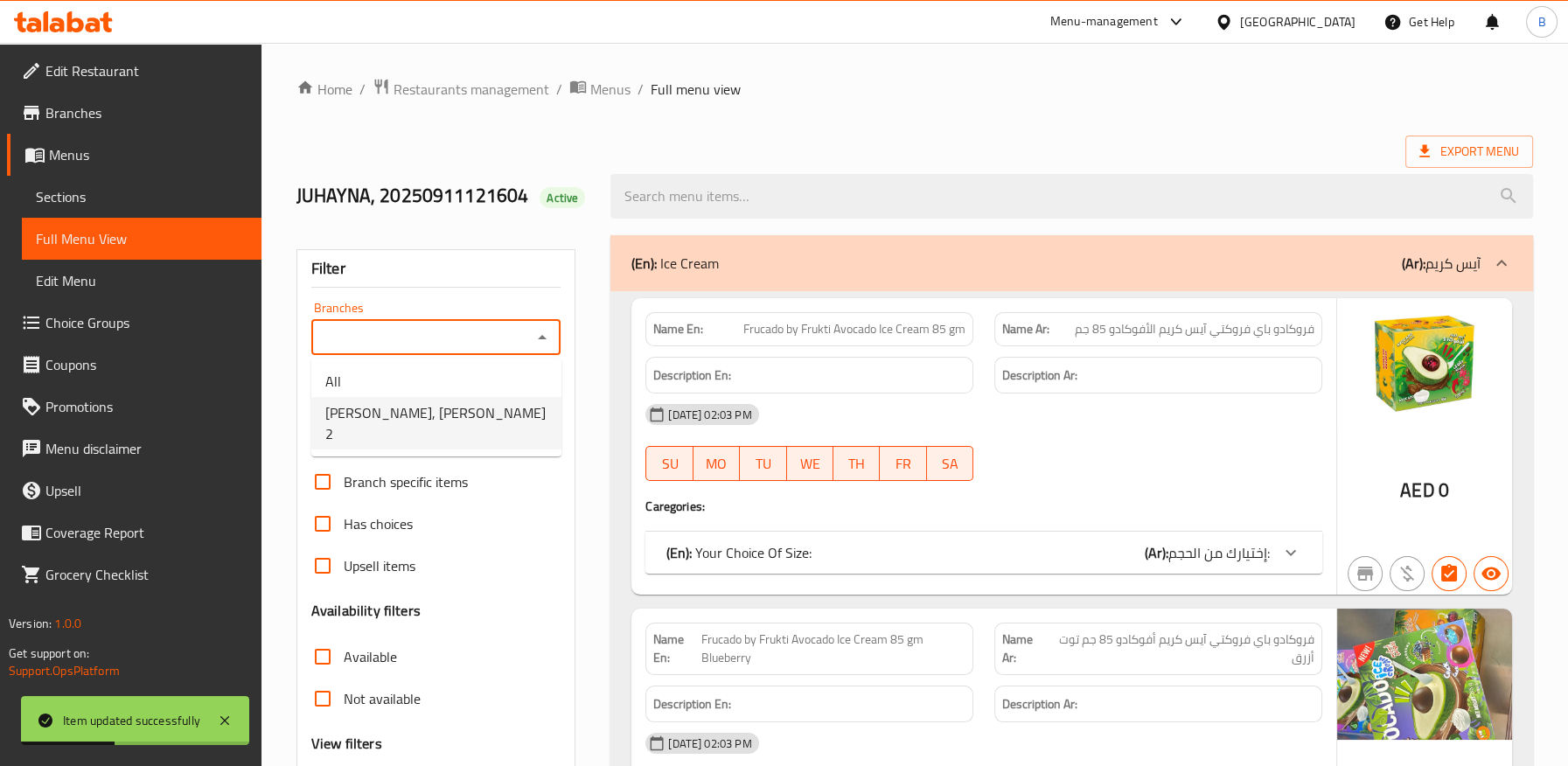
click at [418, 412] on span "JUHAYNA, Al Nuaimia 2" at bounding box center [436, 423] width 222 height 42
type input "JUHAYNA, Al Nuaimia 2"
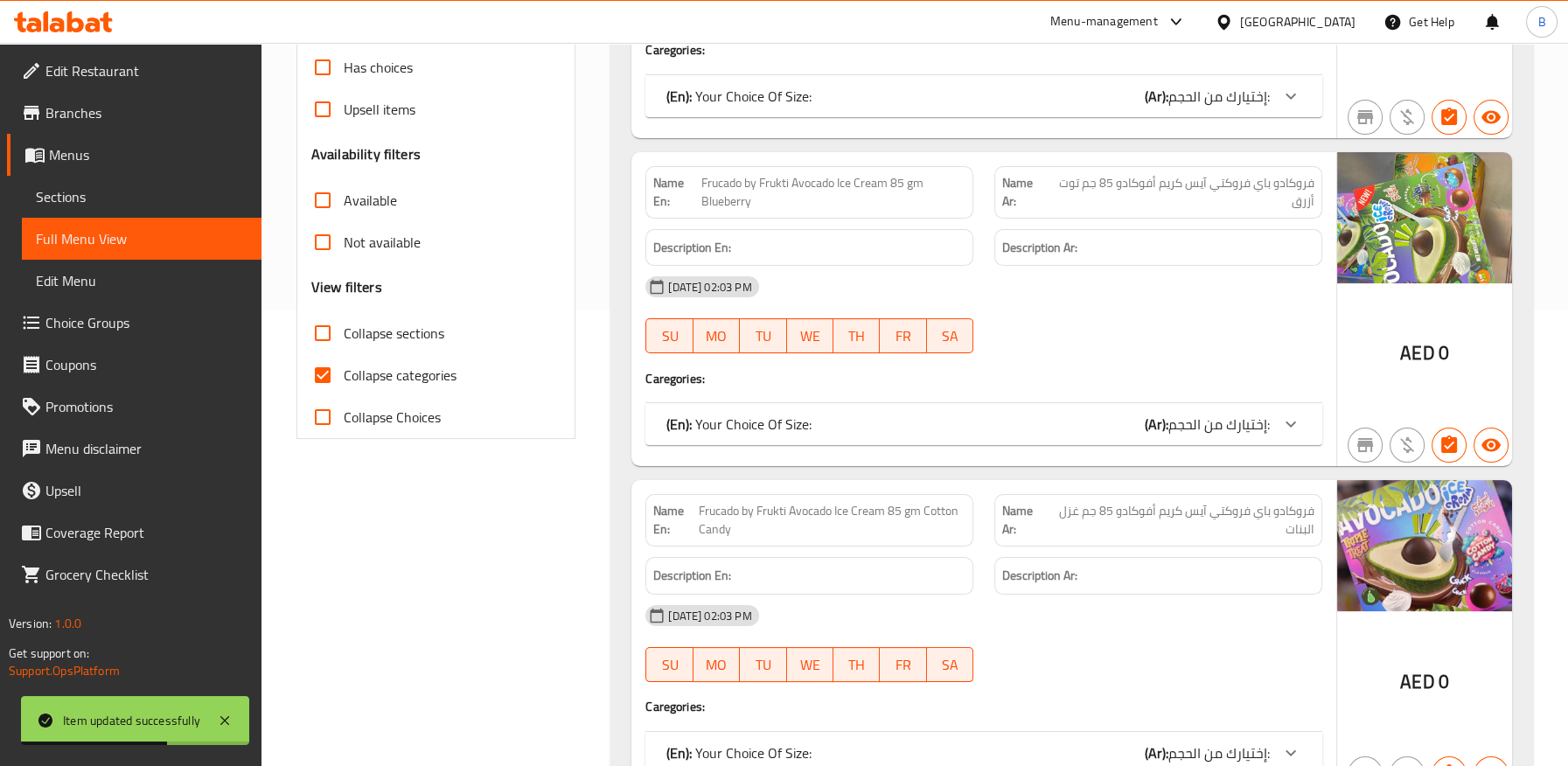
scroll to position [649, 0]
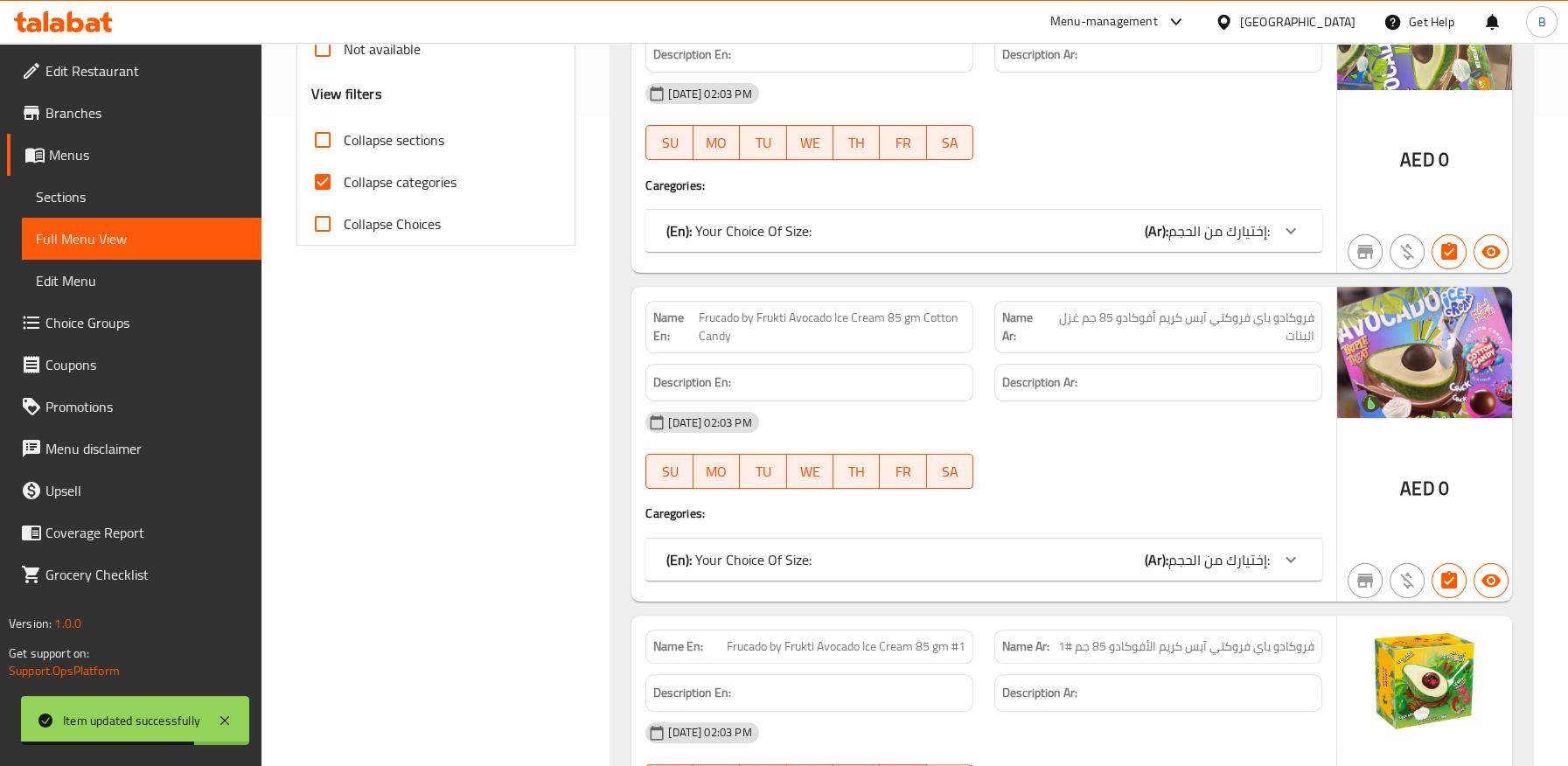
drag, startPoint x: 323, startPoint y: 174, endPoint x: 1062, endPoint y: 220, distance: 740.4
click at [327, 179] on input "Collapse categories" at bounding box center [322, 182] width 42 height 42
checkbox input "false"
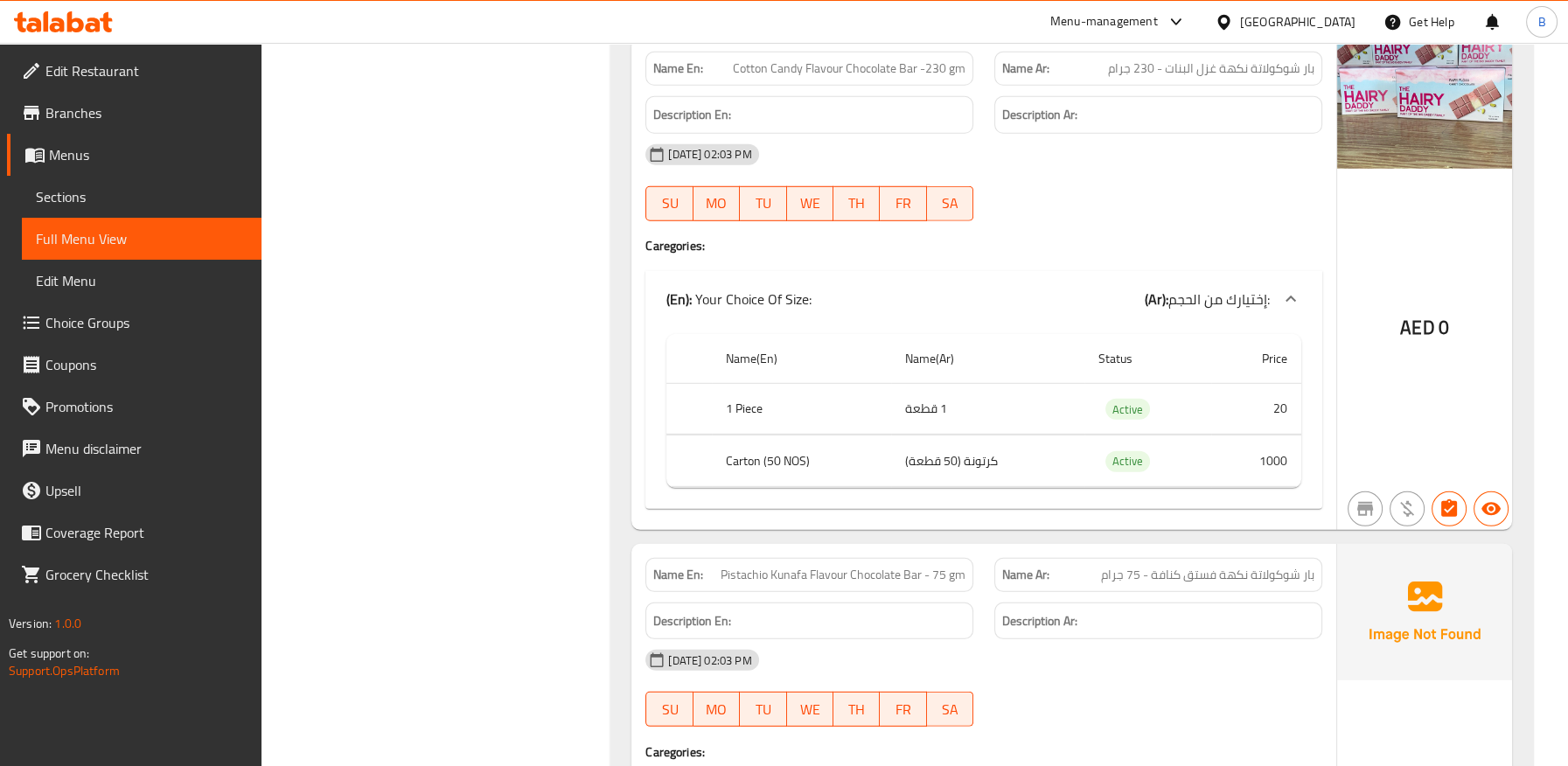
scroll to position [17590, 0]
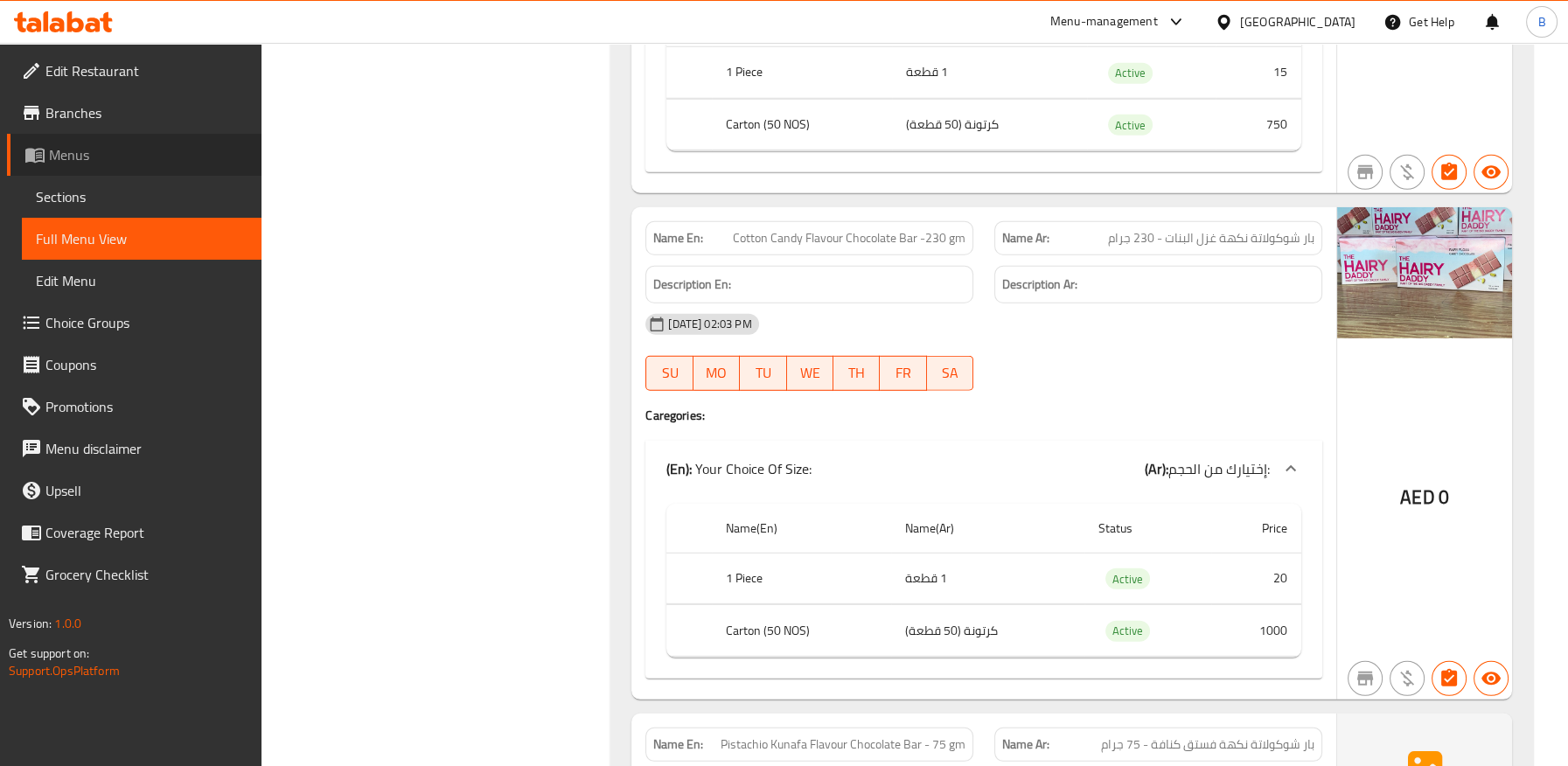
click at [68, 162] on span "Menus" at bounding box center [147, 155] width 198 height 21
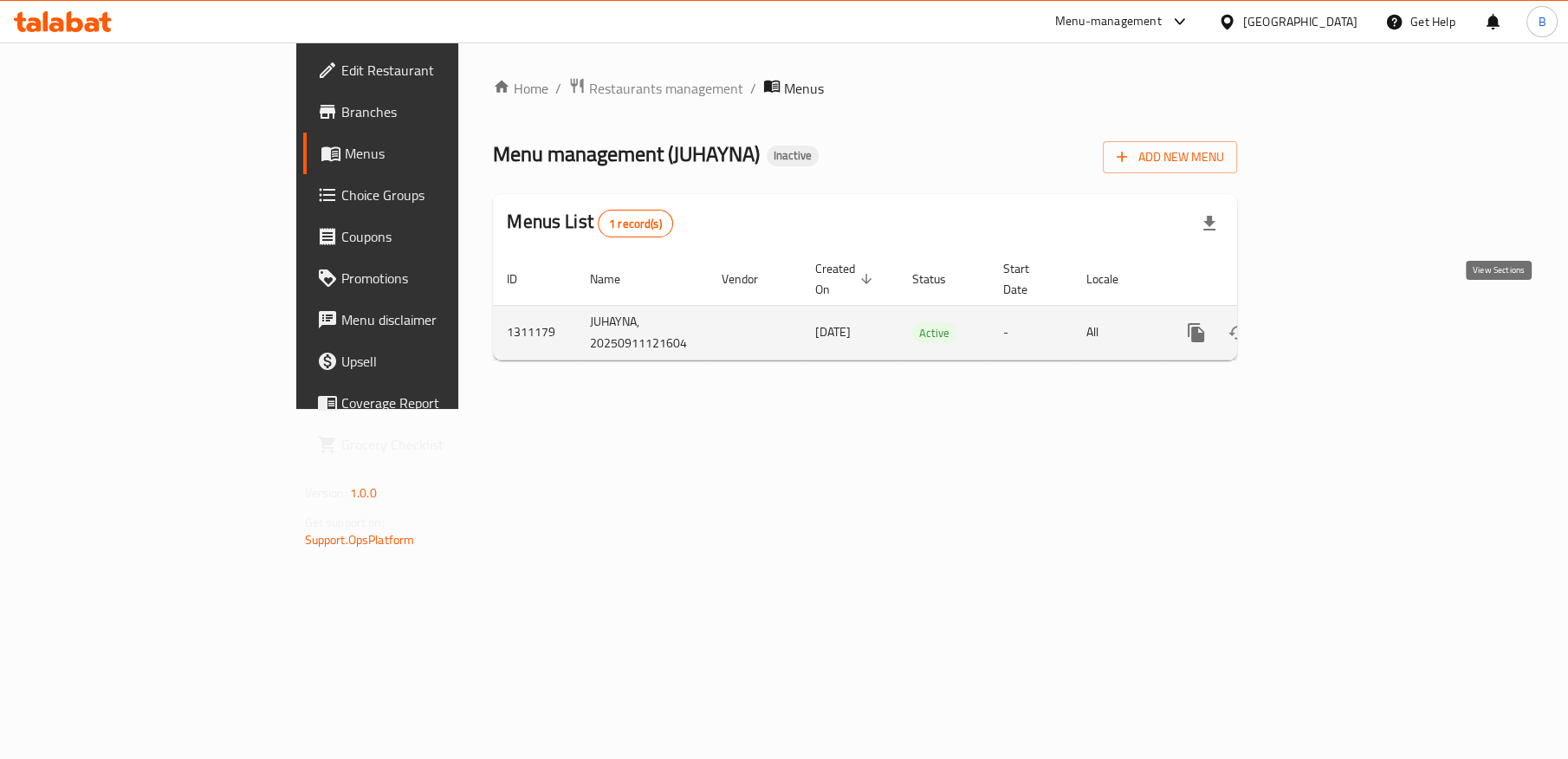
click at [1342, 314] on link "enhanced table" at bounding box center [1322, 333] width 42 height 42
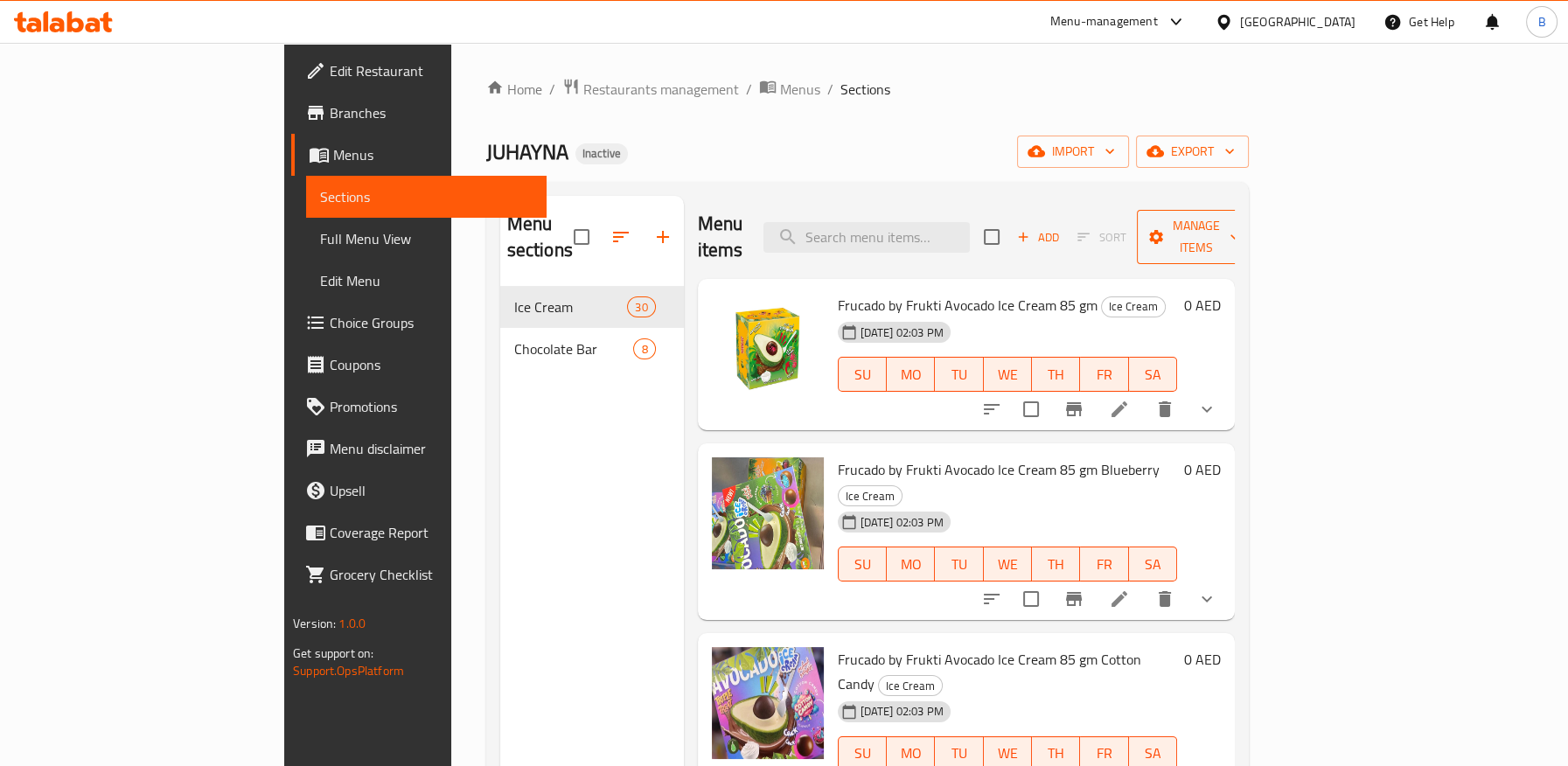
click at [1240, 230] on span "Manage items" at bounding box center [1195, 237] width 89 height 44
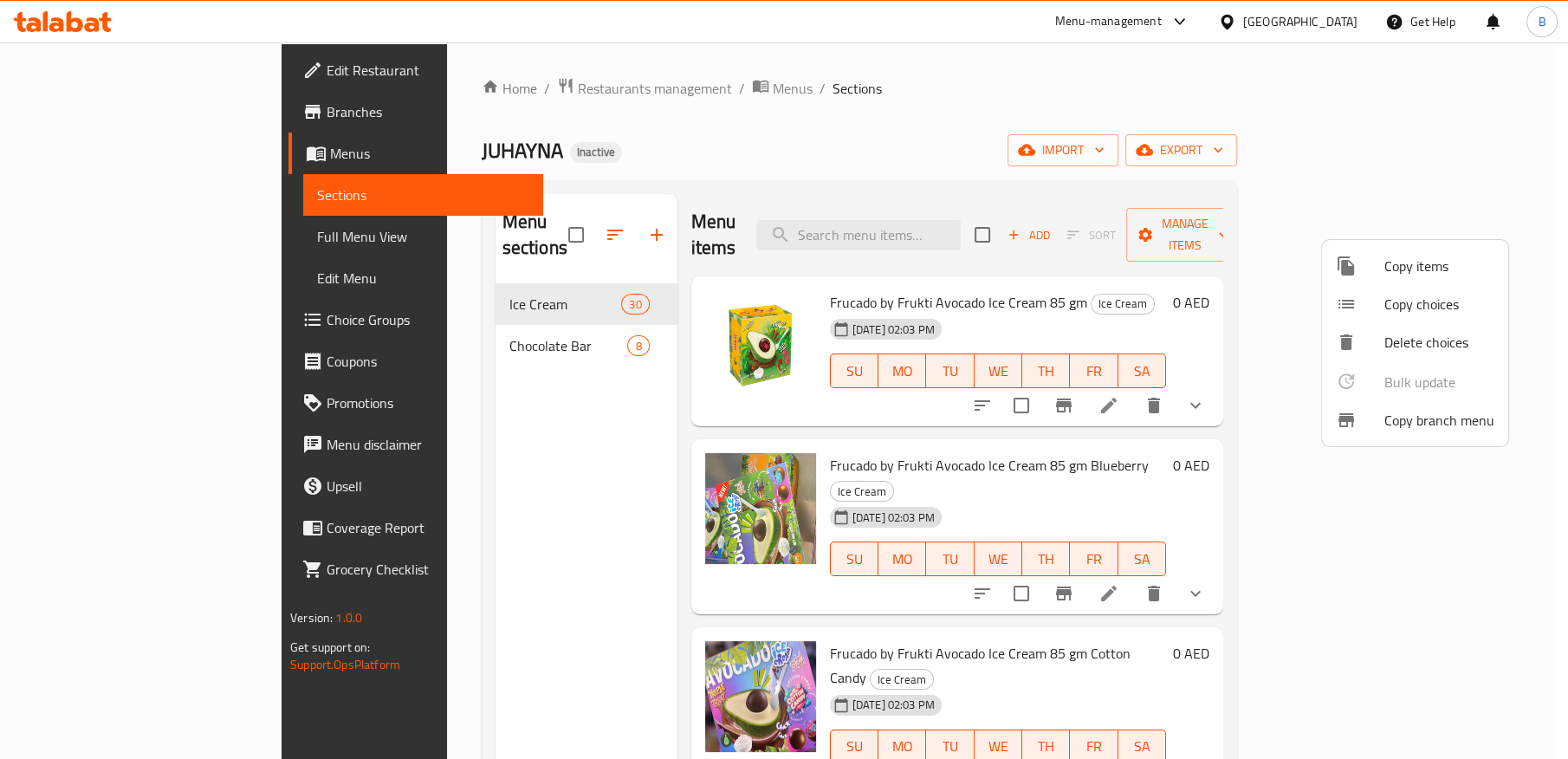
click at [1450, 160] on div at bounding box center [784, 379] width 1568 height 759
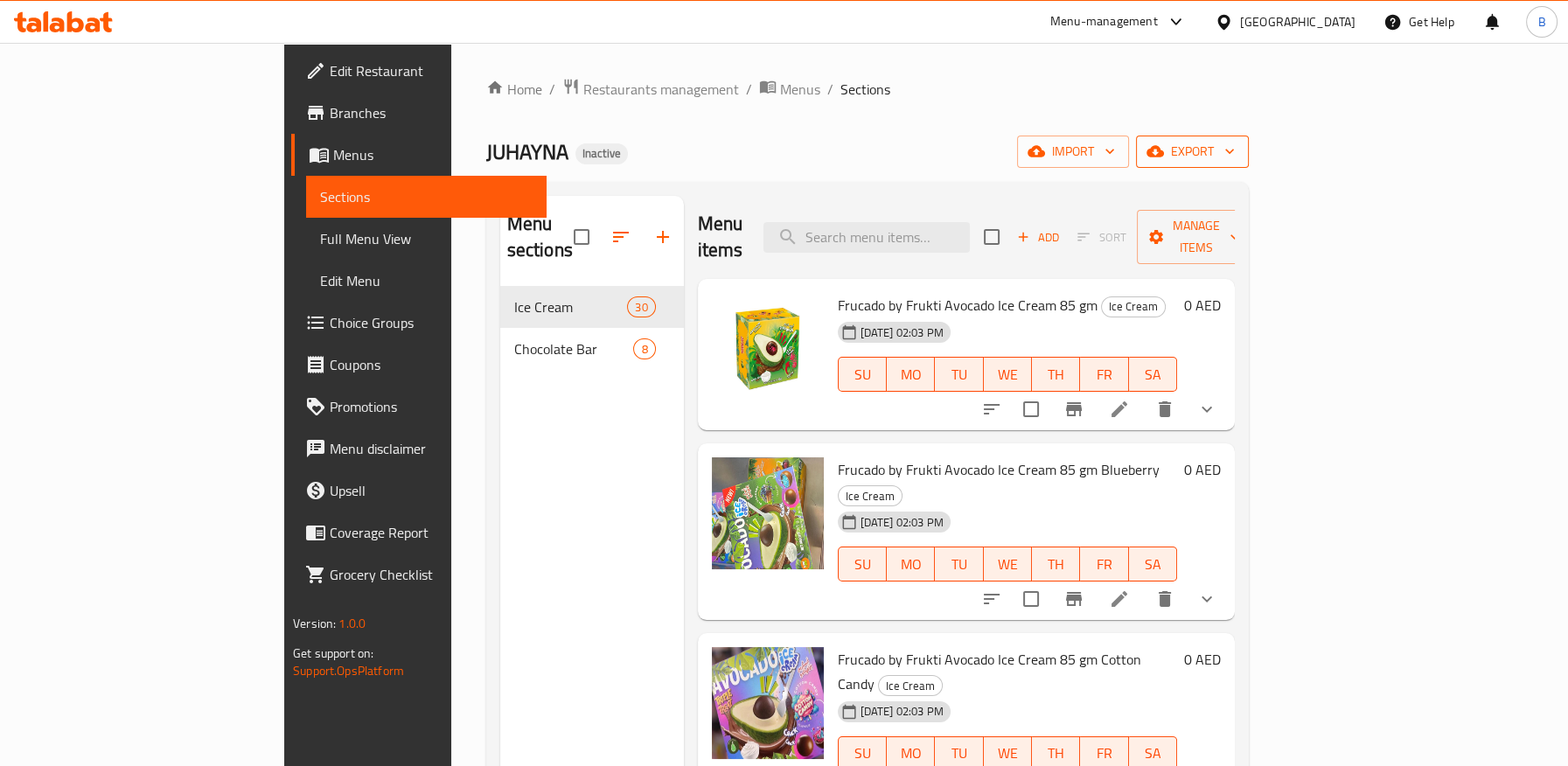
click at [1234, 151] on span "export" at bounding box center [1192, 151] width 85 height 22
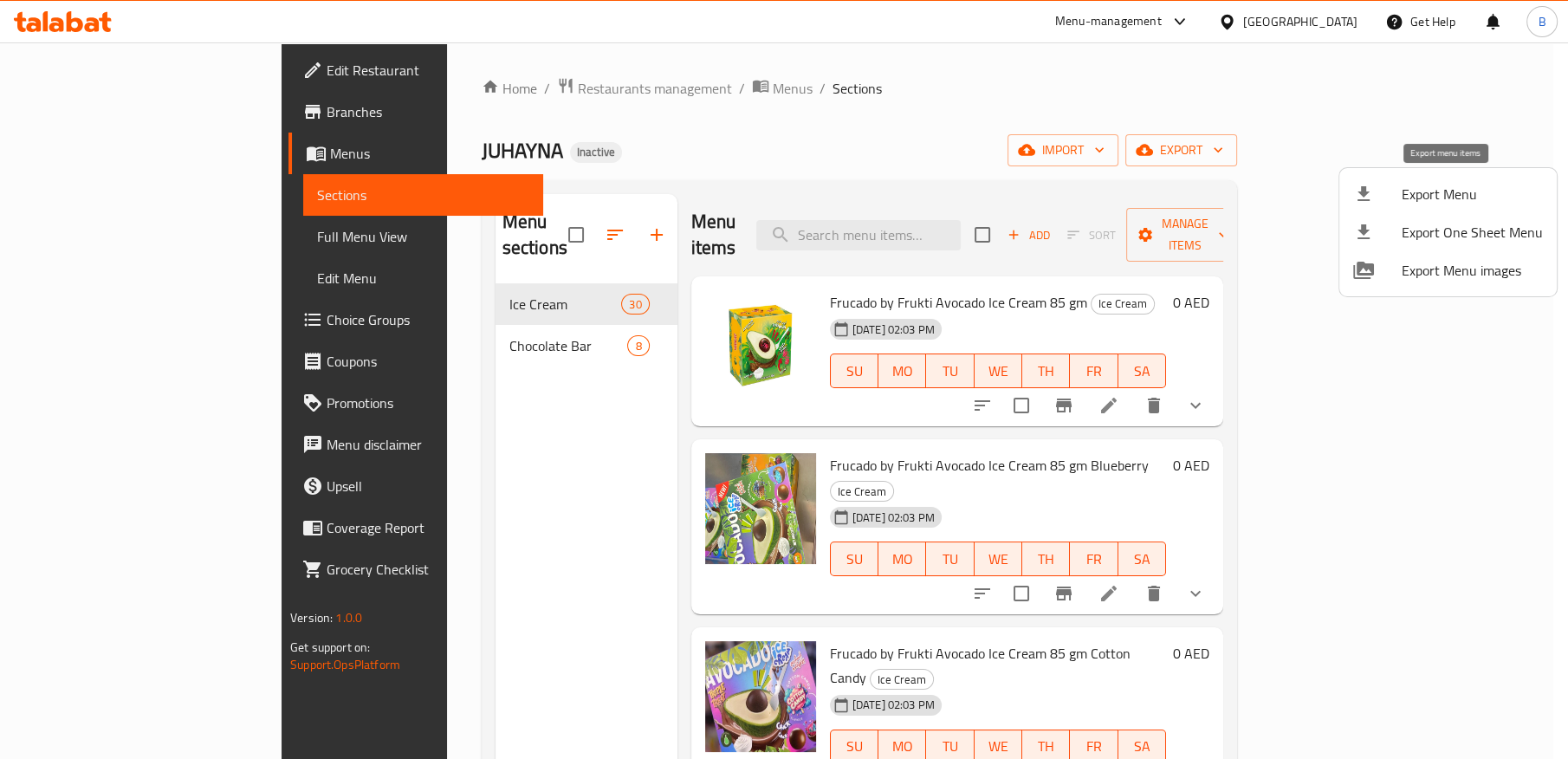
click at [1421, 186] on span "Export Menu" at bounding box center [1472, 194] width 141 height 21
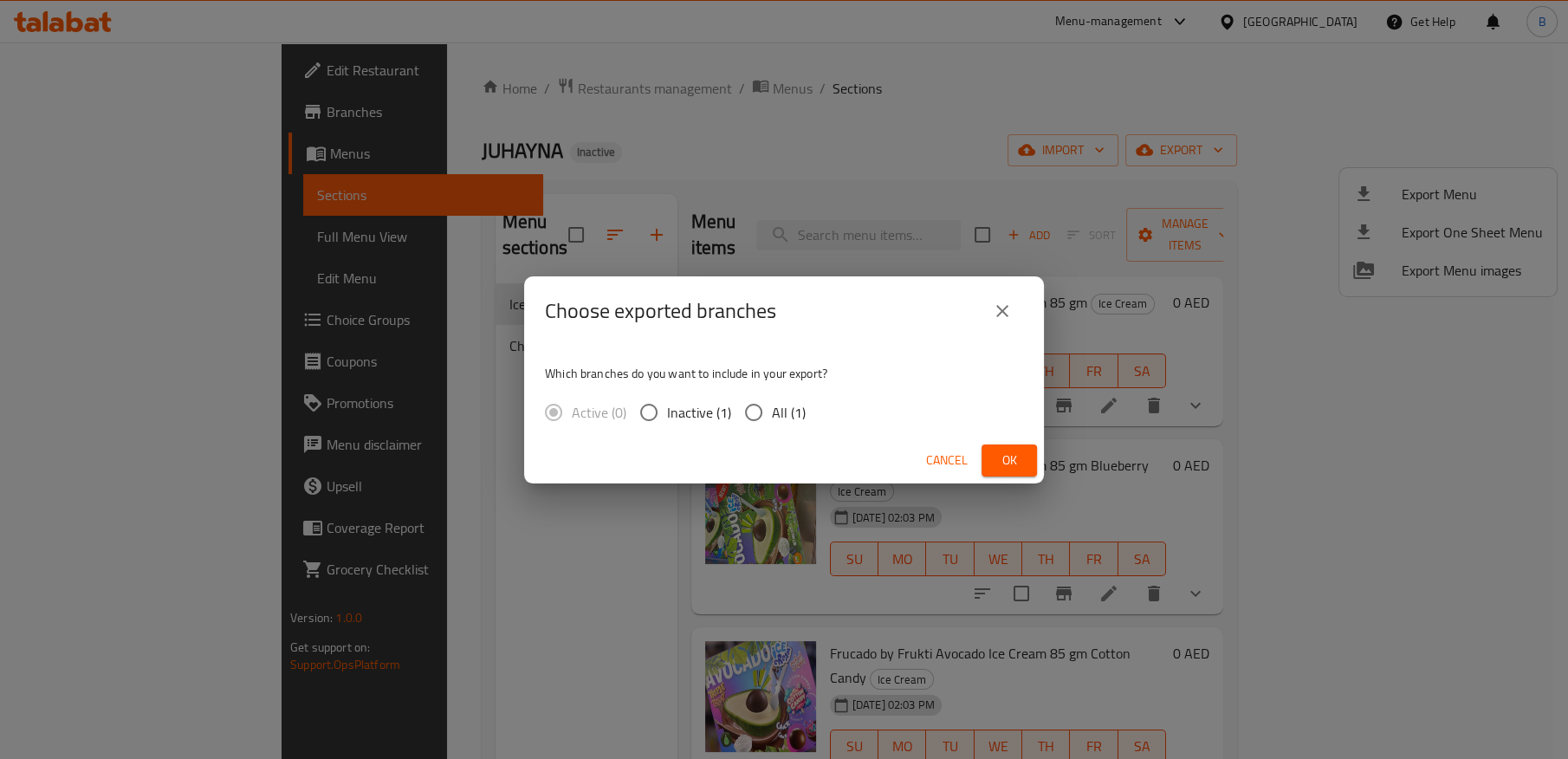
click at [761, 407] on input "All (1)" at bounding box center [754, 412] width 36 height 36
radio input "true"
click at [1013, 458] on span "Ok" at bounding box center [1009, 460] width 27 height 22
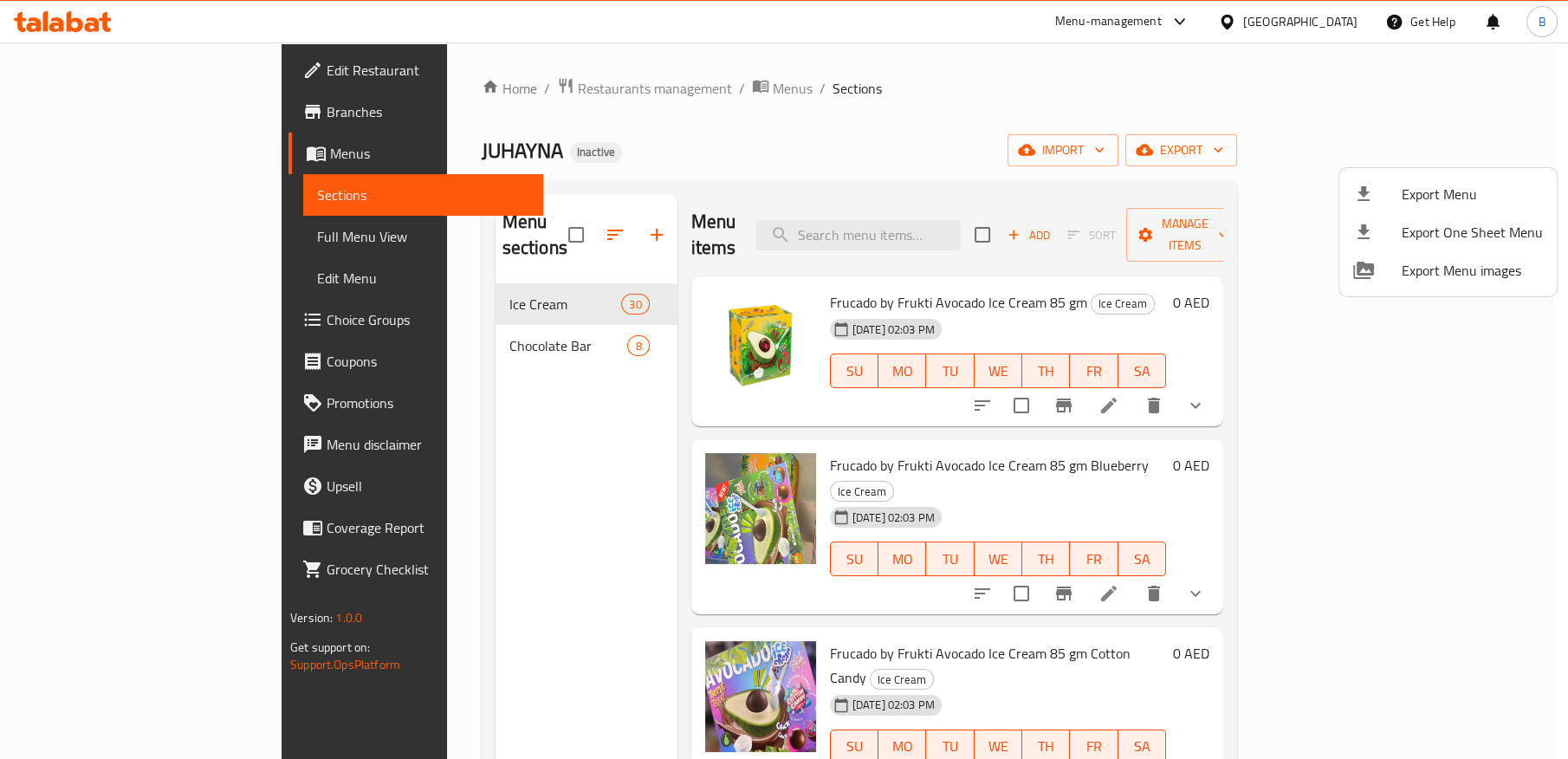
click at [969, 452] on div at bounding box center [784, 379] width 1568 height 759
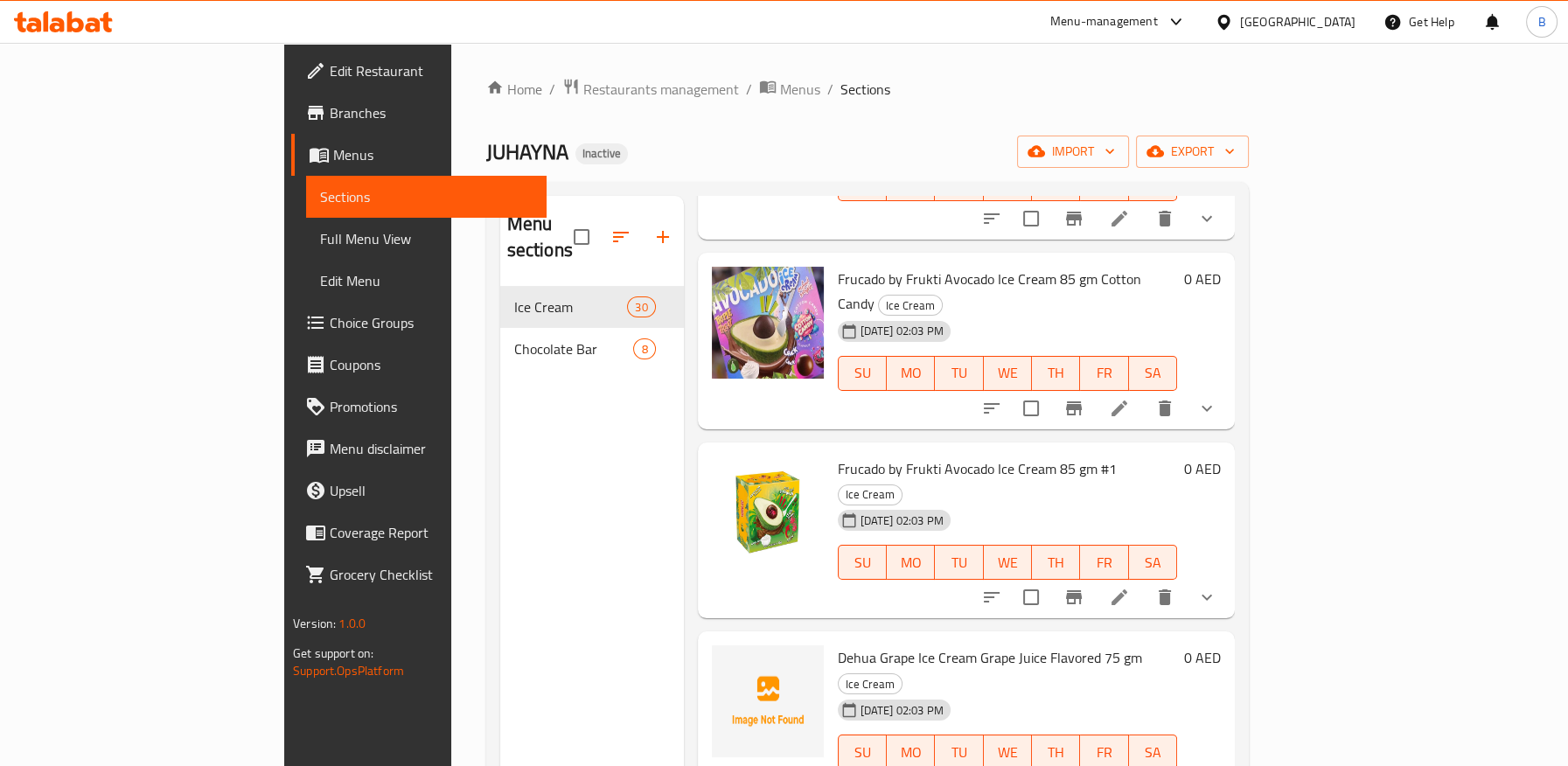
scroll to position [485, 0]
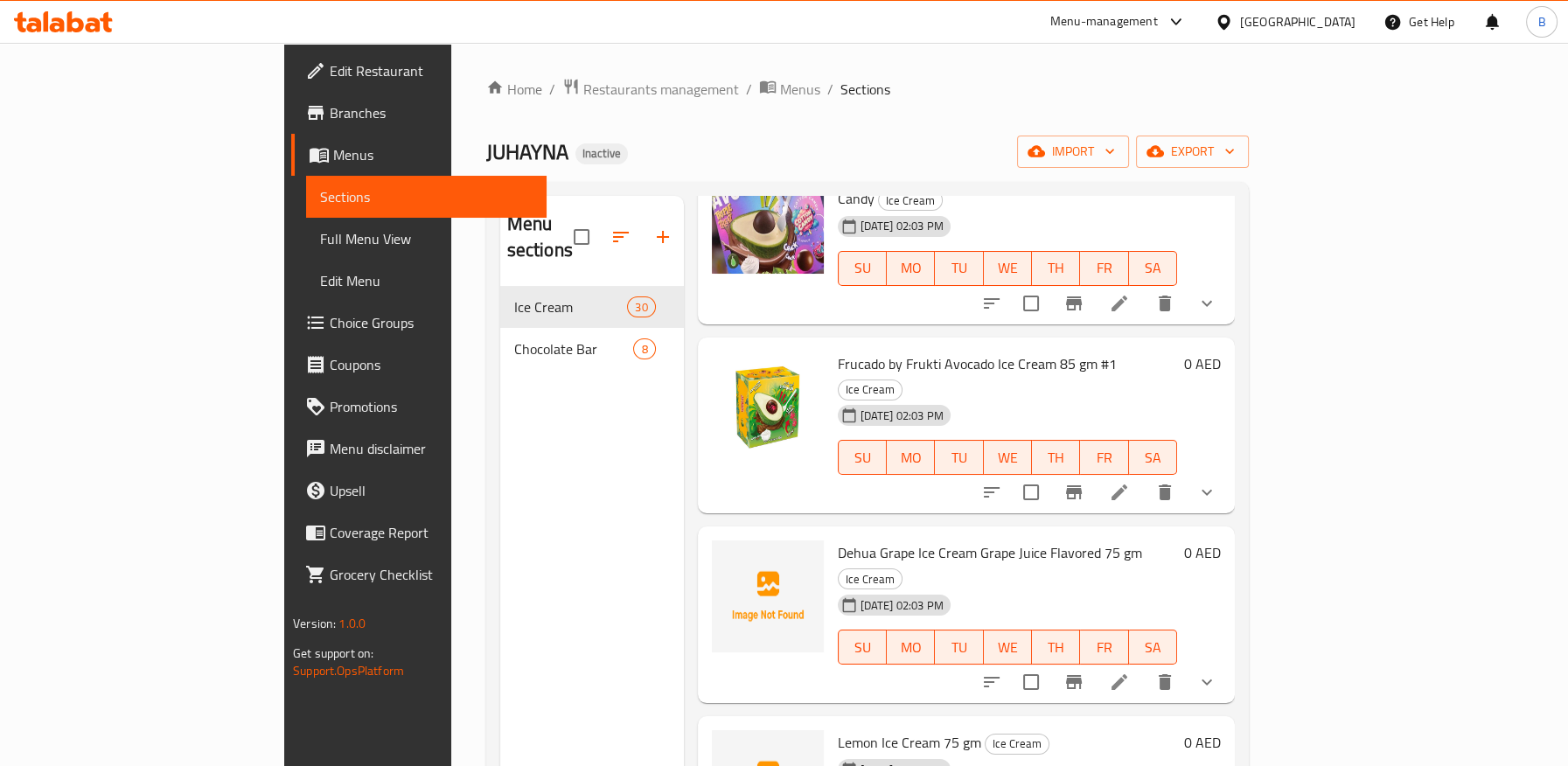
click at [1130, 671] on icon at bounding box center [1119, 682] width 21 height 21
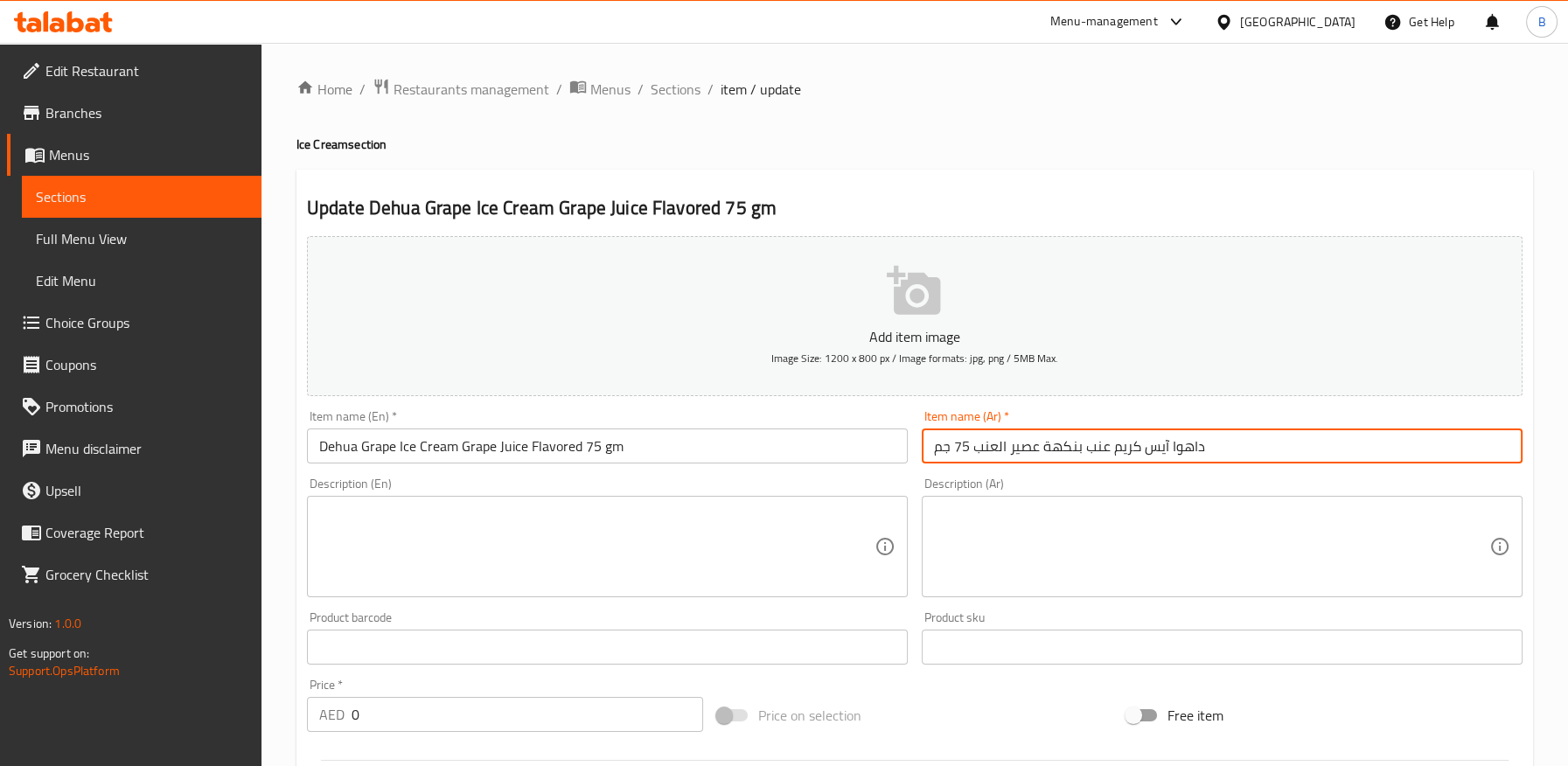
click at [1197, 451] on input "داهوا آيس كريم عنب بنكهة عصير العنب 75 جم" at bounding box center [1222, 446] width 601 height 35
click at [1198, 452] on input "داهوا آيس كريم عنب بنكهة عصير العنب 75 جم" at bounding box center [1222, 446] width 601 height 35
click at [55, 116] on span "Branches" at bounding box center [146, 113] width 202 height 21
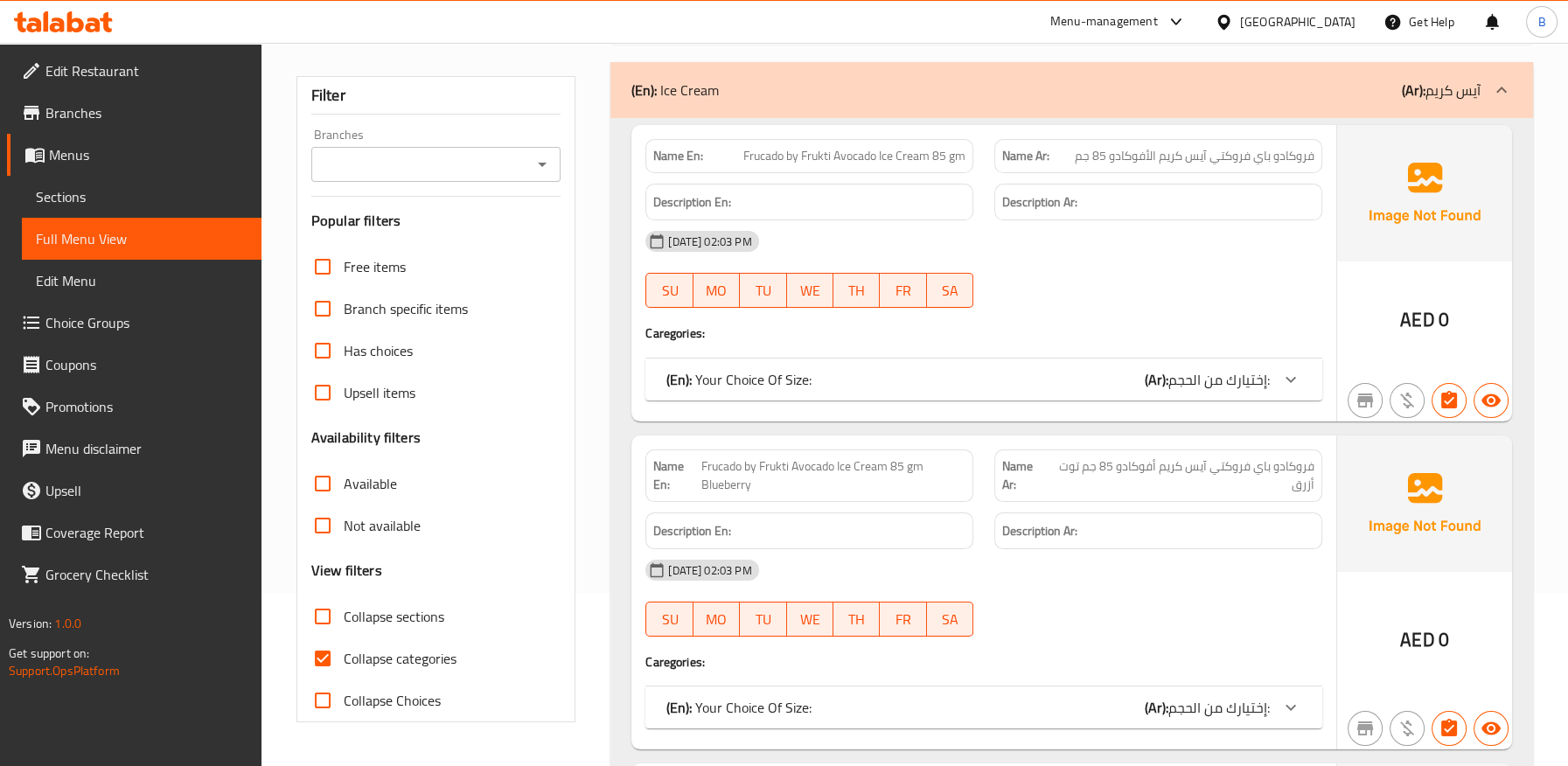
scroll to position [388, 0]
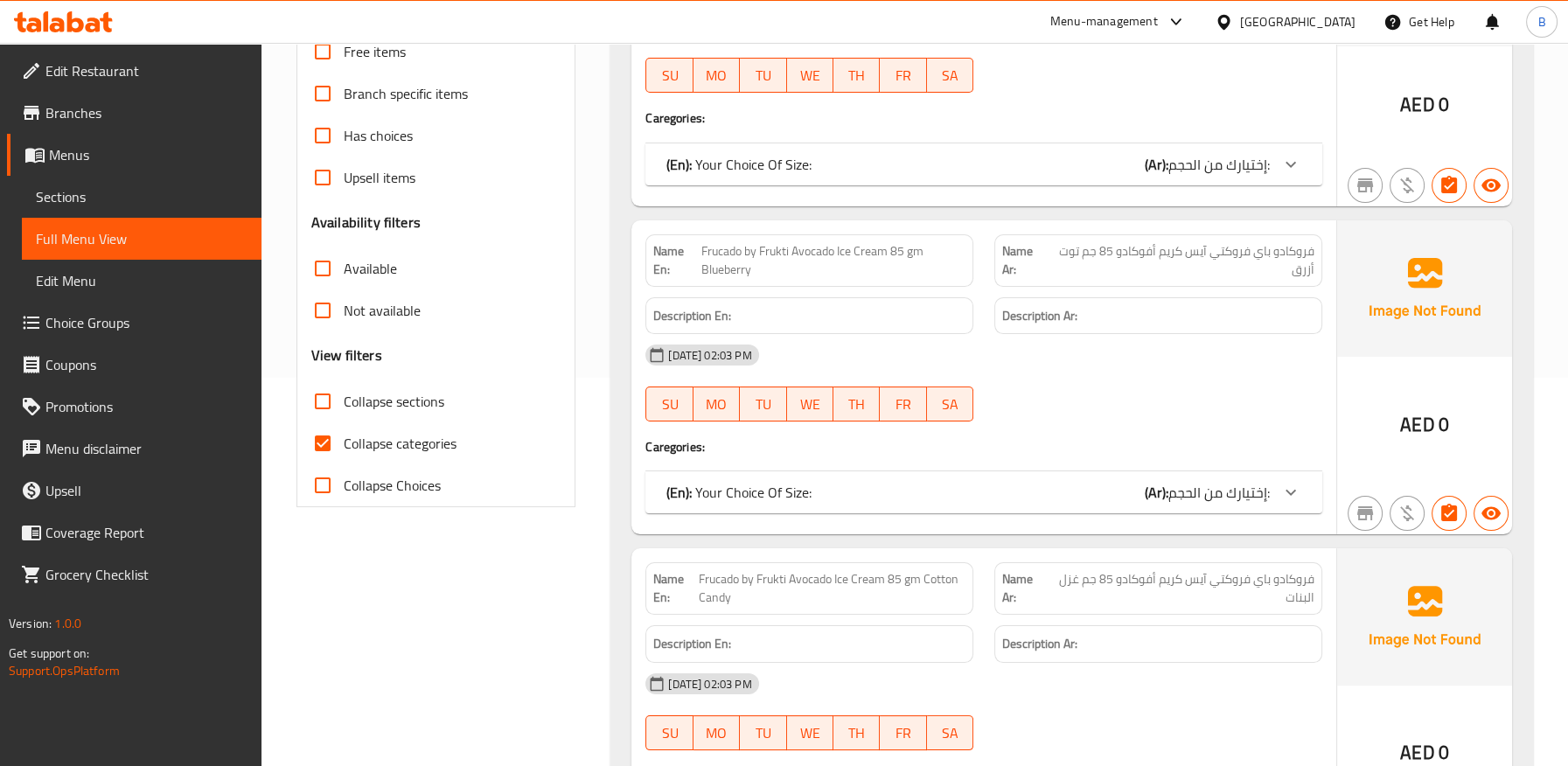
drag, startPoint x: 333, startPoint y: 446, endPoint x: 350, endPoint y: 446, distance: 17.0
click at [333, 446] on input "Collapse categories" at bounding box center [322, 443] width 42 height 42
checkbox input "false"
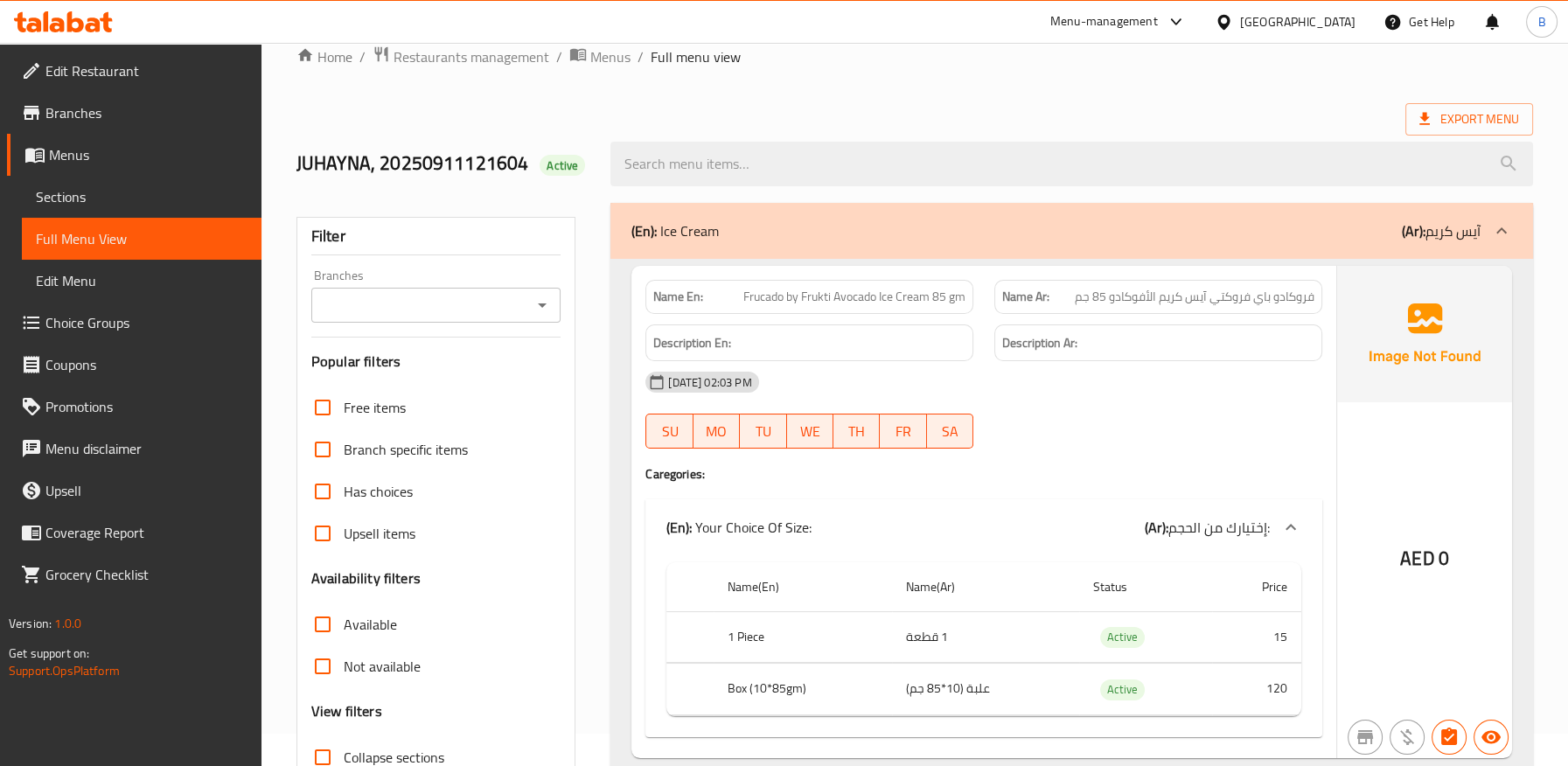
scroll to position [0, 0]
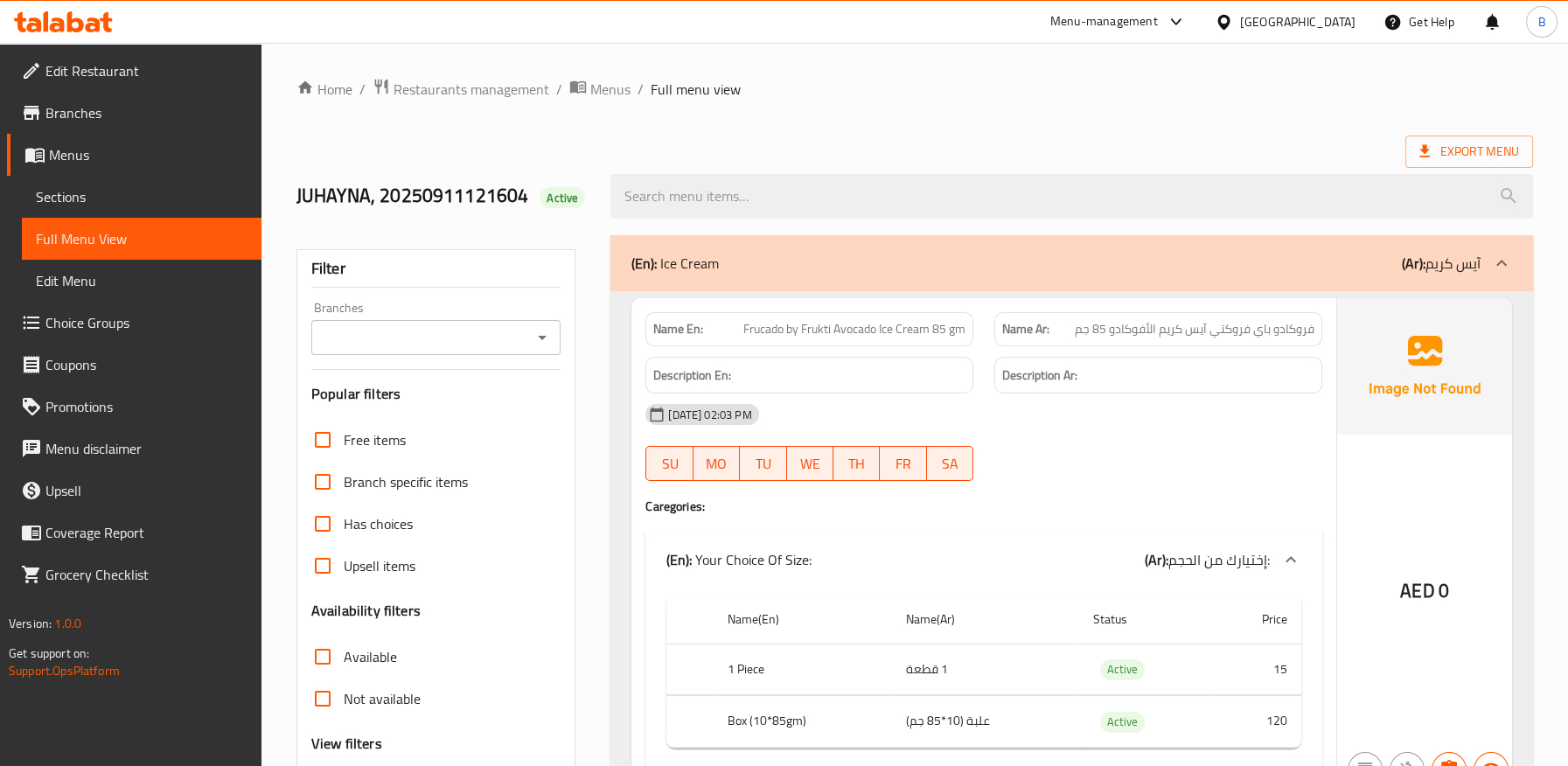
click at [984, 259] on div "(En): Ice Cream (Ar): آيس كريم" at bounding box center [1055, 263] width 849 height 21
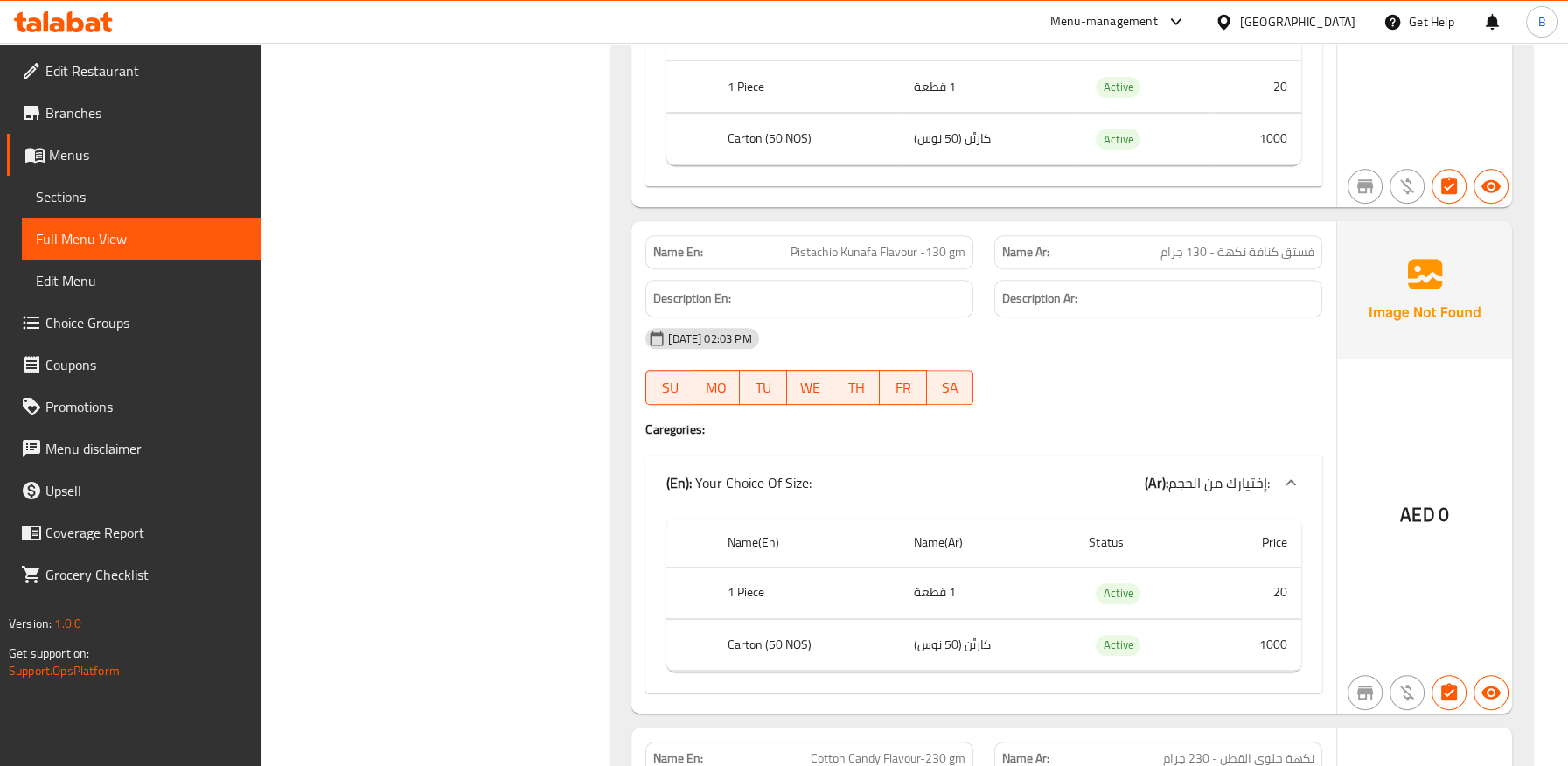
scroll to position [1165, 0]
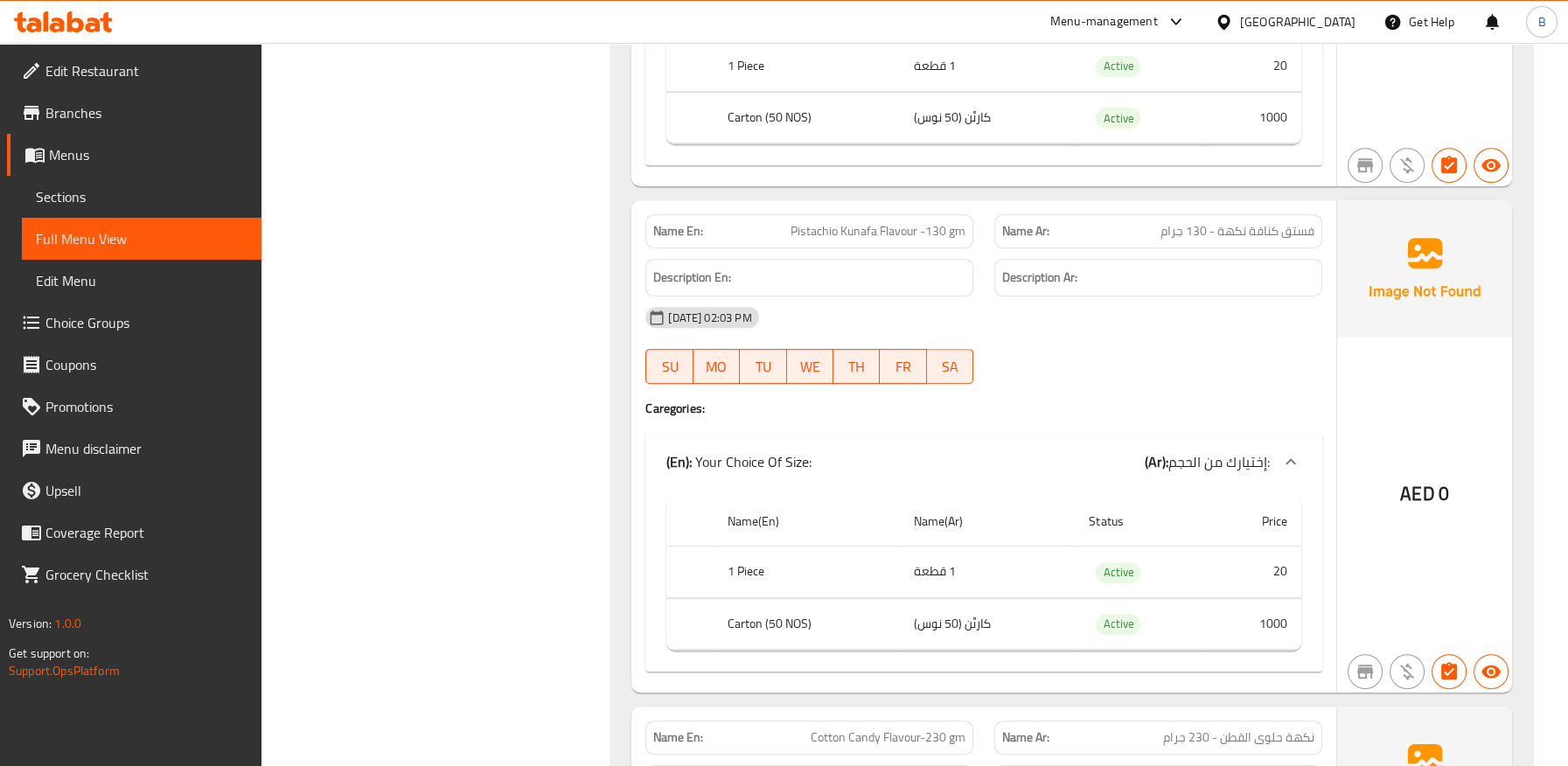
click at [897, 235] on span "Pistachio Kunafa Flavour -130 gm" at bounding box center [877, 230] width 175 height 18
click at [876, 246] on div "Name En: Pistachio Kunafa Flavour -130 gm" at bounding box center [808, 231] width 328 height 34
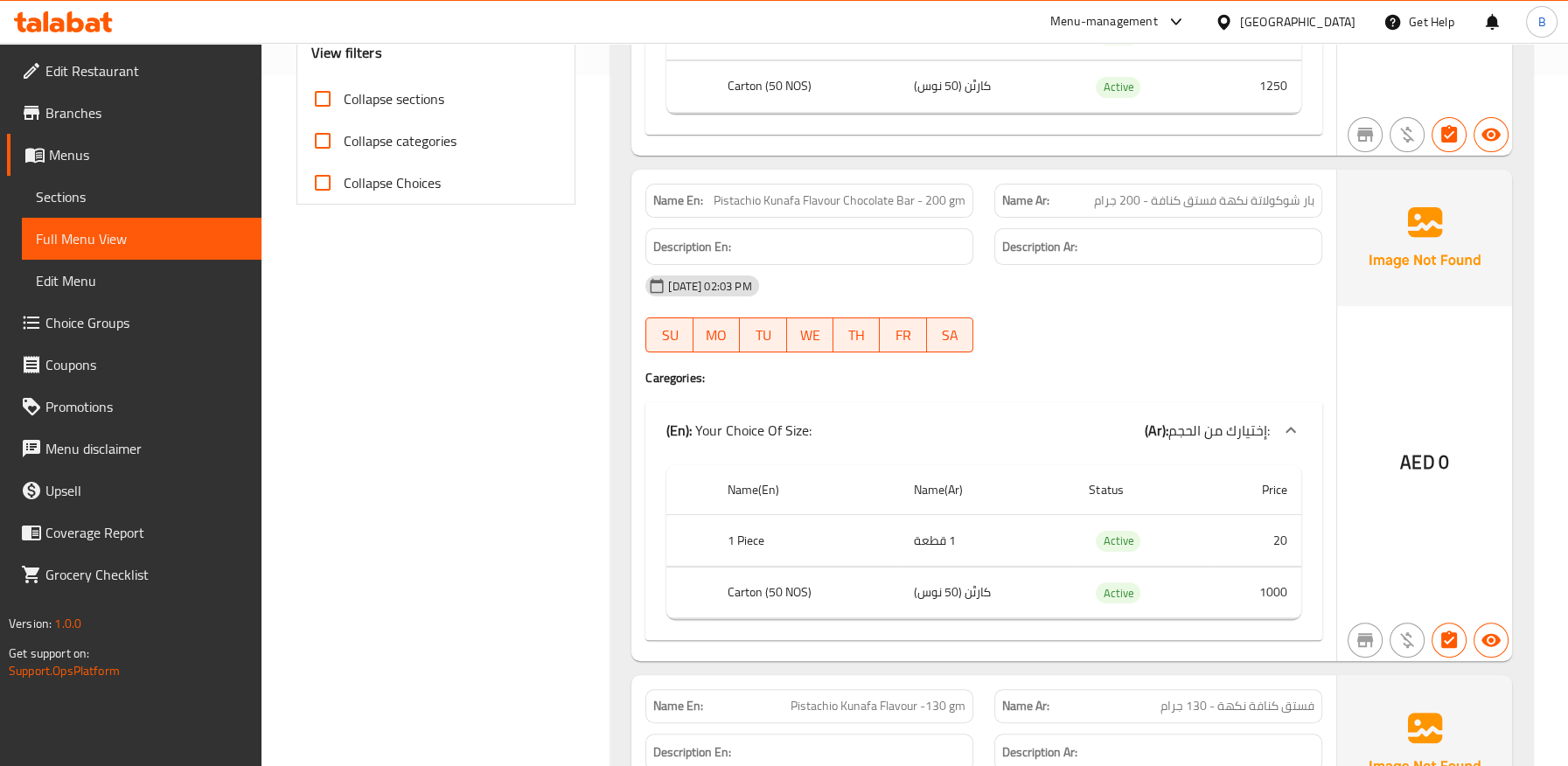
scroll to position [679, 0]
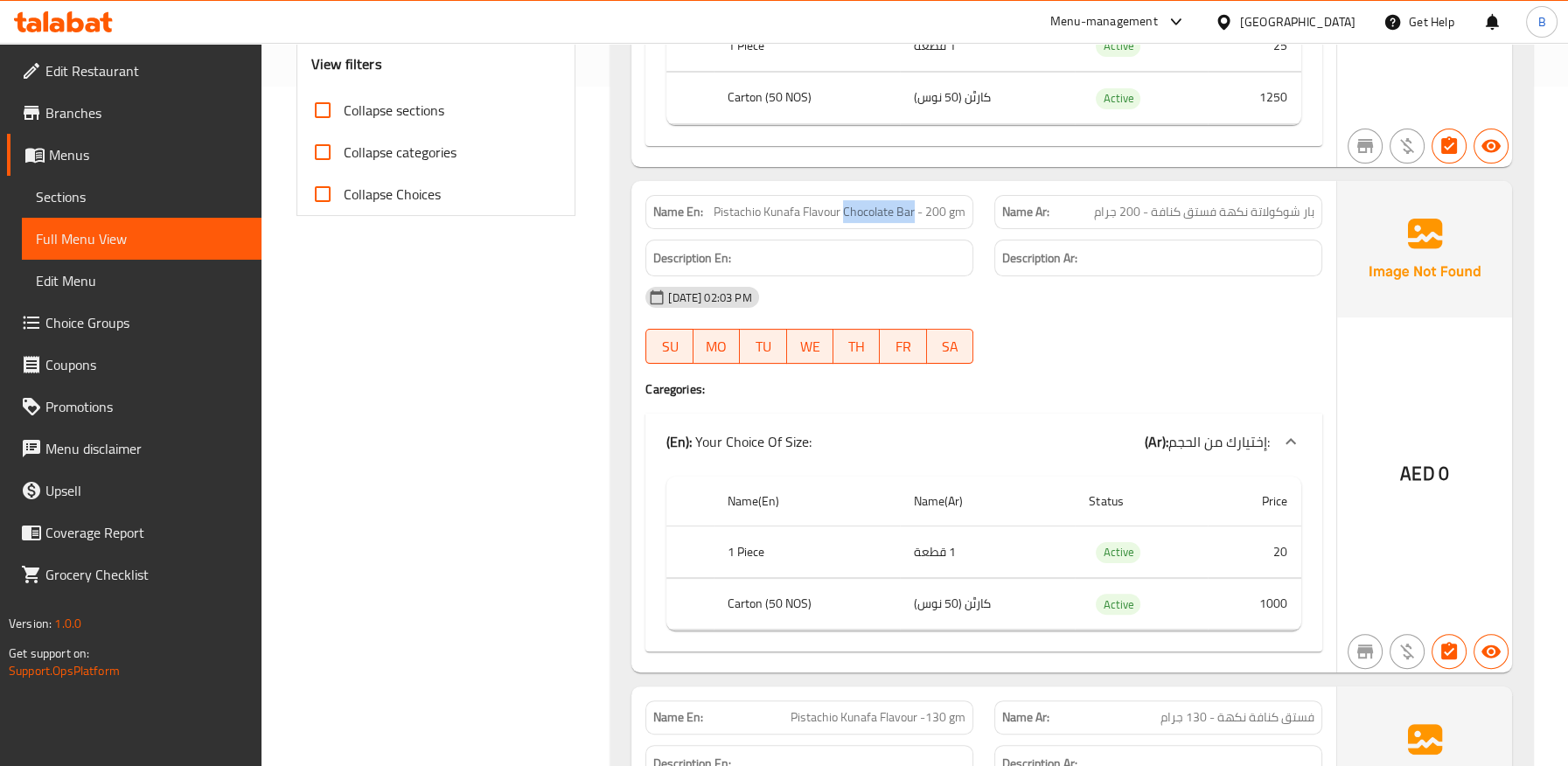
drag, startPoint x: 845, startPoint y: 208, endPoint x: 915, endPoint y: 216, distance: 70.5
click at [915, 216] on span "Pistachio Kunafa Flavour Chocolate Bar - 200 gm" at bounding box center [839, 211] width 252 height 18
copy span "Chocolate Bar"
click at [892, 224] on div "Name En: Pistachio Kunafa Flavour Chocolate Bar - 200 gm" at bounding box center [808, 212] width 328 height 34
drag, startPoint x: 842, startPoint y: 211, endPoint x: 888, endPoint y: 212, distance: 46.0
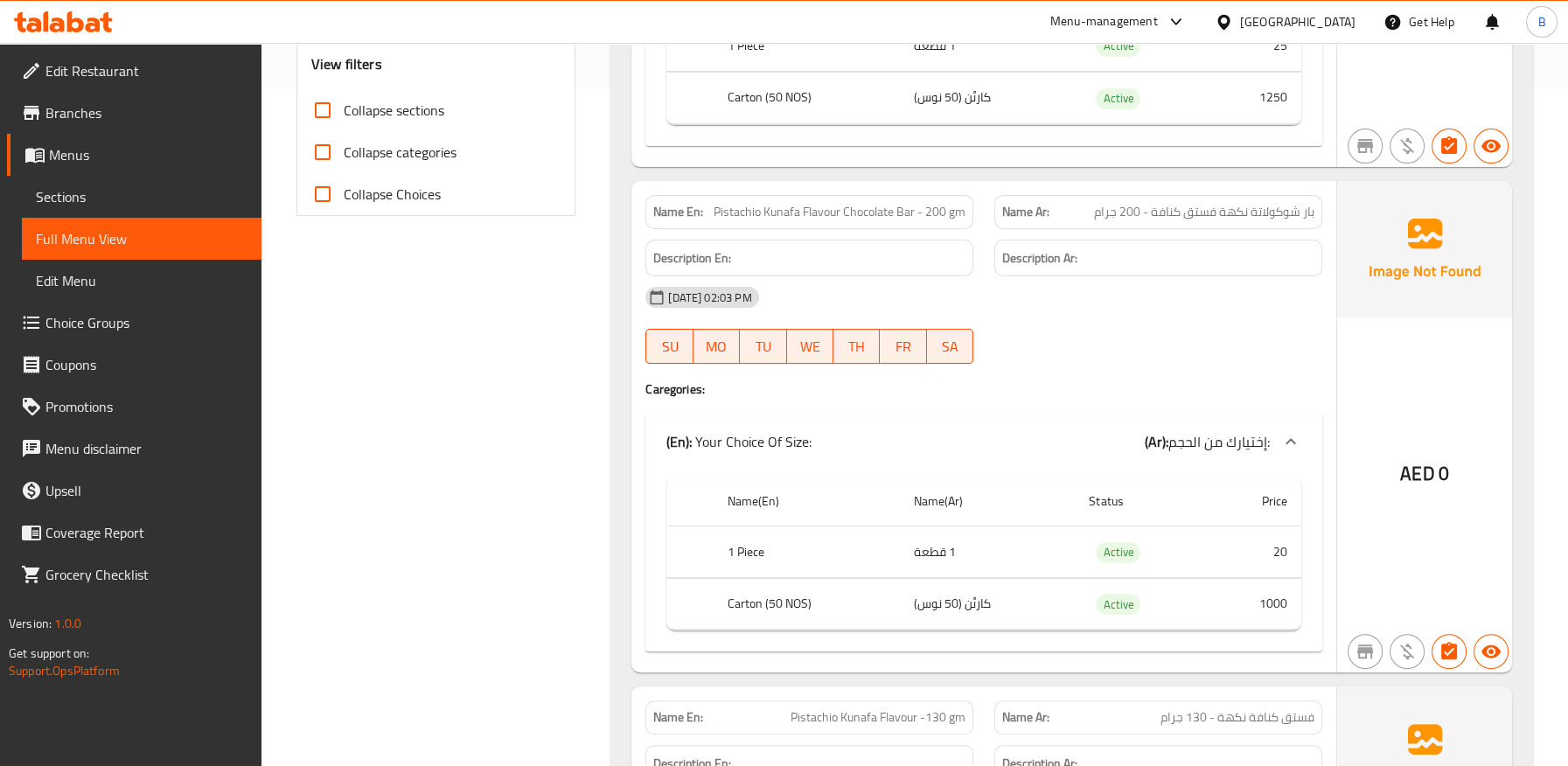
click at [888, 212] on span "Pistachio Kunafa Flavour Chocolate Bar - 200 gm" at bounding box center [839, 211] width 252 height 18
drag, startPoint x: 842, startPoint y: 210, endPoint x: 908, endPoint y: 210, distance: 66.0
click at [908, 210] on span "Pistachio Kunafa Flavour Chocolate Bar - 200 gm" at bounding box center [839, 211] width 252 height 18
drag, startPoint x: 916, startPoint y: 210, endPoint x: 822, endPoint y: 223, distance: 94.9
click at [843, 213] on span "Pistachio Kunafa Flavour Chocolate Bar - 200 gm" at bounding box center [839, 211] width 252 height 18
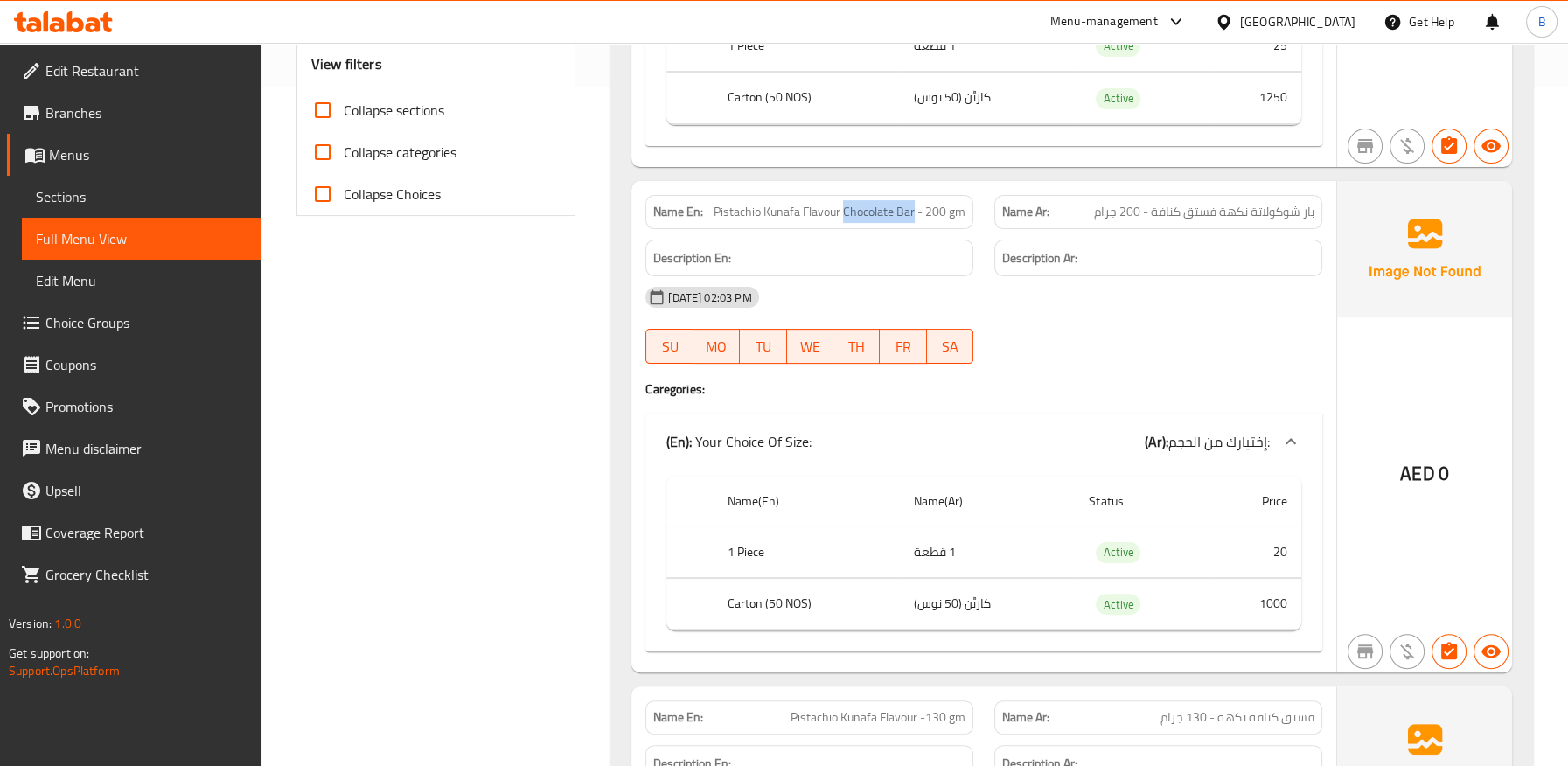
copy span "Chocolate Bar"
drag, startPoint x: 1251, startPoint y: 215, endPoint x: 1336, endPoint y: 216, distance: 85.0
click at [1336, 216] on div "Name En: Pistachio Kunafa Flavour Chocolate Bar - 200 gm Name Ar: بار شوكولاتة …" at bounding box center [1071, 427] width 880 height 492
copy div "Name En: Pistachio Kunafa Flavour Chocolate Bar - 200 gm Name Ar: بار شوكولاتة"
click at [1265, 203] on span "بار شوكولاتة نكهة فستق كنافة - 200 جرام" at bounding box center [1204, 211] width 220 height 18
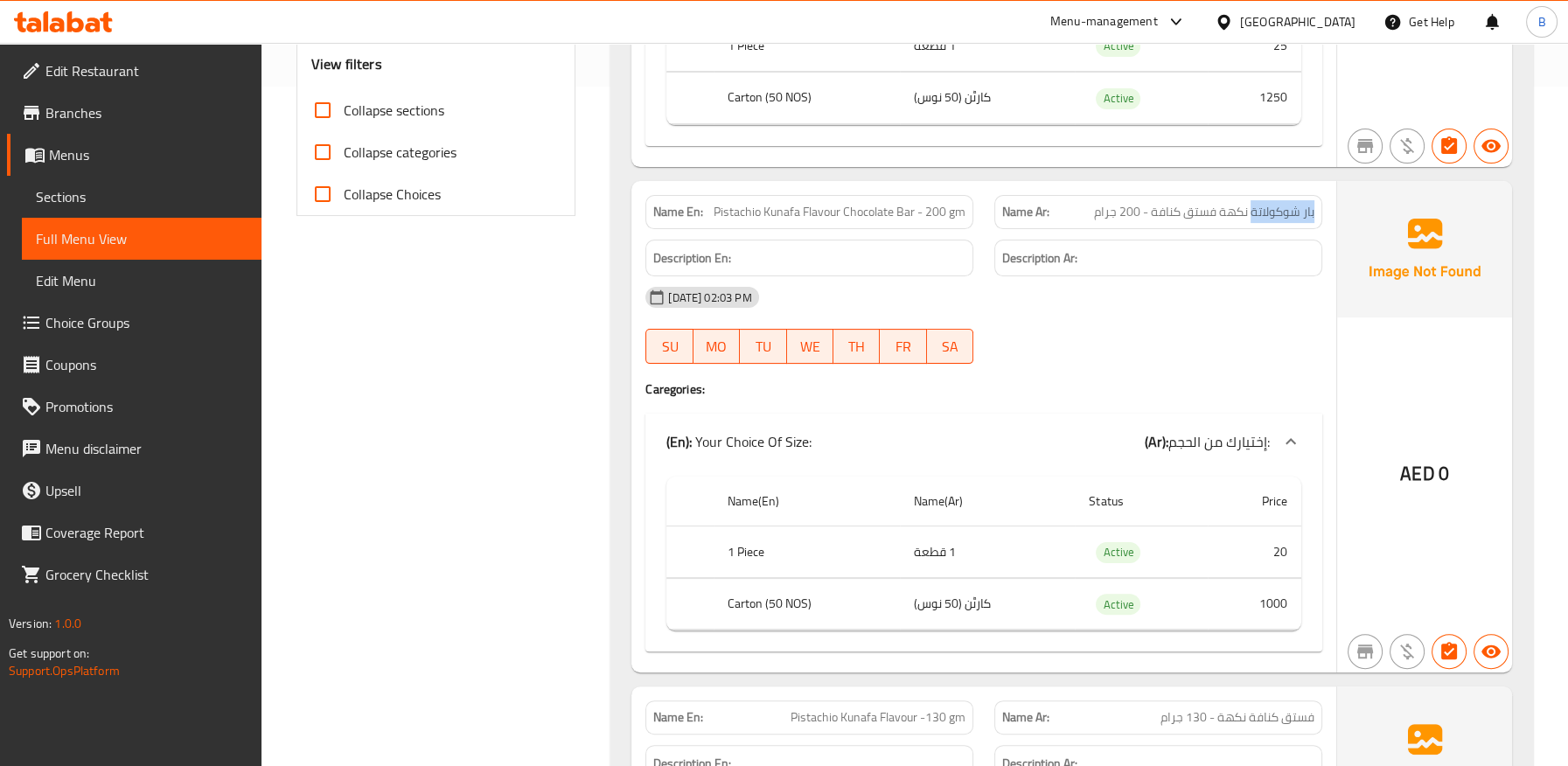
drag, startPoint x: 1250, startPoint y: 211, endPoint x: 1328, endPoint y: 211, distance: 78.0
click at [1328, 211] on div "Name Ar: بار شوكولاتة نكهة فستق كنافة - 200 جرام" at bounding box center [1158, 212] width 349 height 55
copy span "بار شوكولاتة"
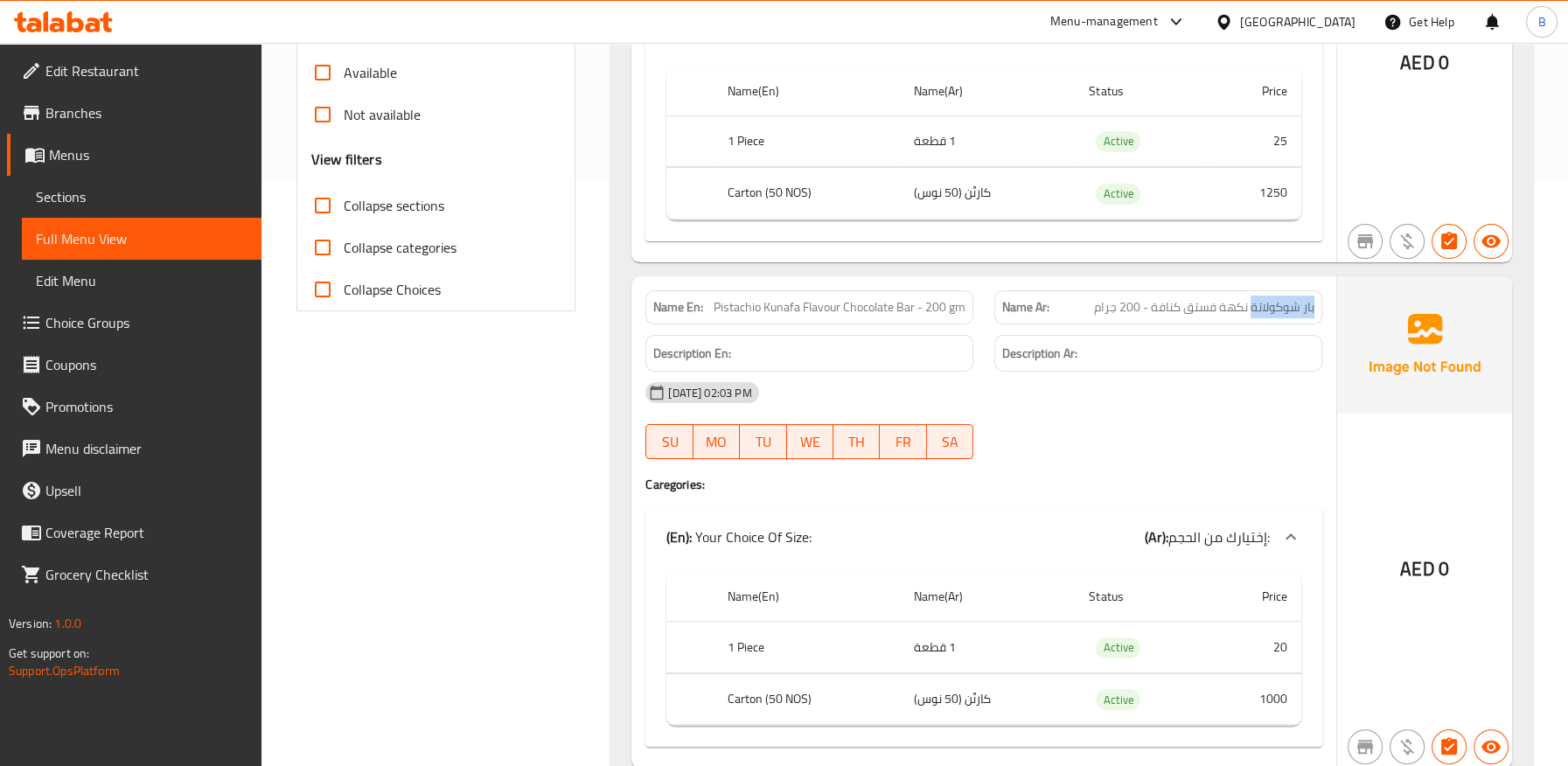
scroll to position [582, 0]
copy span "بار شوكولاتة"
drag, startPoint x: 845, startPoint y: 308, endPoint x: 913, endPoint y: 308, distance: 68.0
click at [913, 308] on span "Pistachio Kunafa Flavour Chocolate Bar - 200 gm" at bounding box center [839, 308] width 252 height 18
copy span "Chocolate Bar"
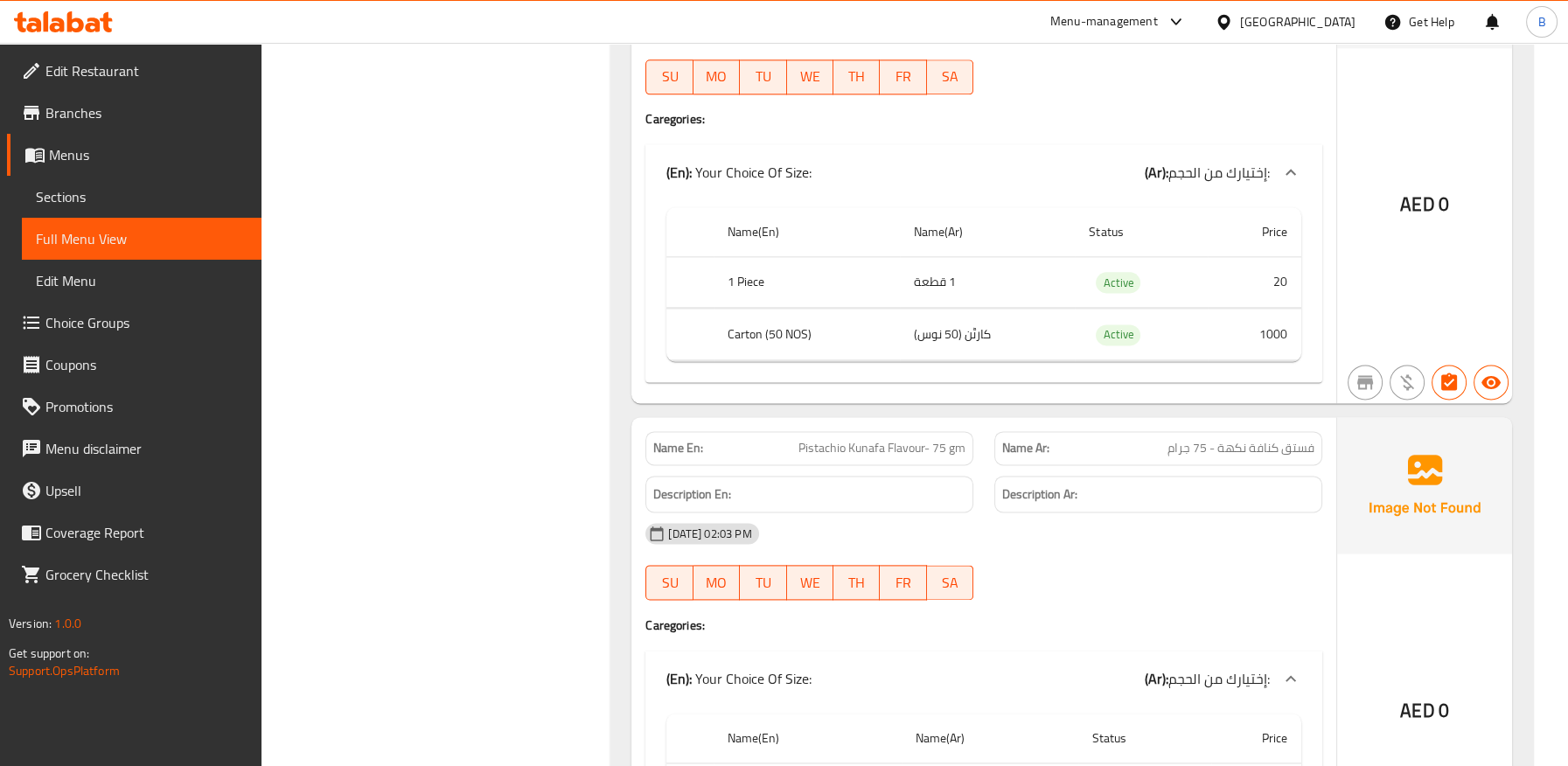
scroll to position [3200, 0]
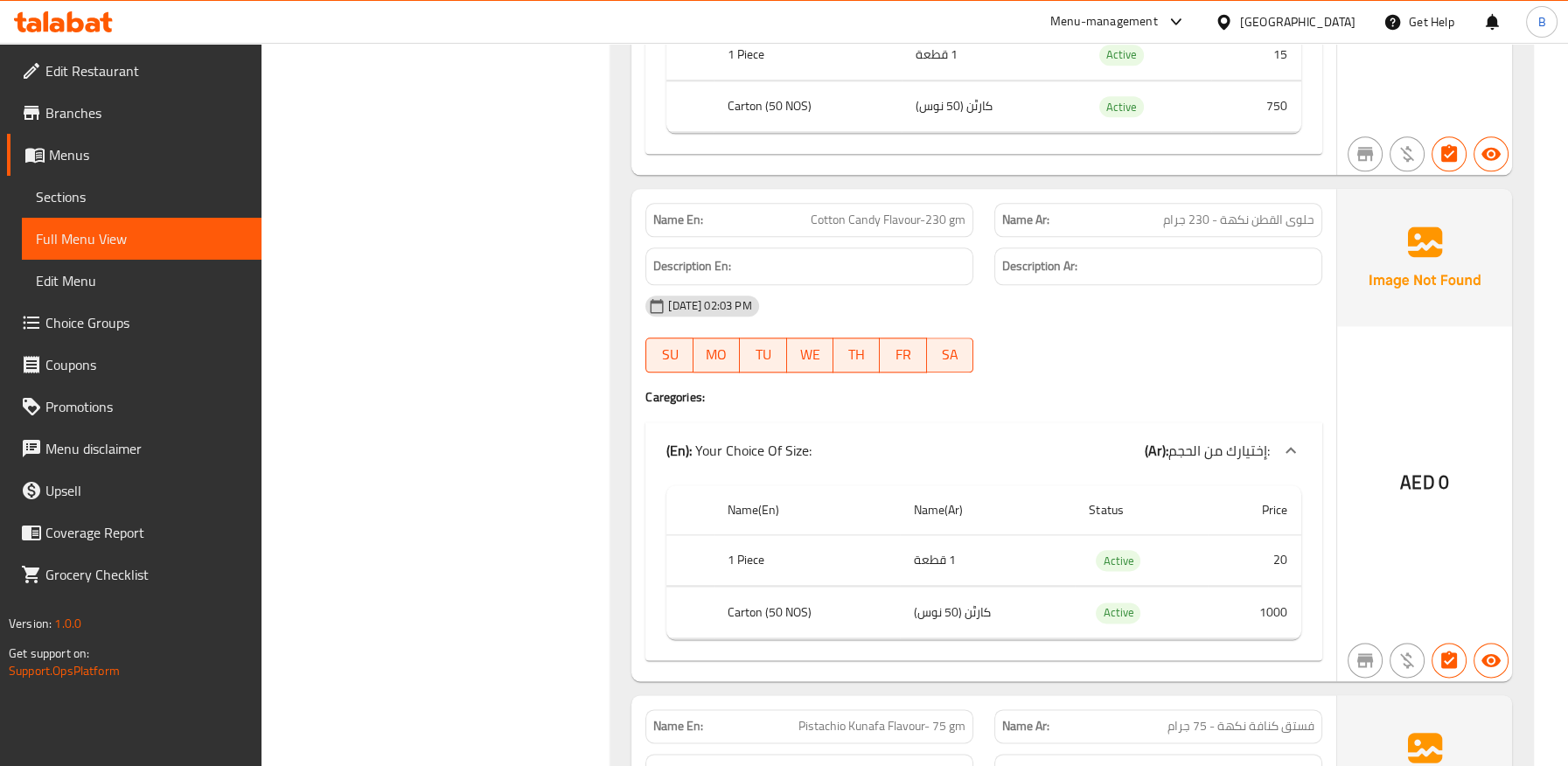
click at [786, 603] on th "Carton (50 NOS)" at bounding box center [807, 612] width 188 height 52
drag, startPoint x: 766, startPoint y: 603, endPoint x: 805, endPoint y: 602, distance: 39.0
click at [805, 602] on th "Carton (50 NOS)" at bounding box center [807, 612] width 188 height 52
copy th "50 NOS"
drag, startPoint x: 938, startPoint y: 611, endPoint x: 918, endPoint y: 610, distance: 20.0
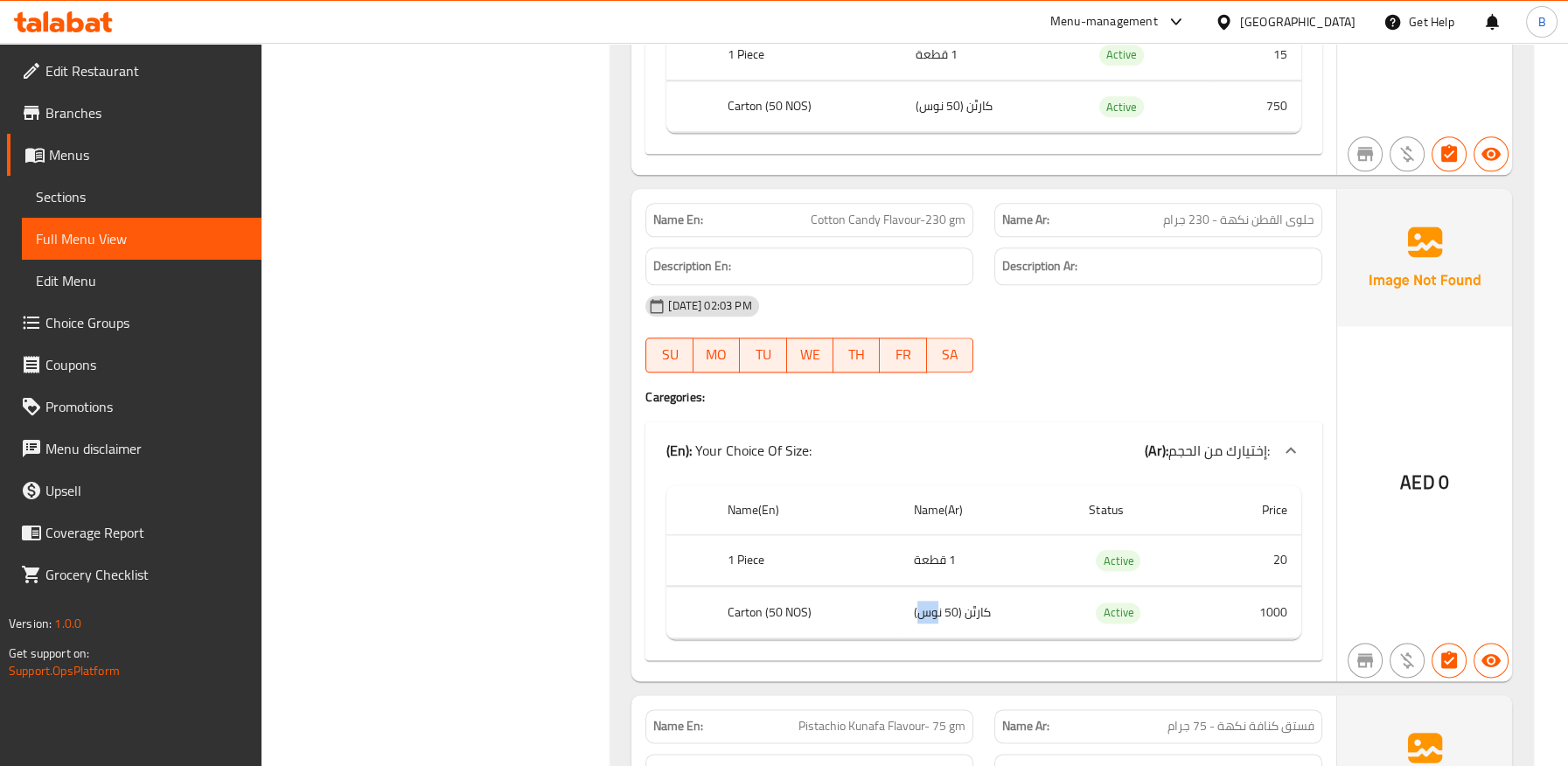
click at [918, 610] on td "کارٹن (50 نوس)" at bounding box center [986, 612] width 175 height 52
click at [910, 614] on td "کارٹن (50 نوس)" at bounding box center [986, 612] width 175 height 52
drag, startPoint x: 942, startPoint y: 607, endPoint x: 916, endPoint y: 606, distance: 26.0
click at [916, 606] on td "کارٹن (50 نوس)" at bounding box center [986, 612] width 175 height 52
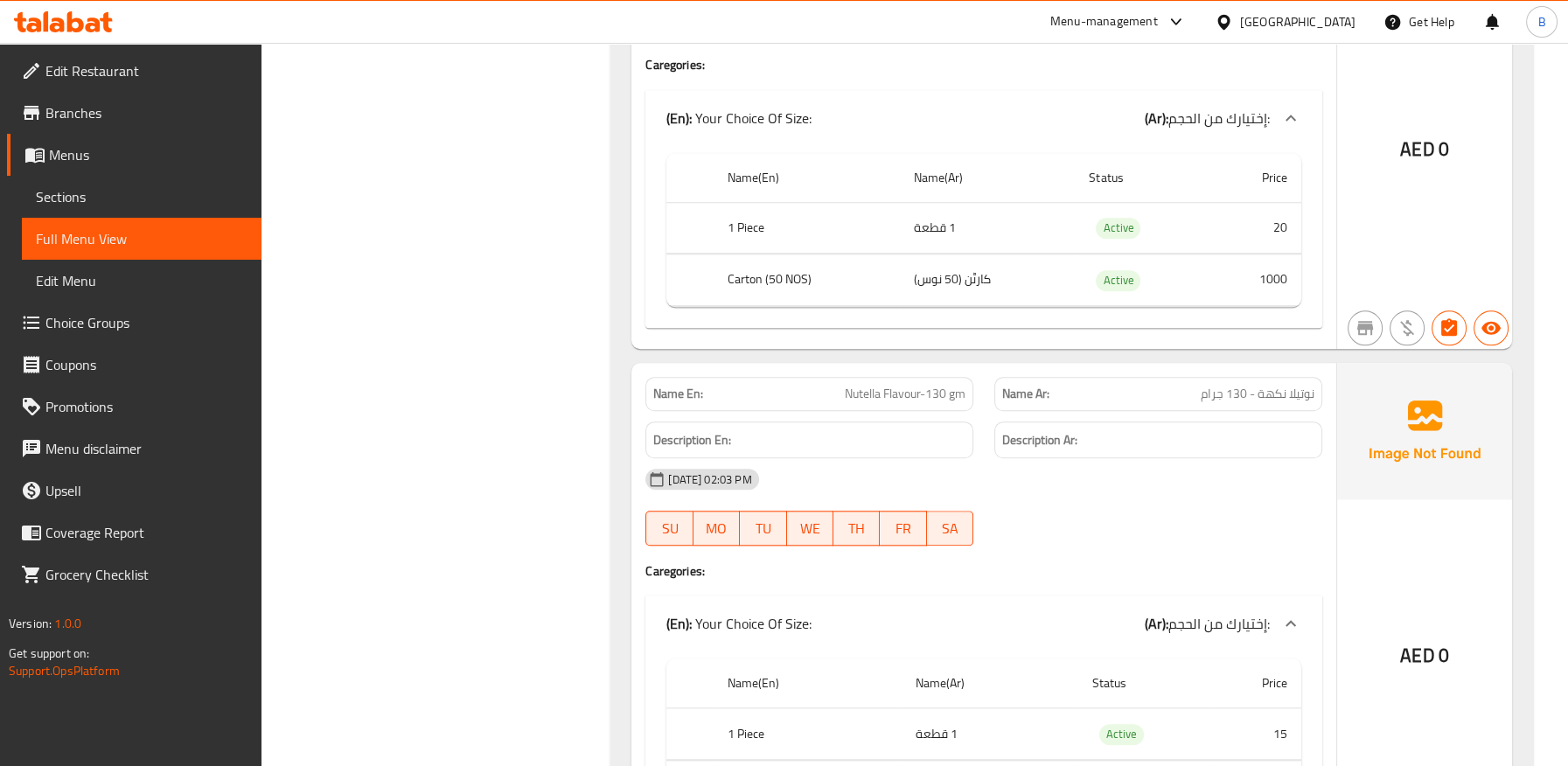
click at [902, 388] on span "Nutella Flavour-130 gm" at bounding box center [905, 393] width 121 height 18
click at [902, 387] on span "Nutella Flavour-130 gm" at bounding box center [905, 393] width 121 height 18
copy span "Nutella Flavour-130 gm"
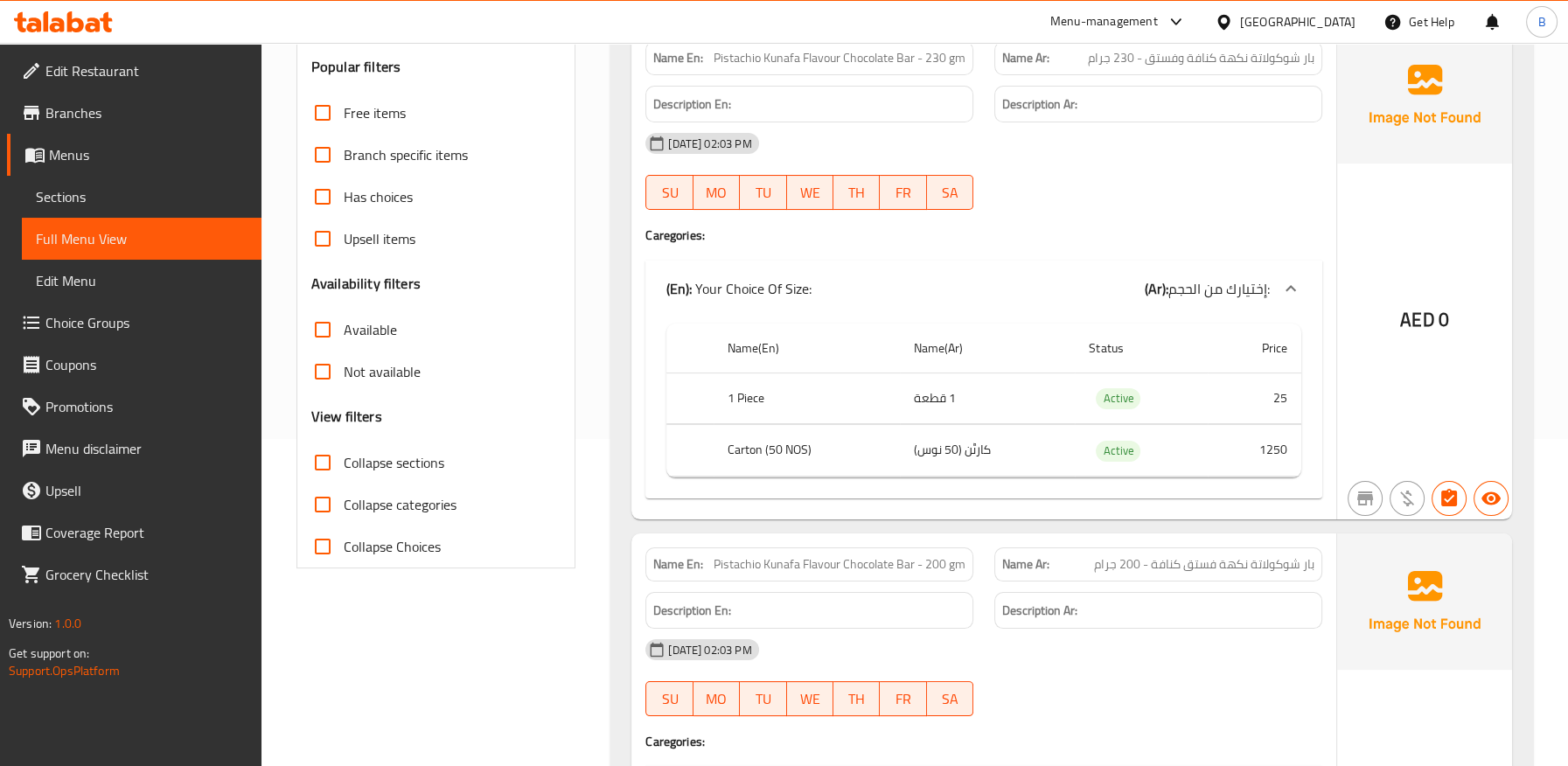
scroll to position [287, 0]
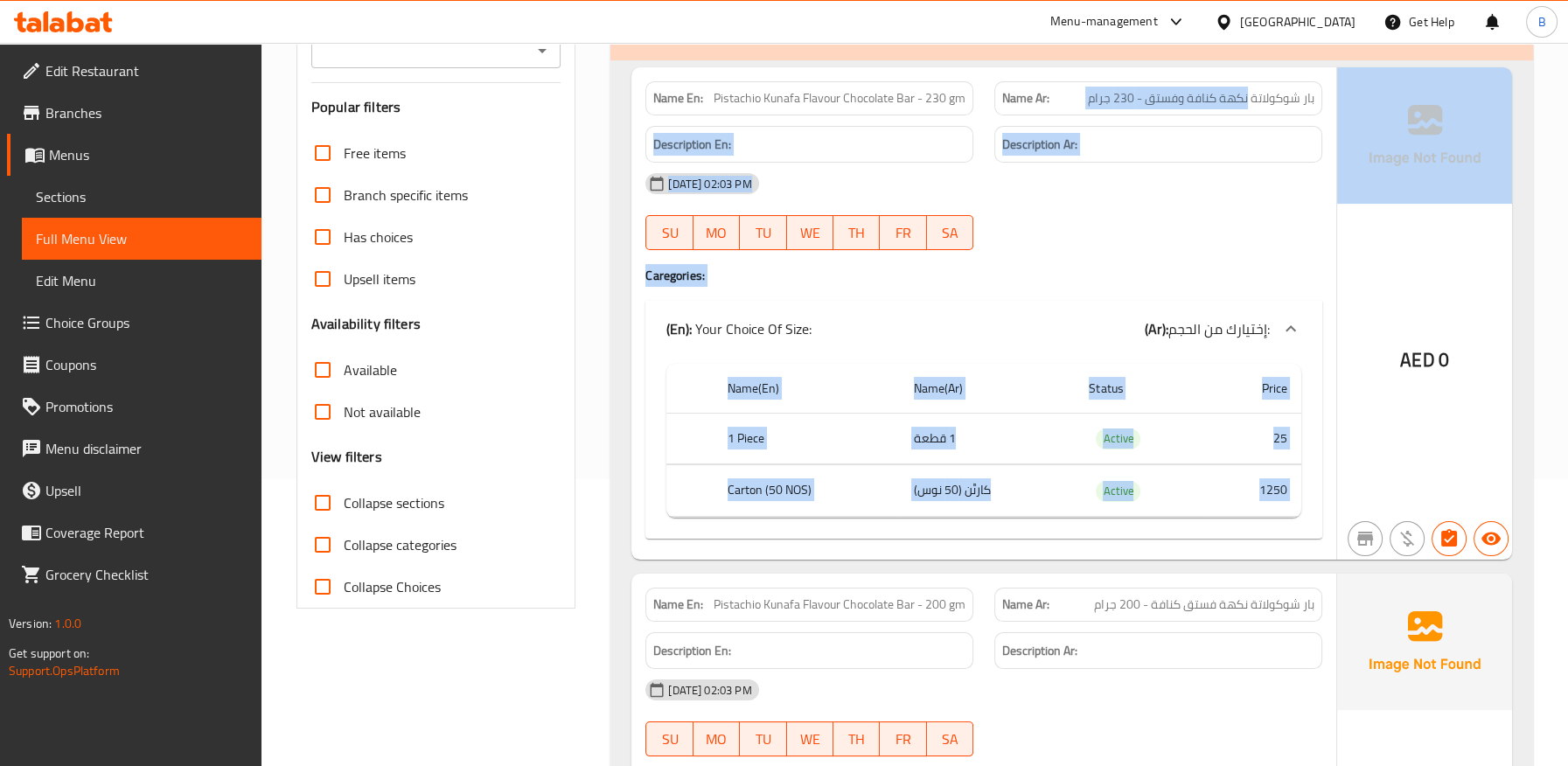
drag, startPoint x: 1246, startPoint y: 95, endPoint x: 1344, endPoint y: 97, distance: 98.0
click at [1342, 95] on div "Name En: Pistachio Kunafa Flavour Chocolate Bar - 230 gm Name Ar: بار شوكولاتة …" at bounding box center [1071, 313] width 880 height 492
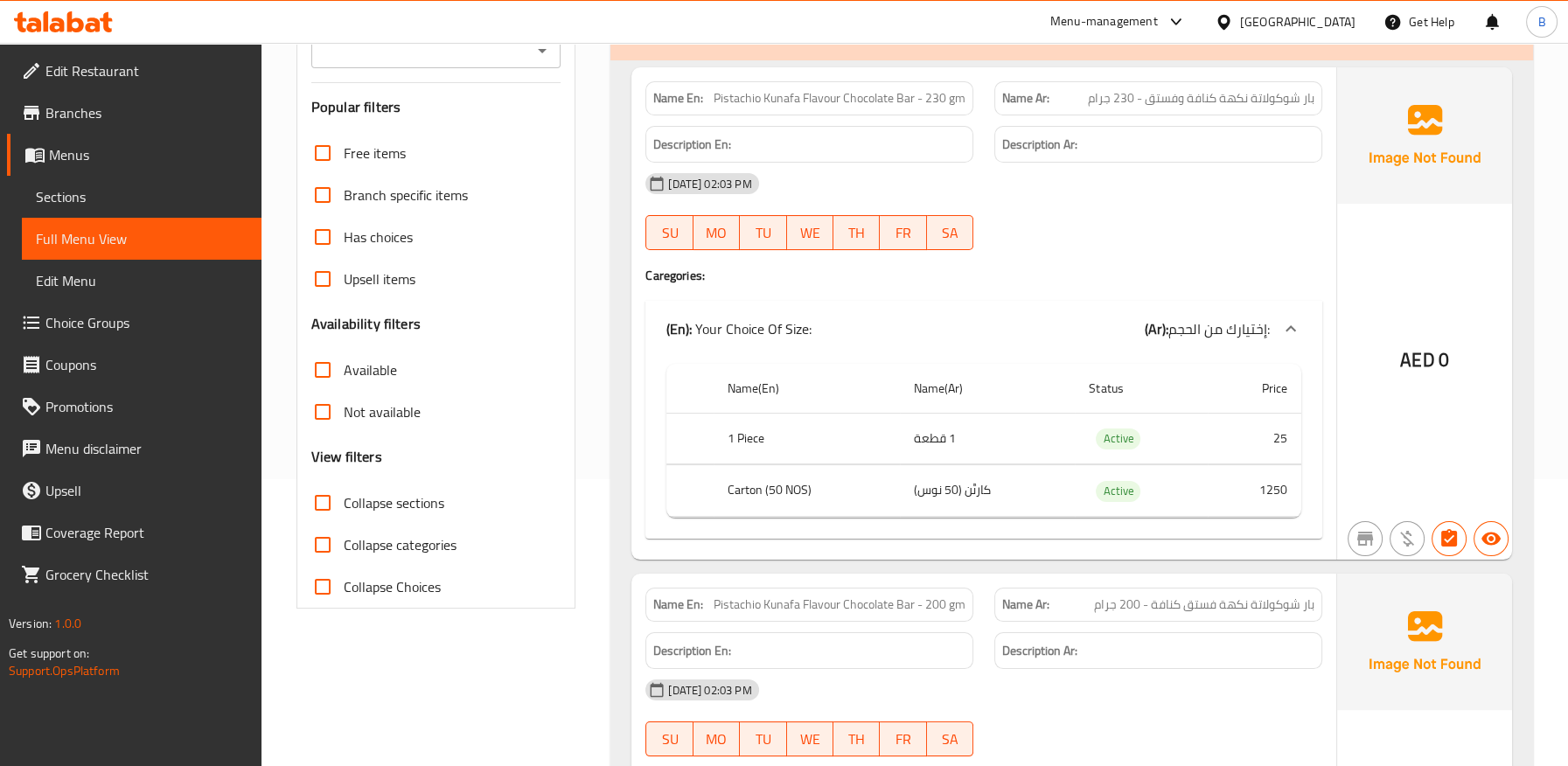
click at [1288, 98] on span "بار شوكولاتة نكهة كنافة وفستق - 230 جرام" at bounding box center [1201, 98] width 227 height 18
drag, startPoint x: 1249, startPoint y: 99, endPoint x: 1302, endPoint y: 98, distance: 53.0
click at [1319, 99] on div "Name Ar: بار شوكولاتة نكهة كنافة وفستق - 230 جرام" at bounding box center [1158, 98] width 328 height 34
drag, startPoint x: 1244, startPoint y: 98, endPoint x: 1324, endPoint y: 97, distance: 80.0
click at [1324, 97] on div "Name Ar: بار شوكولاتة نكهة كنافة وفستق - 230 جرام" at bounding box center [1158, 98] width 349 height 55
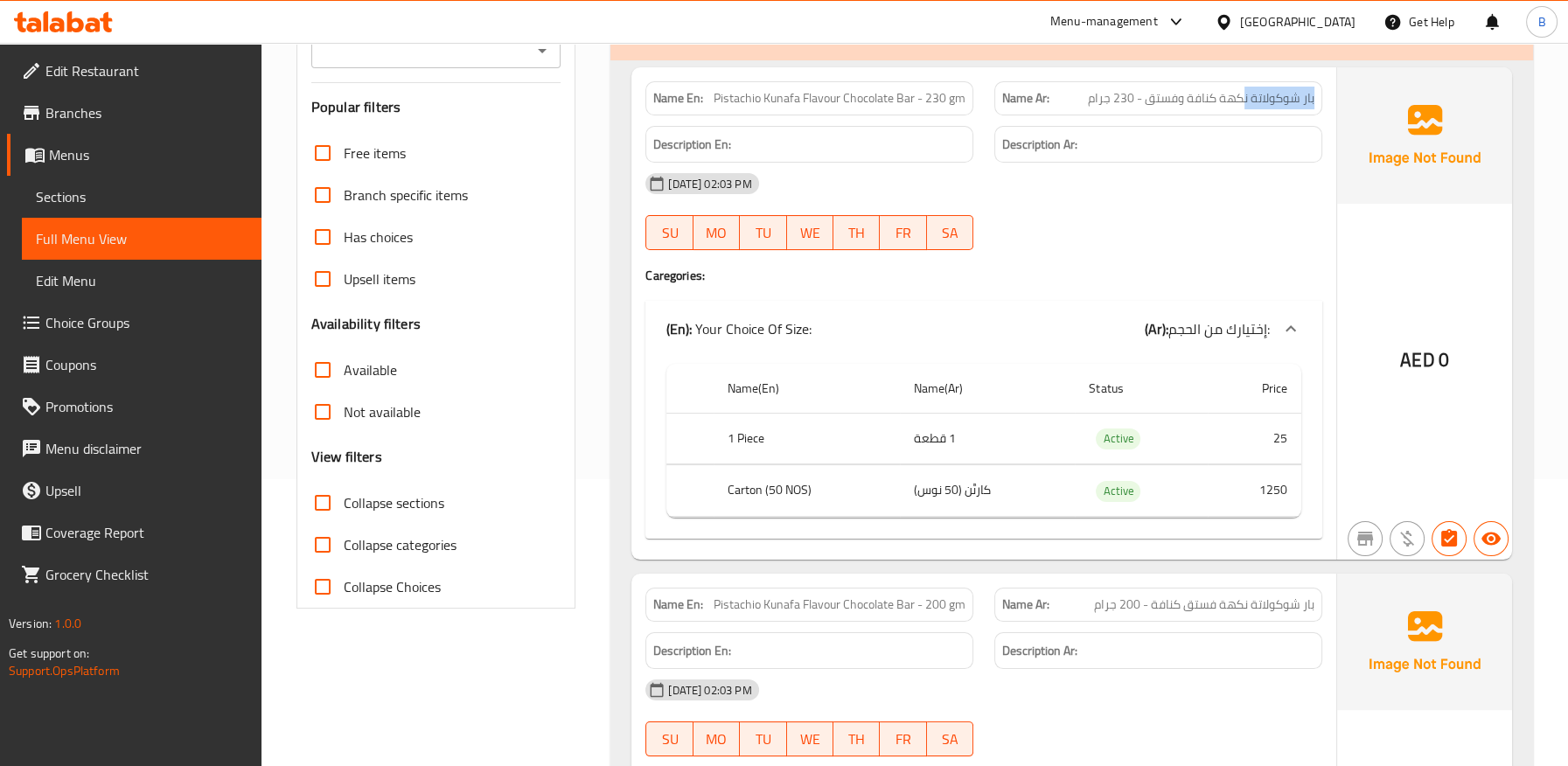
copy span "بار شوكولاتة ن"
click at [915, 103] on span "Pistachio Kunafa Flavour Chocolate Bar - 230 gm" at bounding box center [839, 98] width 252 height 18
copy span "Chocolate Bar"
drag, startPoint x: 1246, startPoint y: 96, endPoint x: 1324, endPoint y: 86, distance: 78.6
click at [1324, 86] on div "Name Ar: بار شوكولاتة نكهة كنافة وفستق - 230 جرام" at bounding box center [1158, 98] width 349 height 55
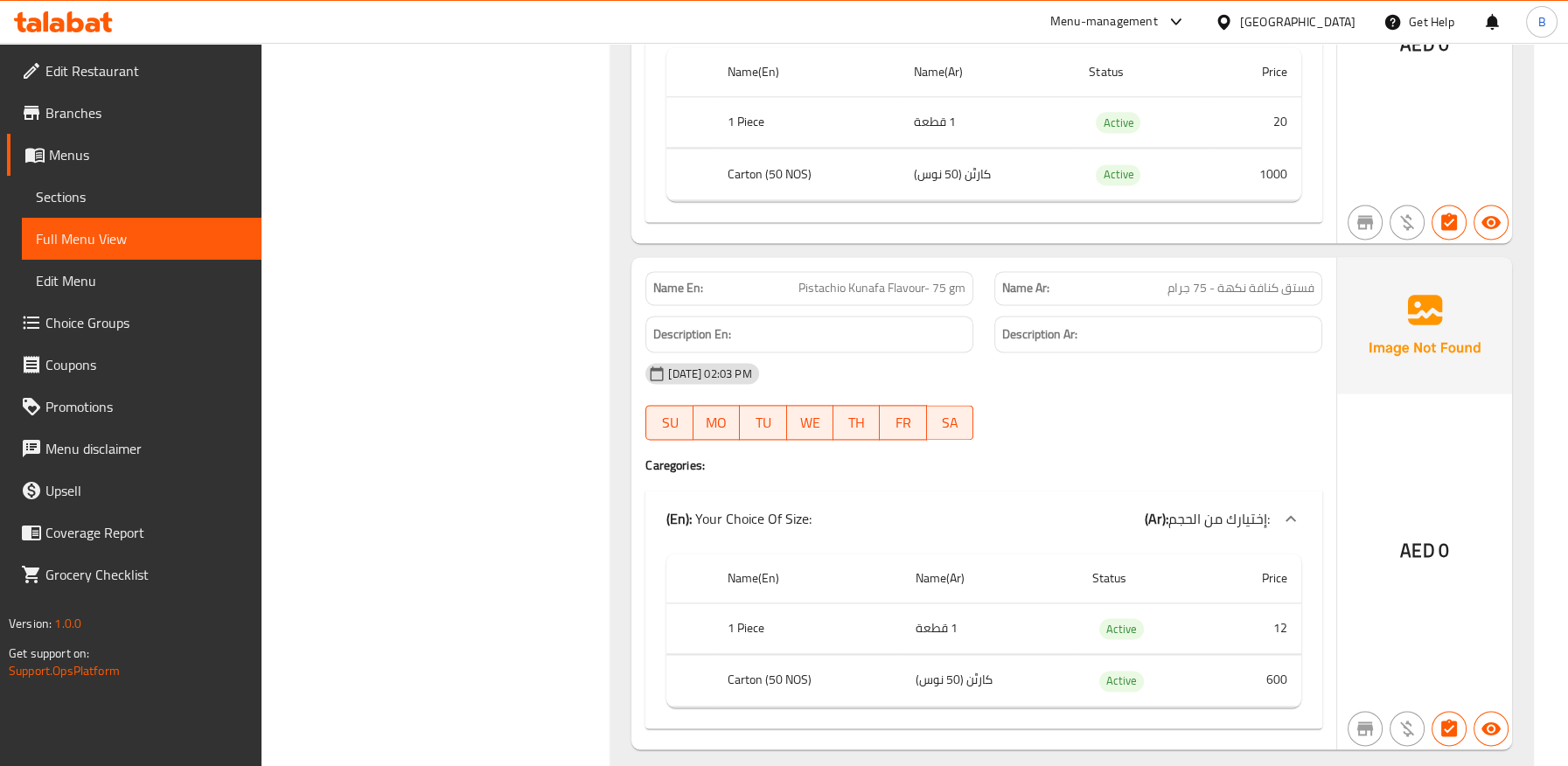
scroll to position [3686, 0]
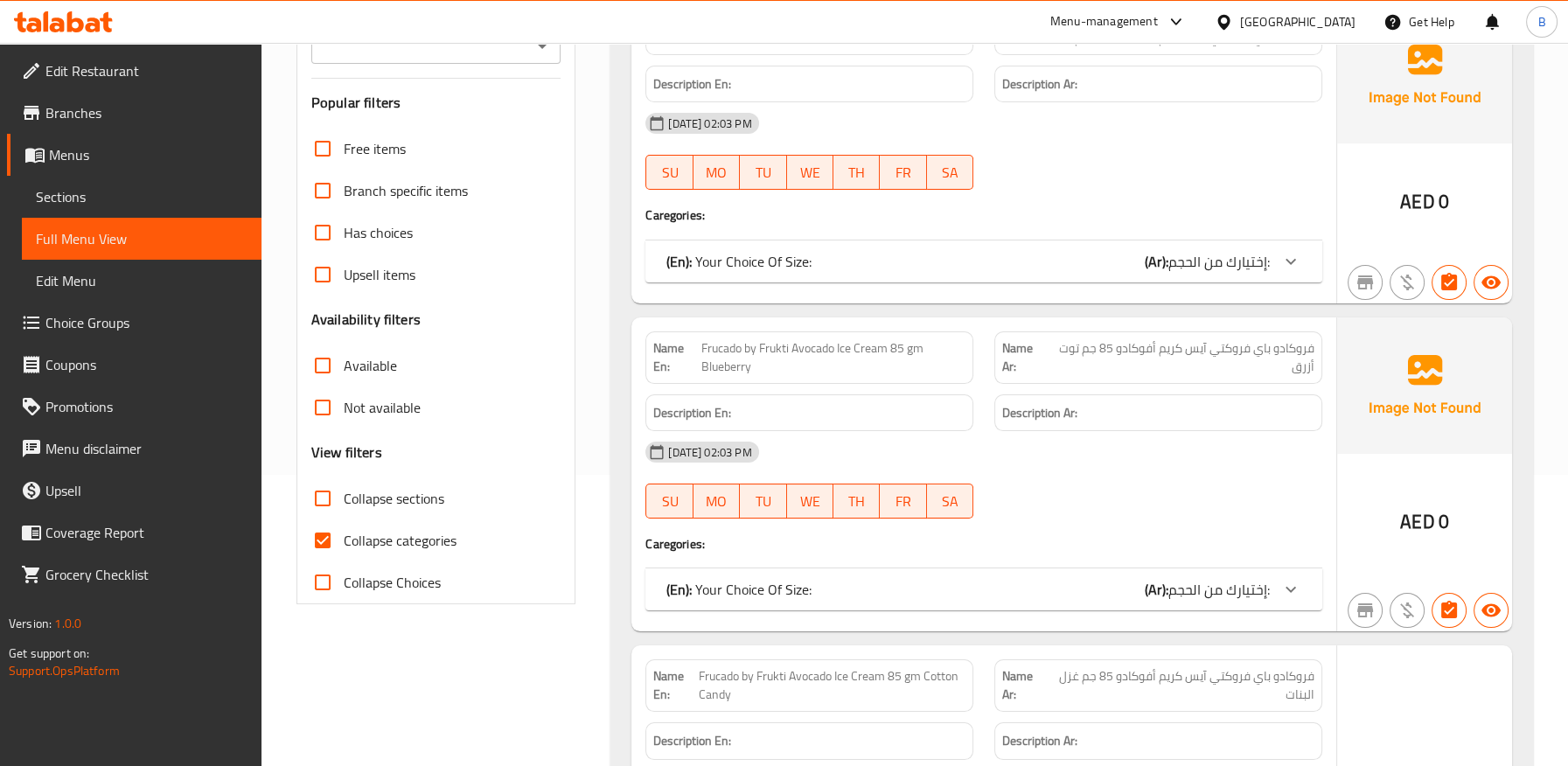
scroll to position [291, 0]
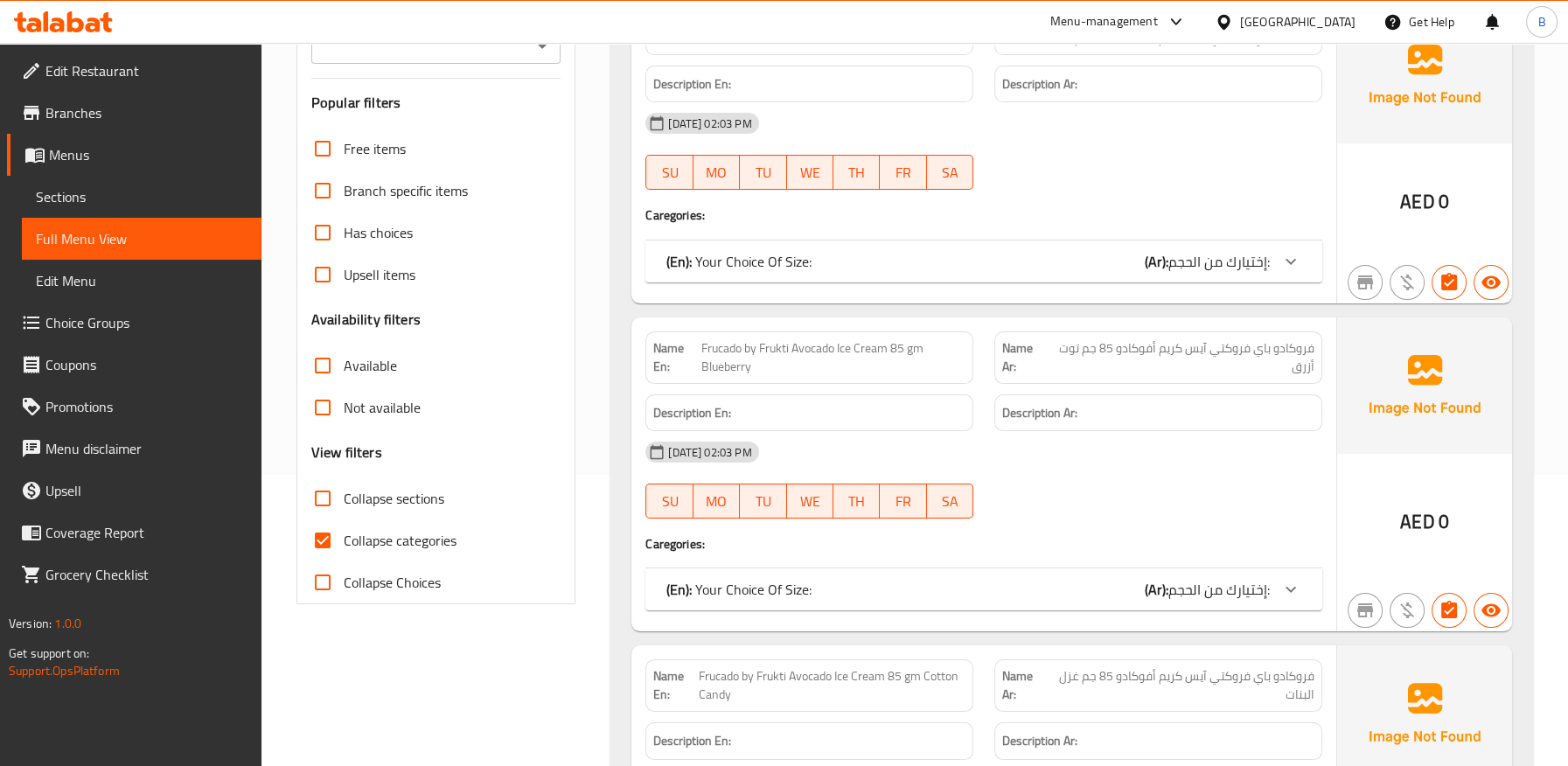
click at [321, 536] on input "Collapse categories" at bounding box center [322, 540] width 42 height 42
checkbox input "false"
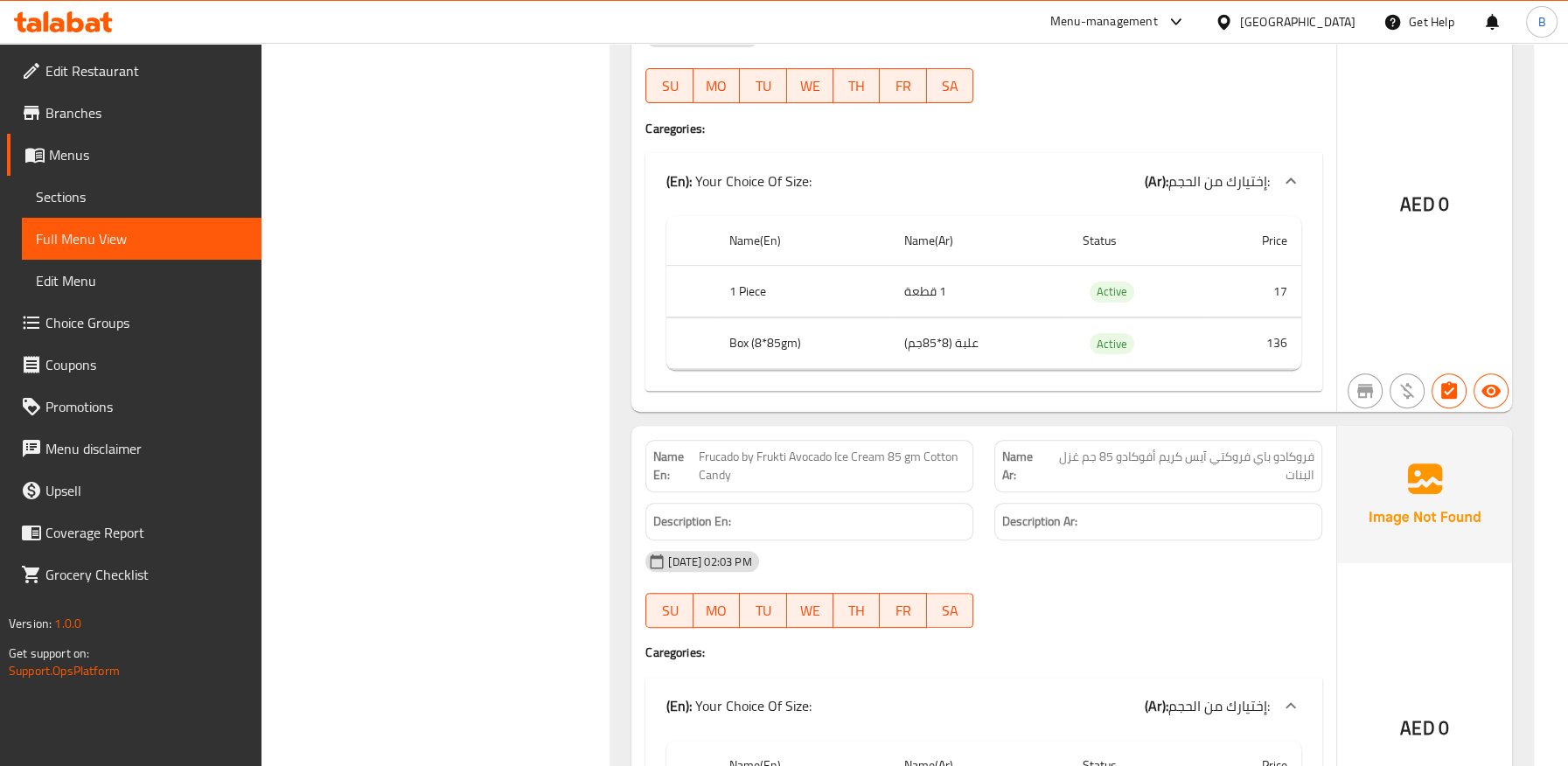
scroll to position [0, 0]
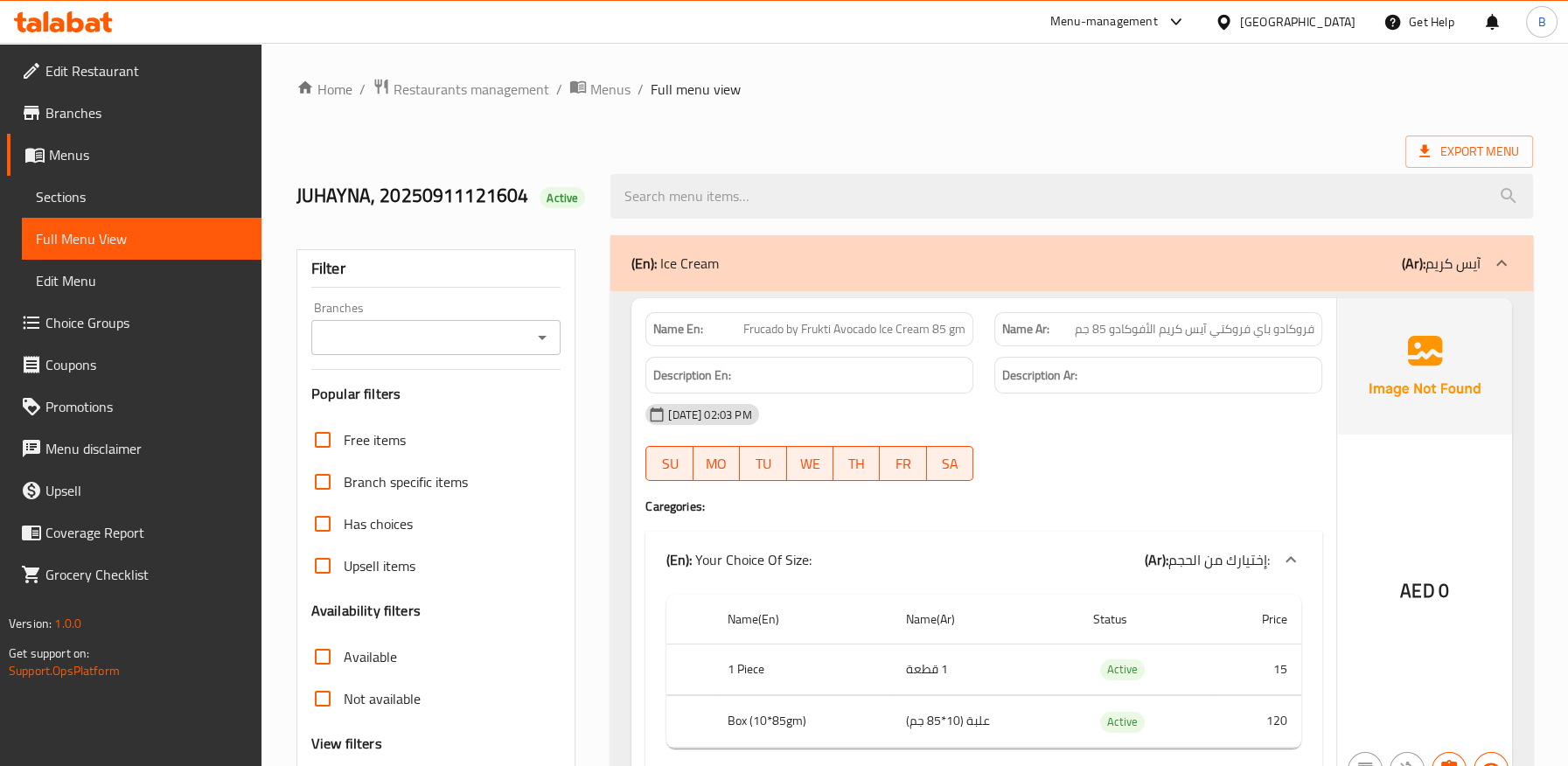
click at [1138, 274] on div "(En): Ice Cream (Ar): آيس كريم" at bounding box center [1071, 263] width 922 height 55
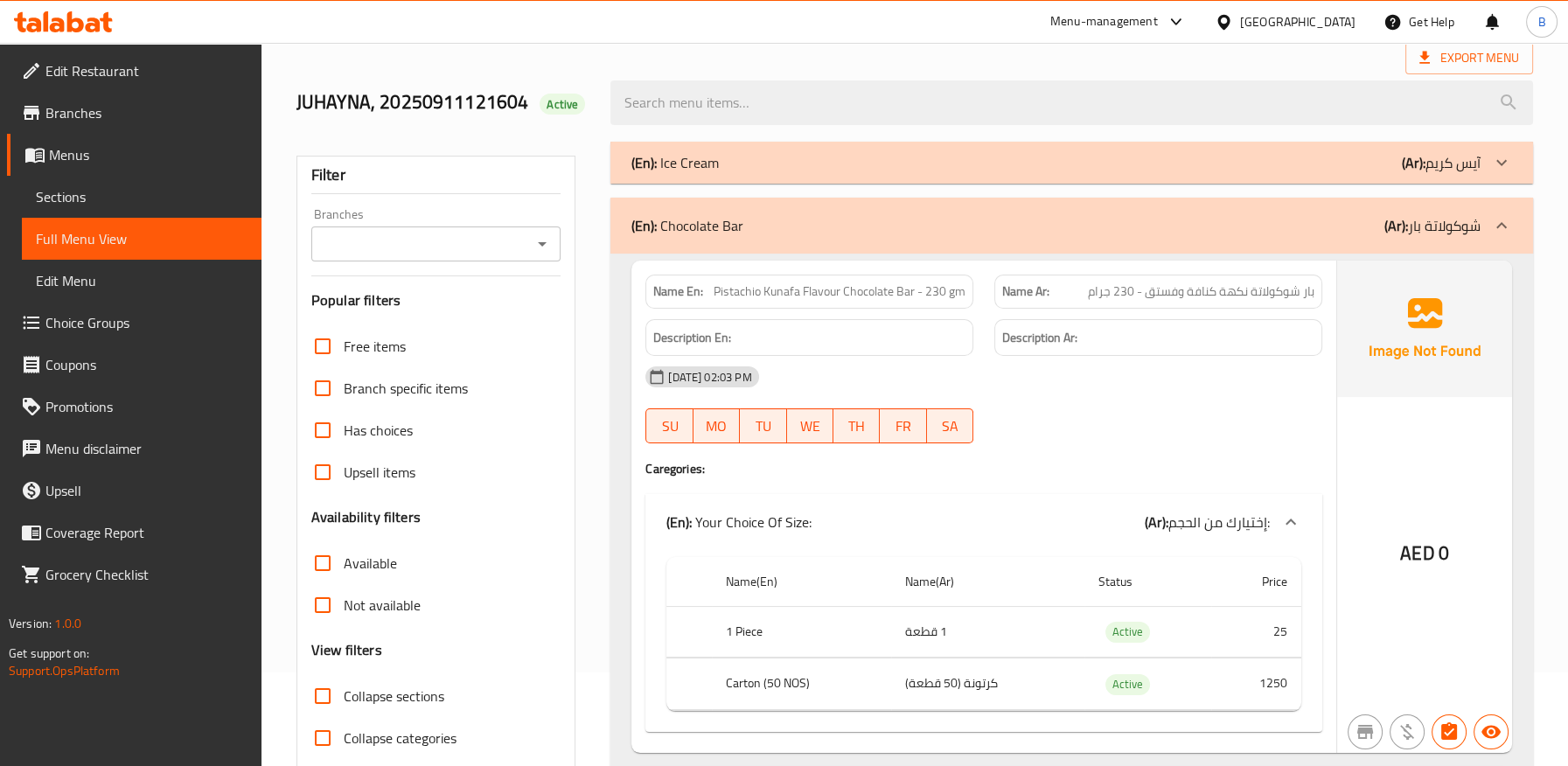
scroll to position [194, 0]
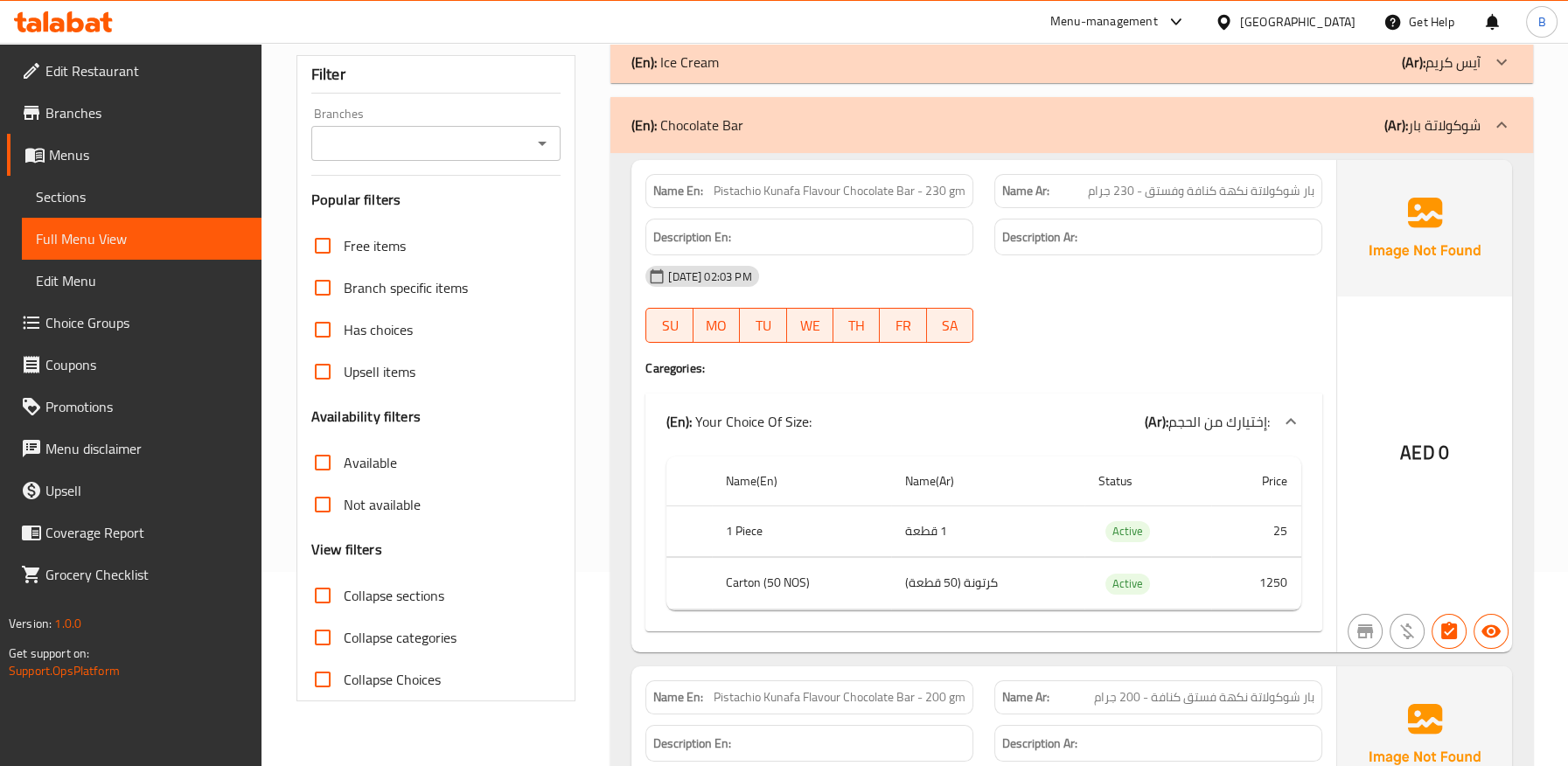
click at [981, 583] on td "کرتونة (50 قطعة)" at bounding box center [987, 583] width 193 height 52
copy td "کرتونة"
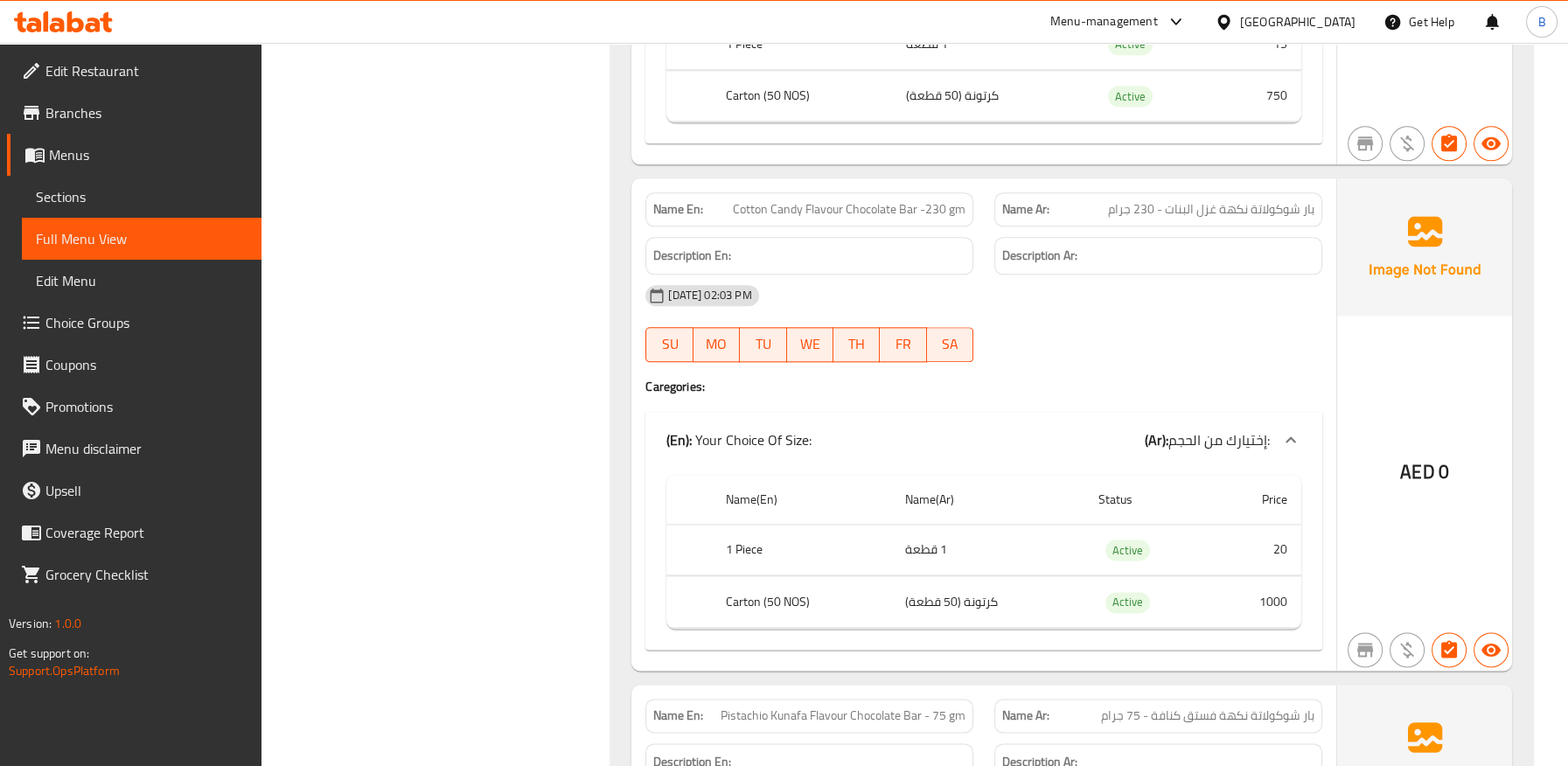
scroll to position [3704, 0]
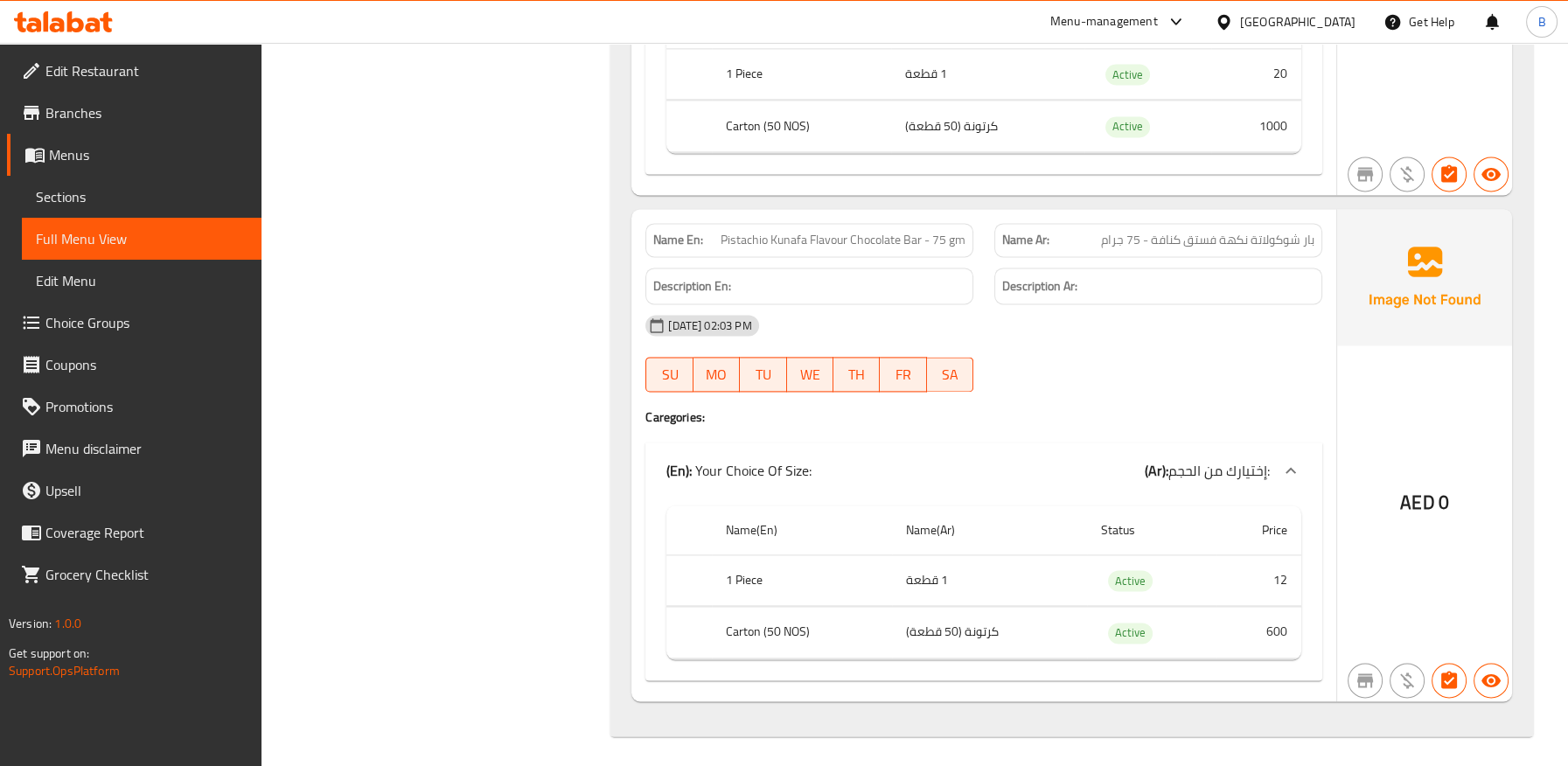
drag, startPoint x: 89, startPoint y: 198, endPoint x: 91, endPoint y: 232, distance: 34.1
click at [89, 198] on span "Sections" at bounding box center [141, 197] width 211 height 21
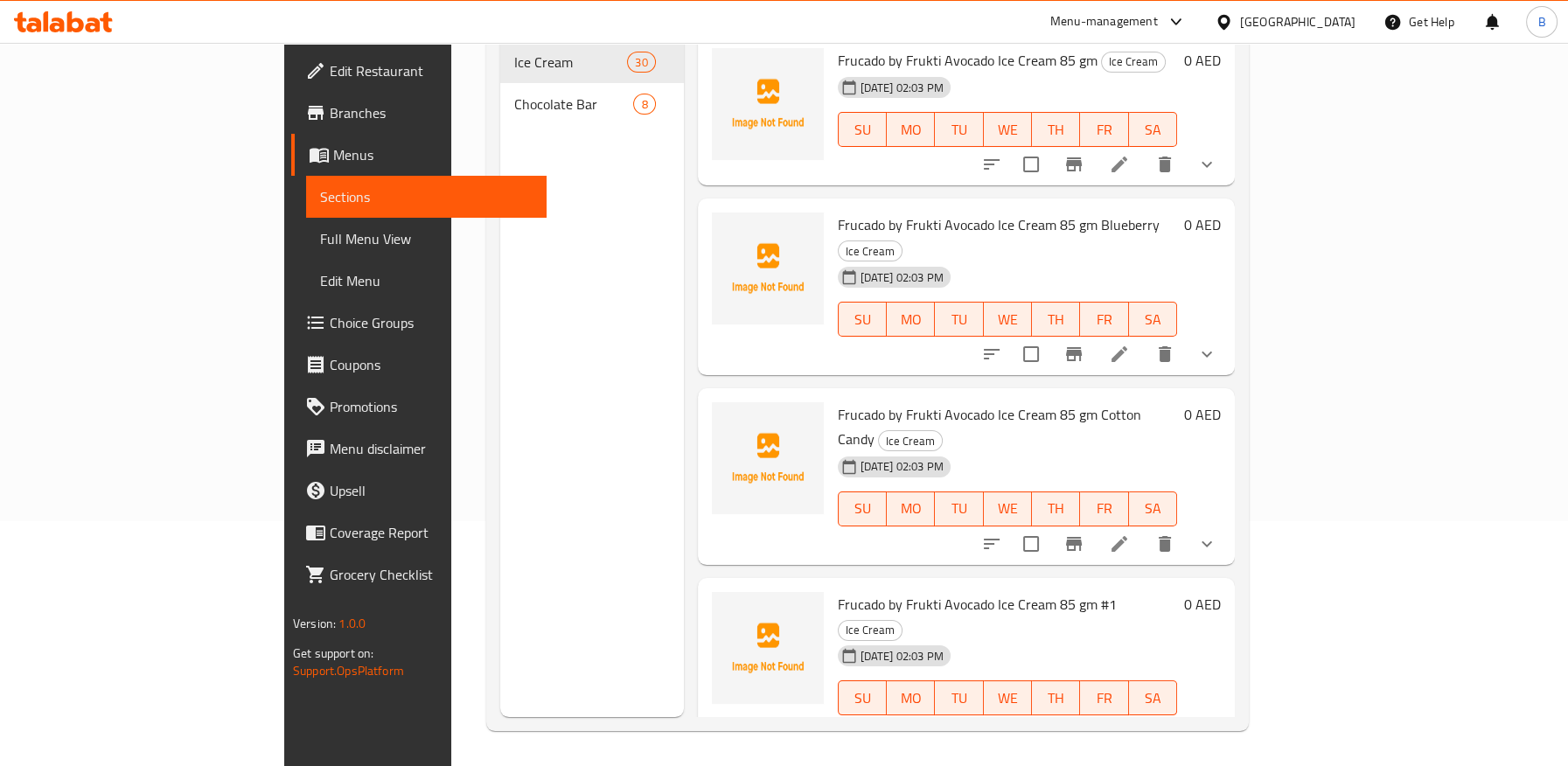
scroll to position [245, 0]
click at [320, 232] on span "Full Menu View" at bounding box center [425, 239] width 211 height 21
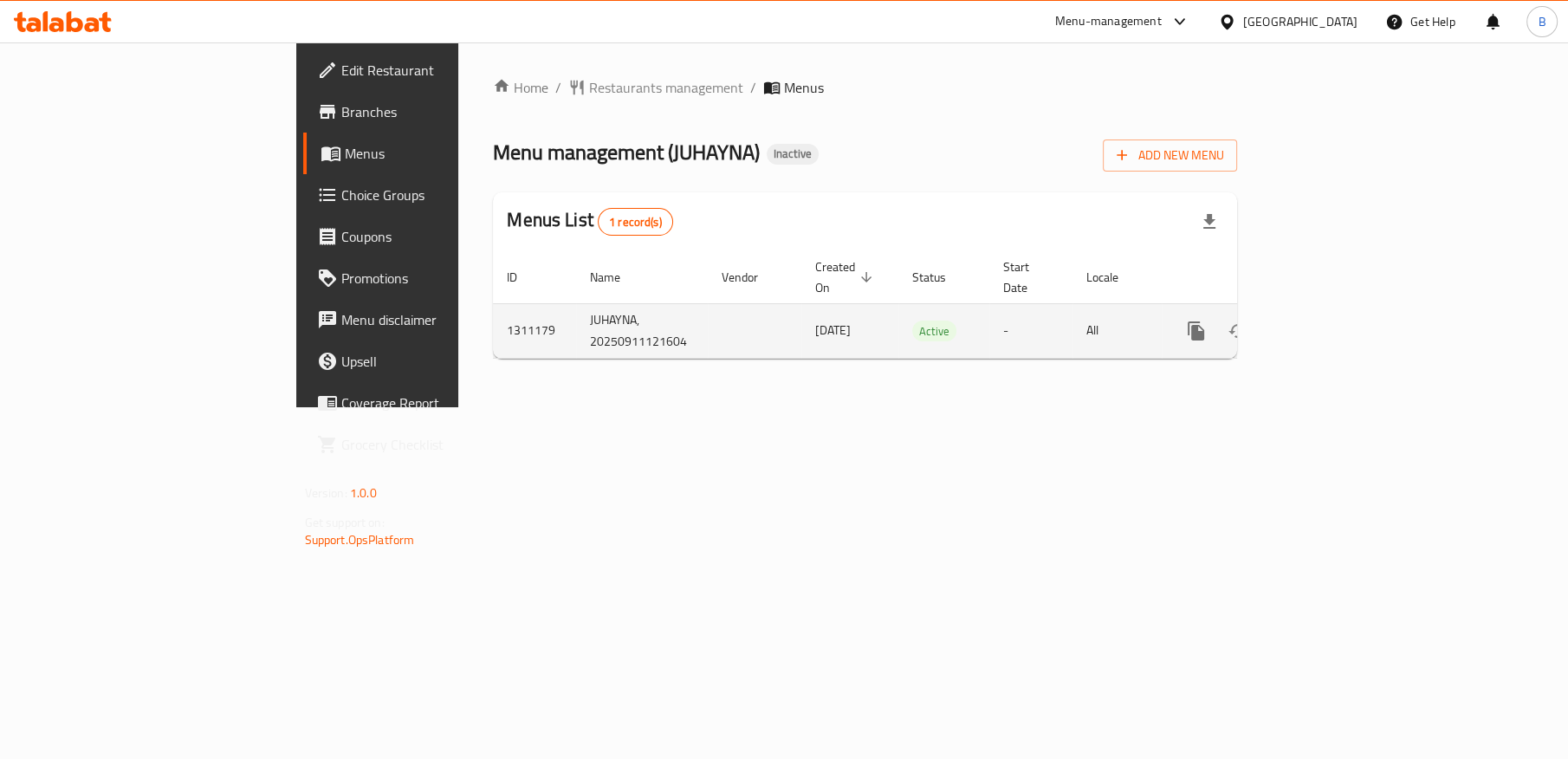
click at [1332, 320] on icon "enhanced table" at bounding box center [1322, 331] width 21 height 21
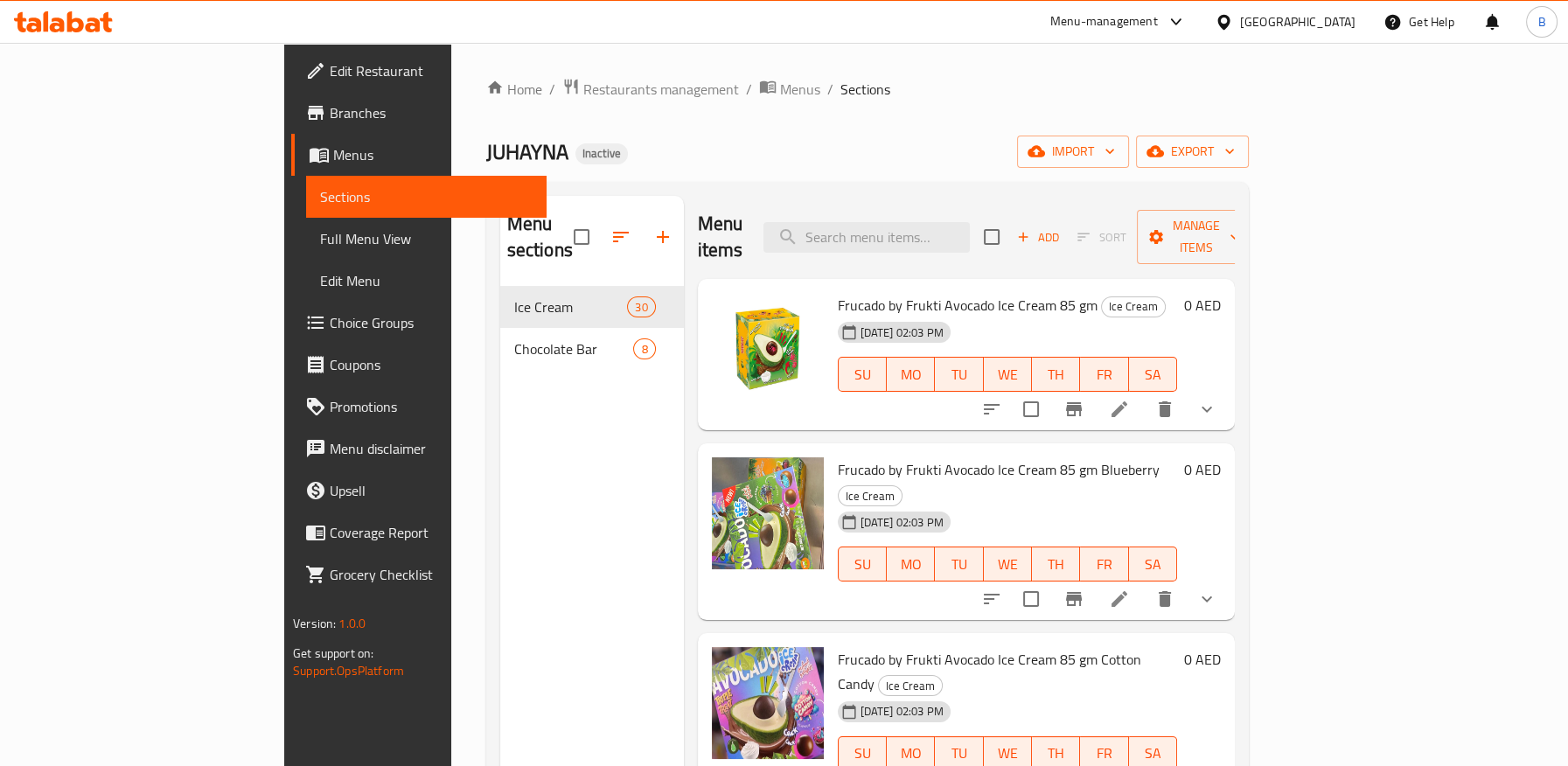
click at [564, 147] on div "JUHAYNA Inactive import export" at bounding box center [867, 152] width 762 height 33
click at [1317, 25] on div "United Arab Emirates" at bounding box center [1297, 22] width 116 height 19
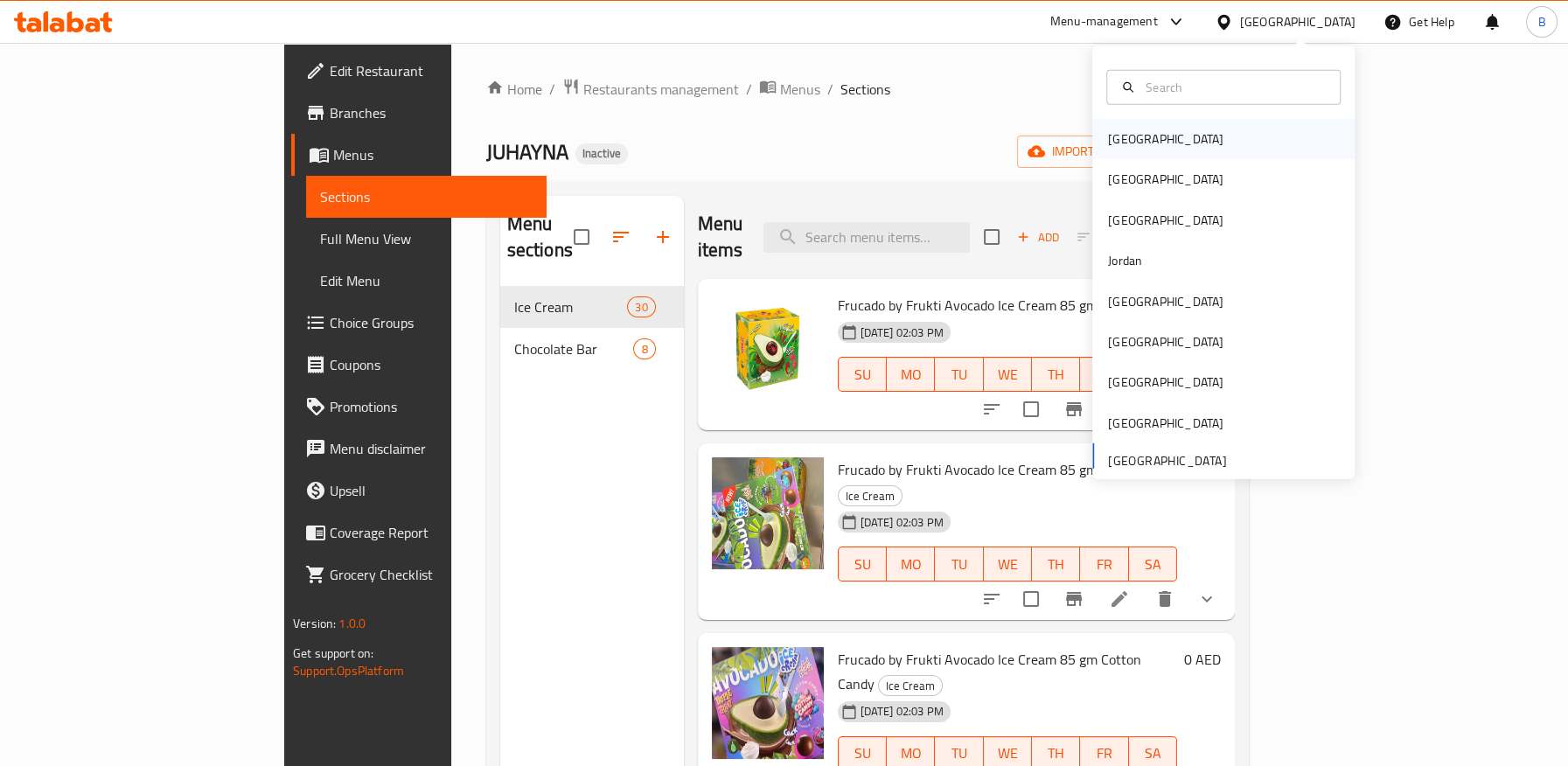
click at [1127, 138] on div "[GEOGRAPHIC_DATA]" at bounding box center [1165, 139] width 116 height 19
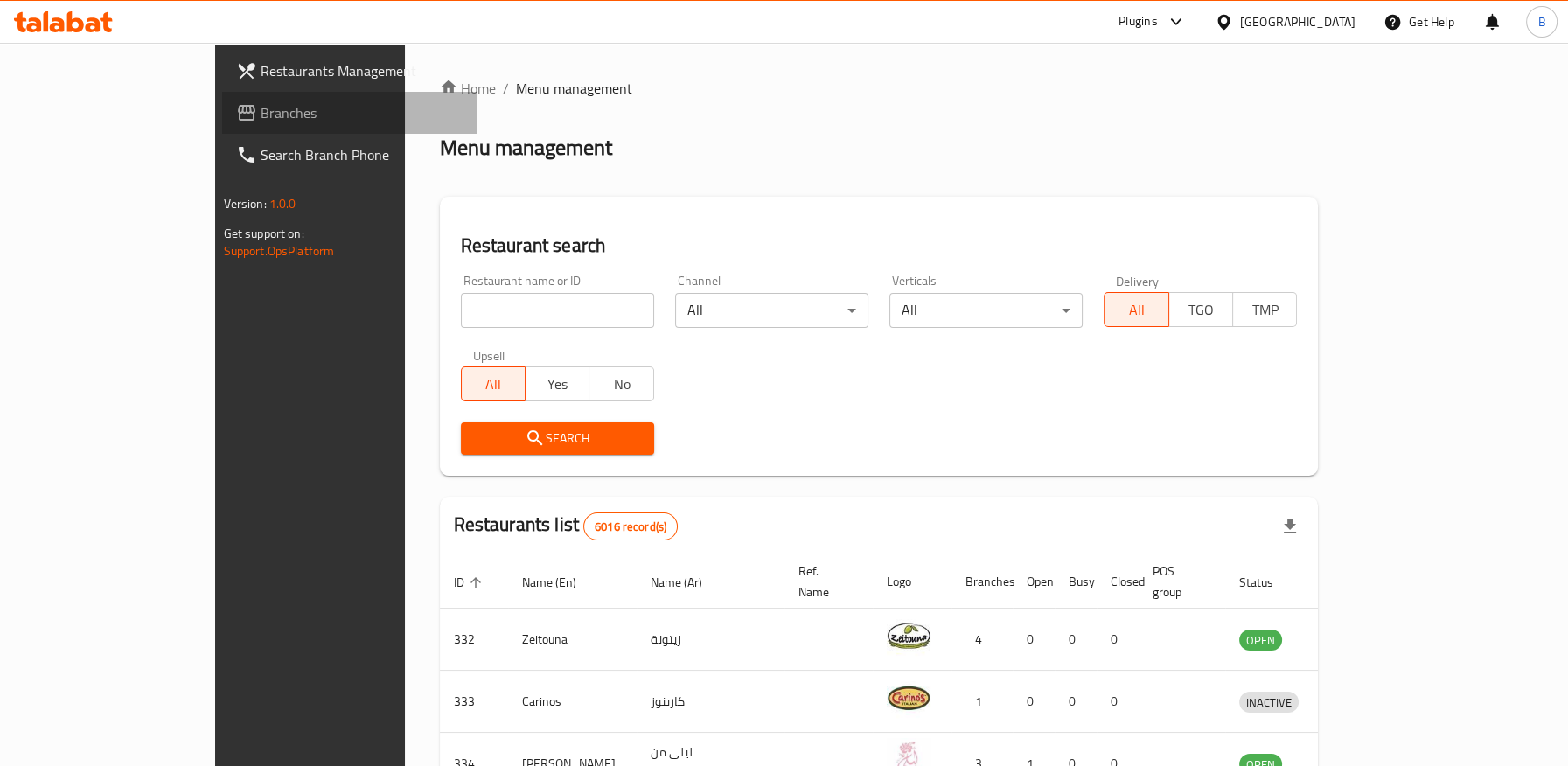
click at [260, 113] on span "Branches" at bounding box center [361, 113] width 202 height 21
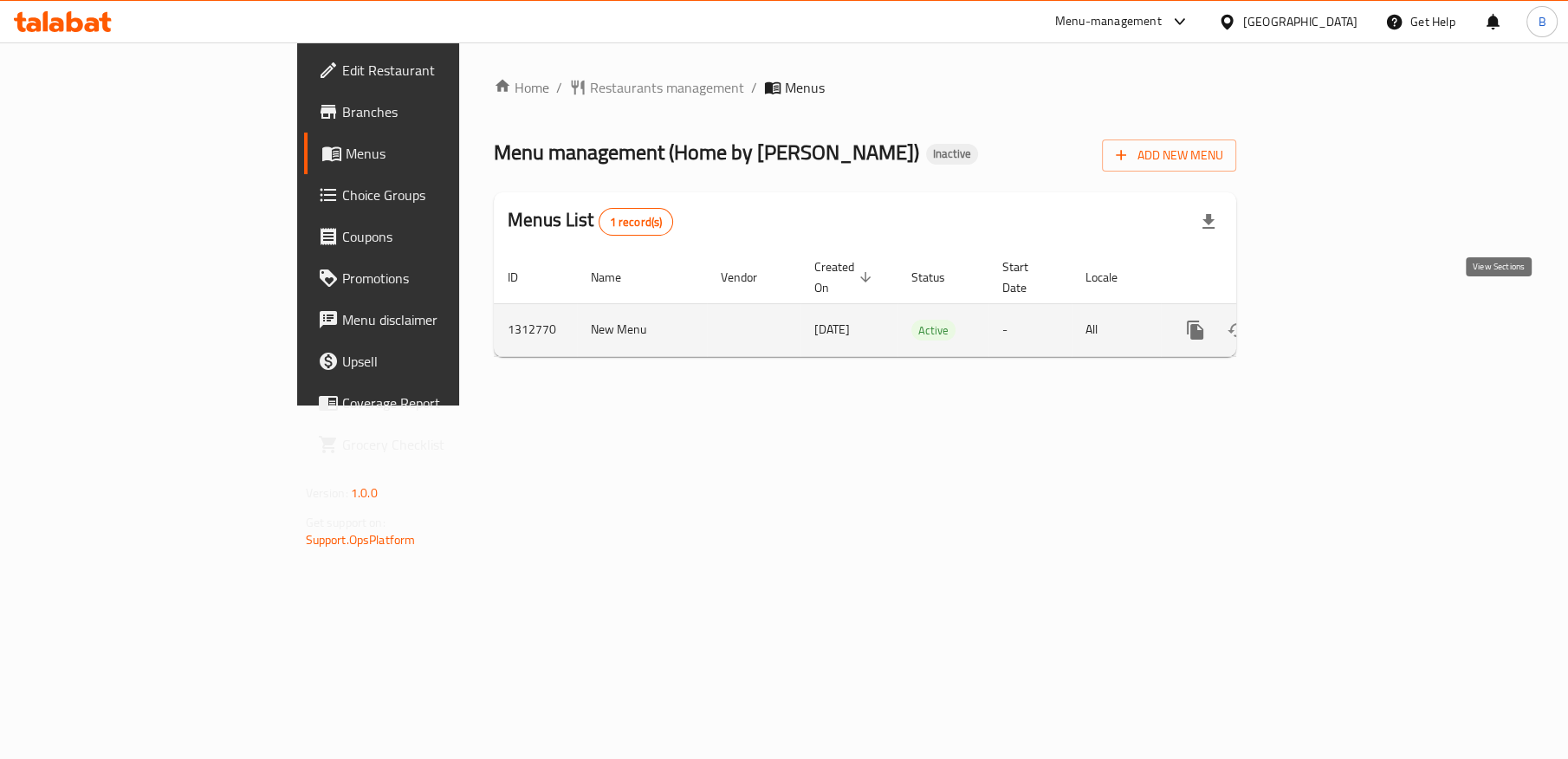
click at [1331, 319] on icon "enhanced table" at bounding box center [1321, 330] width 21 height 21
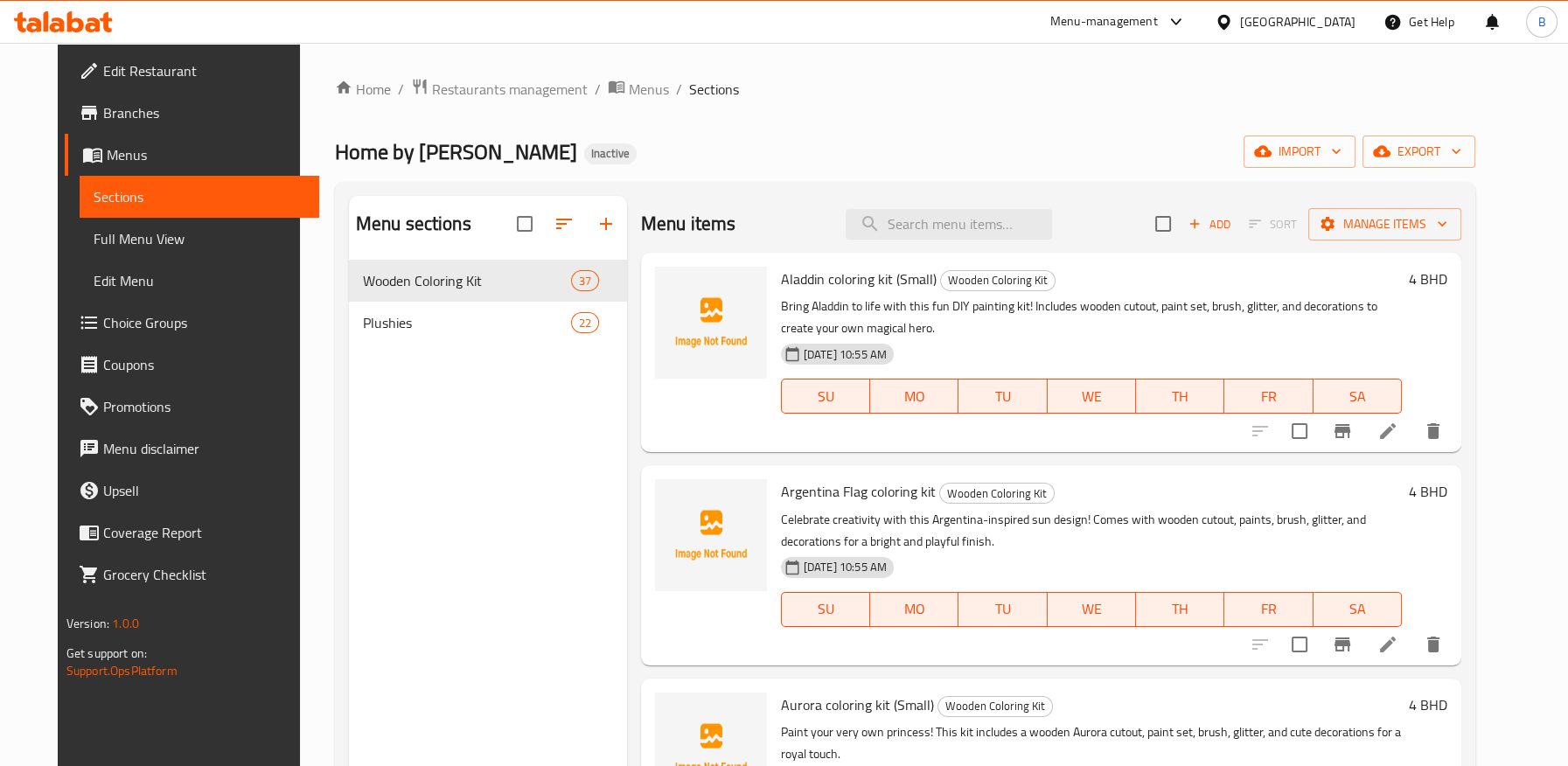
drag, startPoint x: 718, startPoint y: 86, endPoint x: 838, endPoint y: 208, distance: 171.1
click at [719, 86] on ol "Home / Restaurants management / Menus / Sections" at bounding box center [905, 89] width 1140 height 23
click at [1412, 431] on li at bounding box center [1387, 430] width 49 height 32
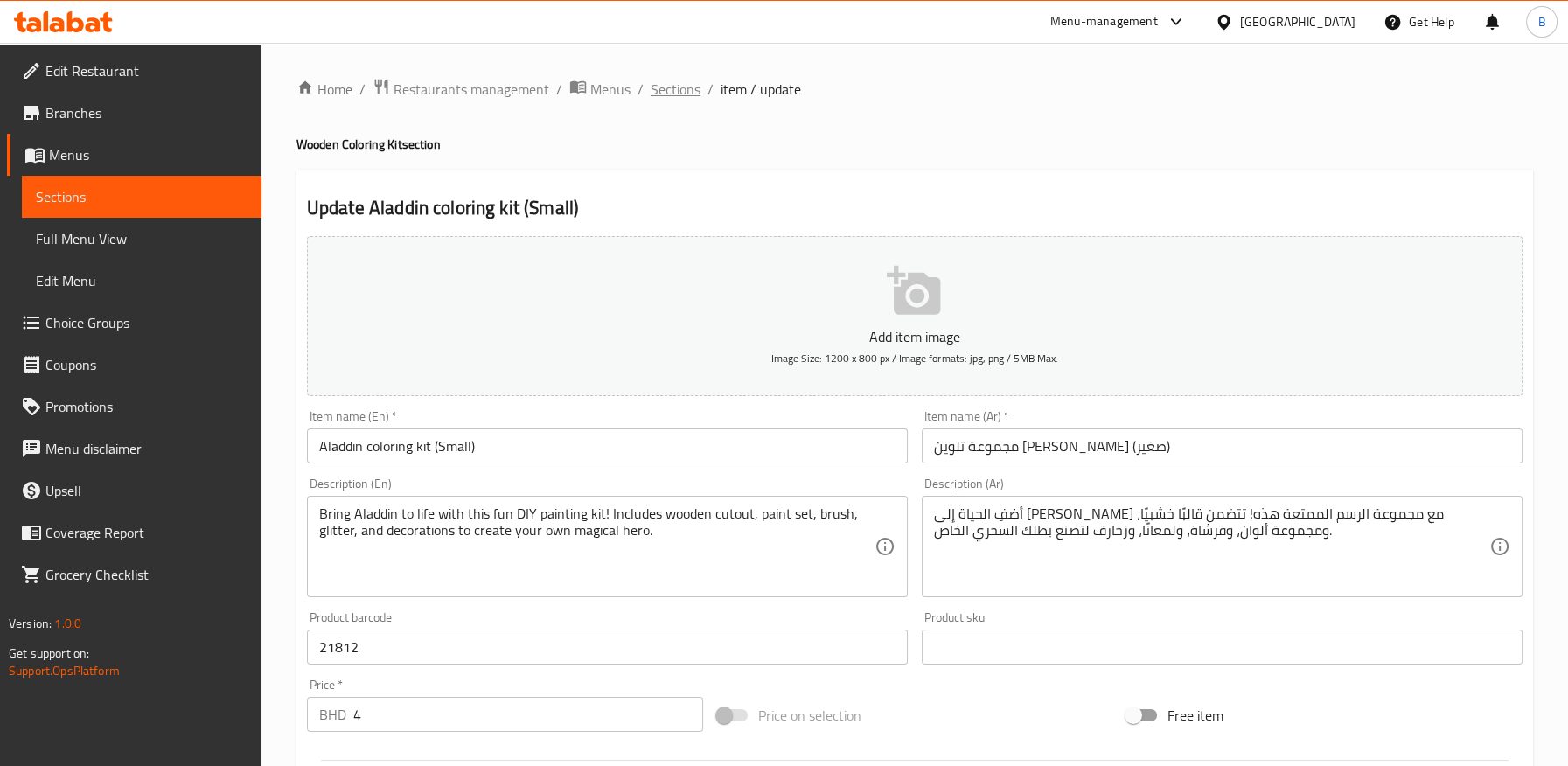
click at [667, 82] on span "Sections" at bounding box center [675, 89] width 50 height 21
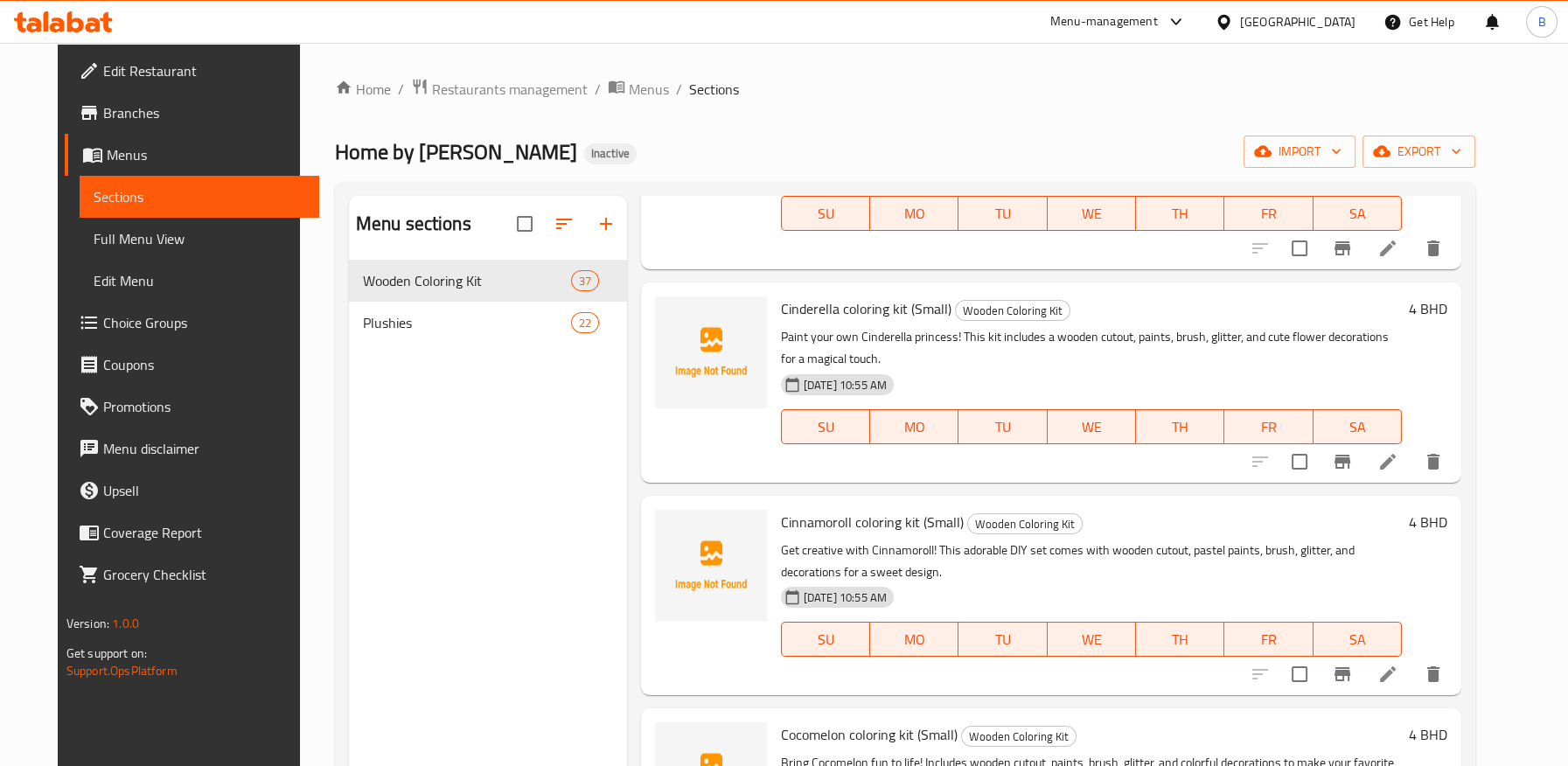
scroll to position [2233, 0]
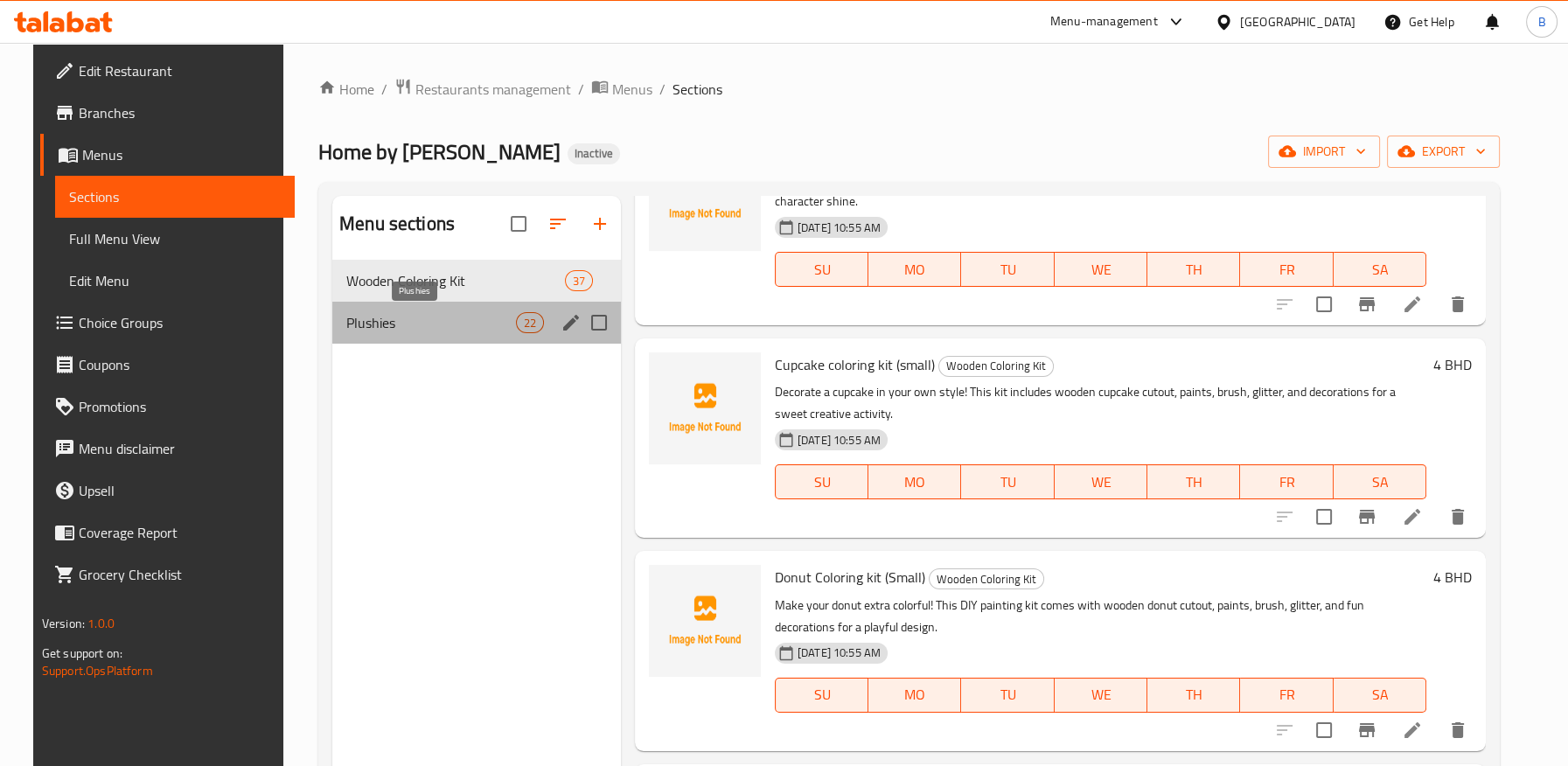
drag, startPoint x: 396, startPoint y: 317, endPoint x: 1110, endPoint y: 496, distance: 736.1
click at [394, 318] on span "Plushies" at bounding box center [431, 322] width 168 height 21
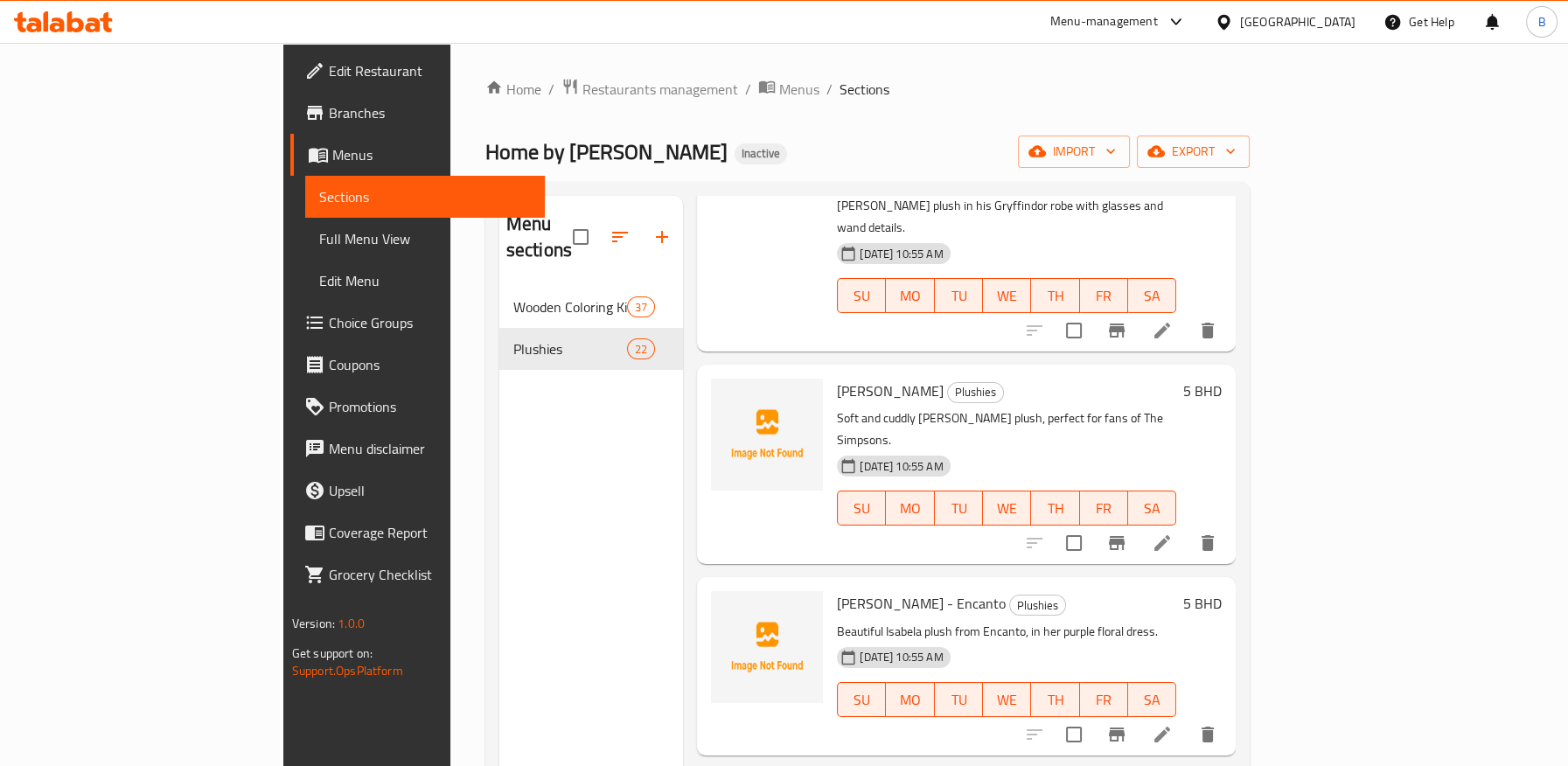
scroll to position [2815, 0]
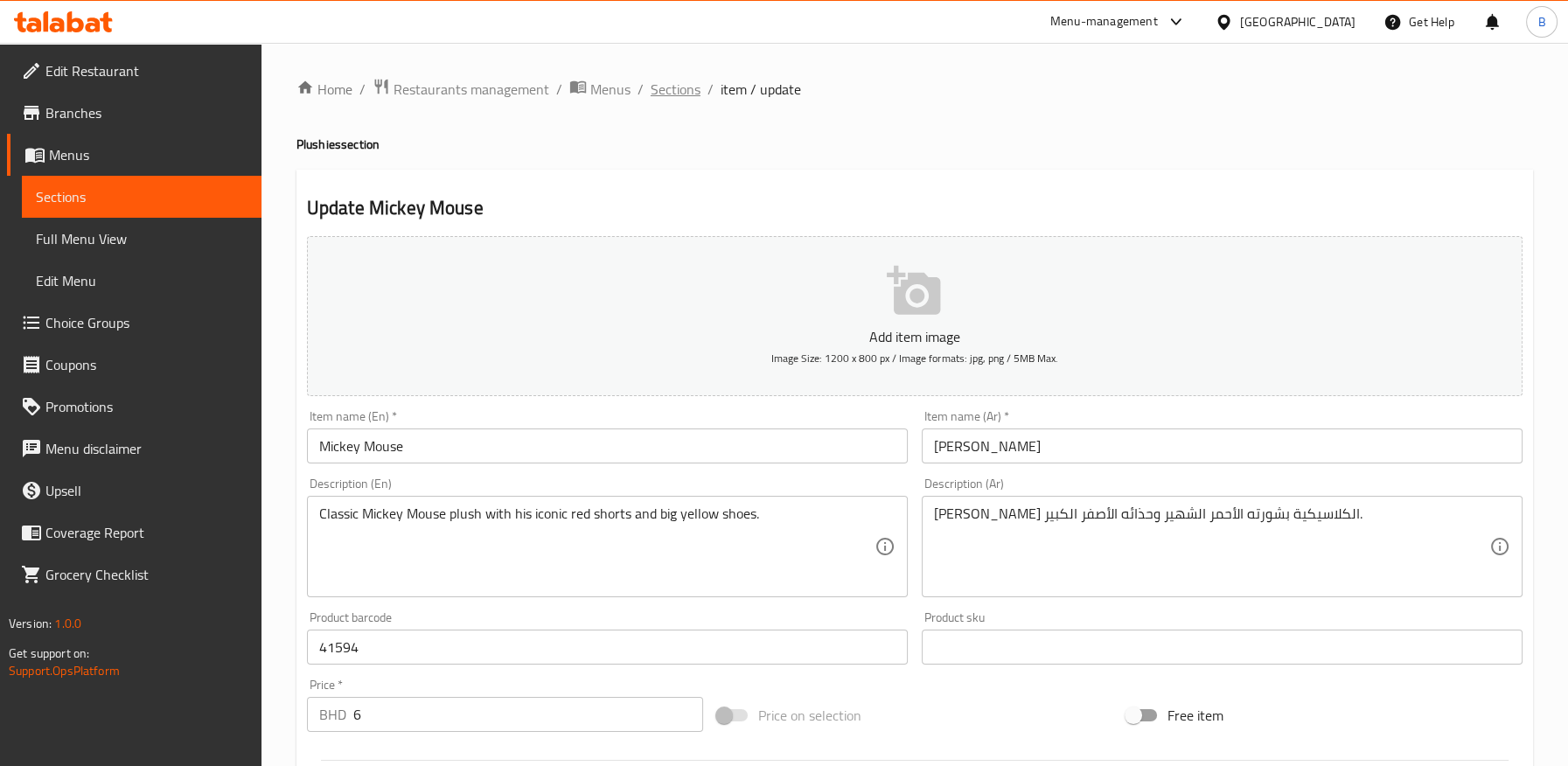
click at [672, 91] on span "Sections" at bounding box center [675, 89] width 50 height 21
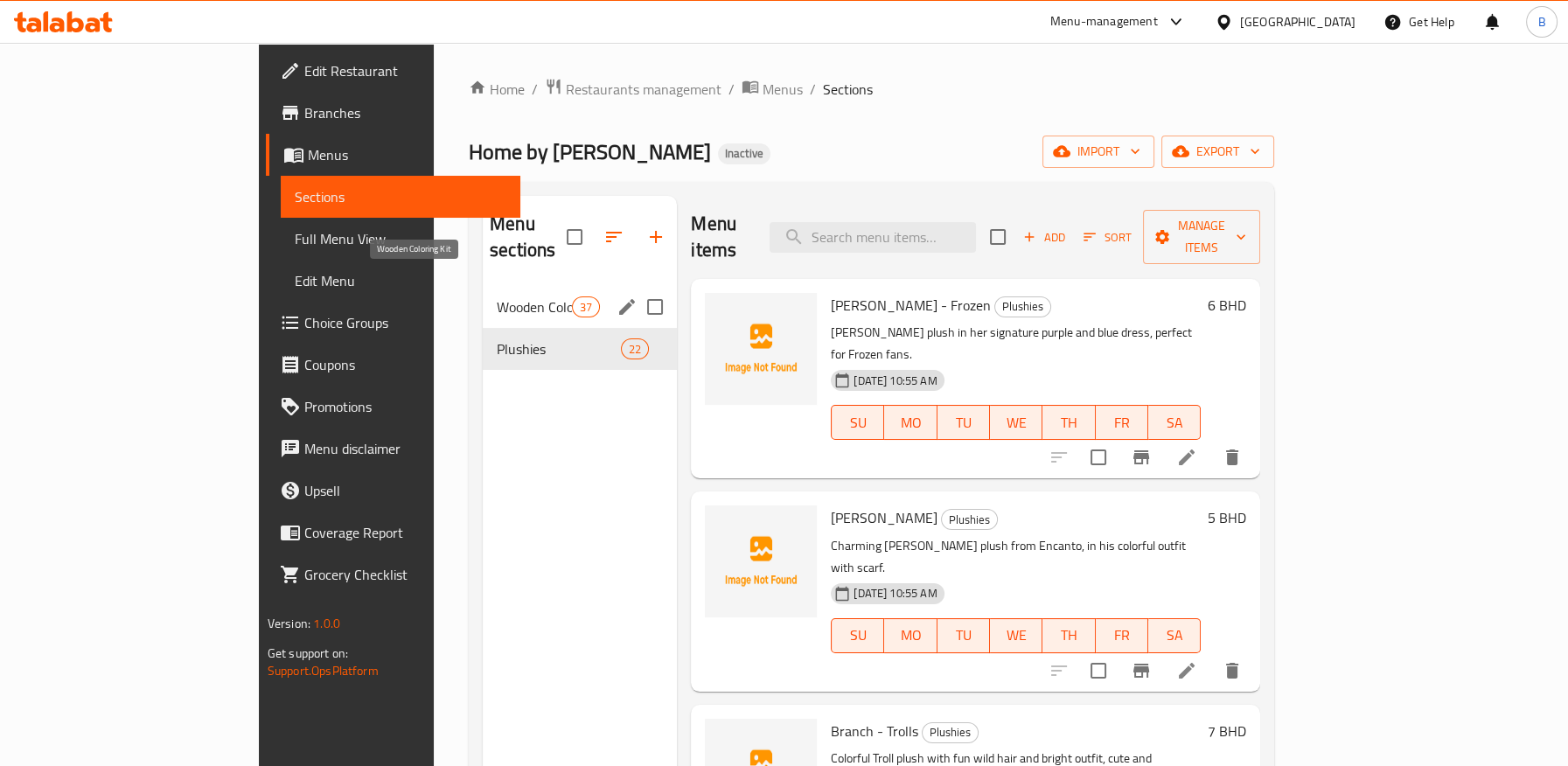
click at [497, 296] on span "Wooden Coloring Kit" at bounding box center [534, 307] width 76 height 21
